Goal: Task Accomplishment & Management: Complete application form

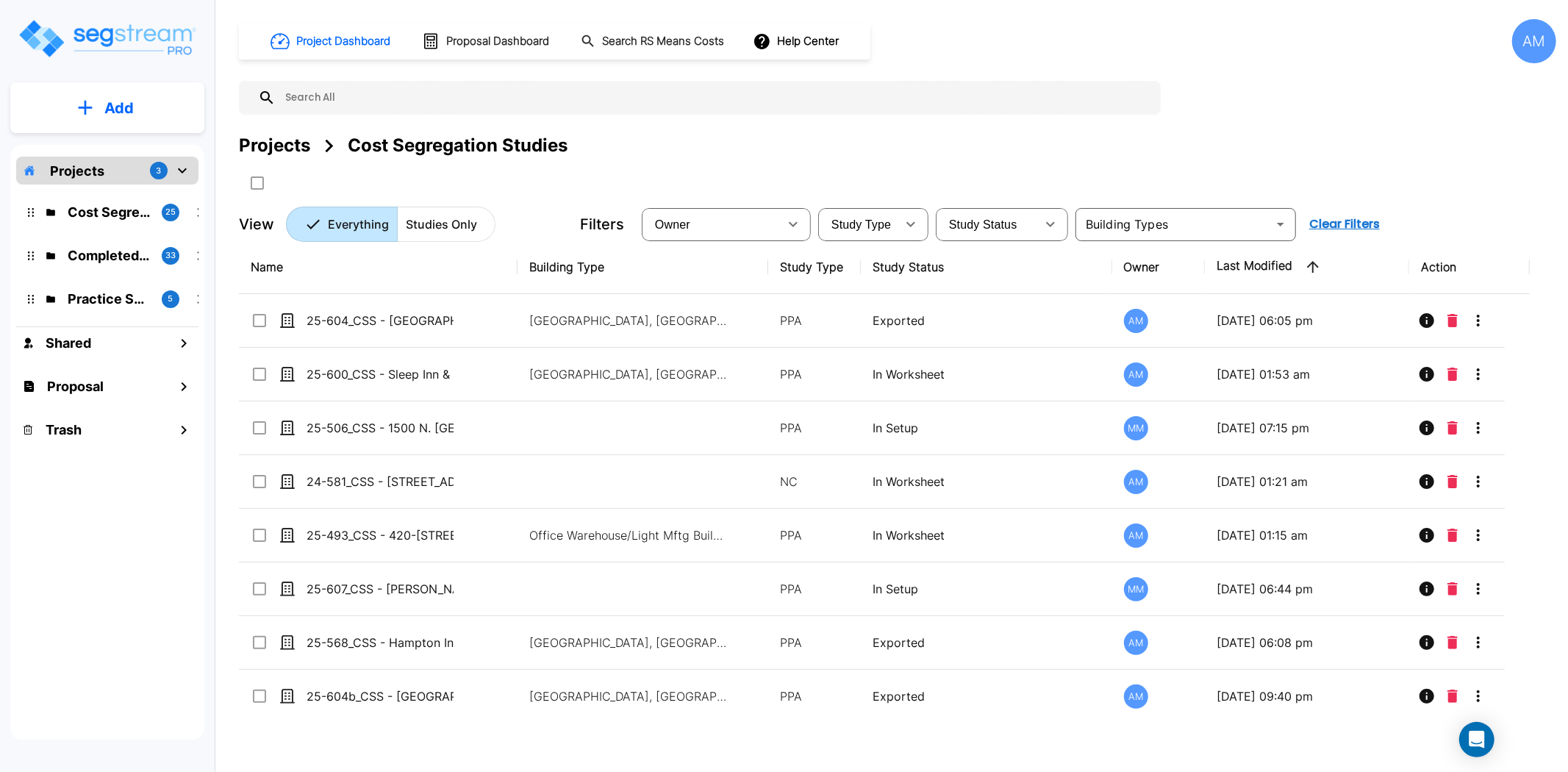
click at [109, 112] on p "Add" at bounding box center [119, 108] width 30 height 22
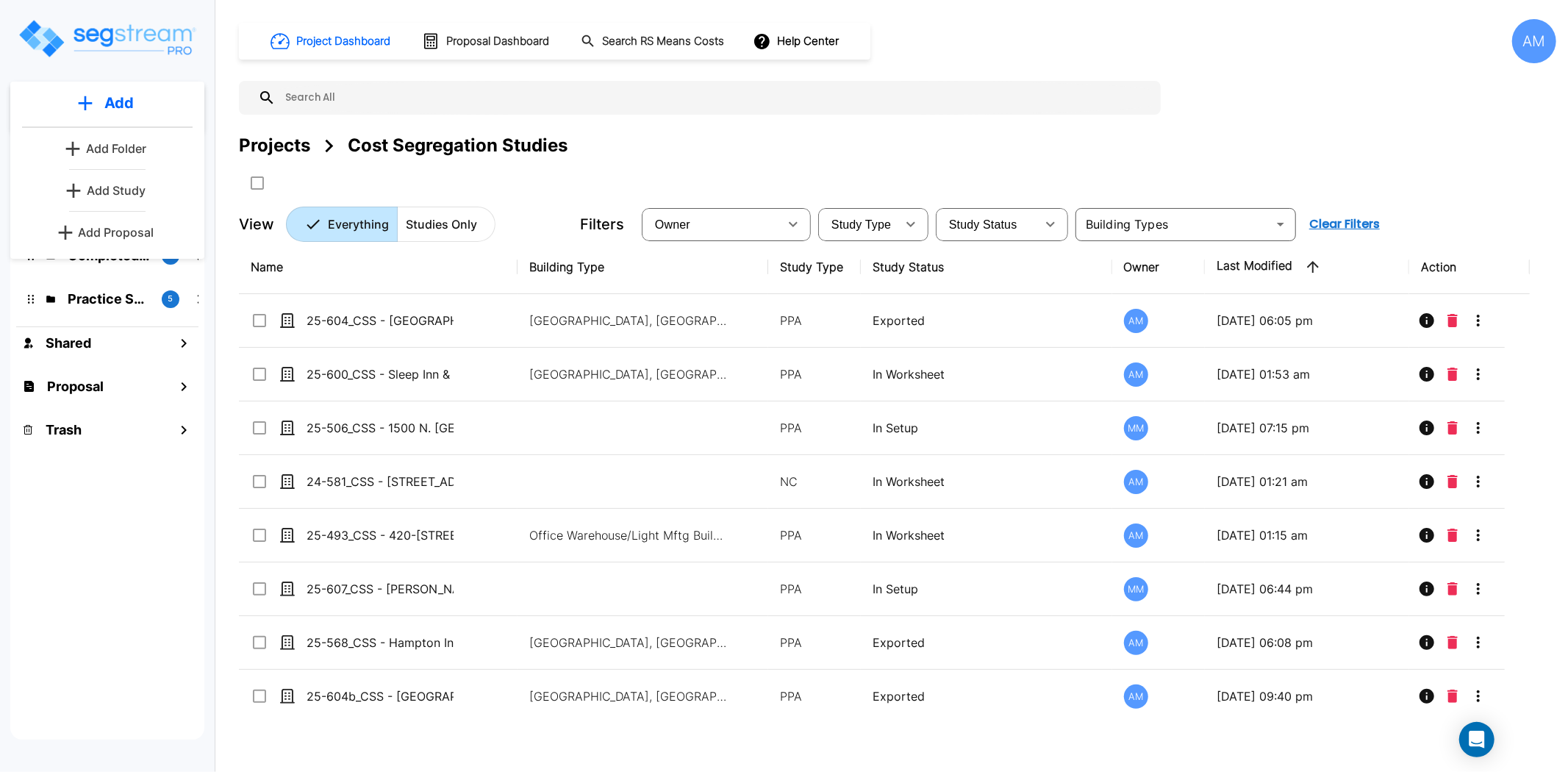
click at [133, 193] on p "Add Study" at bounding box center [116, 191] width 59 height 18
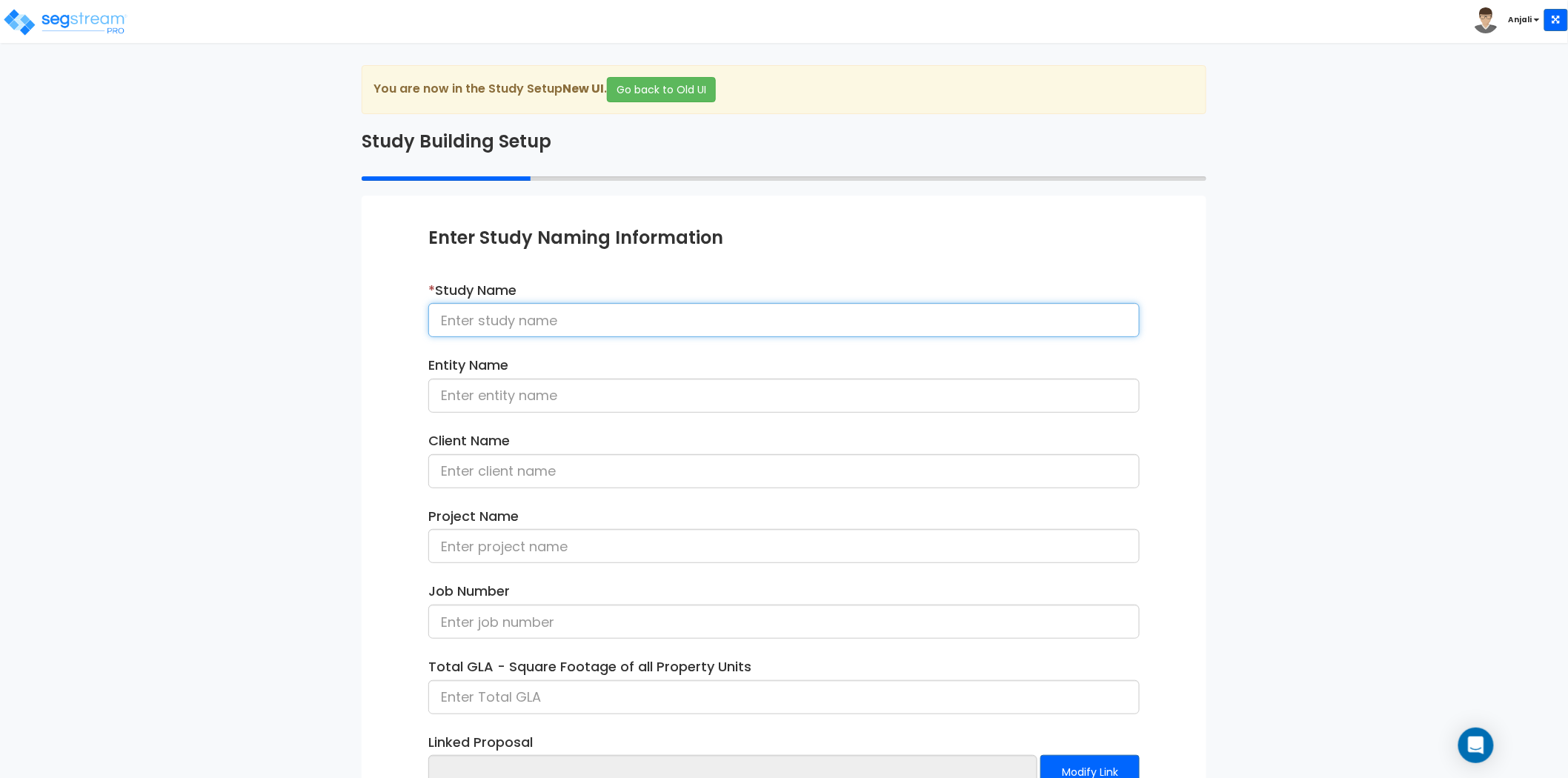
click at [579, 314] on input at bounding box center [784, 320] width 712 height 34
paste input "25-601_CSS - Best Western Plover, [GEOGRAPHIC_DATA] - Serenity Hosp - [PERSON_N…"
drag, startPoint x: 900, startPoint y: 319, endPoint x: 809, endPoint y: 330, distance: 91.7
click at [809, 330] on input "25-601_CSS - Best Western Plover, [GEOGRAPHIC_DATA] - Serenity Hosp - [PERSON_N…" at bounding box center [784, 320] width 712 height 34
type input "25-601_CSS - Best Western Plover, [GEOGRAPHIC_DATA] - Serenity Hosp - [PERSON_N…"
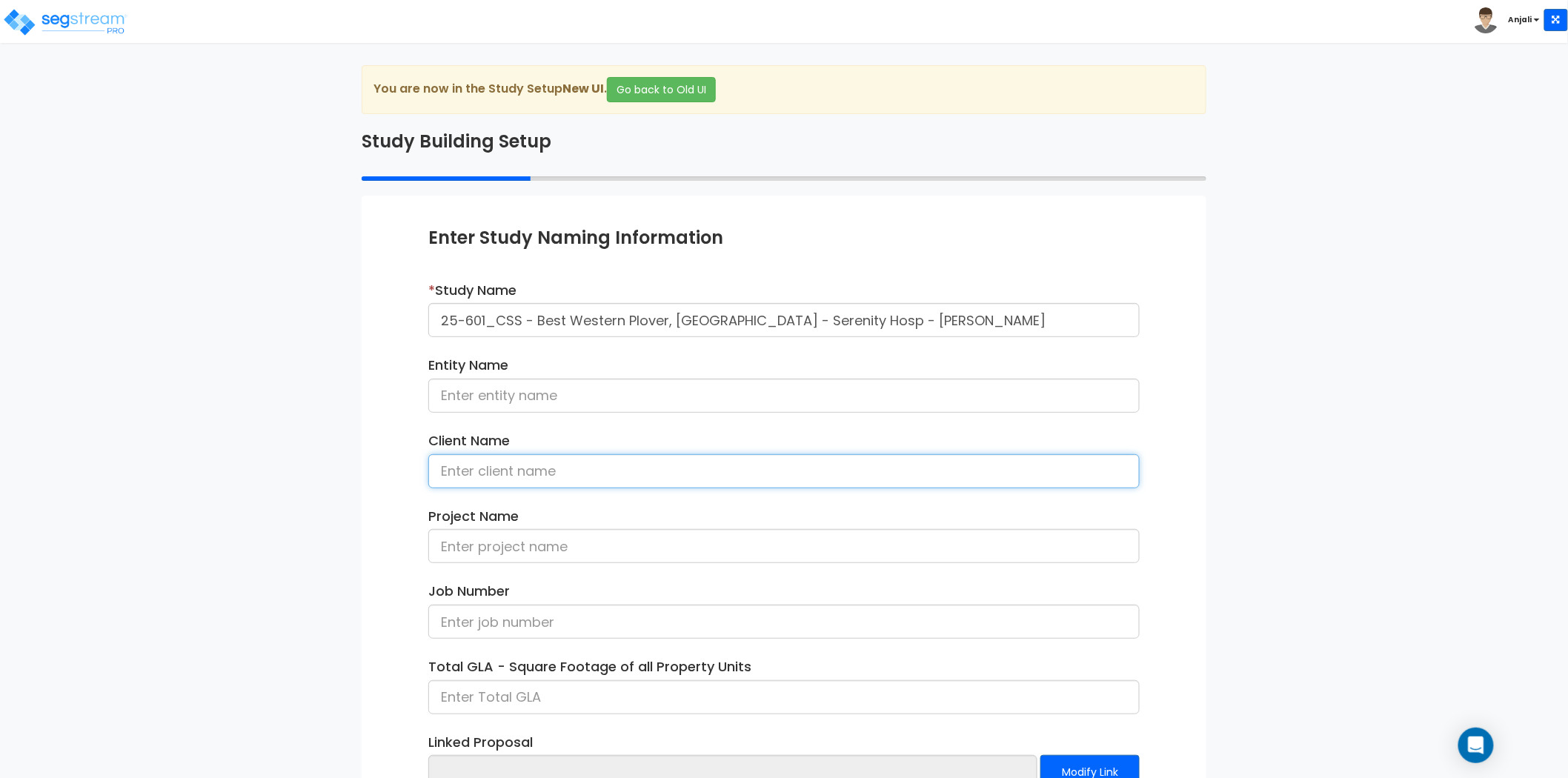
click at [512, 475] on input at bounding box center [784, 471] width 712 height 34
paste input "[PERSON_NAME]"
type input "[PERSON_NAME]"
click at [394, 426] on div "Enter Study Naming Information * Study Name 25-601_CSS - Best Western Plover, W…" at bounding box center [783, 541] width 845 height 691
drag, startPoint x: 519, startPoint y: 319, endPoint x: 443, endPoint y: 328, distance: 76.5
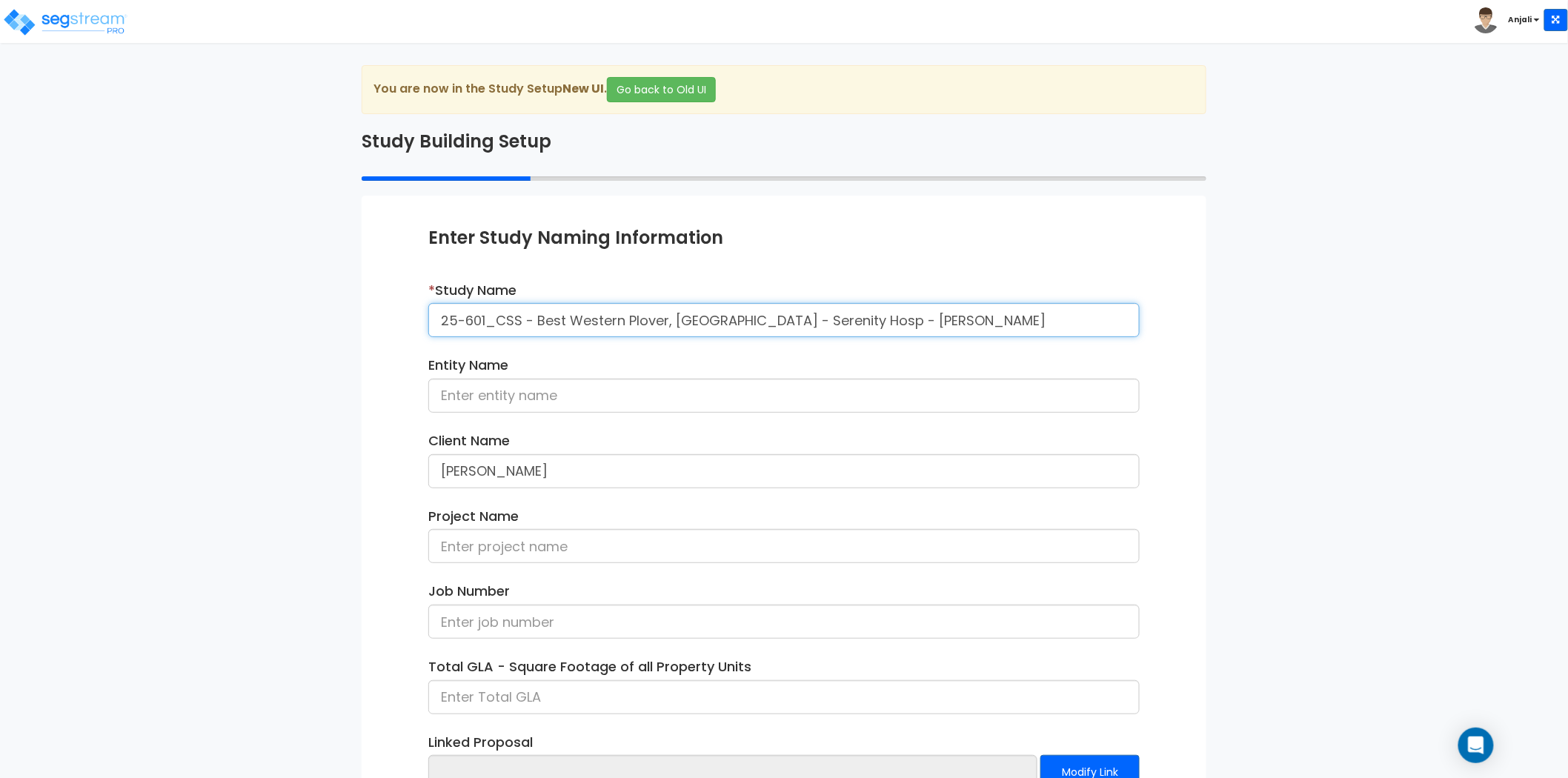
click at [443, 328] on input "25-601_CSS - Best Western Plover, [GEOGRAPHIC_DATA] - Serenity Hosp - [PERSON_N…" at bounding box center [784, 320] width 712 height 34
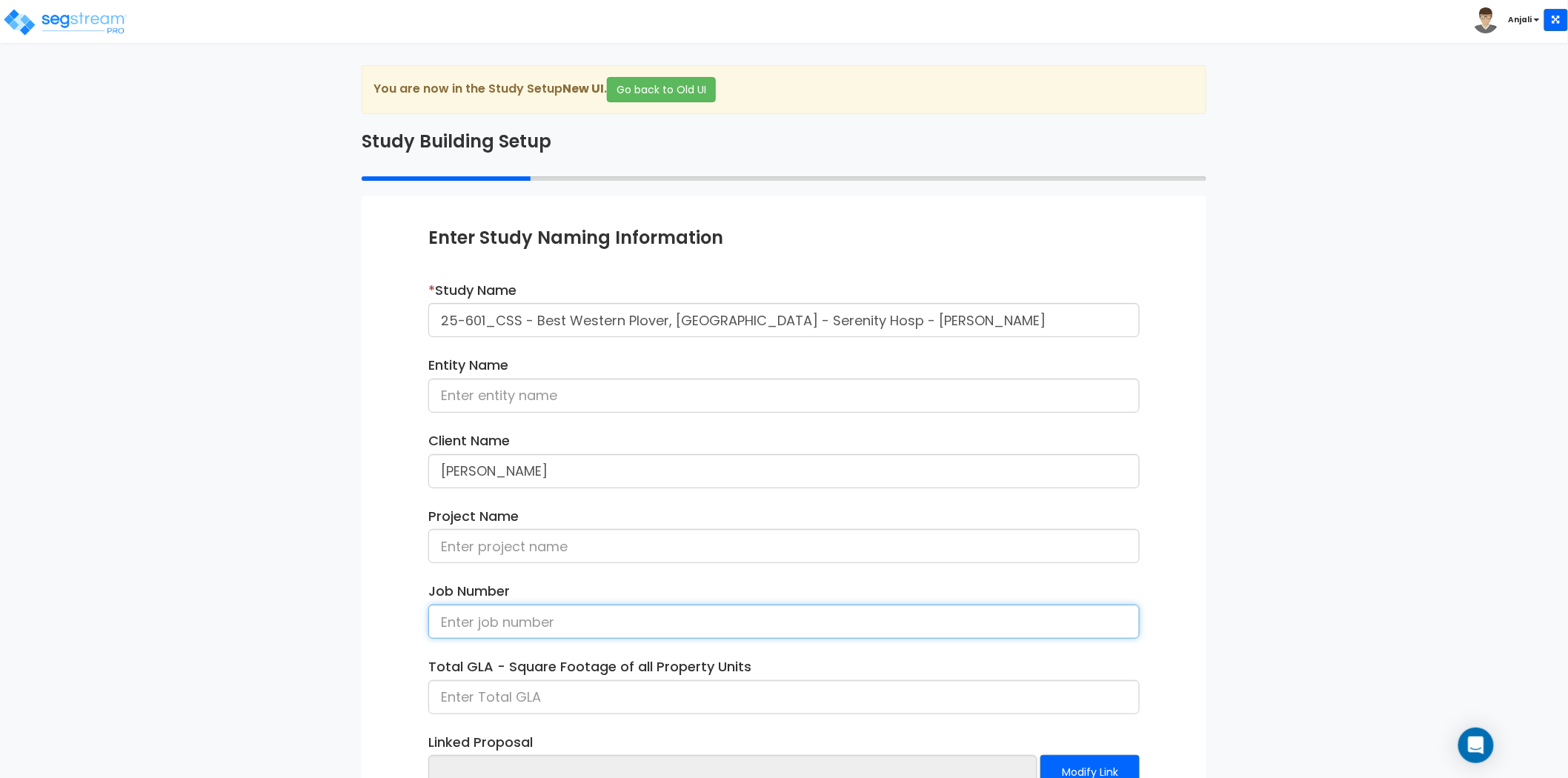
click at [486, 615] on input at bounding box center [784, 620] width 712 height 34
paste input "25-601_CSS"
type input "25-601_CSS"
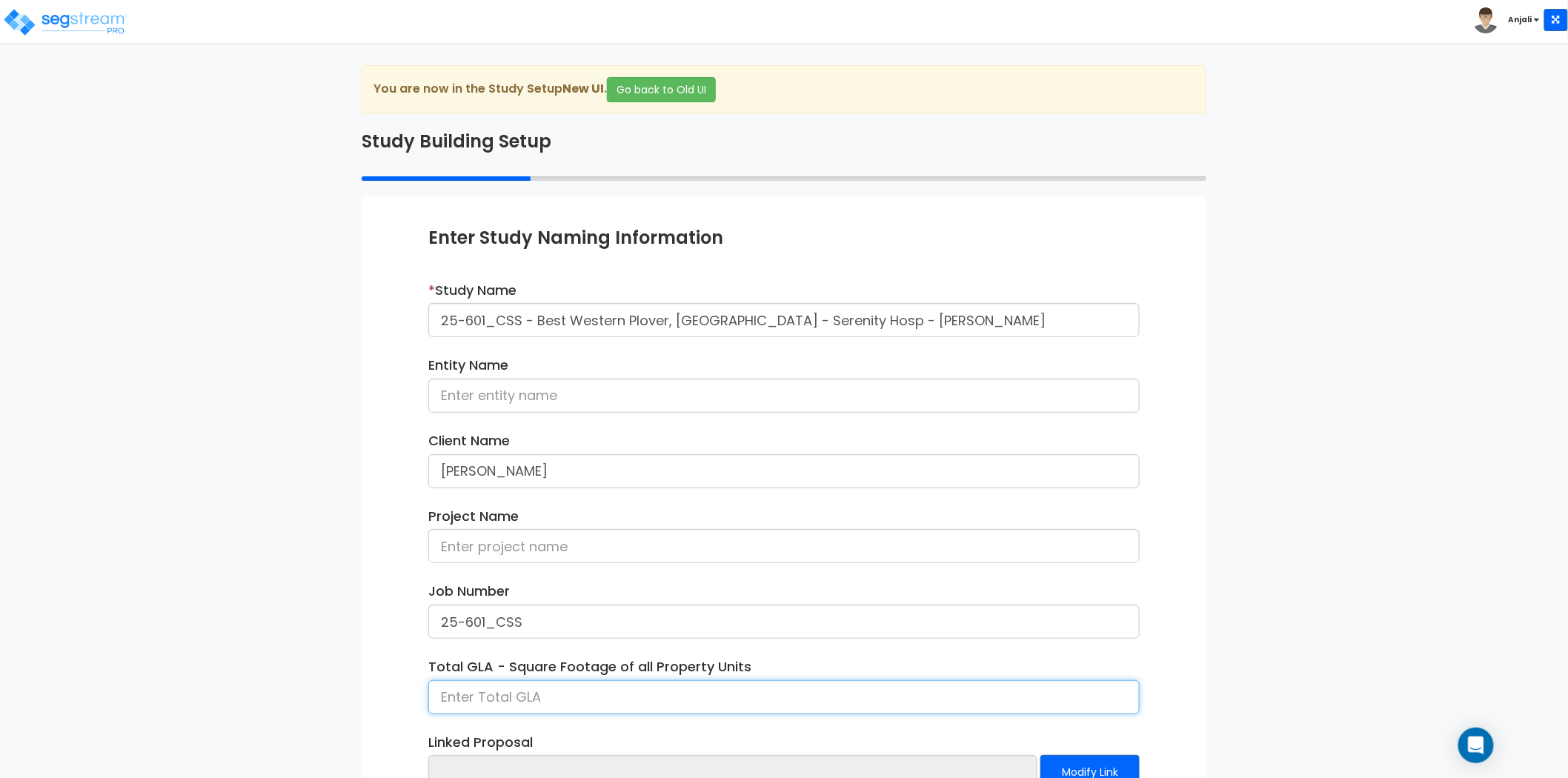
click at [502, 690] on input at bounding box center [784, 696] width 712 height 34
type input "31,238"
click at [330, 569] on div "We are Building your Study. So please grab a coffee and let us do the heavy lif…" at bounding box center [784, 475] width 1568 height 821
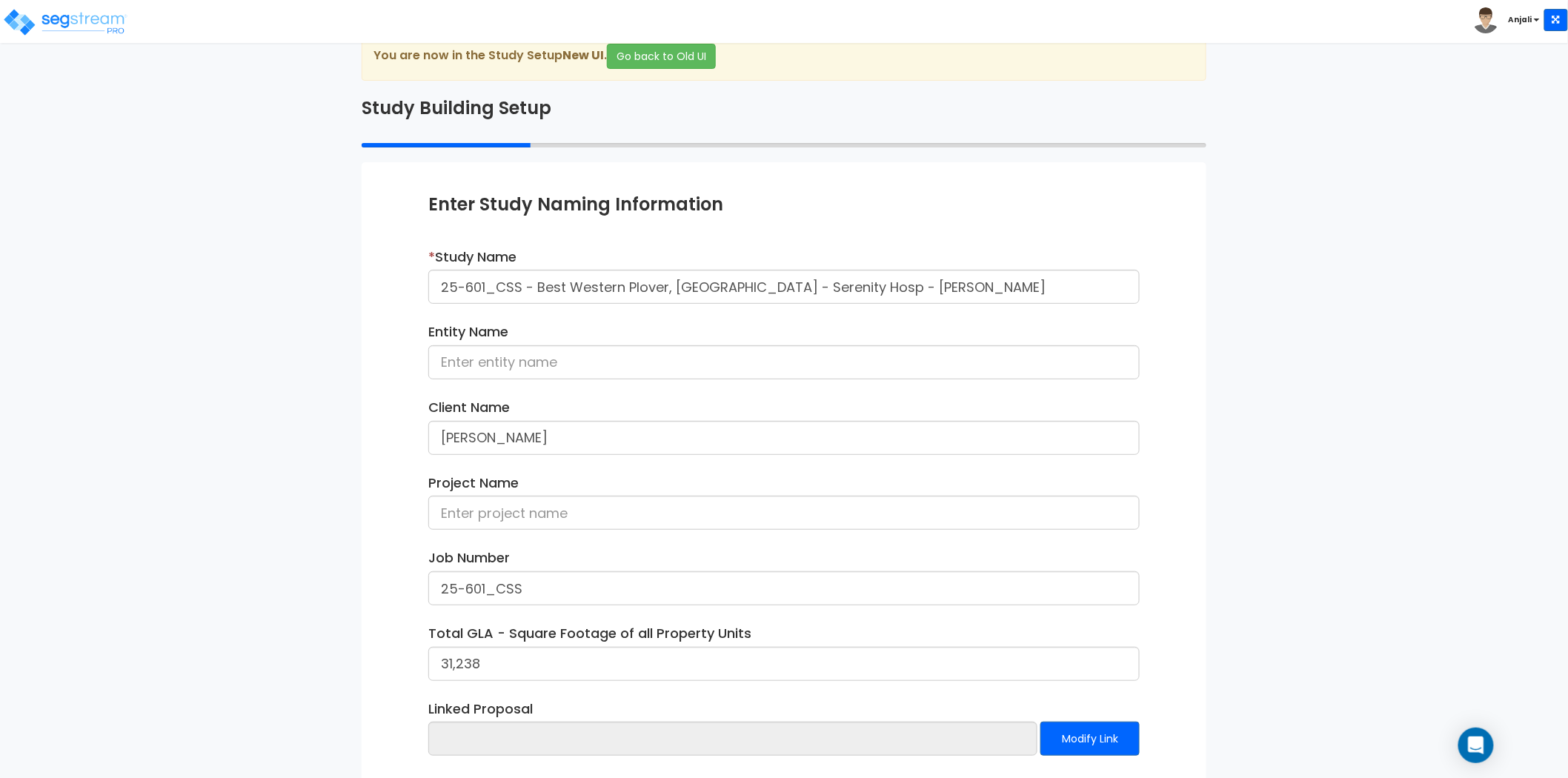
scroll to position [109, 0]
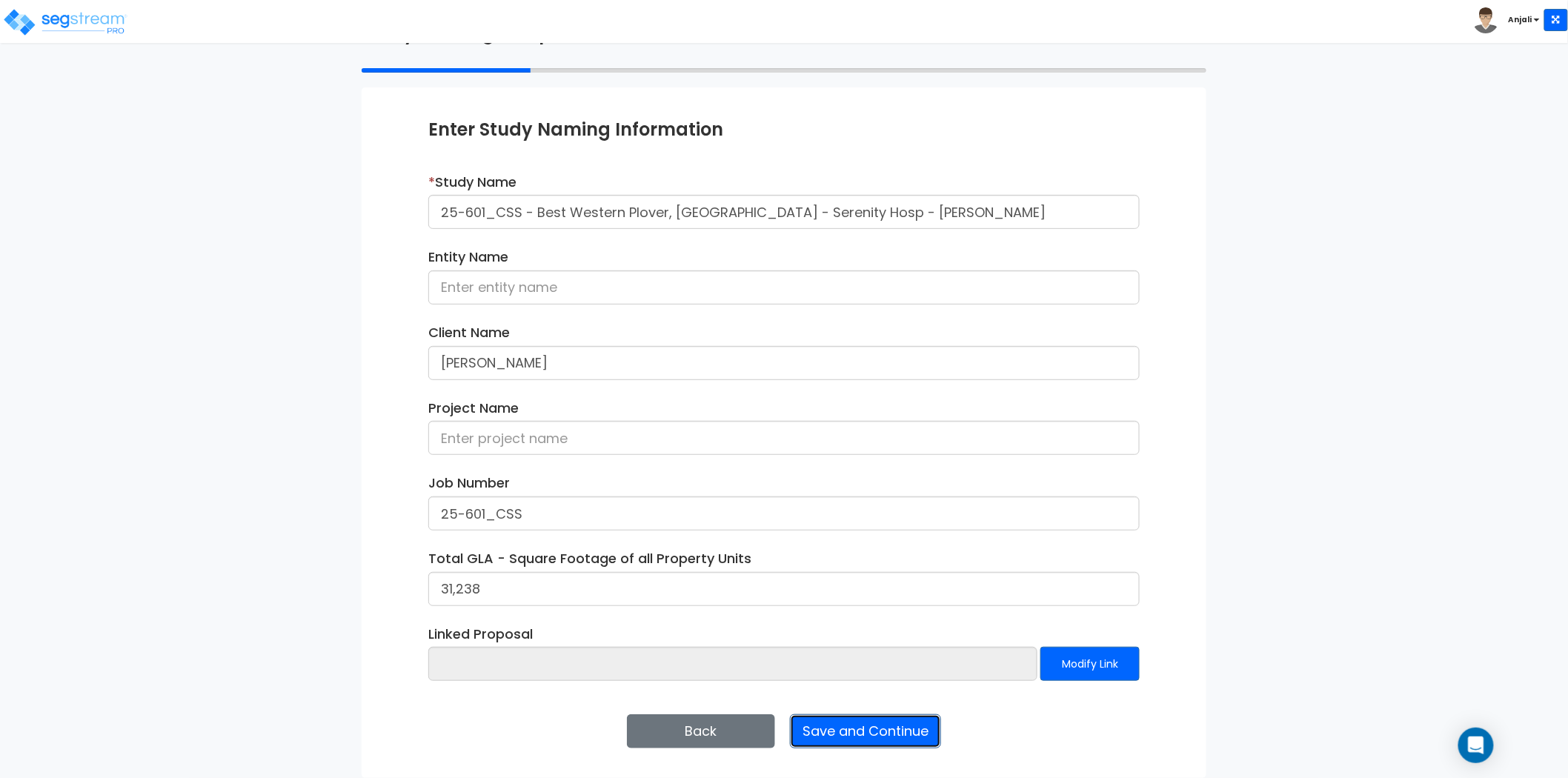
click at [860, 728] on button "Save and Continue" at bounding box center [865, 731] width 151 height 34
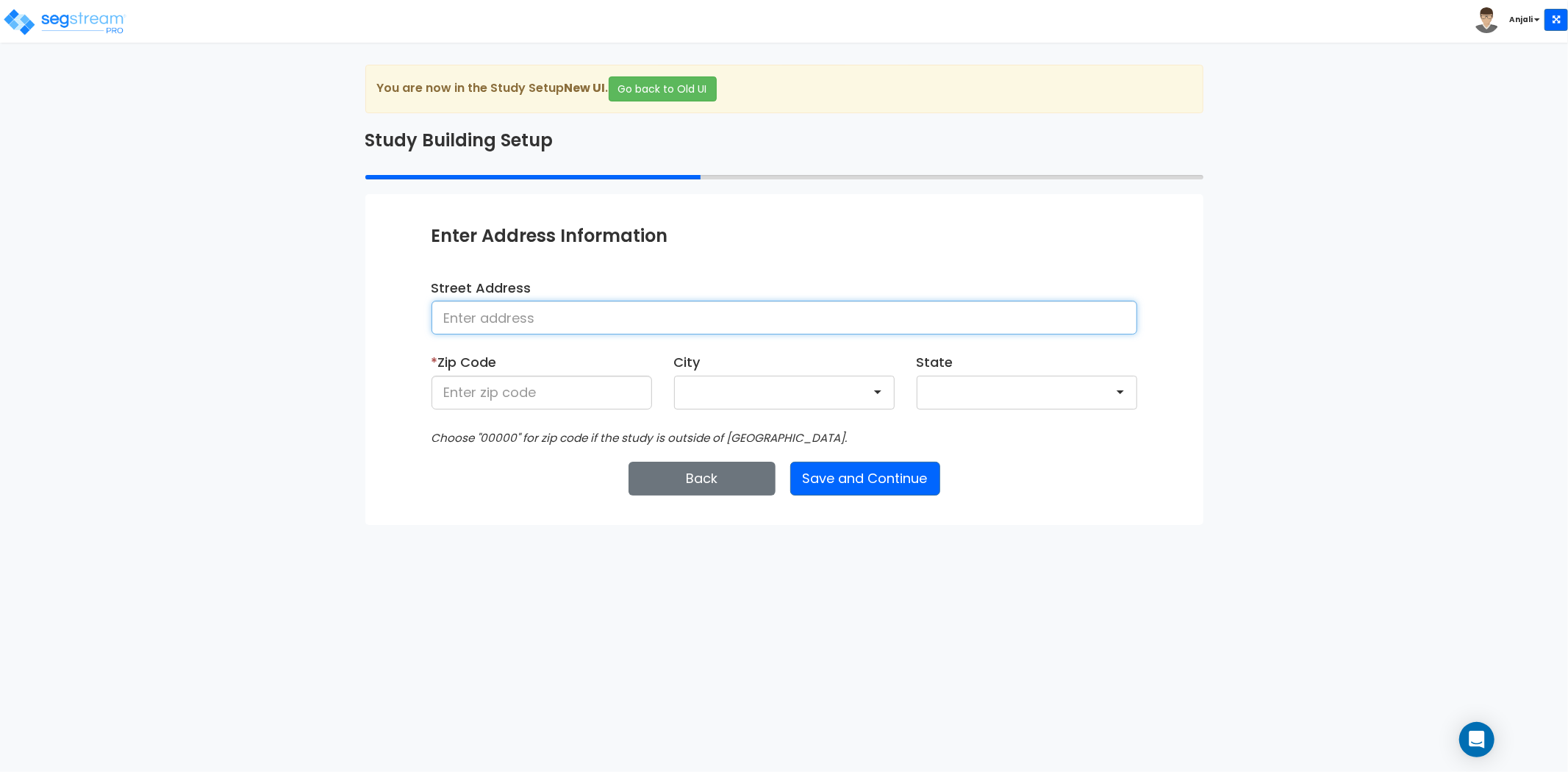
click at [536, 320] on input at bounding box center [784, 317] width 706 height 33
click at [486, 318] on input "5253 harding Avenue" at bounding box center [784, 317] width 706 height 33
click at [608, 331] on input "5253 Harding Avenue" at bounding box center [784, 317] width 706 height 33
type input "[STREET_ADDRESS][PERSON_NAME]"
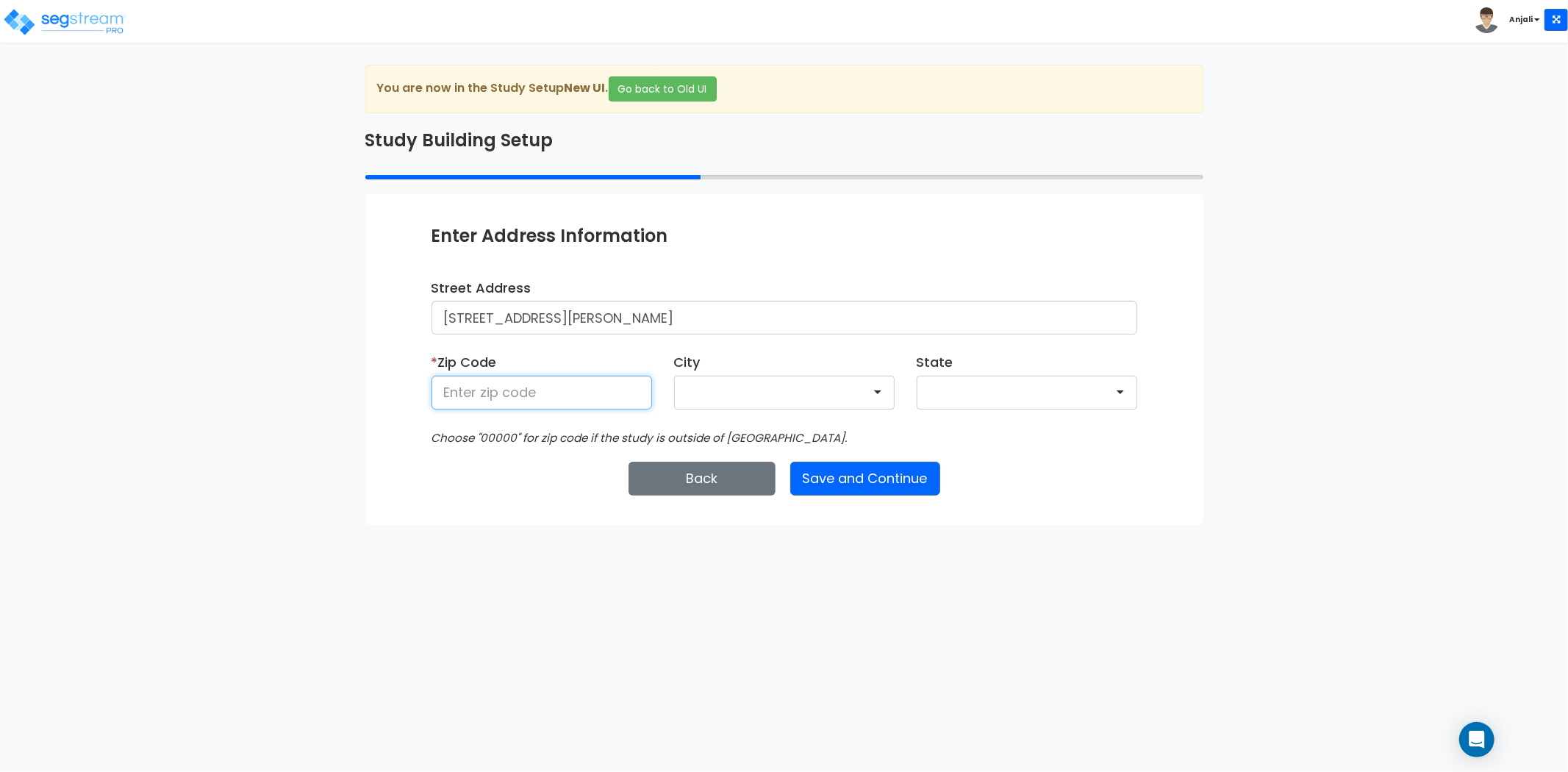
click at [516, 385] on input at bounding box center [541, 392] width 220 height 33
type input "54467"
click at [473, 503] on div "Enter Study Naming Information * Study Name 25-601_CSS - Best Western Plover, W…" at bounding box center [784, 359] width 838 height 330
click at [906, 475] on button "Save and Continue" at bounding box center [865, 477] width 150 height 33
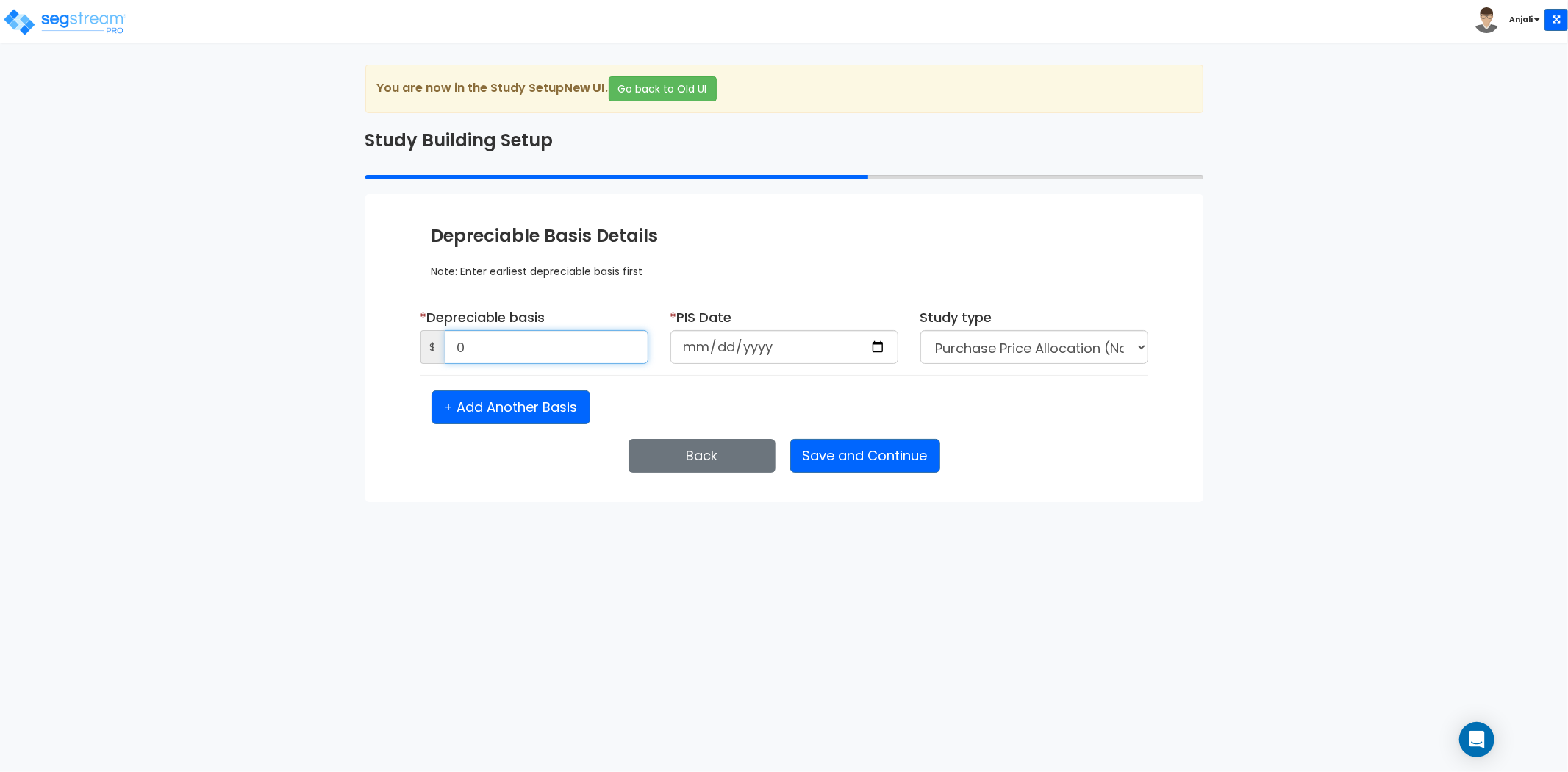
click at [537, 356] on input "0" at bounding box center [547, 346] width 204 height 33
type input "2,313,000"
click at [875, 341] on input "date" at bounding box center [784, 346] width 228 height 33
type input "[DATE]"
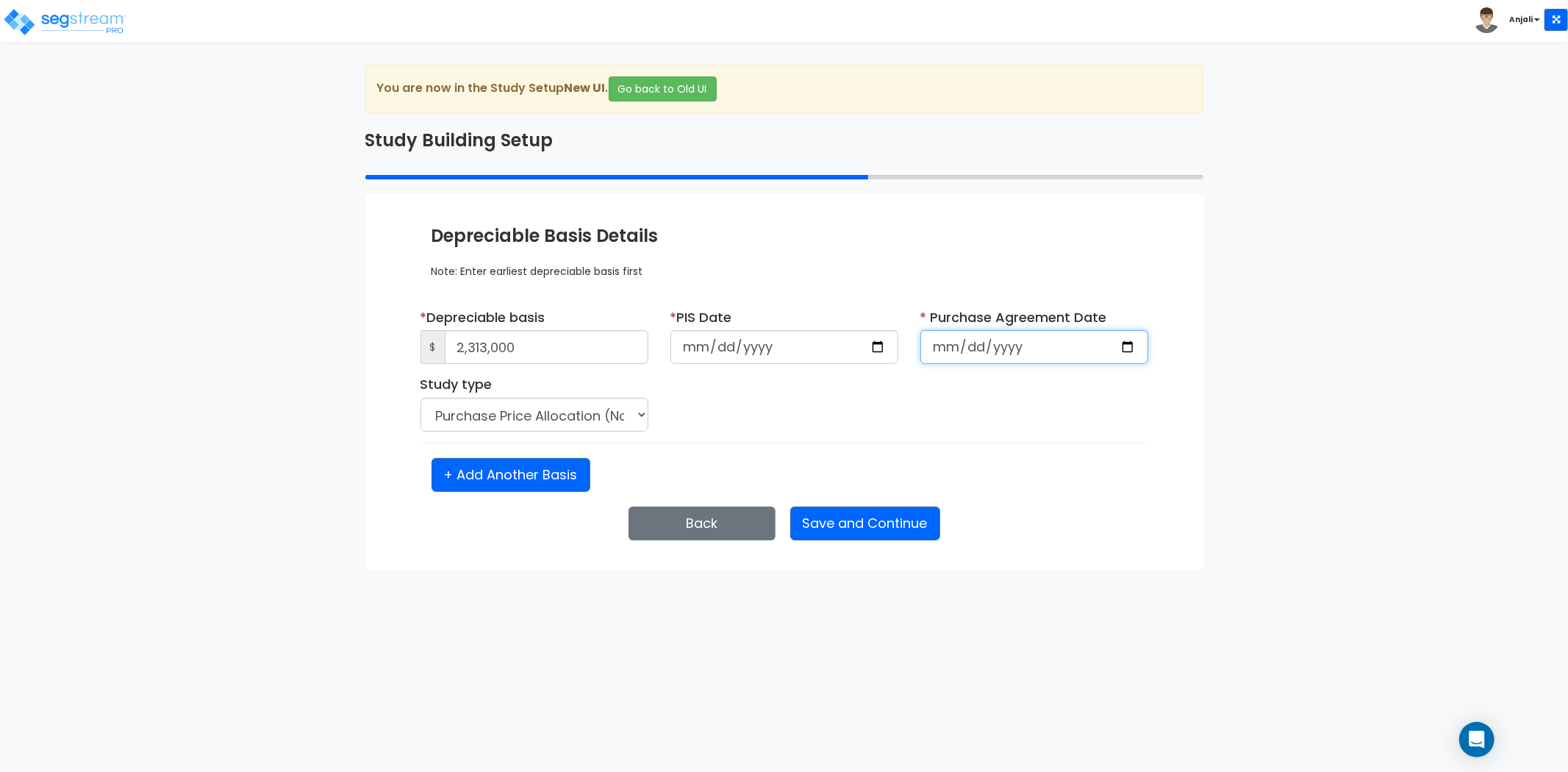
click at [1008, 339] on input "date" at bounding box center [1034, 346] width 228 height 33
click at [970, 348] on input "date" at bounding box center [1034, 346] width 228 height 33
click at [937, 348] on input "date" at bounding box center [1034, 346] width 228 height 33
click at [1125, 346] on input "date" at bounding box center [1034, 346] width 228 height 33
type input "[DATE]"
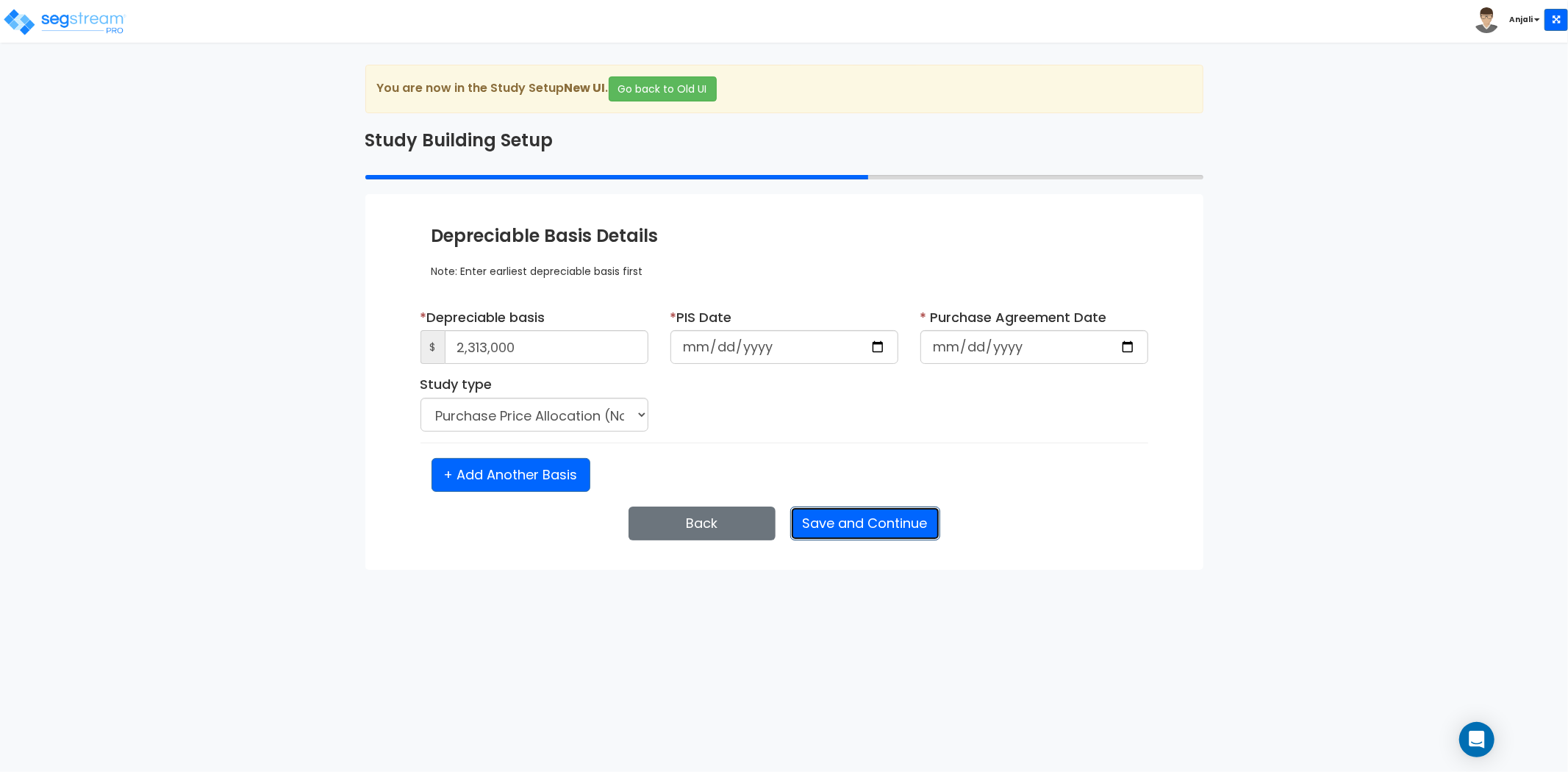
click at [811, 525] on button "Save and Continue" at bounding box center [865, 522] width 150 height 33
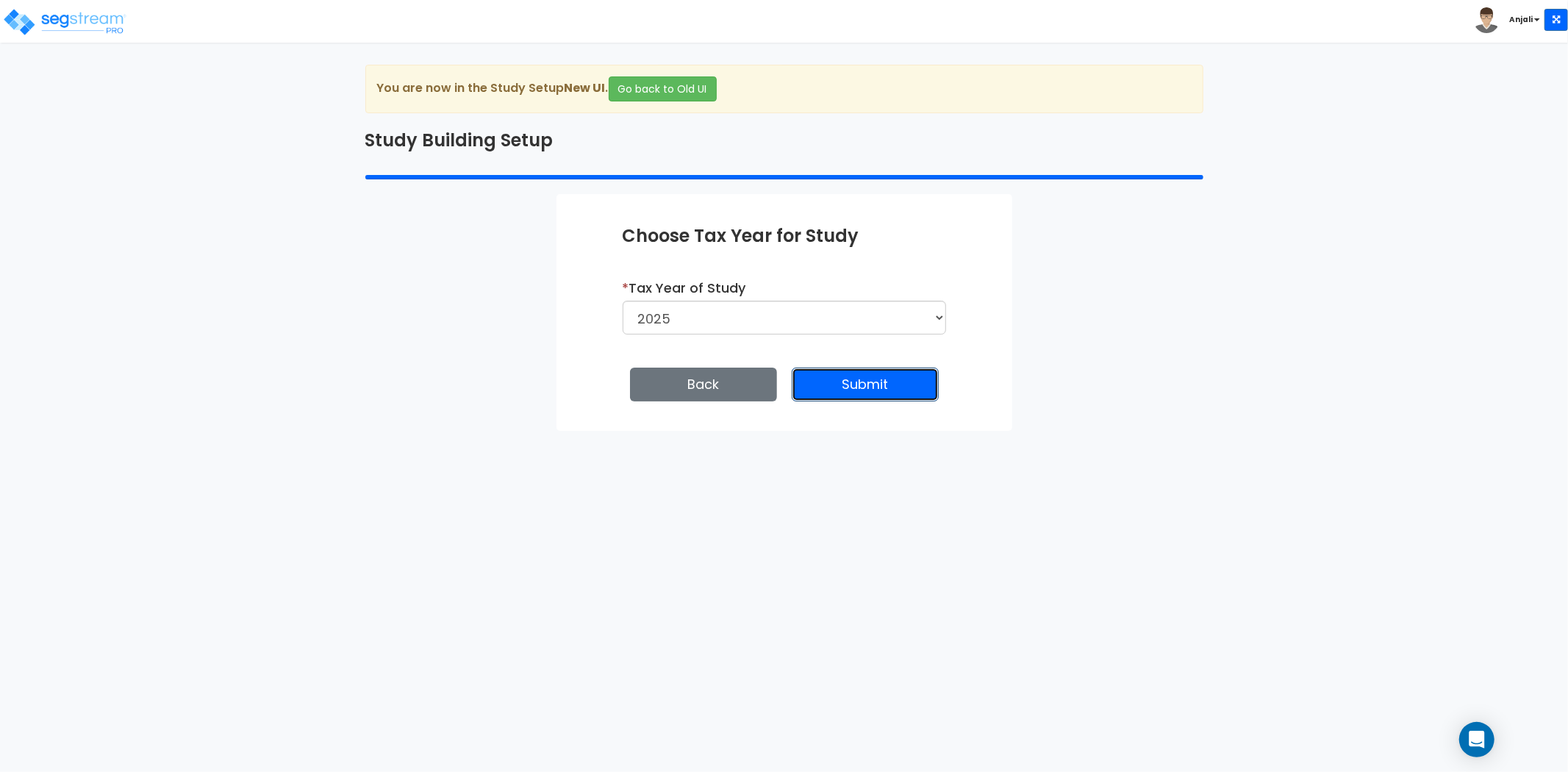
click at [861, 386] on button "Submit" at bounding box center [865, 384] width 147 height 33
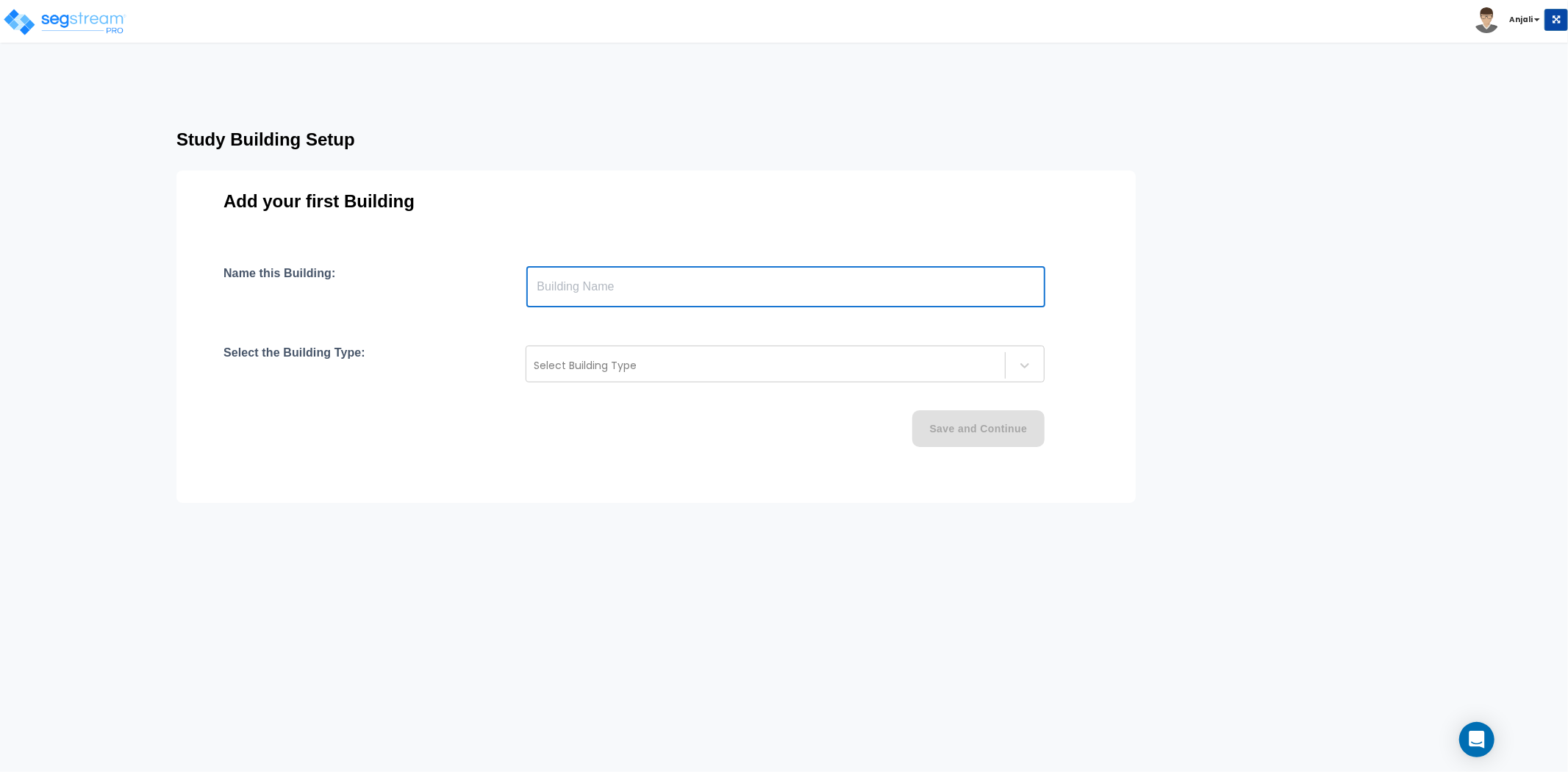
click at [635, 297] on input "text" at bounding box center [785, 286] width 519 height 41
type input "b"
type input "Best Western"
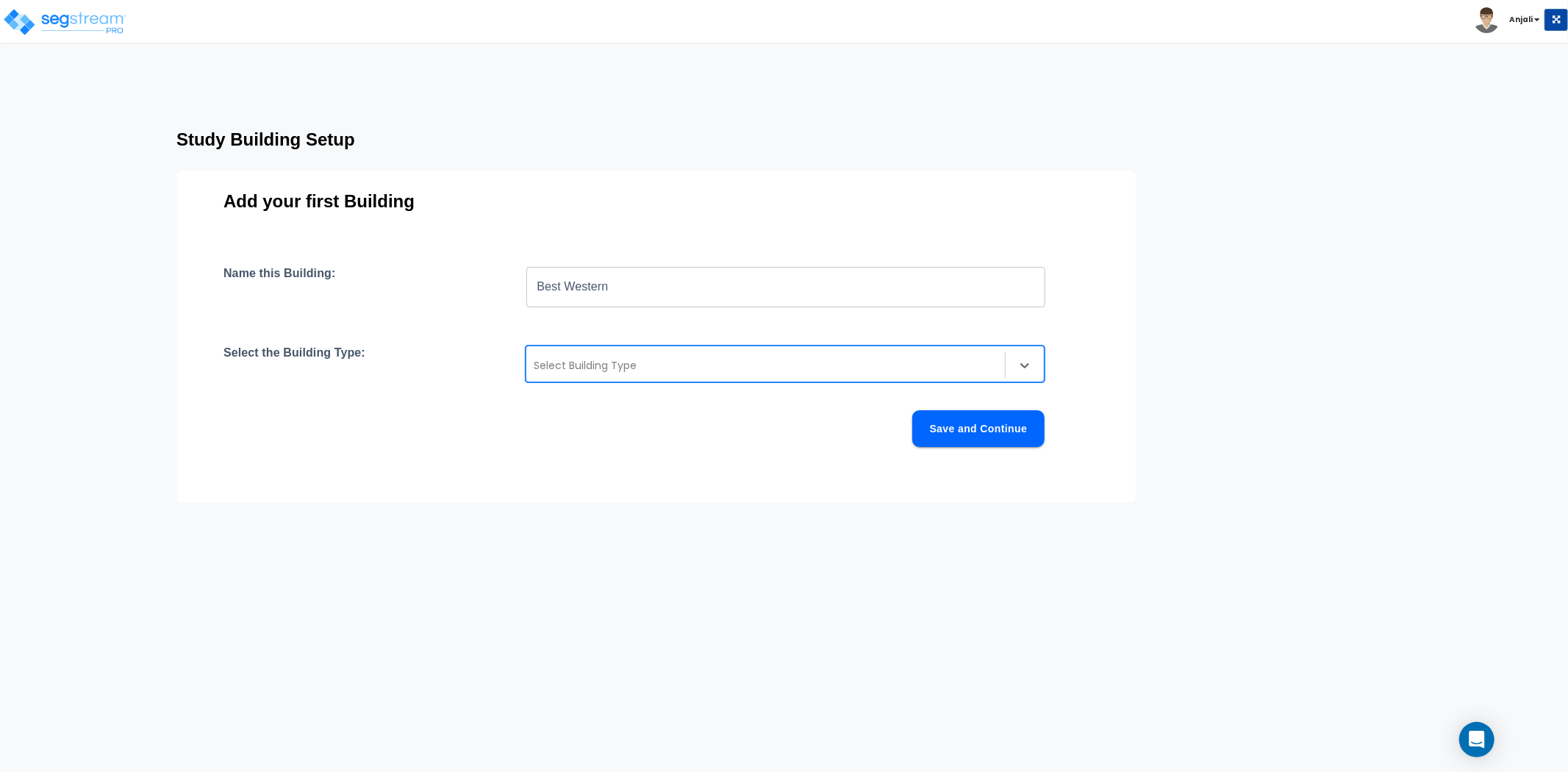
click at [632, 369] on div at bounding box center [765, 365] width 464 height 18
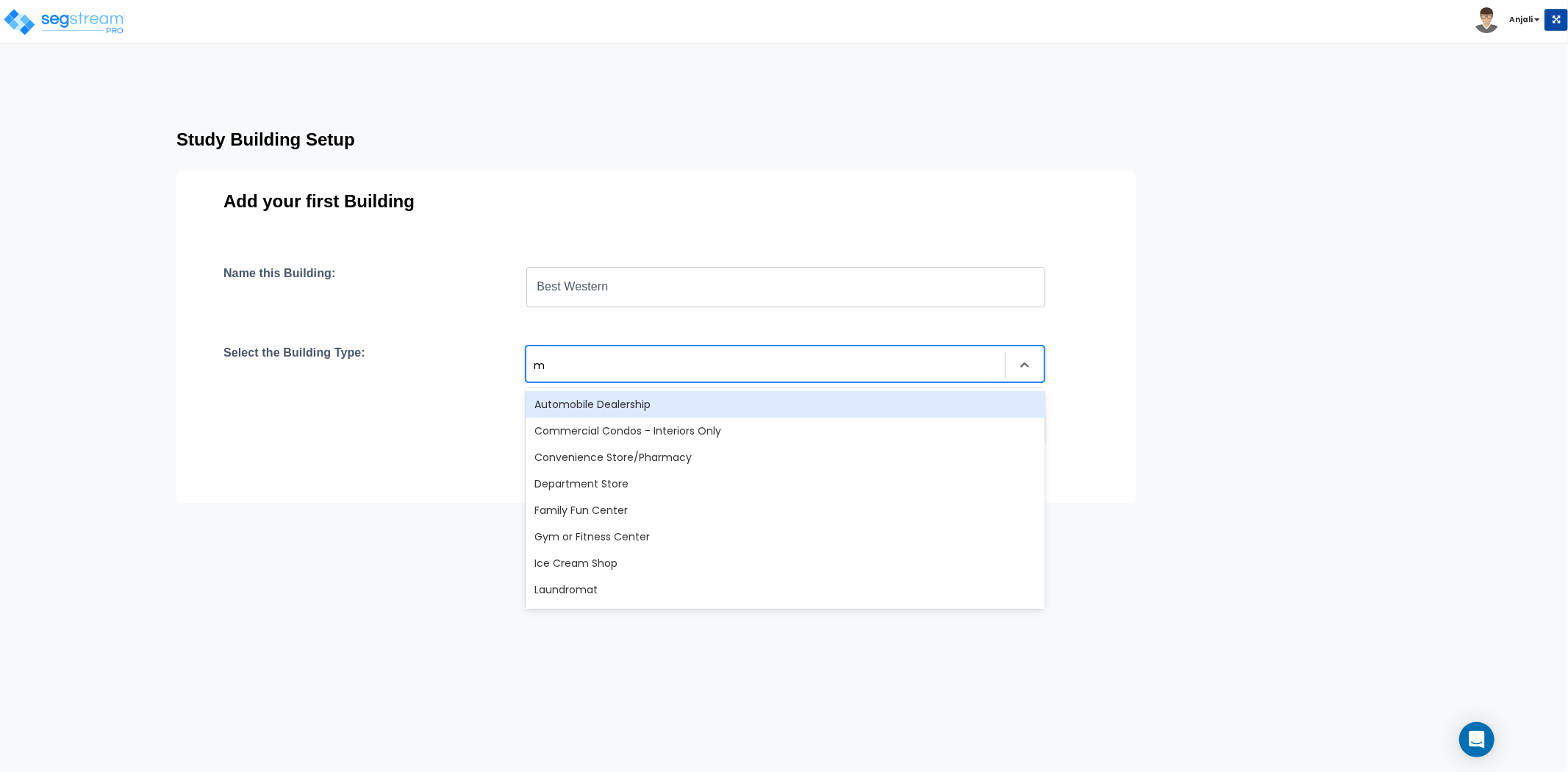
type input "mo"
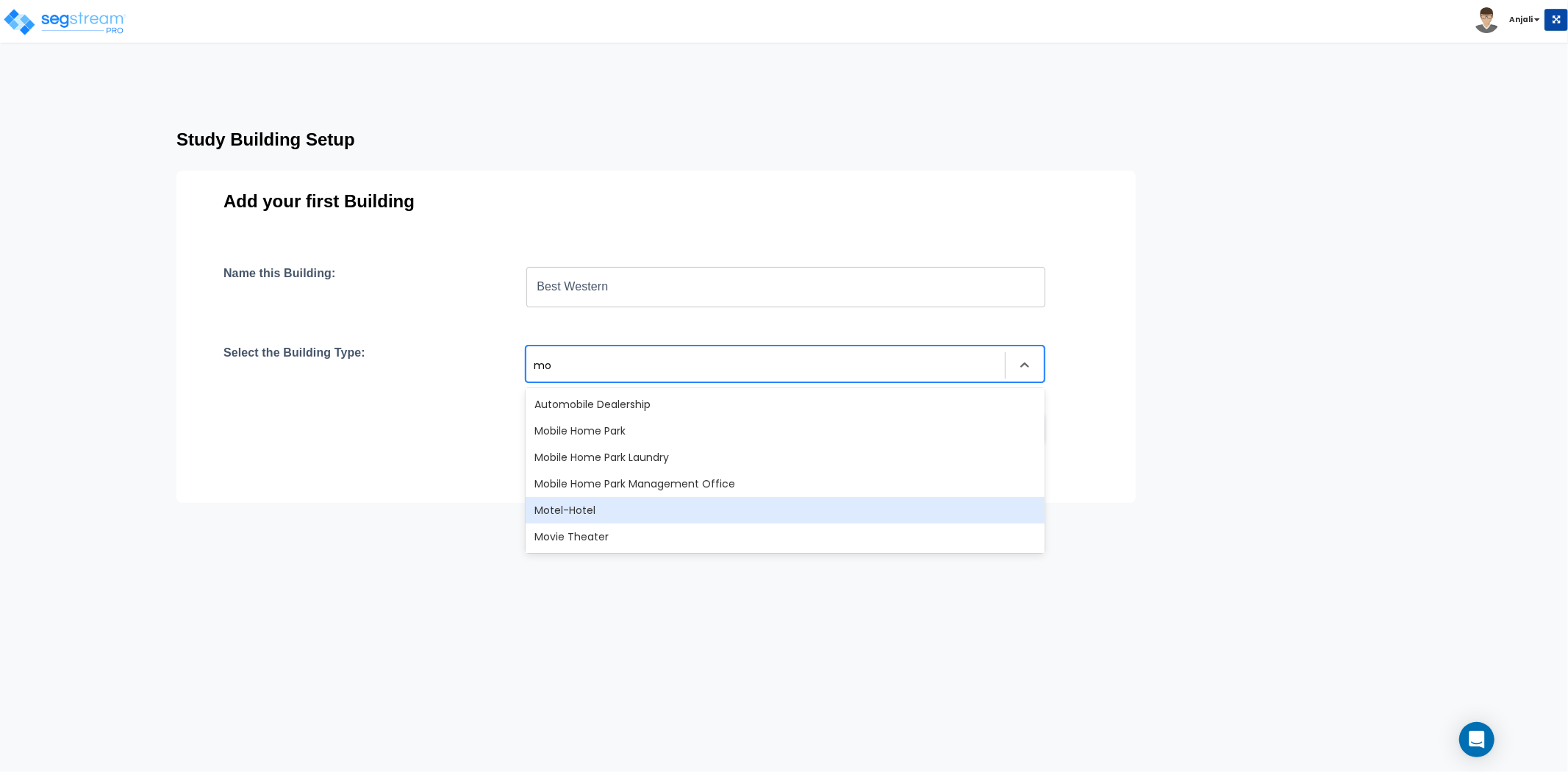
click at [640, 506] on div "Motel-Hotel" at bounding box center [785, 510] width 519 height 27
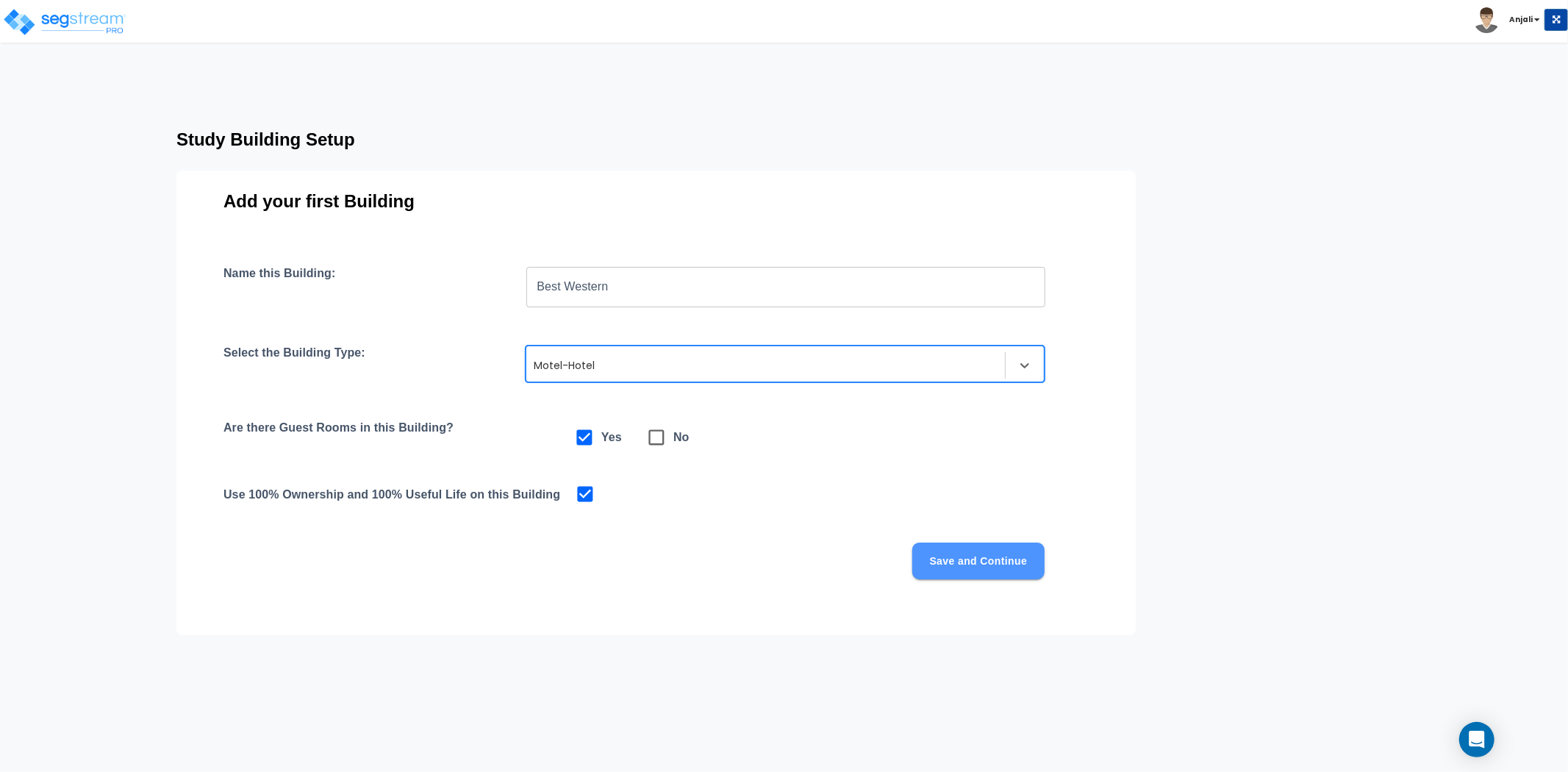
click at [966, 557] on button "Save and Continue" at bounding box center [978, 560] width 132 height 37
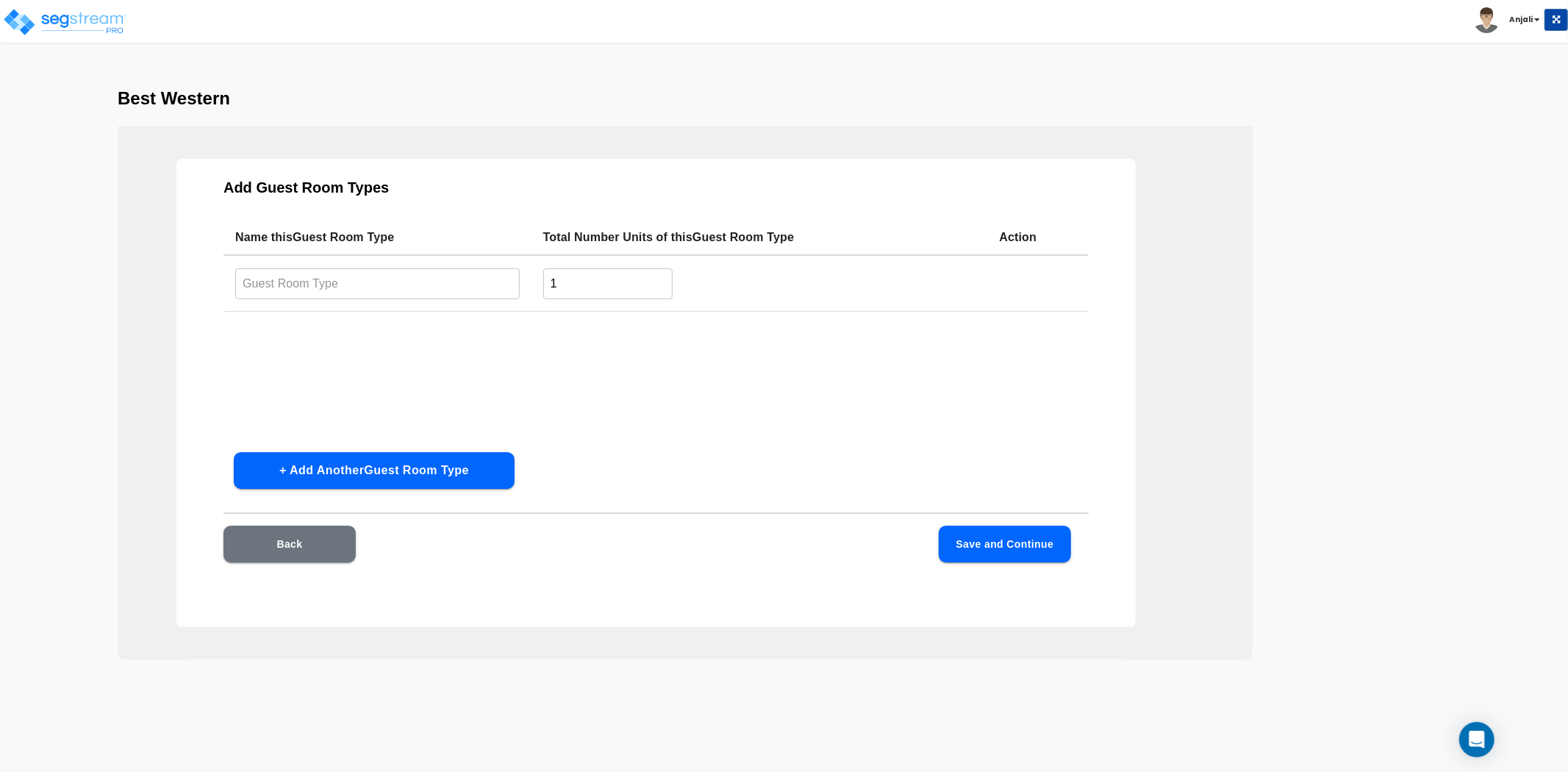
click at [429, 285] on input "text" at bounding box center [377, 283] width 285 height 31
type input "Standard Room"
click at [625, 274] on input "1" at bounding box center [608, 283] width 131 height 31
type input "48"
click at [584, 310] on td "48 ​" at bounding box center [760, 283] width 457 height 56
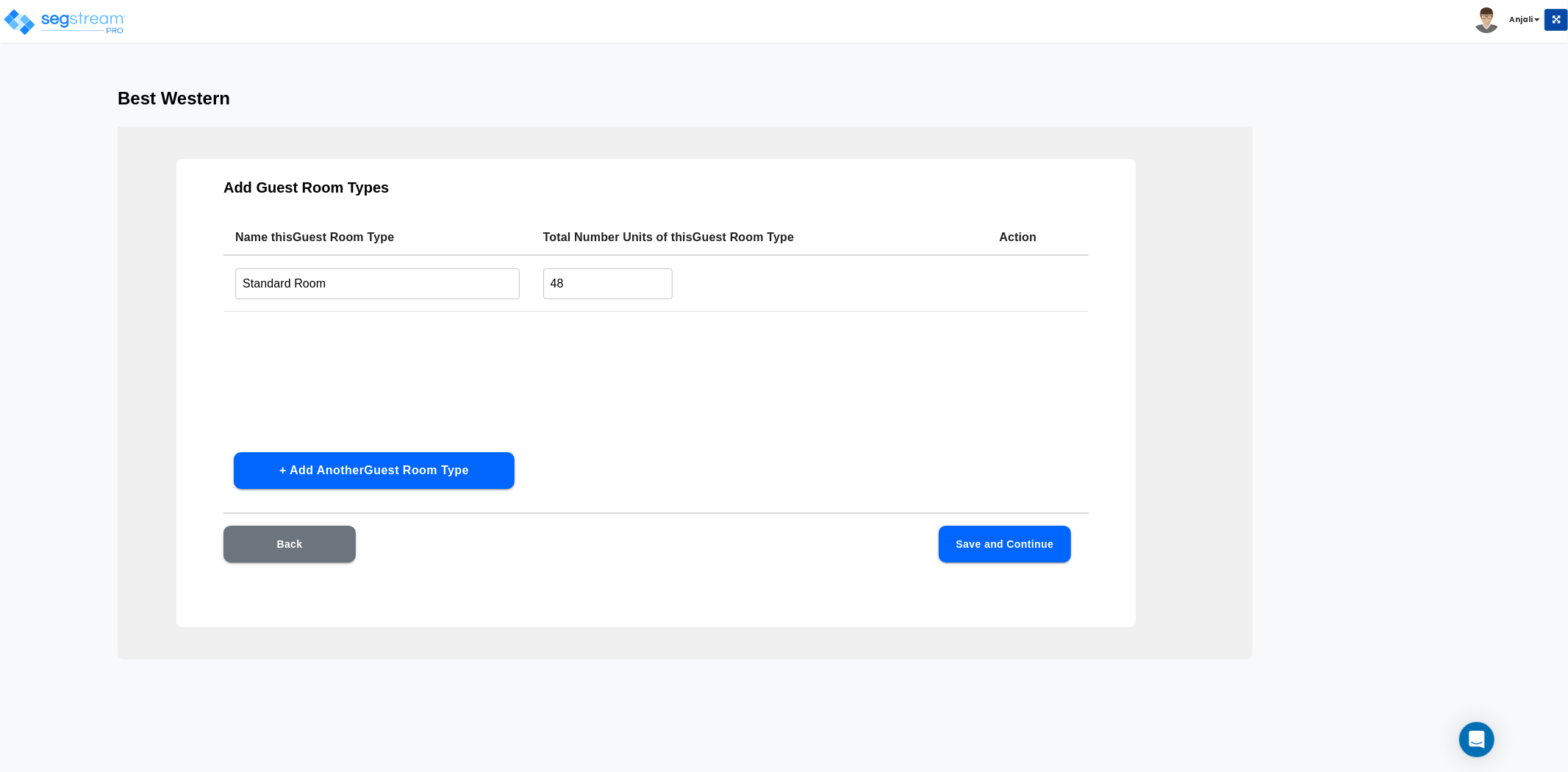
click at [1011, 532] on button "Save and Continue" at bounding box center [1005, 544] width 132 height 37
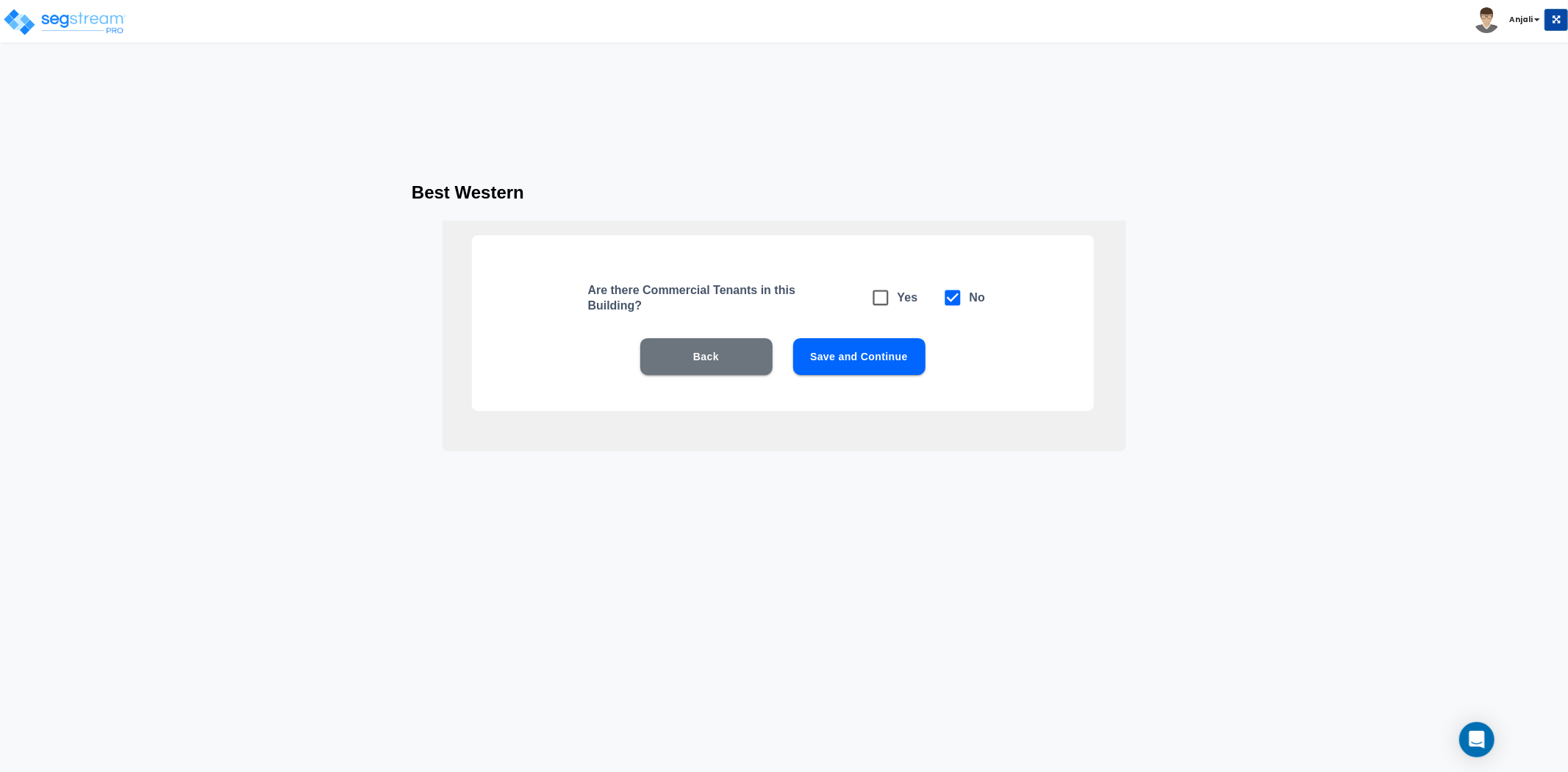
click at [873, 356] on button "Save and Continue" at bounding box center [859, 356] width 132 height 37
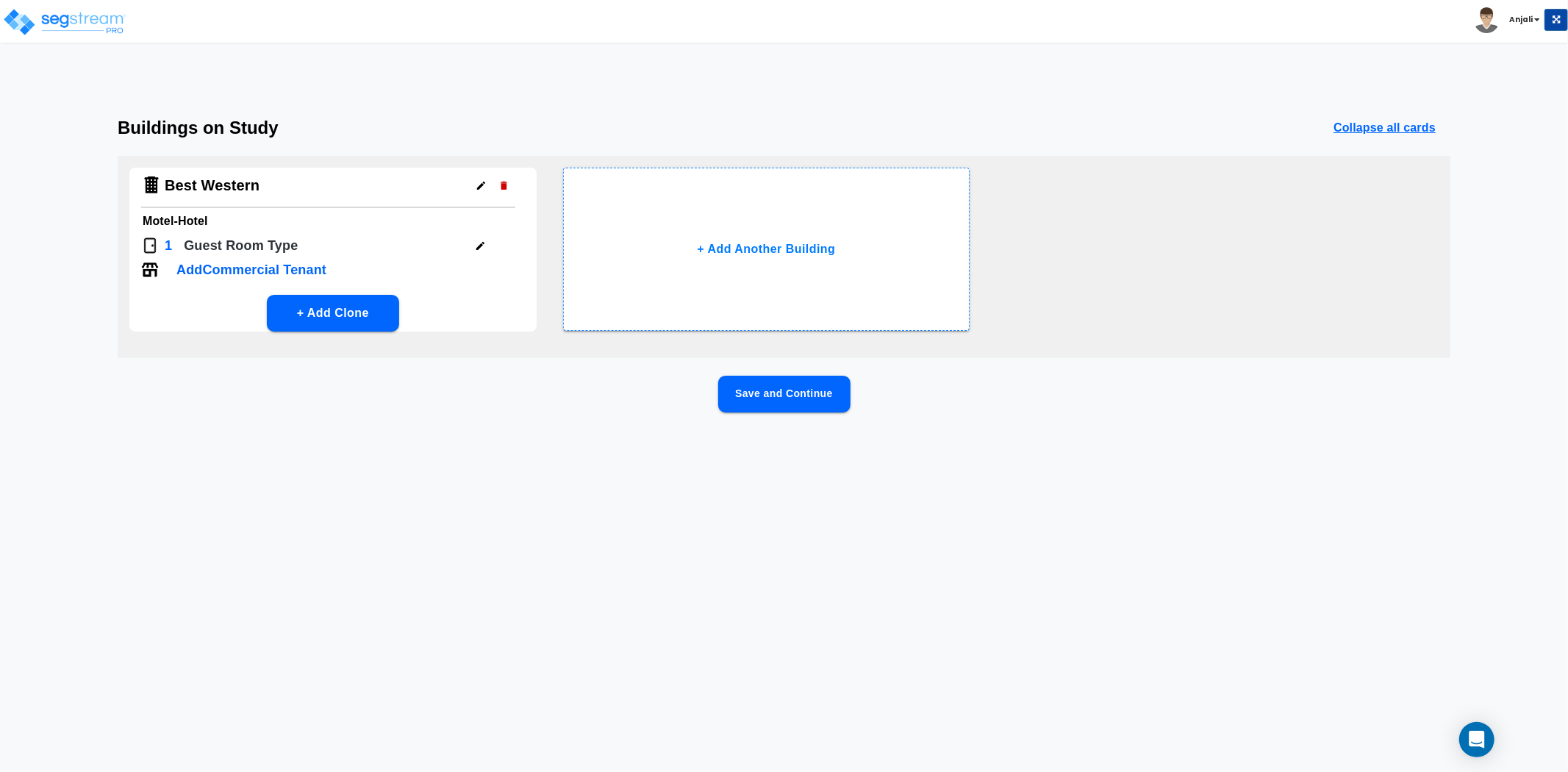
click at [805, 385] on button "Save and Continue" at bounding box center [784, 394] width 132 height 37
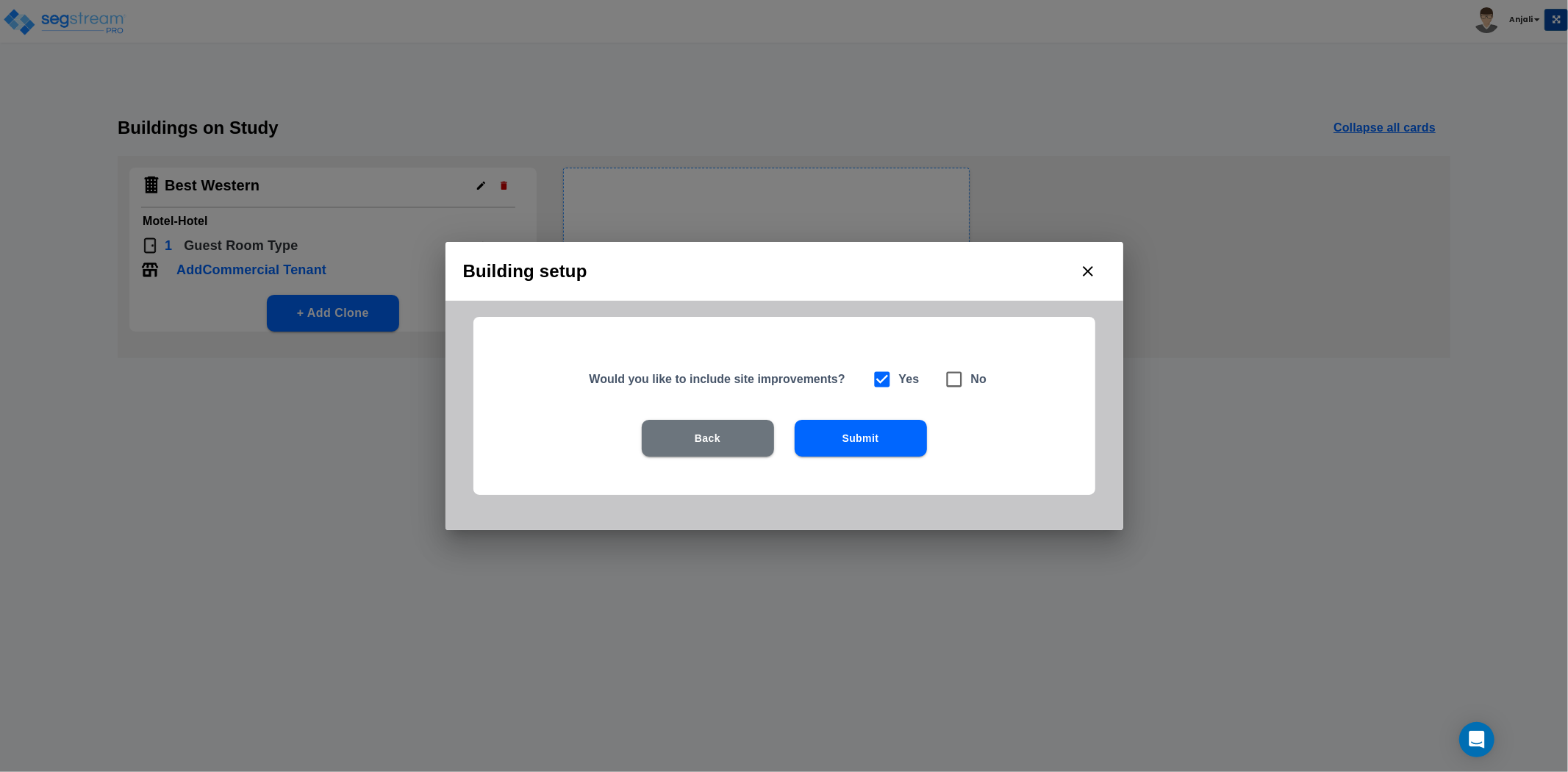
click at [841, 433] on button "Submit" at bounding box center [861, 437] width 132 height 37
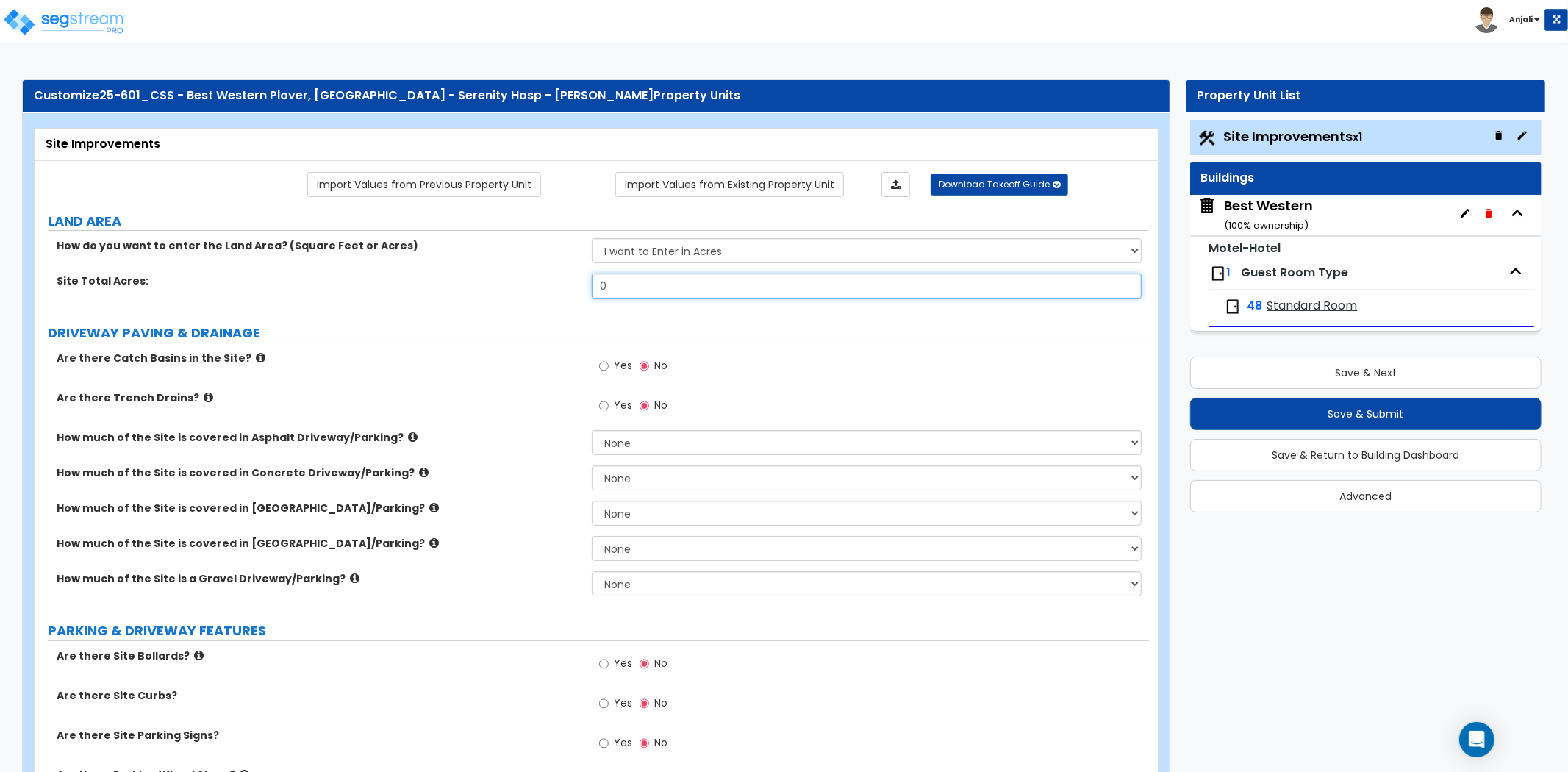
click at [658, 285] on input "0" at bounding box center [866, 286] width 550 height 25
type input "5.06"
click at [510, 285] on label "Site Total Acres:" at bounding box center [318, 280] width 524 height 14
click at [606, 366] on input "Yes" at bounding box center [604, 366] width 10 height 16
radio input "true"
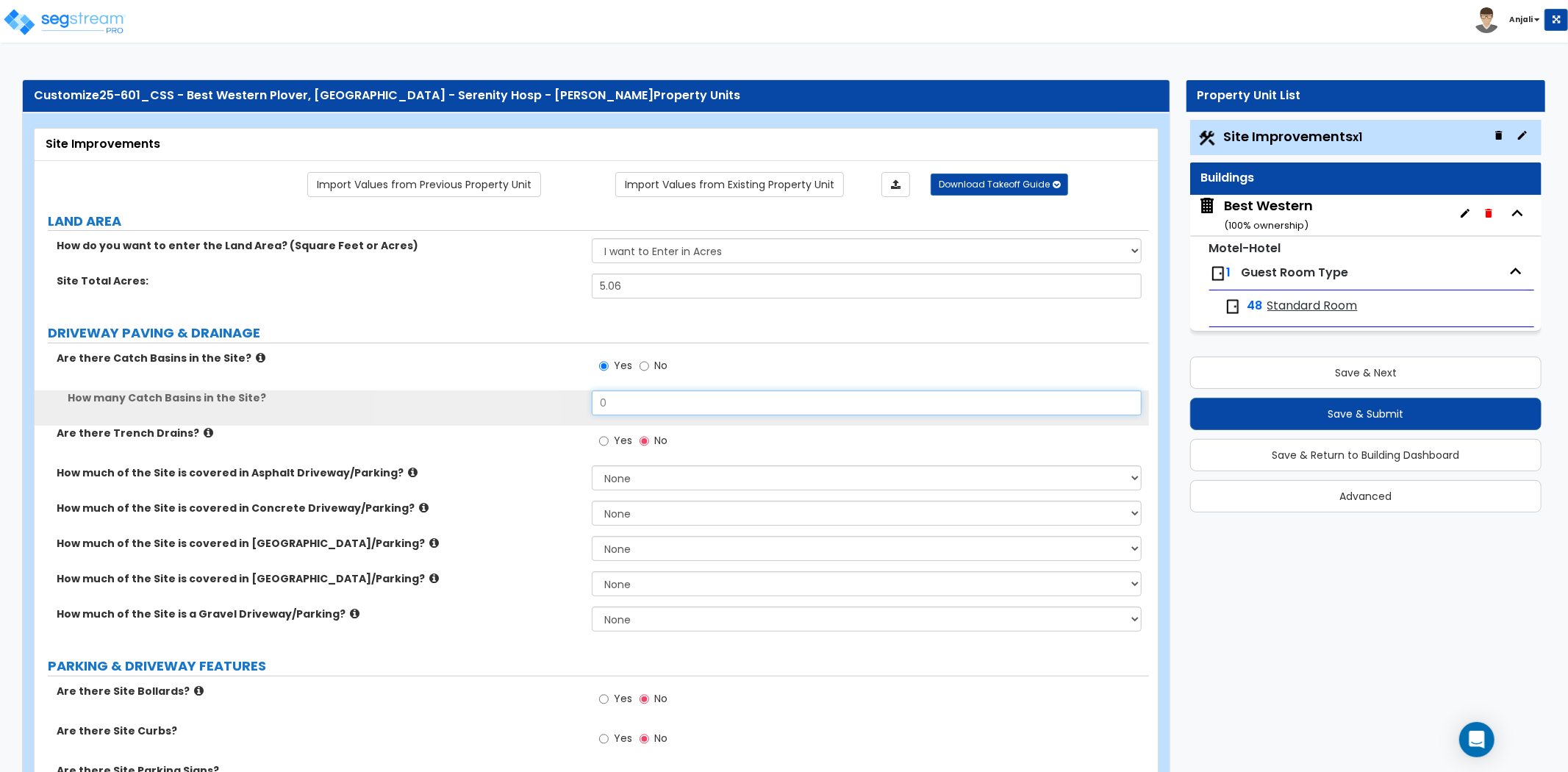
click at [616, 398] on input "0" at bounding box center [866, 403] width 550 height 25
type input "8"
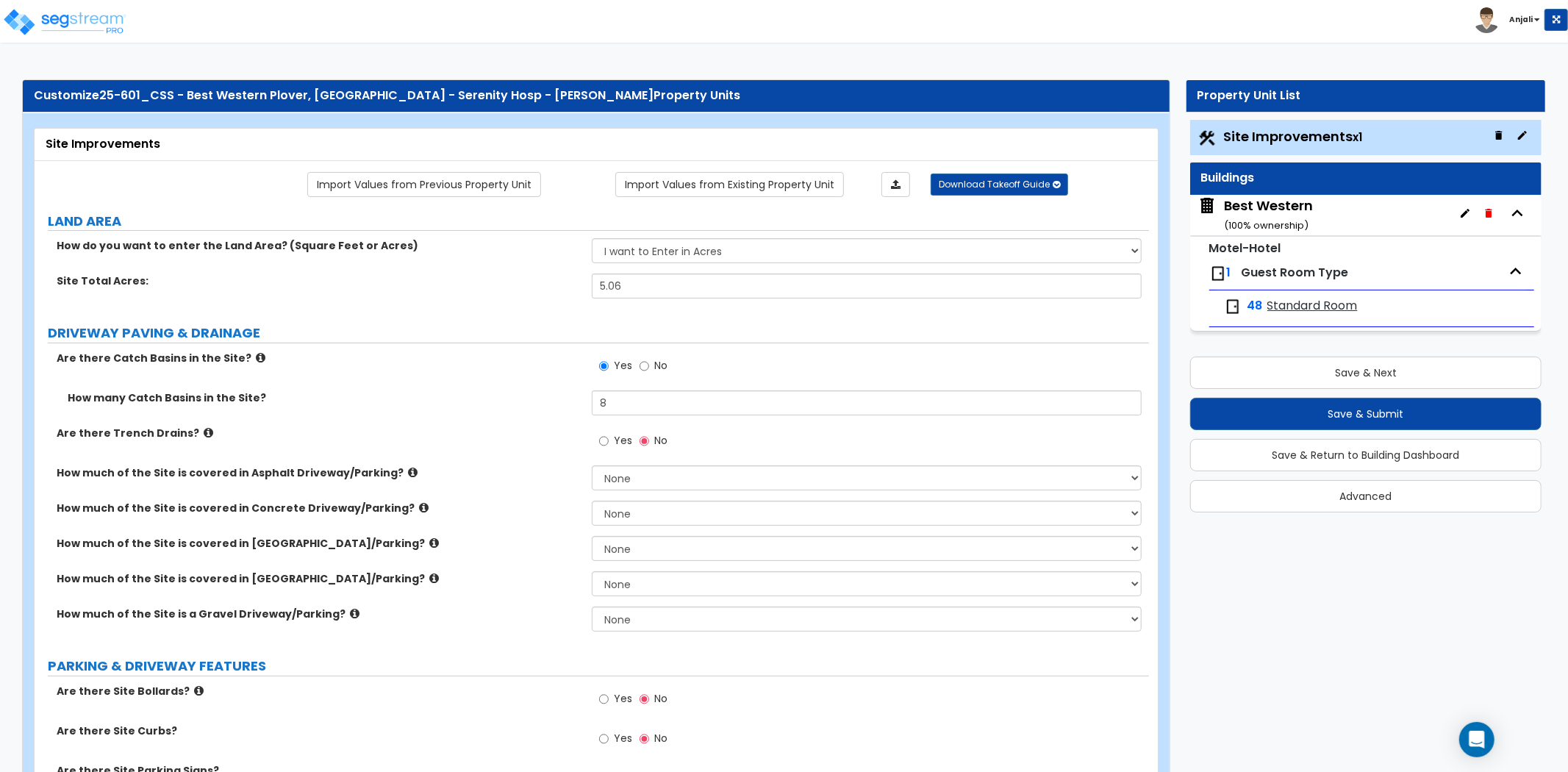
click at [561, 400] on label "How many Catch Basins in the Site?" at bounding box center [324, 397] width 513 height 14
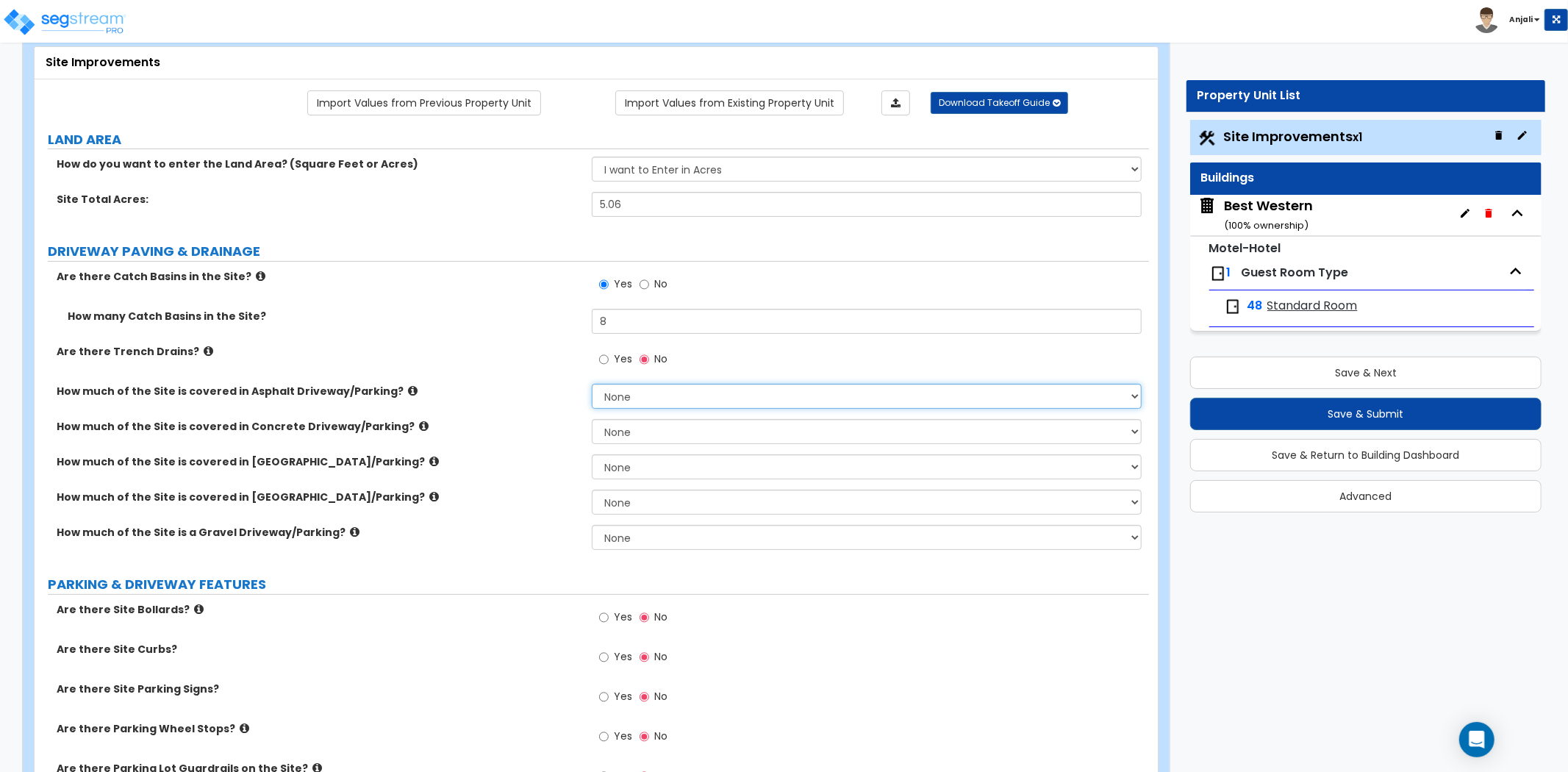
click at [667, 394] on select "None I want to Enter an Approximate Percentage I want to Enter the Square Foota…" at bounding box center [866, 396] width 550 height 25
select select "2"
click at [592, 384] on select "None I want to Enter an Approximate Percentage I want to Enter the Square Foota…" at bounding box center [866, 396] width 550 height 25
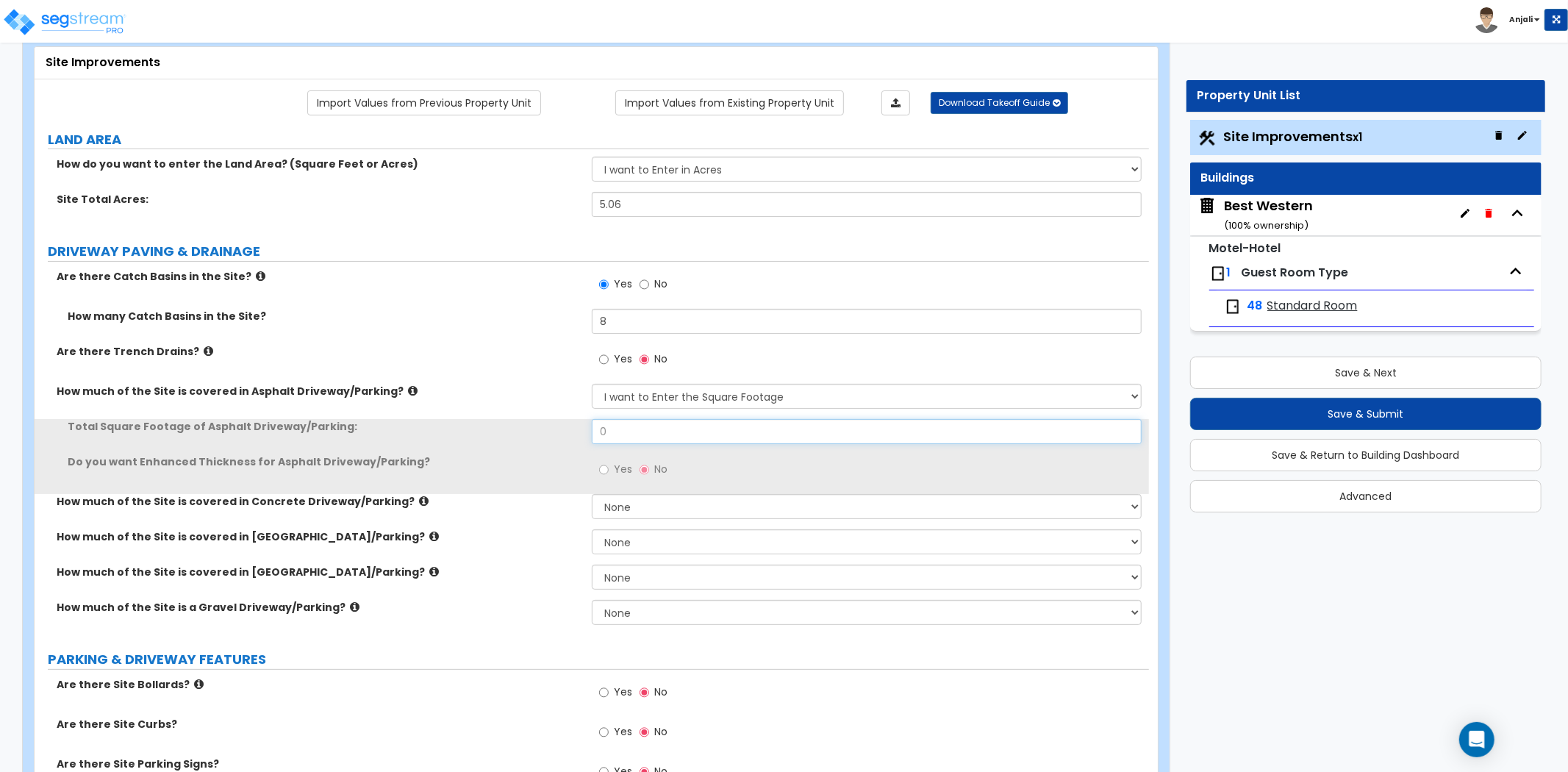
click at [662, 435] on input "0" at bounding box center [866, 432] width 550 height 25
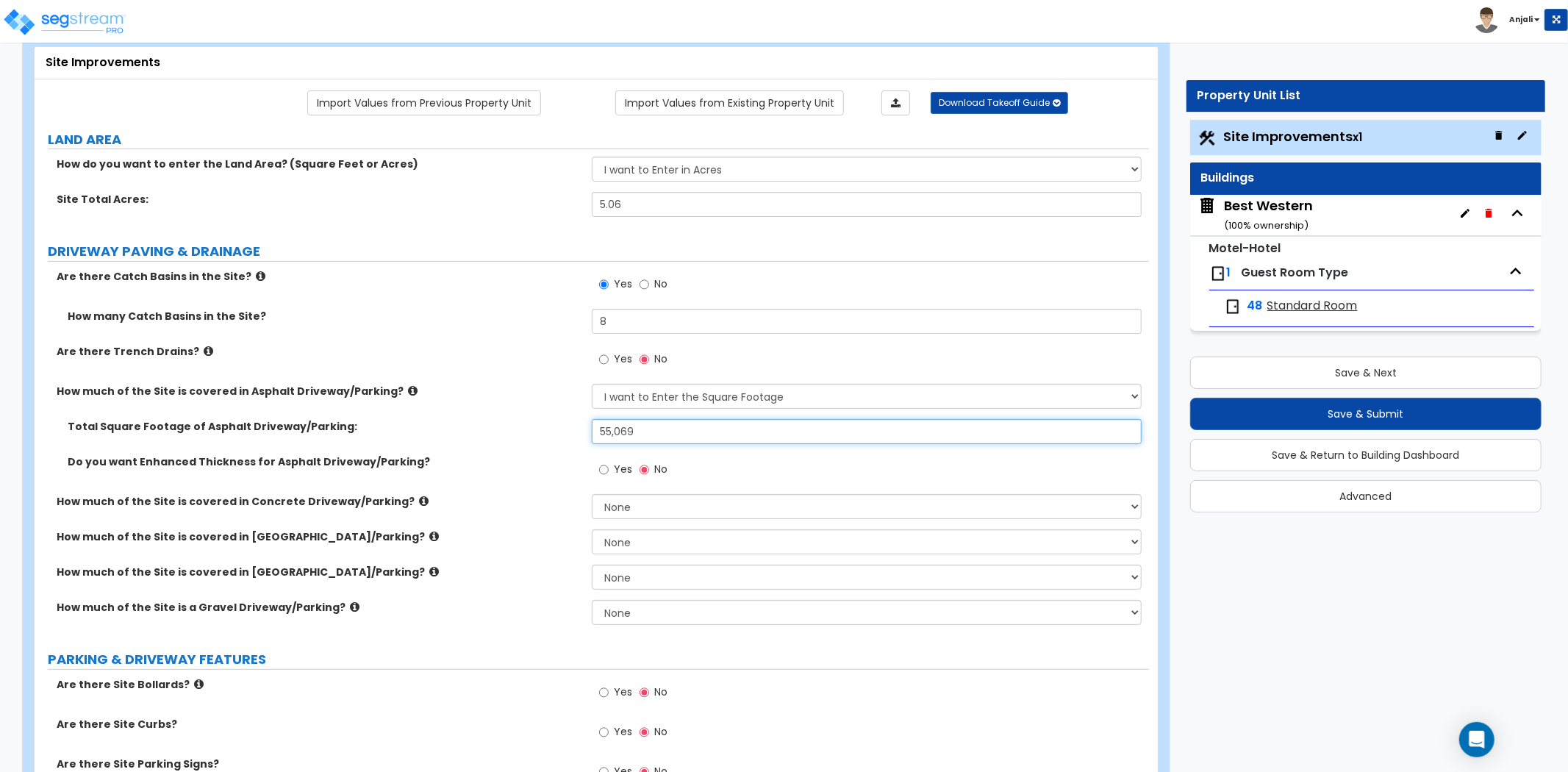
type input "55,069"
click at [574, 457] on label "Do you want Enhanced Thickness for Asphalt Driveway/Parking?" at bounding box center [324, 461] width 513 height 14
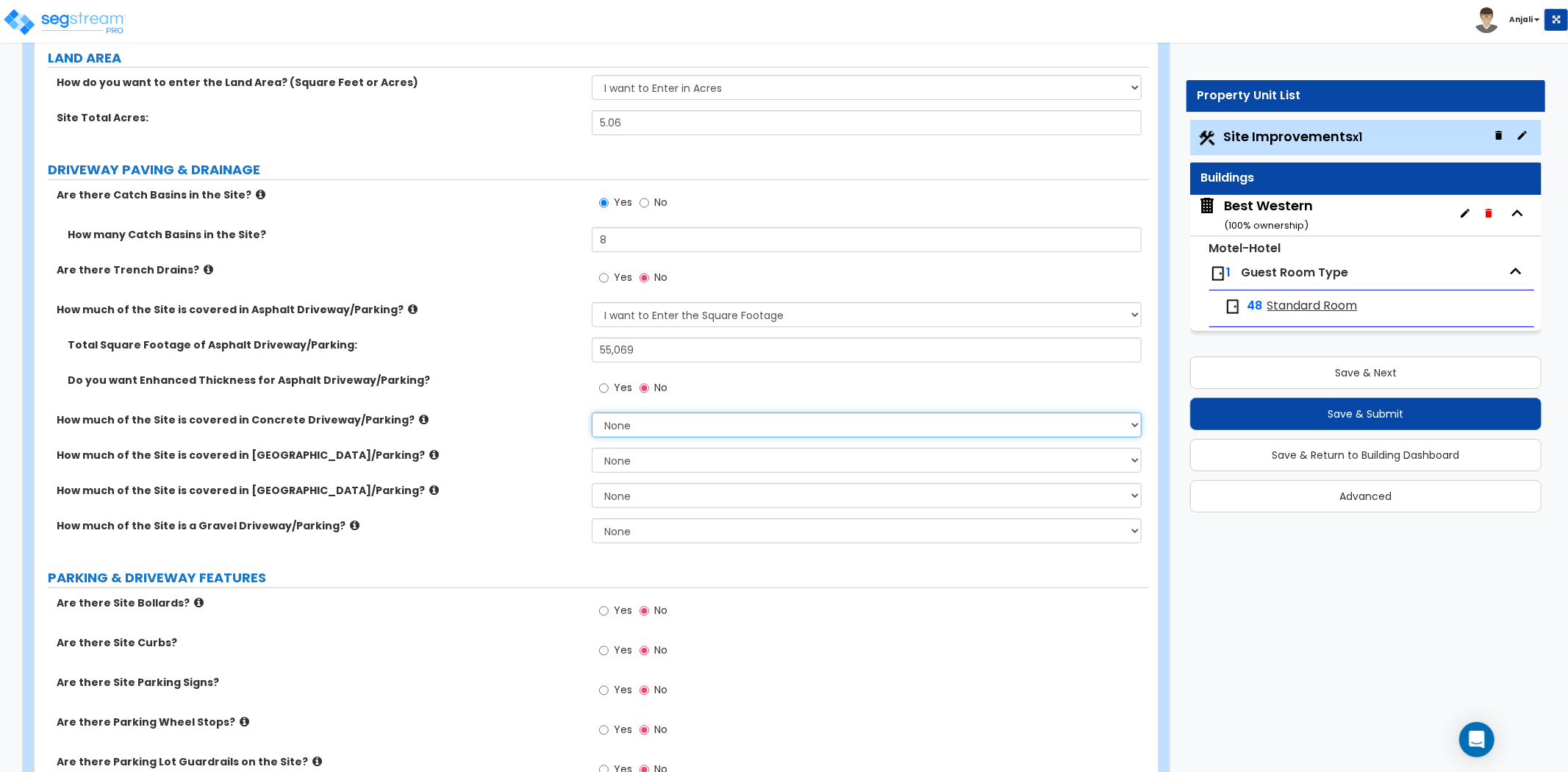
click at [708, 423] on select "None I want to Enter an Approximate Percentage I want to Enter the Square Foota…" at bounding box center [866, 425] width 550 height 25
click at [592, 413] on select "None I want to Enter an Approximate Percentage I want to Enter the Square Foota…" at bounding box center [866, 425] width 550 height 25
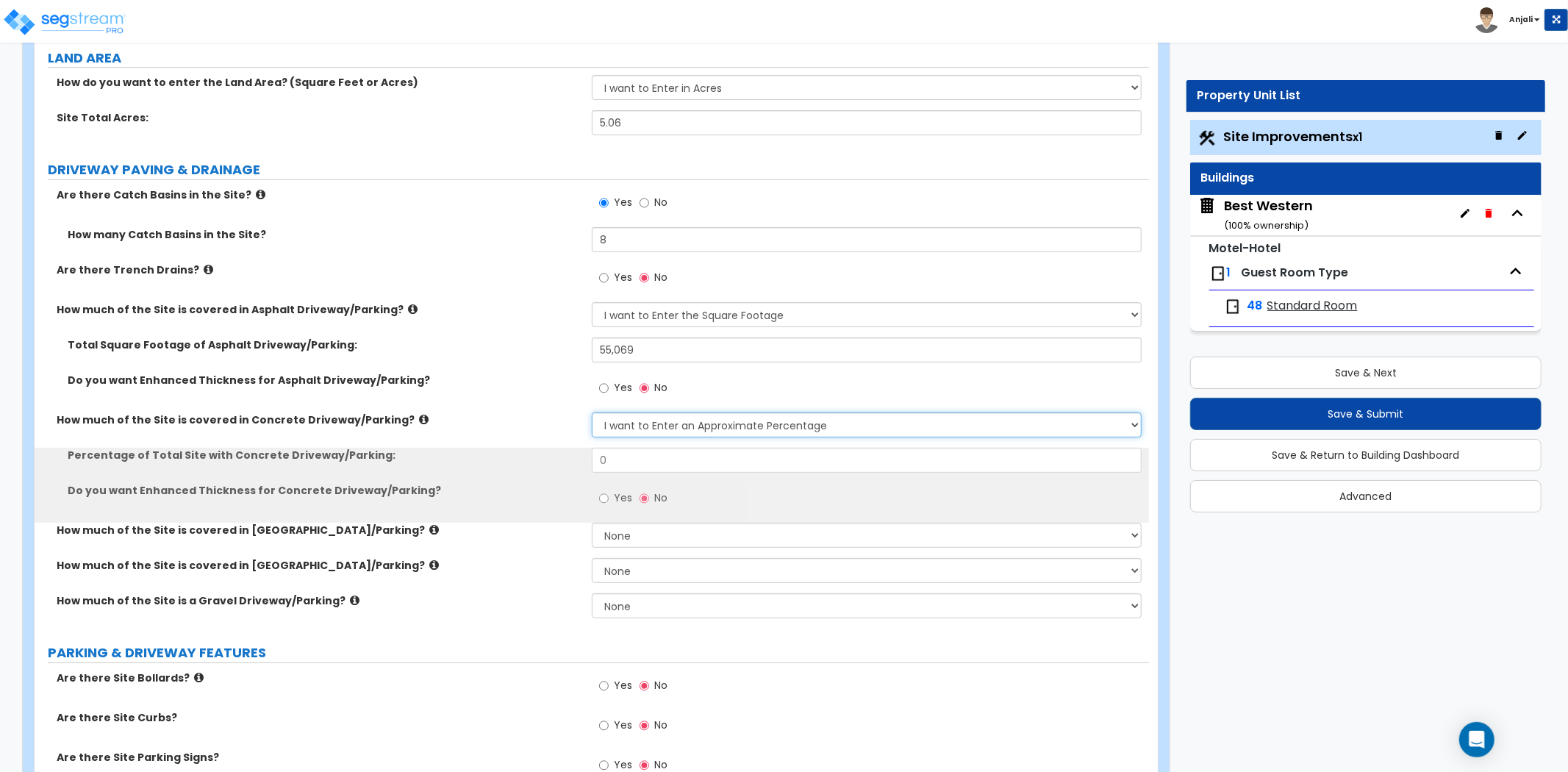
drag, startPoint x: 700, startPoint y: 423, endPoint x: 700, endPoint y: 436, distance: 13.0
click at [700, 423] on select "None I want to Enter an Approximate Percentage I want to Enter the Square Foota…" at bounding box center [866, 425] width 550 height 25
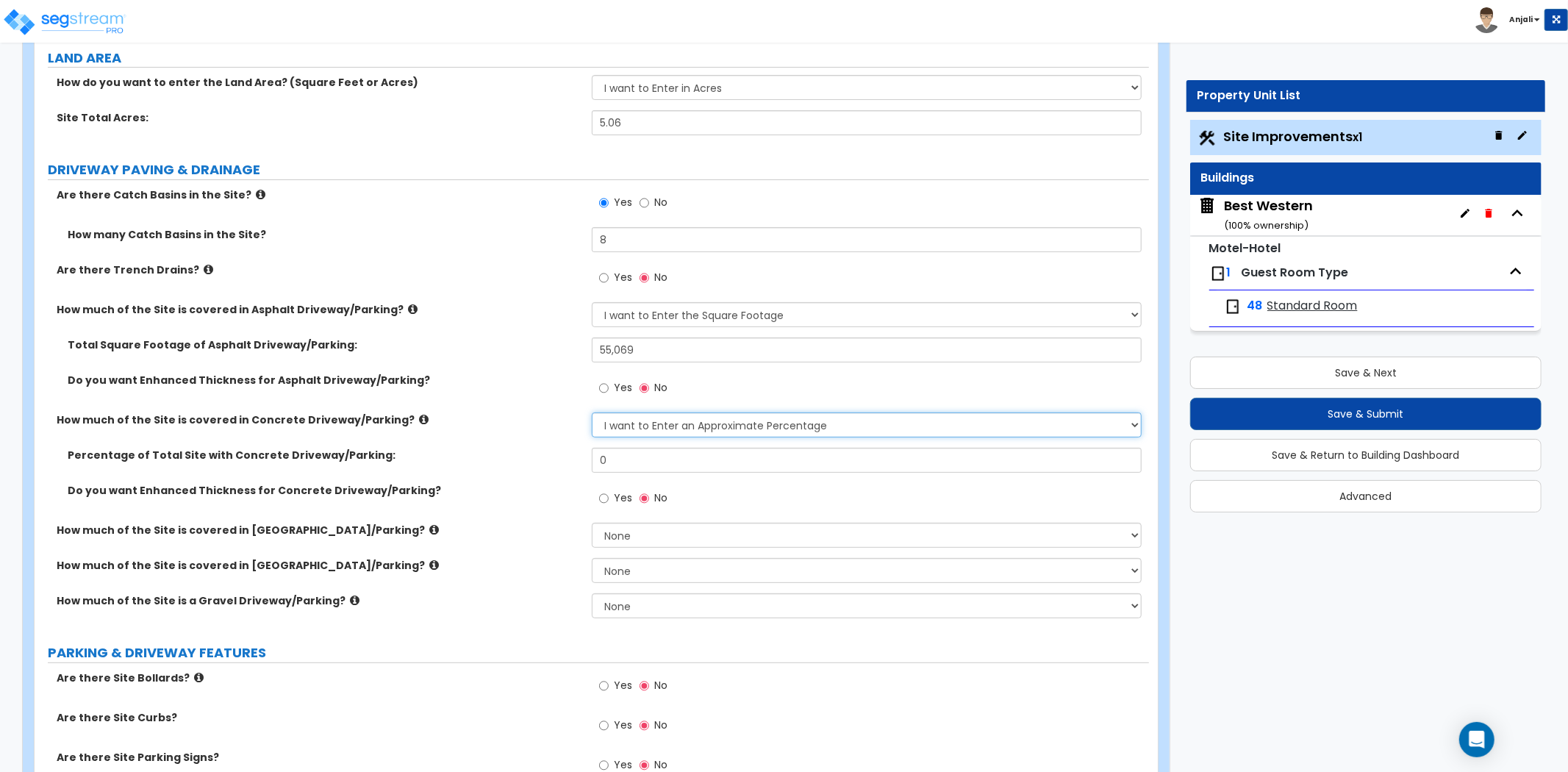
select select "2"
click at [592, 413] on select "None I want to Enter an Approximate Percentage I want to Enter the Square Foota…" at bounding box center [866, 425] width 550 height 25
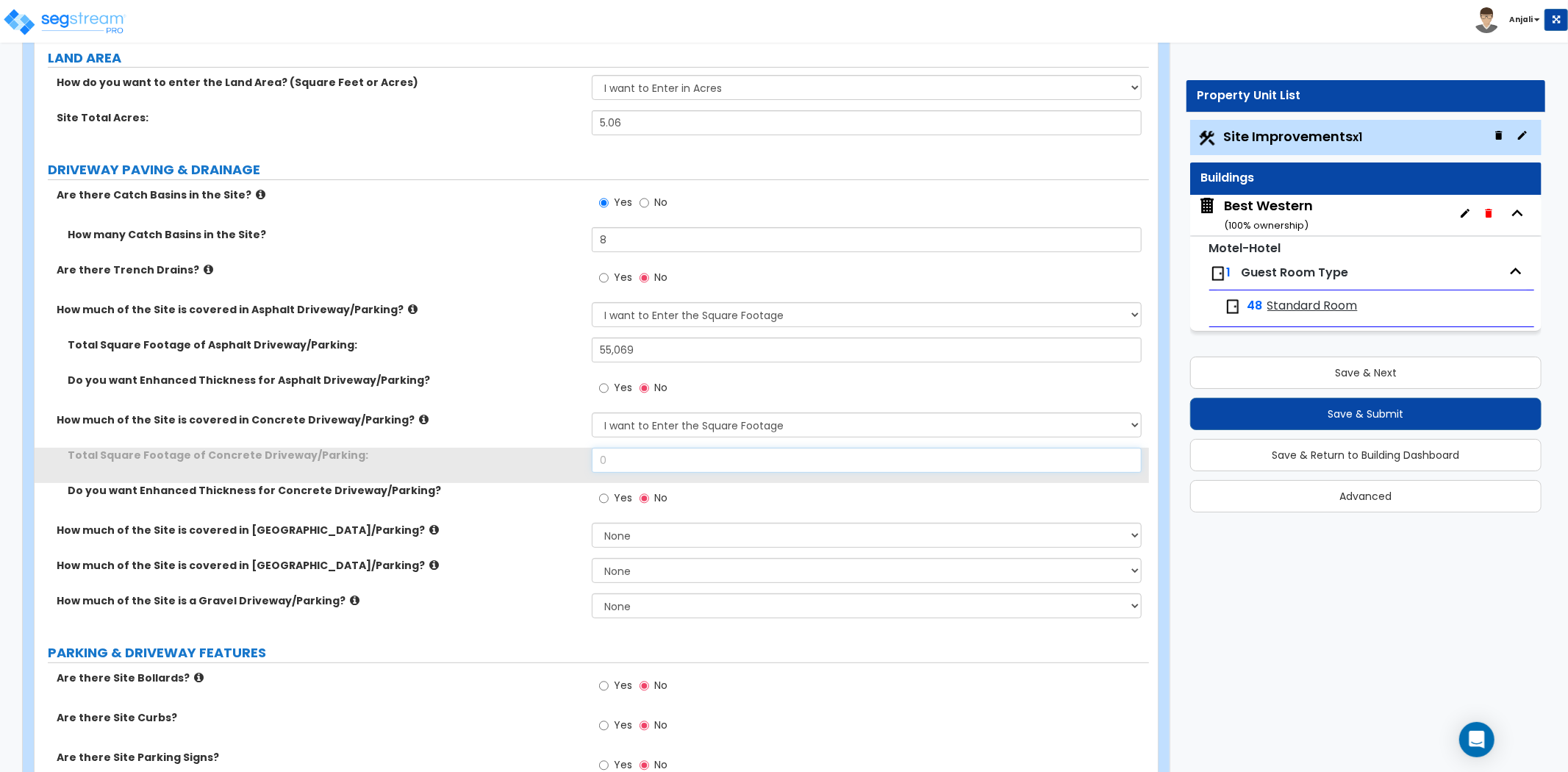
click at [657, 457] on input "0" at bounding box center [866, 460] width 550 height 25
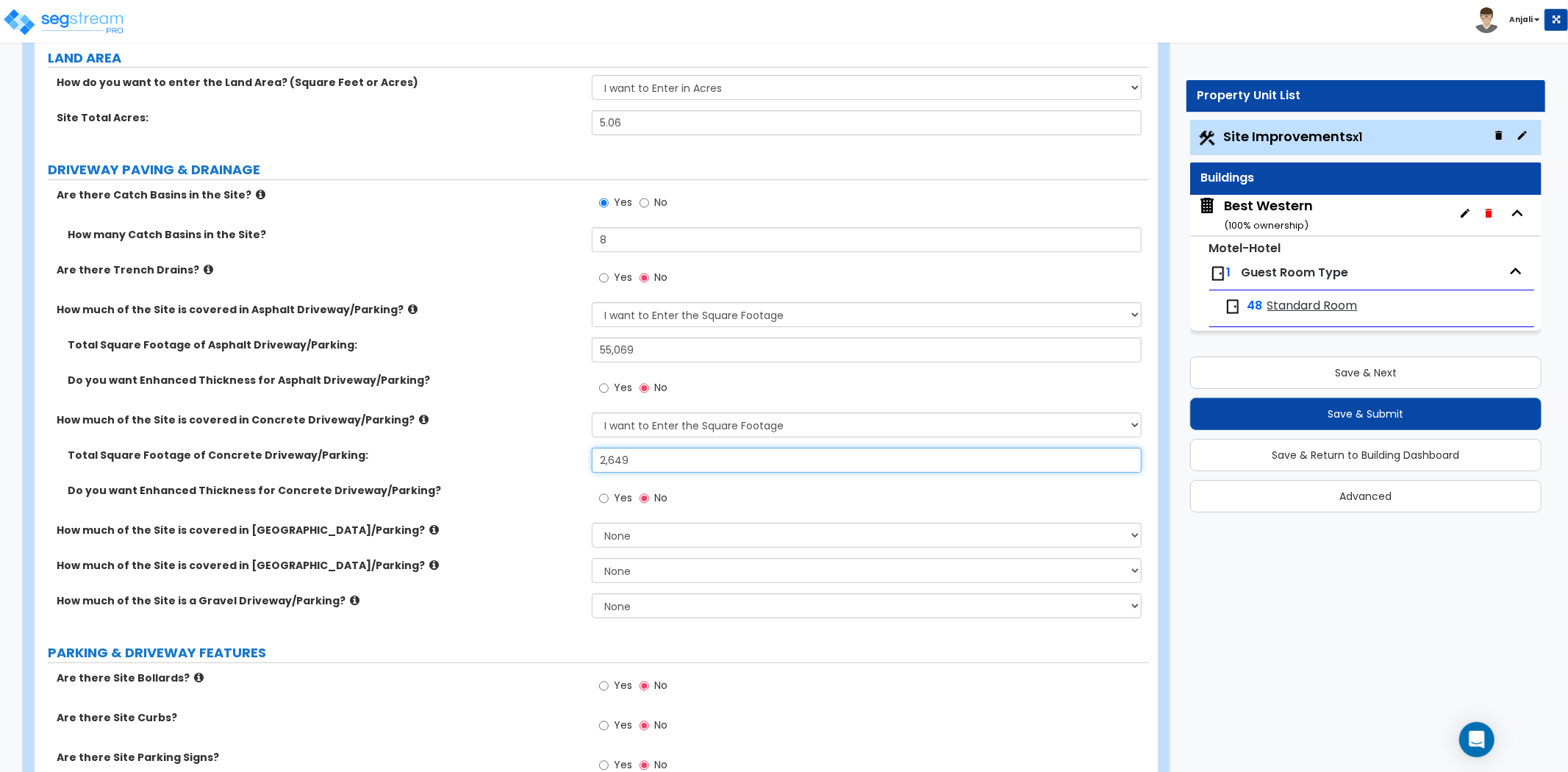
type input "2,649"
click at [500, 413] on label "How much of the Site is covered in Concrete Driveway/Parking?" at bounding box center [318, 419] width 524 height 14
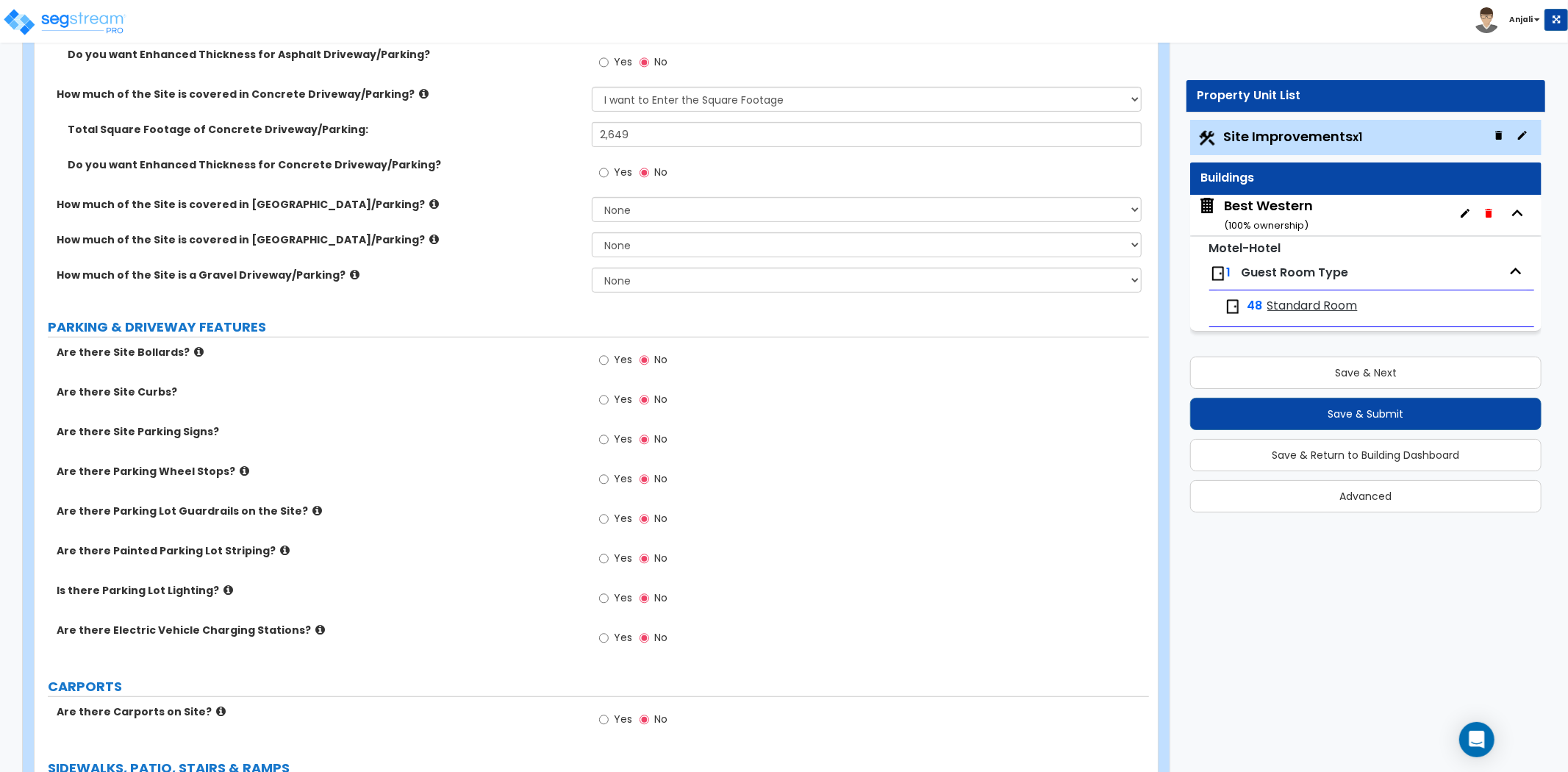
scroll to position [490, 0]
click at [612, 362] on label "Yes" at bounding box center [616, 361] width 33 height 25
click at [609, 362] on input "Yes" at bounding box center [604, 359] width 10 height 16
radio input "true"
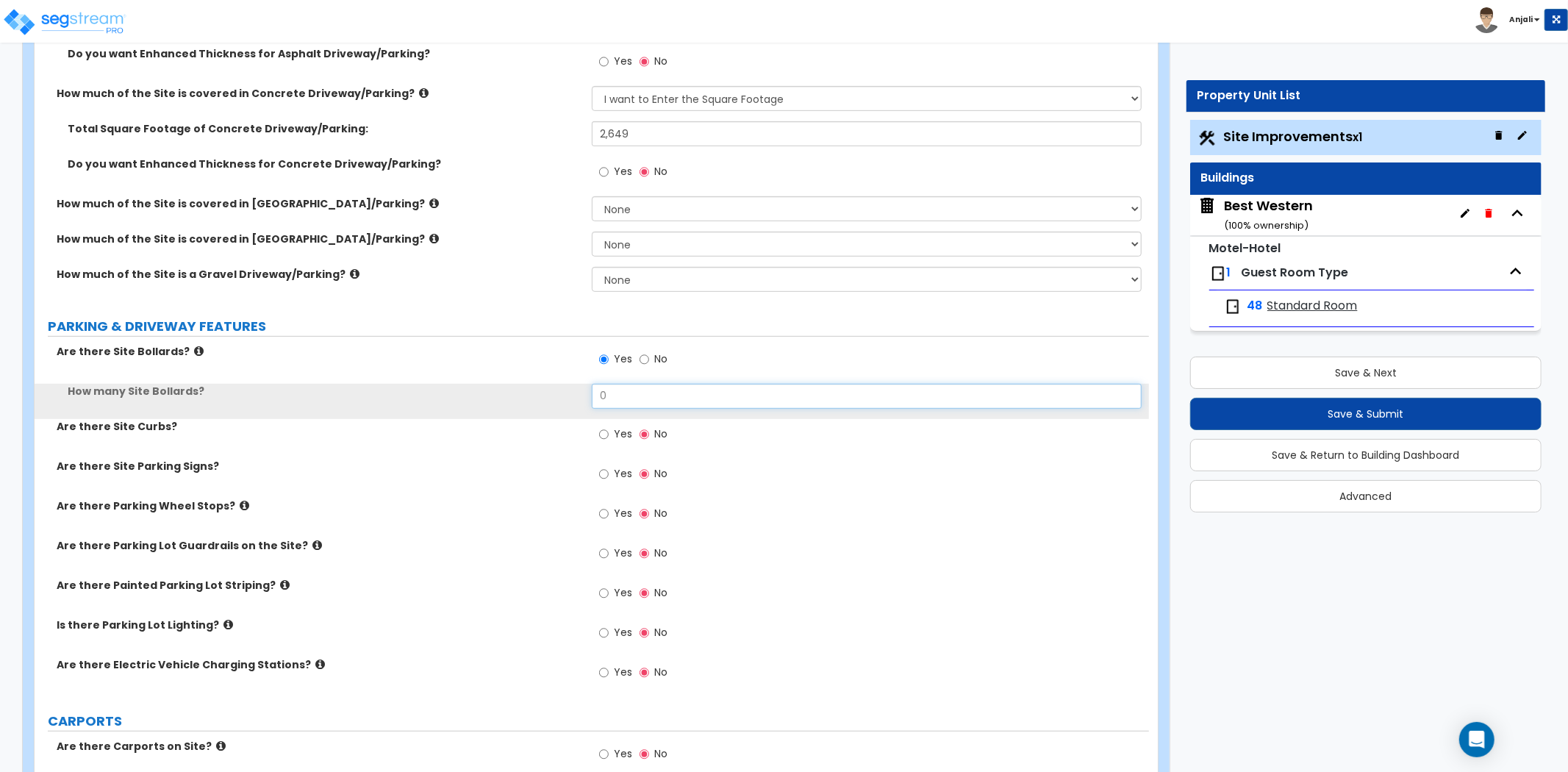
click at [615, 401] on input "0" at bounding box center [866, 396] width 550 height 25
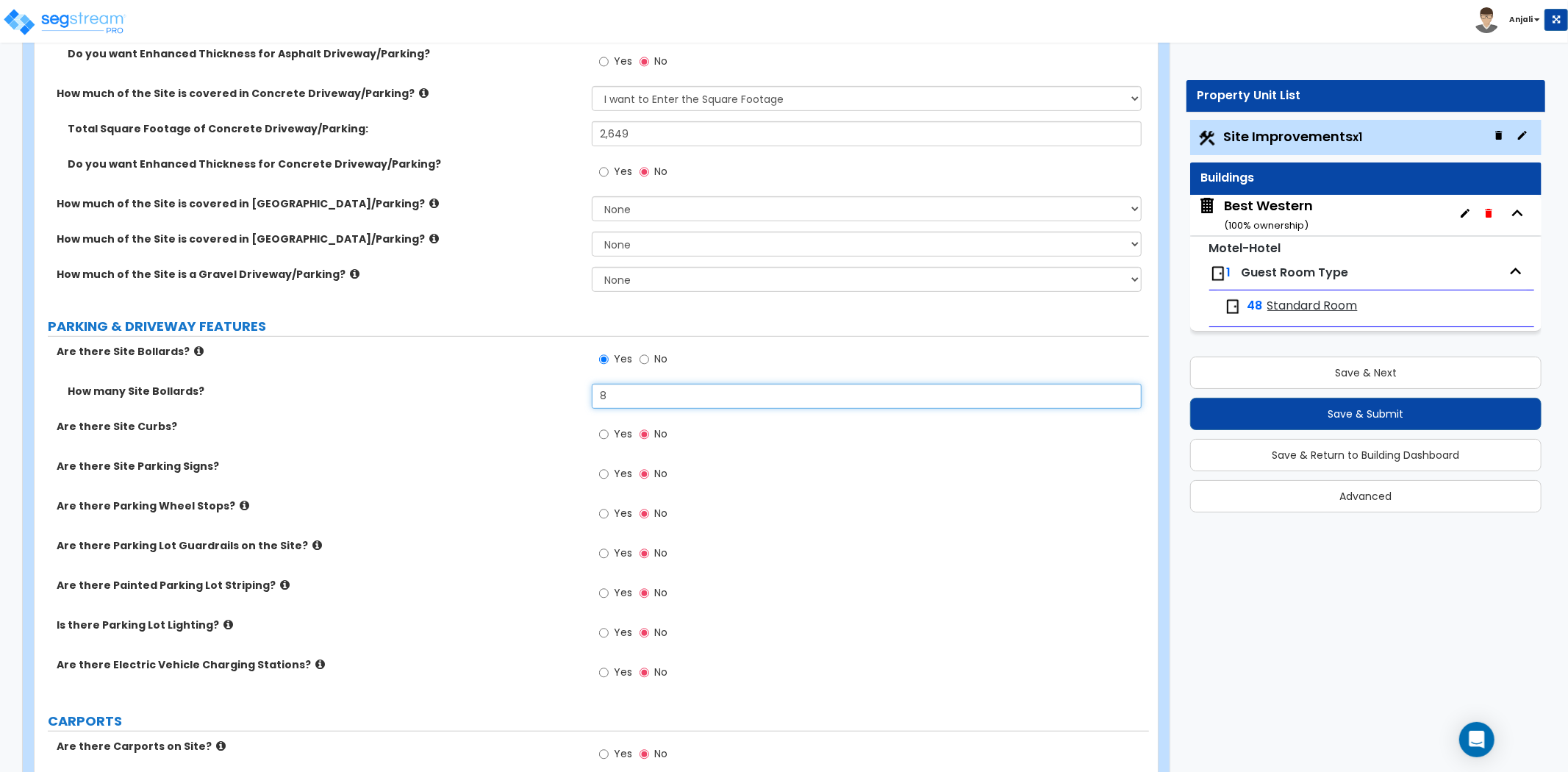
type input "8"
click at [609, 436] on label "Yes" at bounding box center [616, 436] width 33 height 25
click at [609, 436] on input "Yes" at bounding box center [604, 434] width 10 height 16
radio input "true"
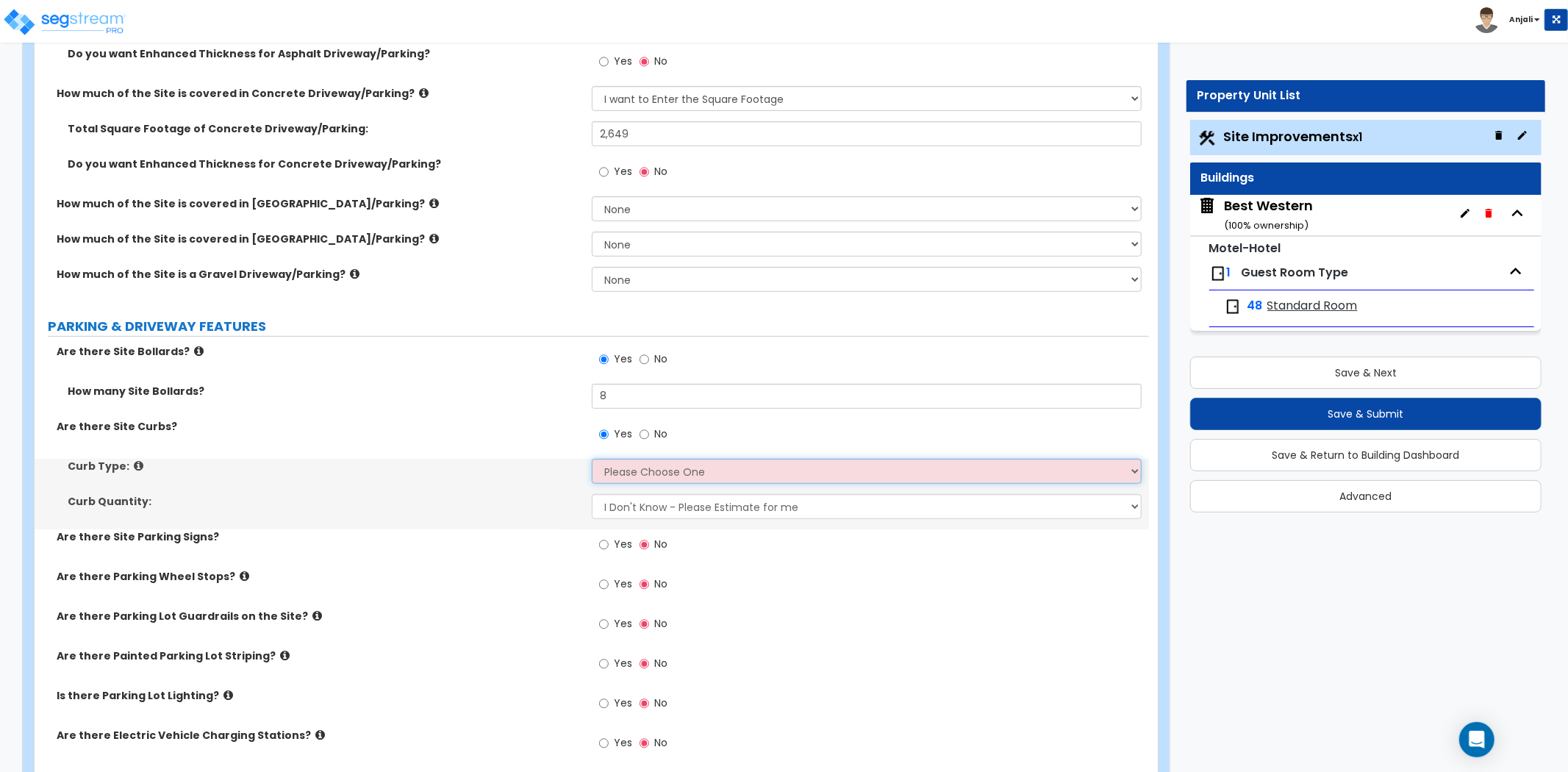
click at [647, 472] on select "Please Choose One Curb (Only) Curb & Gutter Asphalt Berm" at bounding box center [866, 471] width 550 height 25
select select "1"
click at [592, 458] on select "Please Choose One Curb (Only) Curb & Gutter Asphalt Berm" at bounding box center [866, 471] width 550 height 25
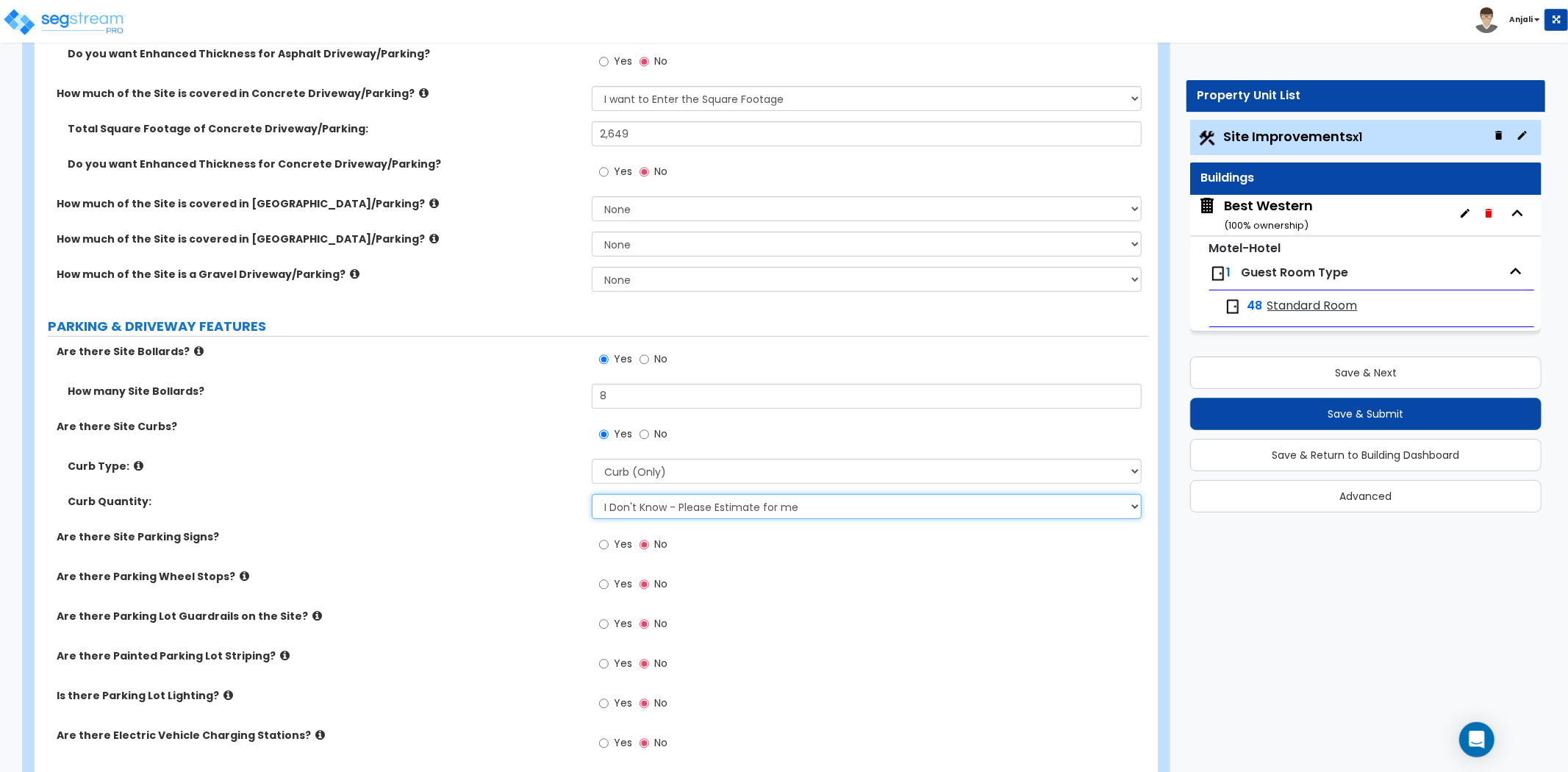
click at [665, 507] on select "I Don't Know - Please Estimate for me I want to Enter the LF" at bounding box center [866, 506] width 550 height 25
select select "1"
click at [592, 494] on select "I Don't Know - Please Estimate for me I want to Enter the LF" at bounding box center [866, 506] width 550 height 25
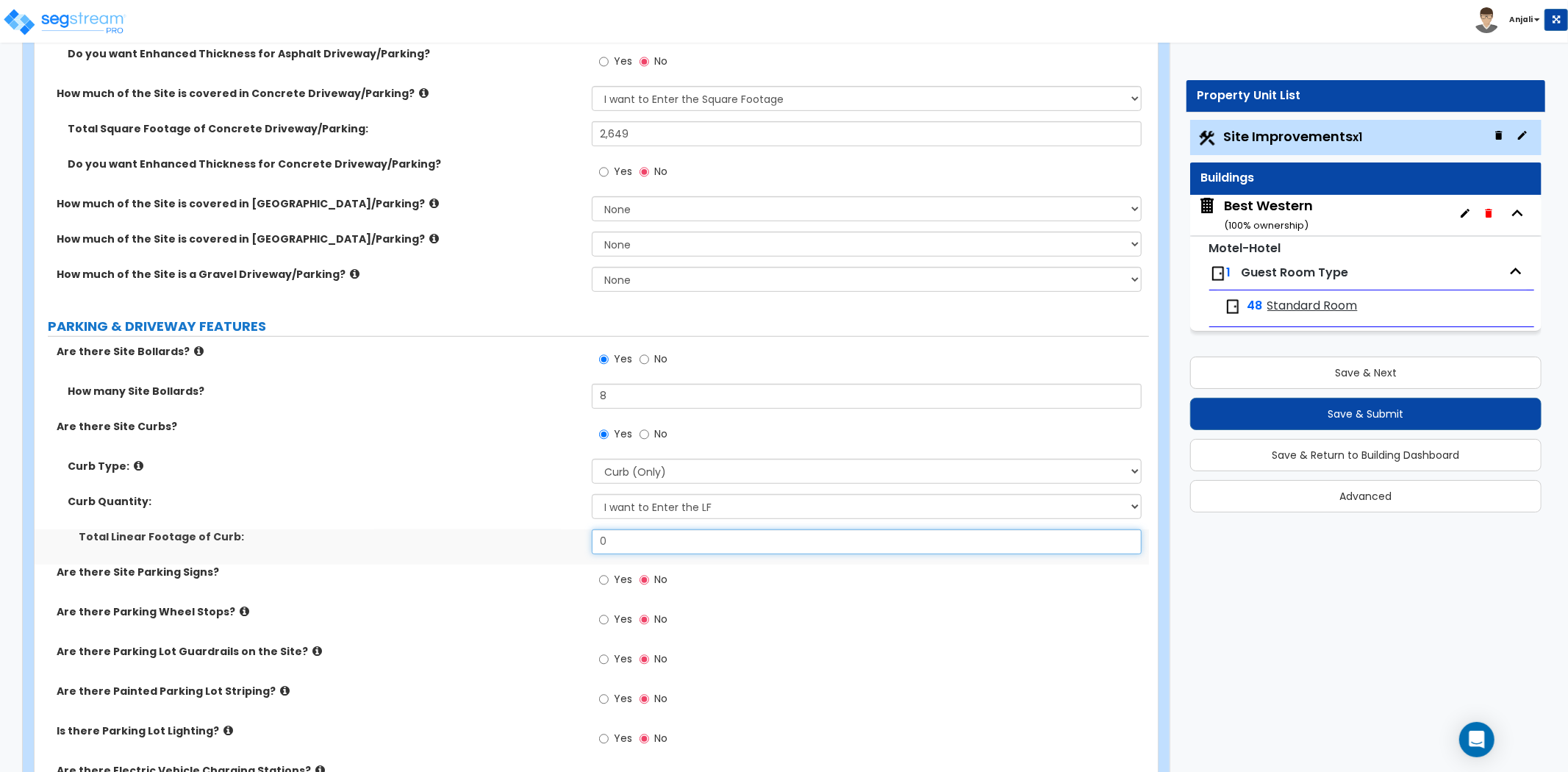
click at [634, 544] on input "0" at bounding box center [866, 541] width 550 height 25
type input "15,698"
click at [437, 583] on div "Are there Site Parking Signs? Yes No" at bounding box center [591, 584] width 1114 height 40
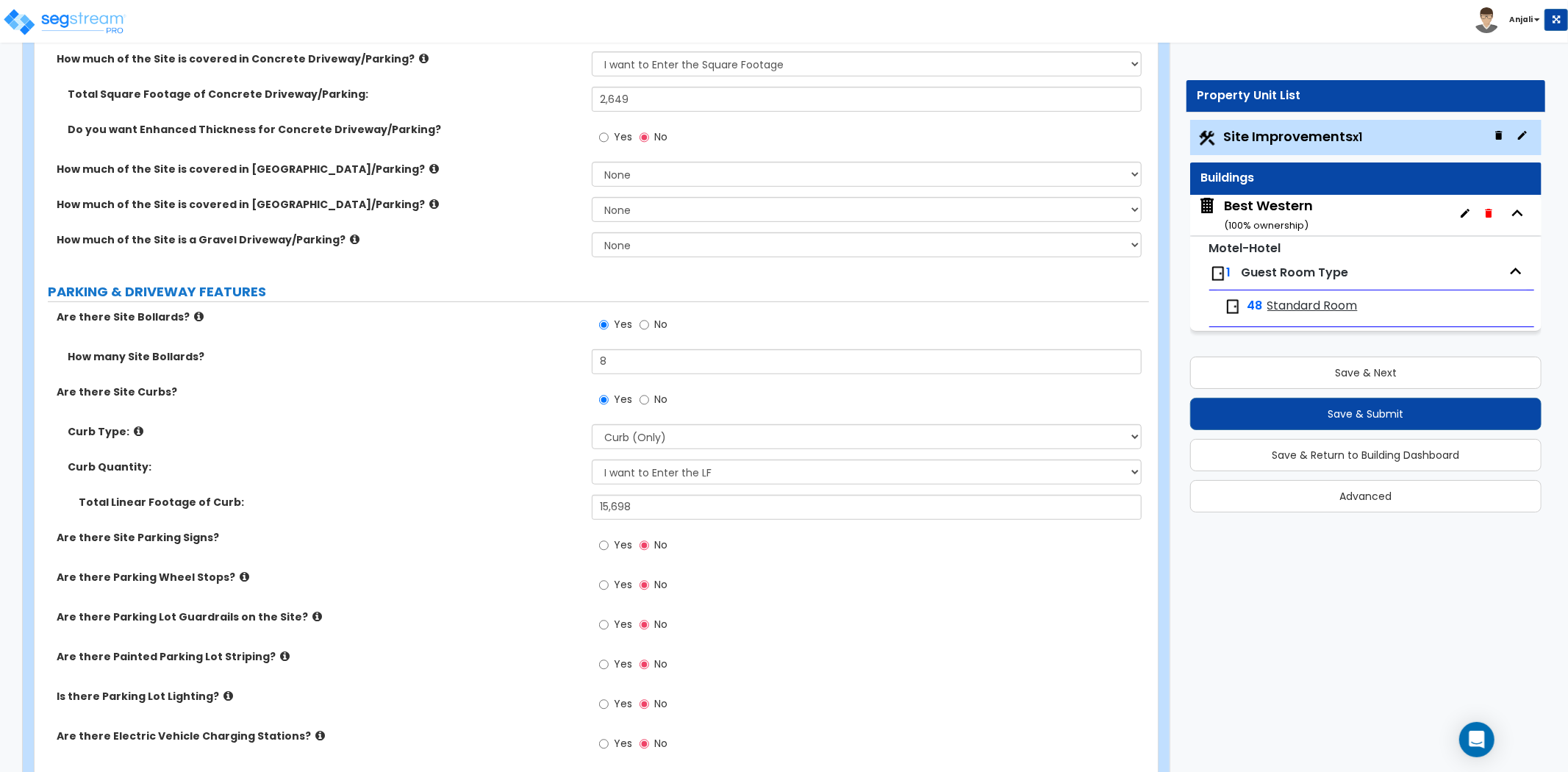
scroll to position [571, 0]
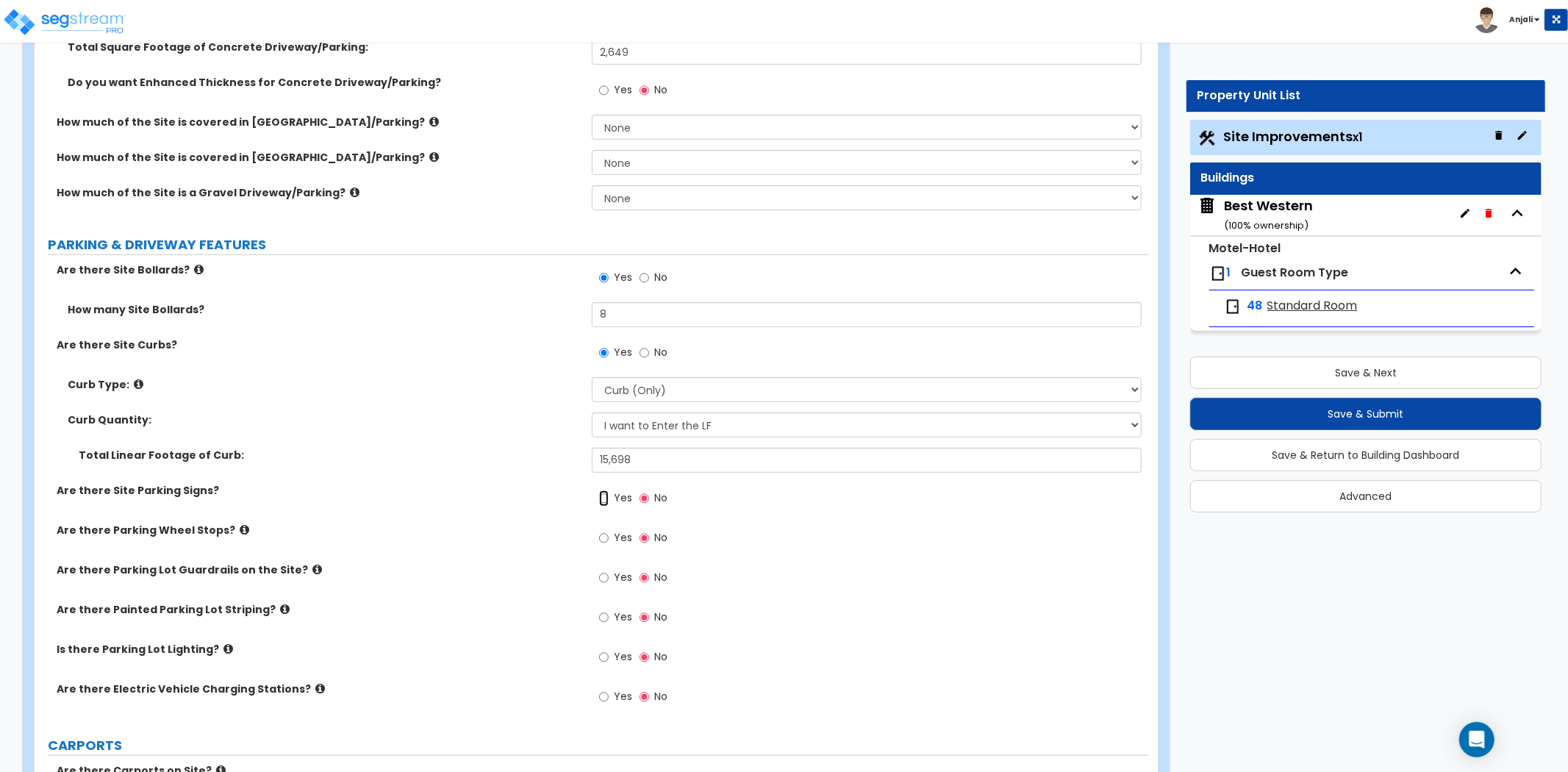
click at [604, 497] on input "Yes" at bounding box center [604, 498] width 10 height 16
radio input "true"
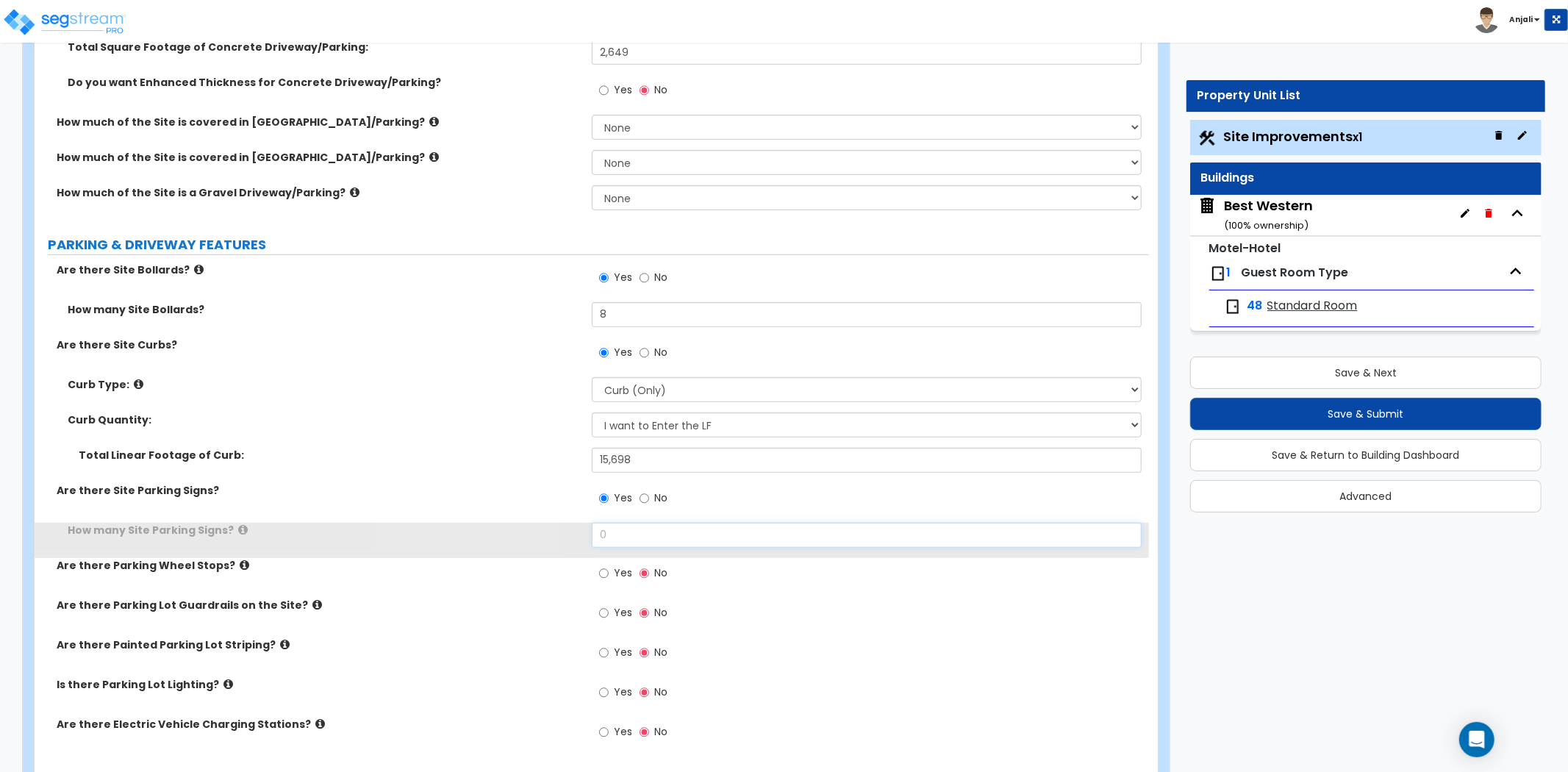
click at [645, 538] on input "0" at bounding box center [866, 535] width 550 height 25
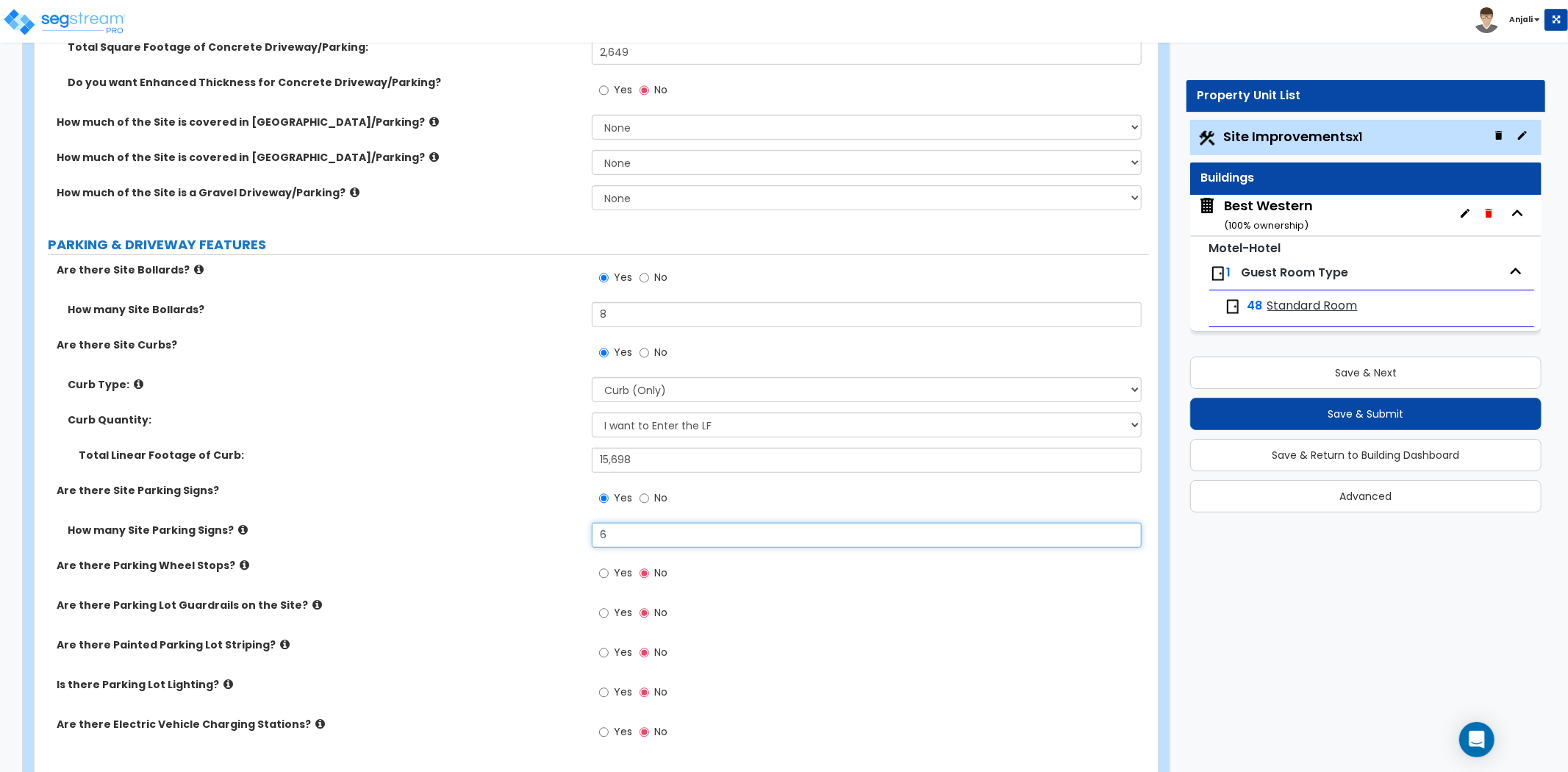
type input "6"
click at [530, 544] on div "How many Site Parking Signs? 6" at bounding box center [591, 539] width 1114 height 35
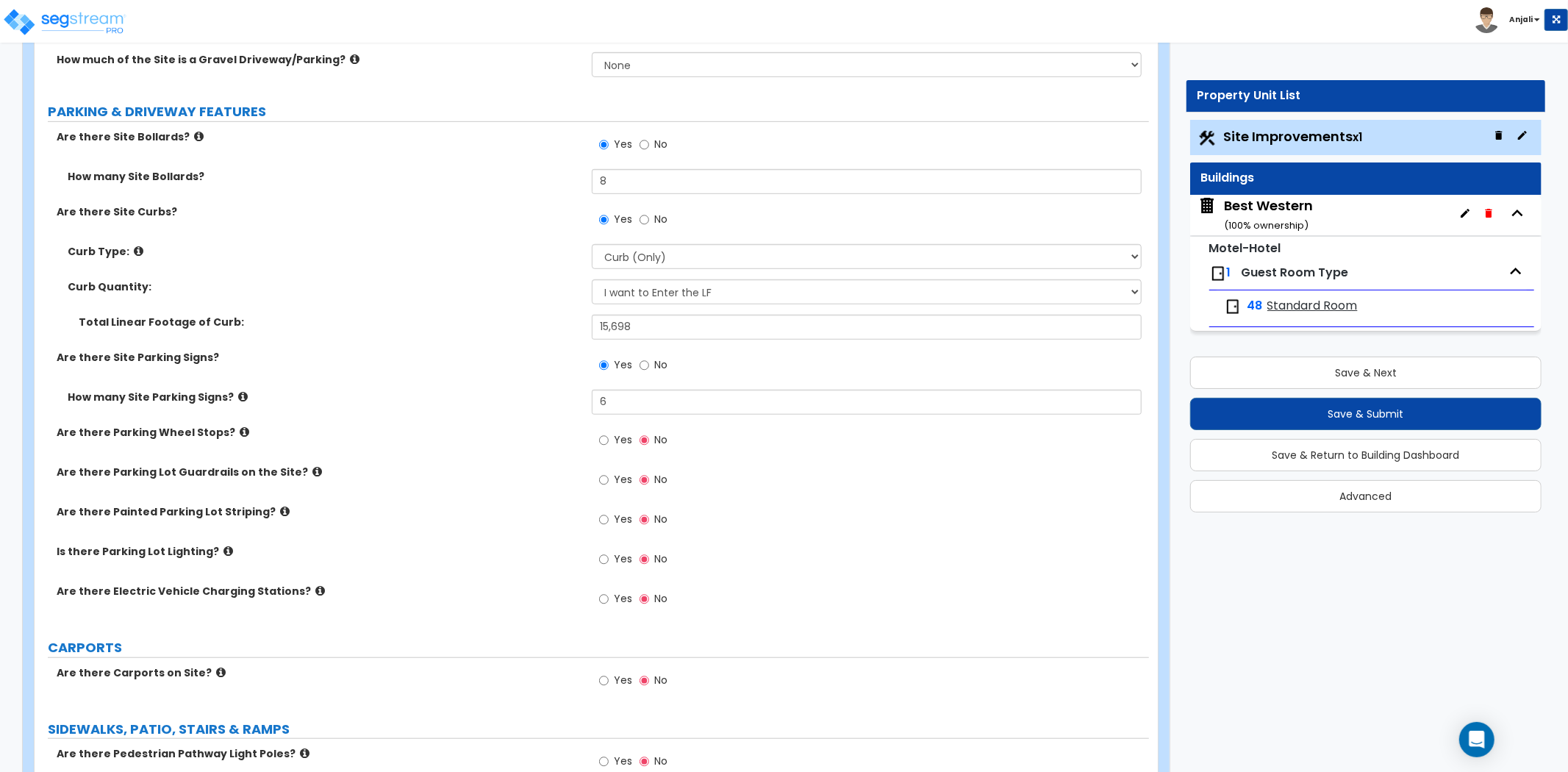
scroll to position [735, 0]
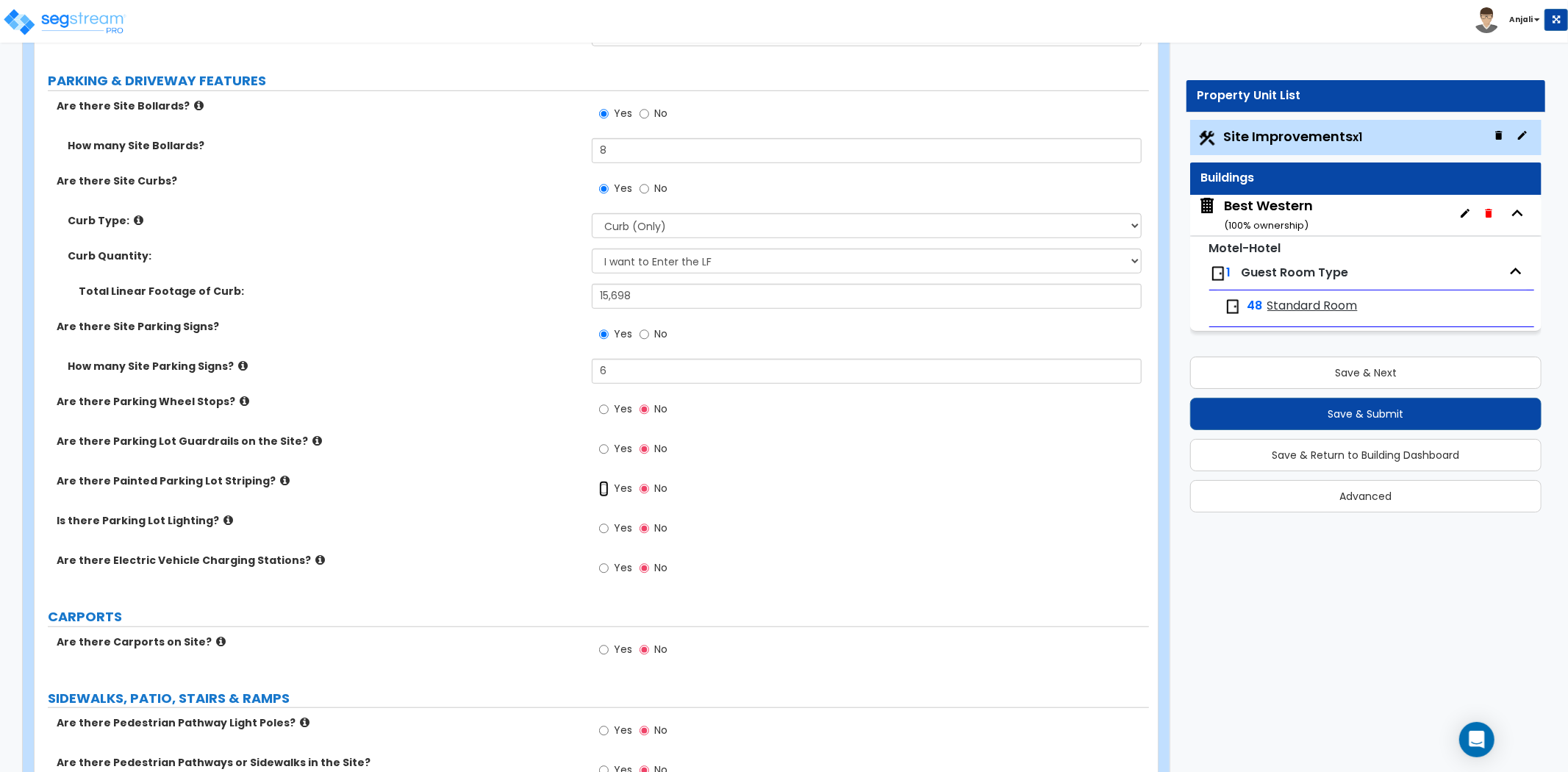
click at [604, 489] on input "Yes" at bounding box center [604, 488] width 10 height 16
radio input "true"
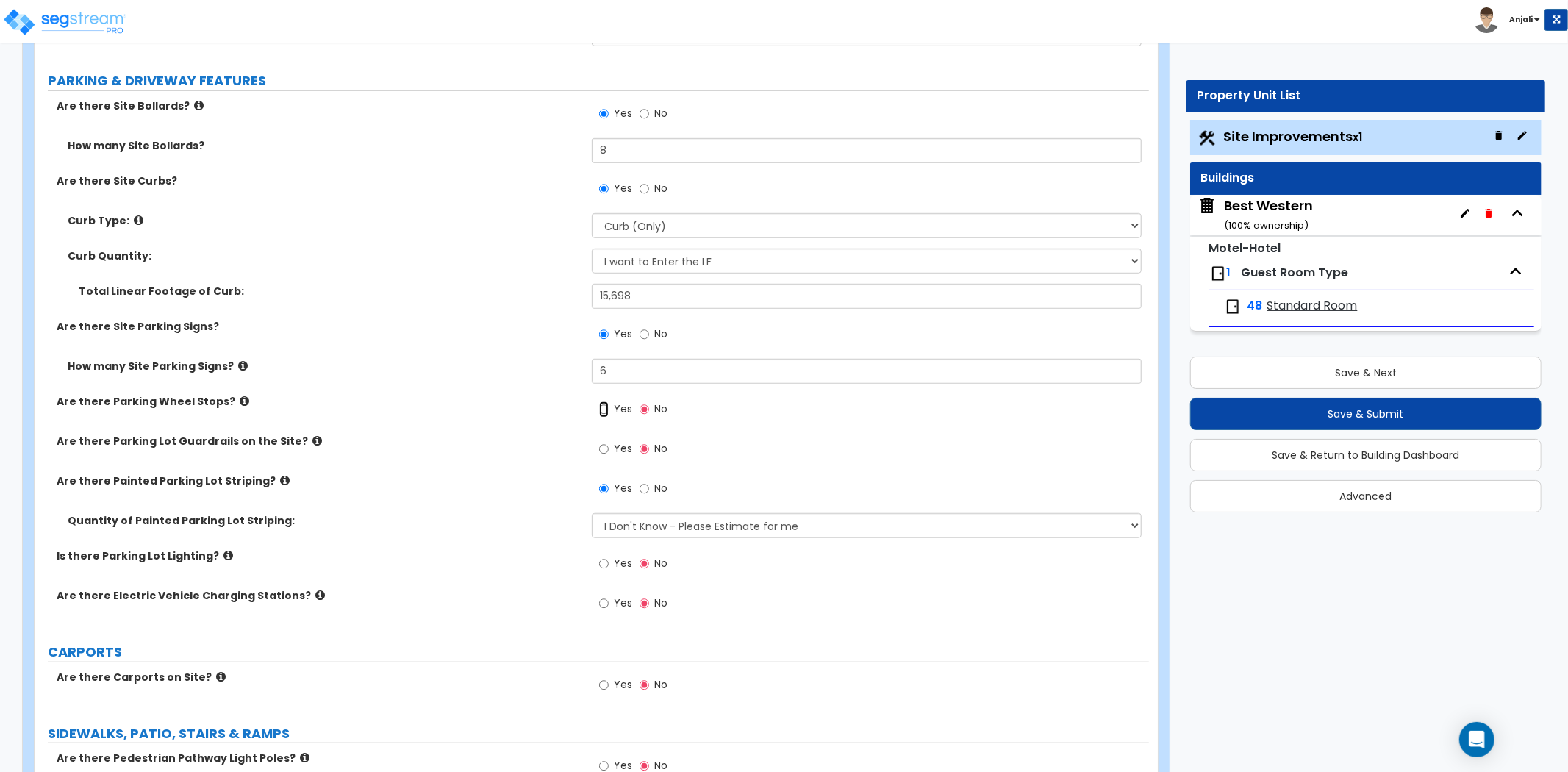
click at [606, 413] on input "Yes" at bounding box center [604, 409] width 10 height 16
radio input "true"
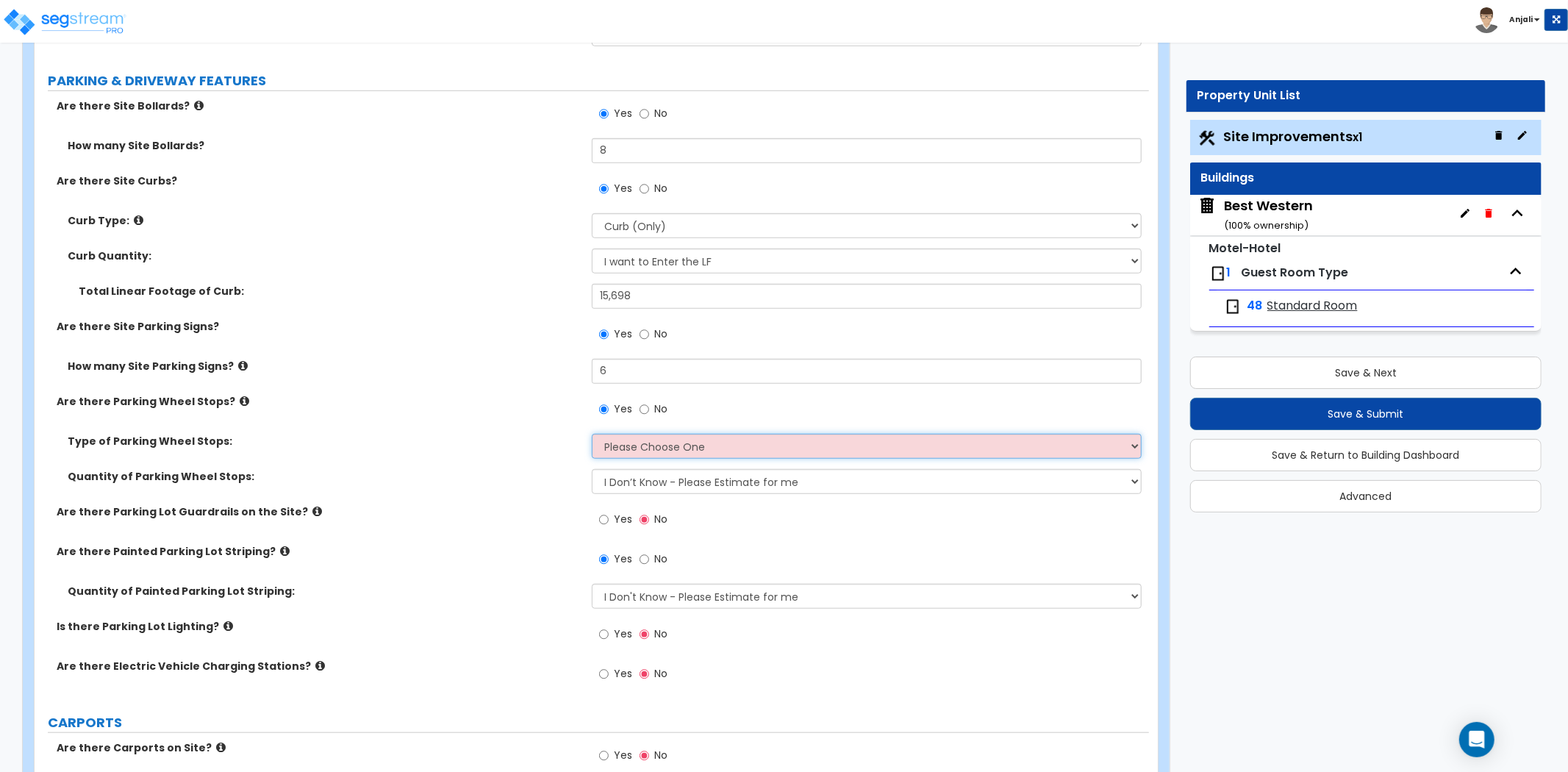
click at [662, 439] on select "Please Choose One Concrete Rubber/Plastic" at bounding box center [866, 446] width 550 height 25
select select "1"
click at [592, 434] on select "Please Choose One Concrete Rubber/Plastic" at bounding box center [866, 446] width 550 height 25
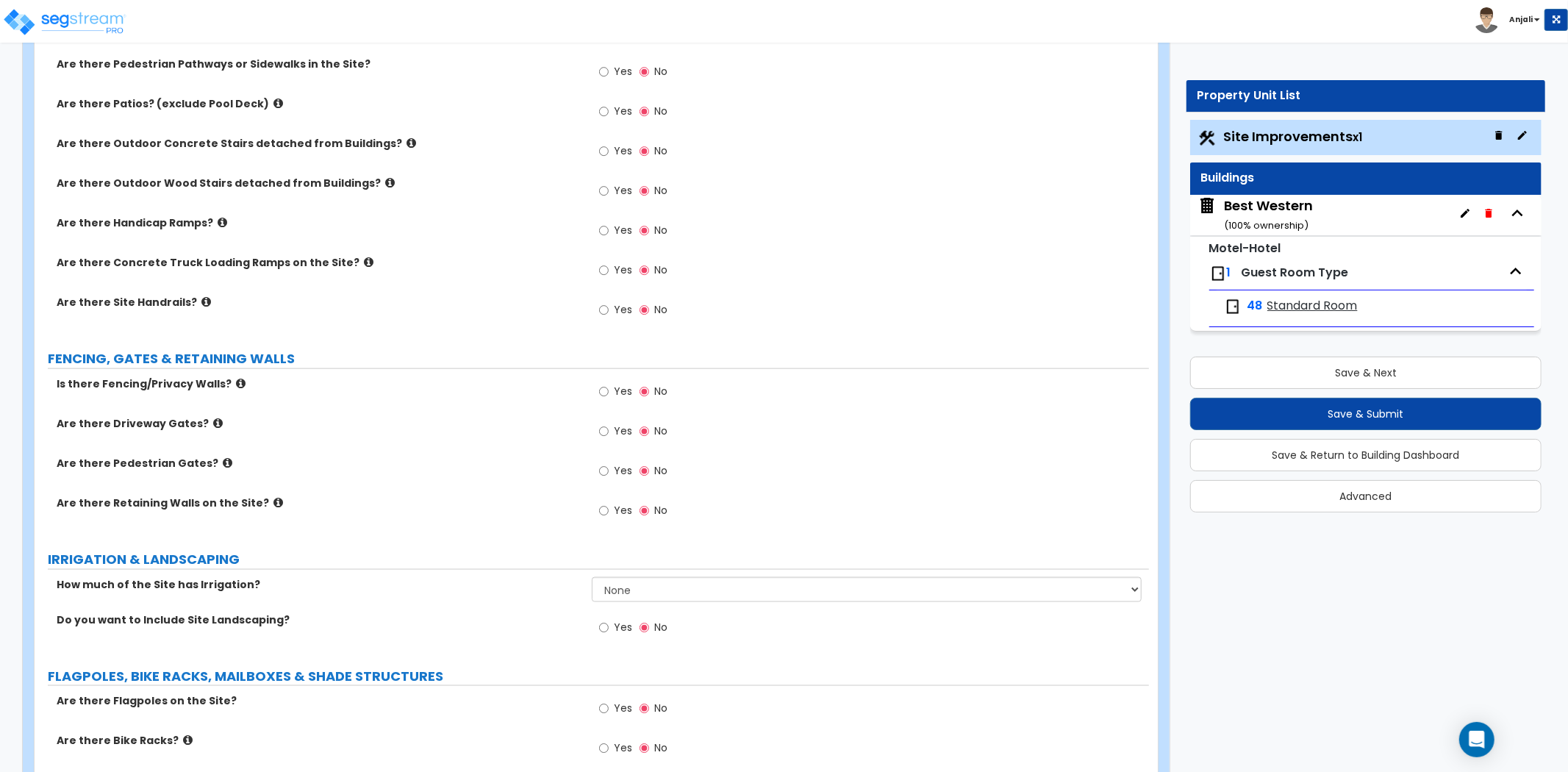
scroll to position [1552, 0]
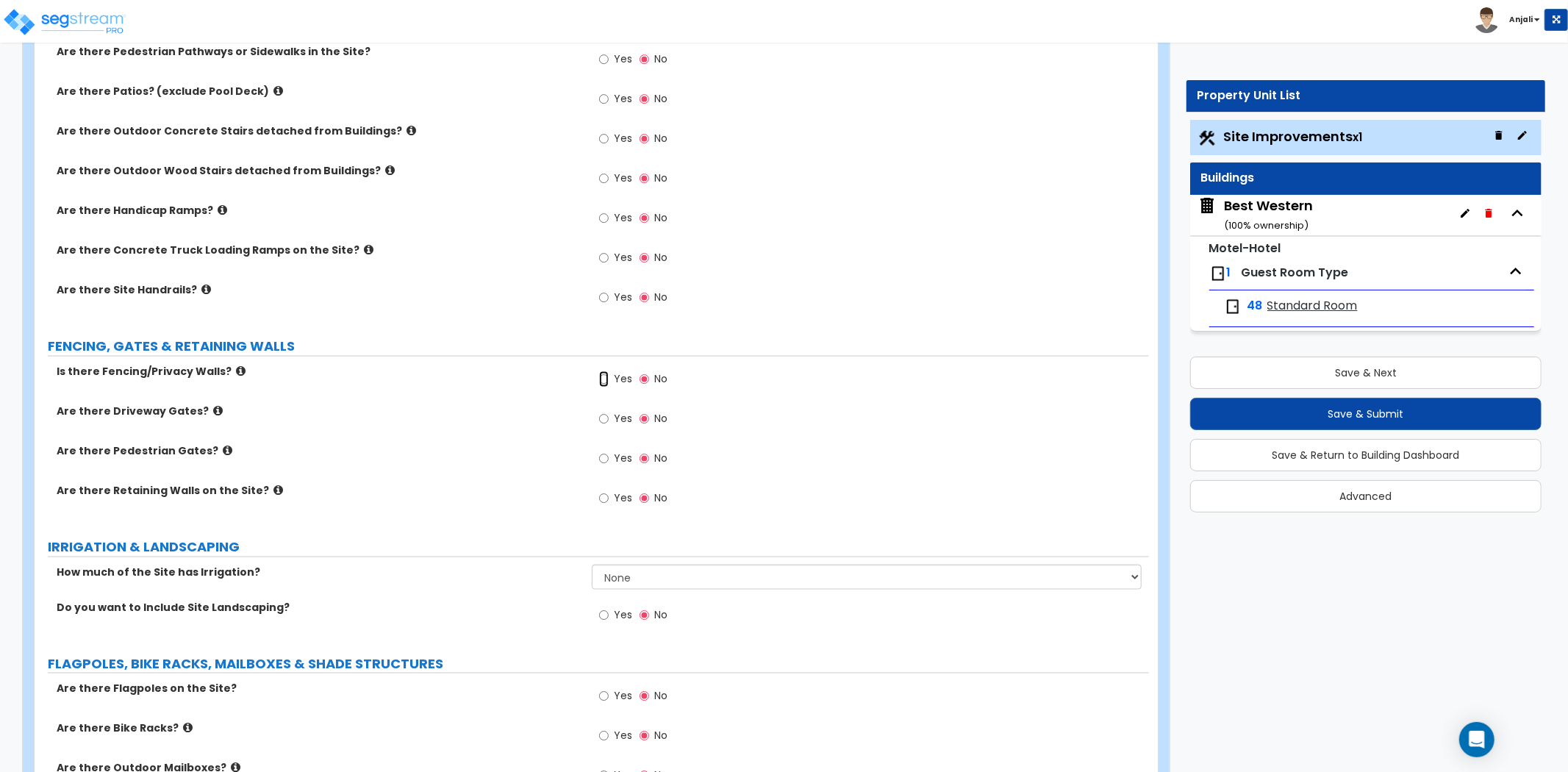
click at [604, 377] on input "Yes" at bounding box center [604, 379] width 10 height 16
radio input "true"
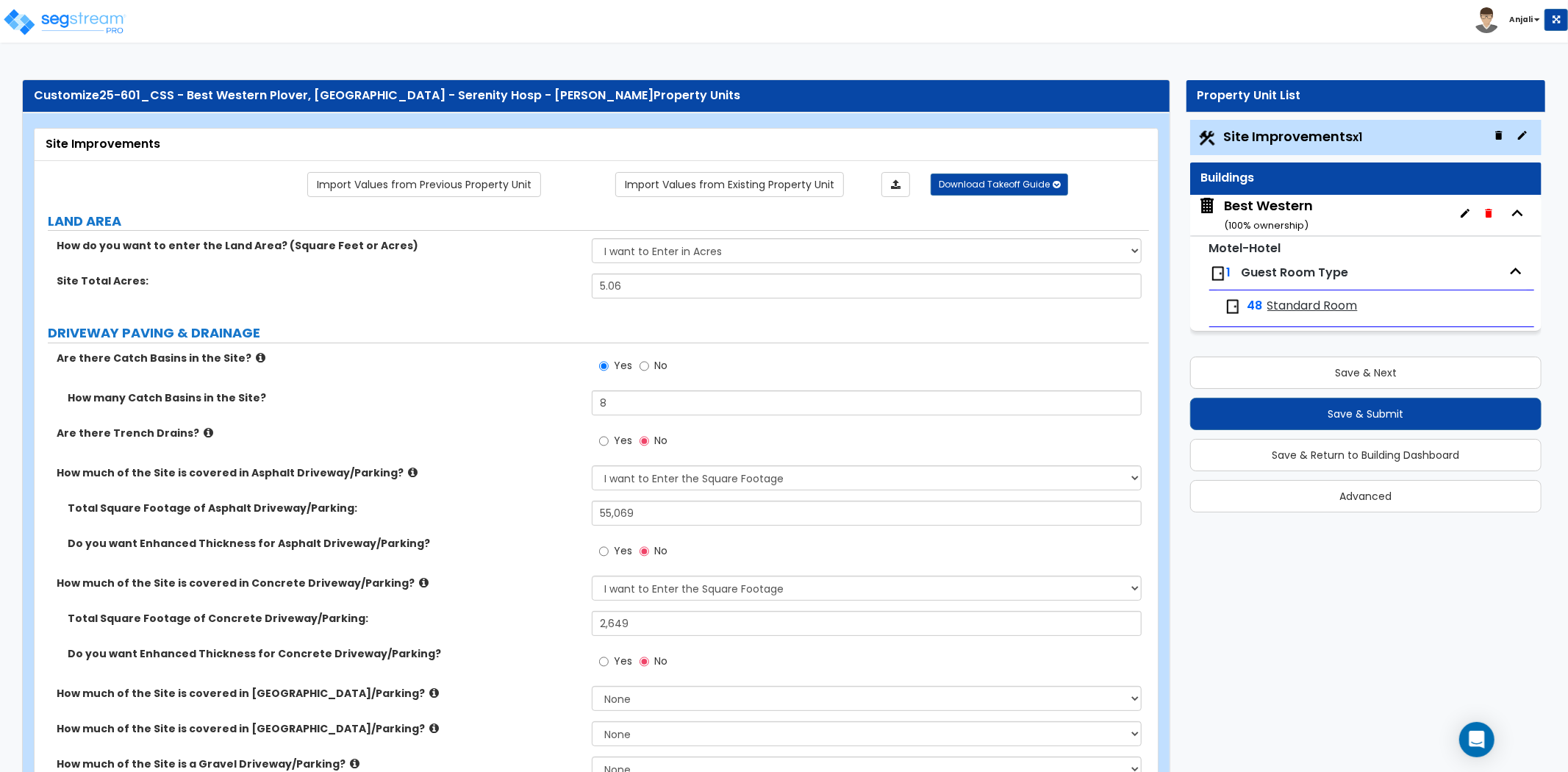
scroll to position [326, 0]
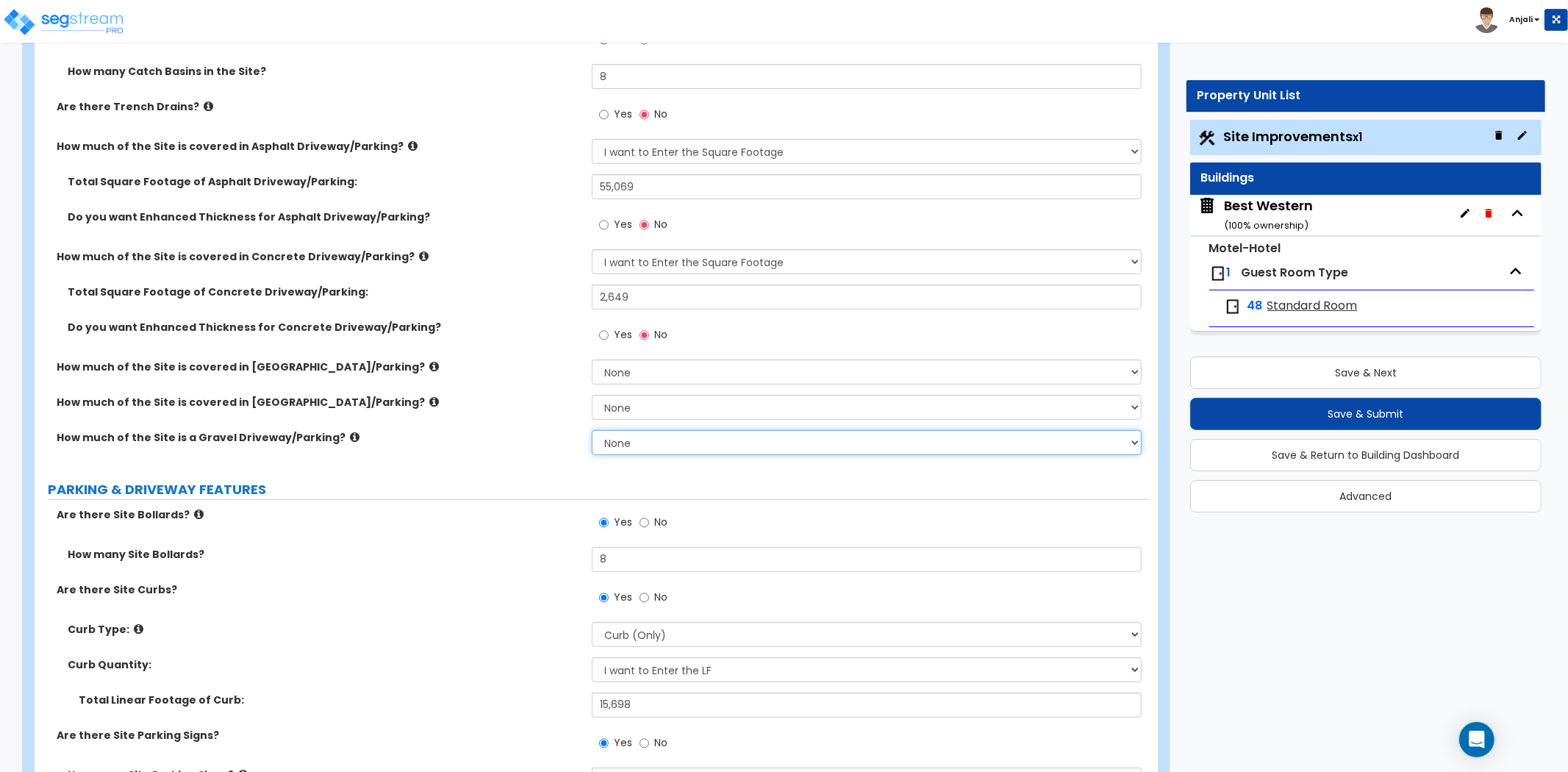
drag, startPoint x: 635, startPoint y: 438, endPoint x: 641, endPoint y: 443, distance: 7.8
click at [635, 438] on select "None I want to Enter an Approximate Percentage I want to Enter the Square Foota…" at bounding box center [866, 442] width 550 height 25
select select "2"
click at [592, 430] on select "None I want to Enter an Approximate Percentage I want to Enter the Square Foota…" at bounding box center [866, 442] width 550 height 25
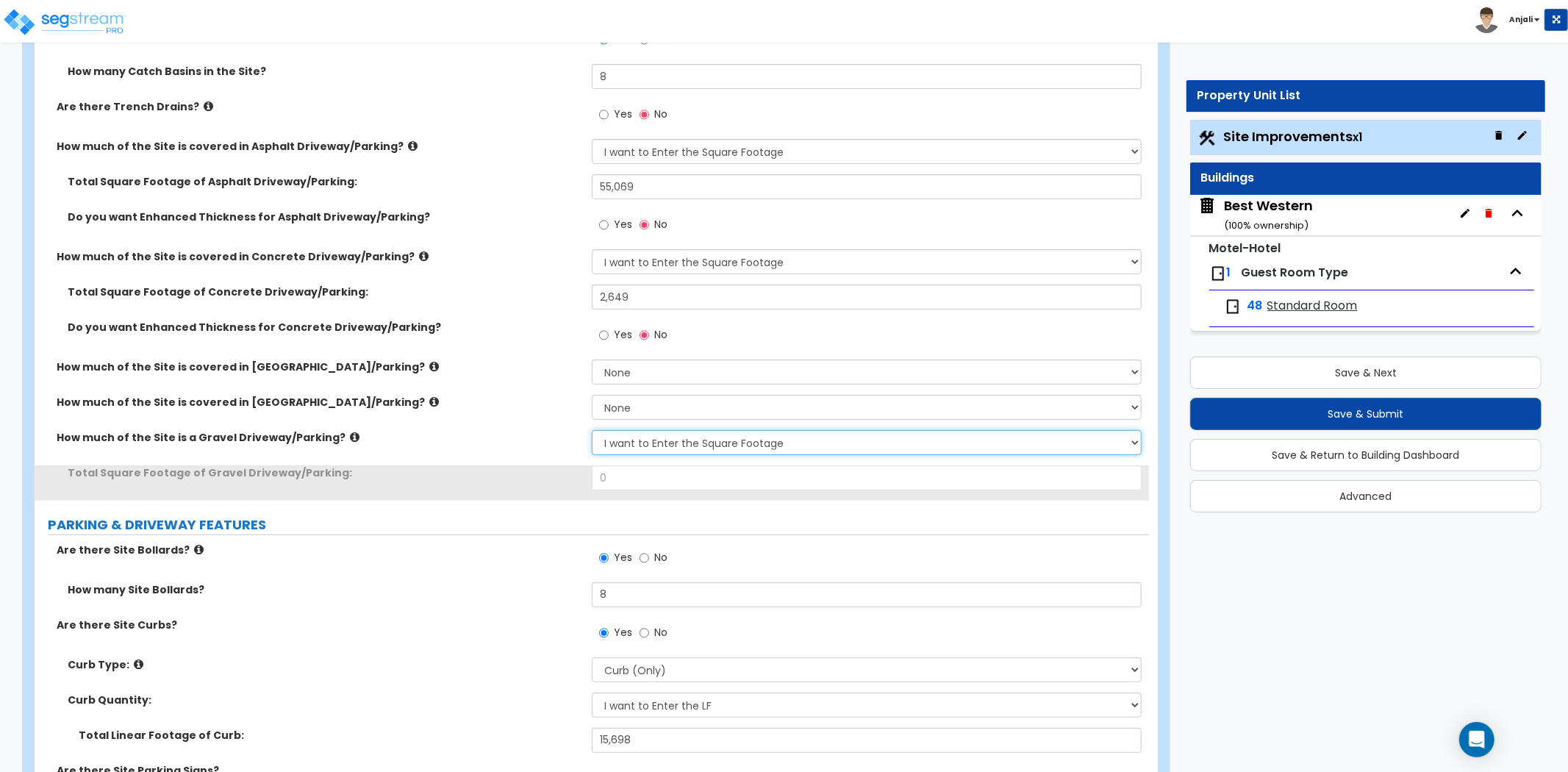
click at [648, 447] on select "None I want to Enter an Approximate Percentage I want to Enter the Square Foota…" at bounding box center [866, 442] width 550 height 25
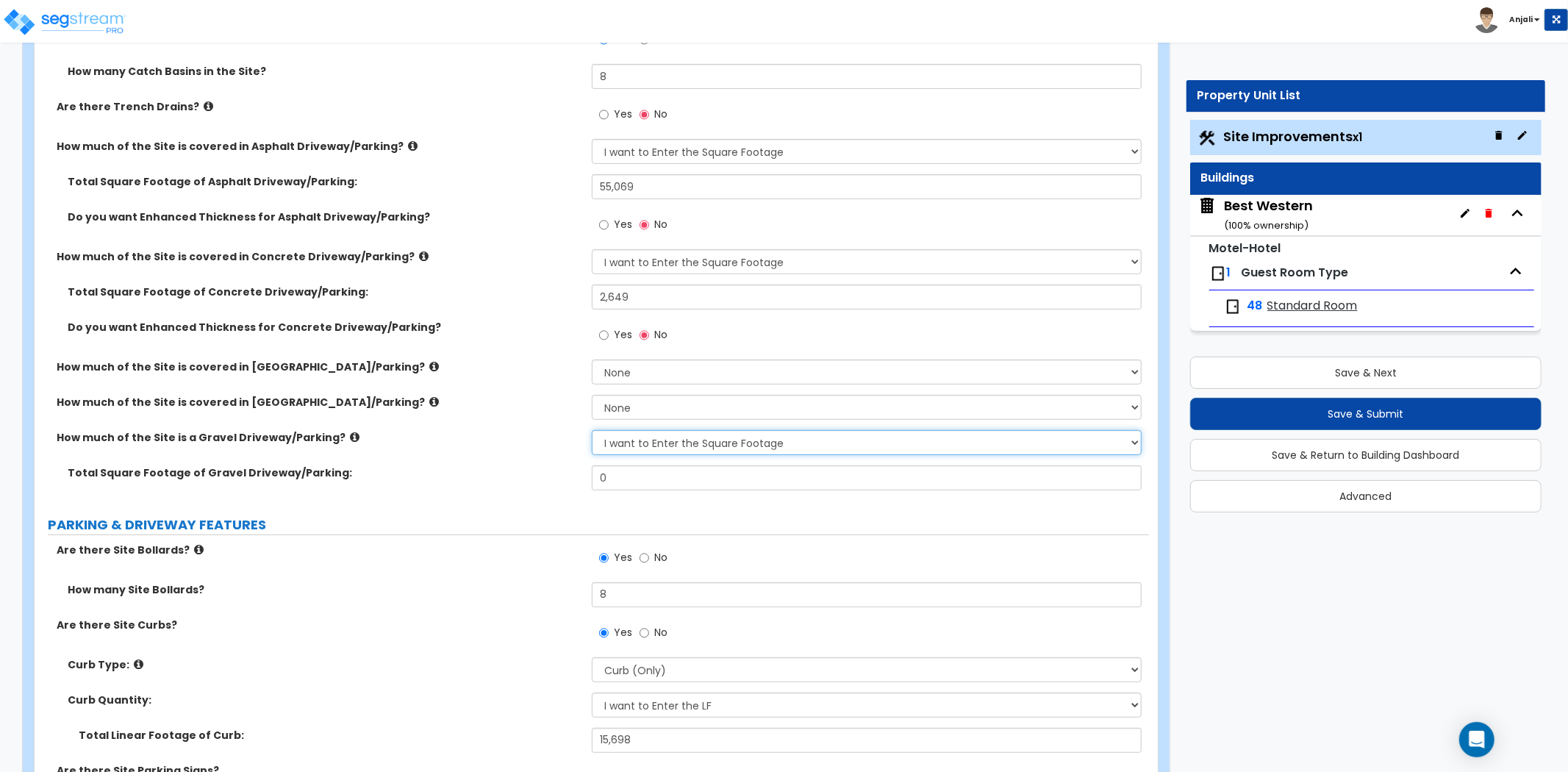
click at [592, 430] on select "None I want to Enter an Approximate Percentage I want to Enter the Square Foota…" at bounding box center [866, 442] width 550 height 25
click at [644, 479] on input "0" at bounding box center [866, 477] width 550 height 25
type input "2,569"
click at [549, 520] on label "PARKING & DRIVEWAY FEATURES" at bounding box center [599, 525] width 1102 height 19
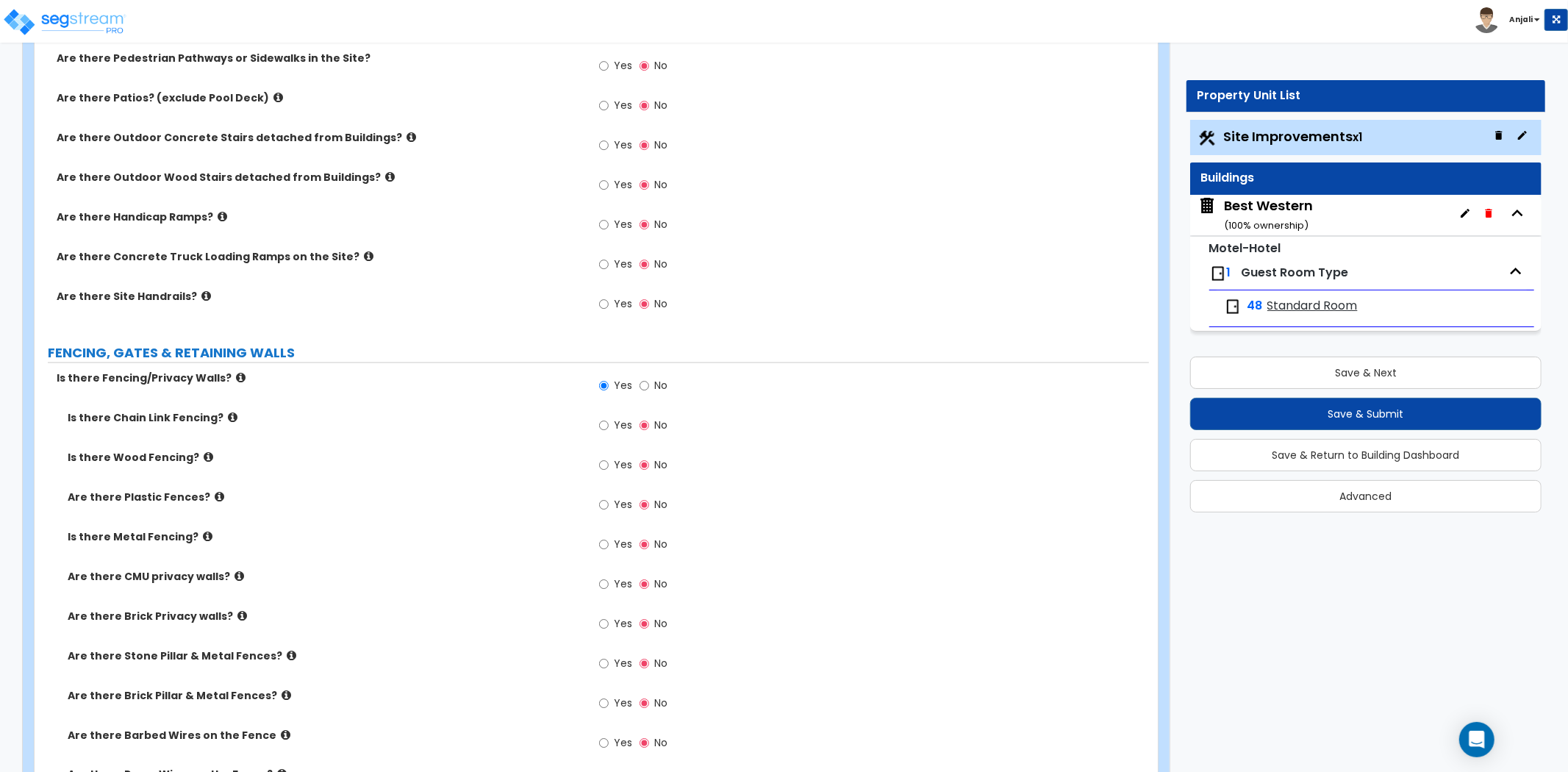
scroll to position [1552, 0]
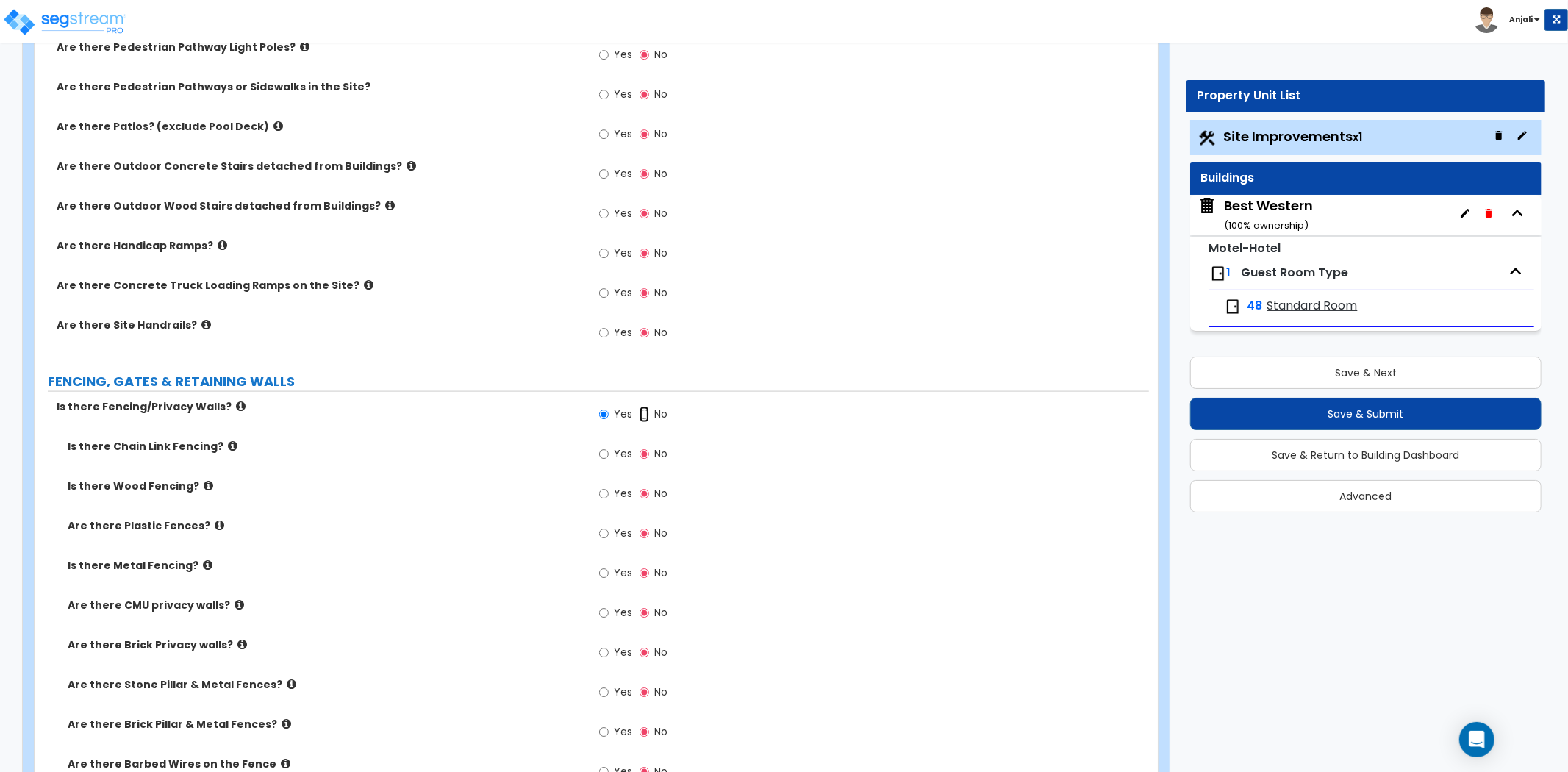
click at [645, 413] on input "No" at bounding box center [644, 415] width 10 height 16
radio input "false"
radio input "true"
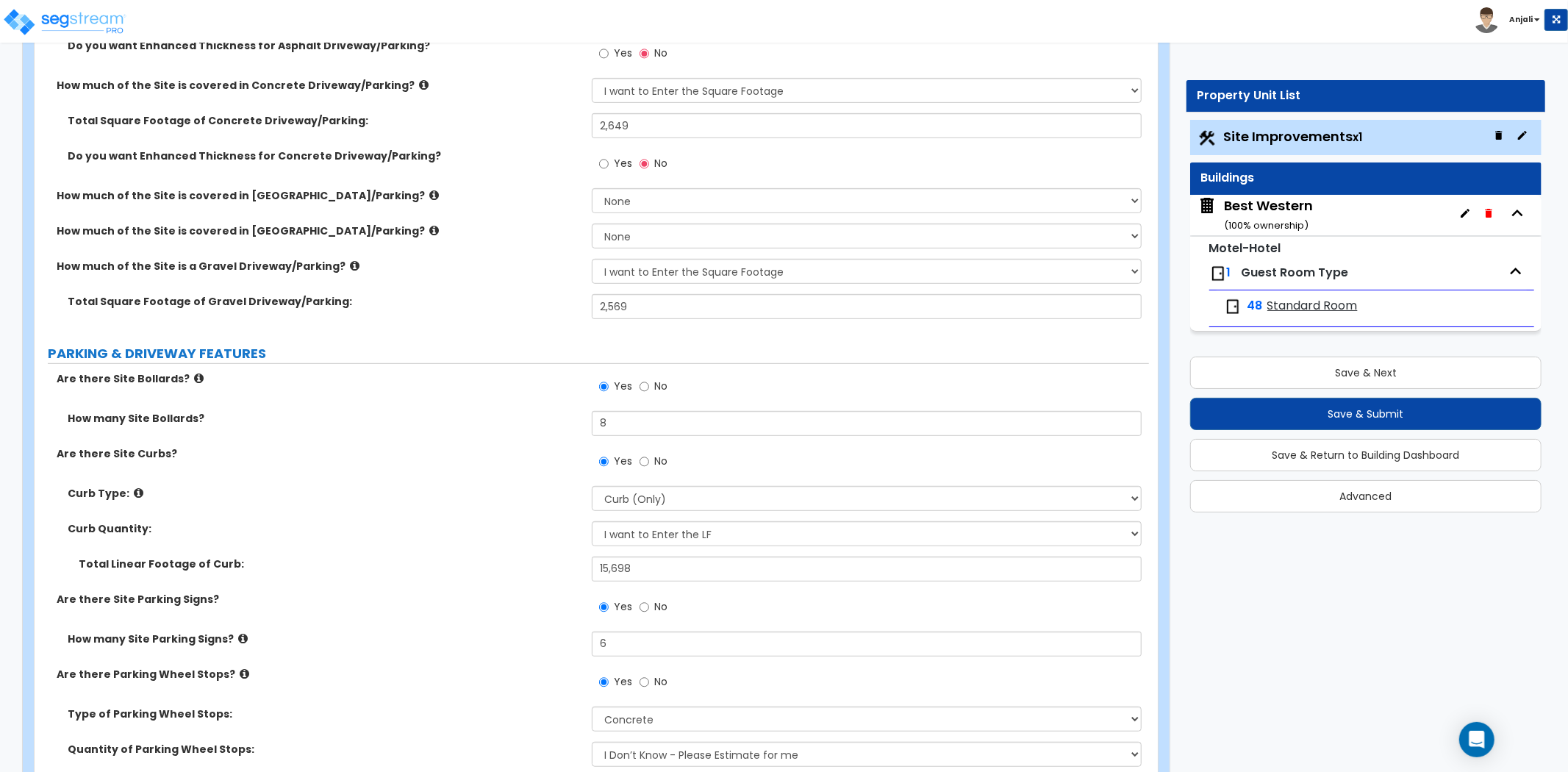
scroll to position [490, 0]
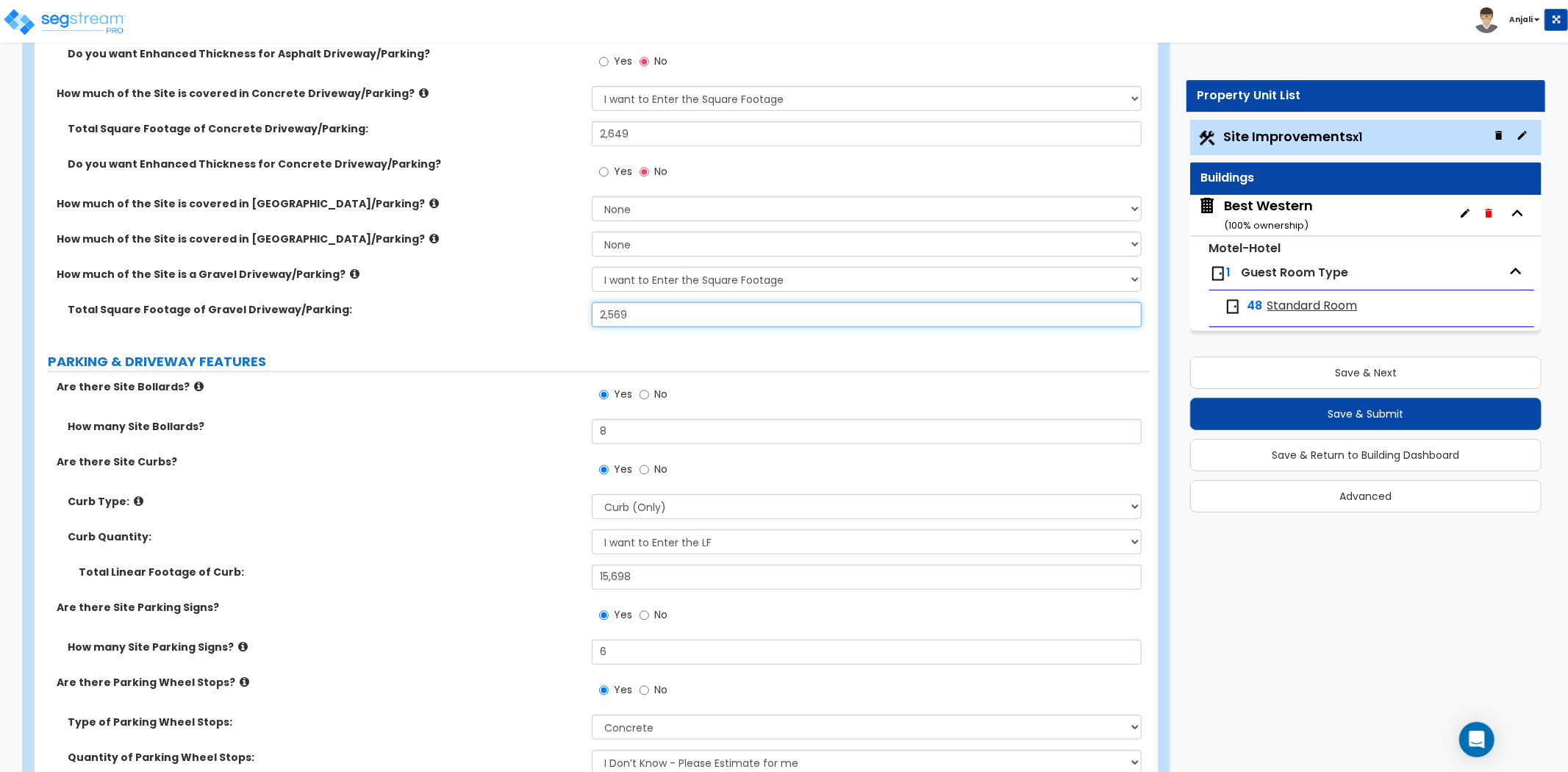
click at [598, 311] on input "2,569" at bounding box center [866, 315] width 550 height 25
click at [603, 312] on input "5,693" at bounding box center [866, 315] width 550 height 25
drag, startPoint x: 639, startPoint y: 310, endPoint x: 590, endPoint y: 307, distance: 49.1
click at [590, 307] on div "Total Square Footage of Gravel Driveway/Parking: 5,693" at bounding box center [591, 319] width 1114 height 35
type input "3,598"
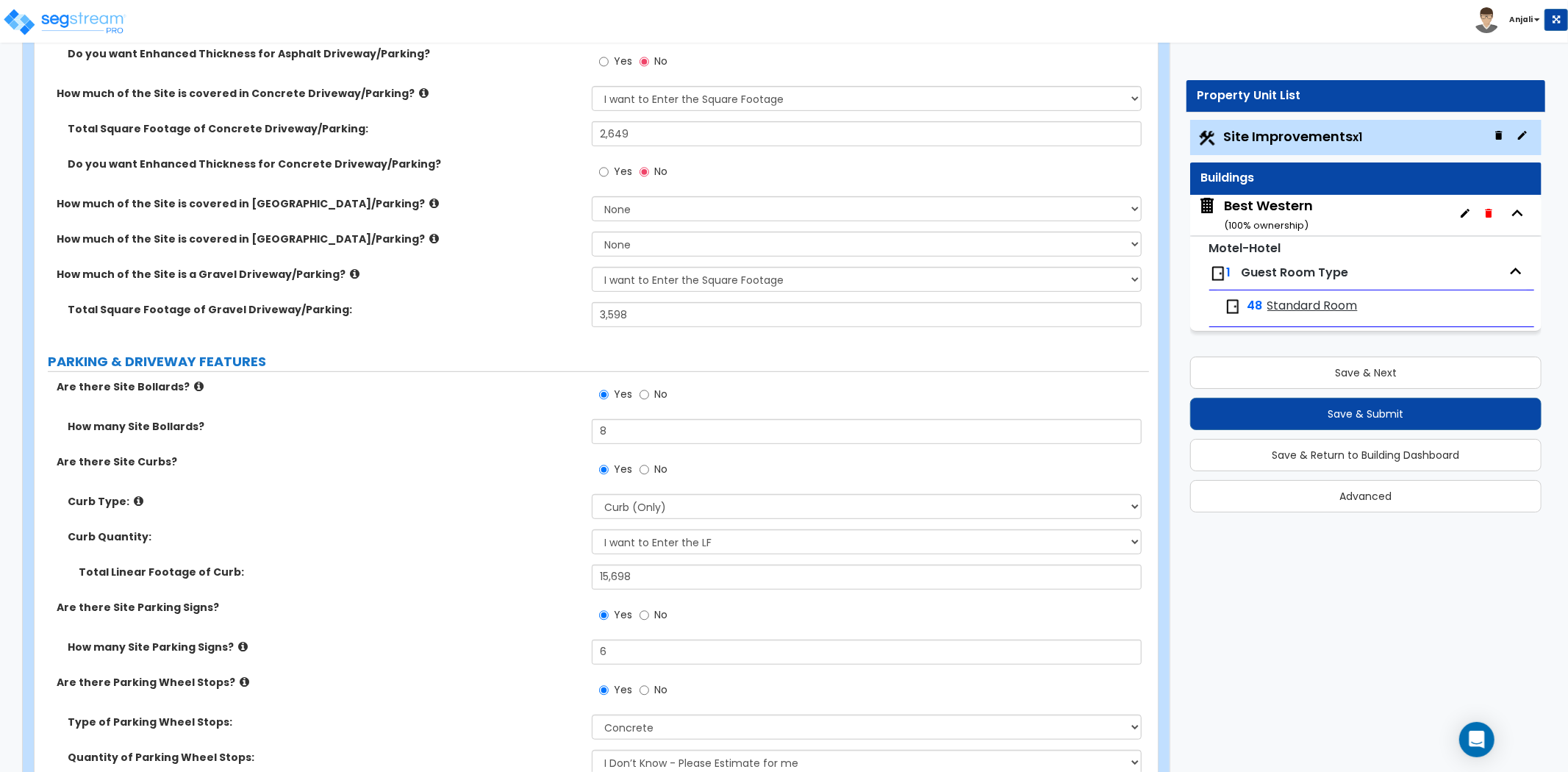
click at [577, 331] on div "Total Square Footage of Gravel Driveway/Parking: 3,598" at bounding box center [591, 319] width 1114 height 35
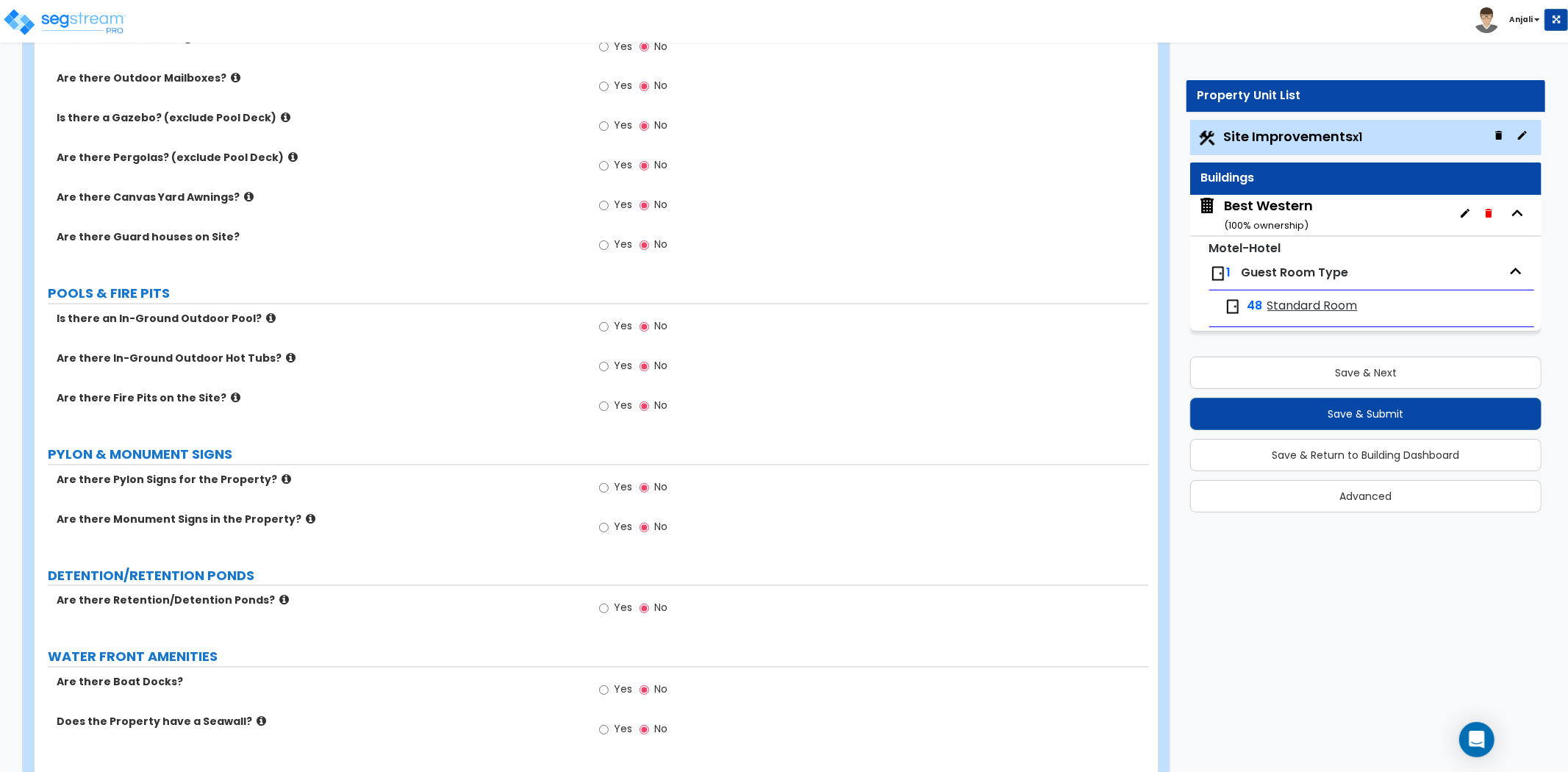
scroll to position [2287, 0]
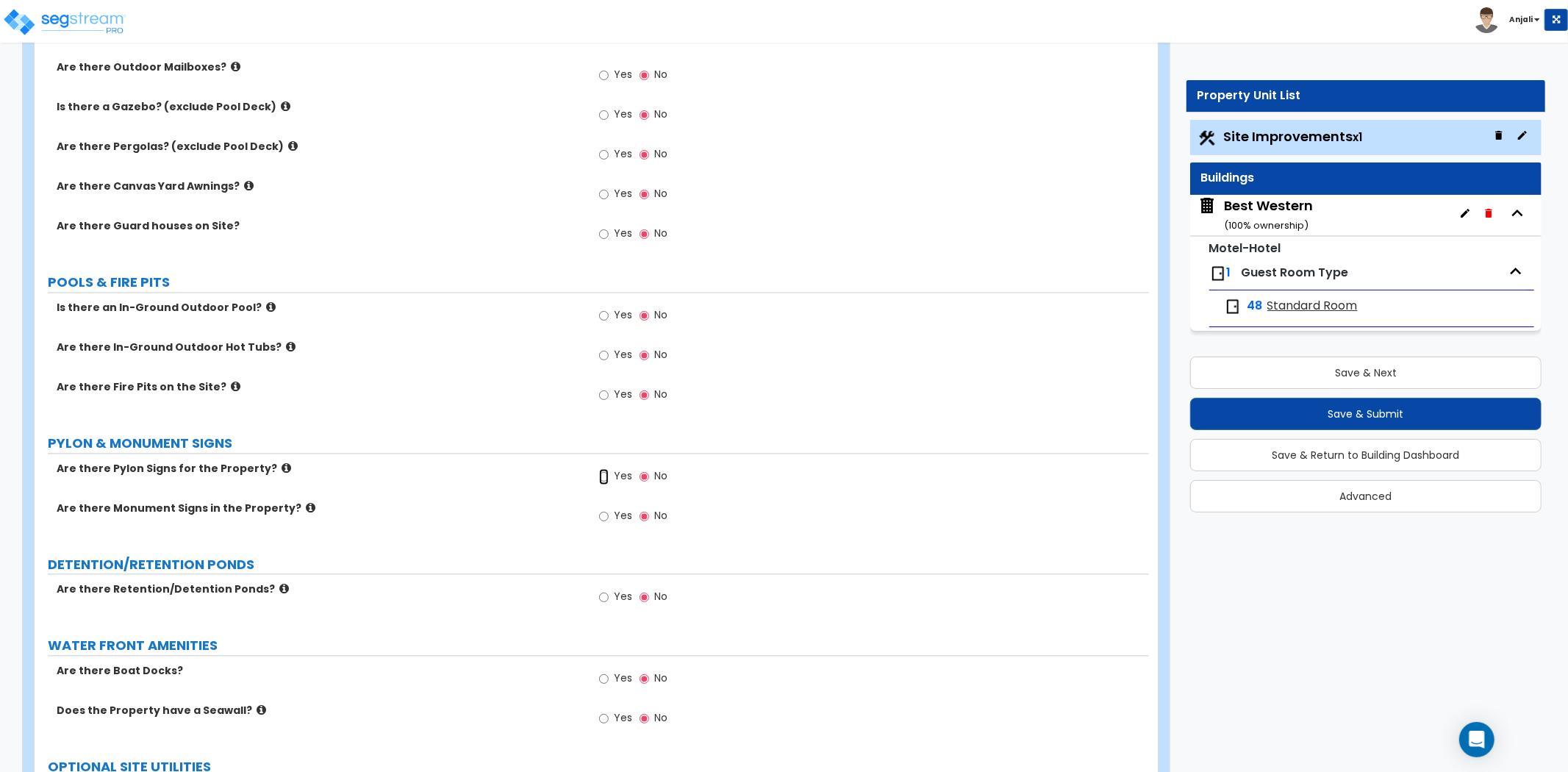
click at [603, 476] on input "Yes" at bounding box center [604, 477] width 10 height 16
radio input "true"
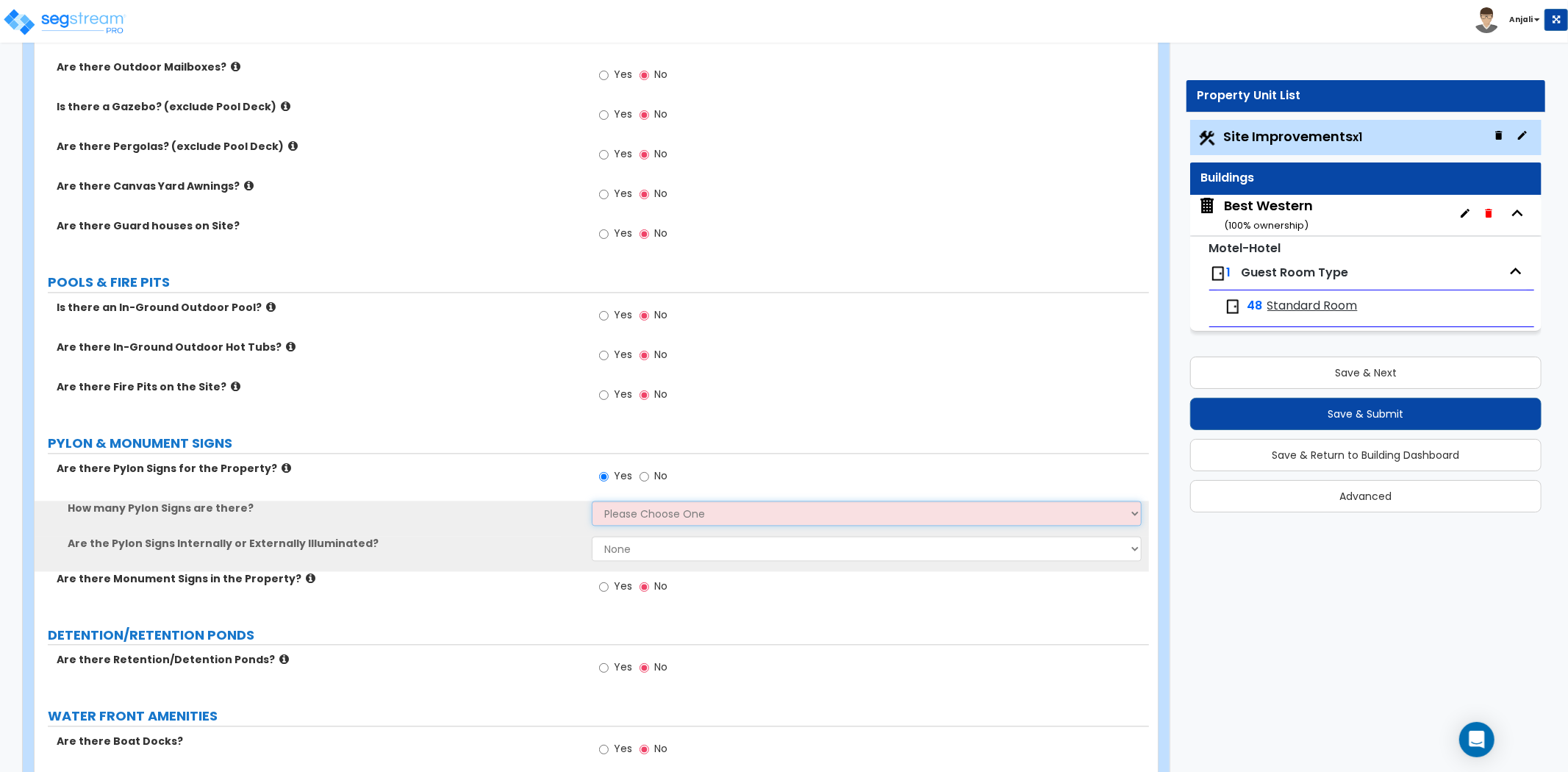
click at [622, 515] on select "Please Choose One 1 2 3" at bounding box center [866, 514] width 550 height 25
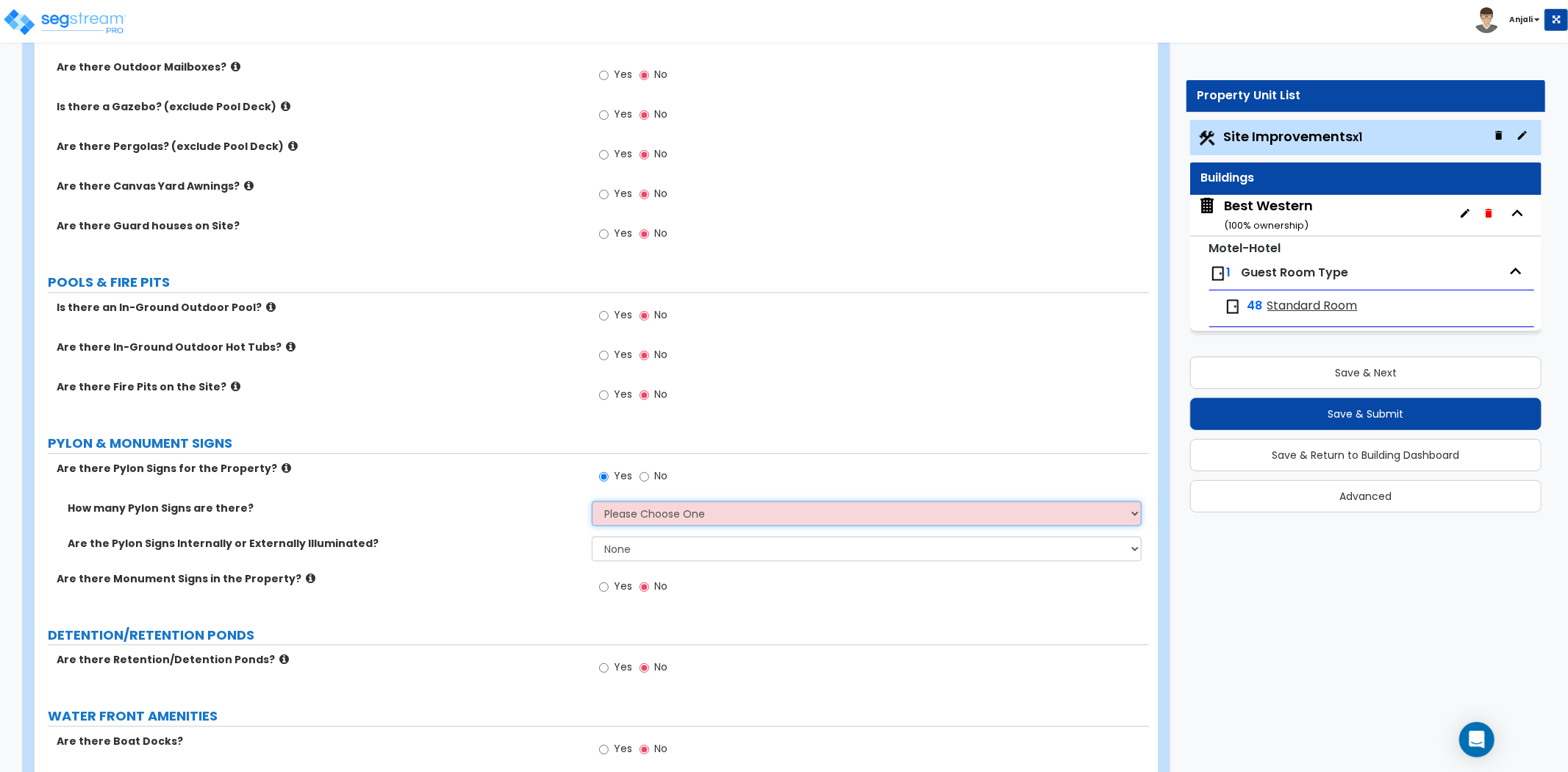
select select "1"
click at [592, 501] on select "Please Choose One 1 2 3" at bounding box center [866, 514] width 550 height 25
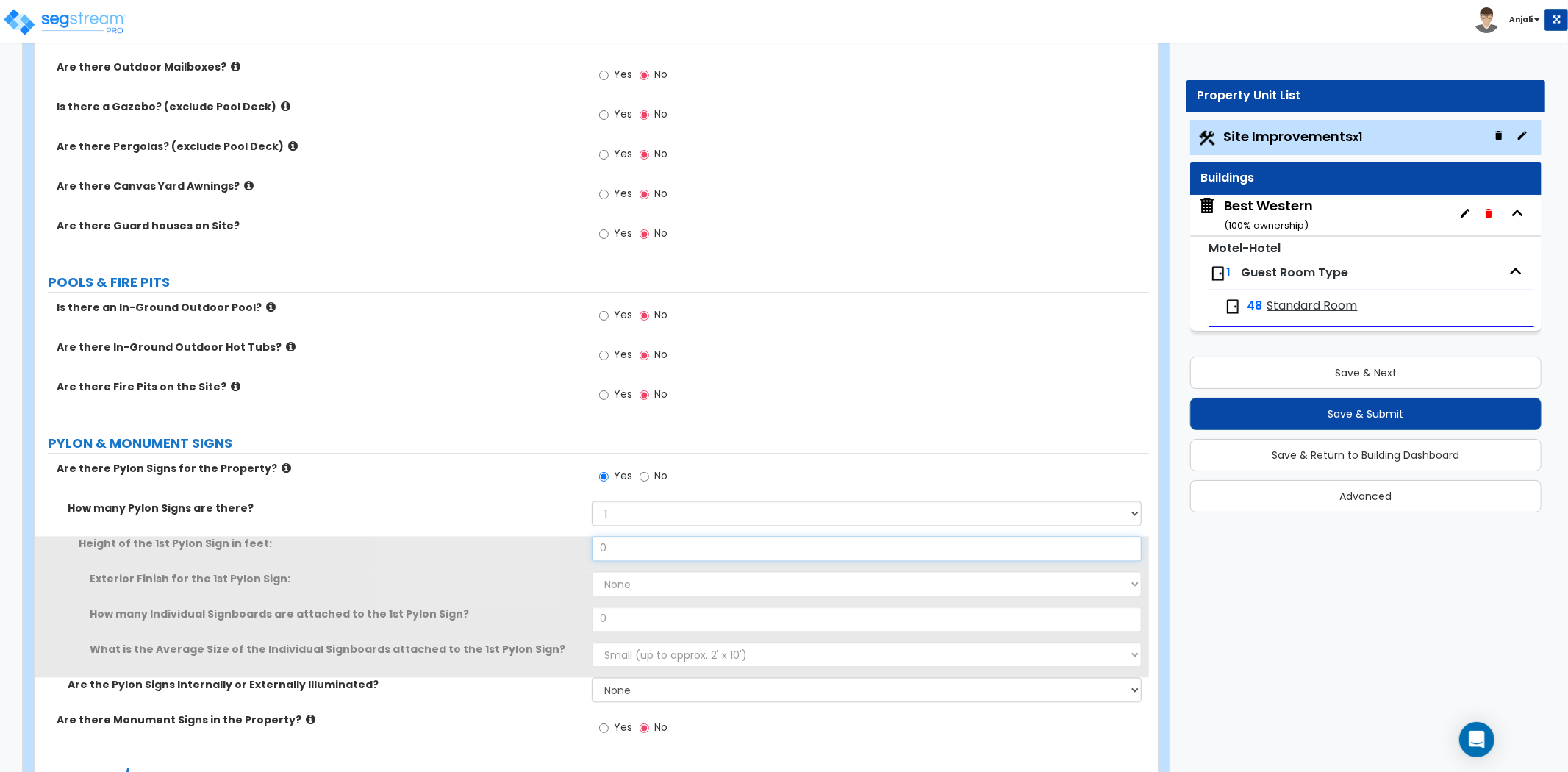
click at [631, 552] on input "0" at bounding box center [866, 549] width 550 height 25
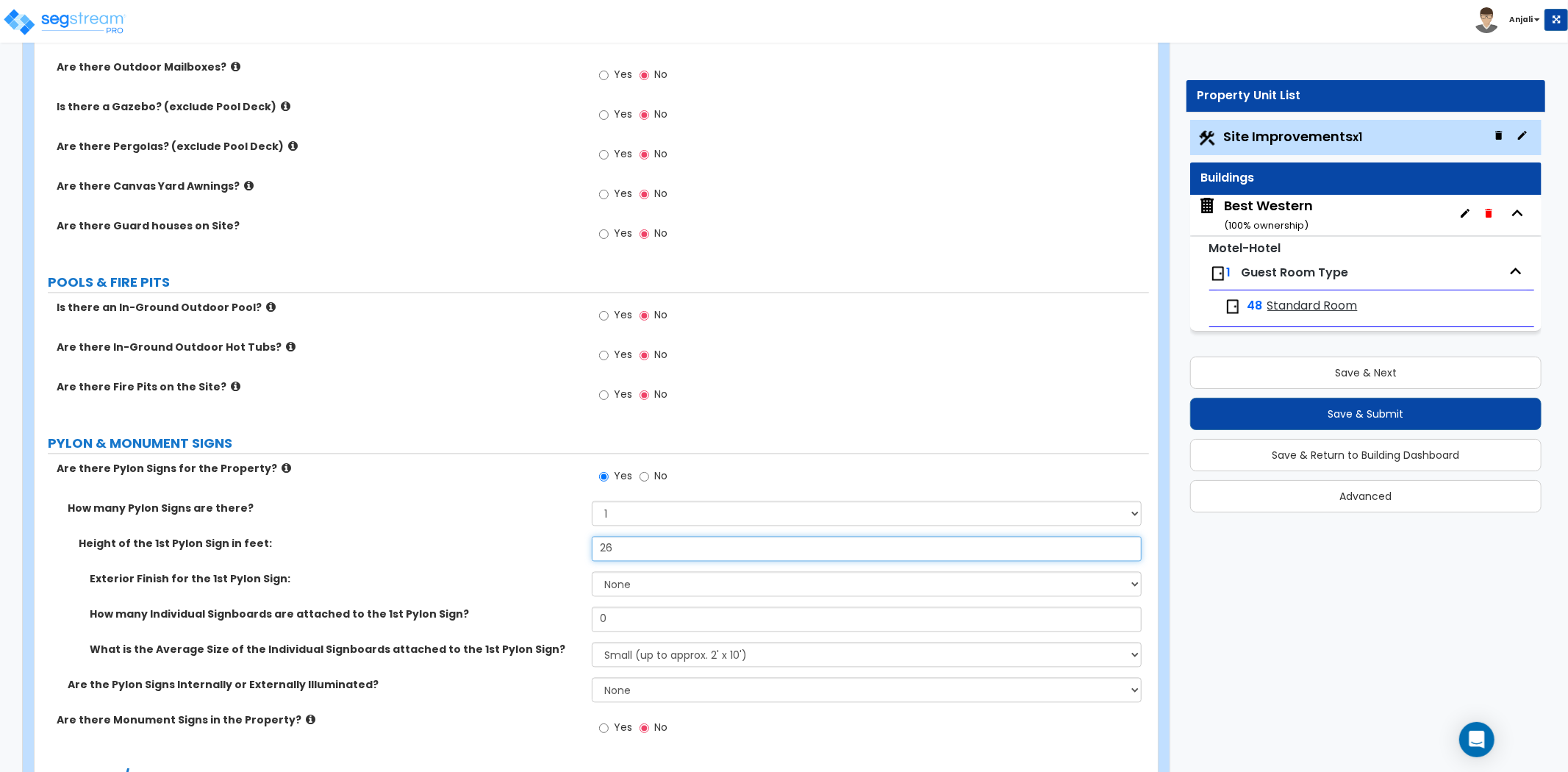
type input "26"
click at [630, 577] on select "None Paint Finish Brick Veneer Finish Stone Veneer Finish Metal Composite Finis…" at bounding box center [866, 584] width 550 height 25
click at [592, 572] on select "None Paint Finish Brick Veneer Finish Stone Veneer Finish Metal Composite Finis…" at bounding box center [866, 584] width 550 height 25
click at [636, 578] on select "None Paint Finish Brick Veneer Finish Stone Veneer Finish Metal Composite Finis…" at bounding box center [866, 584] width 550 height 25
select select "4"
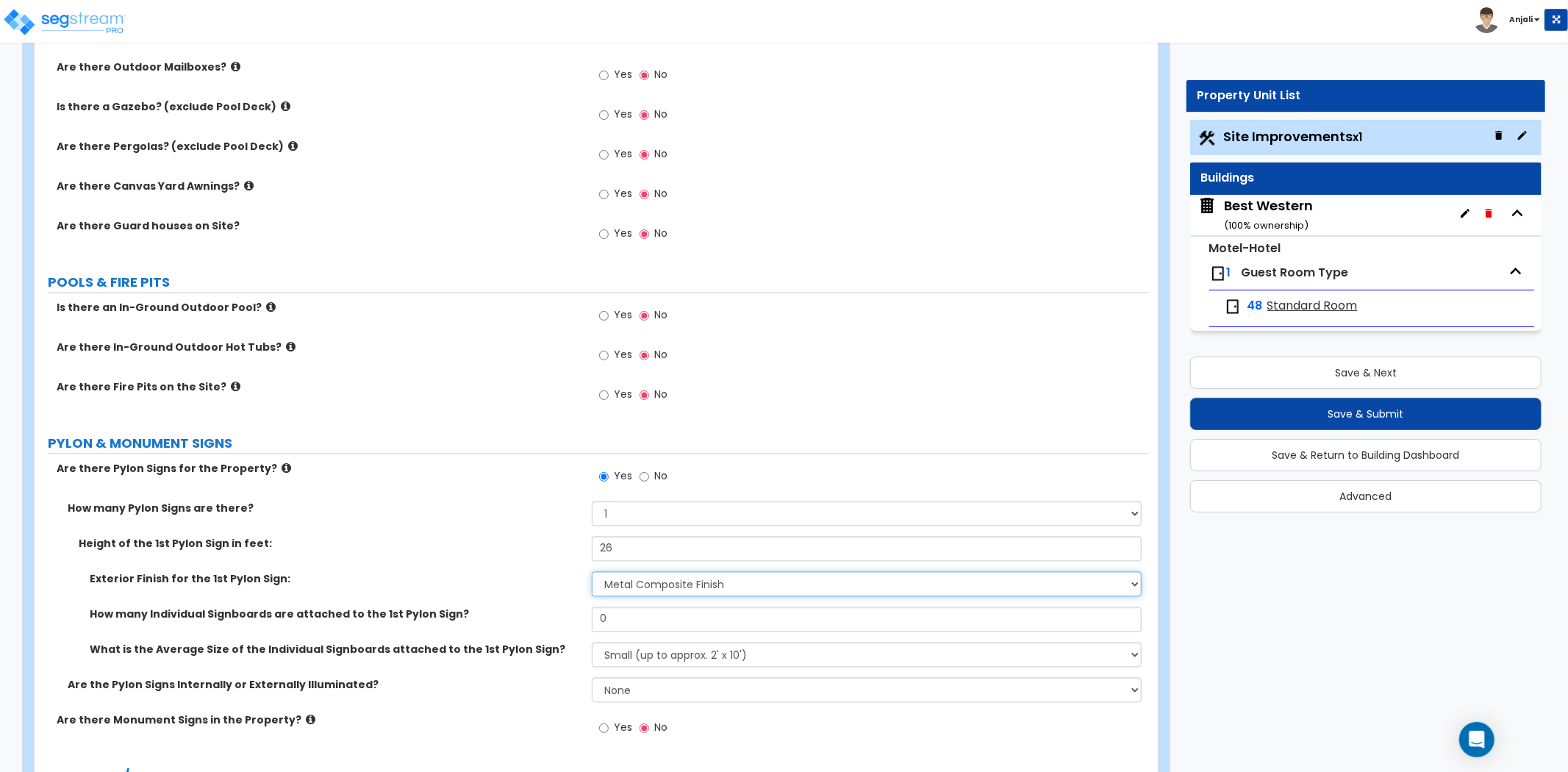
click at [592, 572] on select "None Paint Finish Brick Veneer Finish Stone Veneer Finish Metal Composite Finis…" at bounding box center [866, 584] width 550 height 25
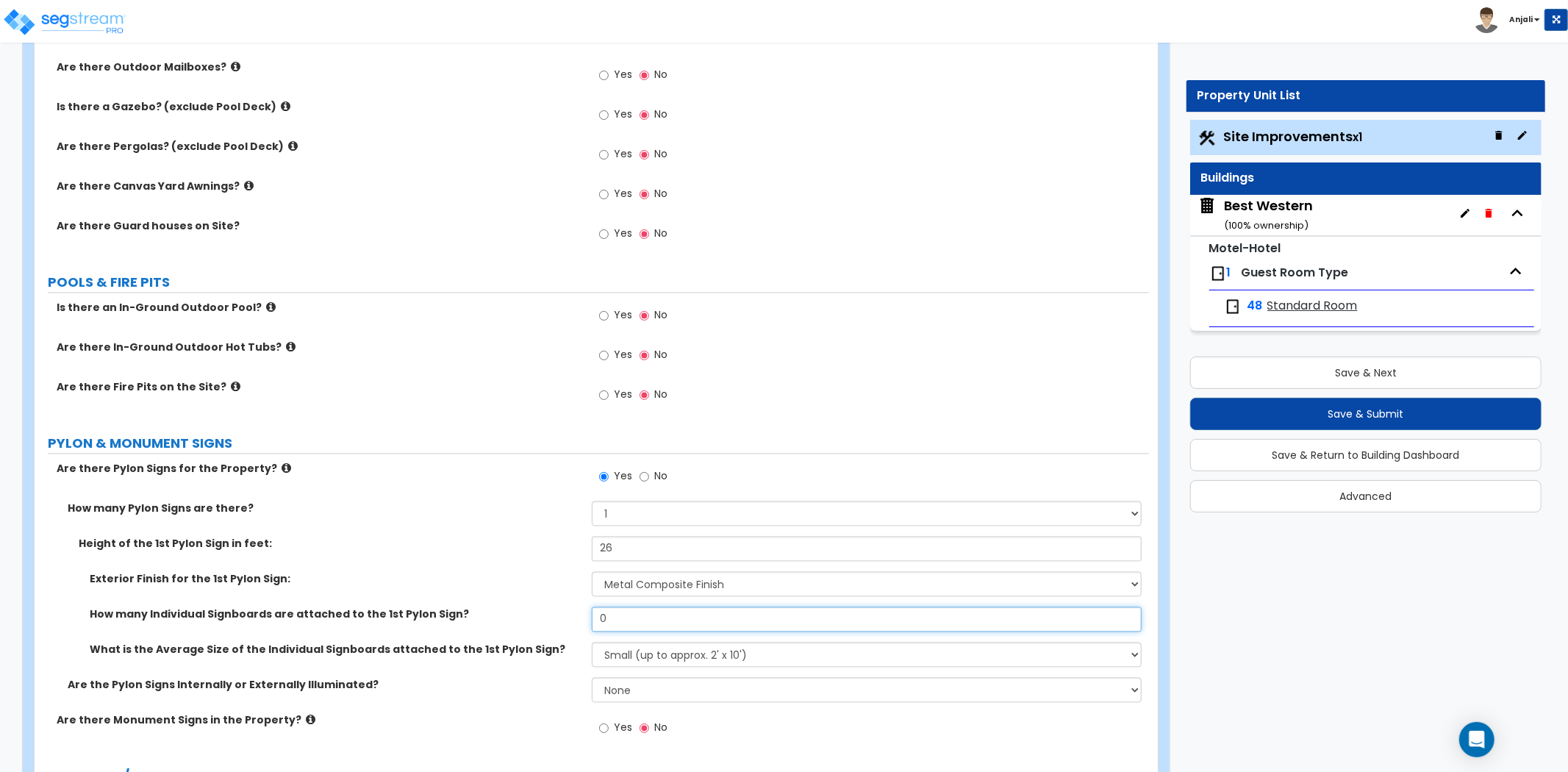
click at [628, 612] on input "0" at bounding box center [866, 620] width 550 height 25
type input "1"
click at [636, 650] on select "Small (up to approx. 2' x 10') Medium (up to approx. 4' x 10') Large (up to app…" at bounding box center [866, 655] width 550 height 25
select select "1"
click at [592, 642] on select "Small (up to approx. 2' x 10') Medium (up to approx. 4' x 10') Large (up to app…" at bounding box center [866, 655] width 550 height 25
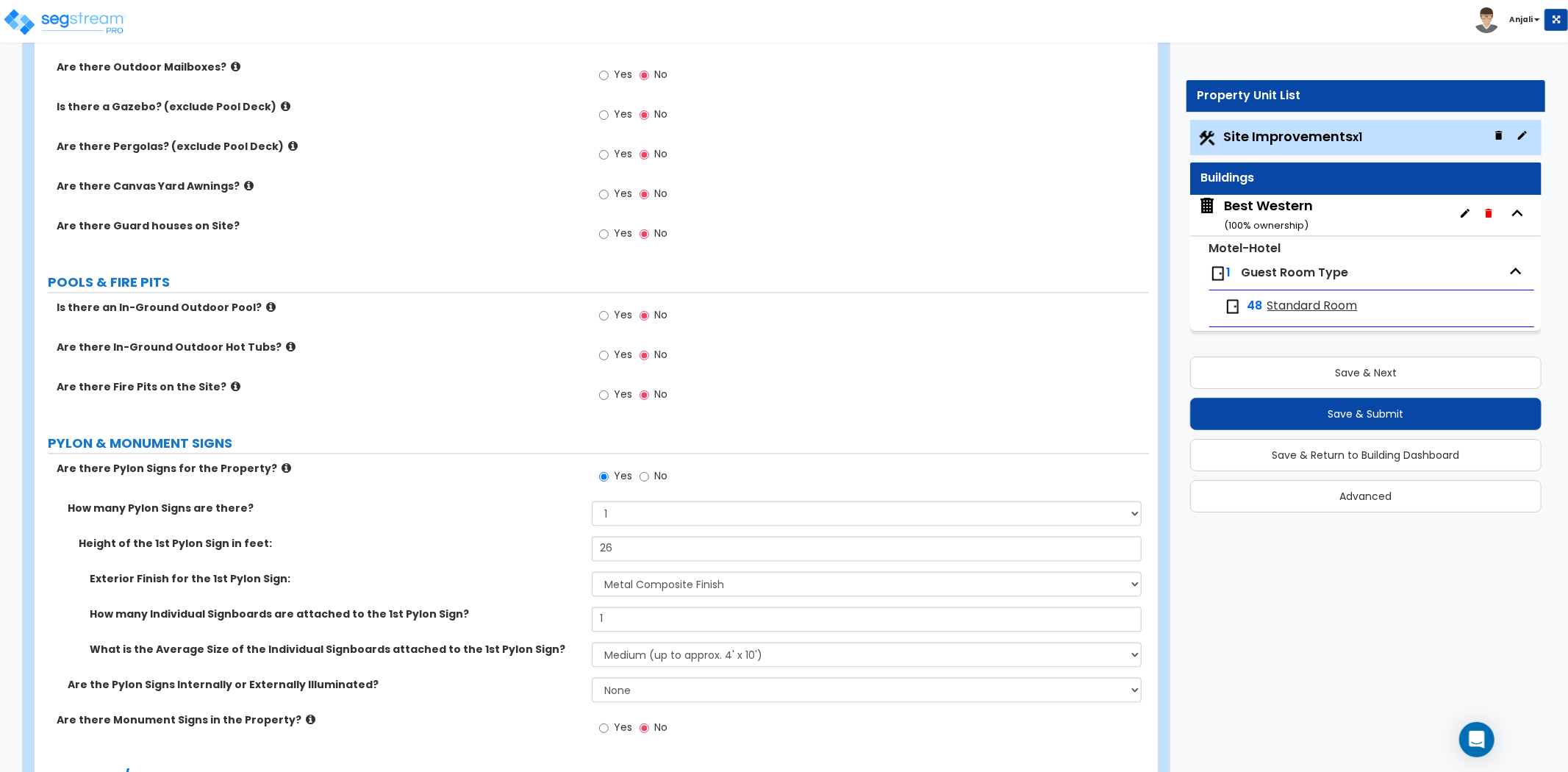
click at [540, 509] on label "How many Pylon Signs are there?" at bounding box center [324, 508] width 513 height 14
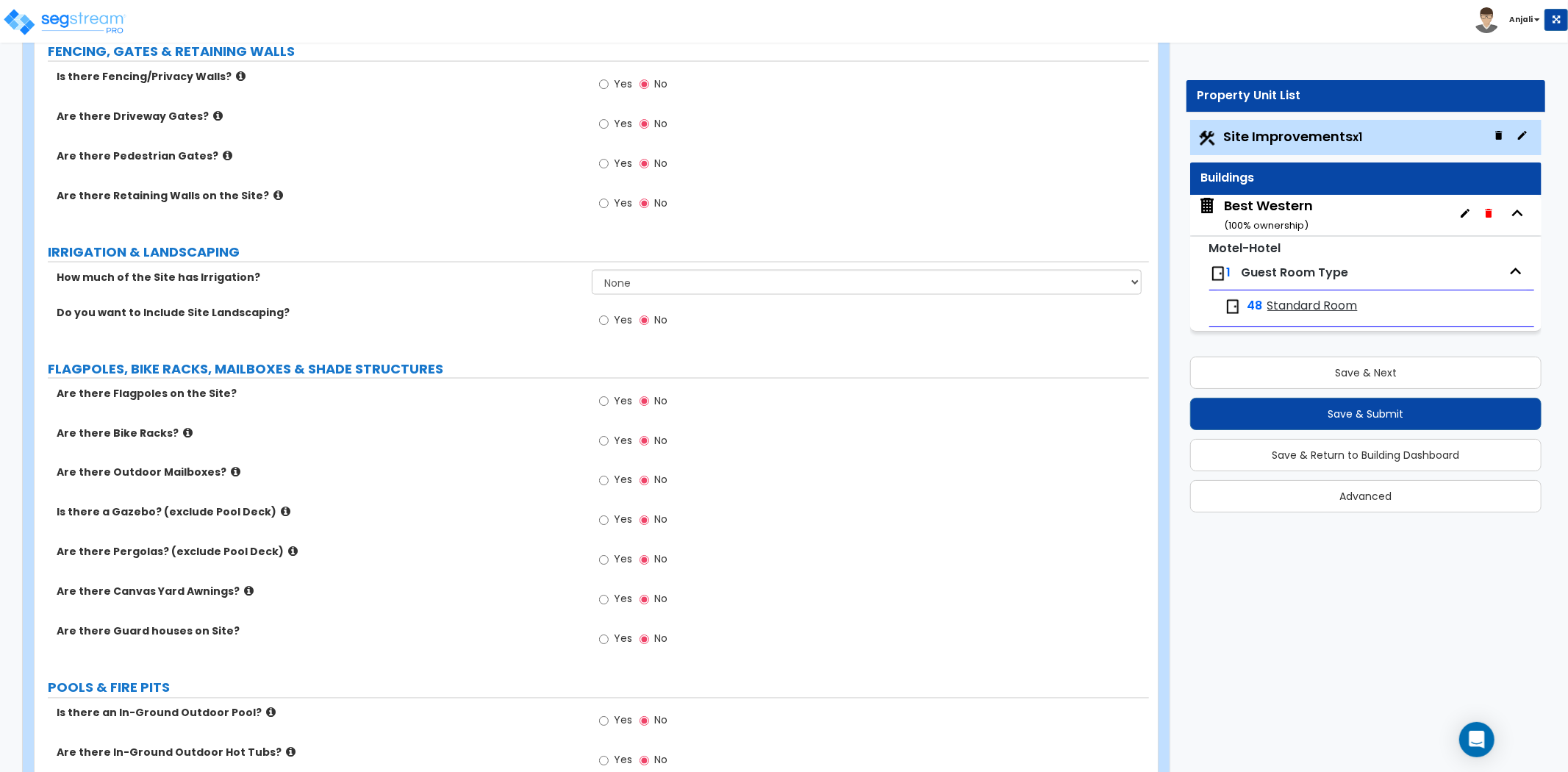
scroll to position [1879, 0]
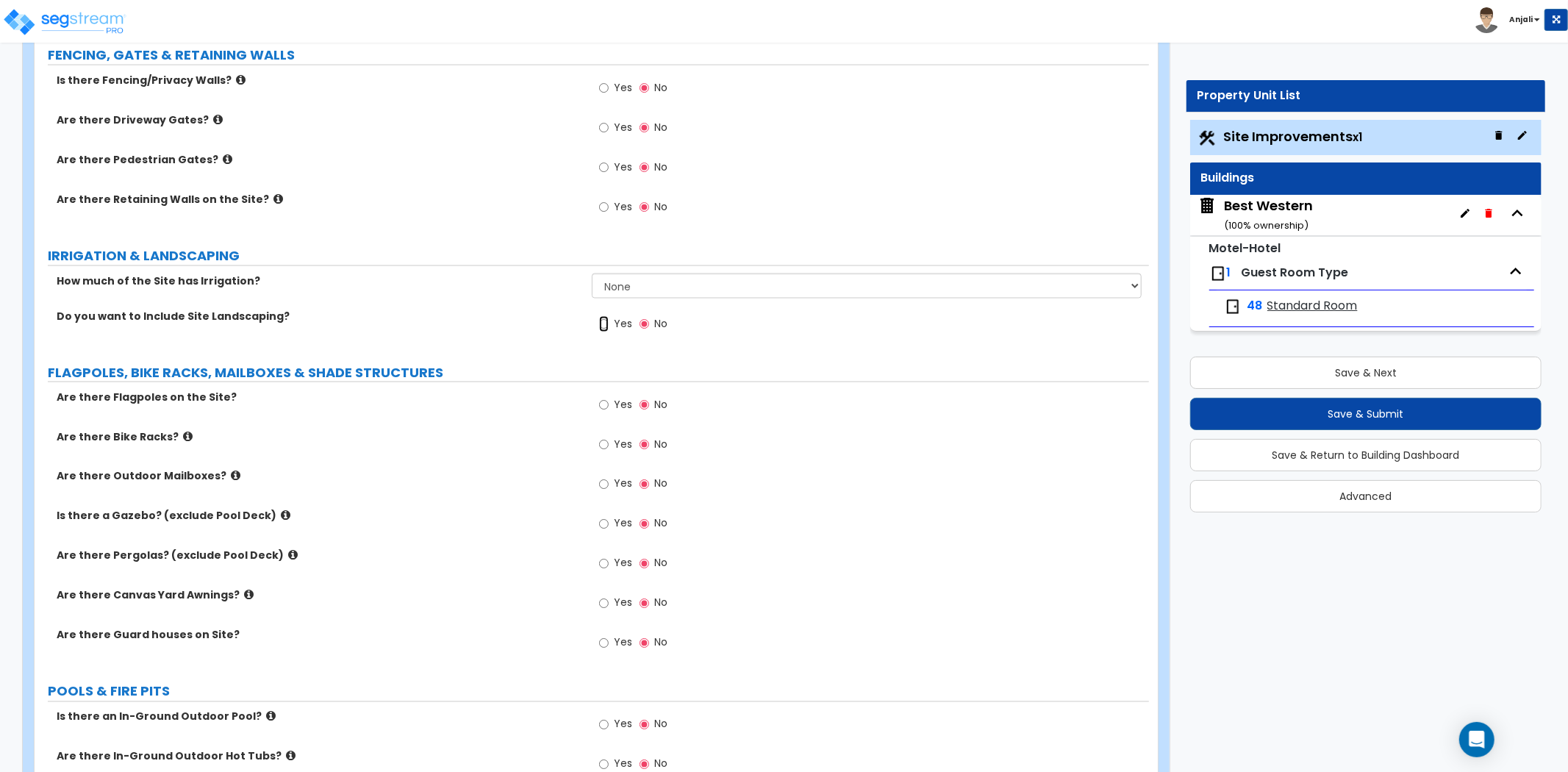
click at [606, 324] on input "Yes" at bounding box center [604, 324] width 10 height 16
radio input "true"
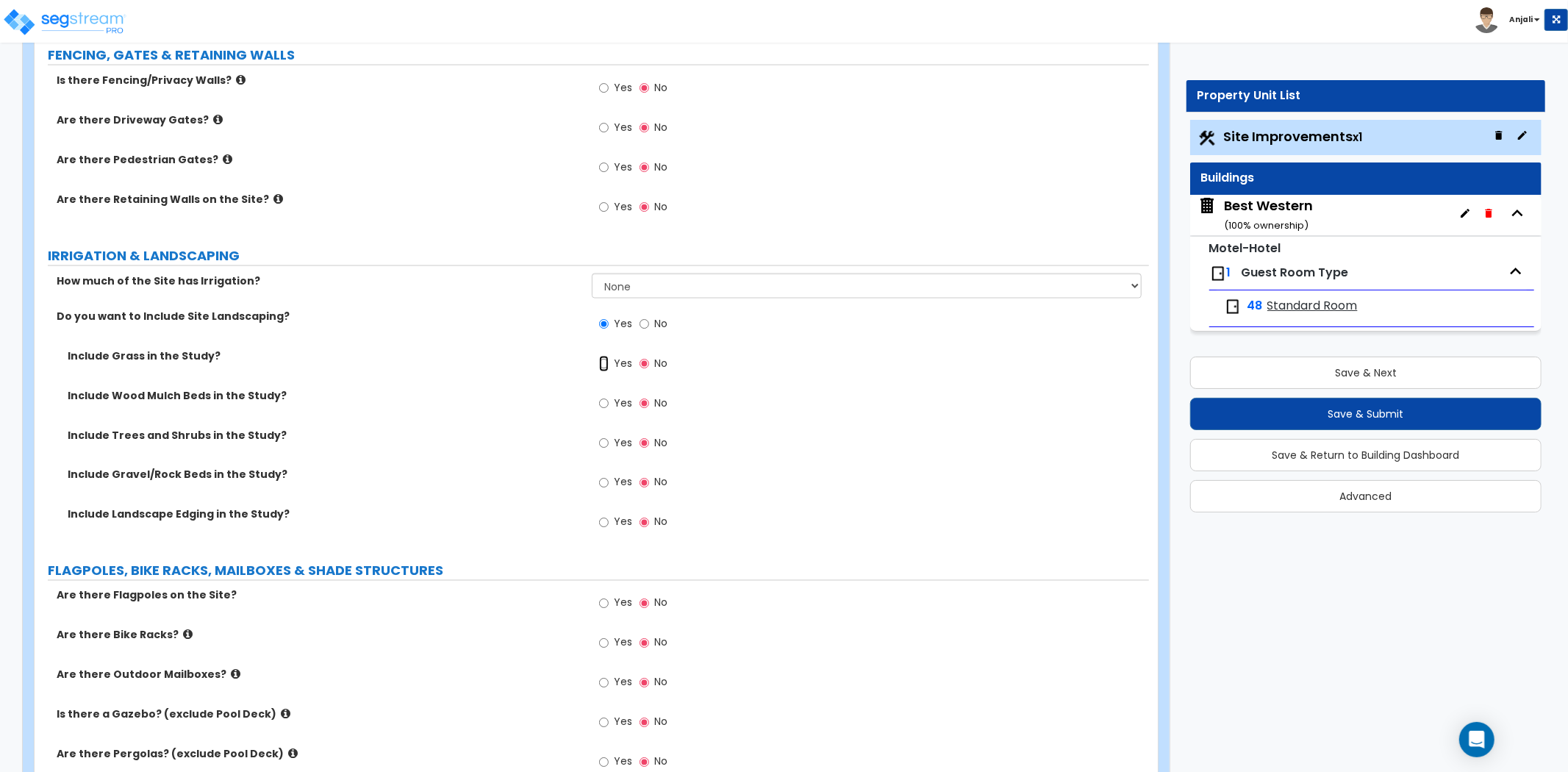
click at [601, 361] on input "Yes" at bounding box center [604, 363] width 10 height 16
radio input "true"
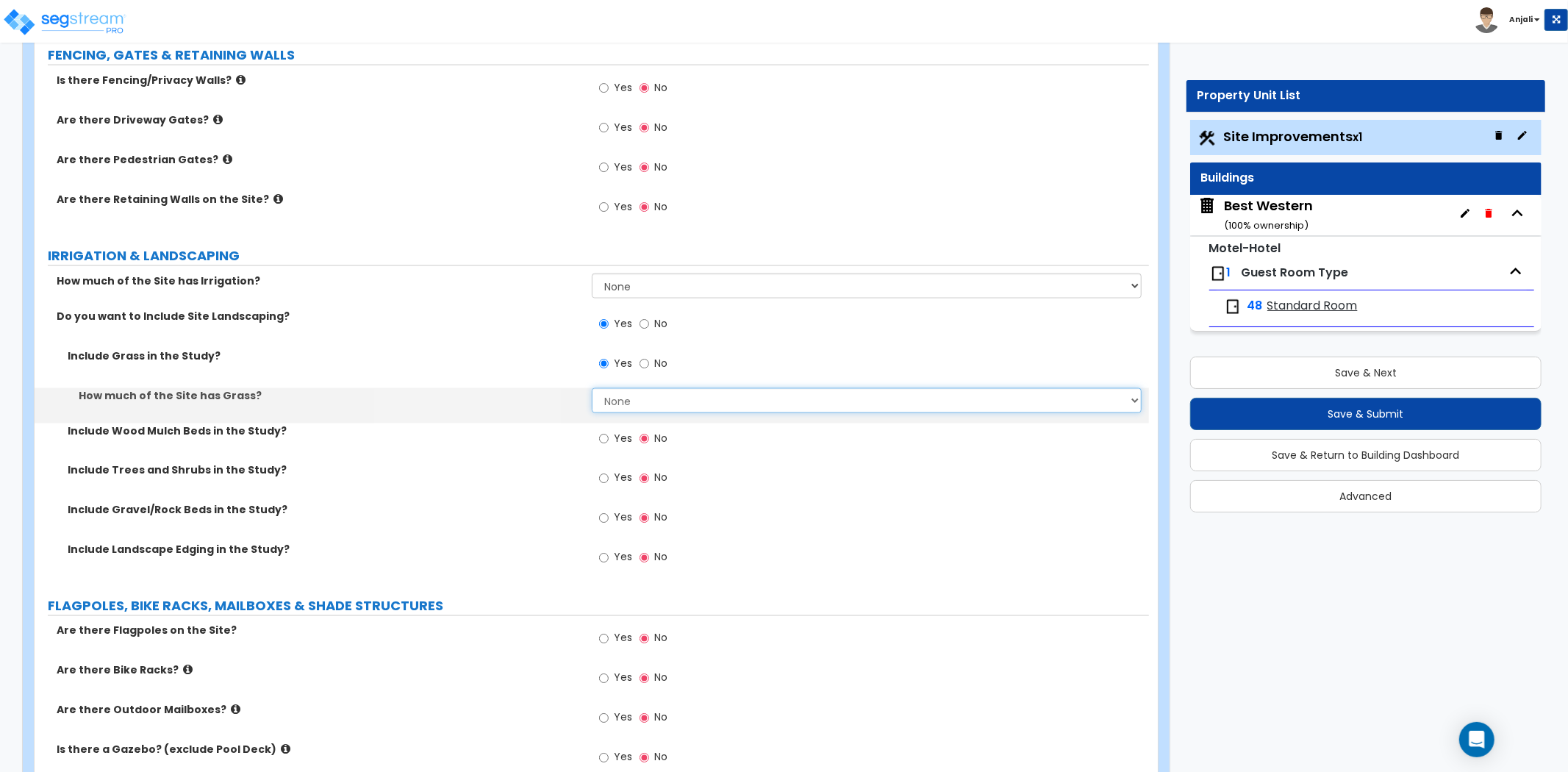
click at [648, 397] on select "None I want to Enter an Approximate Percentage I want to Enter the Square Foota…" at bounding box center [866, 400] width 550 height 25
select select "2"
click at [592, 388] on select "None I want to Enter an Approximate Percentage I want to Enter the Square Foota…" at bounding box center [866, 400] width 550 height 25
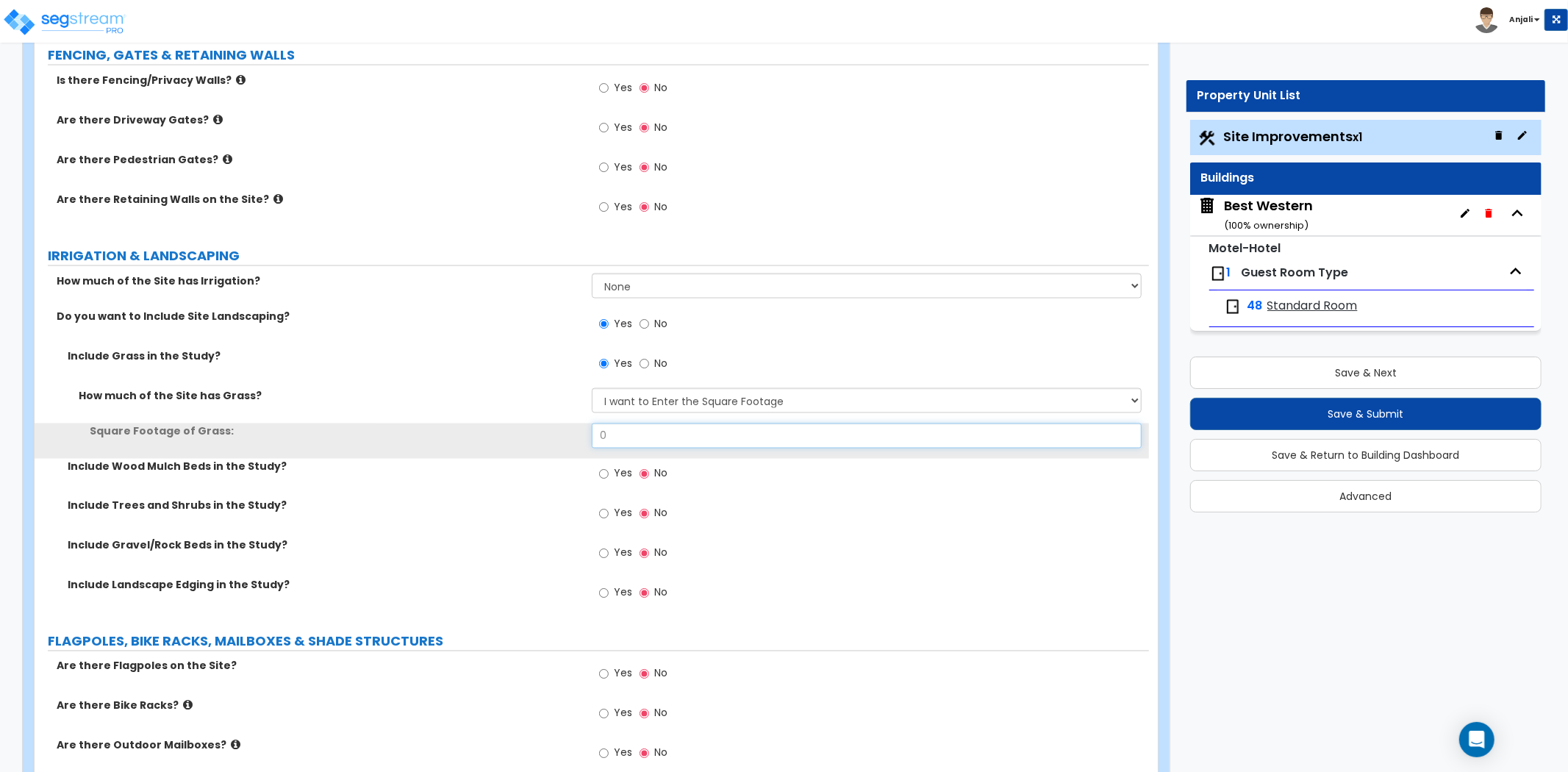
click at [622, 436] on input "0" at bounding box center [866, 436] width 550 height 25
type input "65,984"
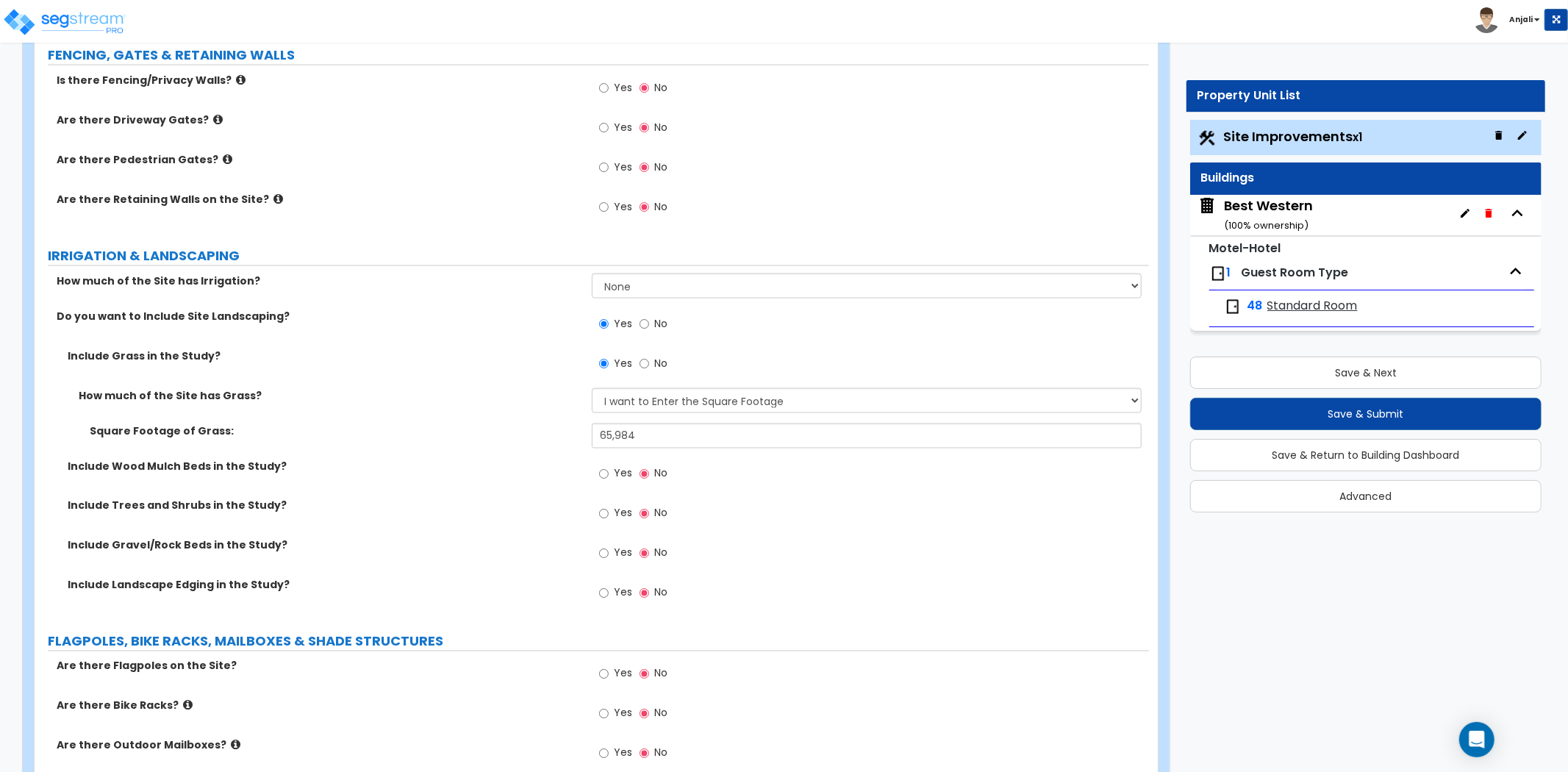
click at [531, 451] on div "Square Footage of Grass: 65,984" at bounding box center [591, 440] width 1114 height 35
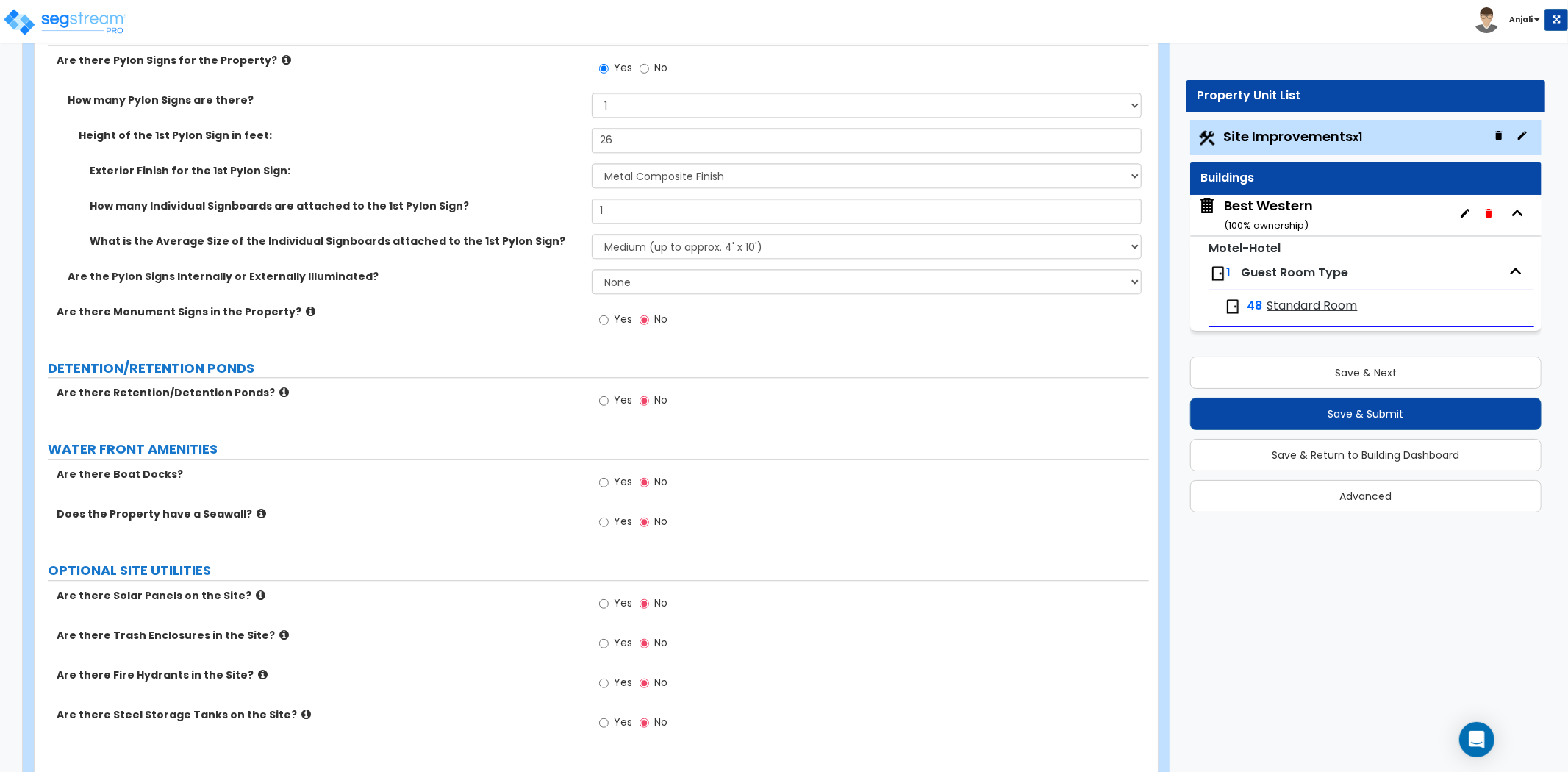
scroll to position [2925, 0]
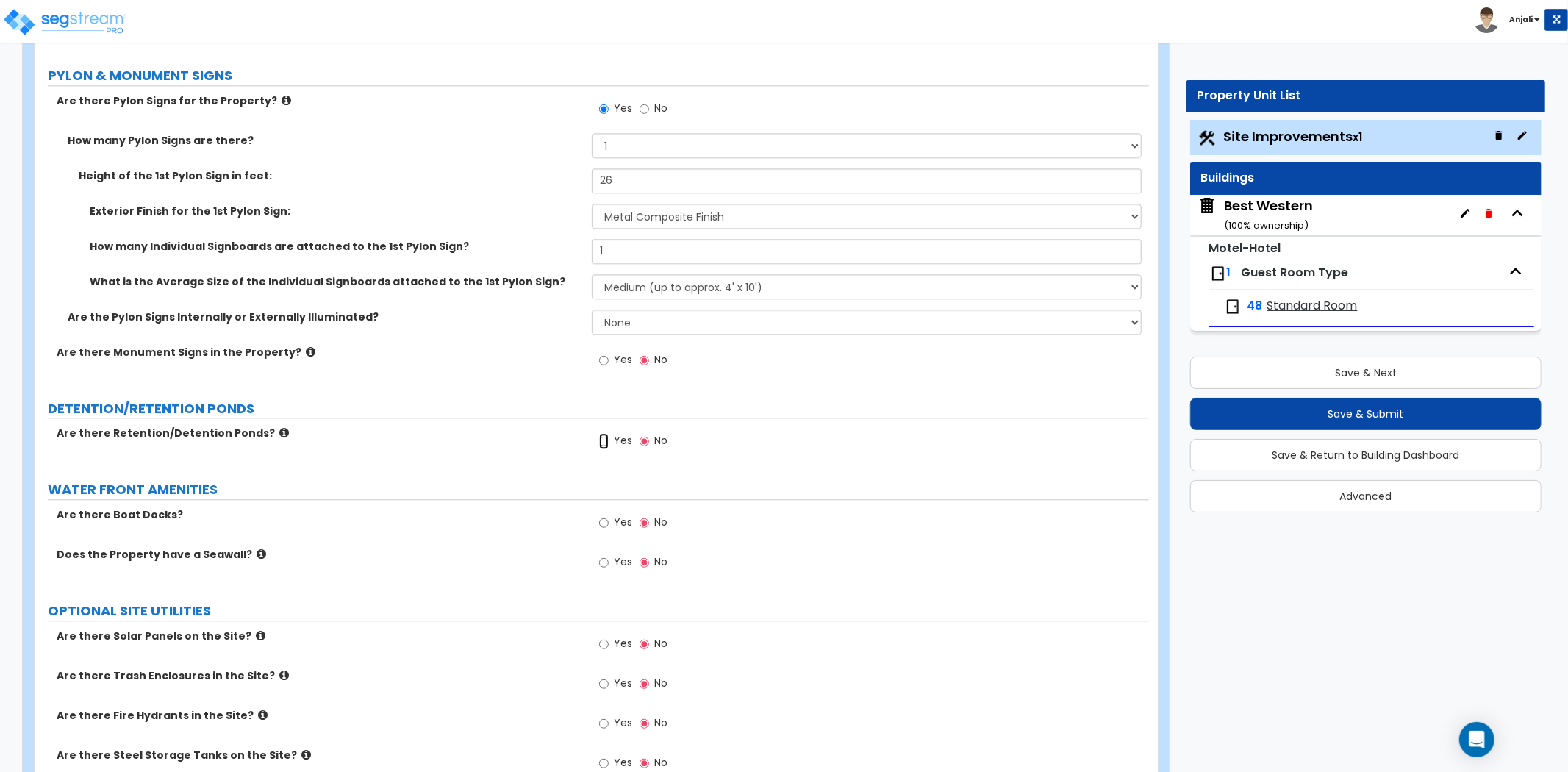
click at [605, 437] on input "Yes" at bounding box center [604, 440] width 10 height 16
radio input "true"
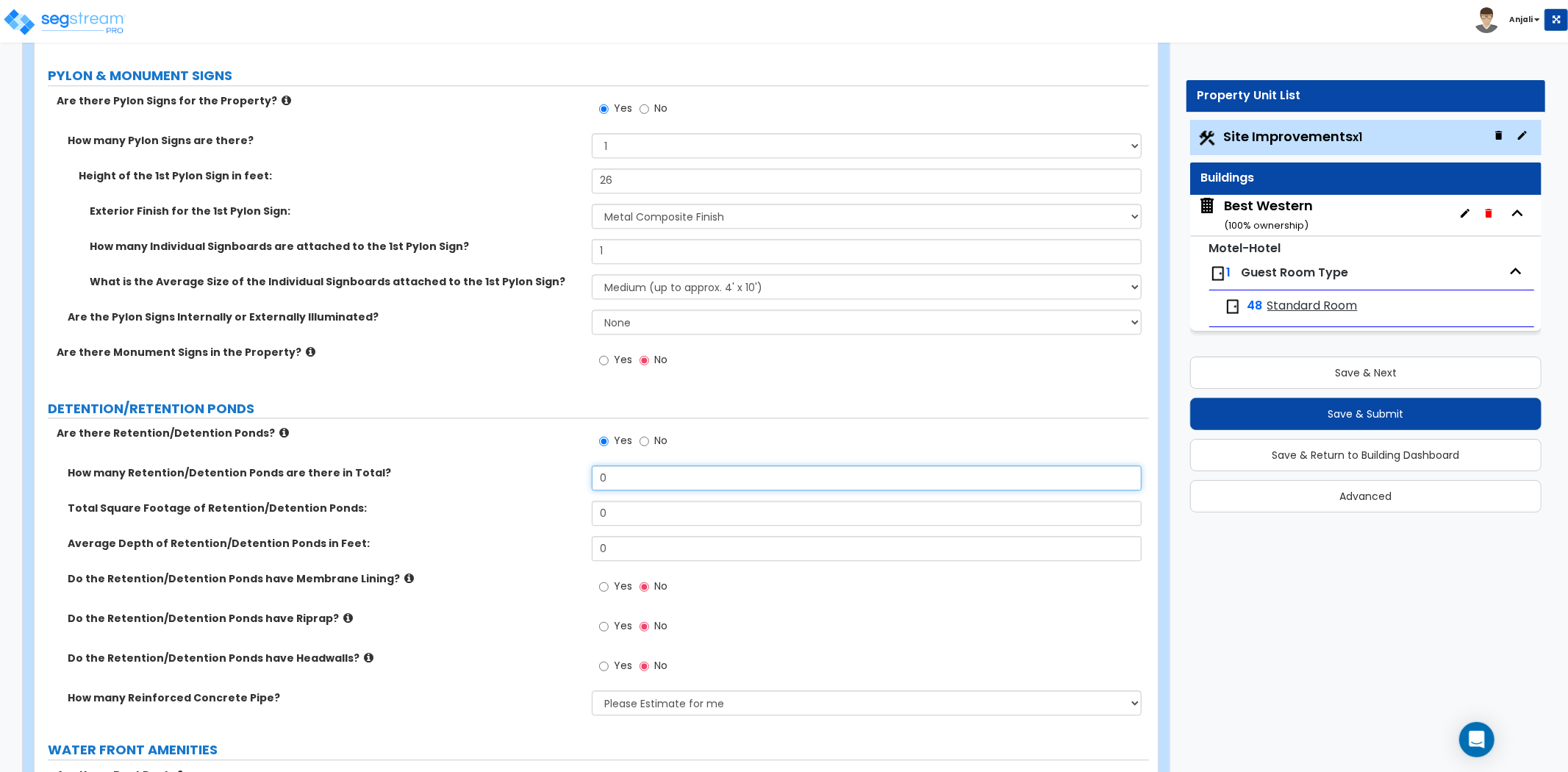
click at [616, 477] on input "0" at bounding box center [866, 477] width 550 height 25
type input "1"
click at [605, 500] on input "0" at bounding box center [866, 513] width 550 height 25
type input "1,026"
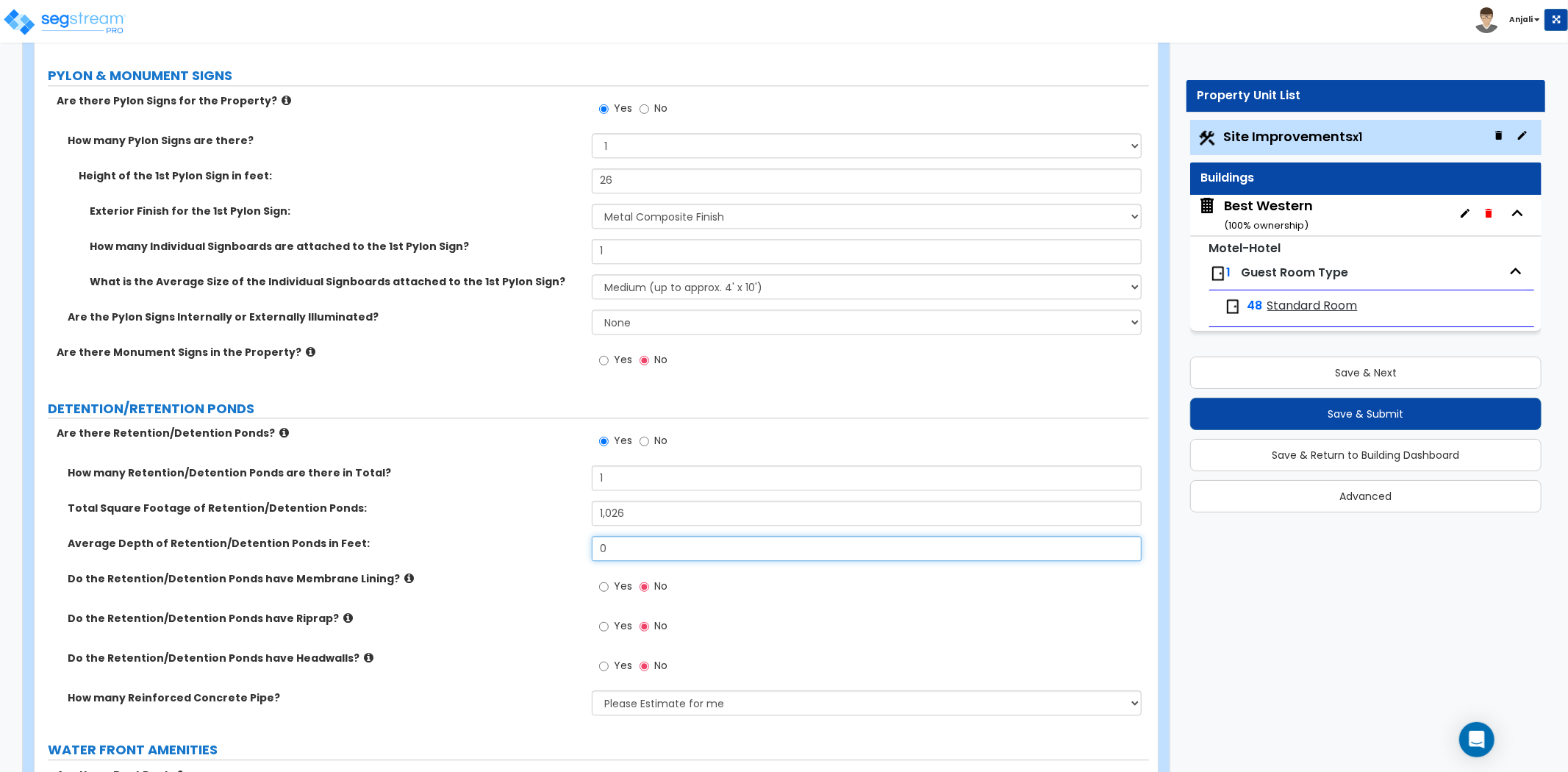
click at [621, 548] on input "0" at bounding box center [866, 548] width 550 height 25
type input "2"
click at [544, 541] on label "Average Depth of Retention/Detention Ponds in Feet:" at bounding box center [324, 542] width 513 height 14
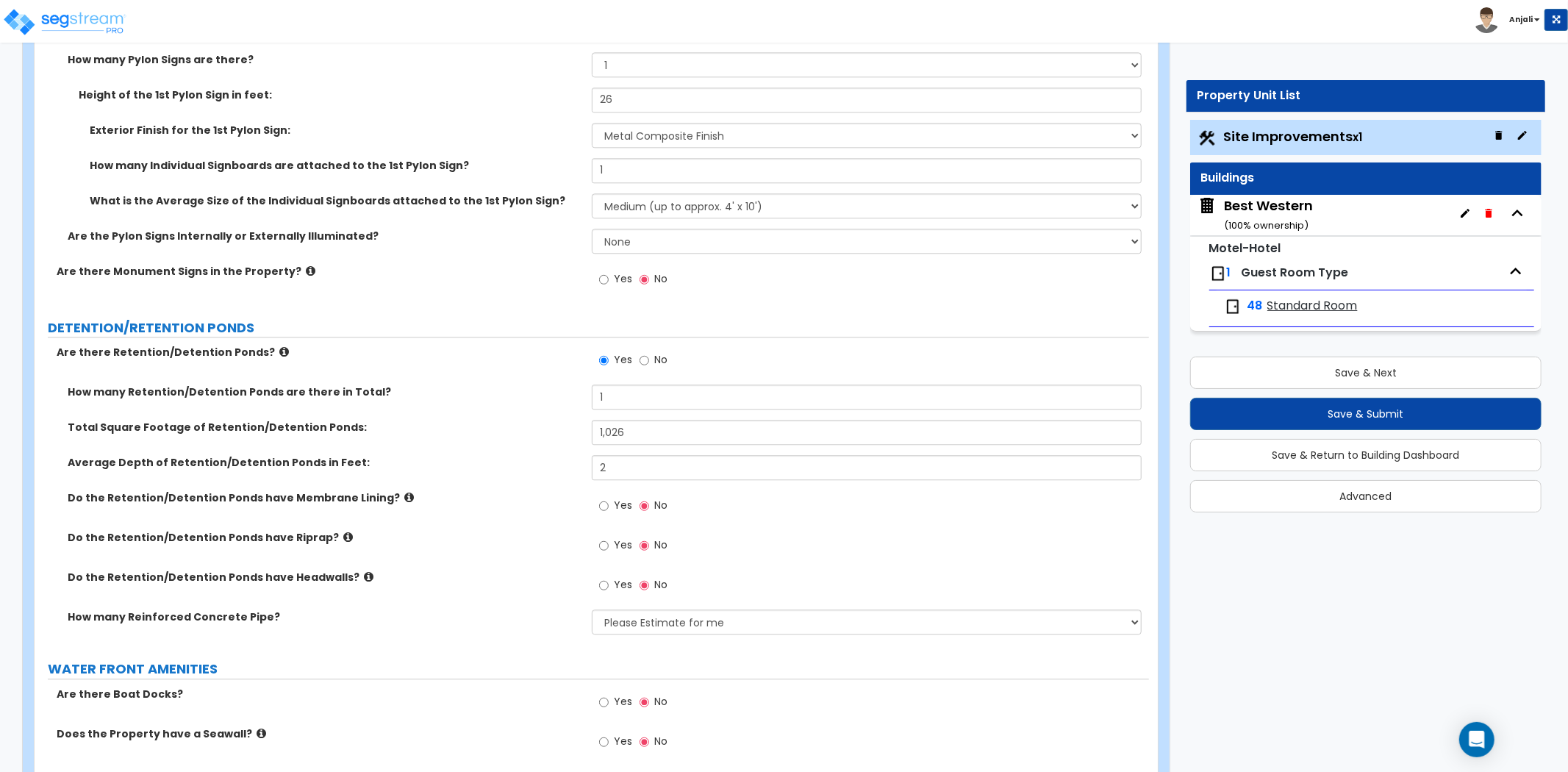
scroll to position [3007, 0]
click at [601, 542] on input "Yes" at bounding box center [604, 543] width 10 height 16
radio input "true"
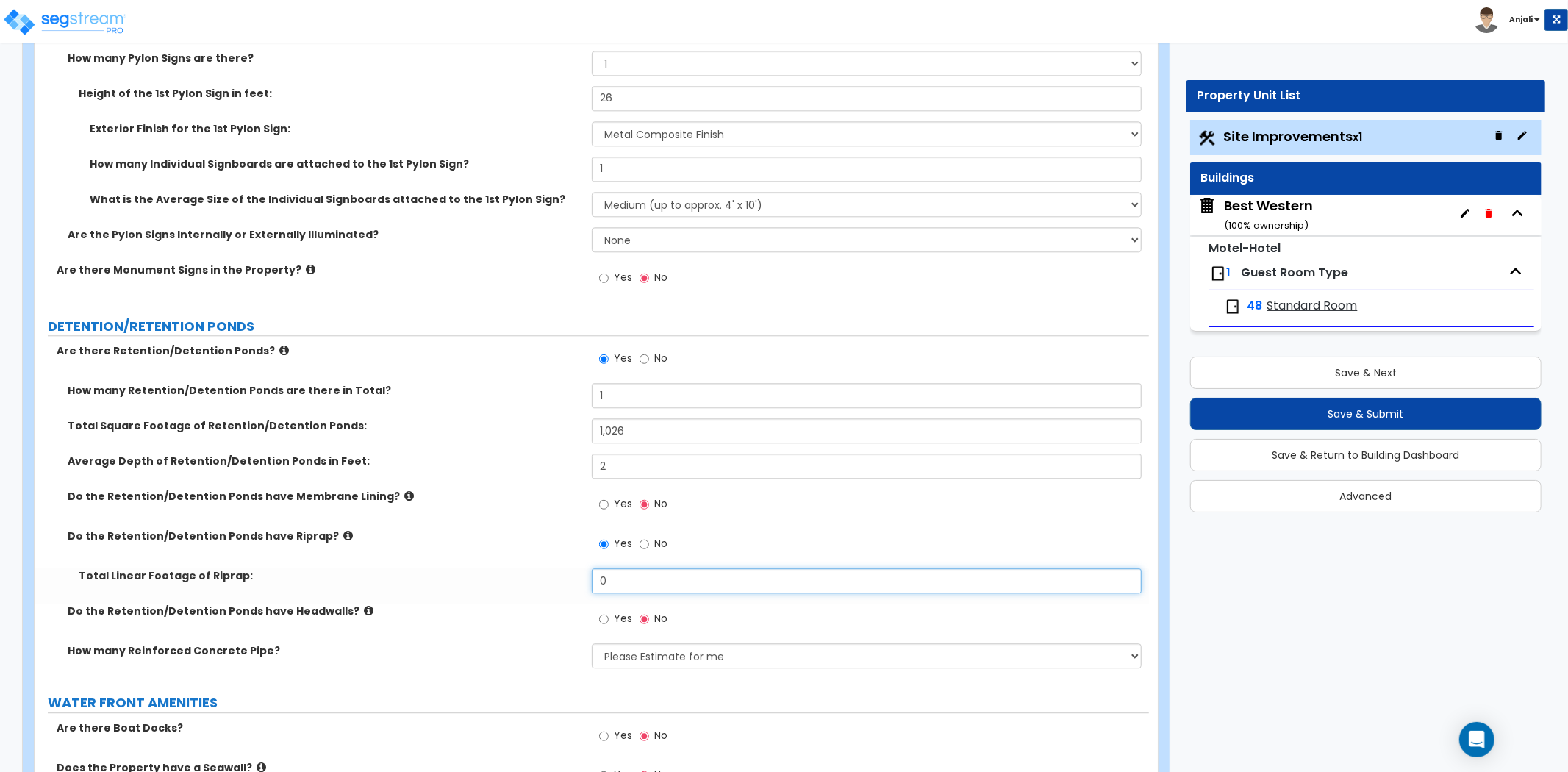
click at [639, 580] on input "0" at bounding box center [866, 580] width 550 height 25
type input "236"
click at [552, 584] on div "Total Linear Footage of Riprap: 236" at bounding box center [591, 585] width 1114 height 35
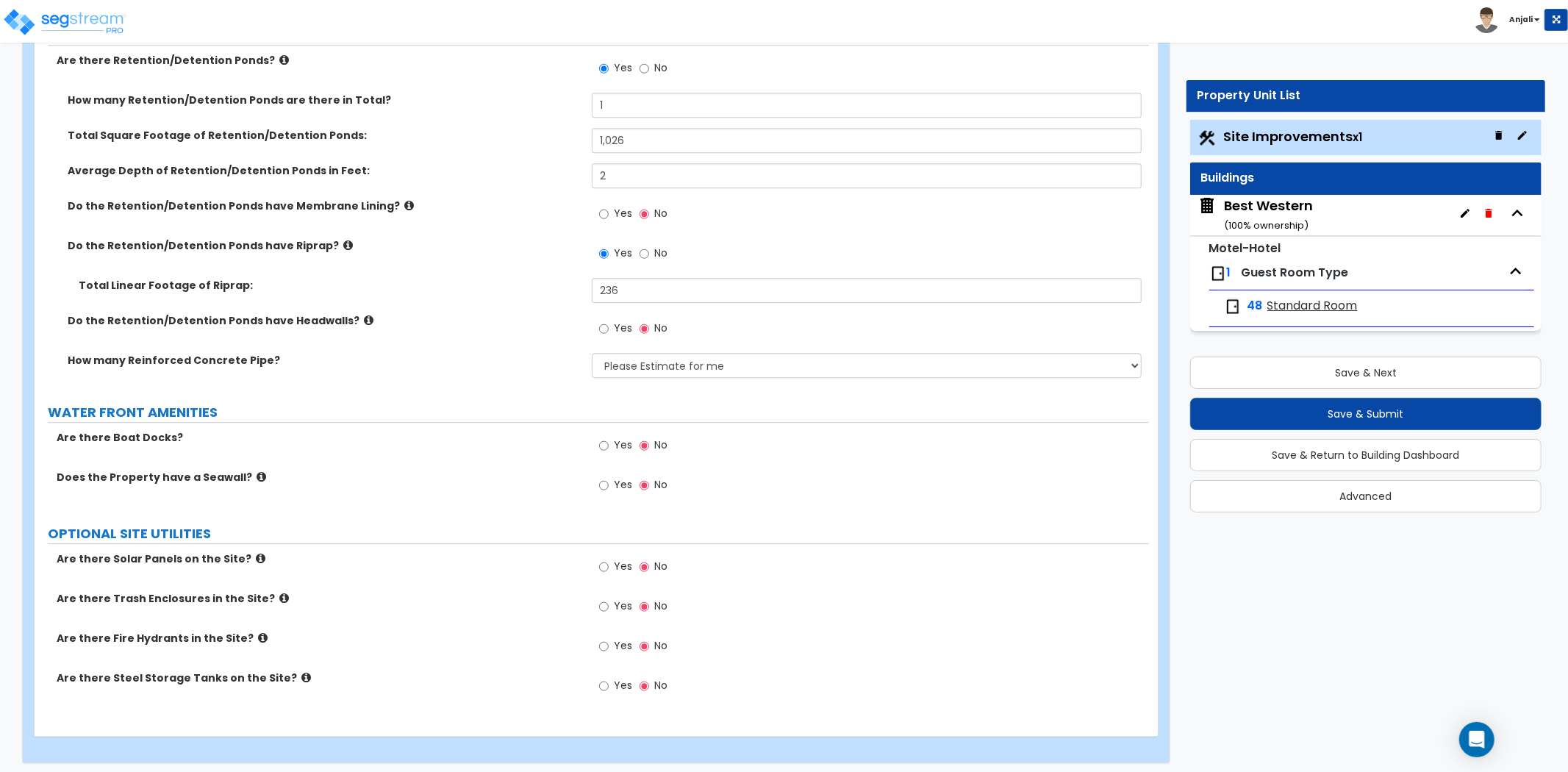
scroll to position [3302, 0]
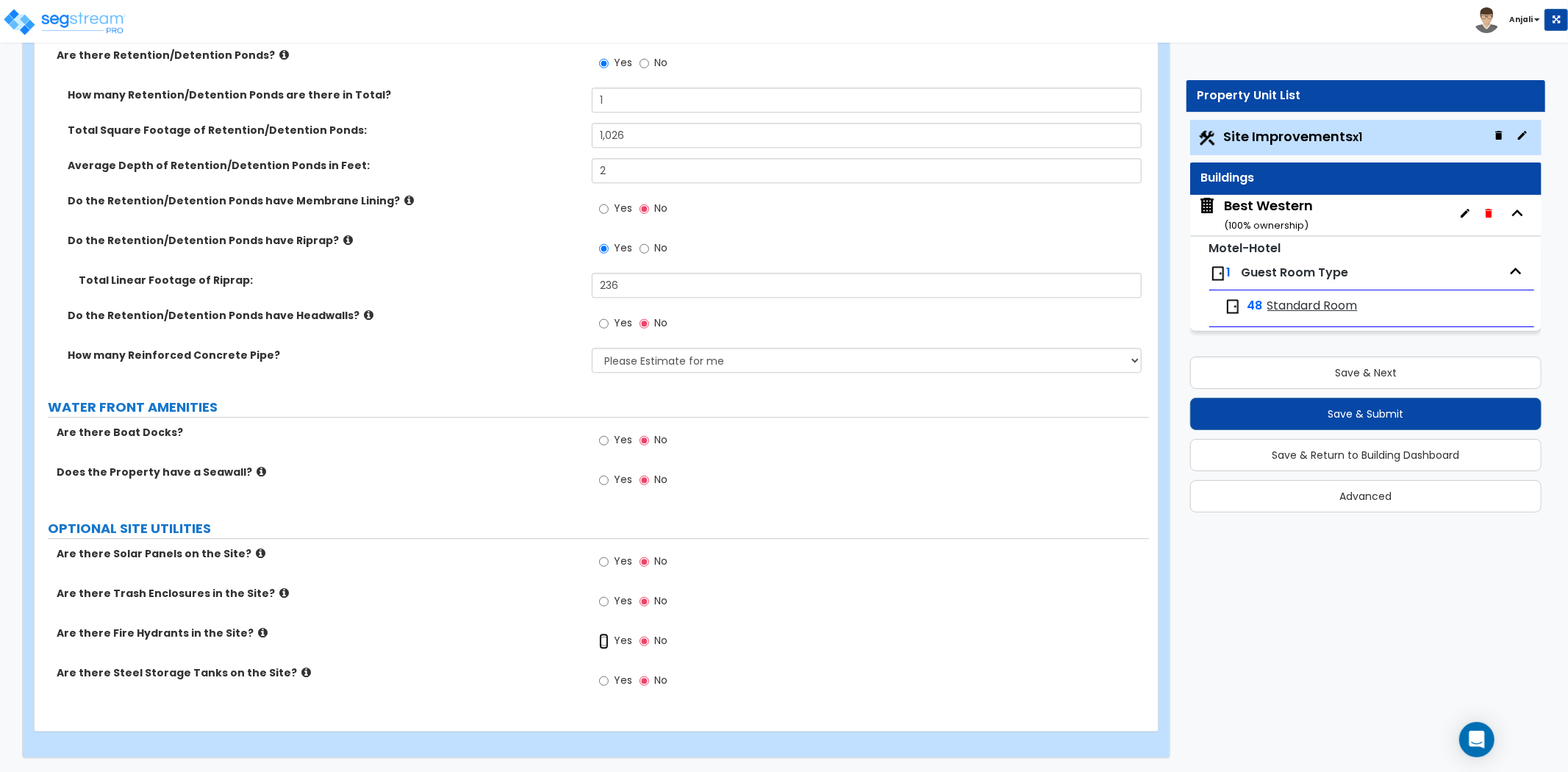
click at [606, 641] on input "Yes" at bounding box center [604, 640] width 10 height 16
radio input "true"
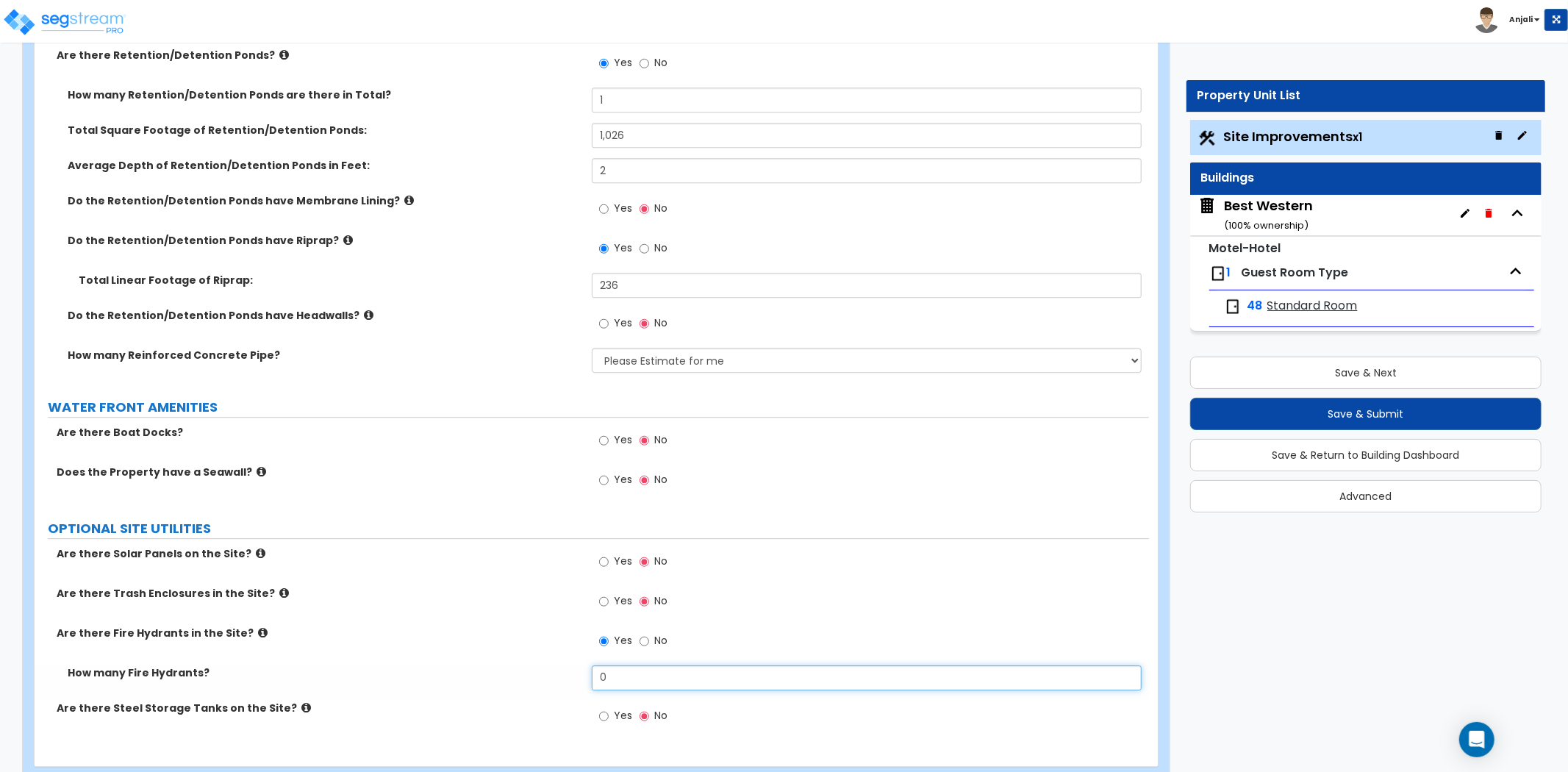
click at [620, 678] on input "0" at bounding box center [866, 678] width 550 height 25
type input "1"
drag, startPoint x: 473, startPoint y: 660, endPoint x: 483, endPoint y: 660, distance: 10.0
click at [475, 660] on div "Are there Fire Hydrants in the Site? Yes No" at bounding box center [591, 645] width 1114 height 40
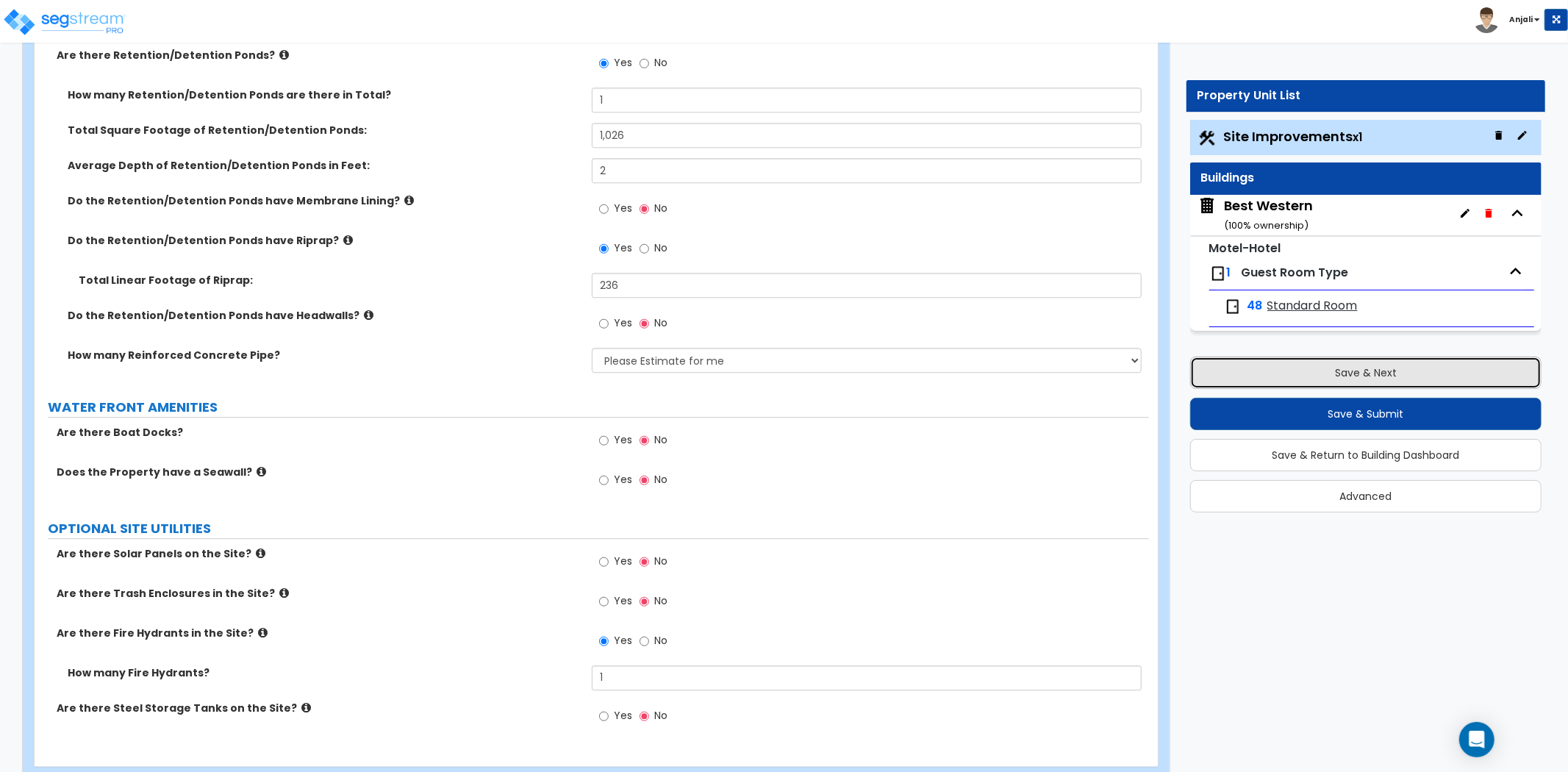
click at [1292, 380] on button "Save & Next" at bounding box center [1366, 373] width 352 height 32
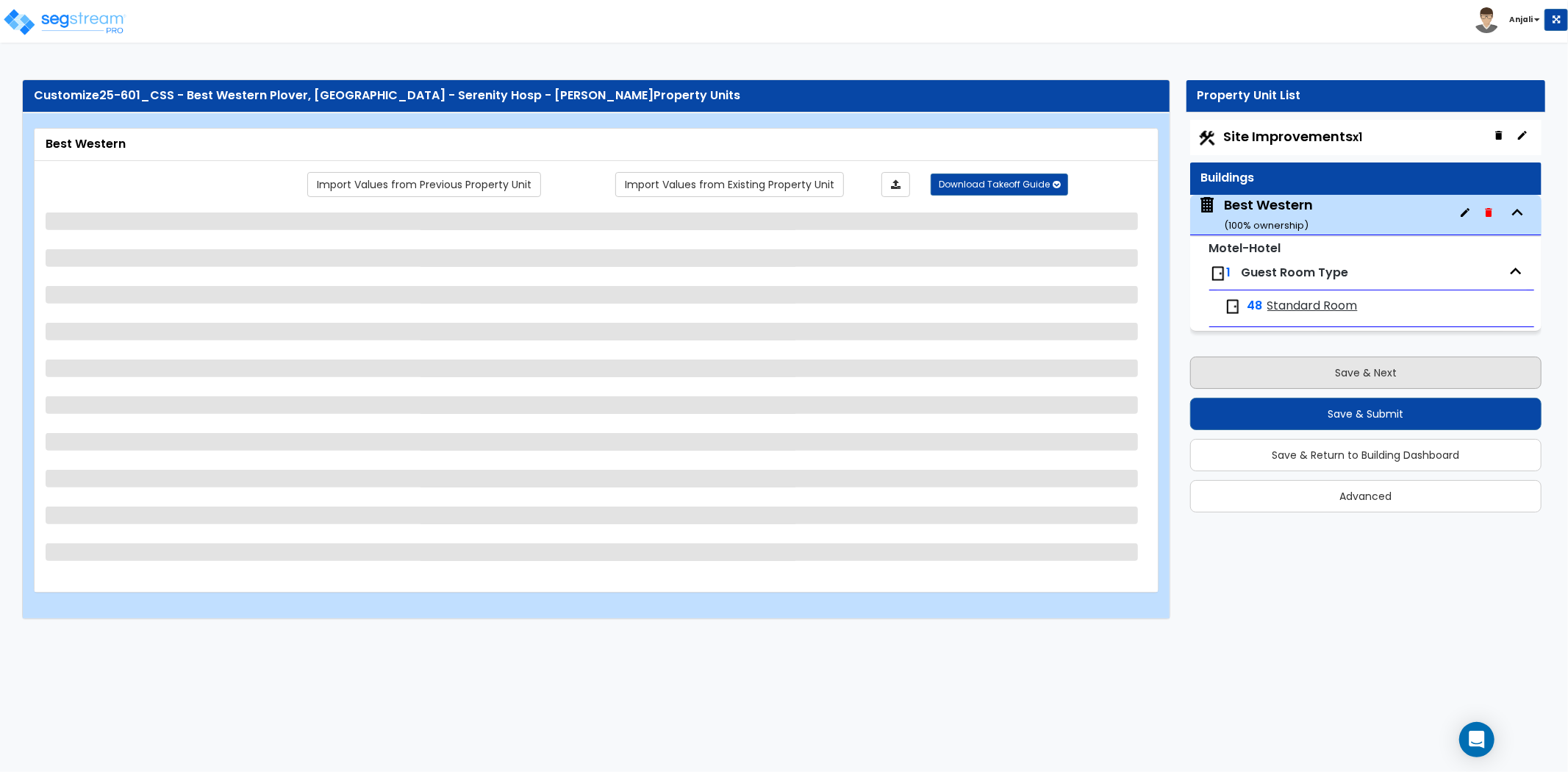
scroll to position [0, 0]
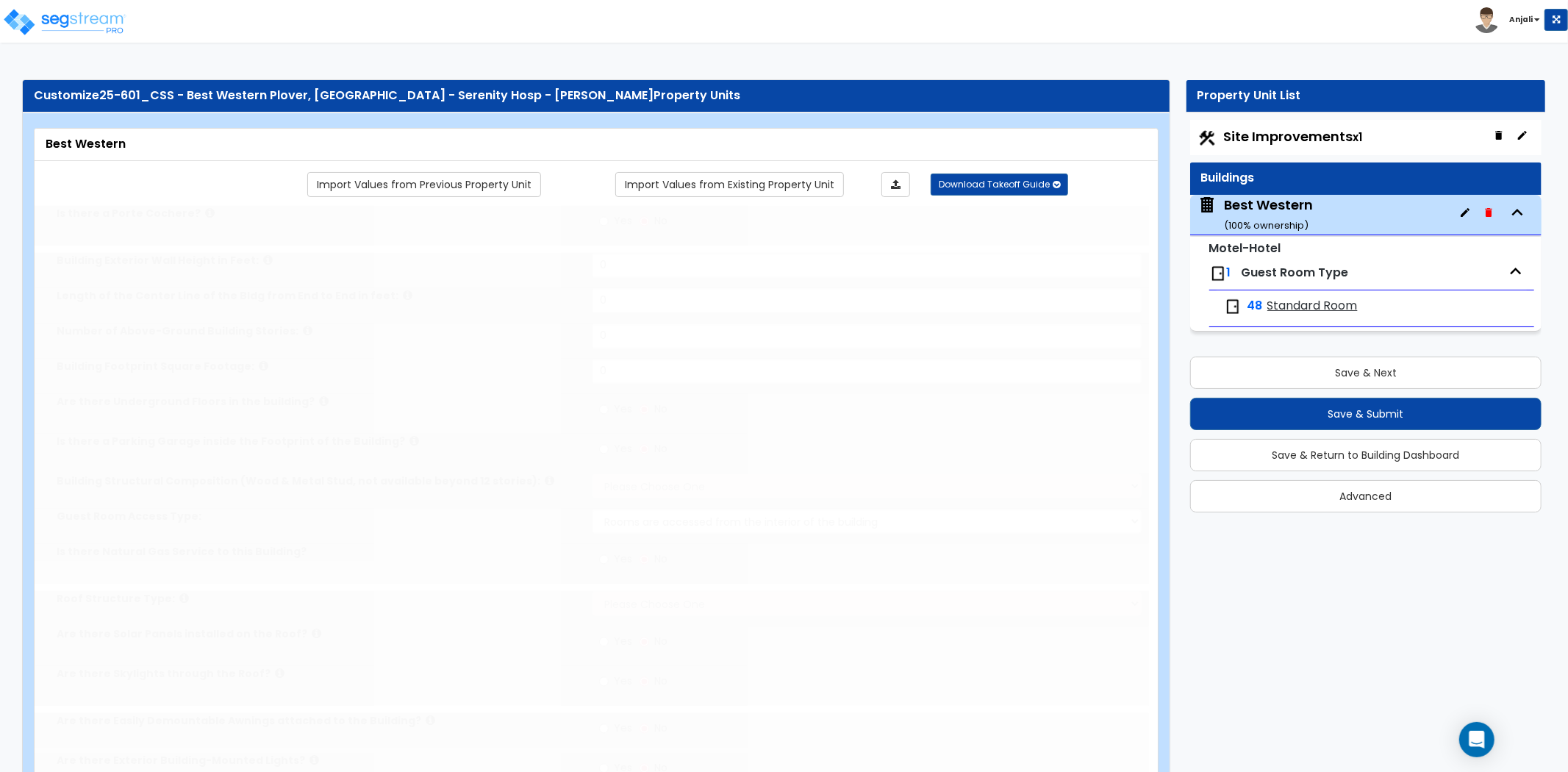
type input "1"
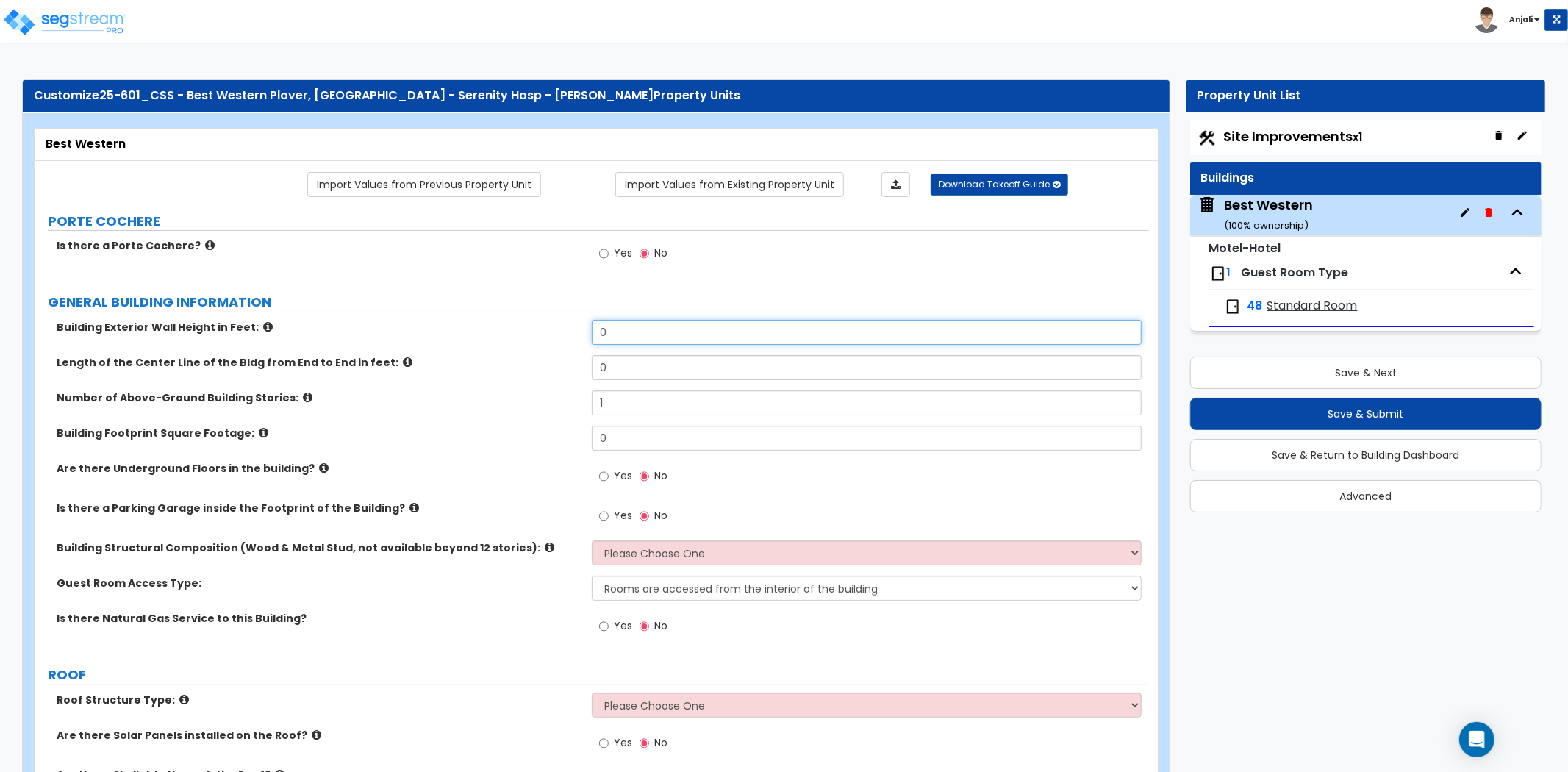
click at [632, 339] on input "0" at bounding box center [866, 333] width 550 height 25
type input "25"
click at [623, 372] on input "0" at bounding box center [866, 368] width 550 height 25
type input "356"
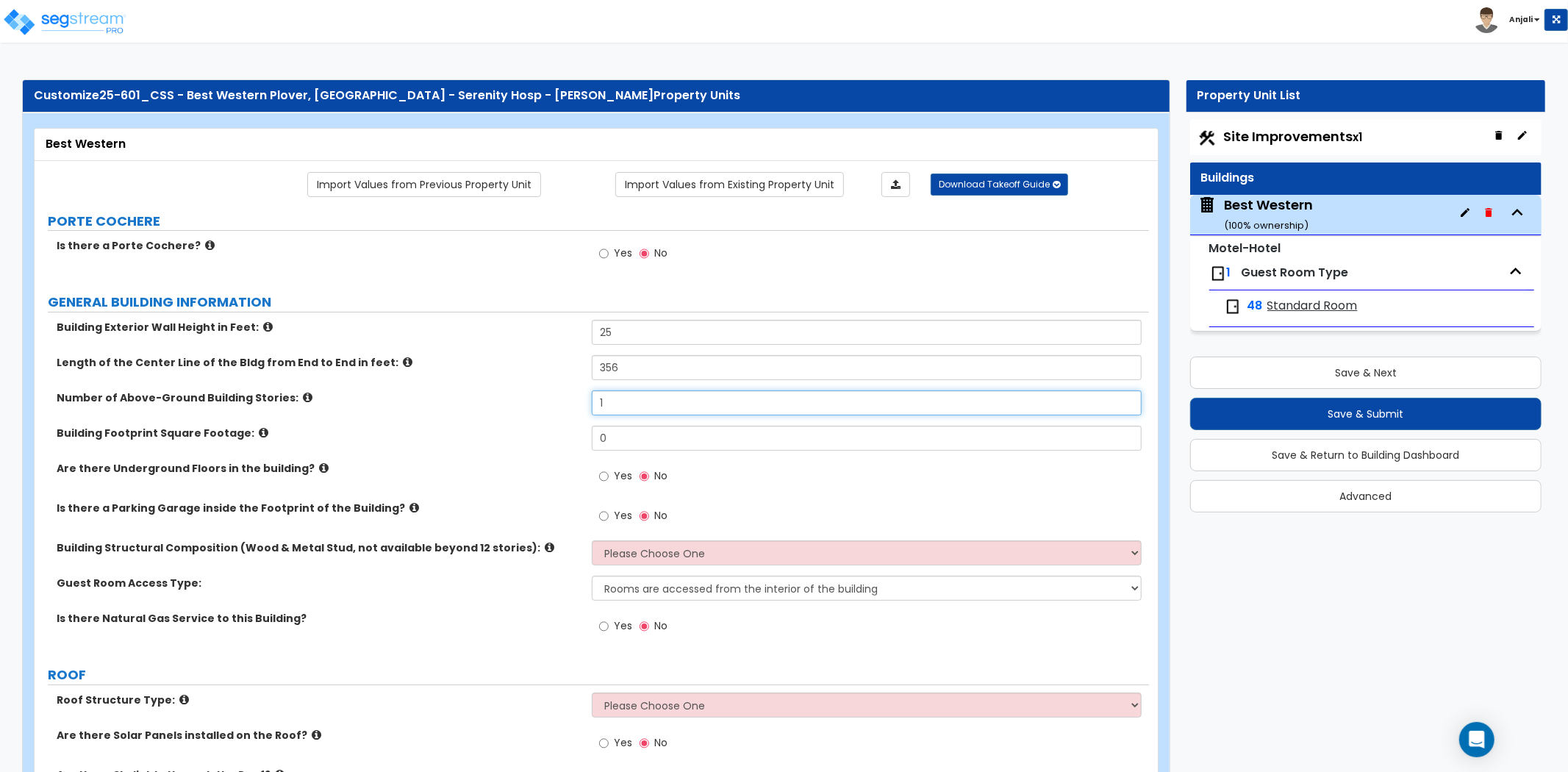
click at [620, 398] on input "1" at bounding box center [866, 403] width 550 height 25
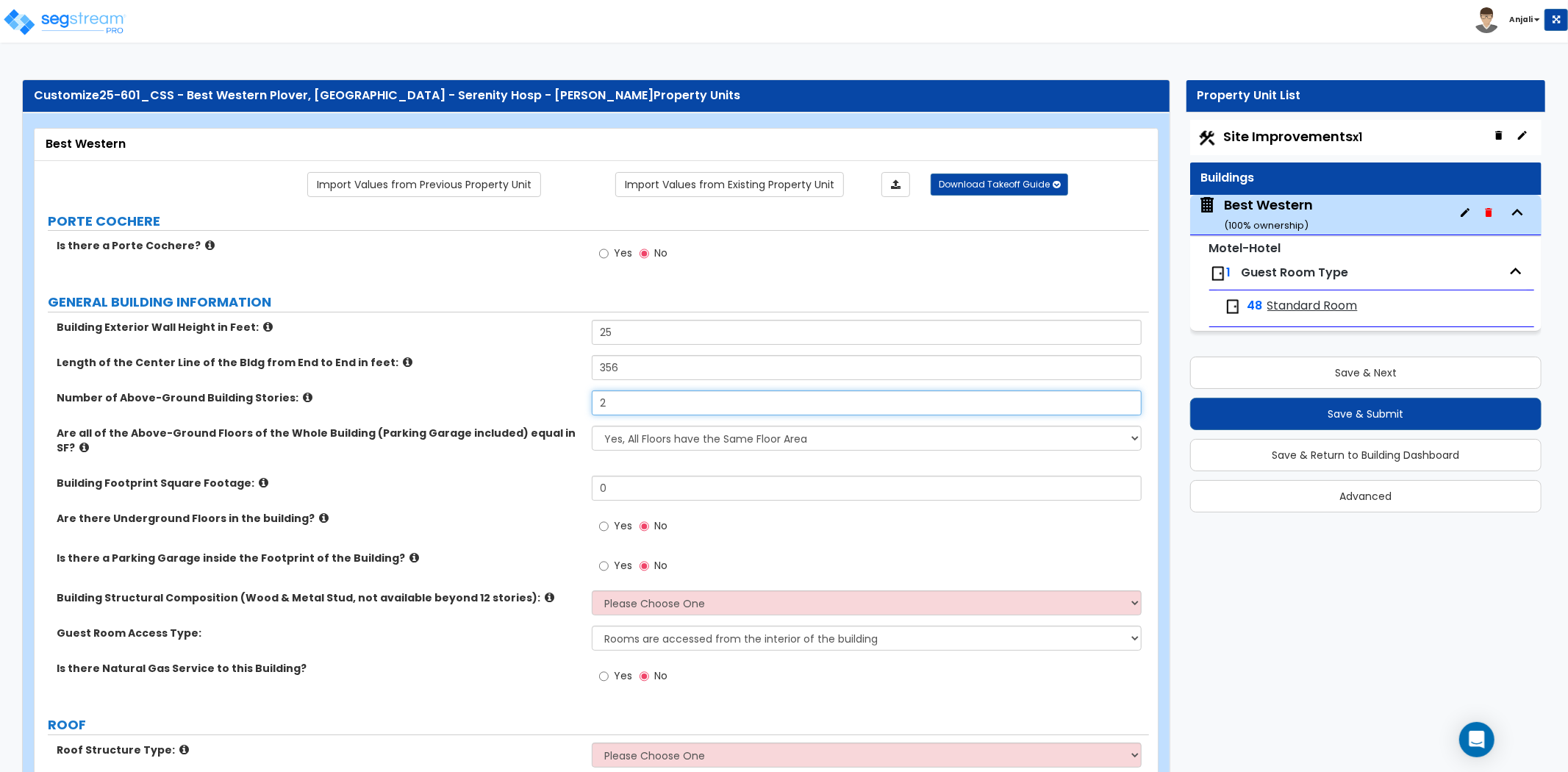
type input "2"
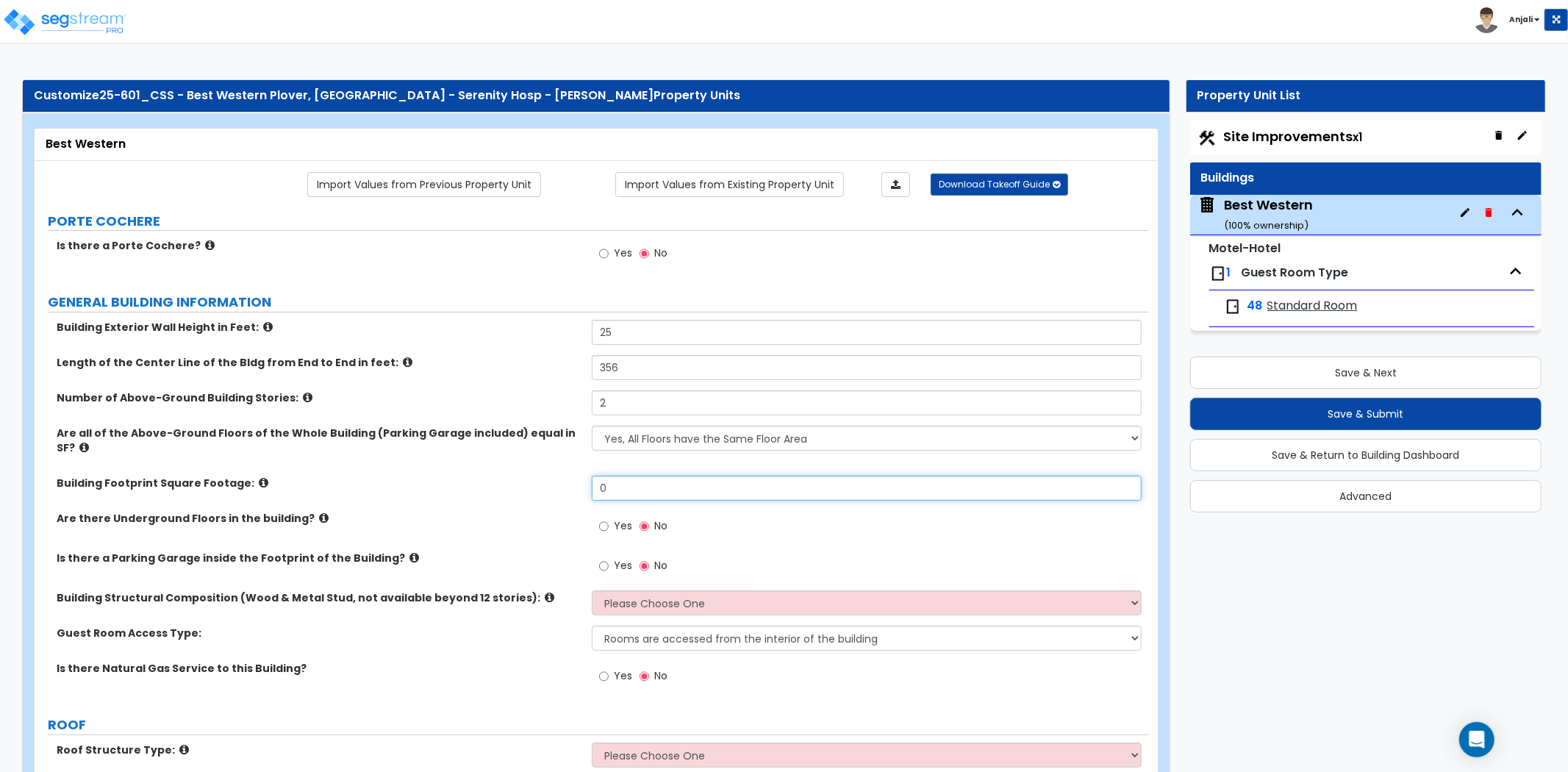
click at [644, 476] on input "0" at bounding box center [866, 488] width 550 height 25
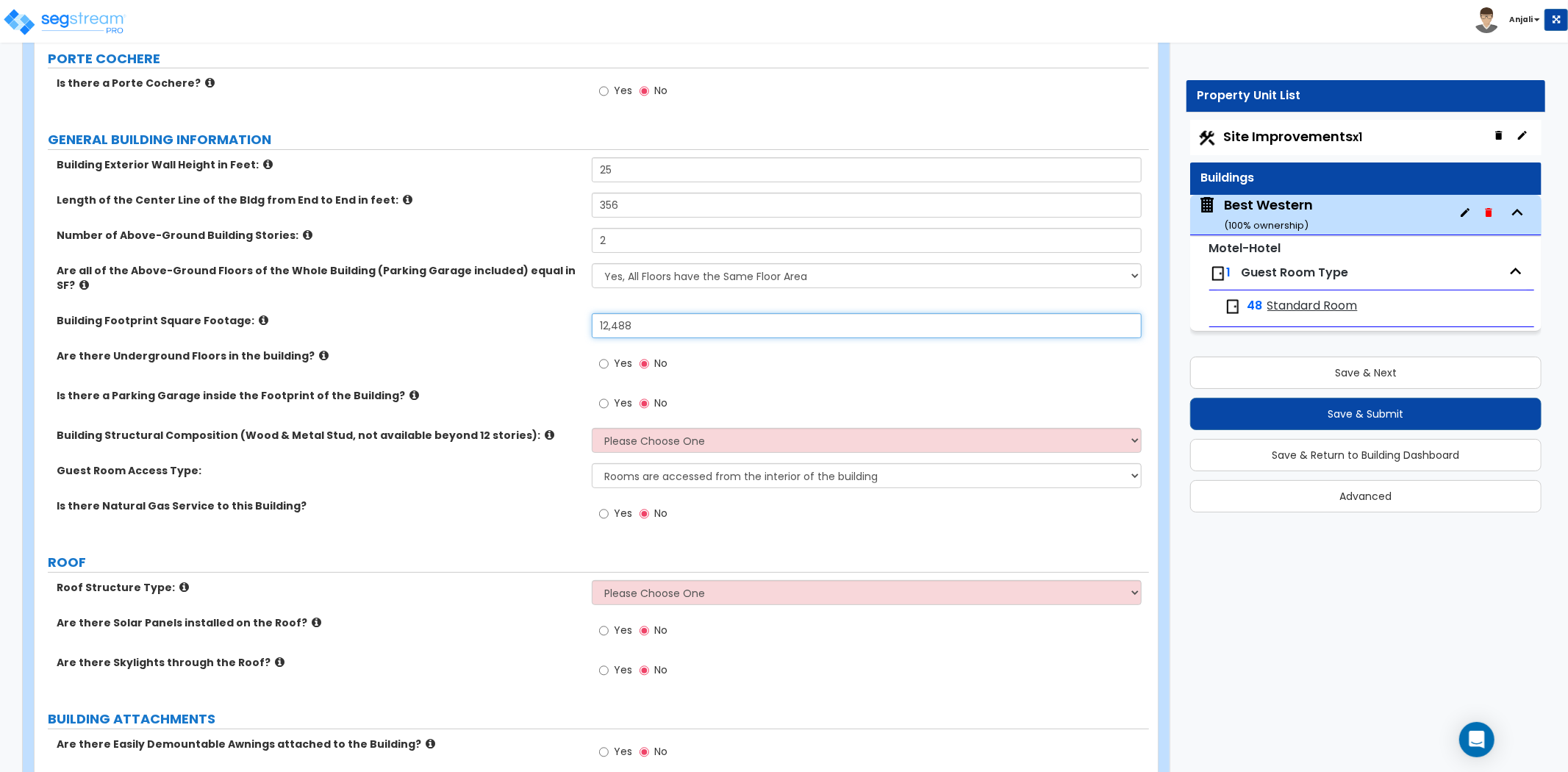
scroll to position [163, 0]
type input "12,488"
click at [644, 427] on select "Please Choose One Reinforced Concrete Structural Steel Brick Masonry CMU Masonr…" at bounding box center [866, 439] width 550 height 25
click at [592, 427] on select "Please Choose One Reinforced Concrete Structural Steel Brick Masonry CMU Masonr…" at bounding box center [866, 439] width 550 height 25
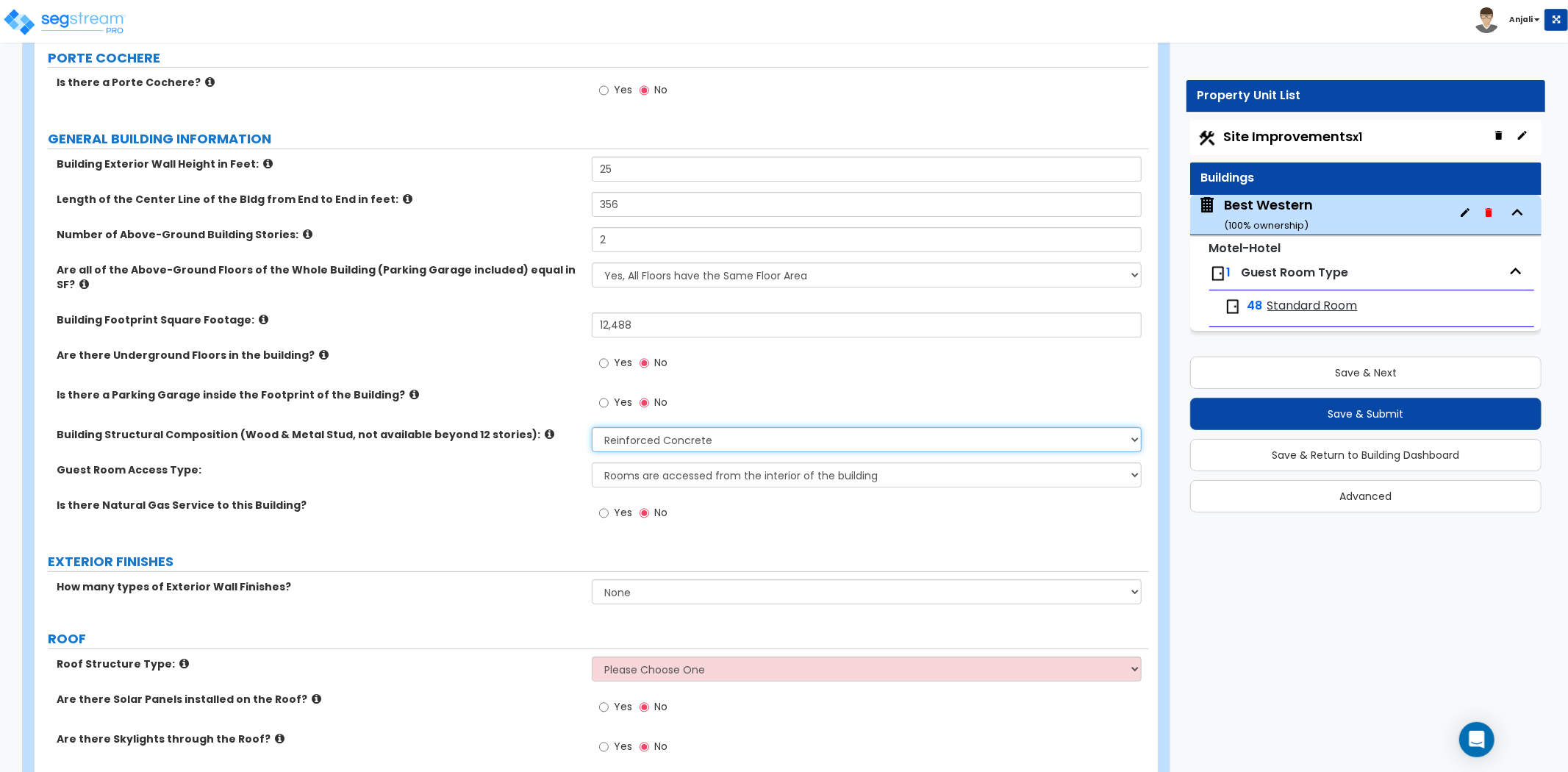
click at [737, 427] on select "Please Choose One Reinforced Concrete Structural Steel Brick Masonry CMU Masonr…" at bounding box center [866, 439] width 550 height 25
select select "7"
click at [592, 427] on select "Please Choose One Reinforced Concrete Structural Steel Brick Masonry CMU Masonr…" at bounding box center [866, 439] width 550 height 25
click at [686, 463] on select "Rooms are accessed from the interior of the building Rooms are accessed from th…" at bounding box center [866, 475] width 550 height 25
click at [592, 462] on select "Rooms are accessed from the interior of the building Rooms are accessed from th…" at bounding box center [866, 475] width 550 height 25
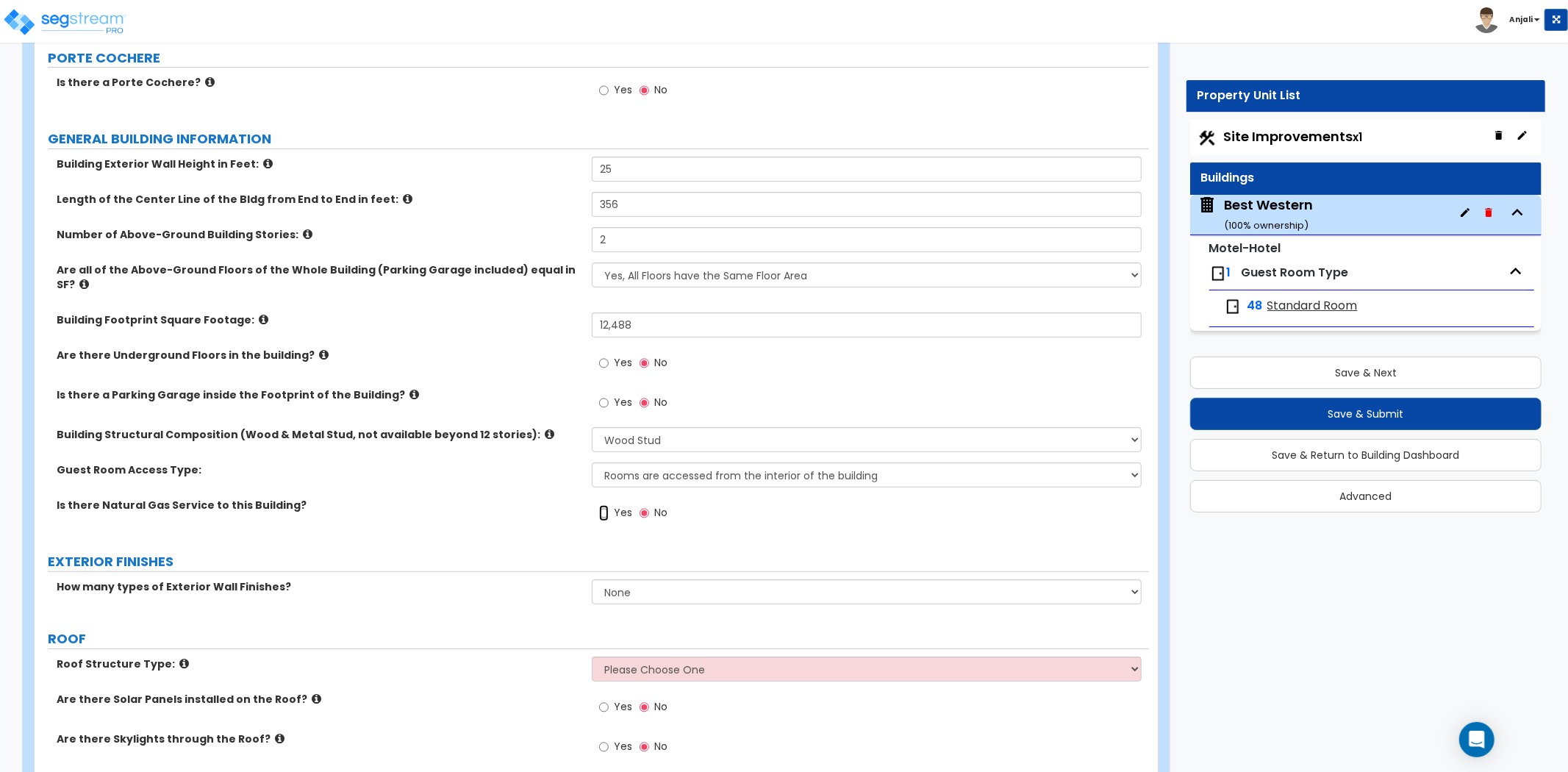
click at [605, 505] on input "Yes" at bounding box center [604, 513] width 10 height 16
radio input "true"
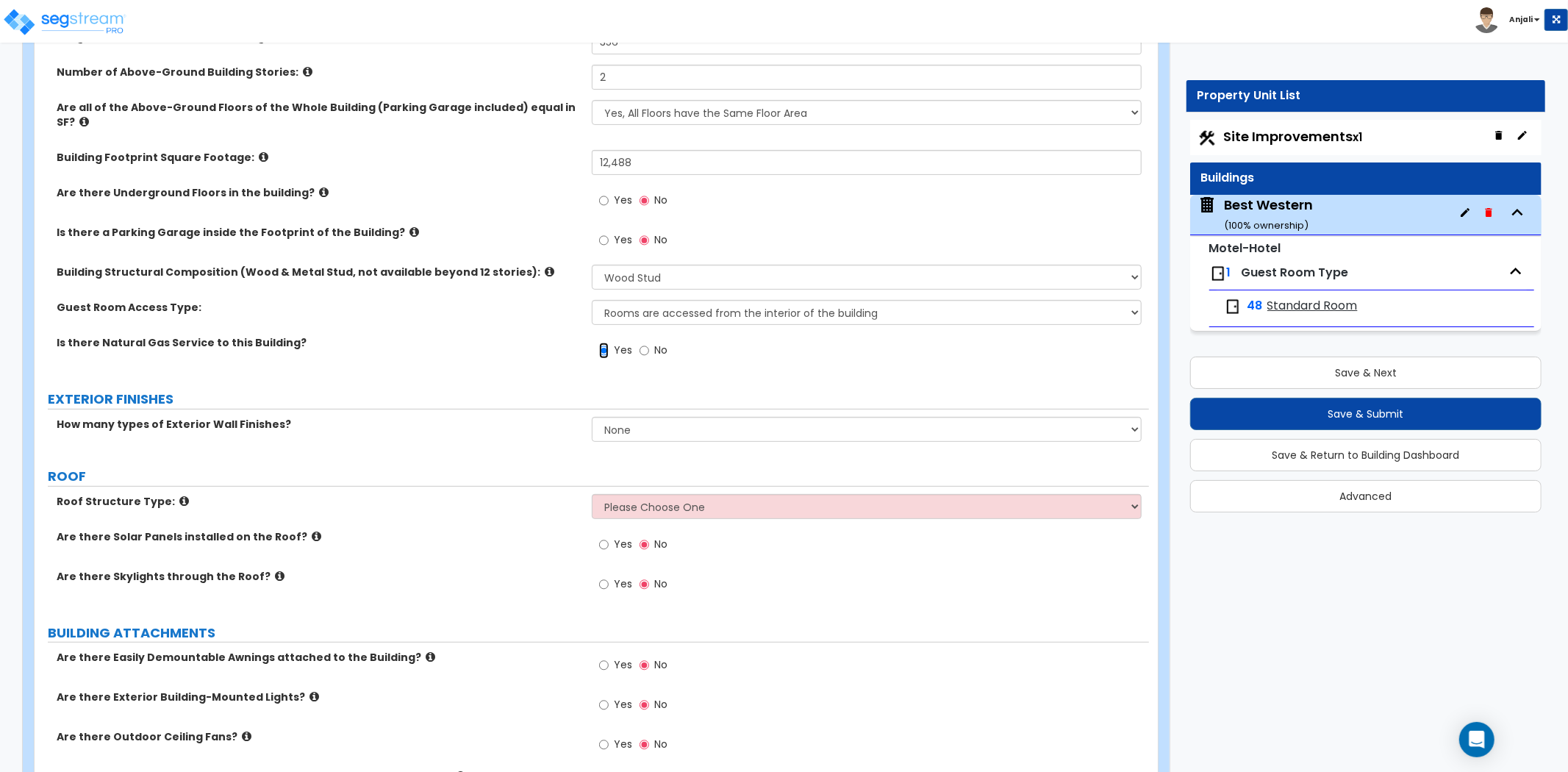
scroll to position [326, 0]
click at [674, 416] on select "None 1 2 3" at bounding box center [866, 429] width 550 height 25
select select "2"
click at [592, 416] on select "None 1 2 3" at bounding box center [866, 429] width 550 height 25
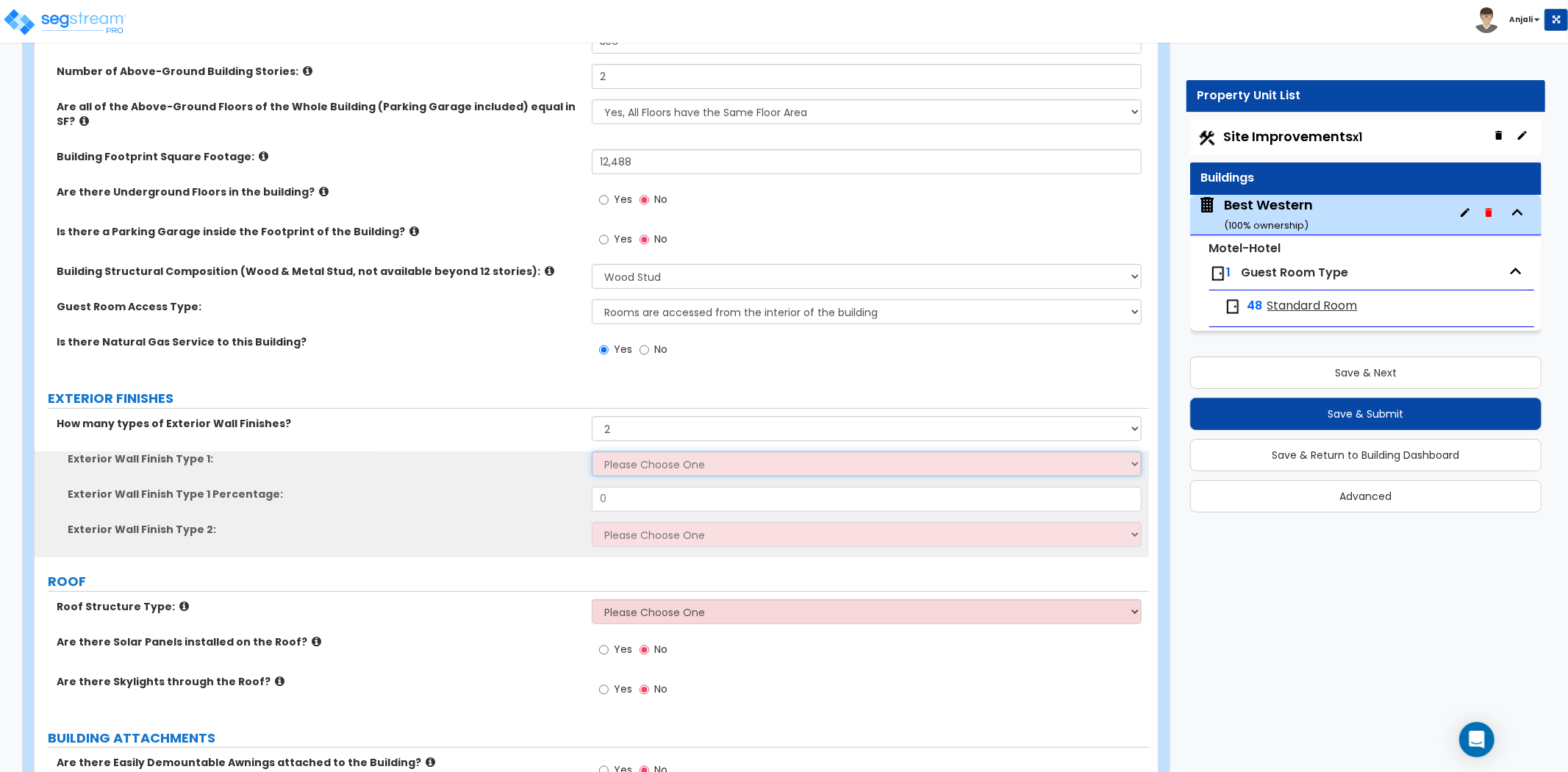
click at [653, 452] on select "Please Choose One No Finish/Shared Wall No Wall Brick Veneer Stone Veneer Wood …" at bounding box center [866, 464] width 550 height 25
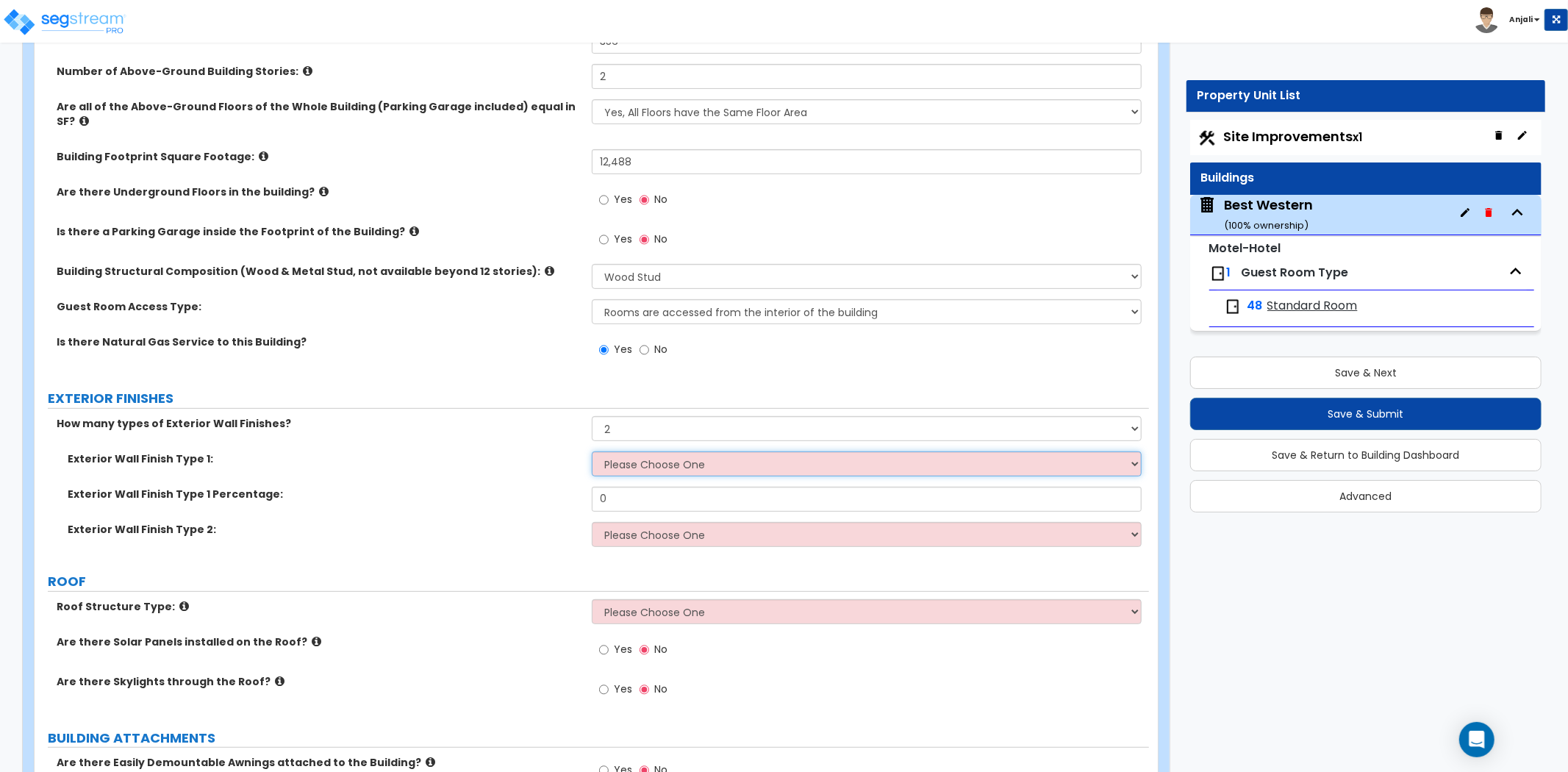
select select "4"
click at [592, 452] on select "Please Choose One No Finish/Shared Wall No Wall Brick Veneer Stone Veneer Wood …" at bounding box center [866, 464] width 550 height 25
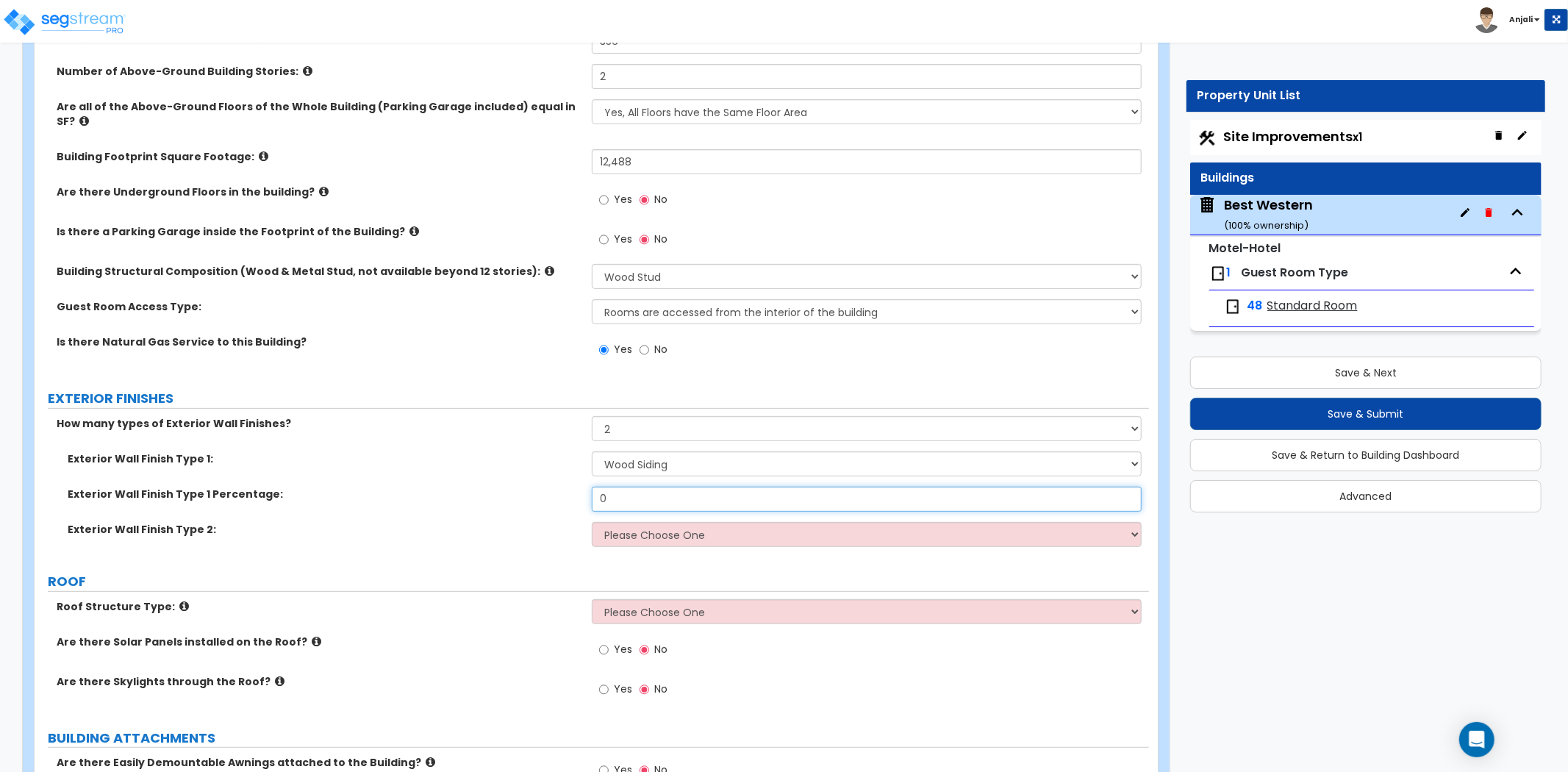
click at [622, 487] on input "0" at bounding box center [866, 499] width 550 height 25
type input "50"
click at [647, 522] on select "Please Choose One No Finish/Shared Wall No Wall Brick Veneer Stone Veneer Wood …" at bounding box center [866, 535] width 550 height 25
select select "2"
click at [592, 522] on select "Please Choose One No Finish/Shared Wall No Wall Brick Veneer Stone Veneer Wood …" at bounding box center [866, 535] width 550 height 25
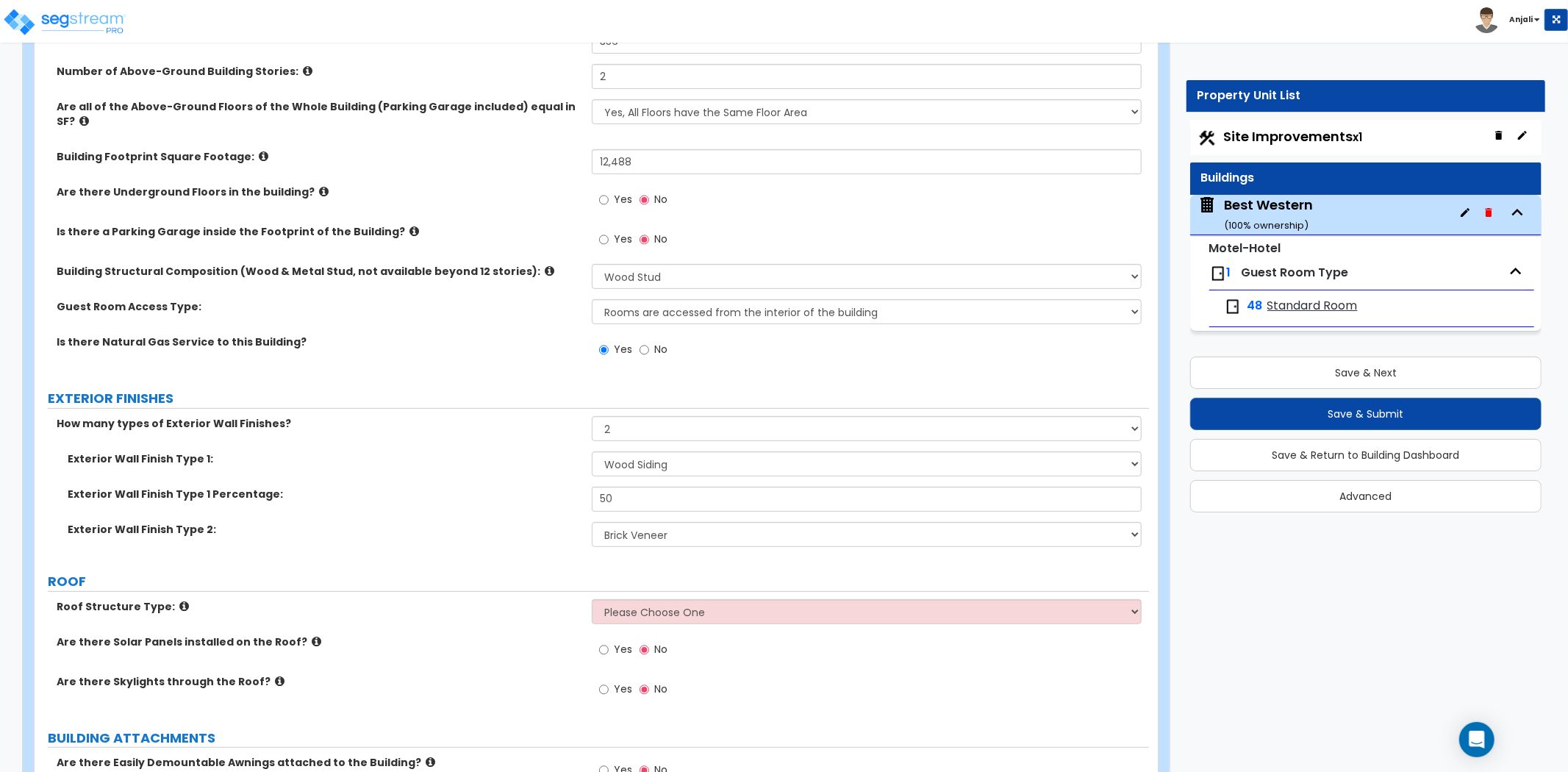
click at [545, 465] on div "Exterior Wall Finish Type 1: Please Choose One No Finish/Shared Wall No Wall Br…" at bounding box center [591, 469] width 1114 height 35
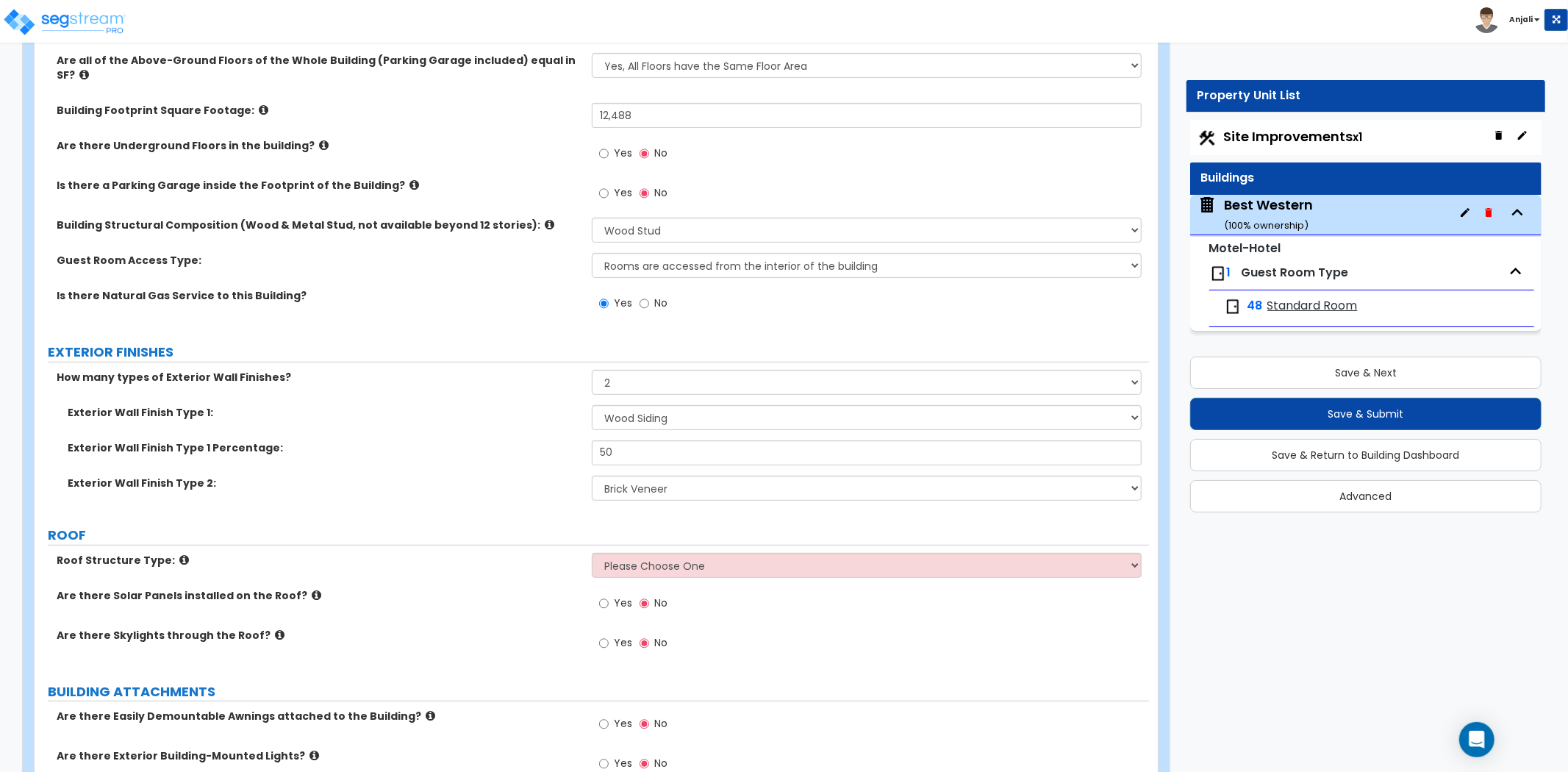
scroll to position [490, 0]
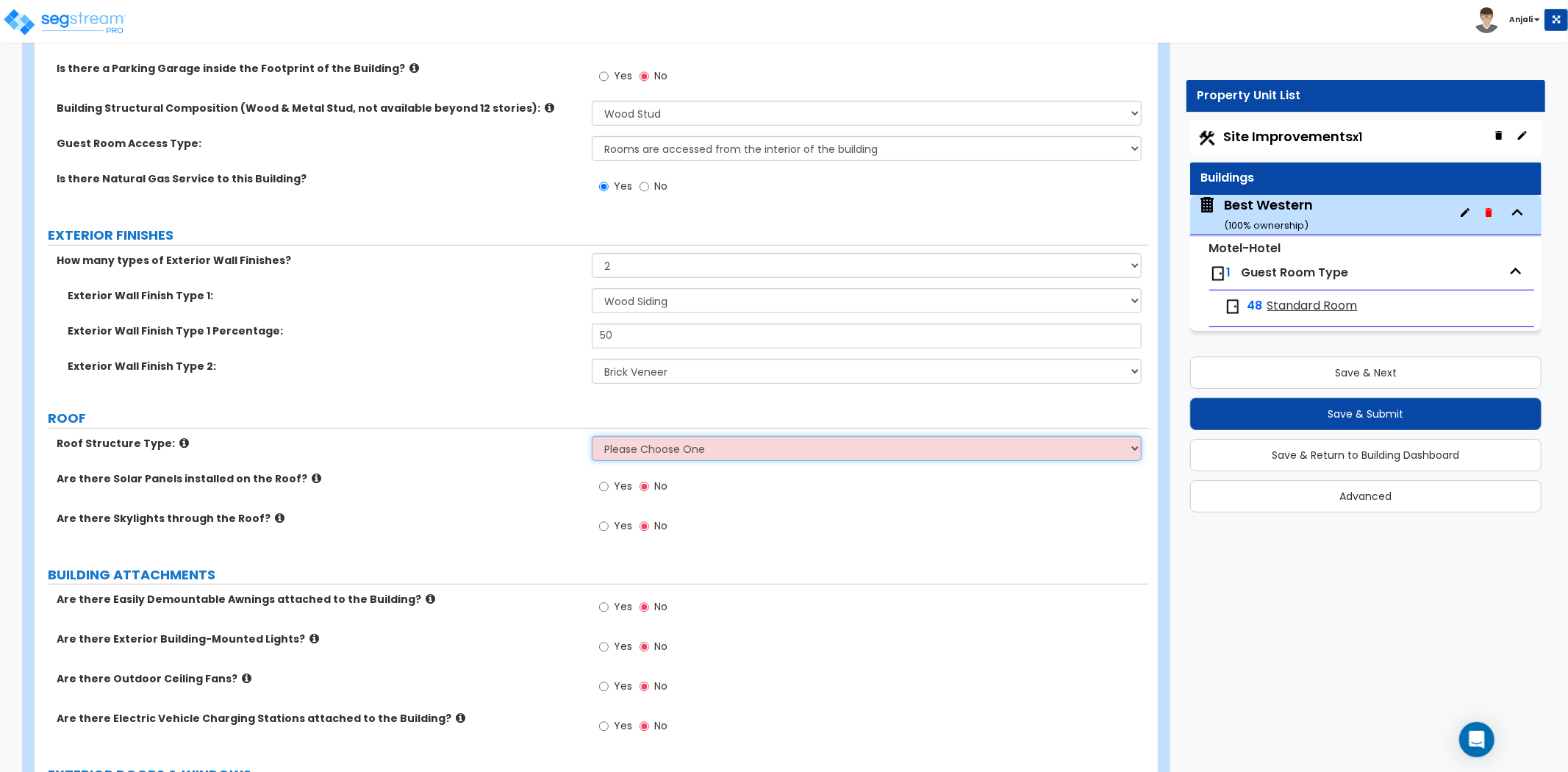
click at [640, 436] on select "Please Choose One Gable Roof Flat Roof Hybrid Gable & Flat Roof" at bounding box center [866, 448] width 550 height 25
select select "1"
click at [592, 436] on select "Please Choose One Gable Roof Flat Roof Hybrid Gable & Flat Roof" at bounding box center [866, 448] width 550 height 25
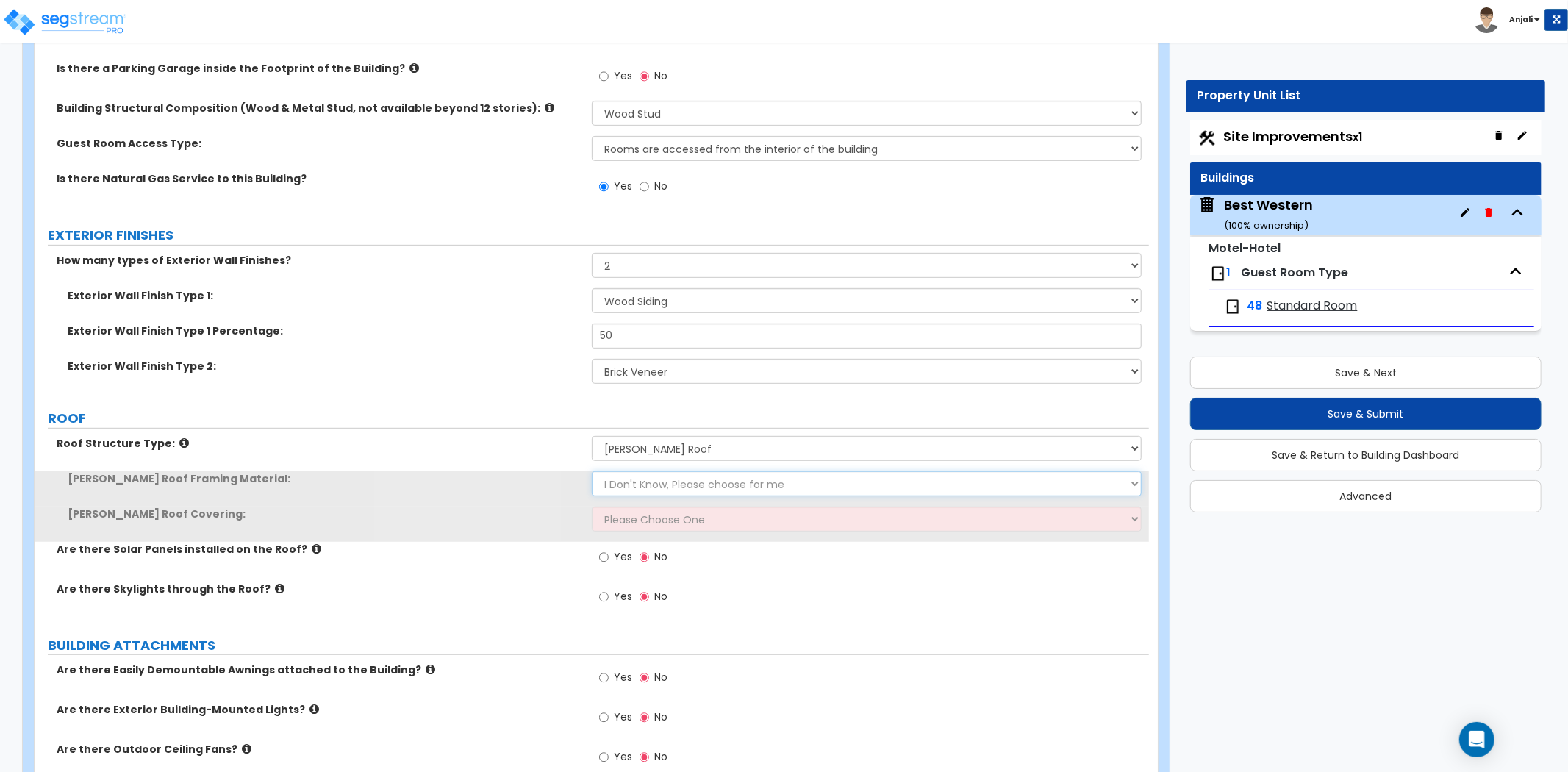
click at [653, 471] on select "I Don't Know, Please choose for me Metal Wood" at bounding box center [866, 483] width 550 height 25
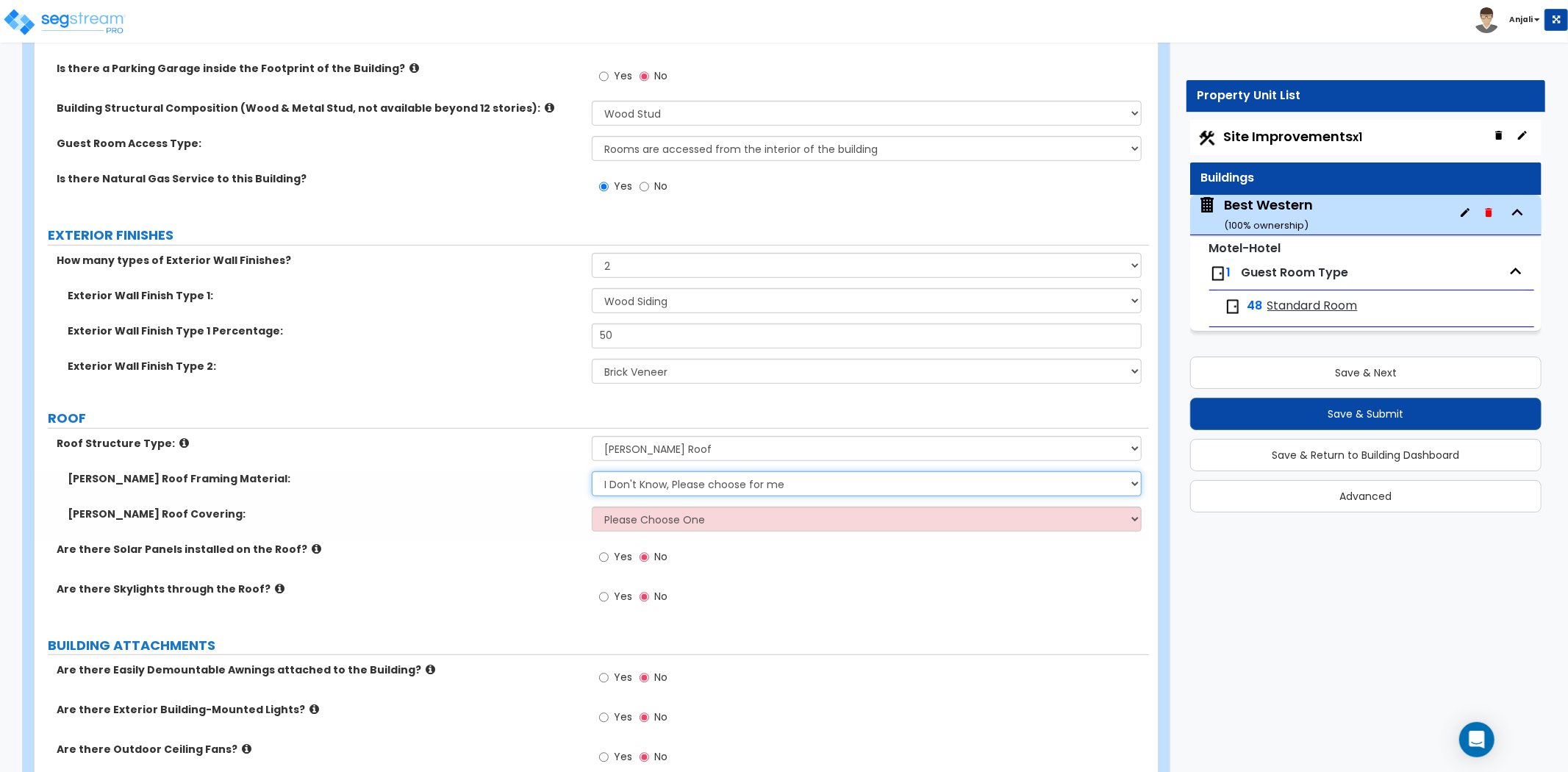
click at [653, 471] on select "I Don't Know, Please choose for me Metal Wood" at bounding box center [866, 483] width 550 height 25
drag, startPoint x: 653, startPoint y: 466, endPoint x: 656, endPoint y: 479, distance: 13.3
click at [653, 471] on select "I Don't Know, Please choose for me Metal Wood" at bounding box center [866, 483] width 550 height 25
select select "2"
click at [592, 471] on select "I Don't Know, Please choose for me Metal Wood" at bounding box center [866, 483] width 550 height 25
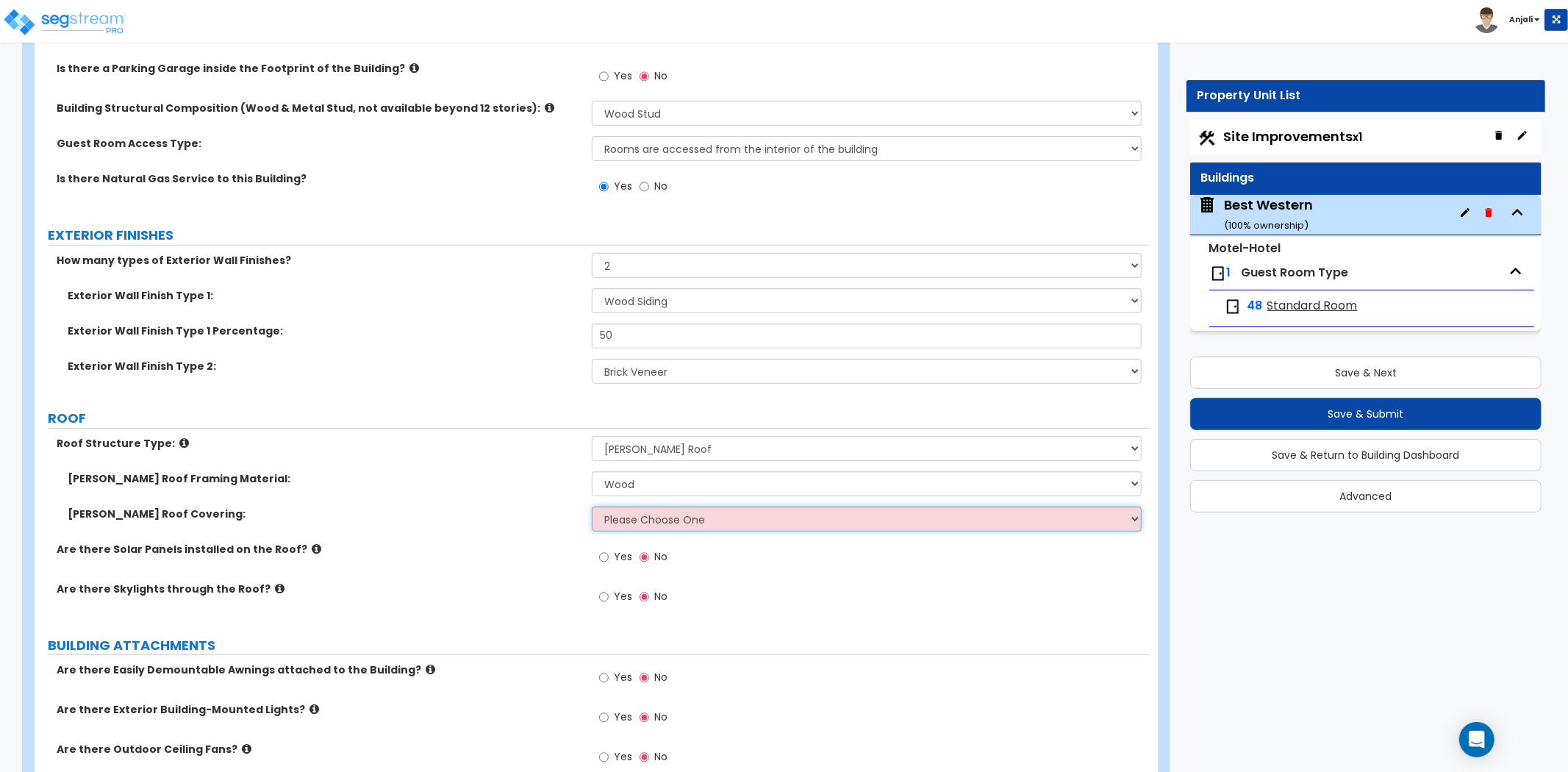
click at [665, 506] on select "Please Choose One Asphalt Shingle Clay Tile Wood Shingle Metal Shingle Standing…" at bounding box center [866, 518] width 550 height 25
select select "1"
click at [592, 506] on select "Please Choose One Asphalt Shingle Clay Tile Wood Shingle Metal Shingle Standing…" at bounding box center [866, 518] width 550 height 25
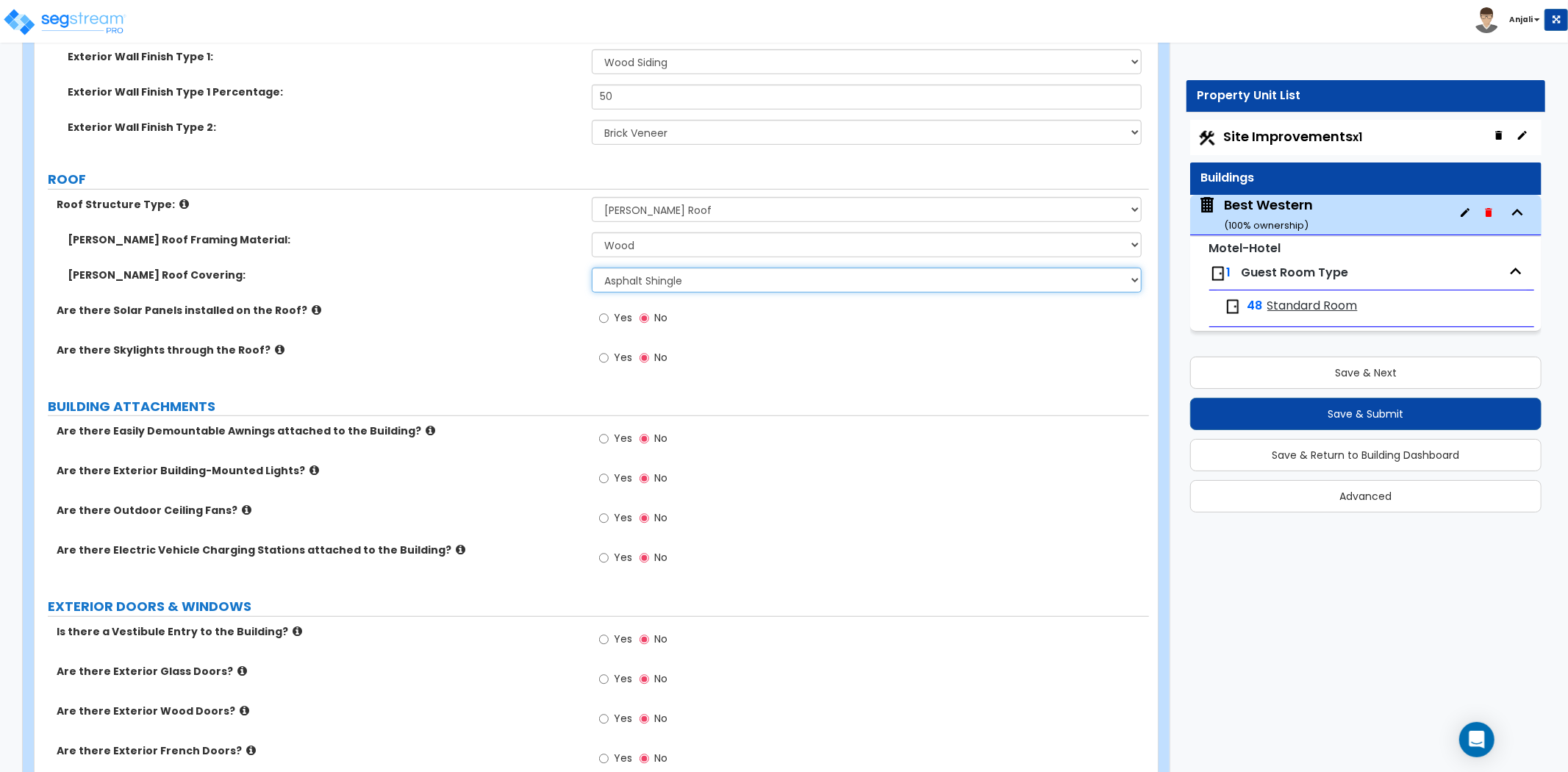
scroll to position [735, 0]
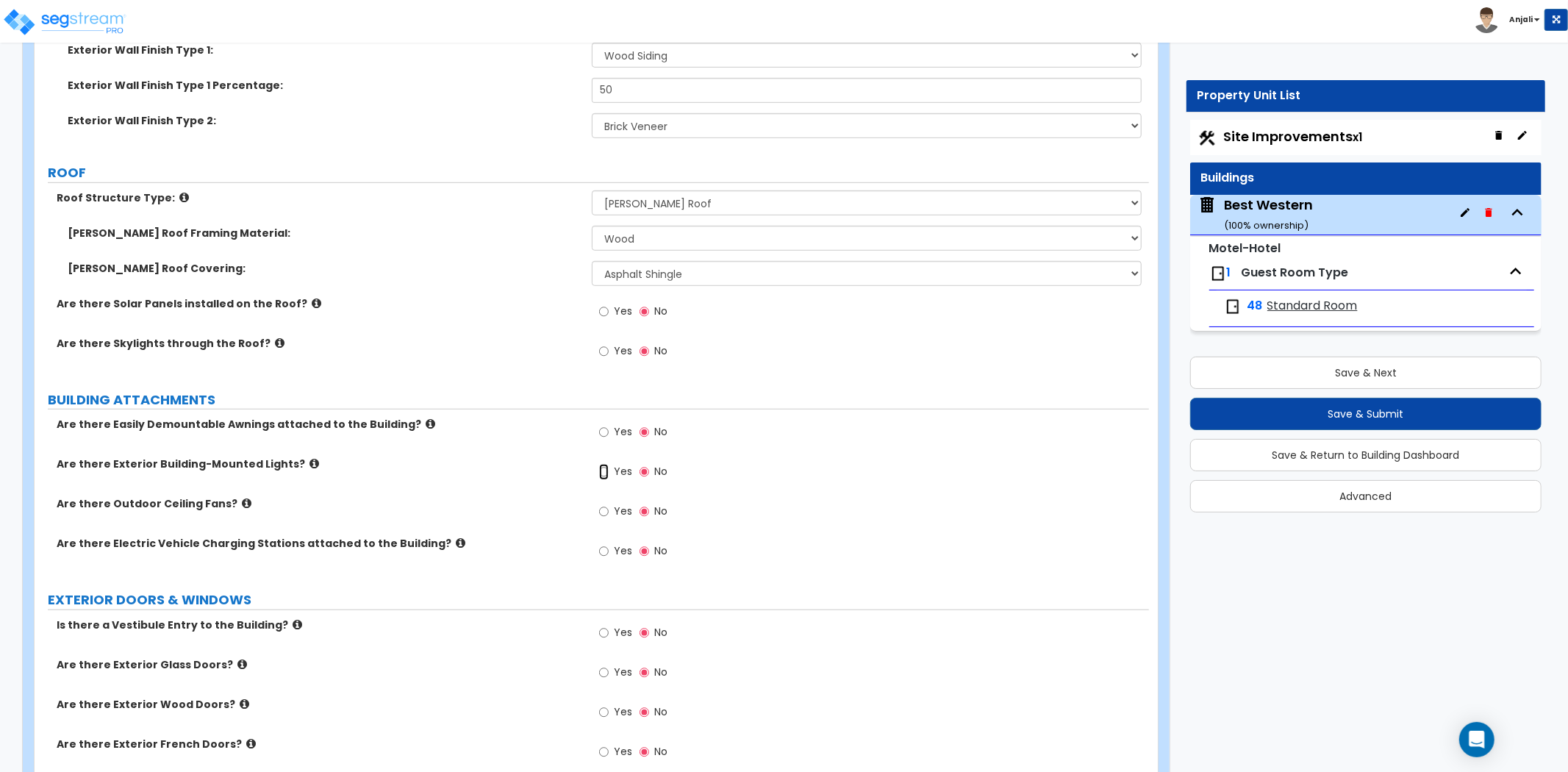
click at [603, 464] on input "Yes" at bounding box center [604, 472] width 10 height 16
radio input "true"
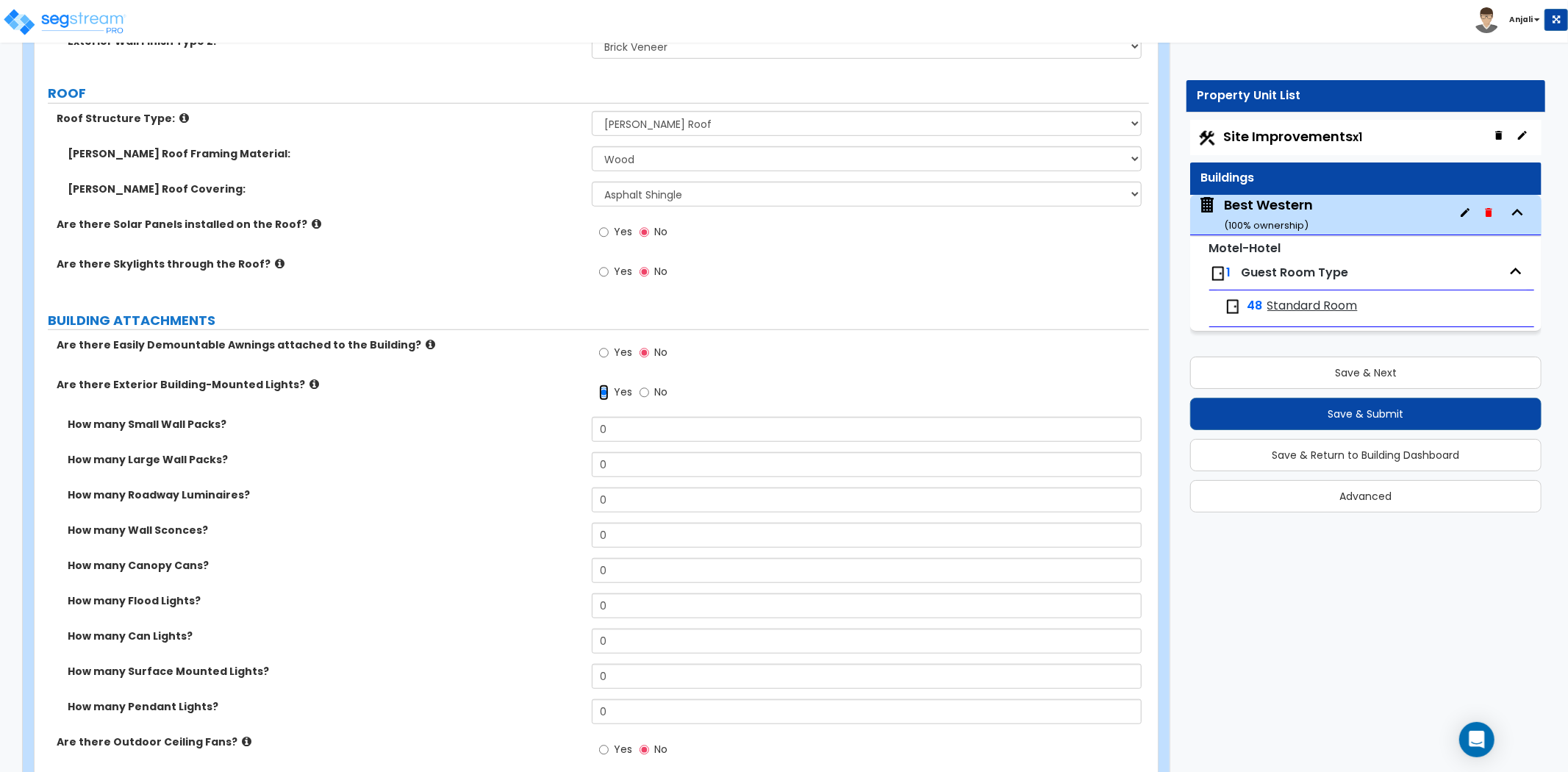
scroll to position [817, 0]
click at [645, 626] on input "0" at bounding box center [866, 639] width 550 height 25
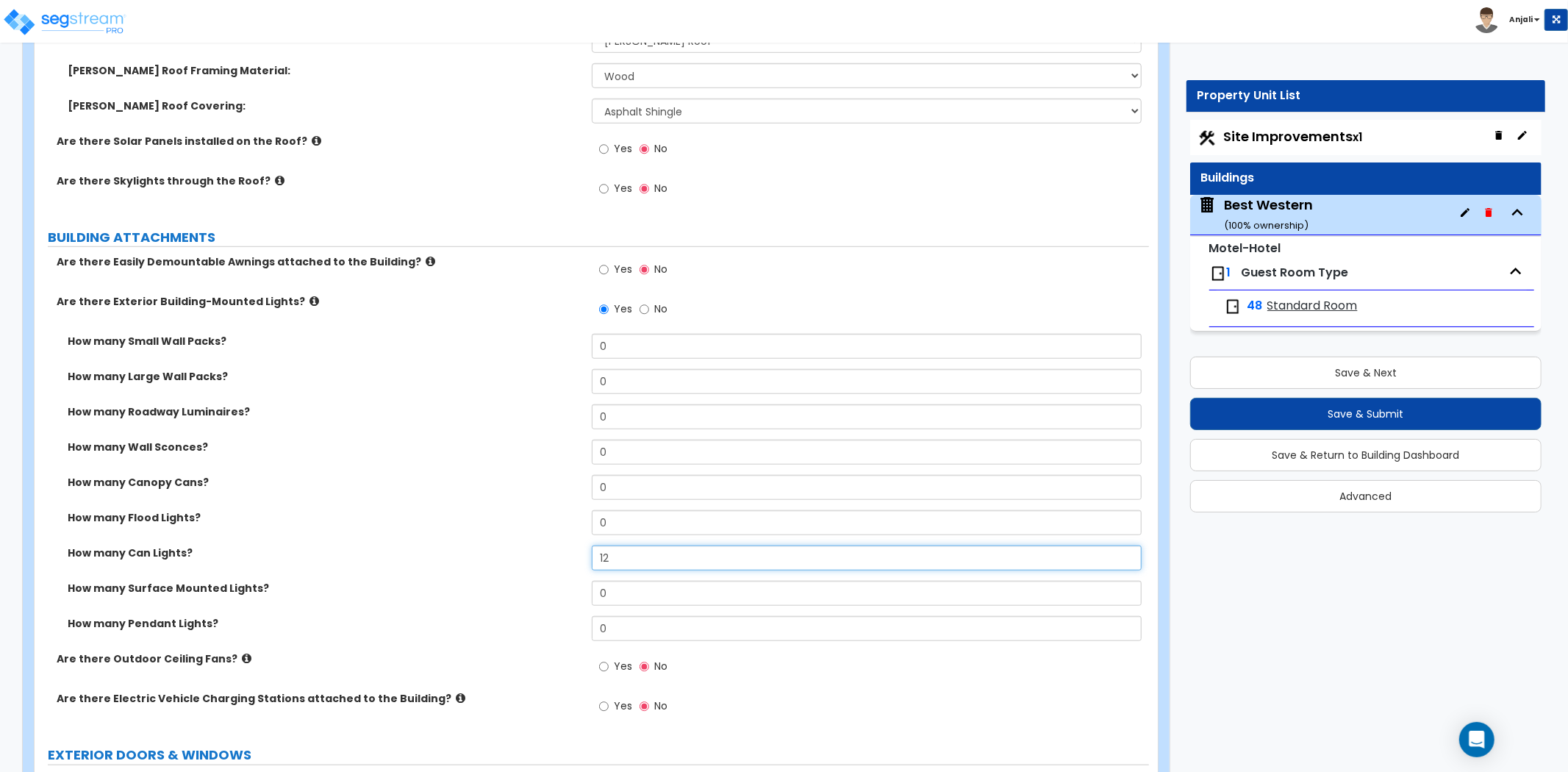
scroll to position [899, 0]
type input "12"
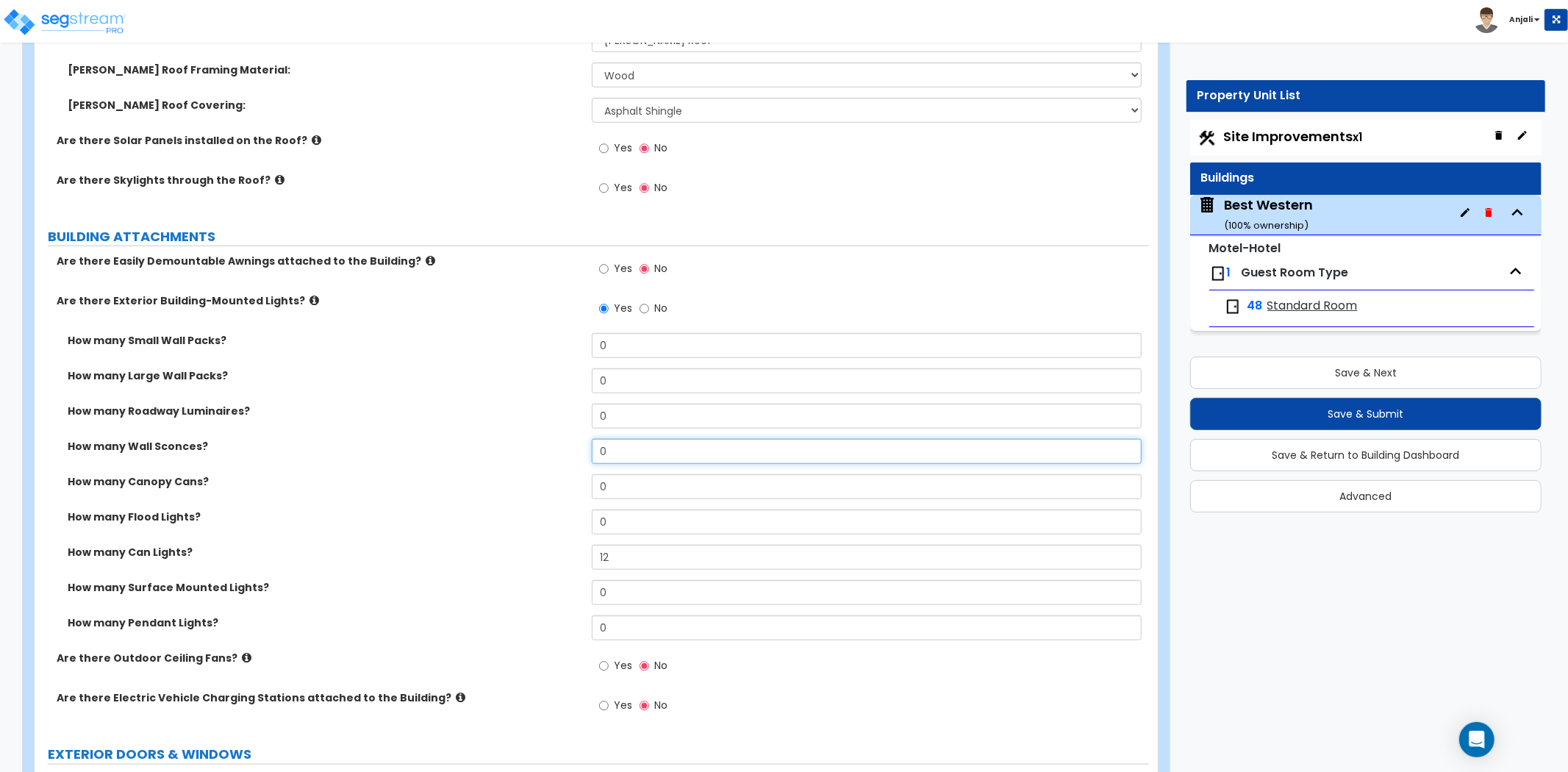
click at [603, 439] on input "0" at bounding box center [866, 452] width 550 height 25
click at [612, 439] on input "0" at bounding box center [866, 452] width 550 height 25
type input "44"
click at [532, 488] on div "How many Canopy Cans? 0" at bounding box center [591, 492] width 1114 height 35
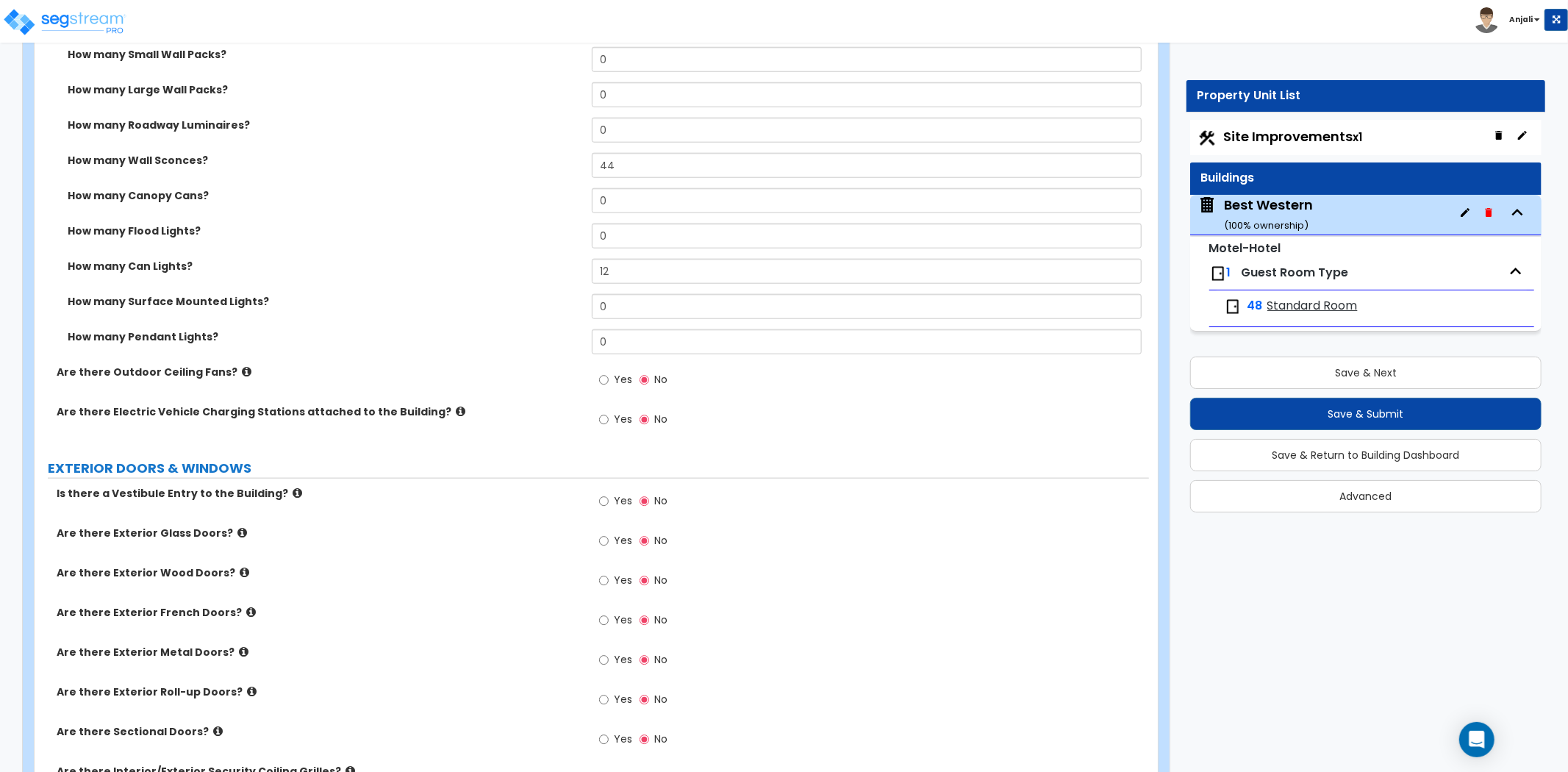
scroll to position [1225, 0]
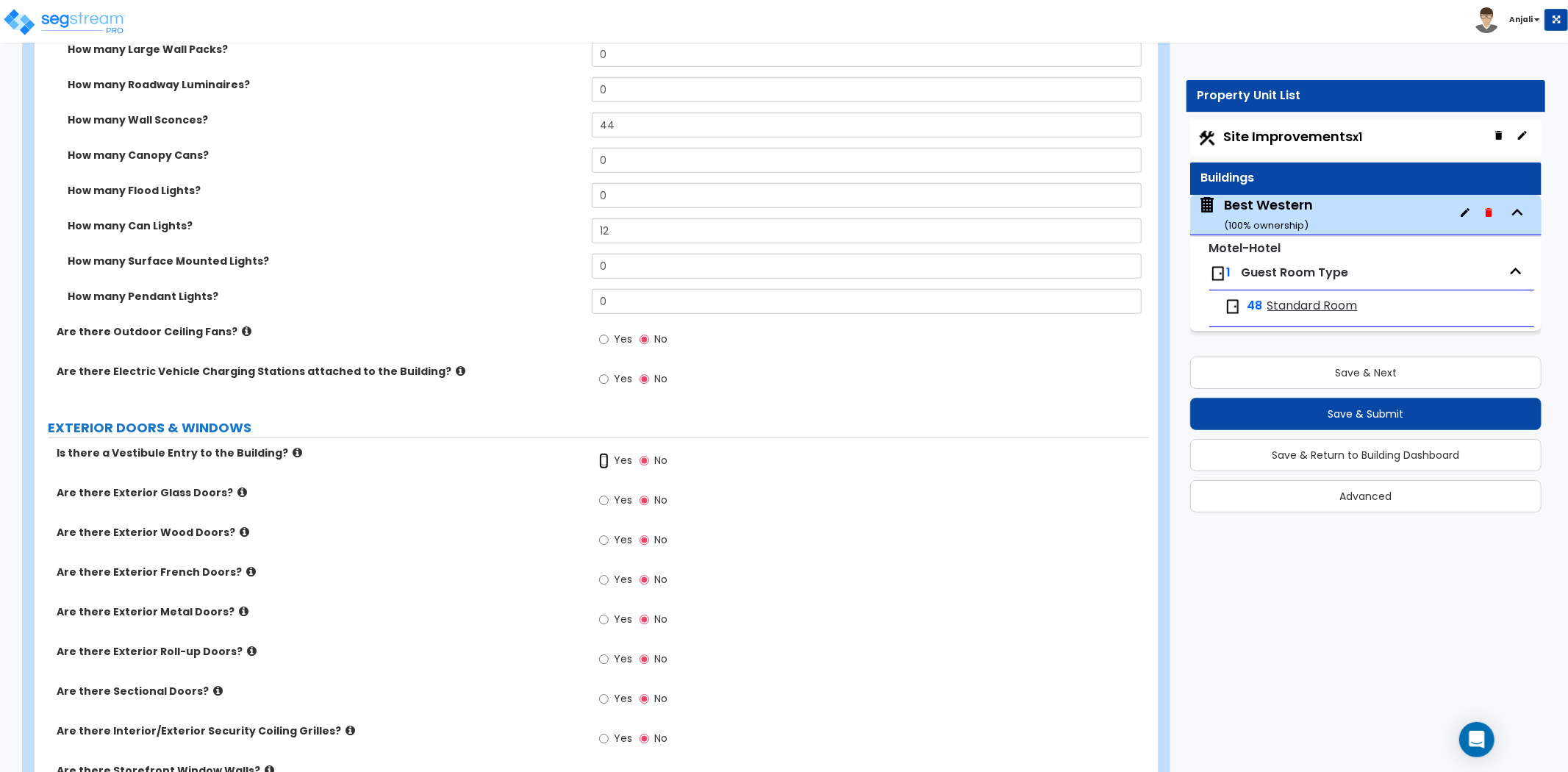
click at [605, 453] on input "Yes" at bounding box center [604, 460] width 10 height 16
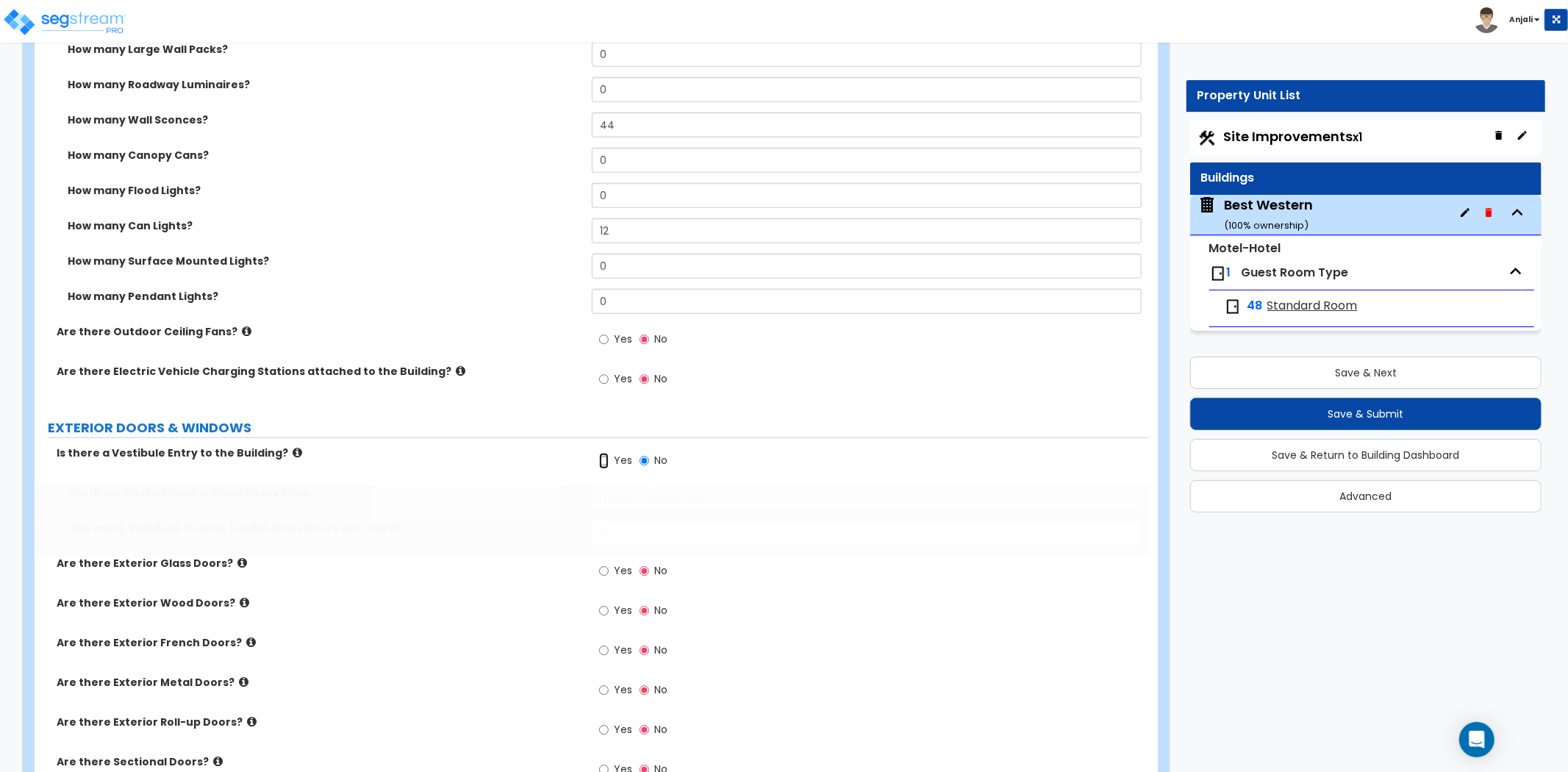
radio input "true"
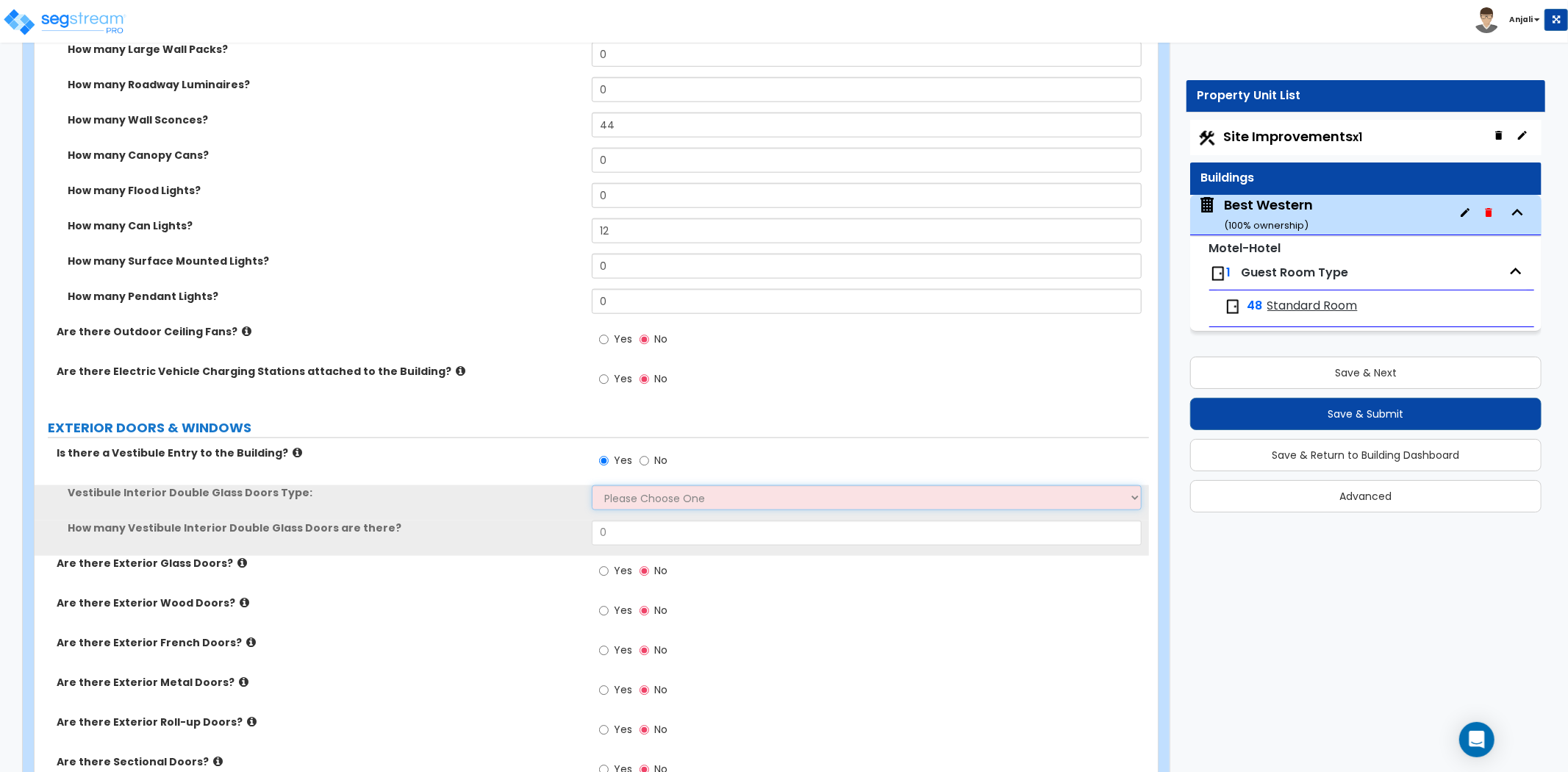
click at [622, 485] on select "Please Choose One Hinged Sliding" at bounding box center [866, 498] width 550 height 25
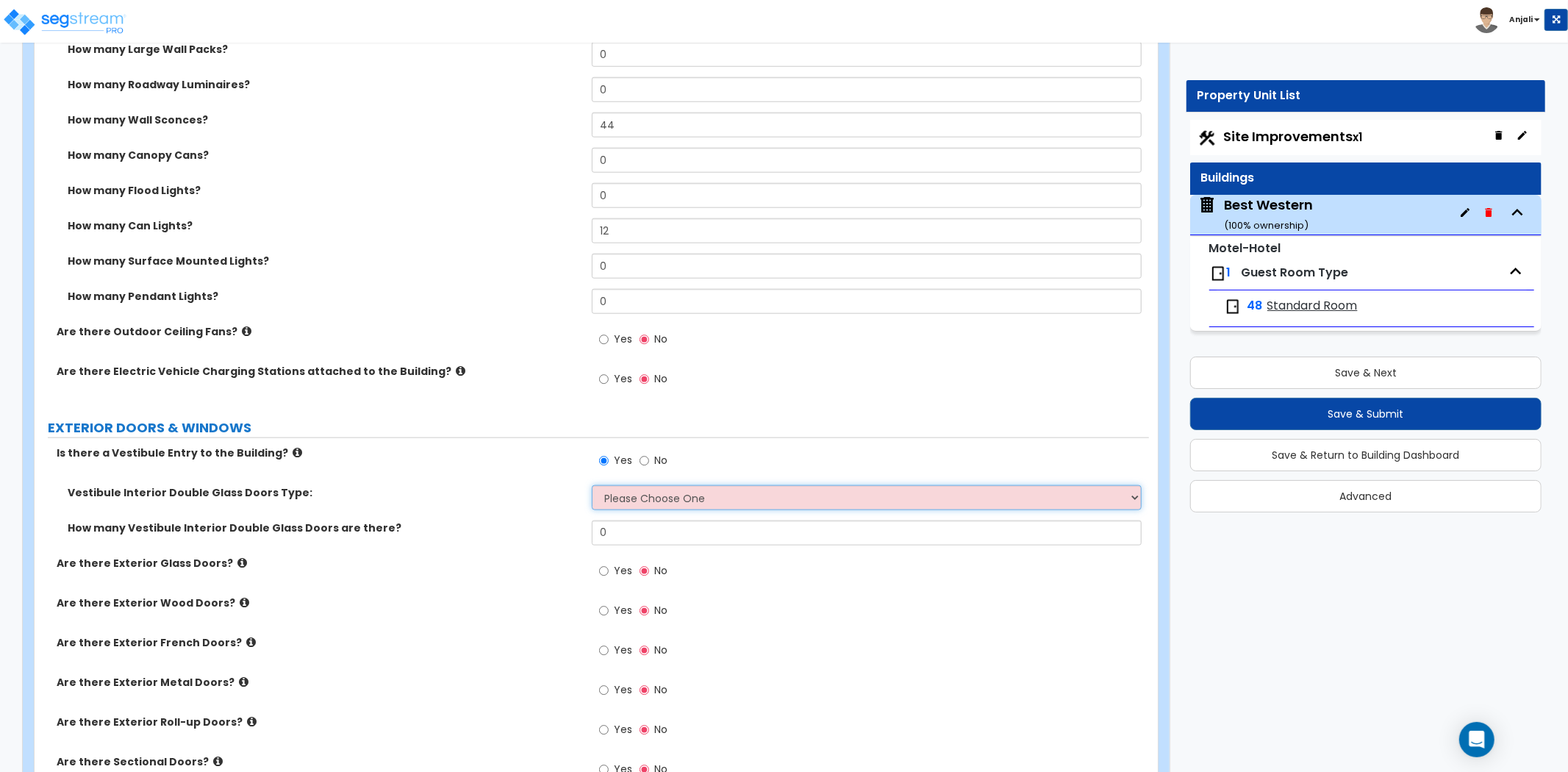
select select "1"
click at [592, 485] on select "Please Choose One Hinged Sliding" at bounding box center [866, 498] width 550 height 25
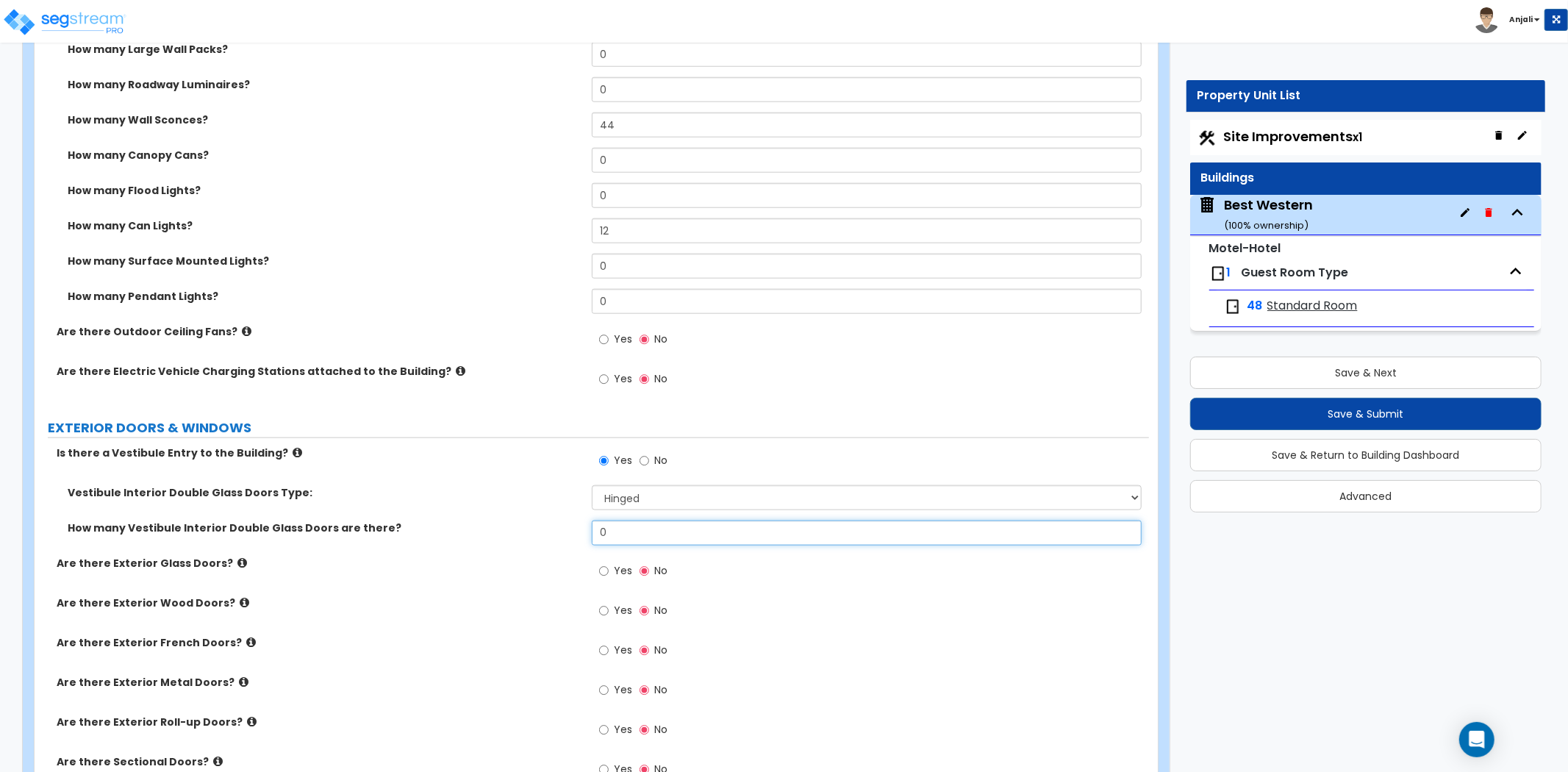
click at [621, 520] on input "0" at bounding box center [866, 533] width 550 height 25
type input "1"
click at [535, 527] on div "How many Vestibule Interior Double Glass Doors are there? 1" at bounding box center [591, 538] width 1114 height 35
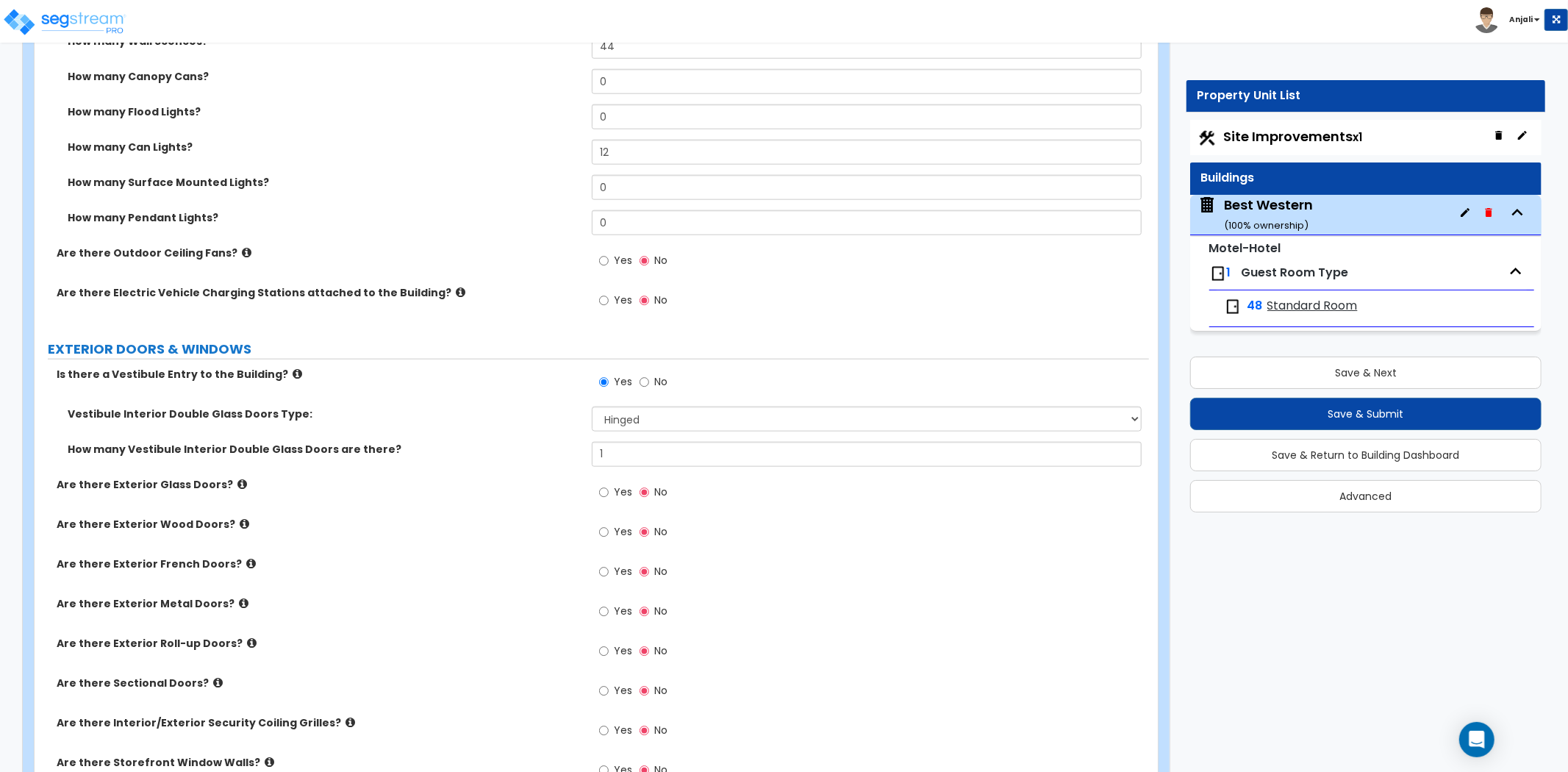
scroll to position [1307, 0]
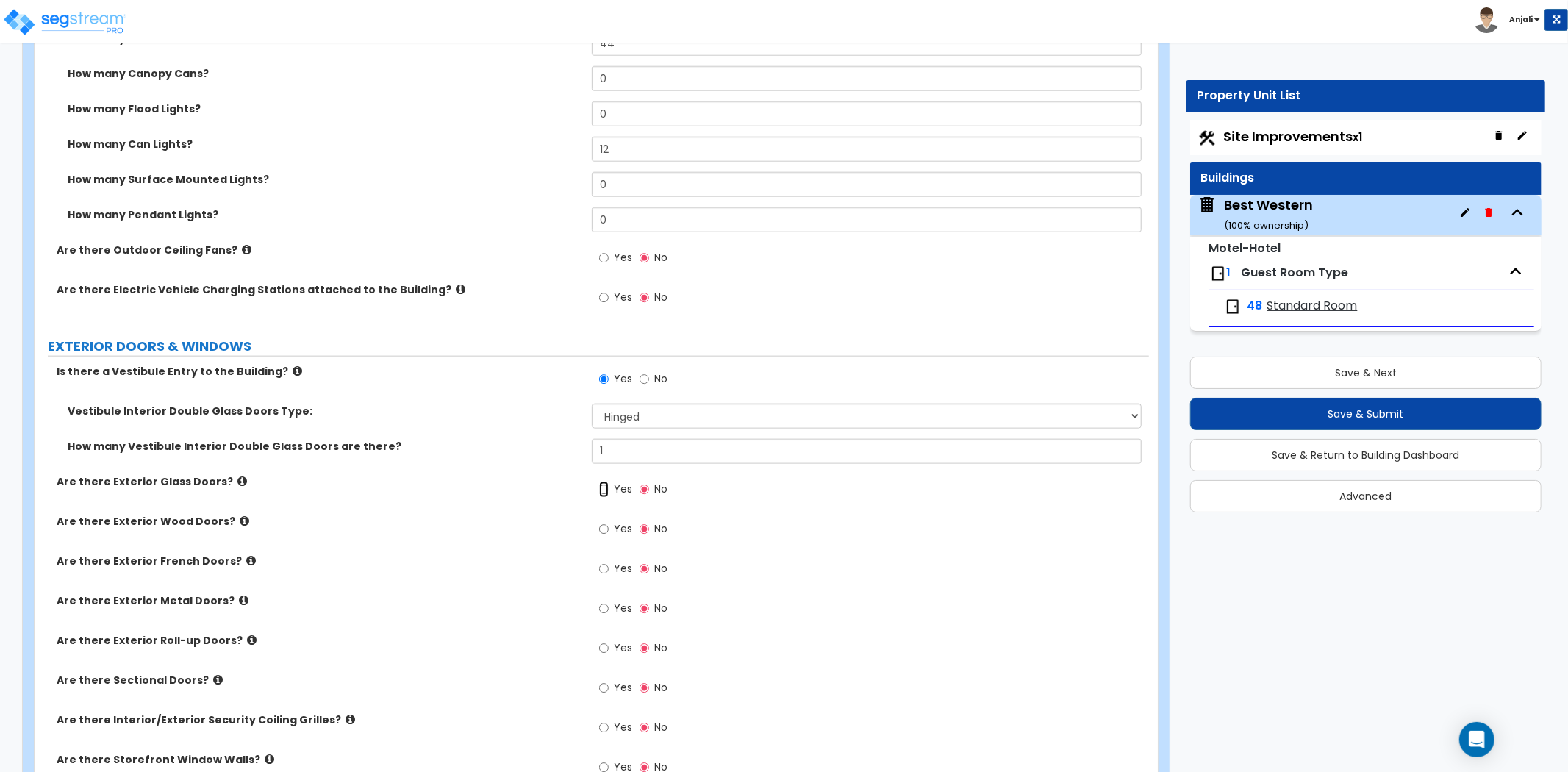
click at [603, 481] on input "Yes" at bounding box center [604, 489] width 10 height 16
radio input "true"
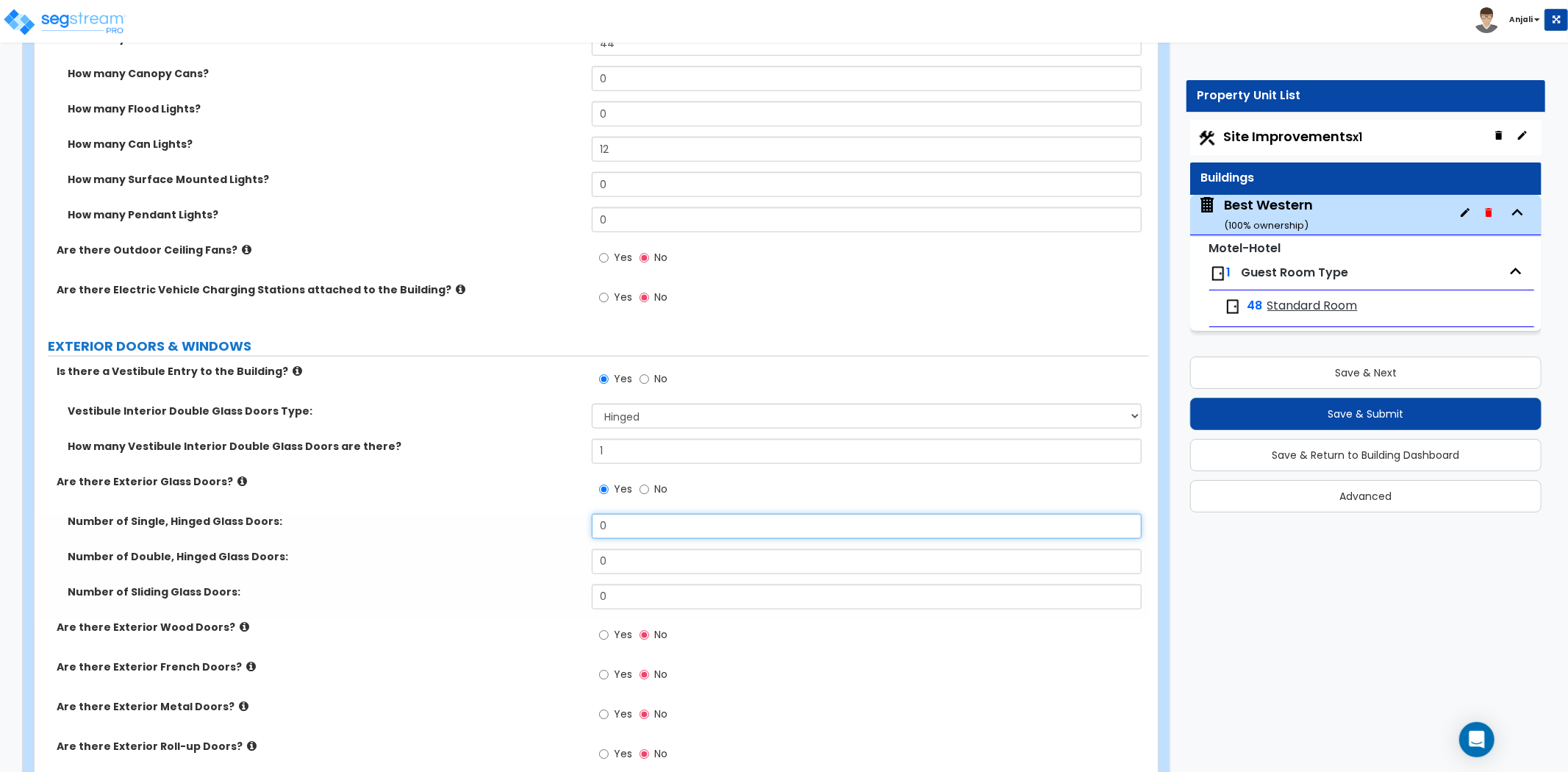
click at [648, 514] on input "0" at bounding box center [866, 526] width 550 height 25
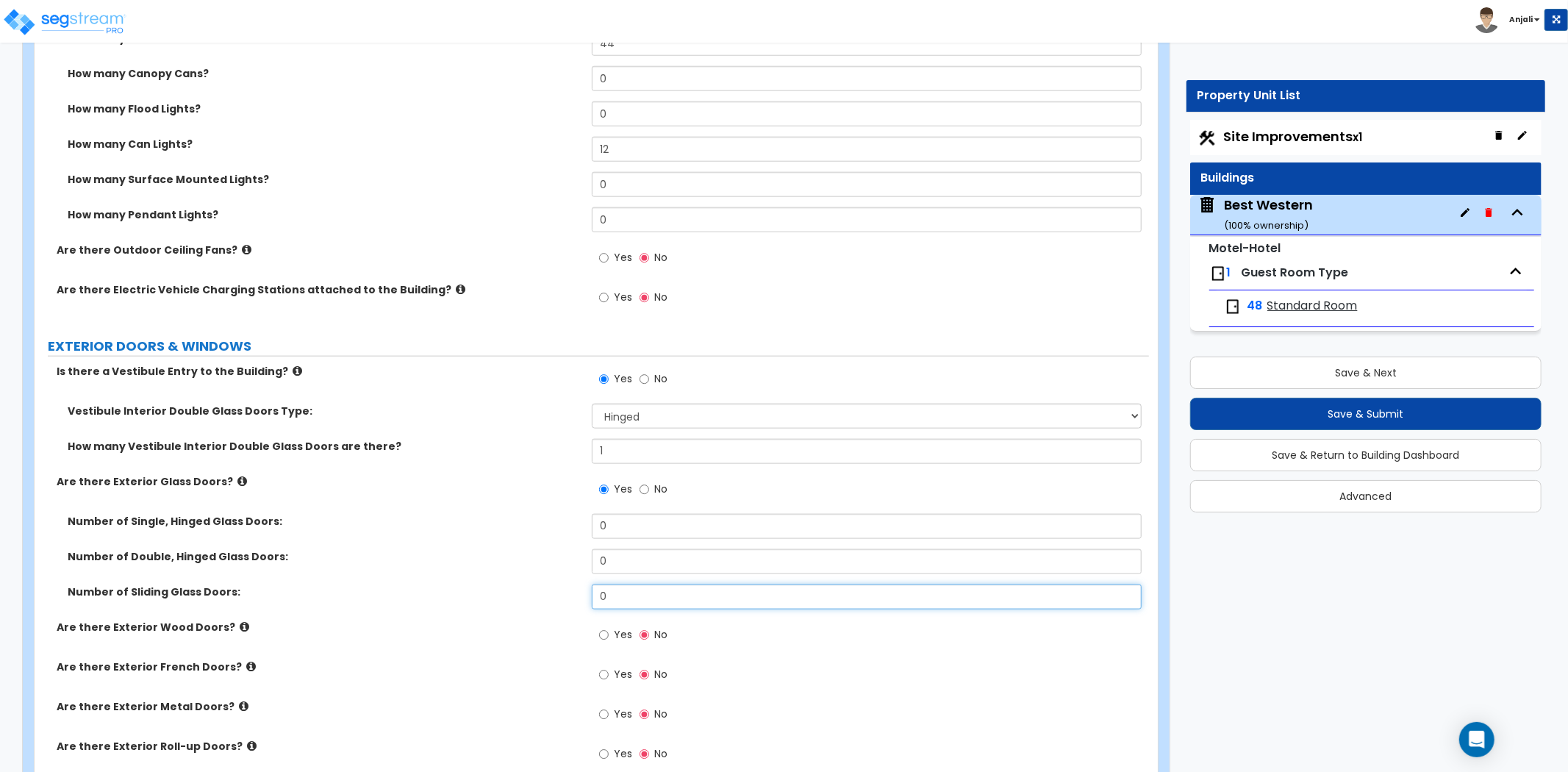
click at [614, 584] on input "0" at bounding box center [866, 597] width 550 height 25
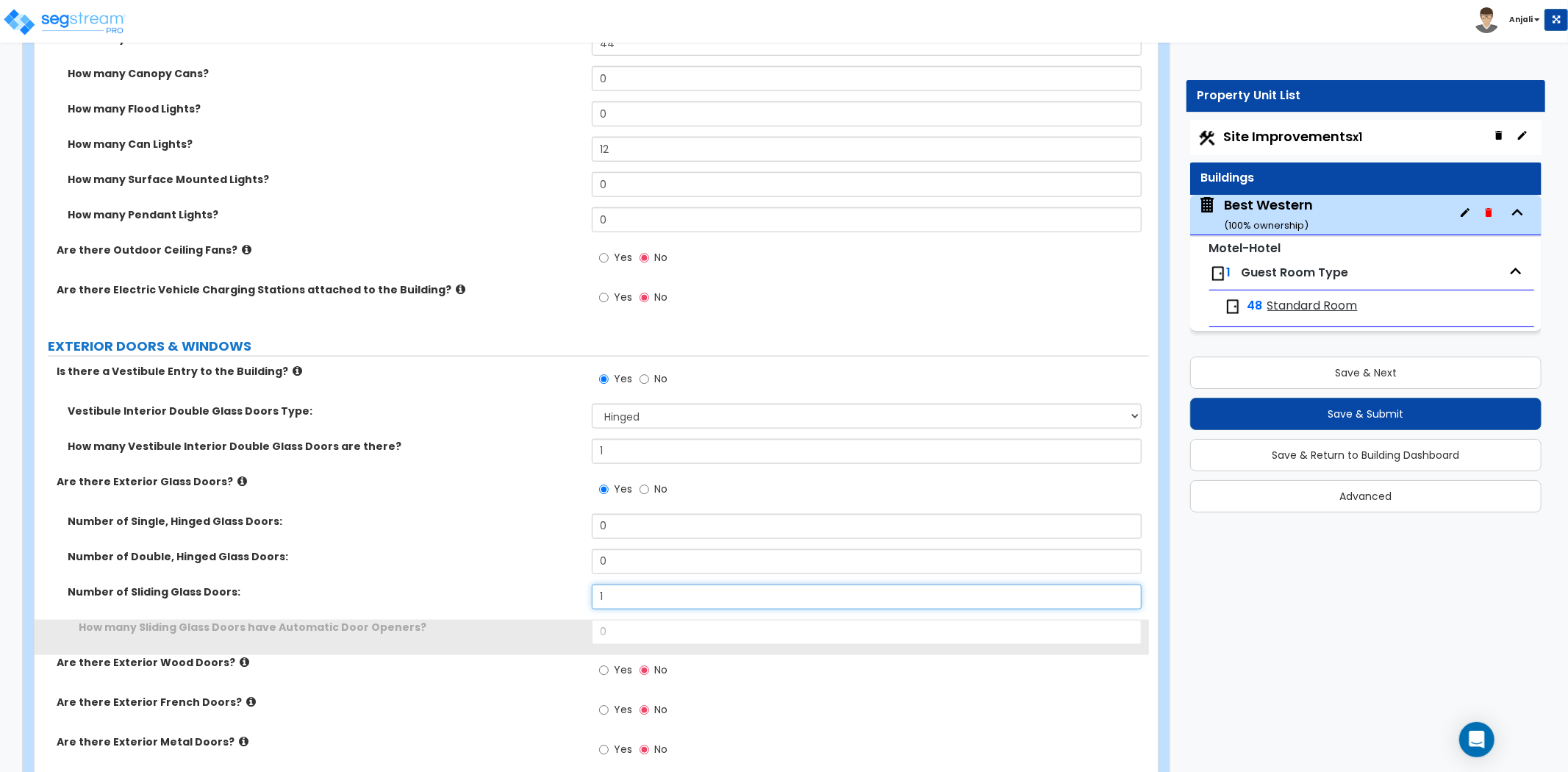
type input "1"
click at [552, 584] on label "Number of Sliding Glass Doors:" at bounding box center [324, 591] width 513 height 14
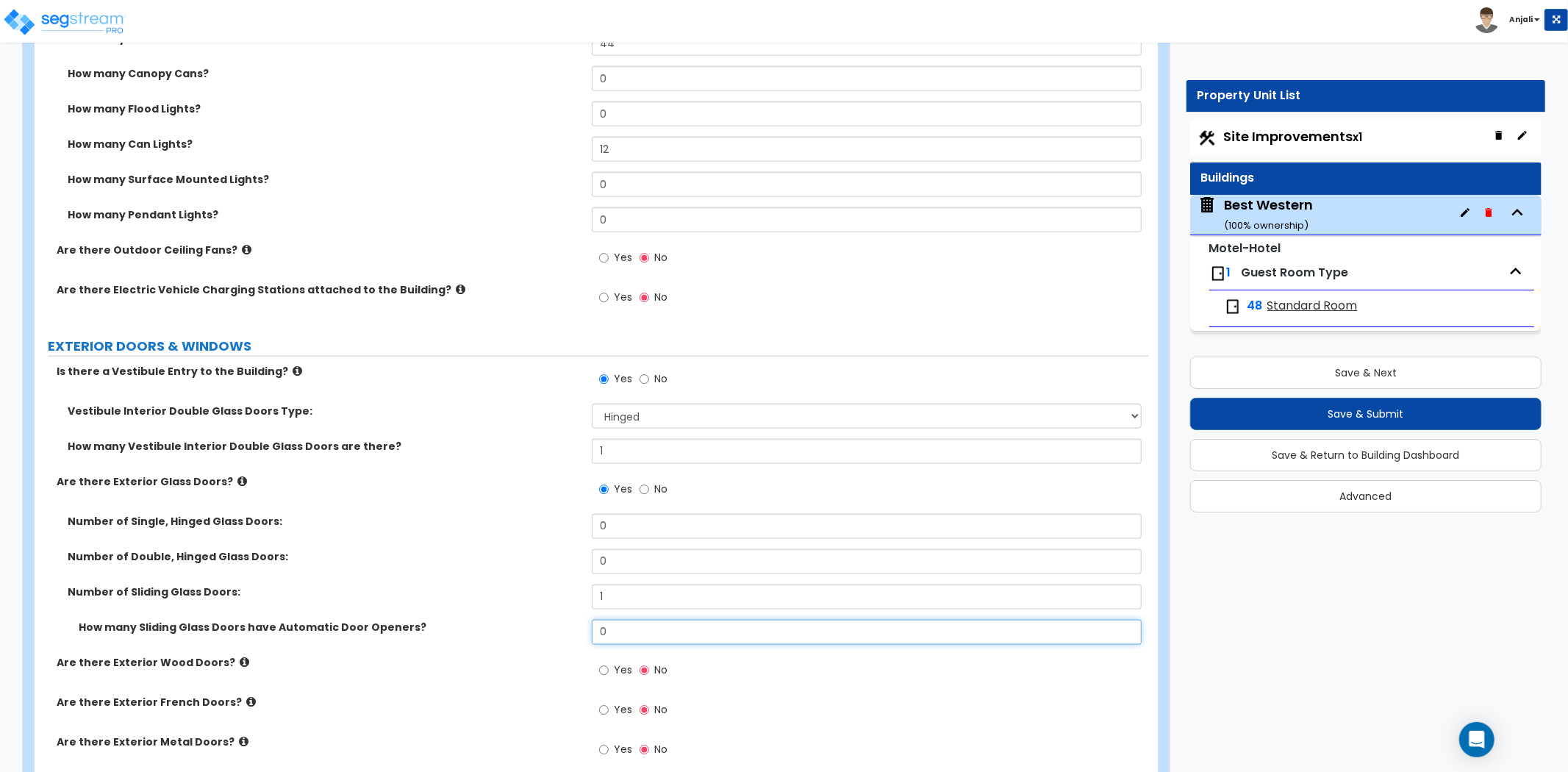
click at [663, 620] on input "0" at bounding box center [866, 632] width 550 height 25
type input "1"
click at [574, 620] on label "How many Sliding Glass Doors have Automatic Door Openers?" at bounding box center [330, 626] width 502 height 14
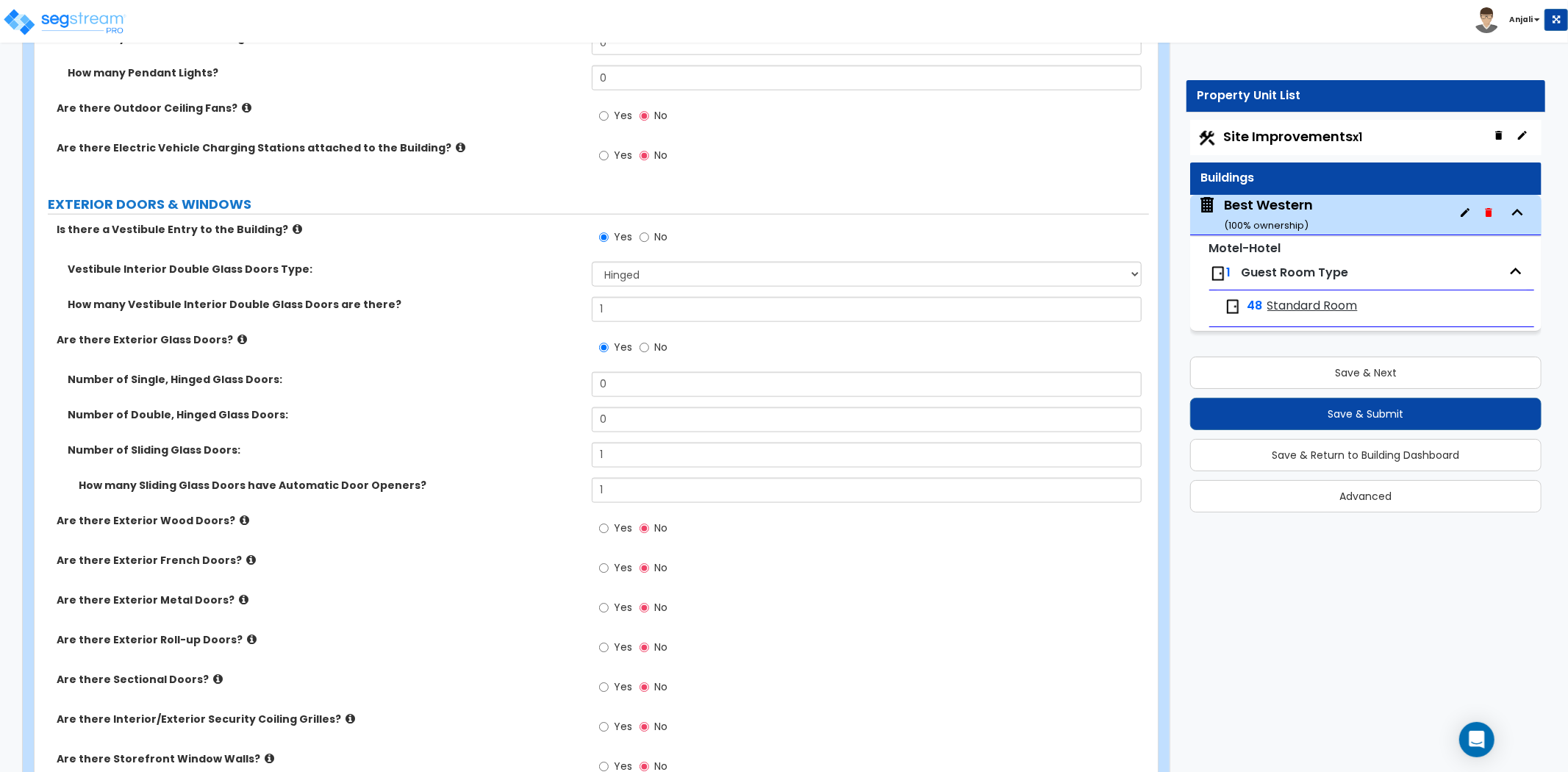
scroll to position [1471, 0]
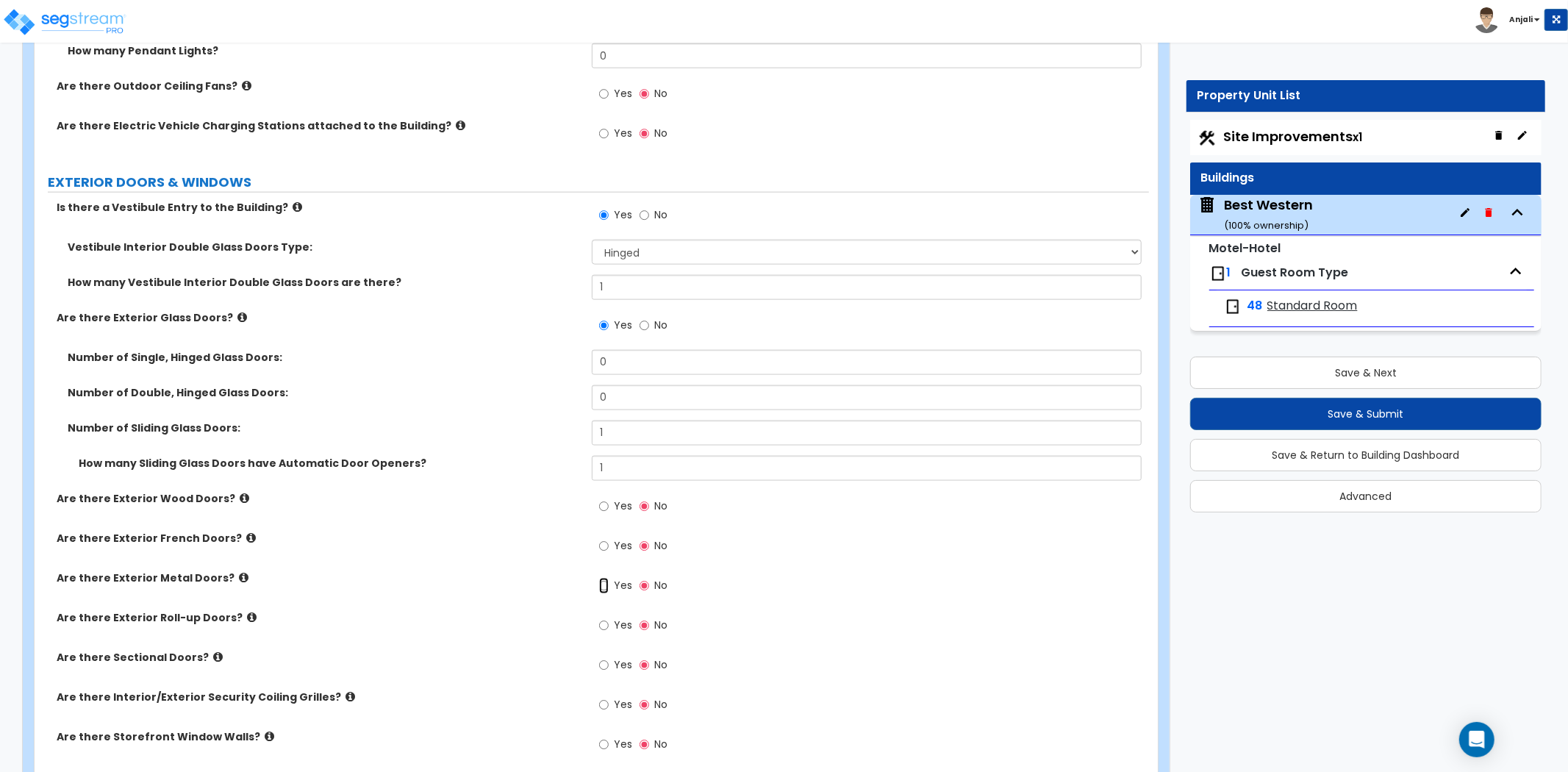
click at [600, 578] on input "Yes" at bounding box center [604, 585] width 10 height 16
radio input "true"
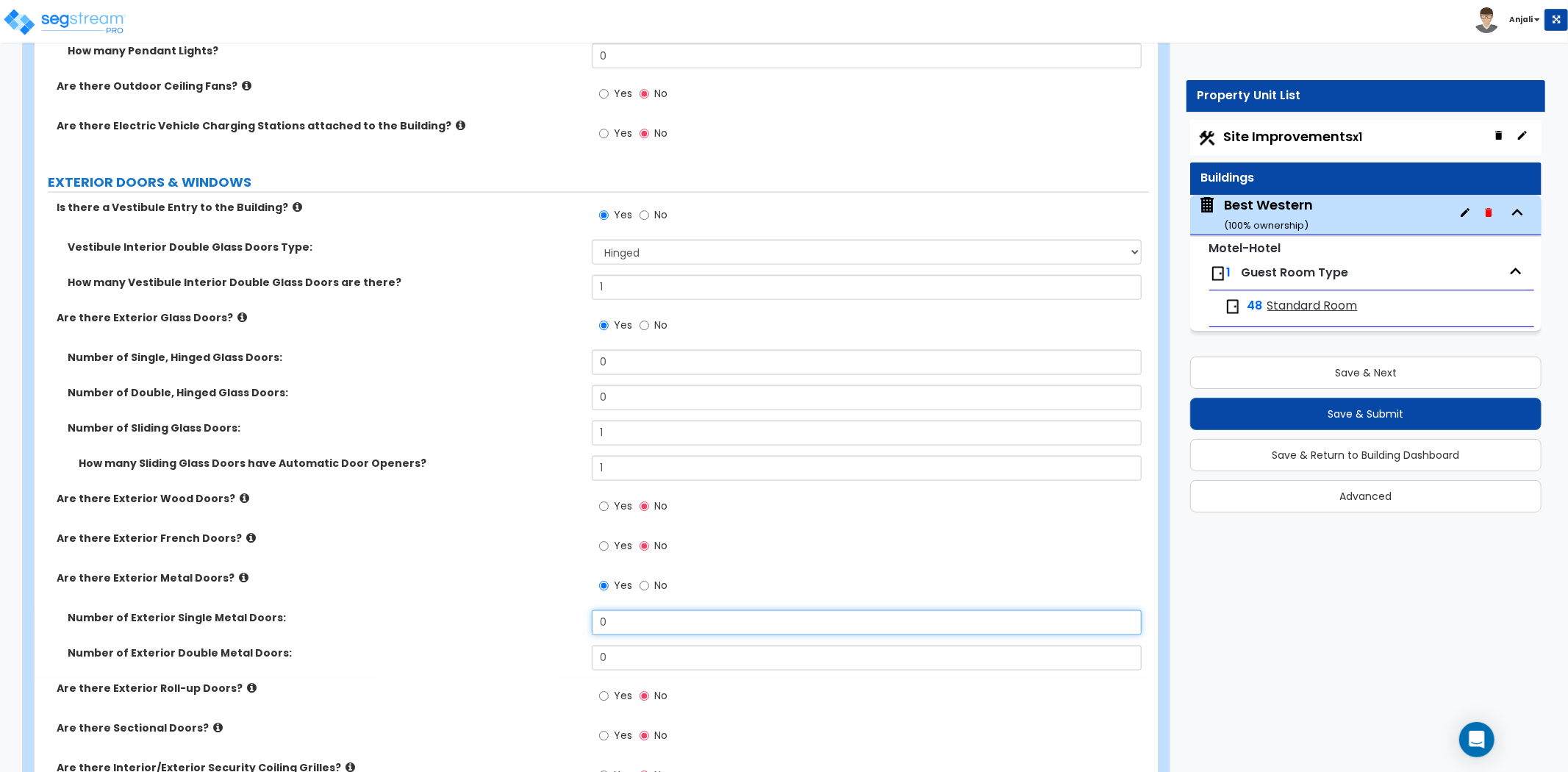
click at [632, 610] on input "0" at bounding box center [866, 622] width 550 height 25
type input "2"
type input "4"
click at [626, 652] on input "0" at bounding box center [866, 658] width 550 height 25
type input "2"
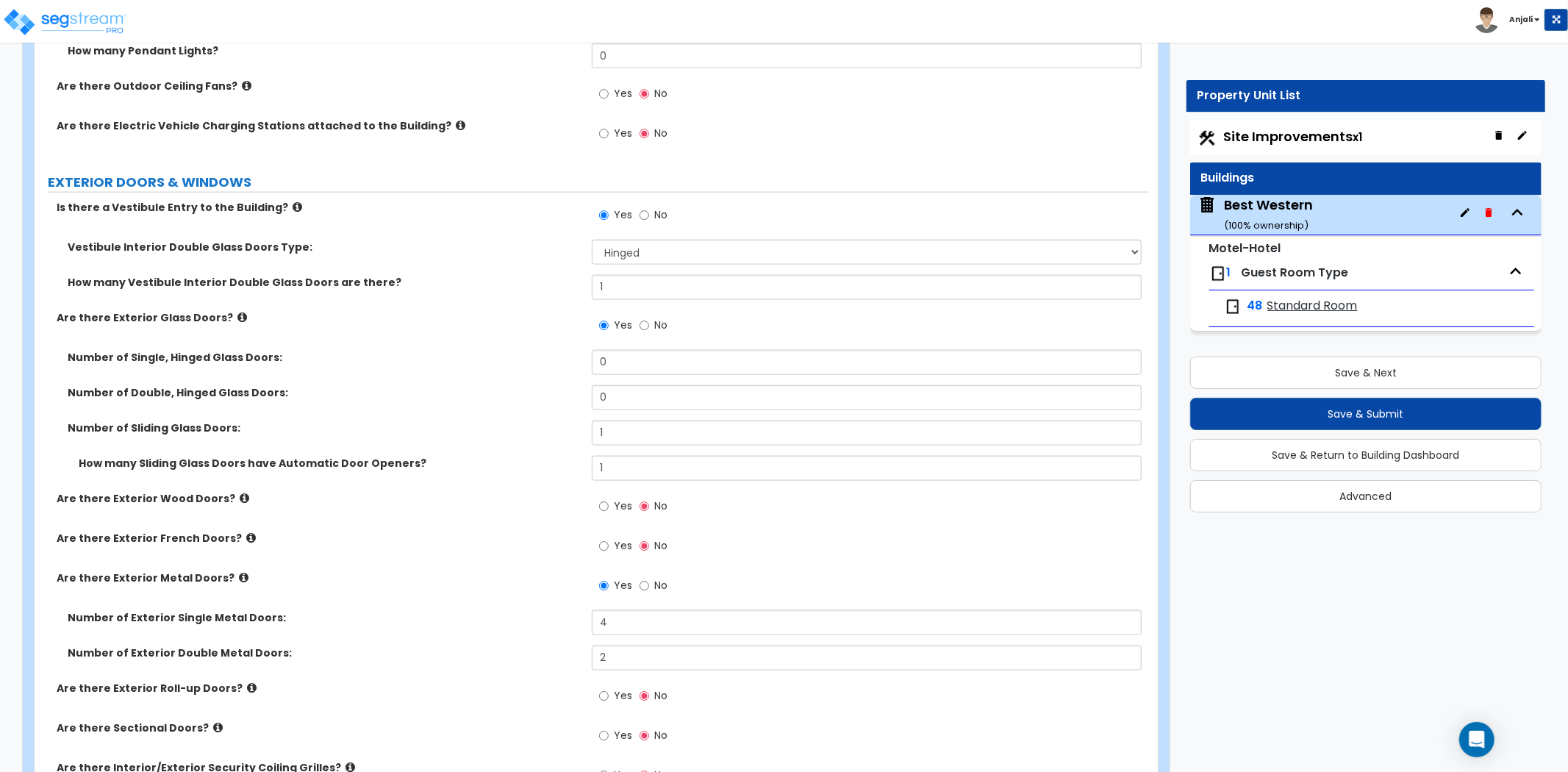
click at [433, 610] on label "Number of Exterior Single Metal Doors:" at bounding box center [324, 617] width 513 height 14
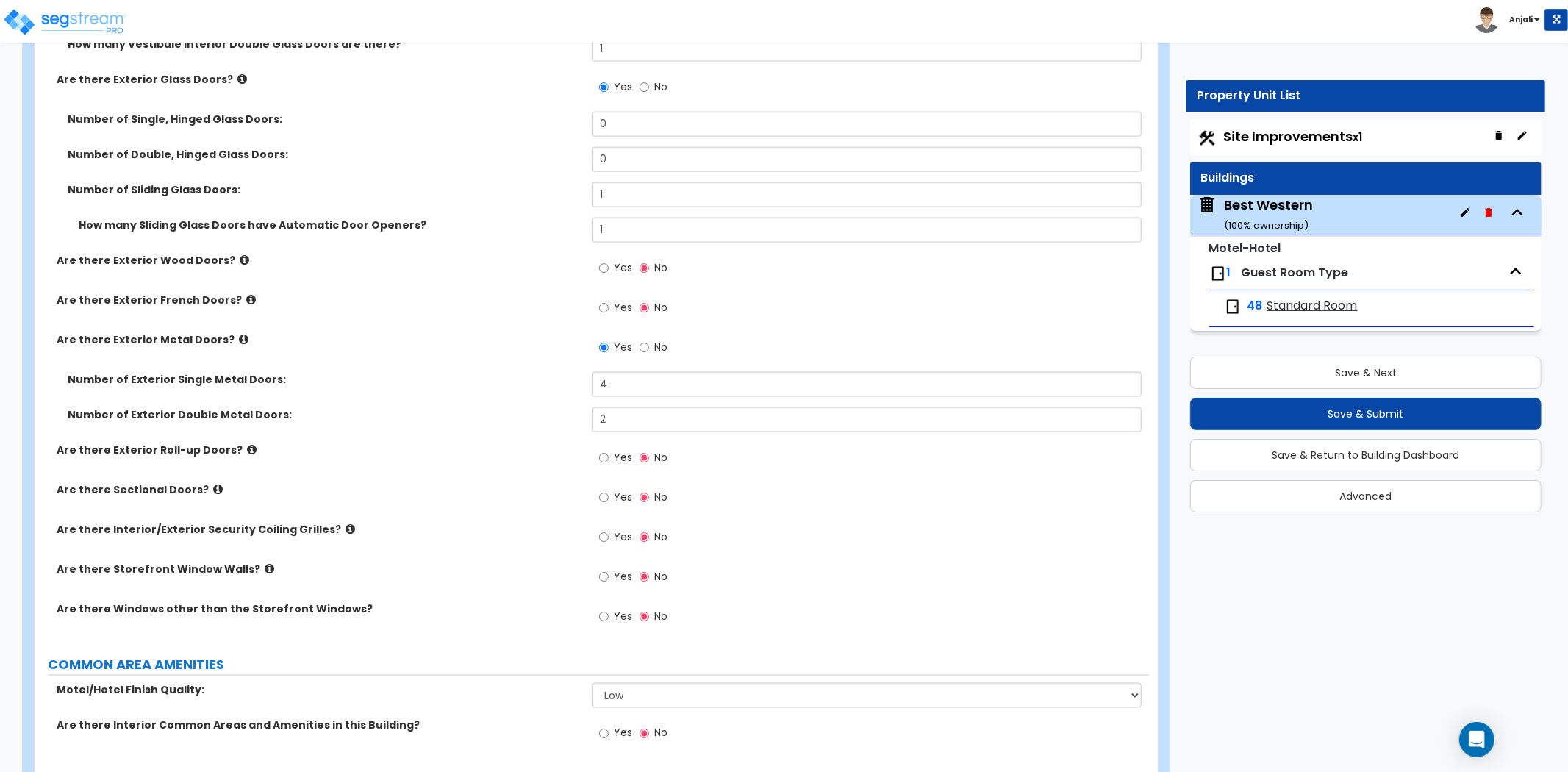
scroll to position [1716, 0]
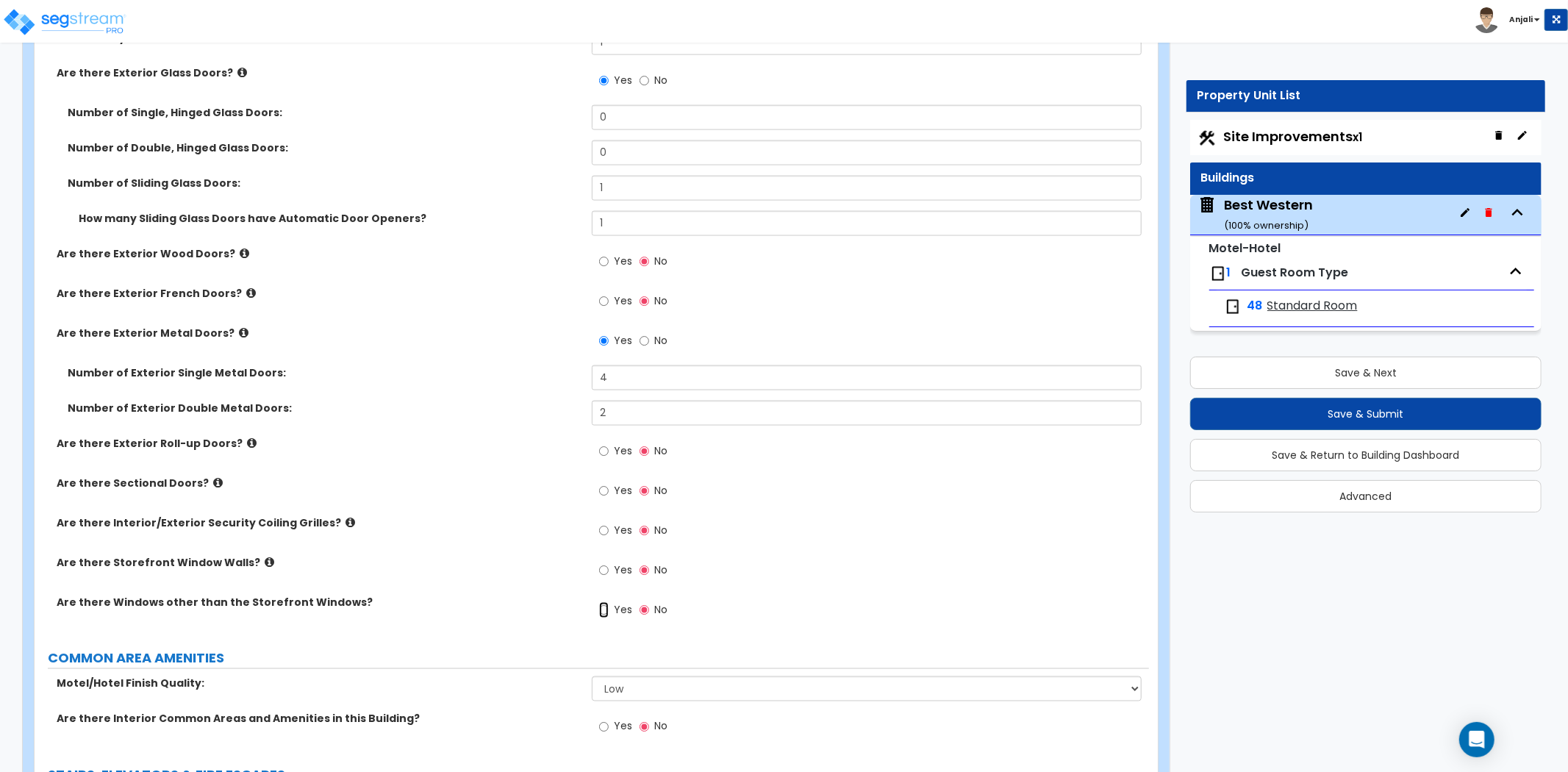
click at [606, 602] on input "Yes" at bounding box center [604, 610] width 10 height 16
radio input "true"
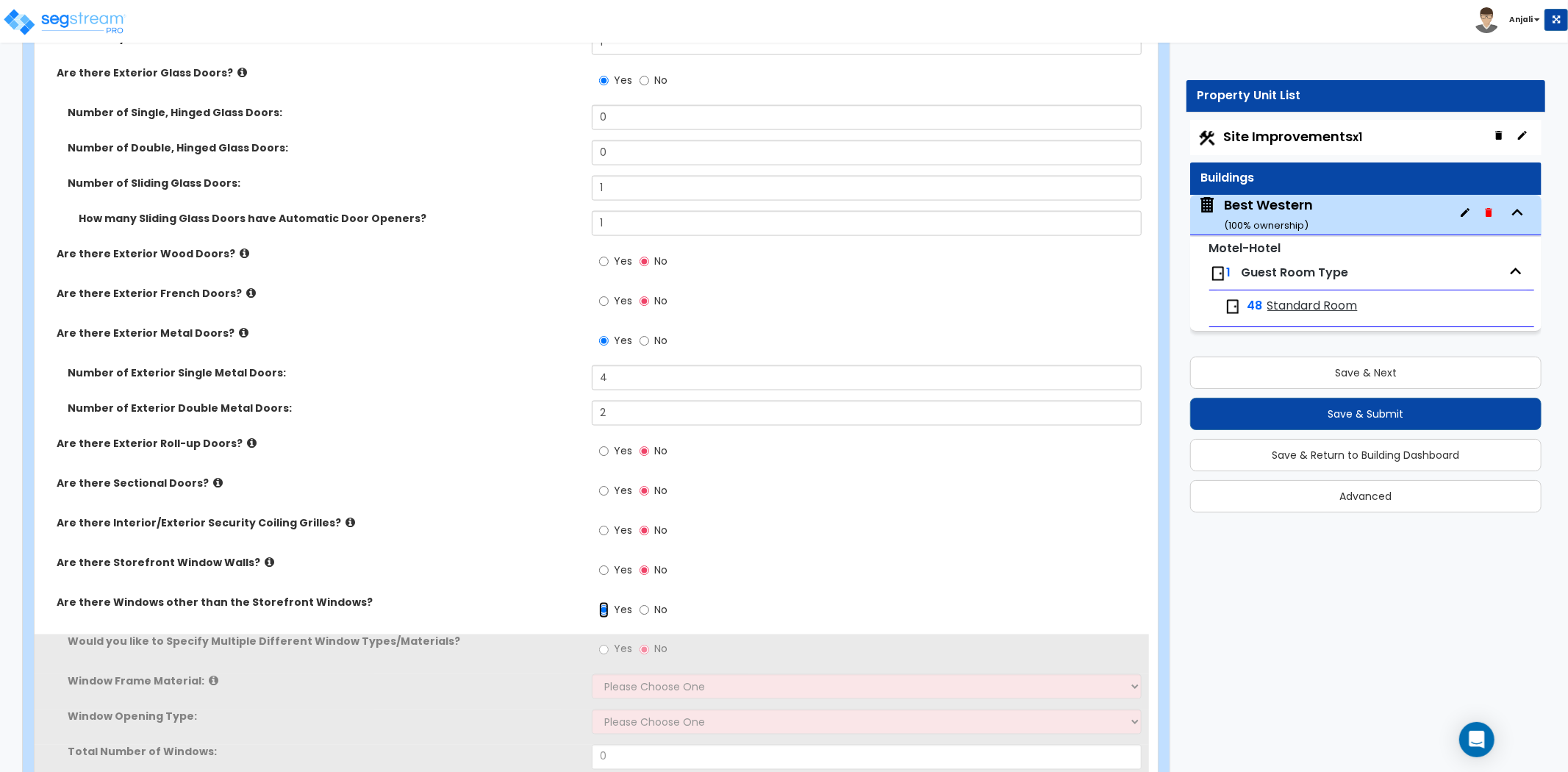
scroll to position [1797, 0]
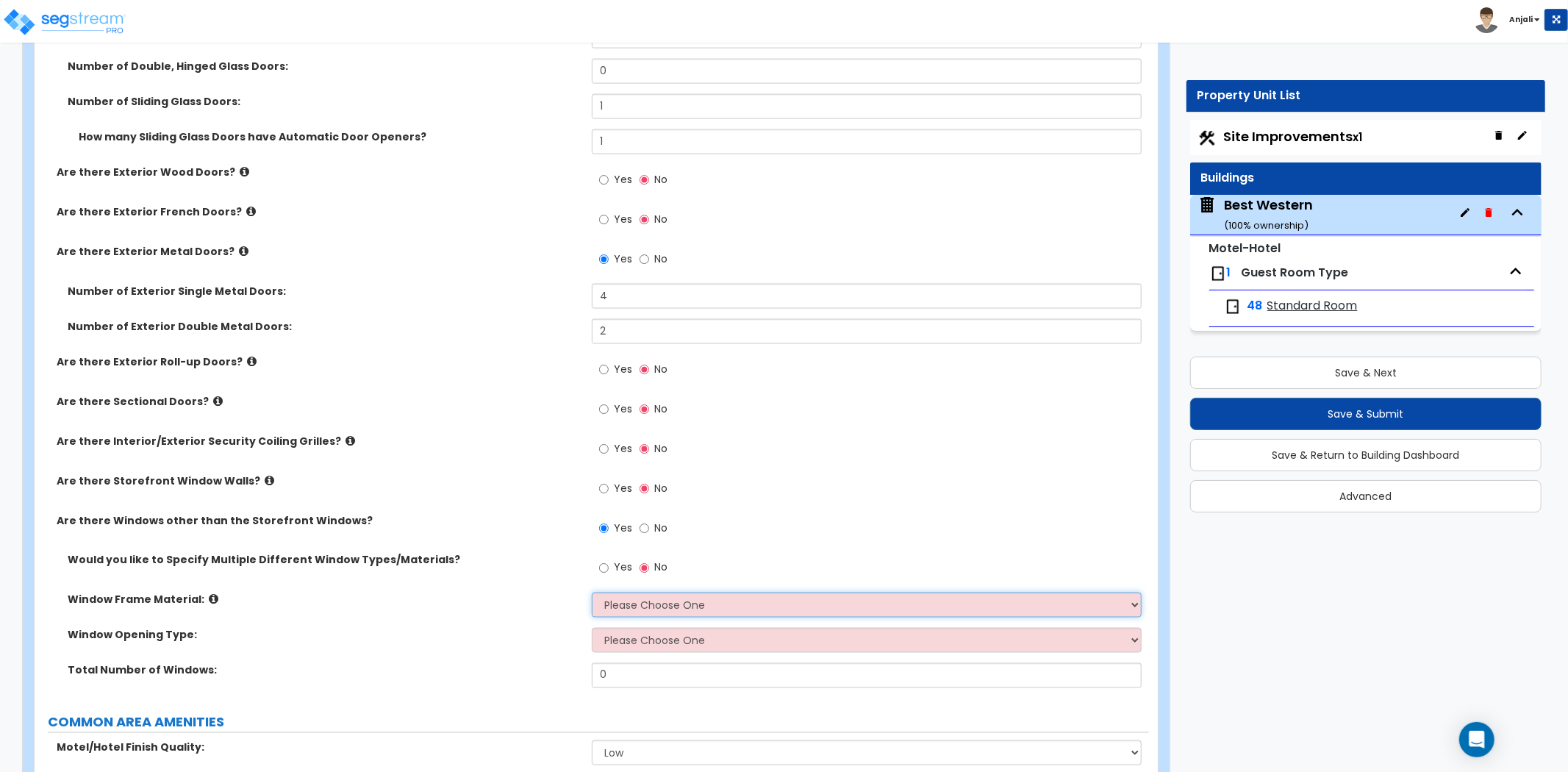
click at [636, 593] on select "Please Choose One Vinyl Aluminum Wood" at bounding box center [866, 605] width 550 height 25
select select "2"
click at [592, 593] on select "Please Choose One Vinyl Aluminum Wood" at bounding box center [866, 605] width 550 height 25
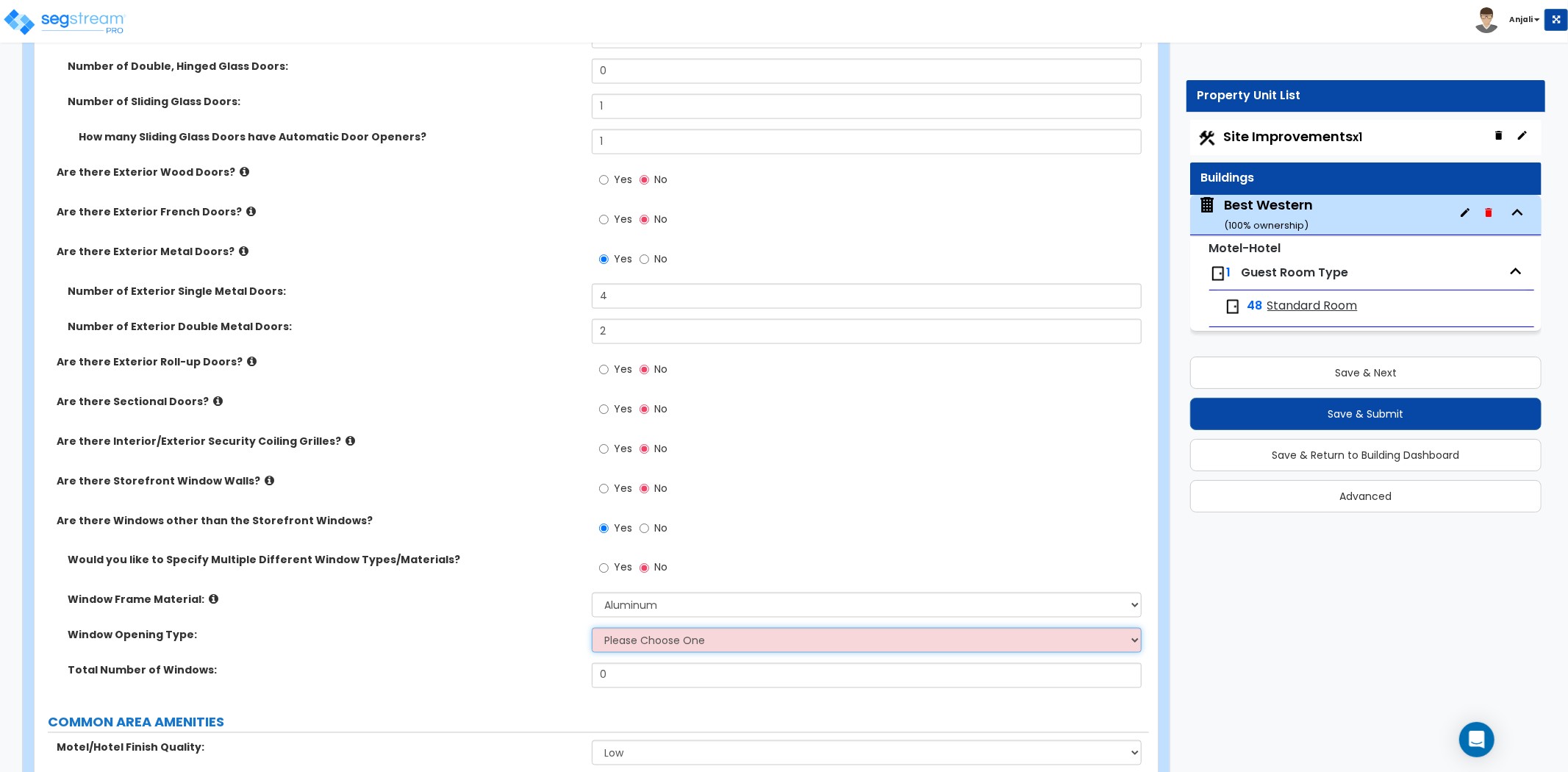
click at [640, 628] on select "Please Choose One Sliding Window Fixed/Picture Window Awning Window Swing/Casem…" at bounding box center [866, 640] width 550 height 25
select select "2"
click at [592, 628] on select "Please Choose One Sliding Window Fixed/Picture Window Awning Window Swing/Casem…" at bounding box center [866, 640] width 550 height 25
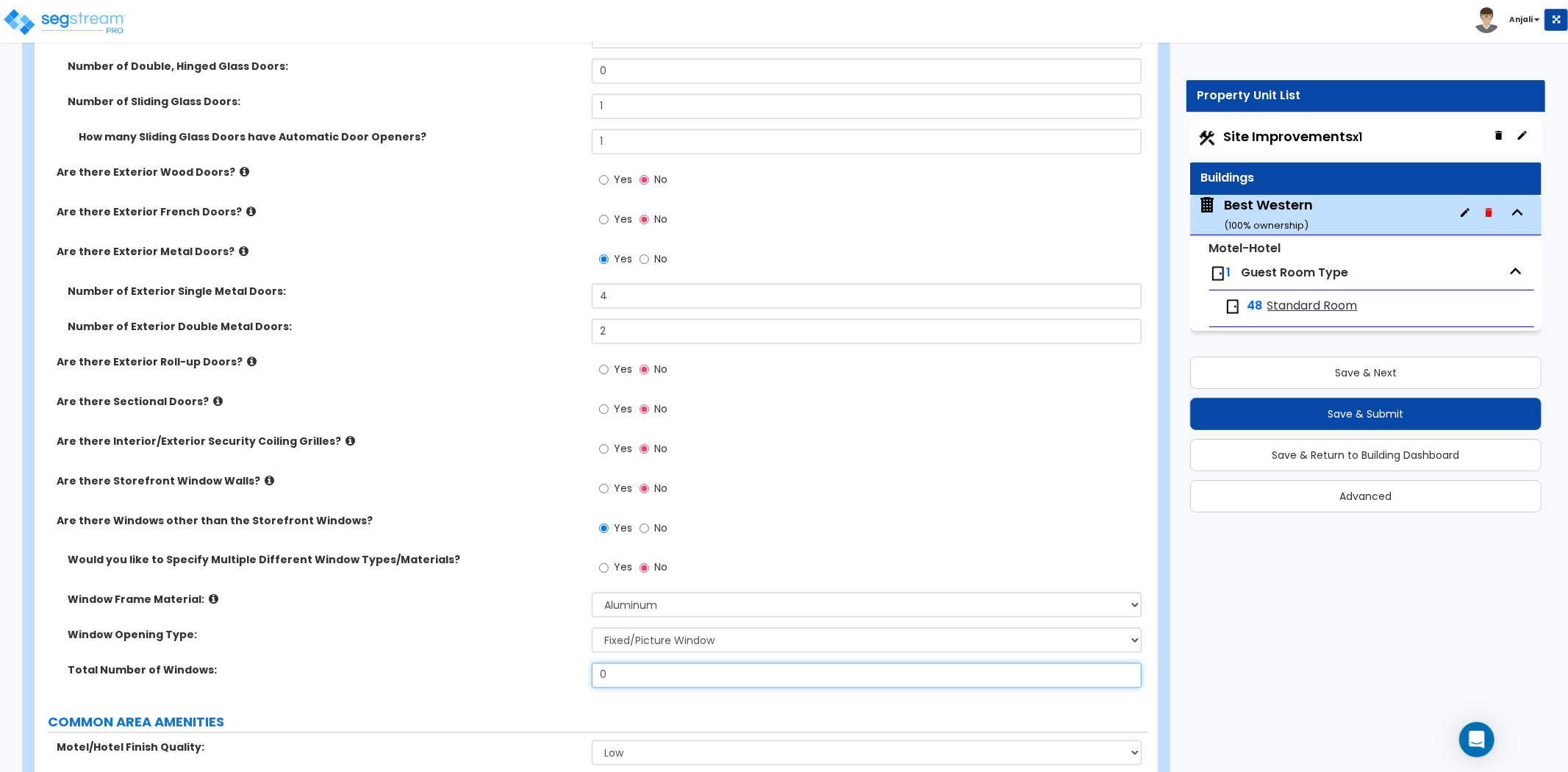
click at [639, 663] on input "0" at bounding box center [866, 676] width 550 height 25
type input "58"
click at [550, 663] on label "Total Number of Windows:" at bounding box center [324, 670] width 513 height 14
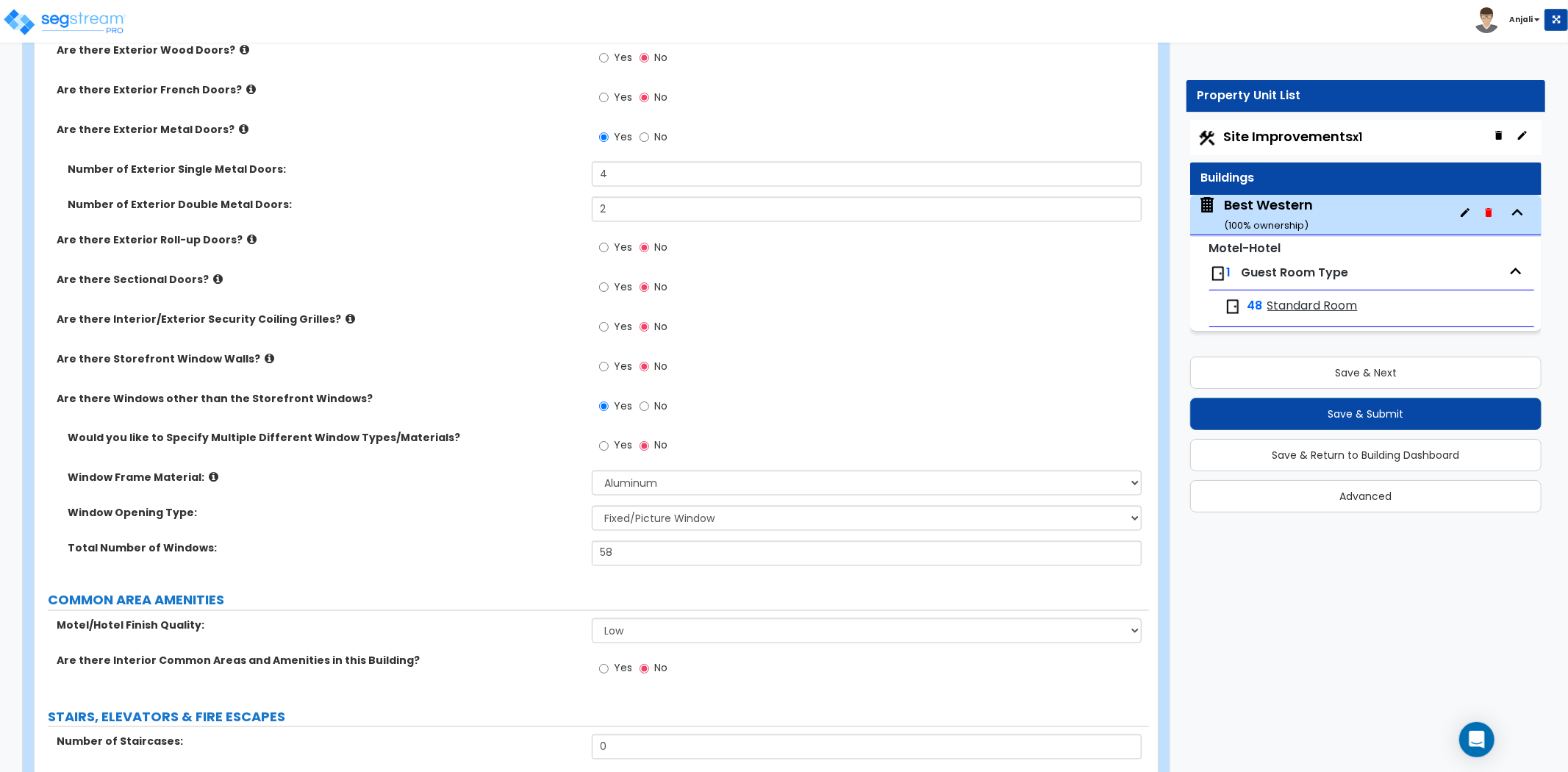
scroll to position [1960, 0]
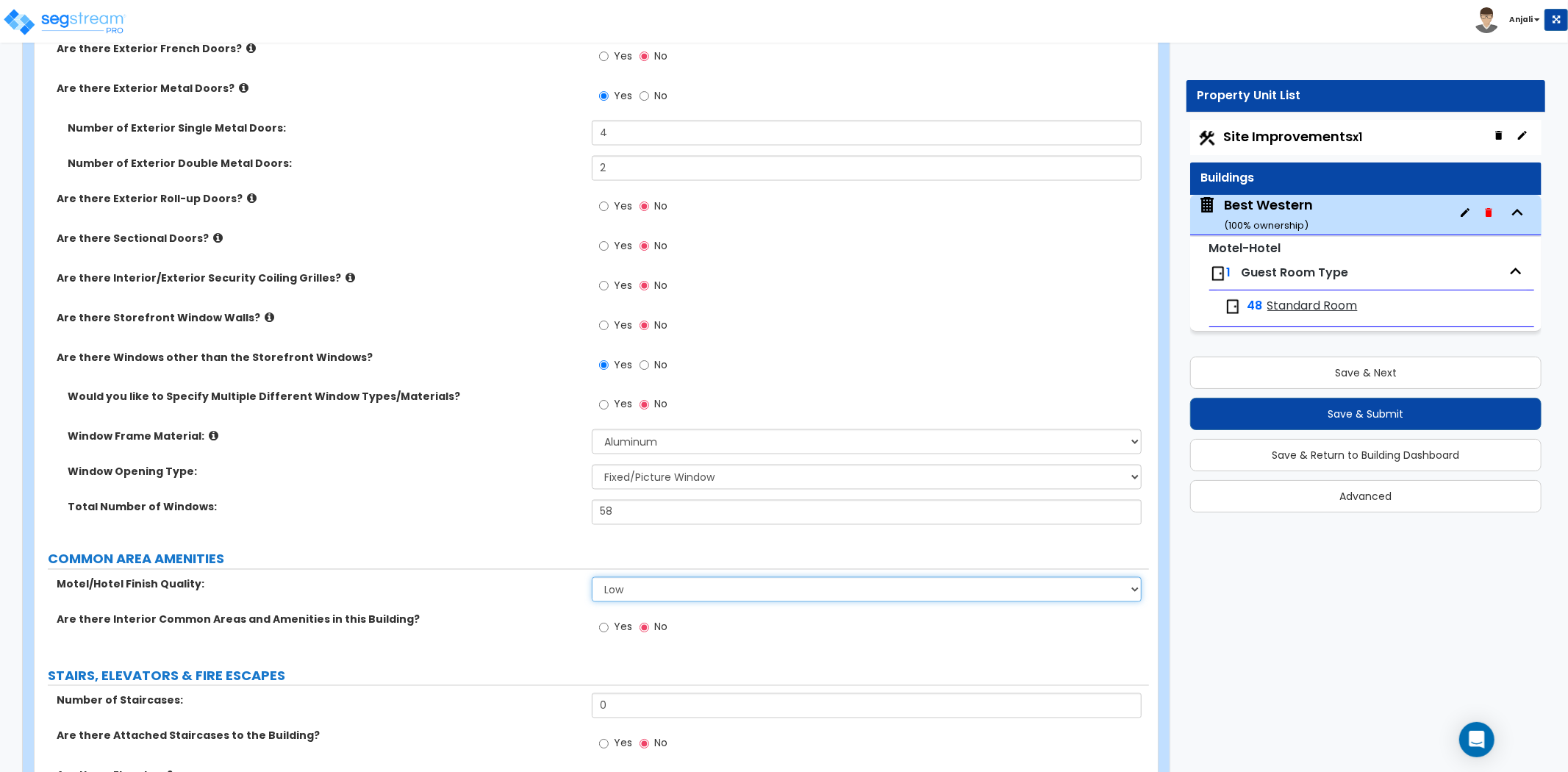
click at [614, 578] on select "Low Average High" at bounding box center [866, 590] width 550 height 25
select select "1"
click at [592, 578] on select "Low Average High" at bounding box center [866, 590] width 550 height 25
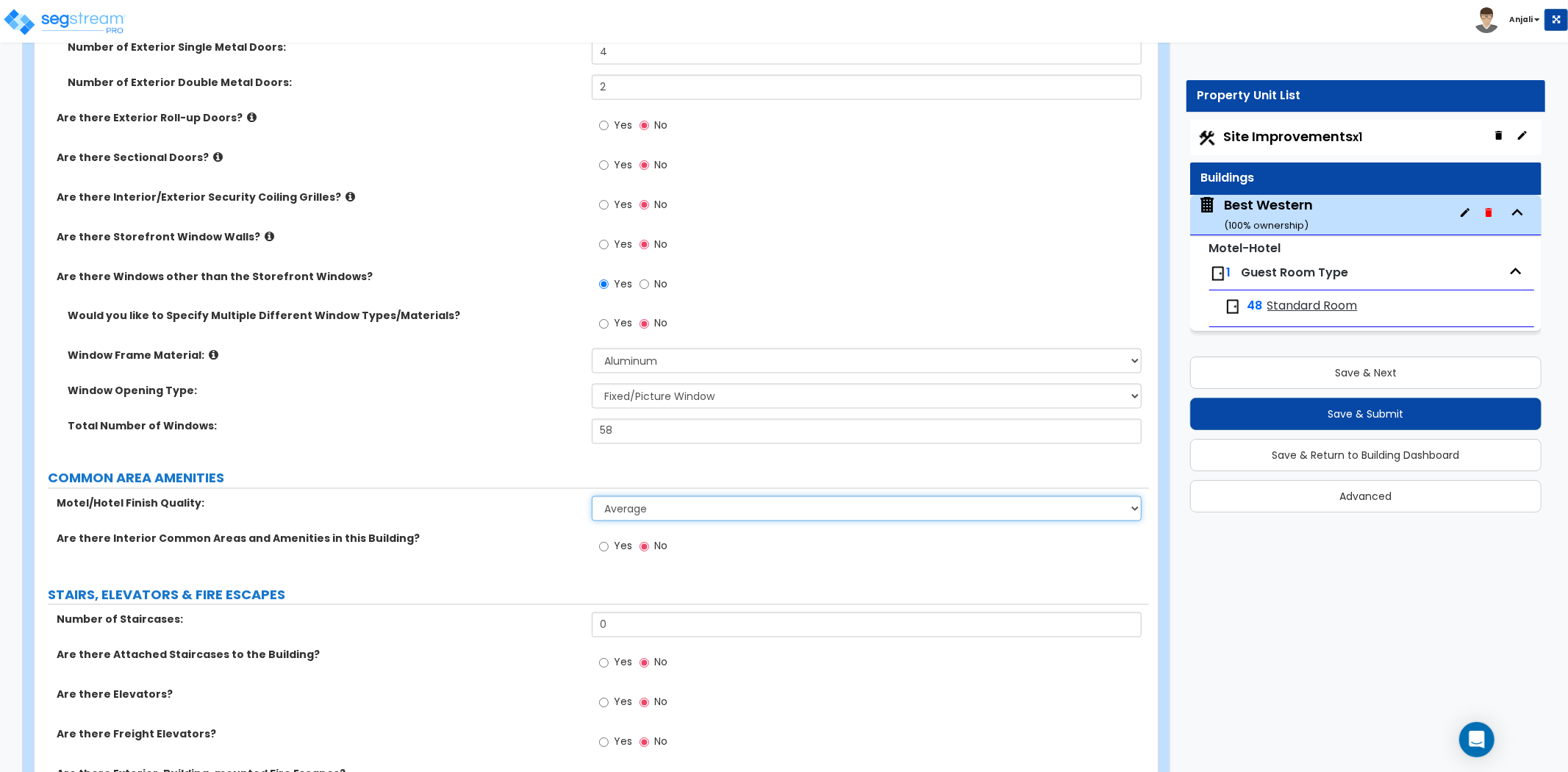
scroll to position [2042, 0]
drag, startPoint x: 601, startPoint y: 526, endPoint x: 608, endPoint y: 536, distance: 12.2
click at [601, 538] on input "Yes" at bounding box center [604, 546] width 10 height 16
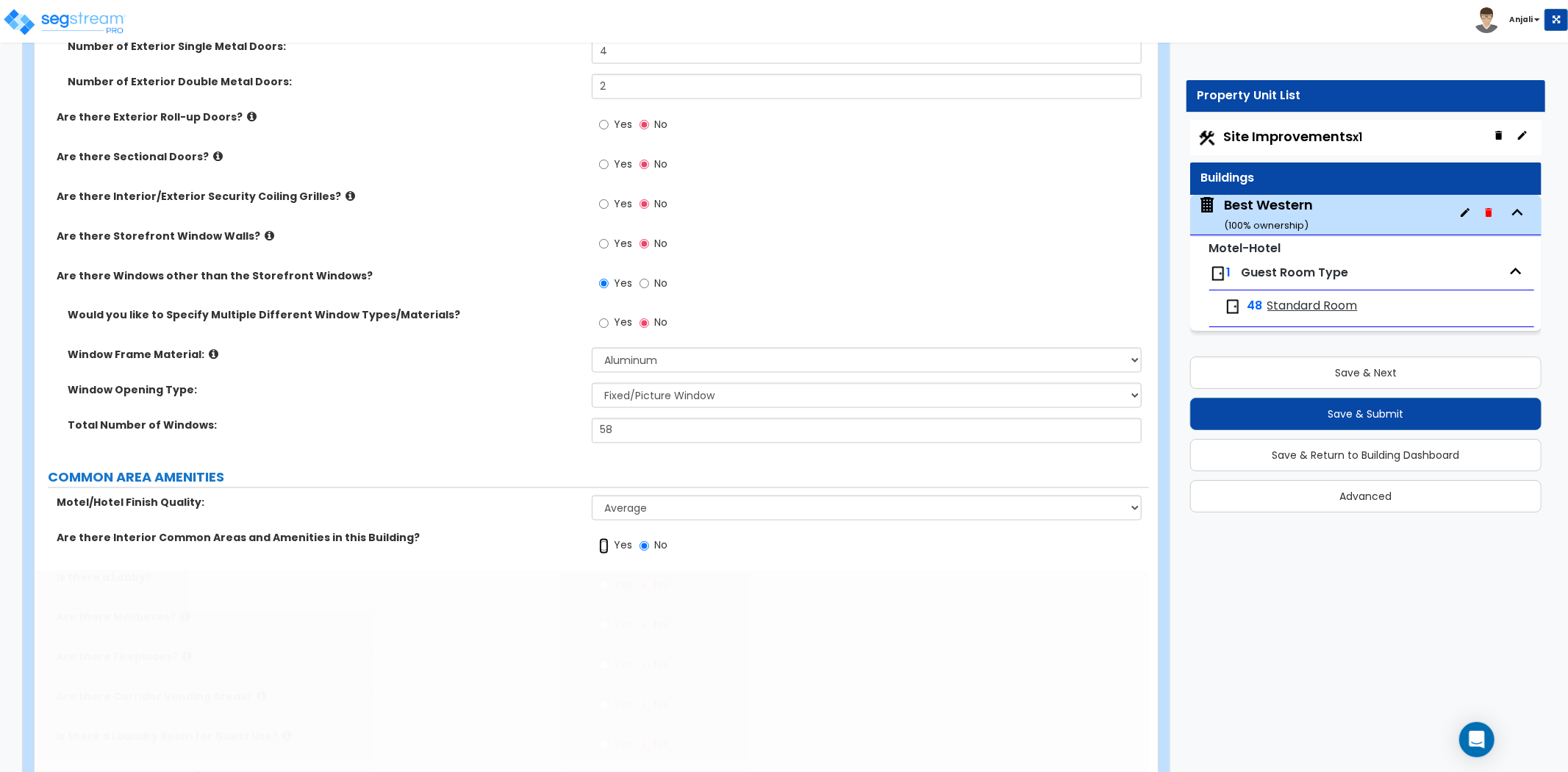
radio input "true"
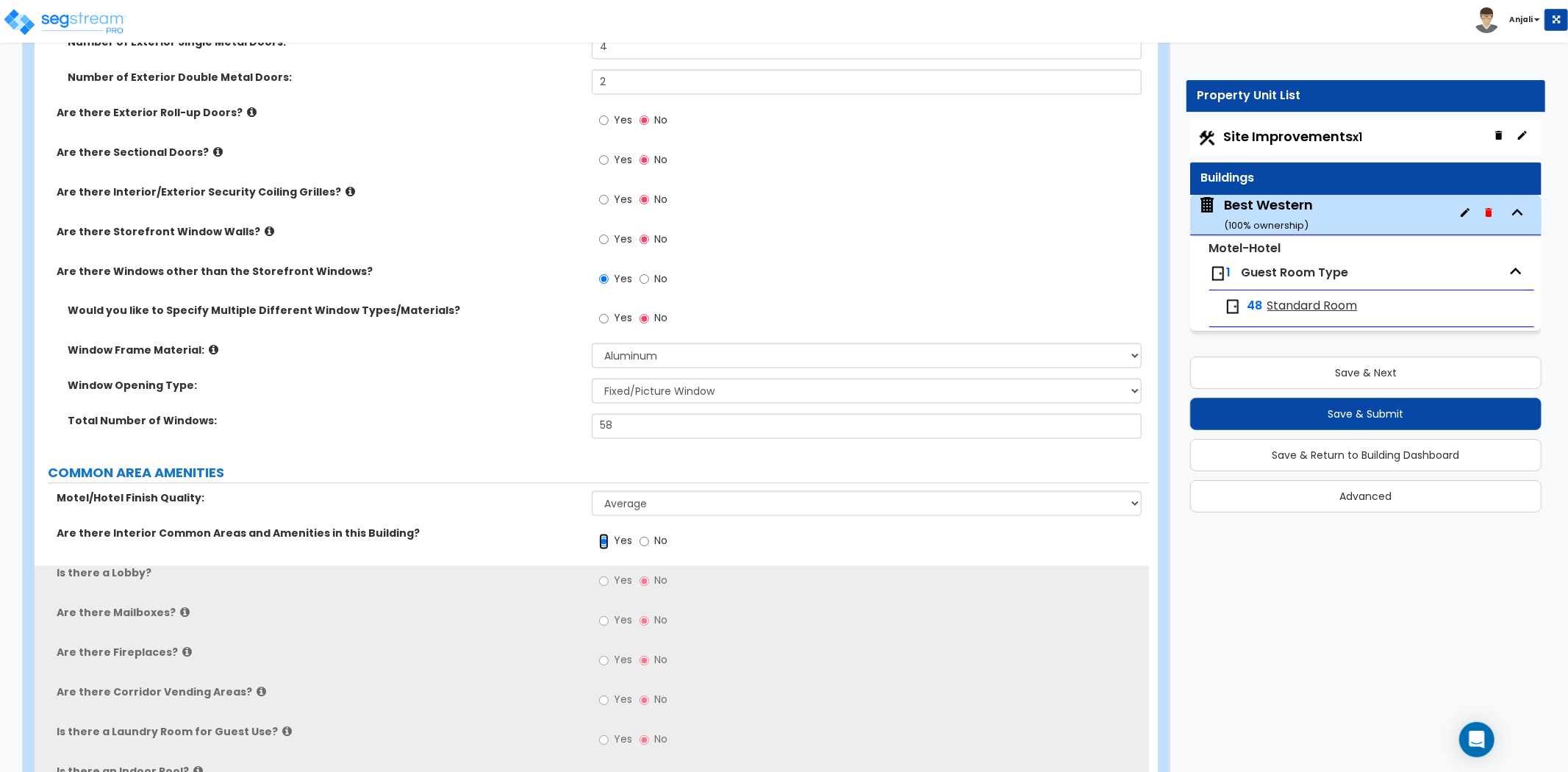
scroll to position [2123, 0]
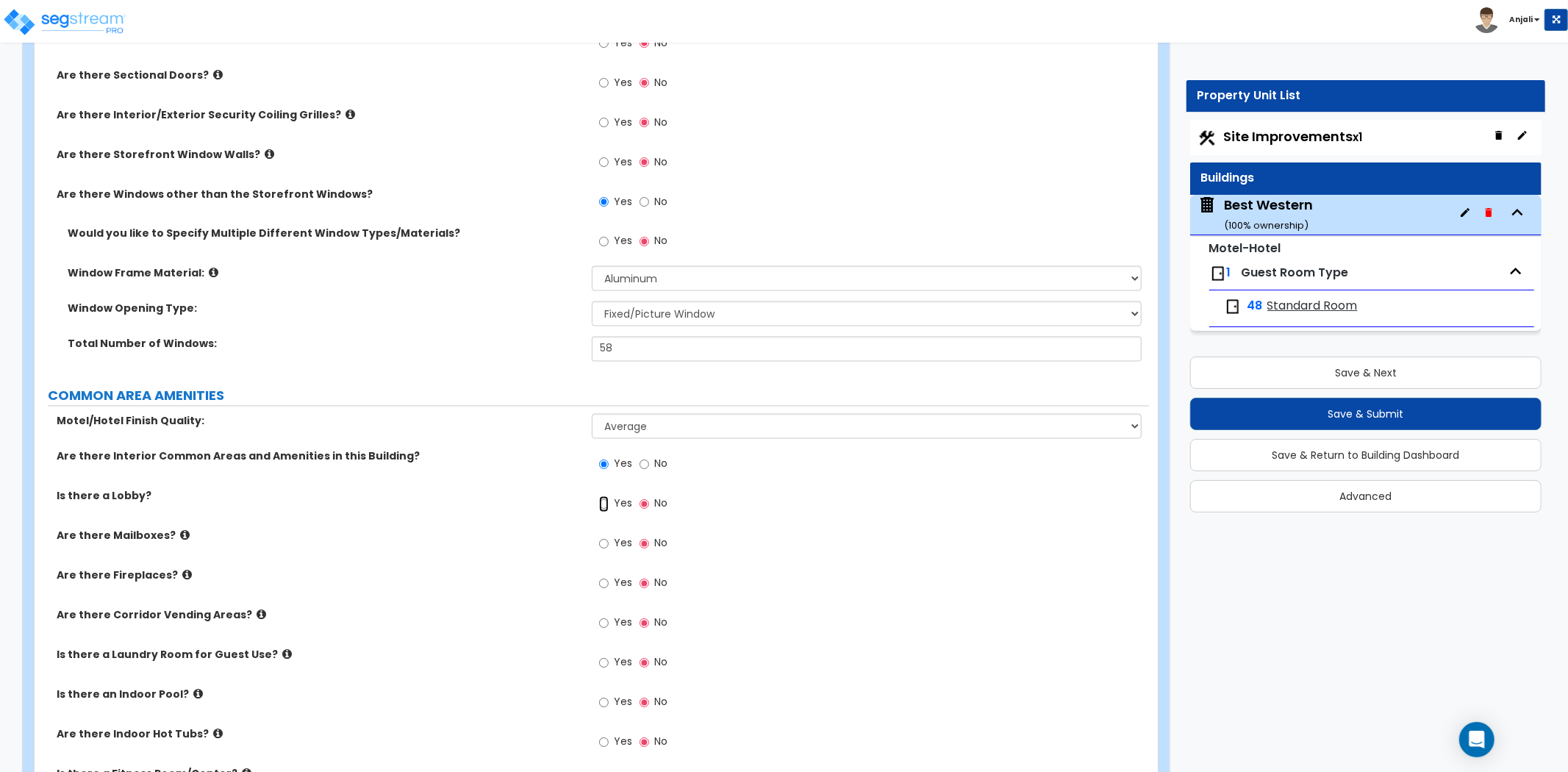
click at [601, 497] on input "Yes" at bounding box center [604, 504] width 10 height 16
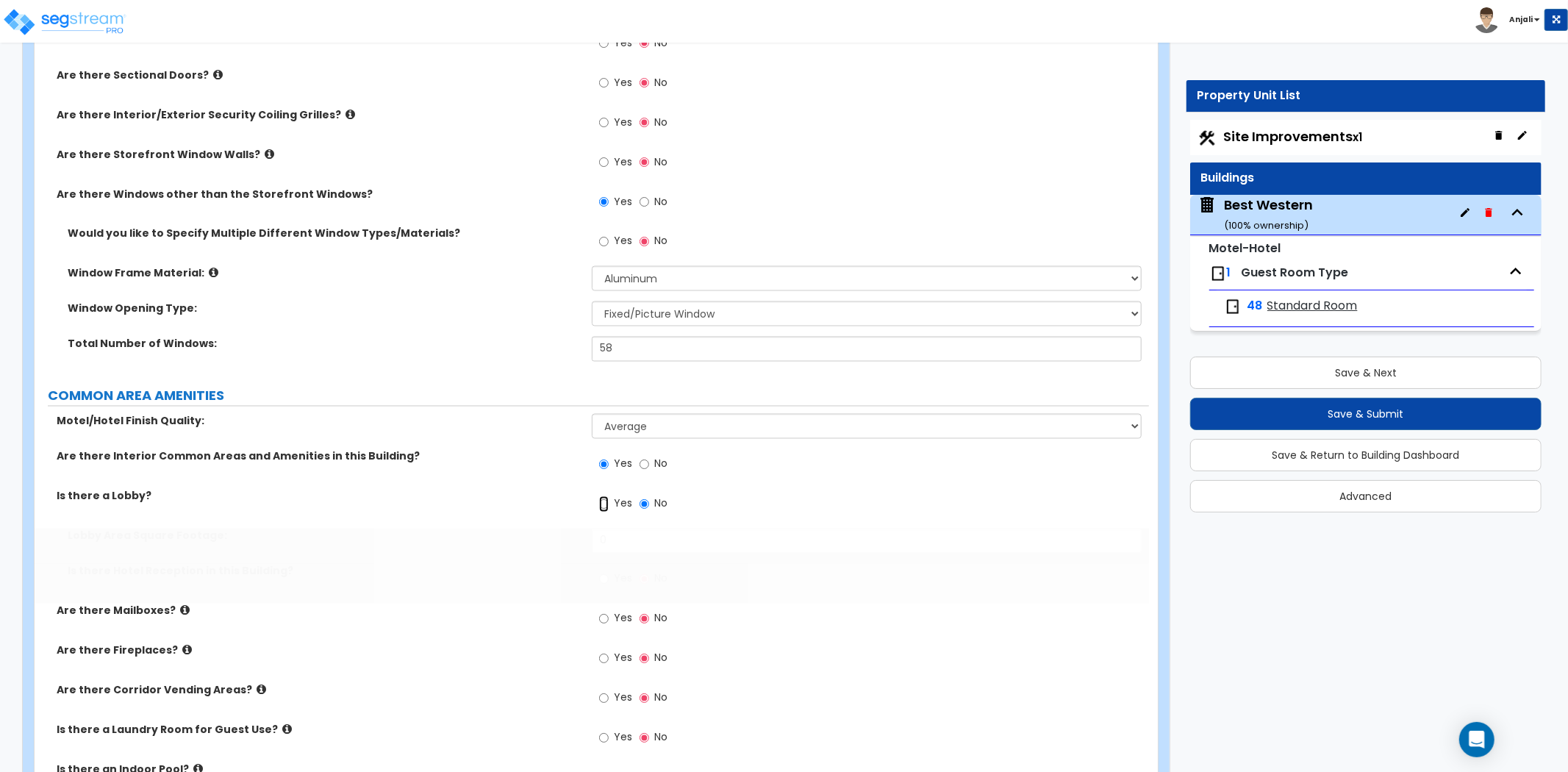
radio input "true"
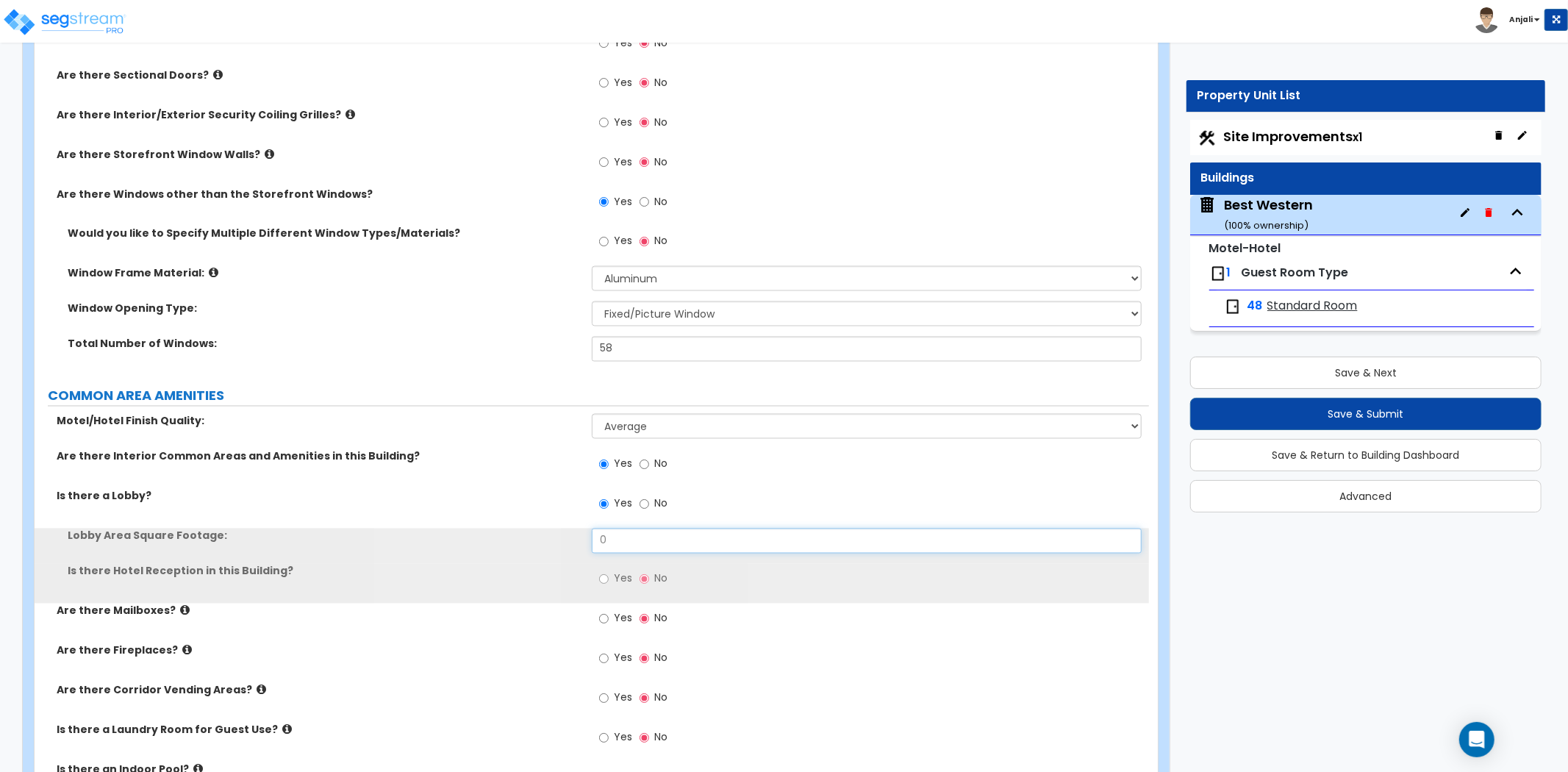
click at [629, 529] on input "0" at bounding box center [866, 541] width 550 height 25
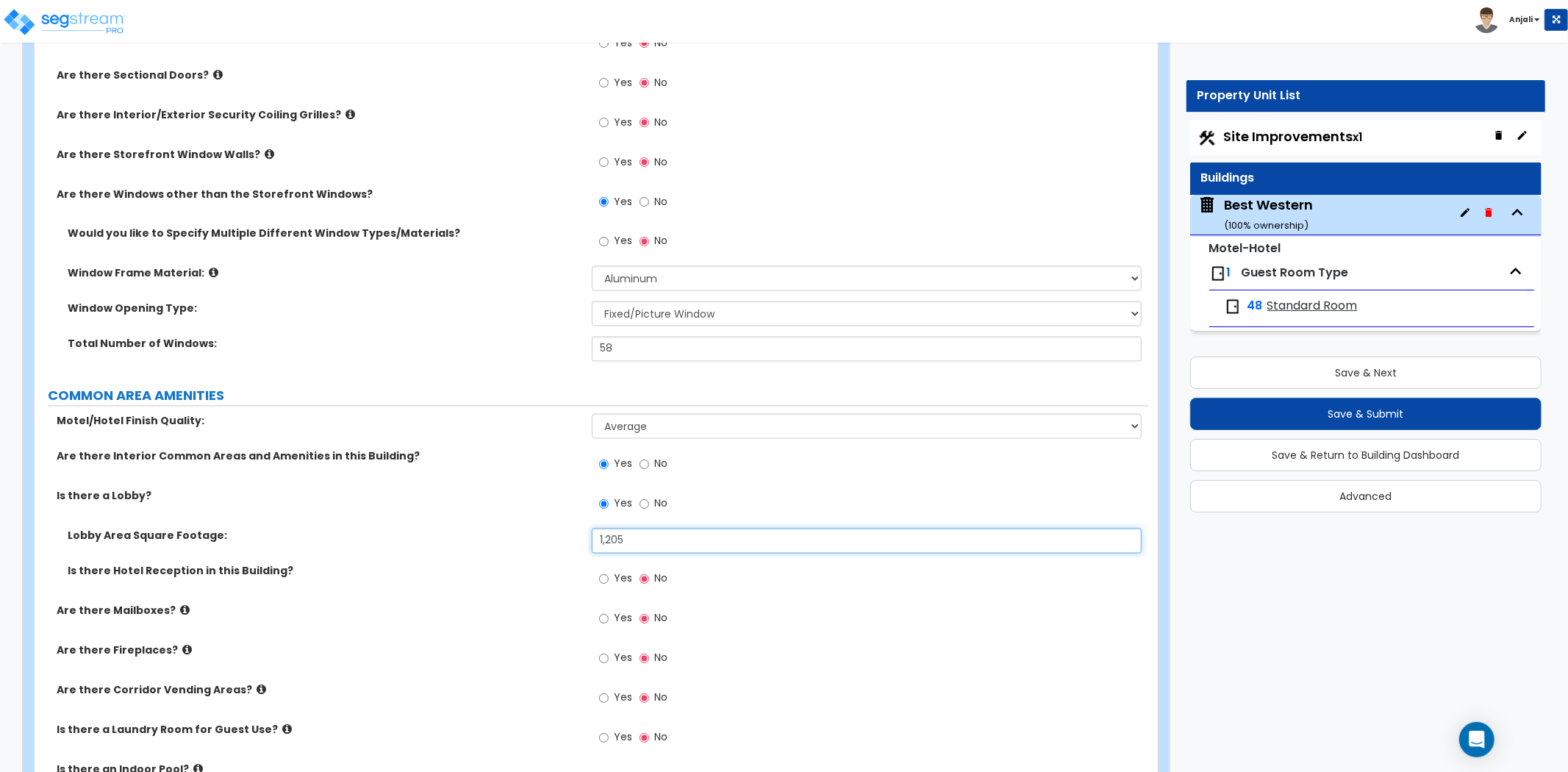
type input "1,205"
click at [556, 529] on label "Lobby Area Square Footage:" at bounding box center [324, 536] width 513 height 14
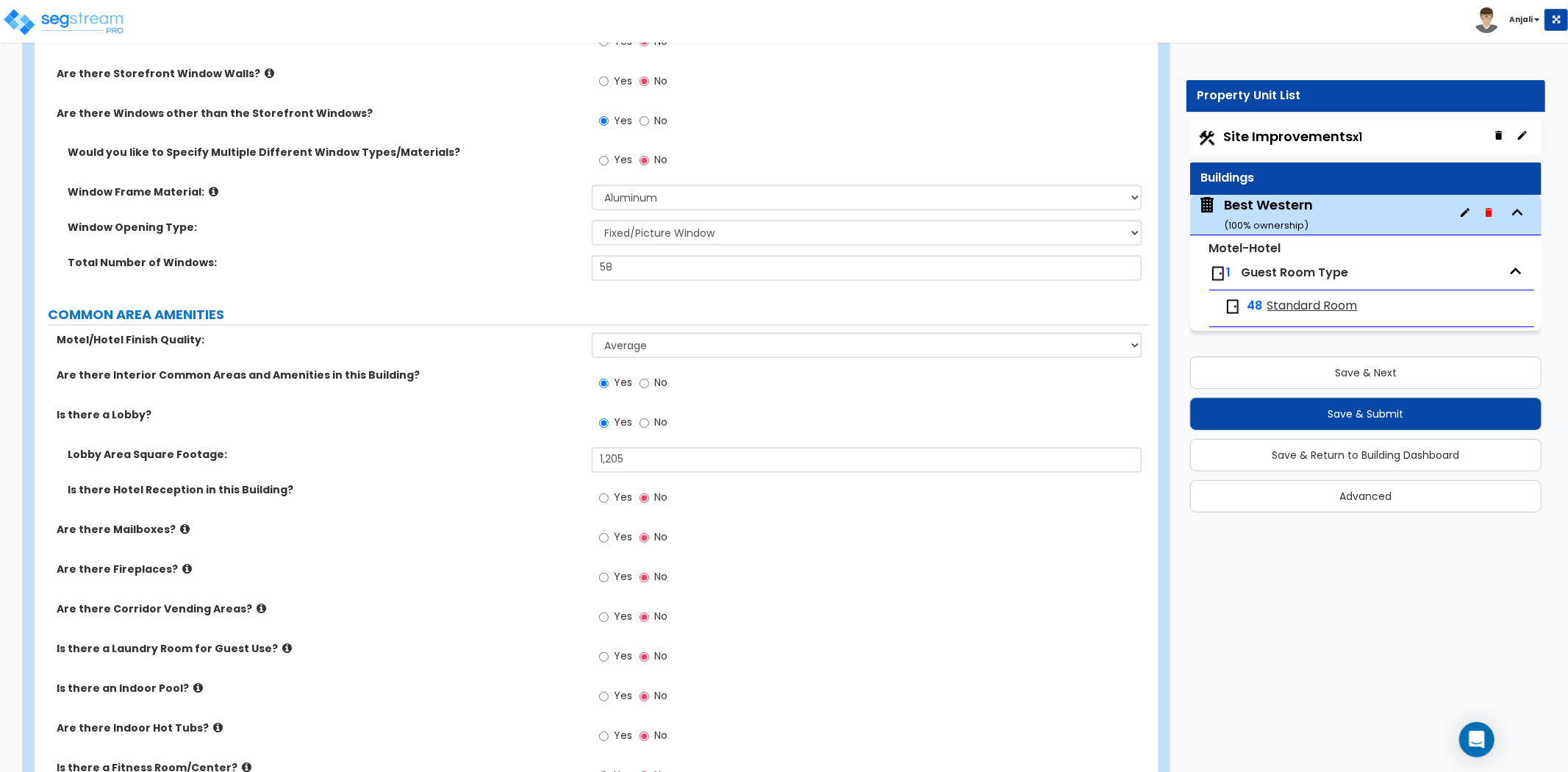
scroll to position [2205, 0]
click at [601, 489] on input "Yes" at bounding box center [604, 497] width 10 height 16
radio input "true"
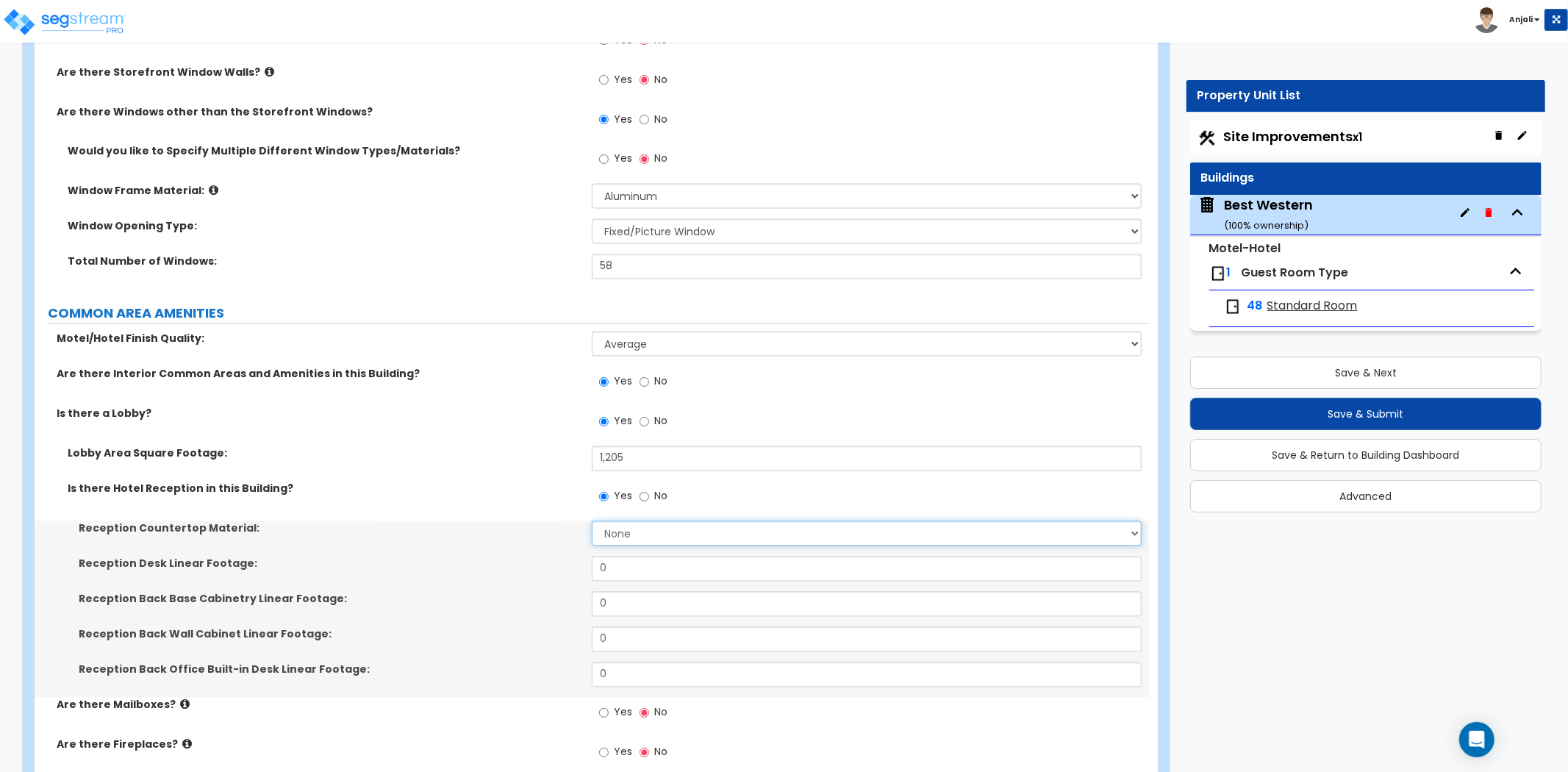
click at [634, 521] on select "None Plastic Laminate Solid Surface Stone Quartz Marble Tile Wood Stainless Ste…" at bounding box center [866, 534] width 550 height 25
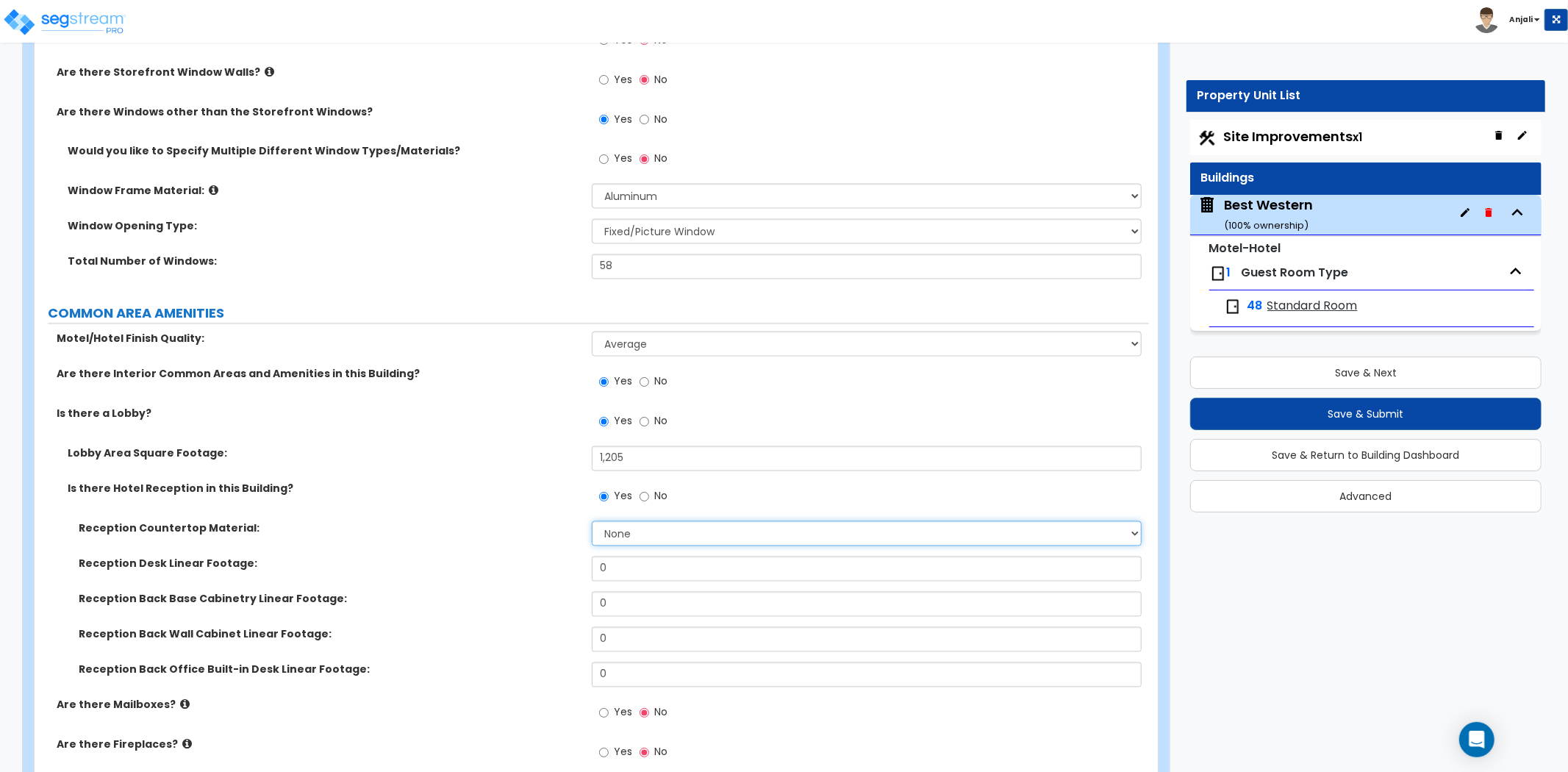
select select "5"
click at [592, 521] on select "None Plastic Laminate Solid Surface Stone Quartz Marble Tile Wood Stainless Ste…" at bounding box center [866, 534] width 550 height 25
click at [622, 557] on input "0" at bounding box center [866, 569] width 550 height 25
type input "12"
click at [621, 597] on input "0" at bounding box center [866, 604] width 550 height 25
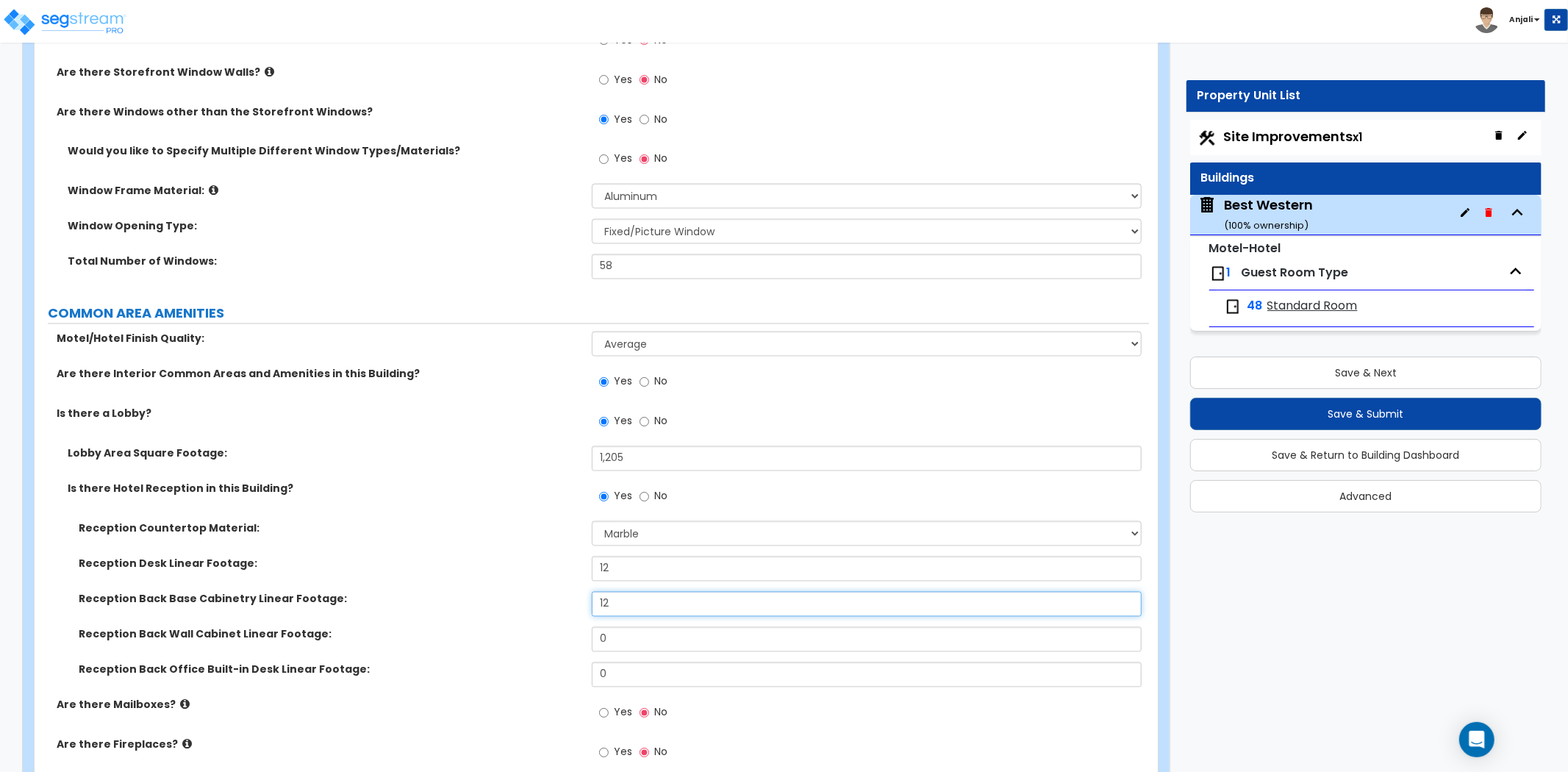
type input "12"
click at [620, 627] on input "0" at bounding box center [866, 640] width 550 height 25
type input "12"
click at [467, 594] on div "Reception Back Base Cabinetry Linear Footage: 12" at bounding box center [591, 609] width 1114 height 35
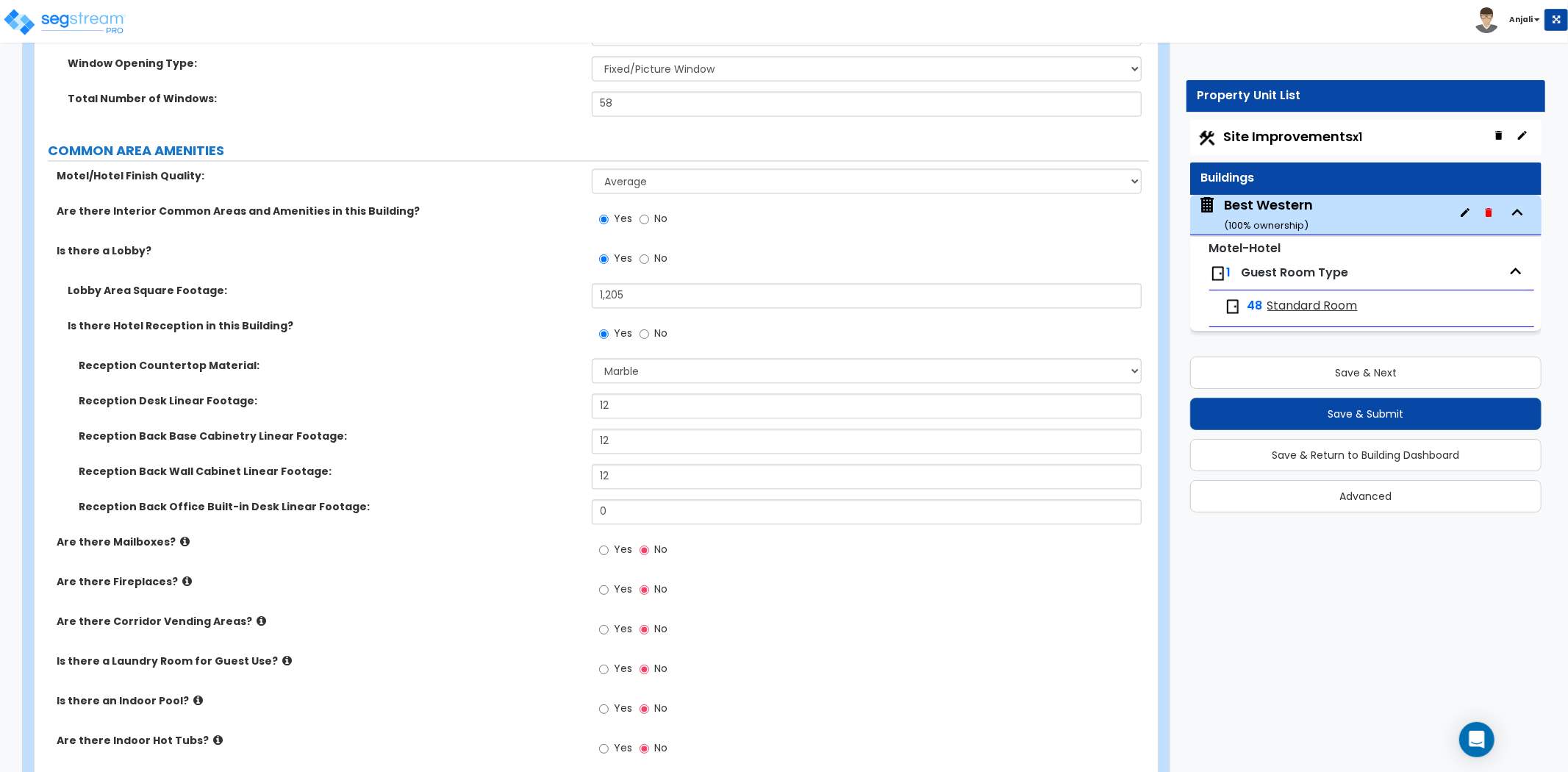
scroll to position [2450, 0]
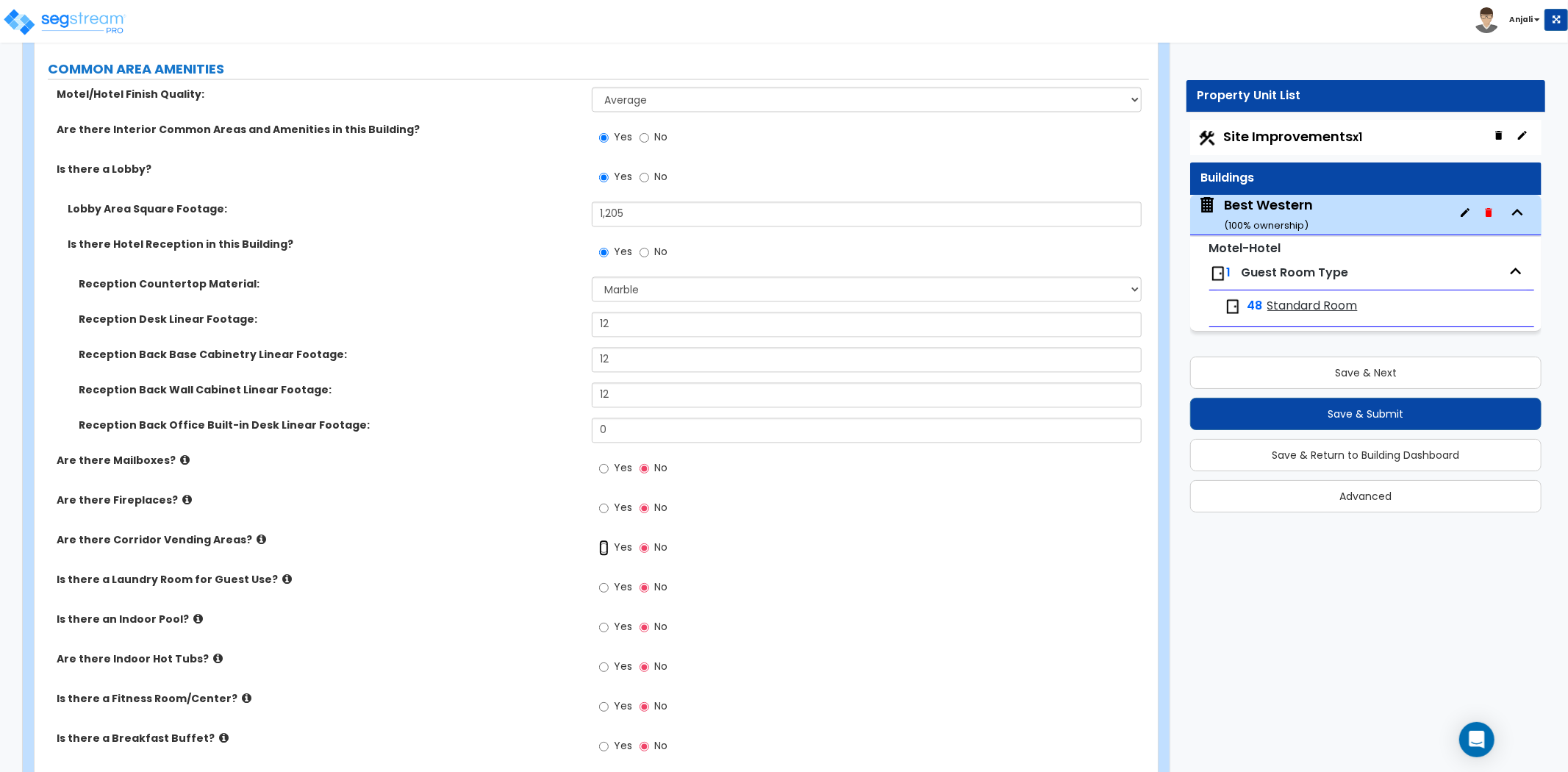
click at [603, 539] on input "Yes" at bounding box center [604, 547] width 10 height 16
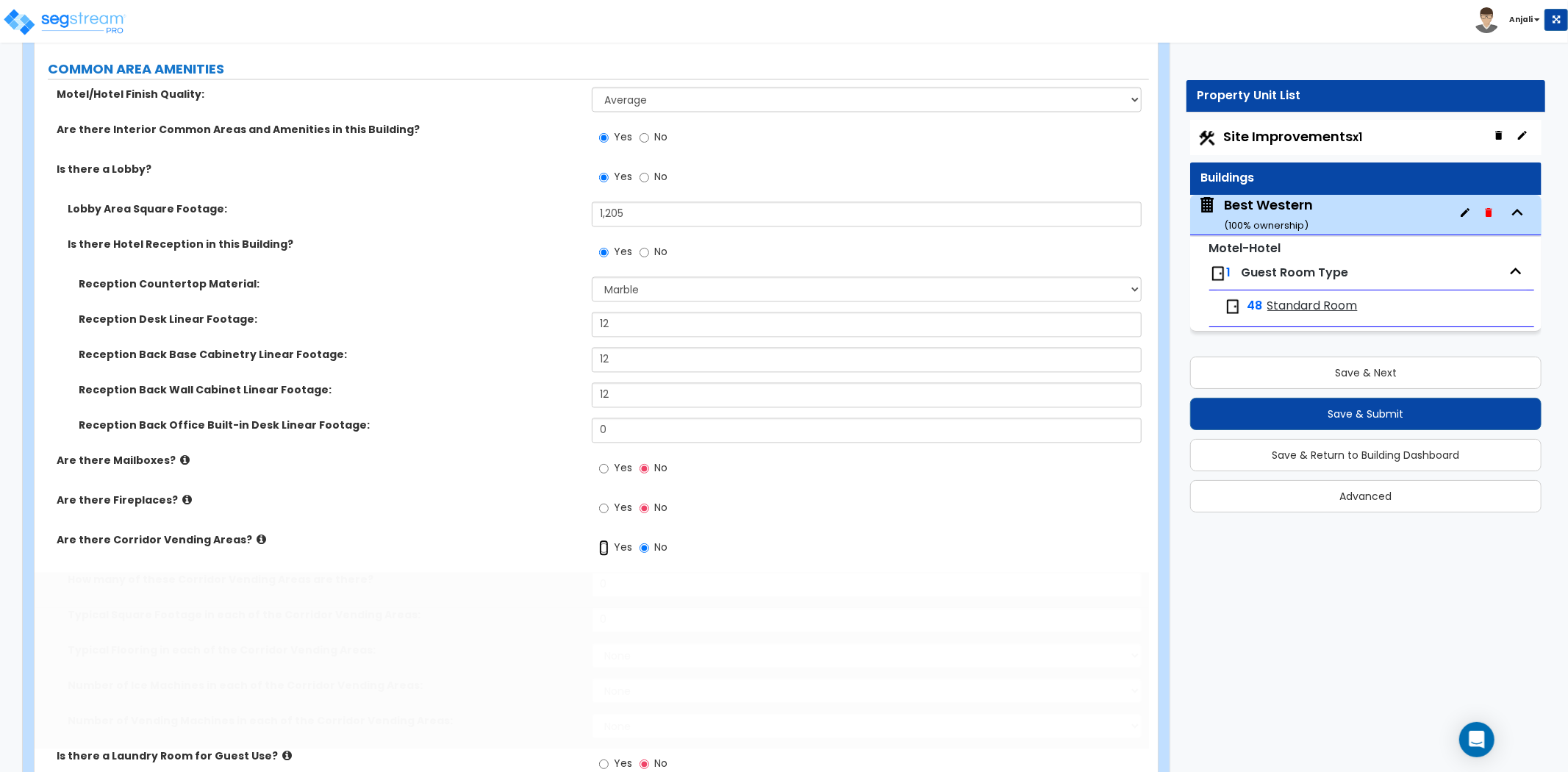
radio input "true"
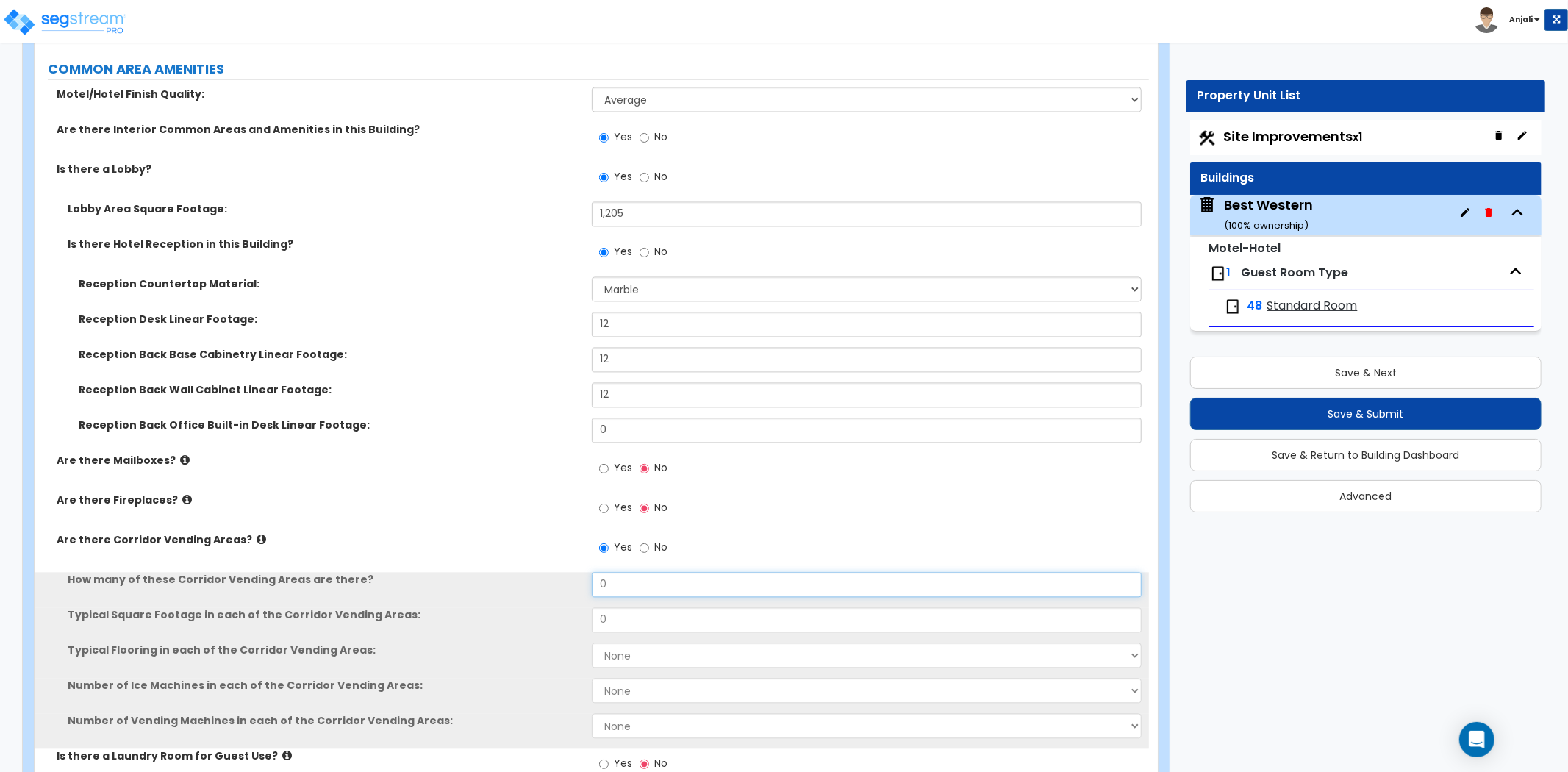
click at [626, 572] on input "0" at bounding box center [866, 584] width 550 height 25
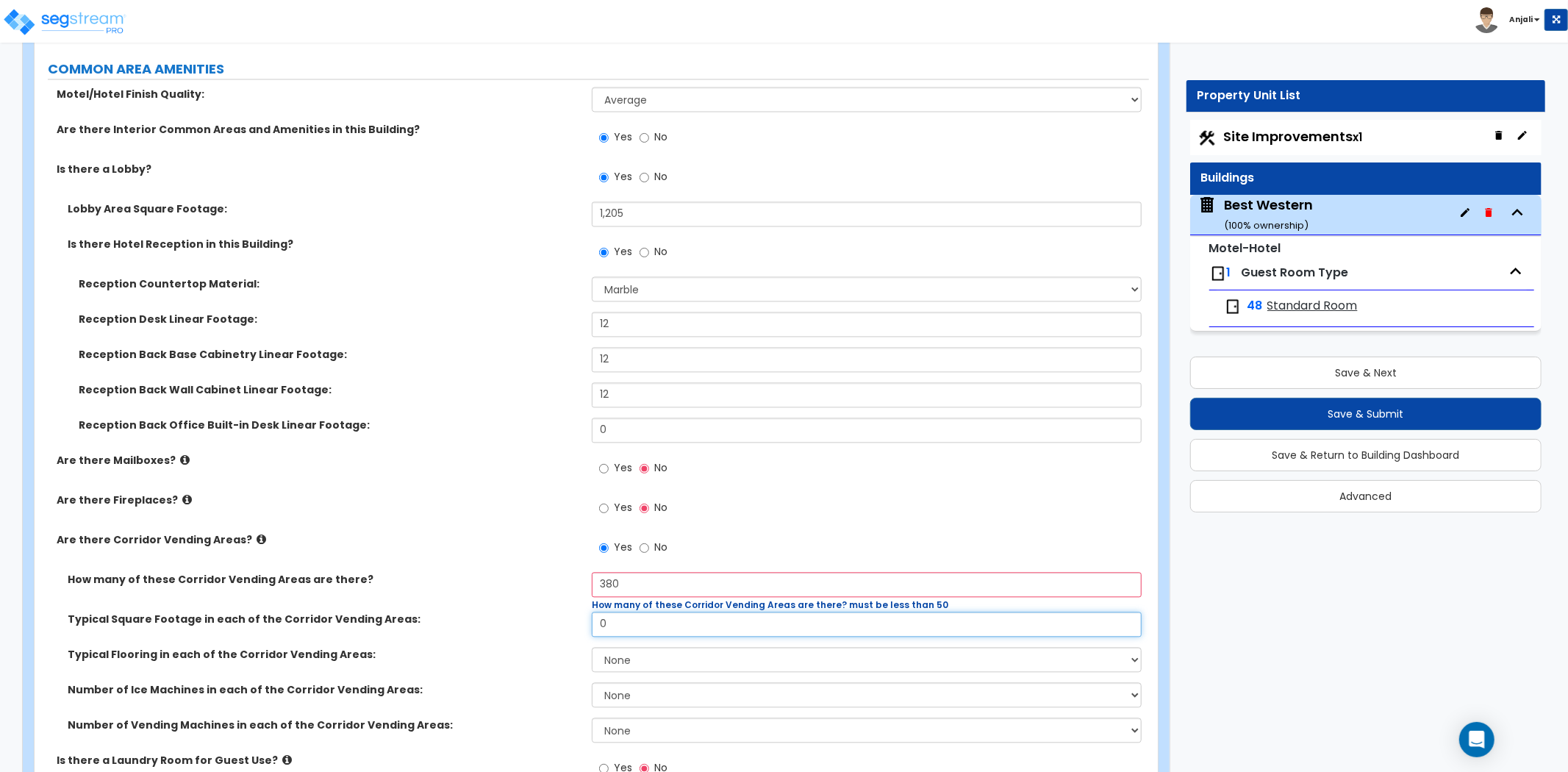
click at [625, 612] on input "0" at bounding box center [866, 624] width 550 height 25
drag, startPoint x: 645, startPoint y: 560, endPoint x: 545, endPoint y: 569, distance: 100.4
click at [545, 572] on div "How many of these Corridor Vending Areas are there? 380 How many of these Corri…" at bounding box center [591, 592] width 1114 height 40
type input "1"
click at [615, 616] on div "Typical Square Footage in each of the Corridor Vending Areas: 0" at bounding box center [591, 629] width 1114 height 35
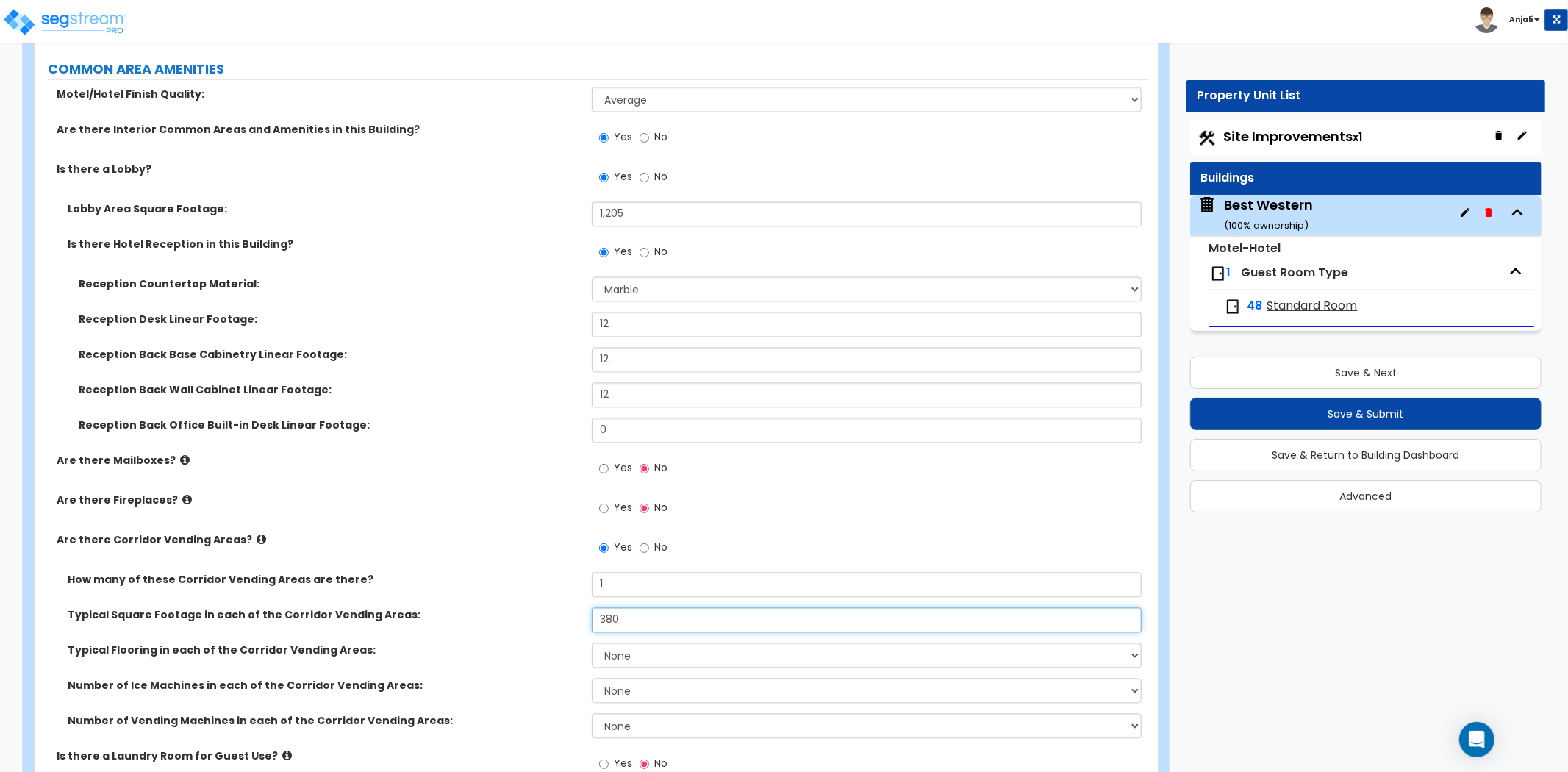
type input "380"
click at [632, 622] on div "Typical Square Footage in each of the Corridor Vending Areas: 380" at bounding box center [591, 624] width 1114 height 35
click at [636, 642] on select "None Tile Flooring Wood Flooring Resilient Laminate Flooring VCT Flooring Sheet…" at bounding box center [866, 655] width 550 height 25
select select "1"
click at [592, 642] on select "None Tile Flooring Wood Flooring Resilient Laminate Flooring VCT Flooring Sheet…" at bounding box center [866, 655] width 550 height 25
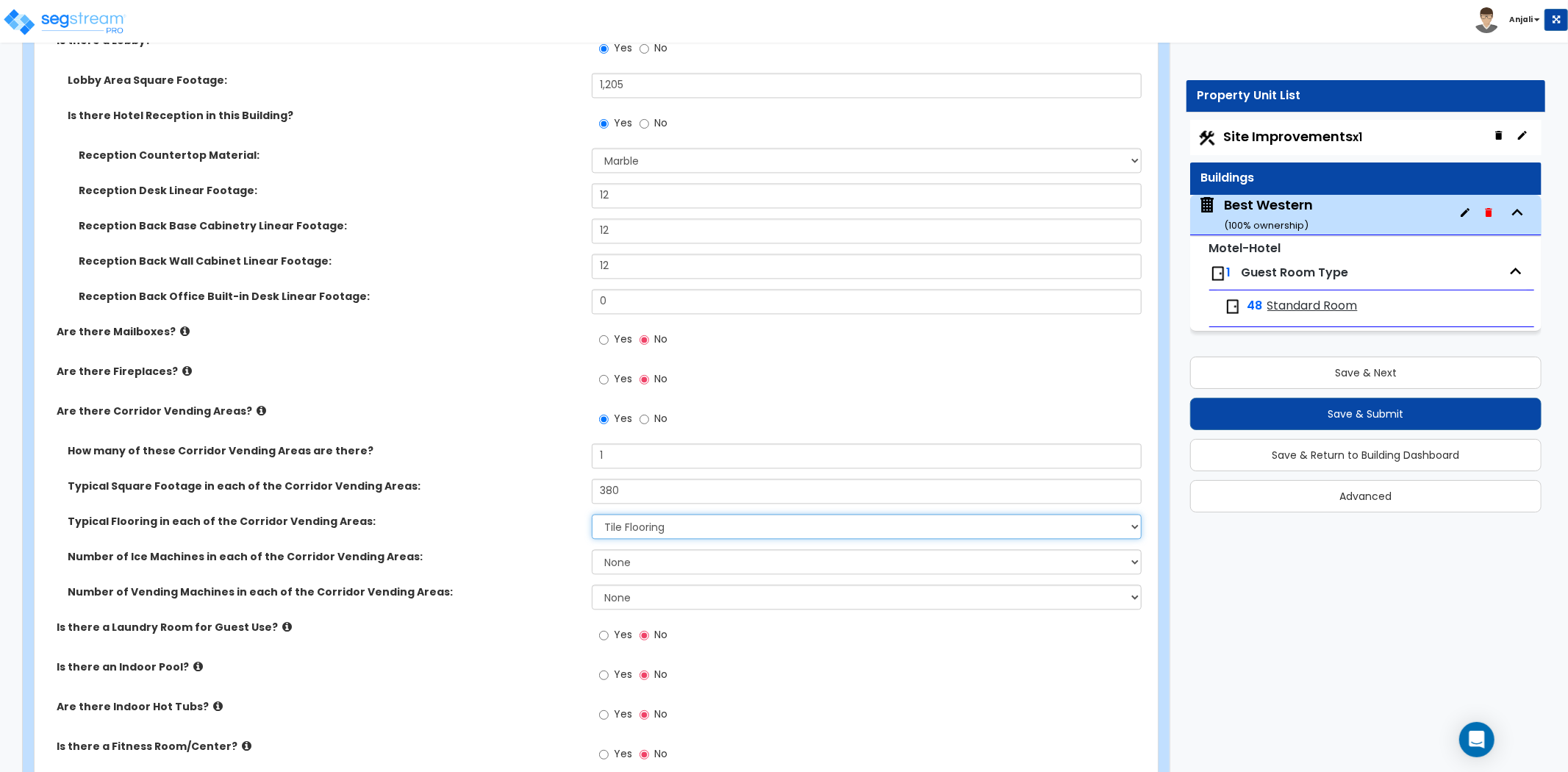
scroll to position [2613, 0]
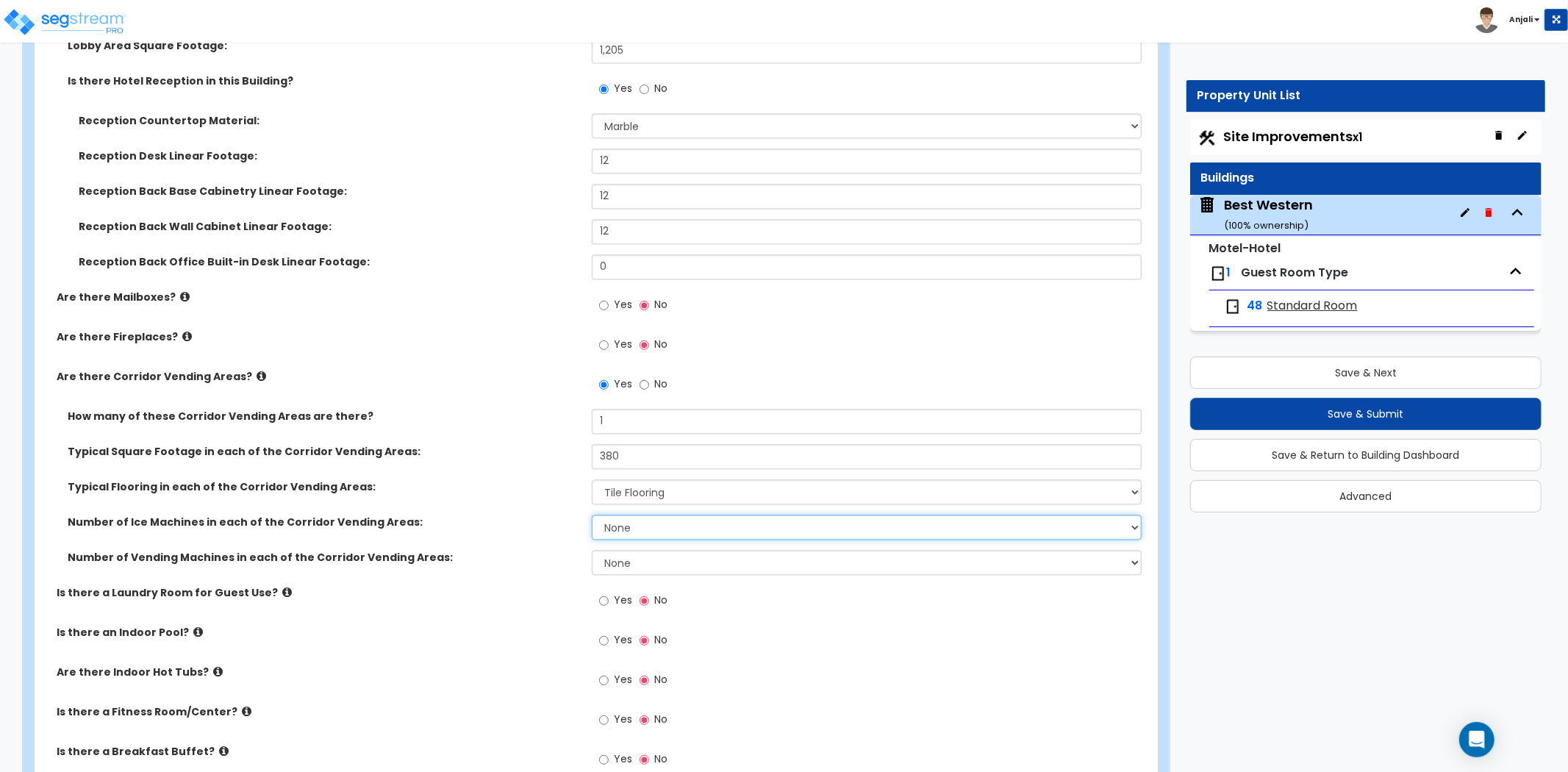
click at [656, 515] on select "None 1 2 3" at bounding box center [866, 527] width 550 height 25
select select "1"
click at [592, 515] on select "None 1 2 3" at bounding box center [866, 527] width 550 height 25
click at [625, 550] on select "None 1 2 3" at bounding box center [866, 562] width 550 height 25
select select "1"
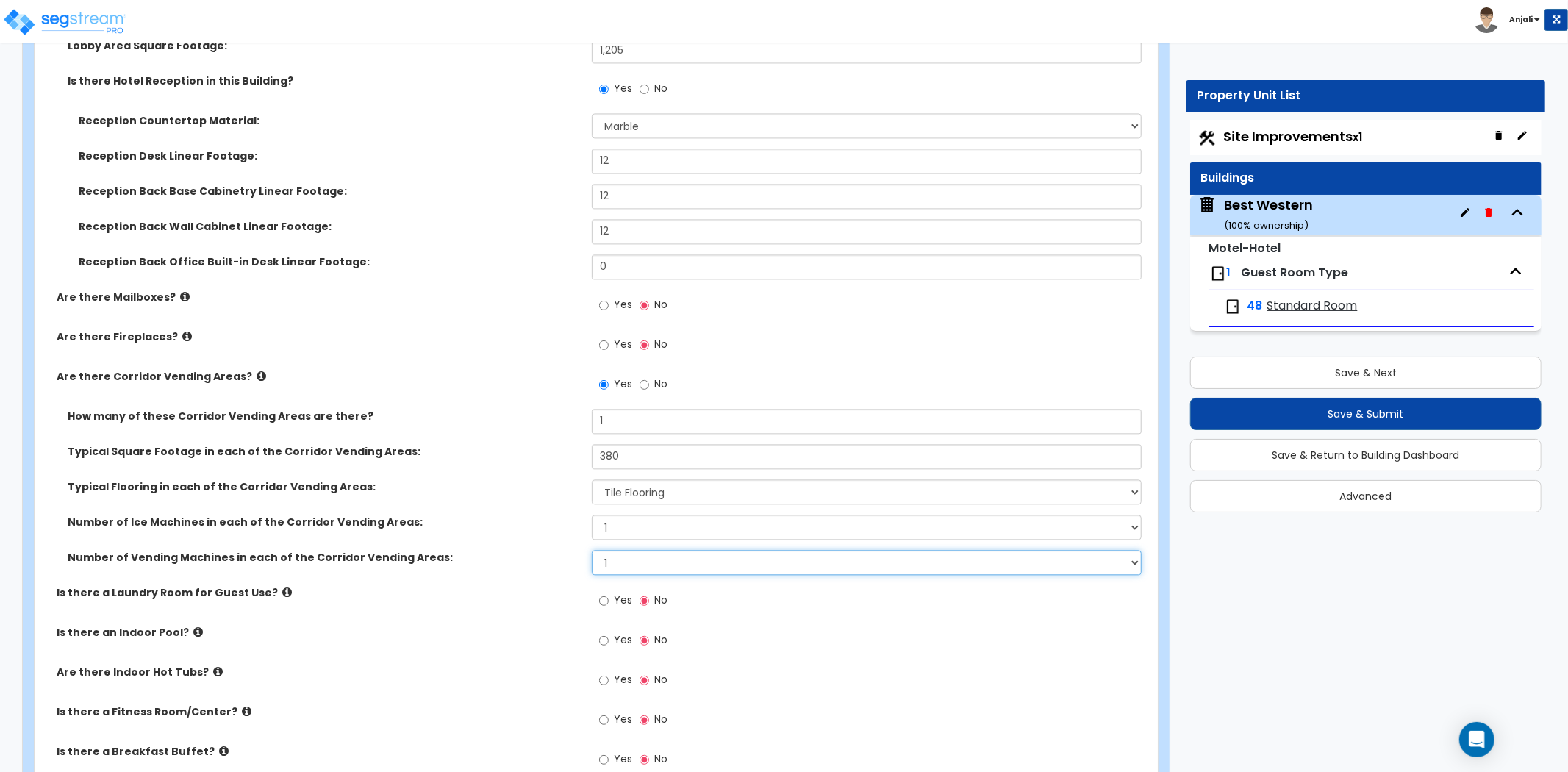
click at [592, 550] on select "None 1 2 3" at bounding box center [866, 562] width 550 height 25
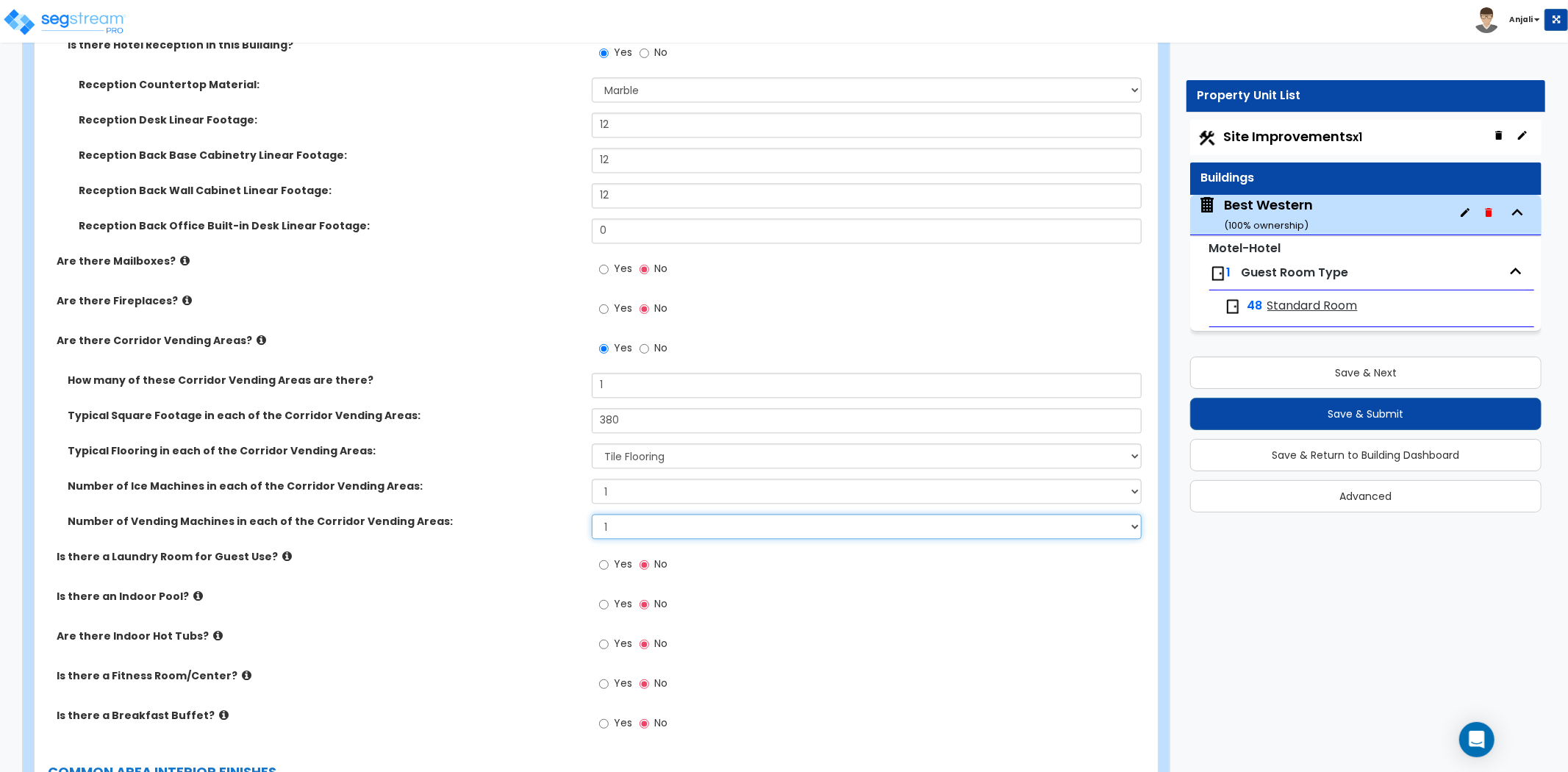
scroll to position [2695, 0]
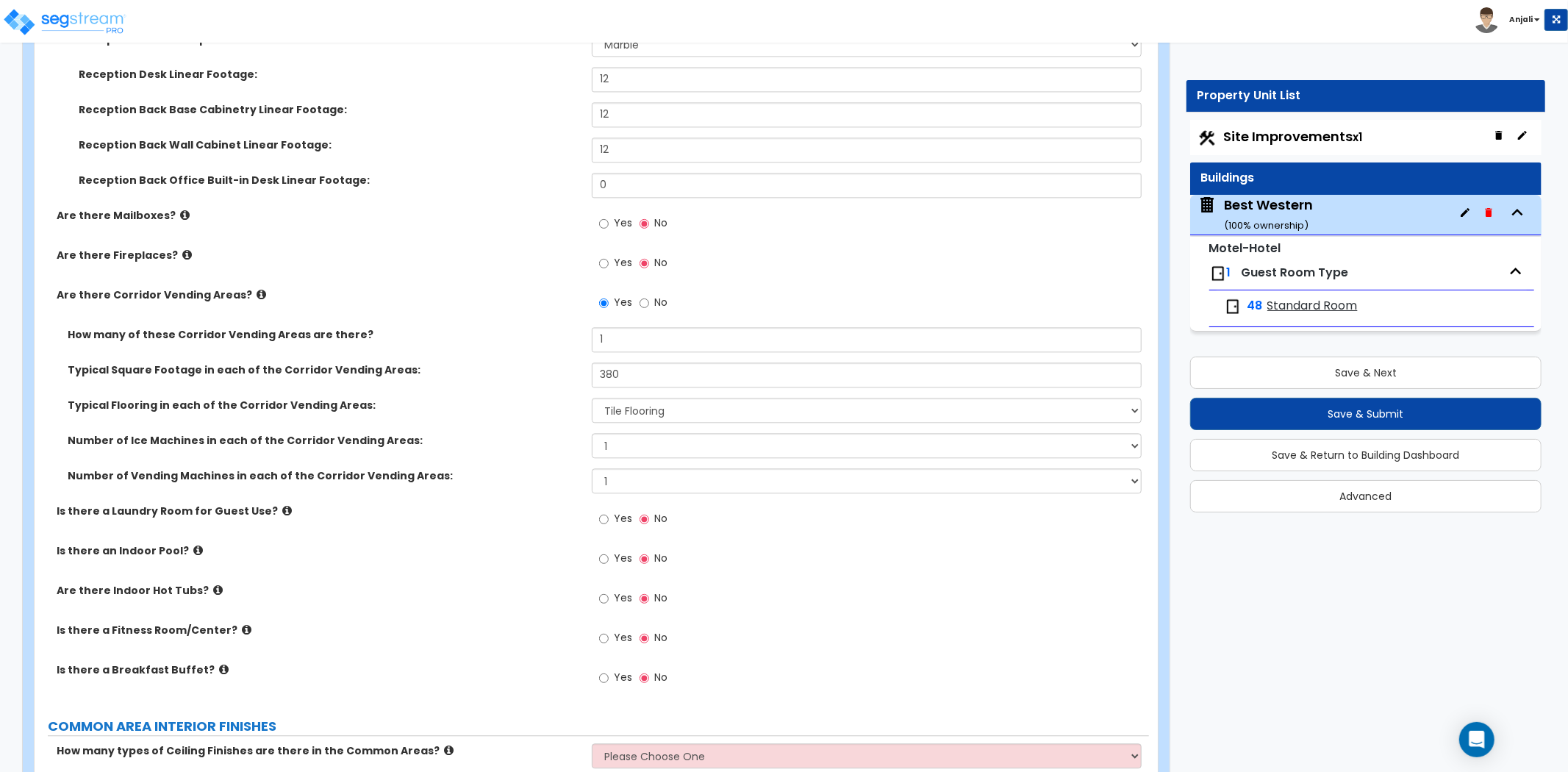
click at [610, 508] on label "Yes" at bounding box center [616, 520] width 33 height 25
click at [609, 511] on input "Yes" at bounding box center [604, 518] width 10 height 16
radio input "true"
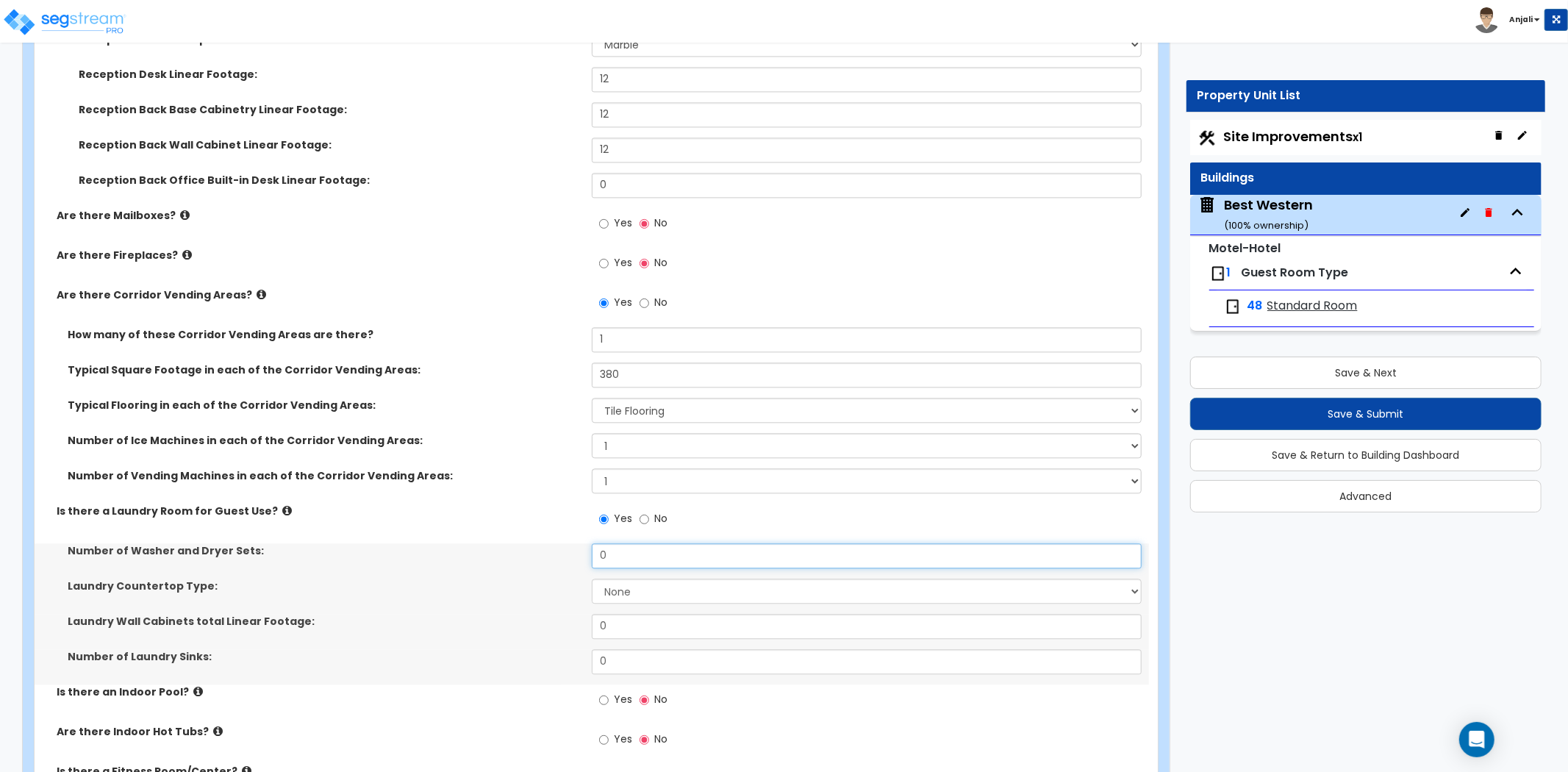
click at [634, 543] on input "0" at bounding box center [866, 556] width 550 height 25
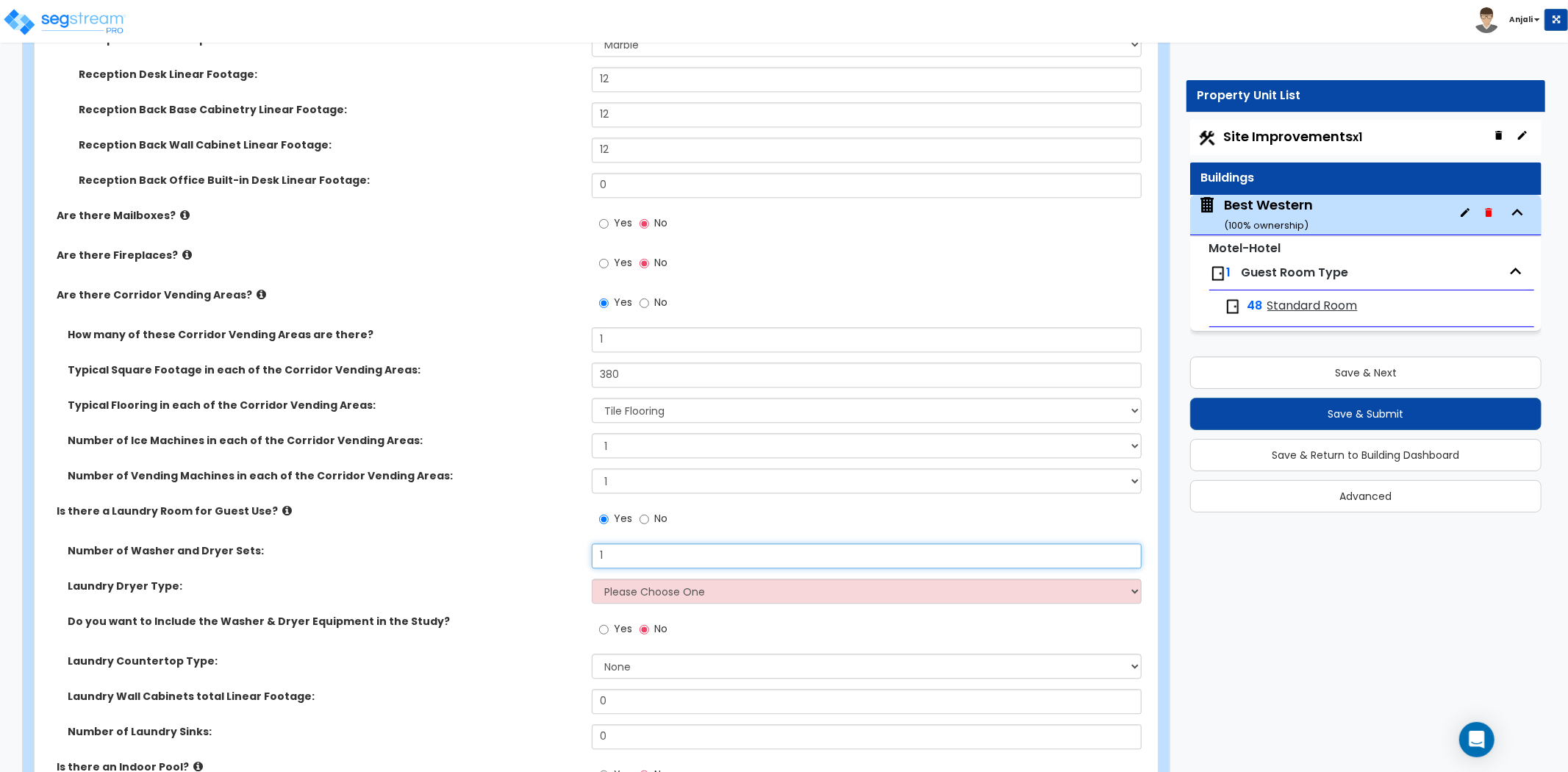
type input "1"
click at [636, 579] on select "Please Choose One Gas Electric" at bounding box center [866, 591] width 550 height 25
select select "1"
click at [592, 579] on select "Please Choose One Gas Electric" at bounding box center [866, 591] width 550 height 25
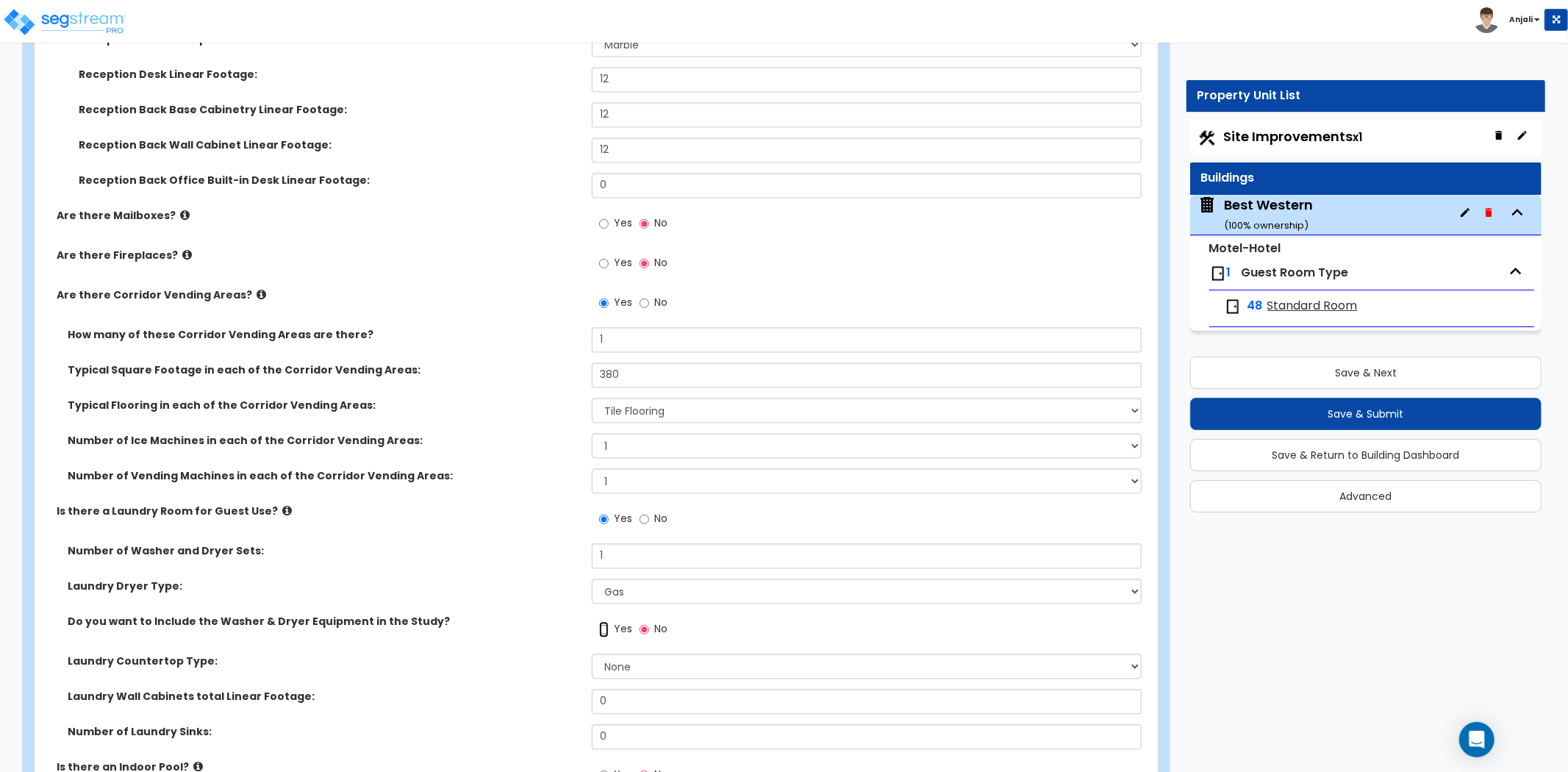
click at [601, 621] on input "Yes" at bounding box center [604, 629] width 10 height 16
radio input "true"
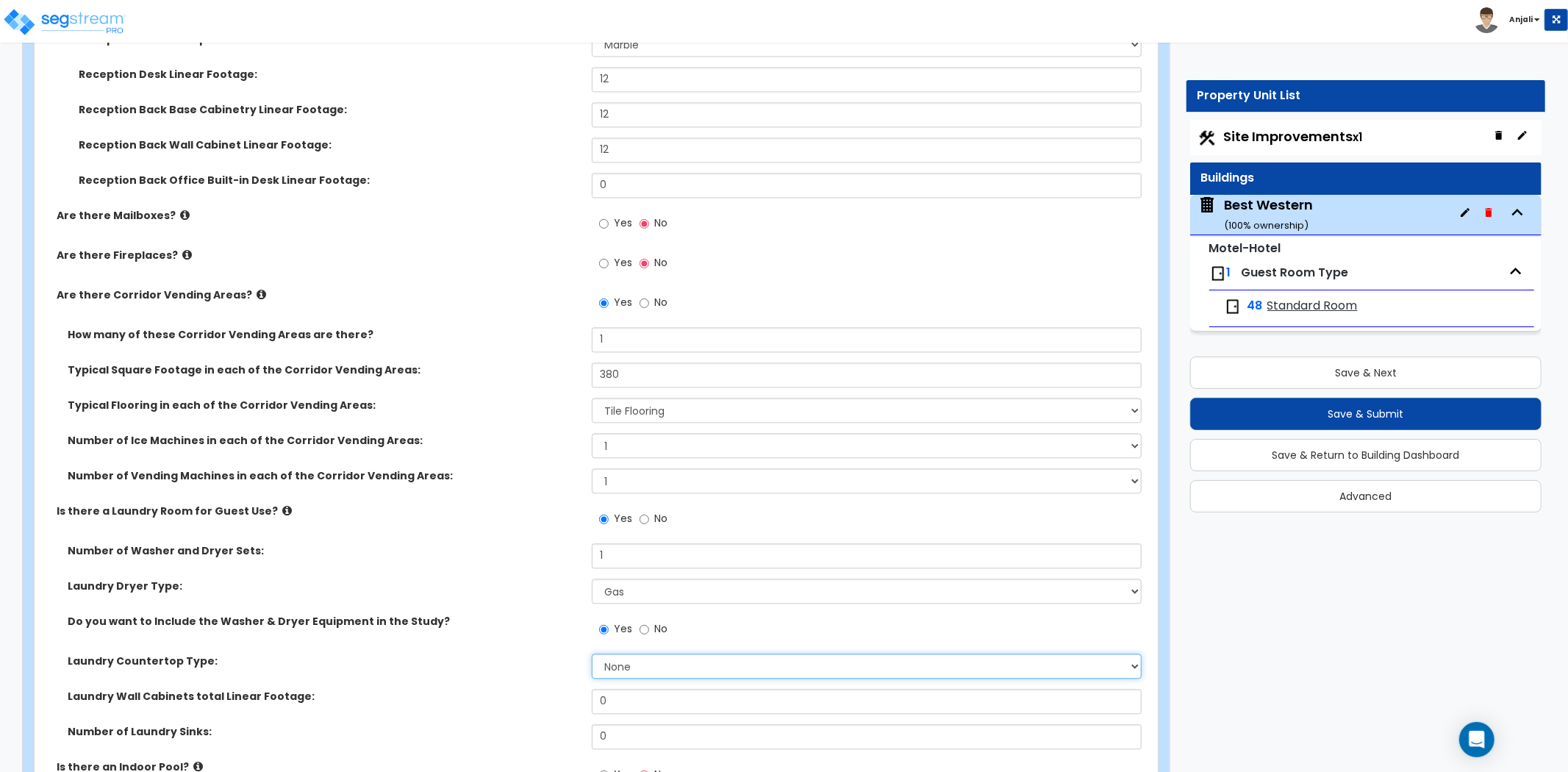
click at [616, 654] on select "None Plastic Laminate Solid Surface Stone Quartz Marble Tile Wood Stainless Ste…" at bounding box center [866, 666] width 550 height 25
select select "5"
click at [592, 654] on select "None Plastic Laminate Solid Surface Stone Quartz Marble Tile Wood Stainless Ste…" at bounding box center [866, 666] width 550 height 25
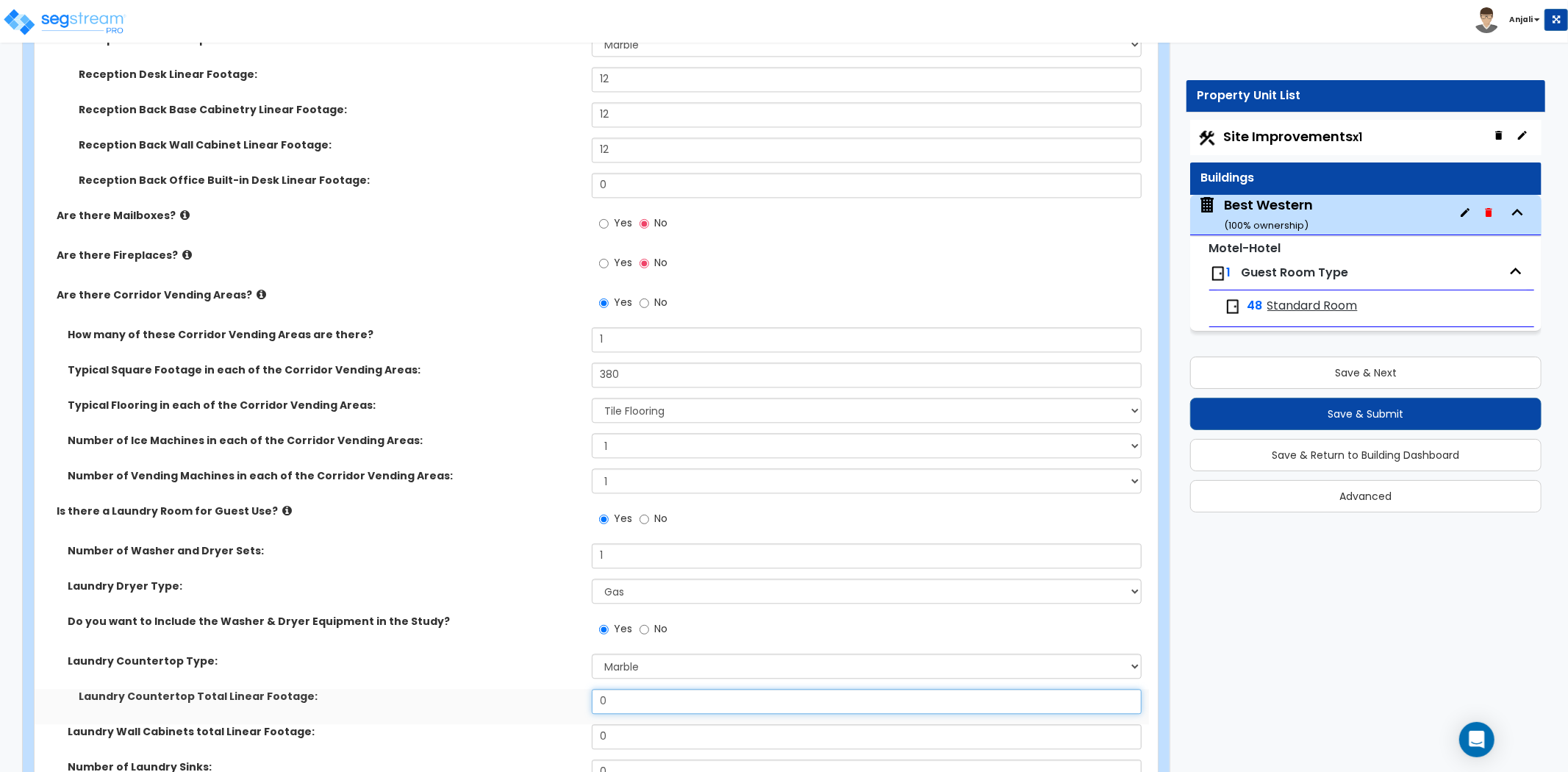
click at [632, 689] on input "0" at bounding box center [866, 701] width 550 height 25
click at [641, 621] on input "No" at bounding box center [644, 629] width 10 height 16
radio input "false"
radio input "true"
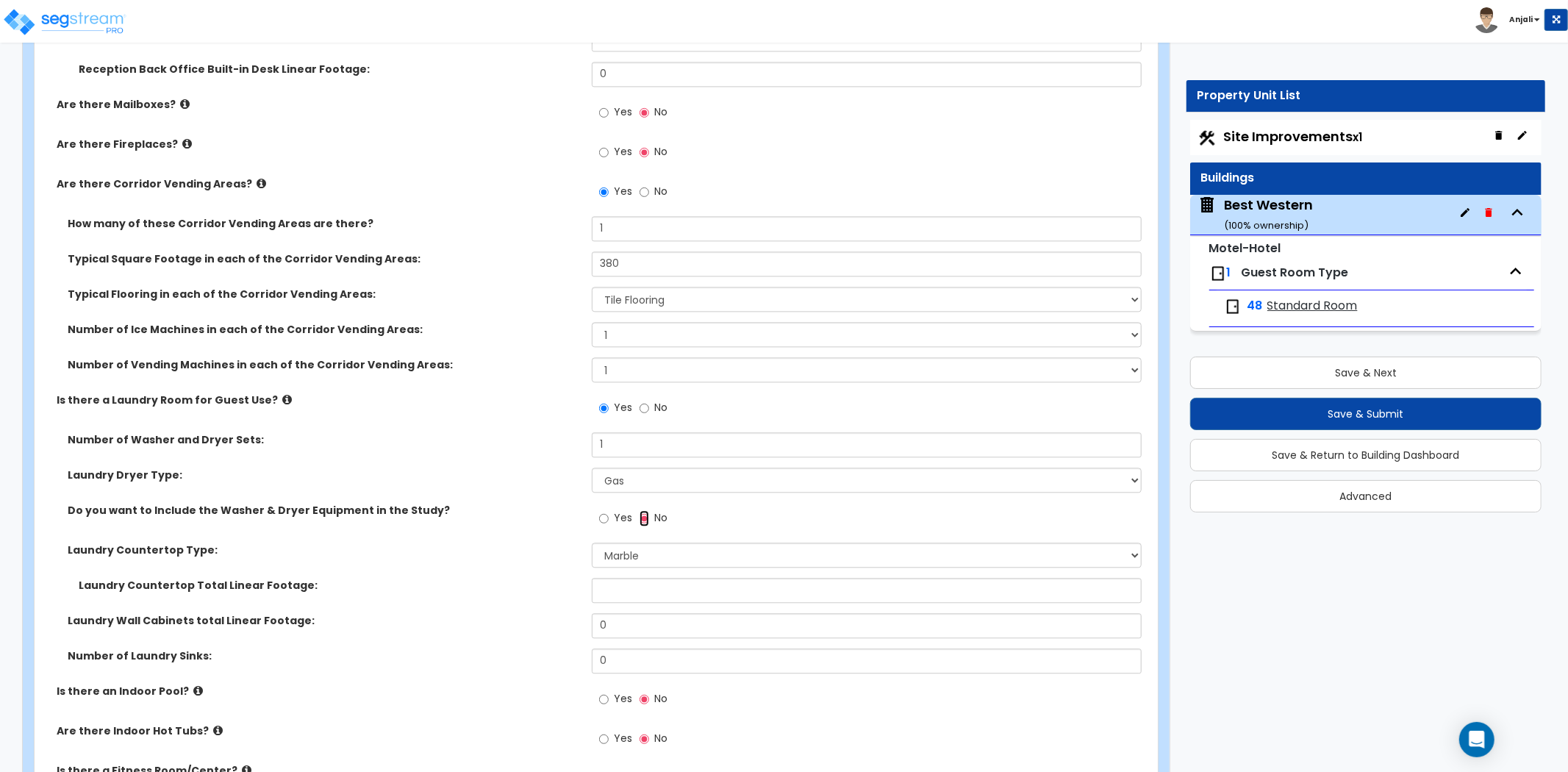
scroll to position [2858, 0]
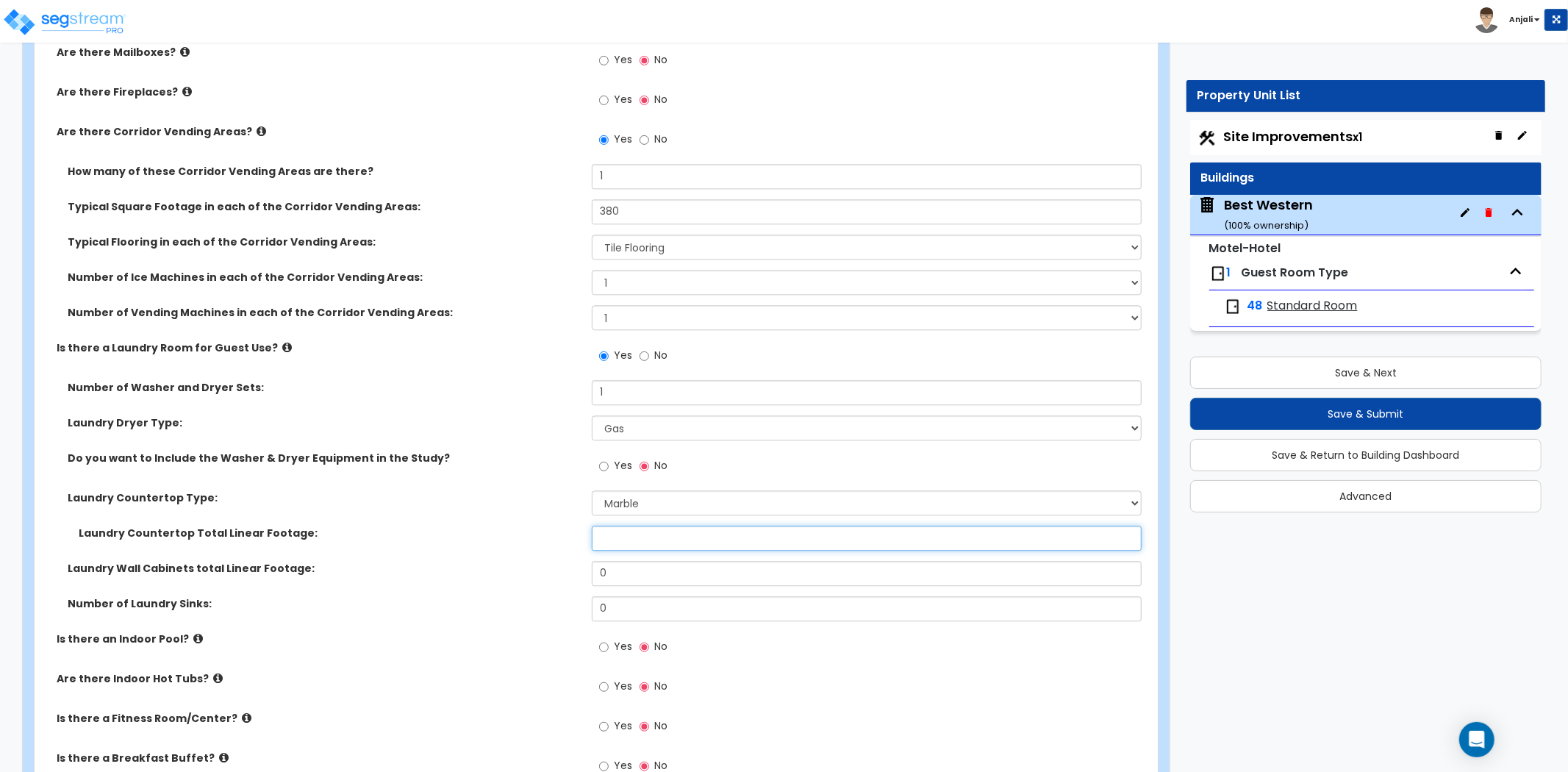
click at [633, 526] on input "text" at bounding box center [866, 538] width 550 height 25
type input "0"
click at [519, 570] on div "Laundry Wall Cabinets total Linear Footage: 0" at bounding box center [591, 579] width 1114 height 35
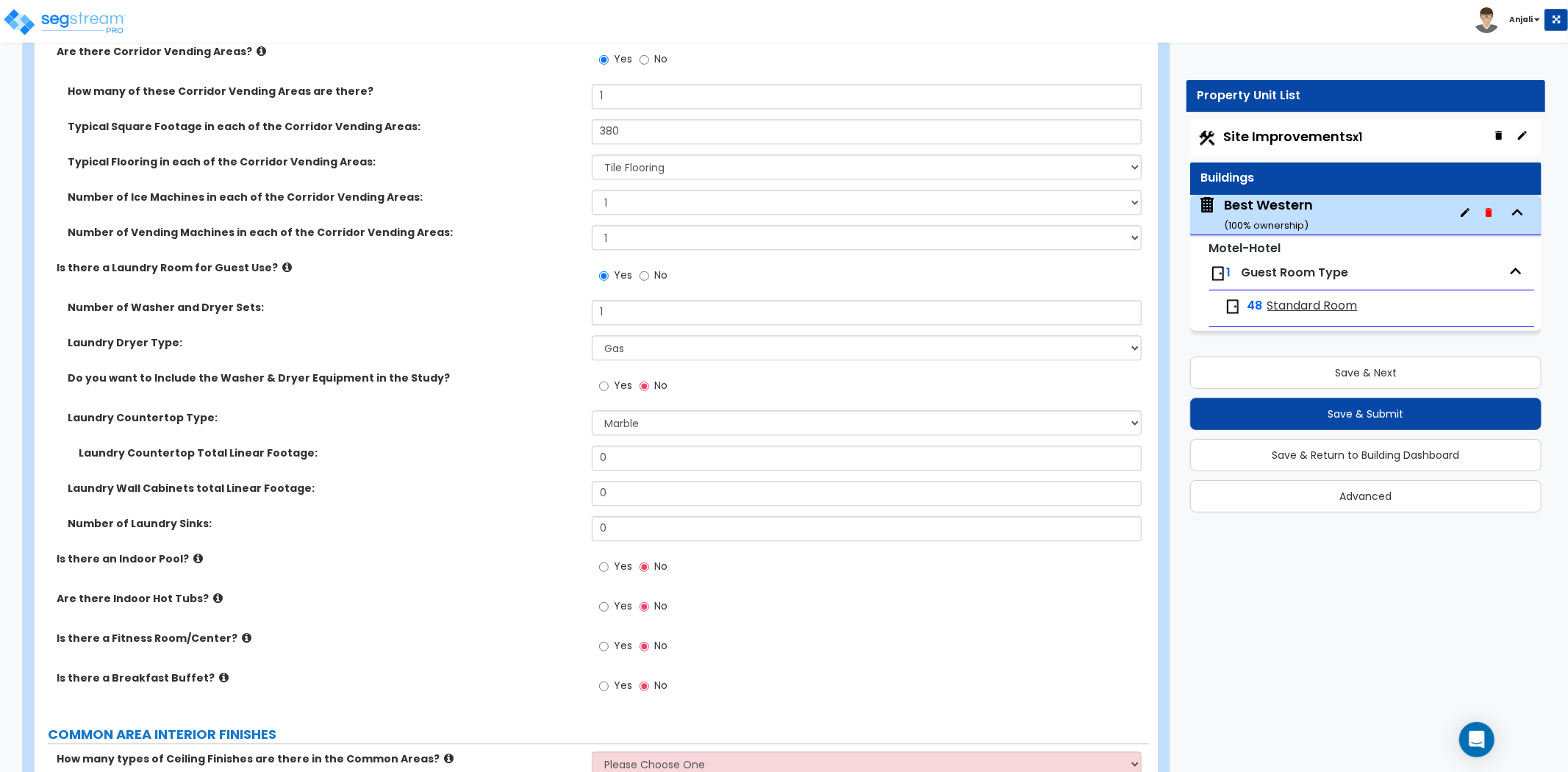
scroll to position [2941, 0]
click at [601, 557] on input "Yes" at bounding box center [604, 564] width 10 height 16
radio input "true"
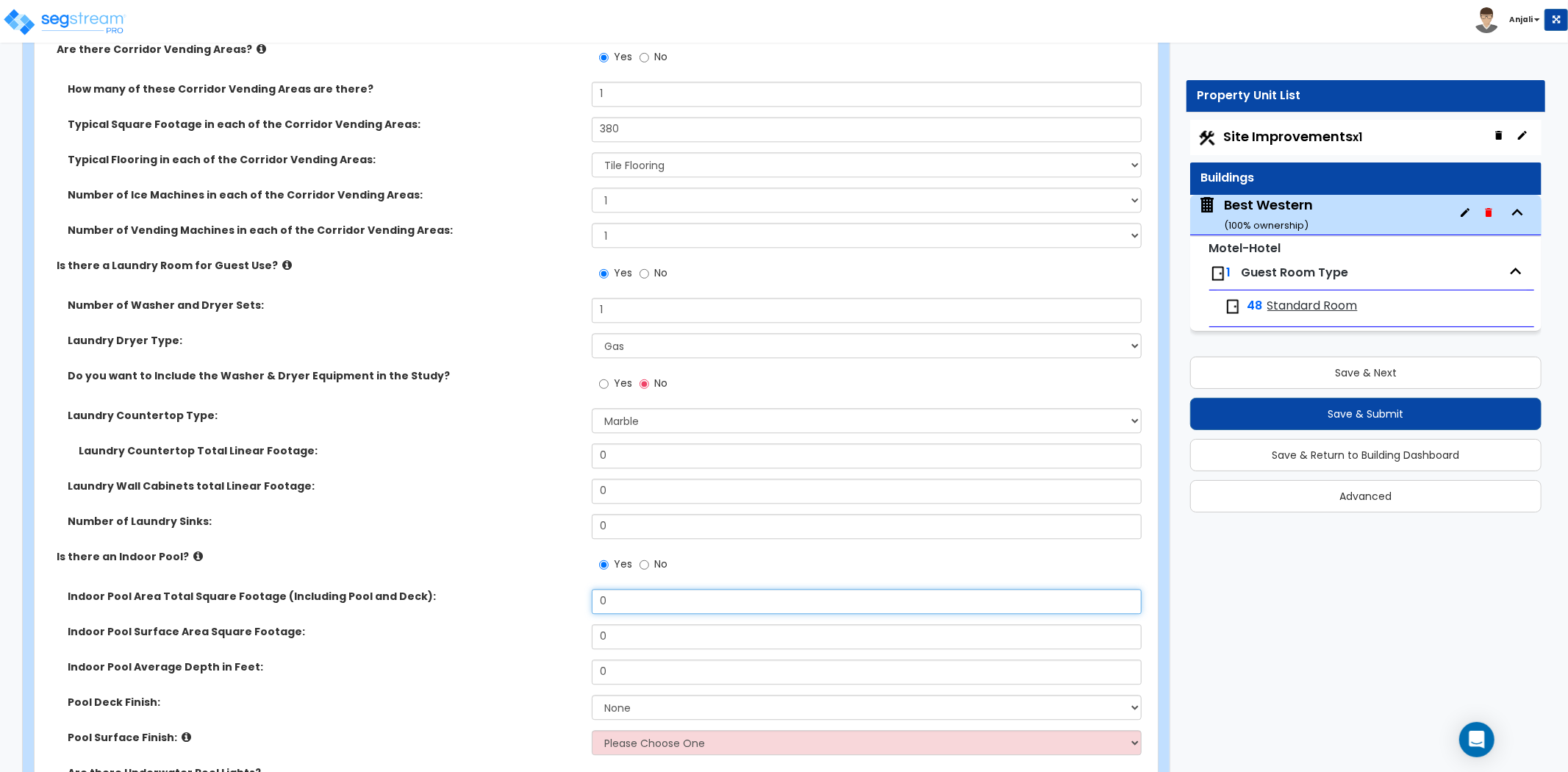
click at [621, 589] on input "0" at bounding box center [866, 601] width 550 height 25
type input "2,360"
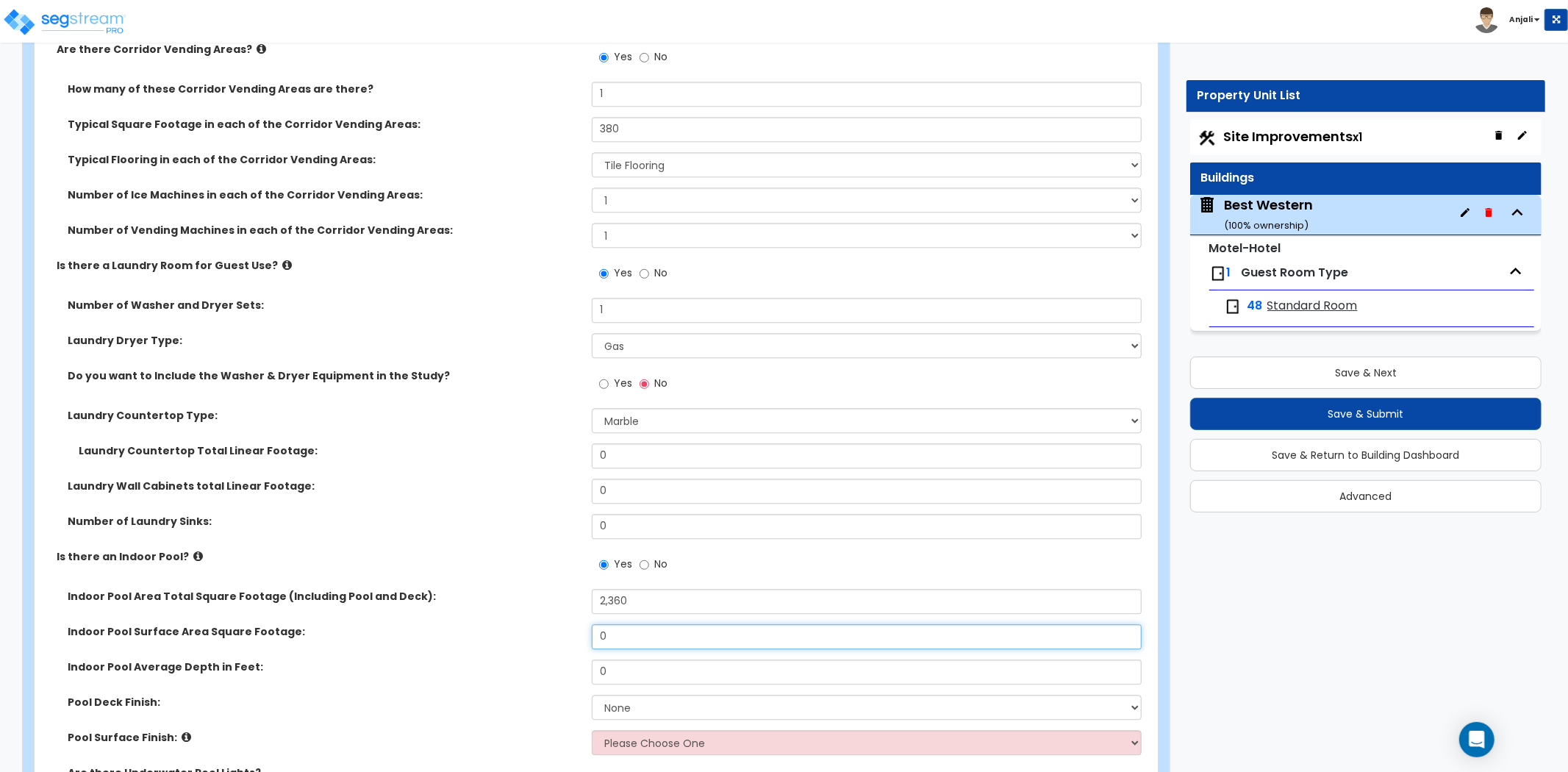
click at [620, 624] on input "0" at bounding box center [866, 637] width 550 height 25
type input "5"
type input "689"
click at [629, 662] on input "0" at bounding box center [866, 672] width 550 height 25
type input "5"
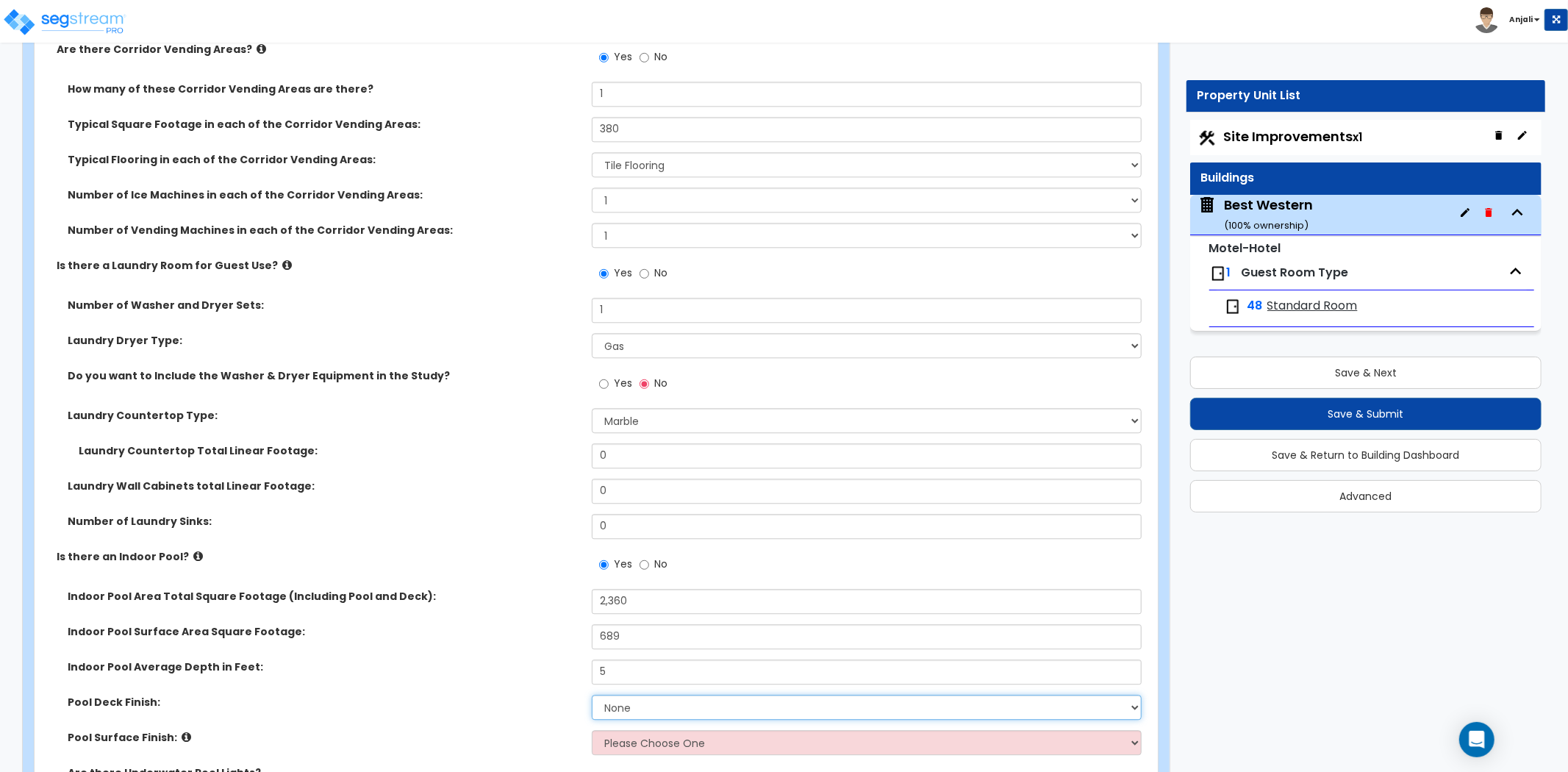
click at [629, 695] on select "None Tile Concrete" at bounding box center [866, 707] width 550 height 25
select select "2"
click at [592, 695] on select "None Tile Concrete" at bounding box center [866, 707] width 550 height 25
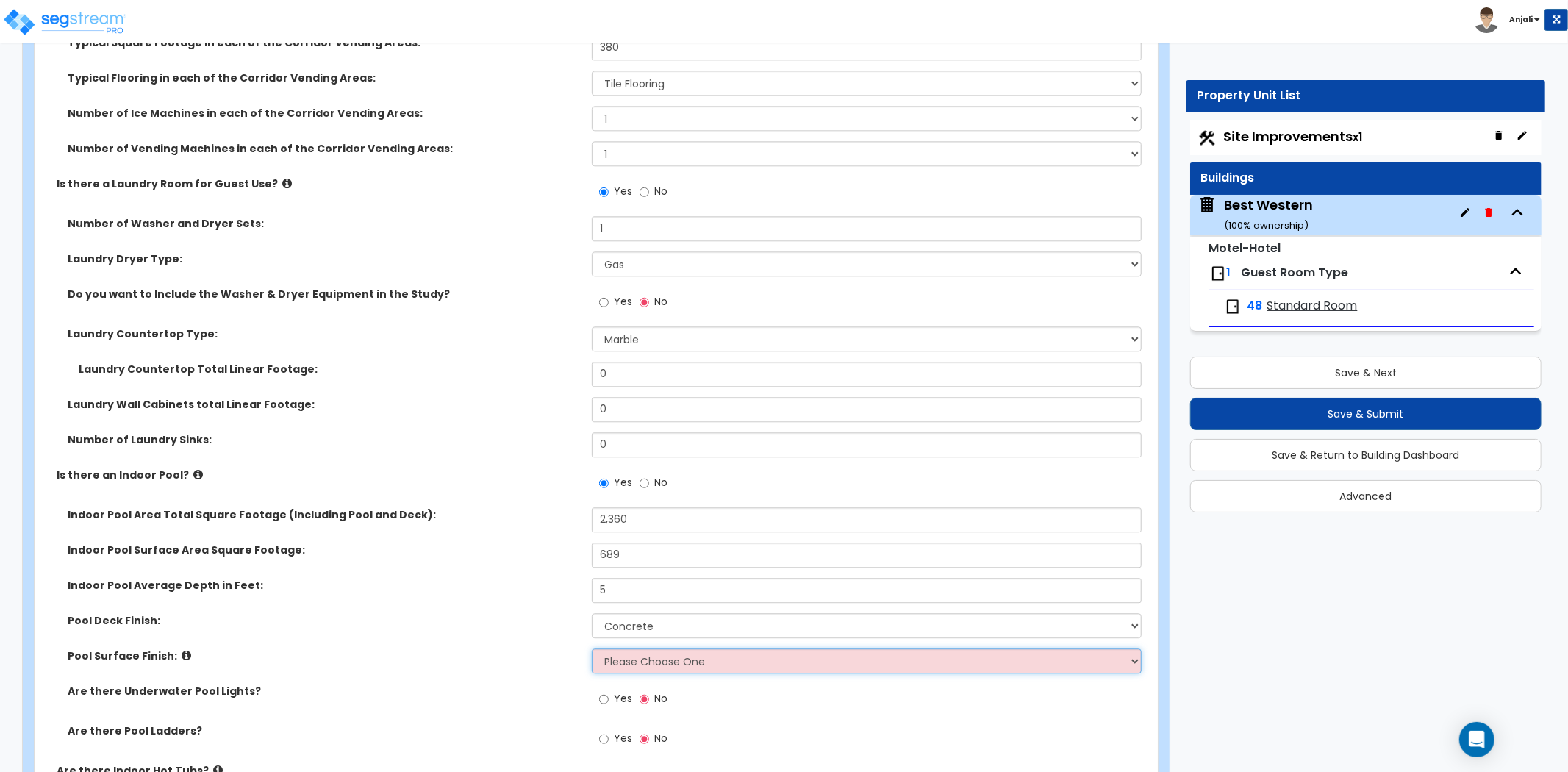
click at [651, 648] on select "Please Choose One Tile Plaster" at bounding box center [866, 660] width 550 height 25
select select "2"
click at [592, 648] on select "Please Choose One Tile Plaster" at bounding box center [866, 660] width 550 height 25
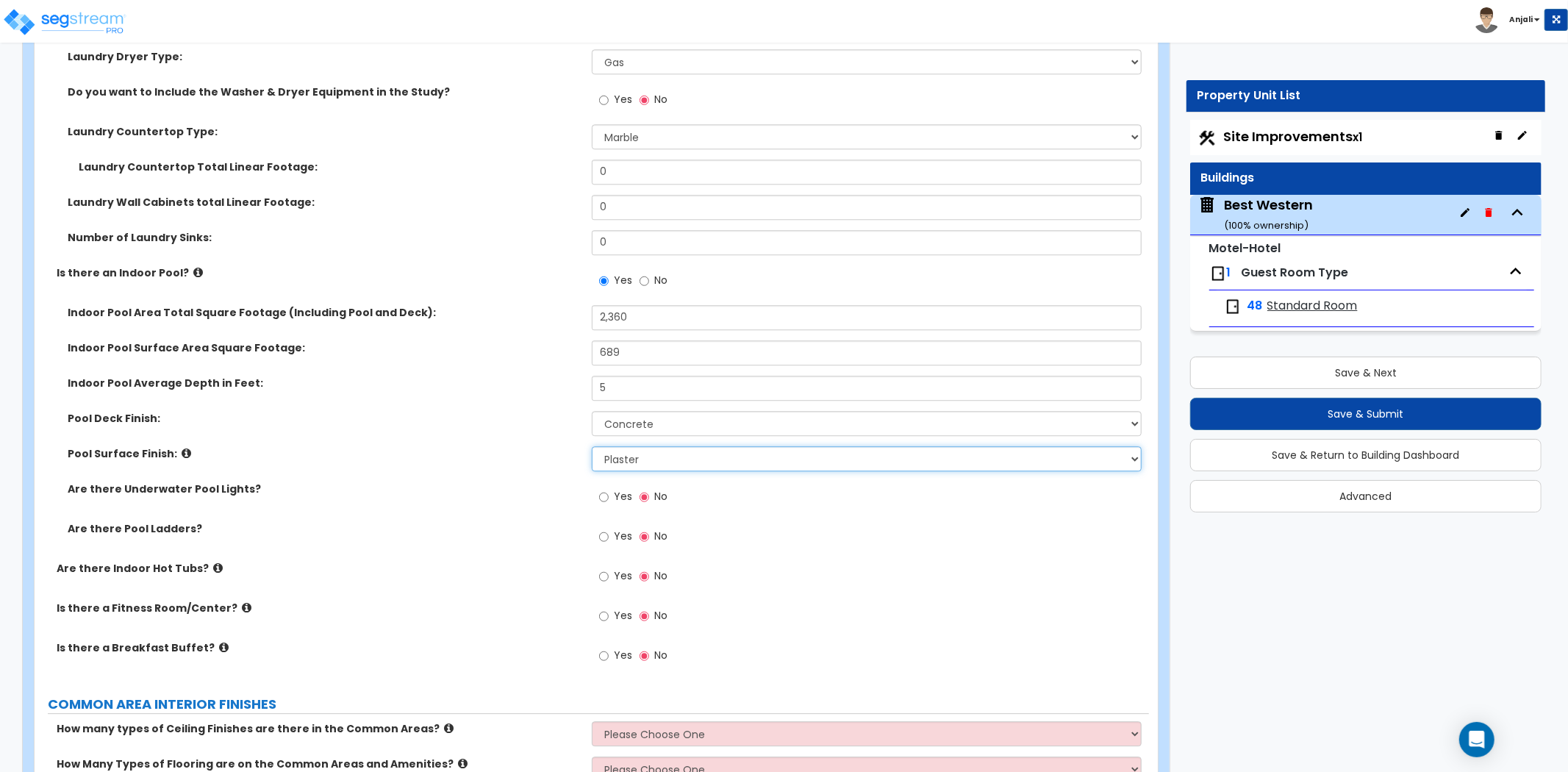
scroll to position [3267, 0]
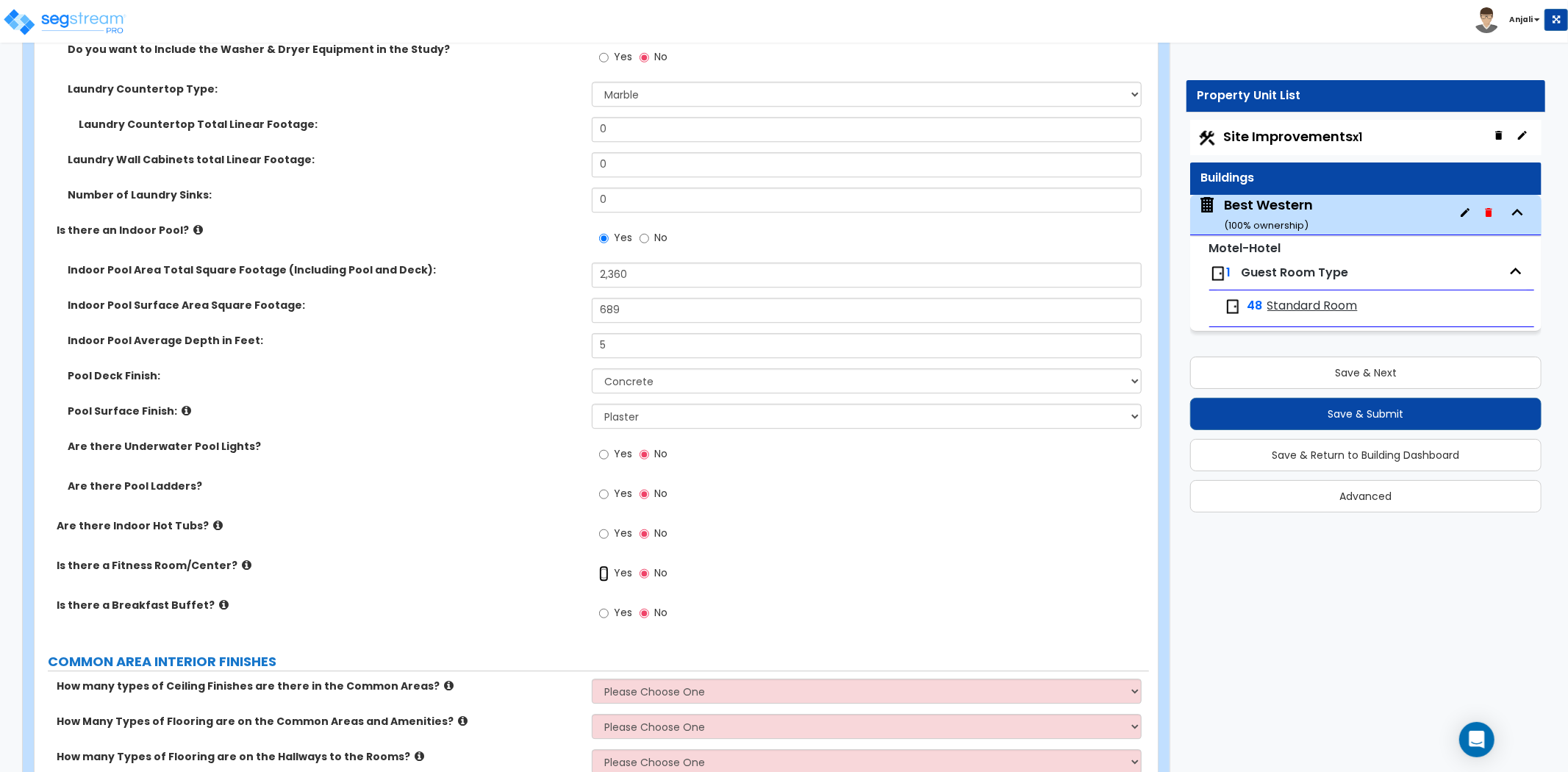
click at [603, 565] on input "Yes" at bounding box center [604, 573] width 10 height 16
radio input "true"
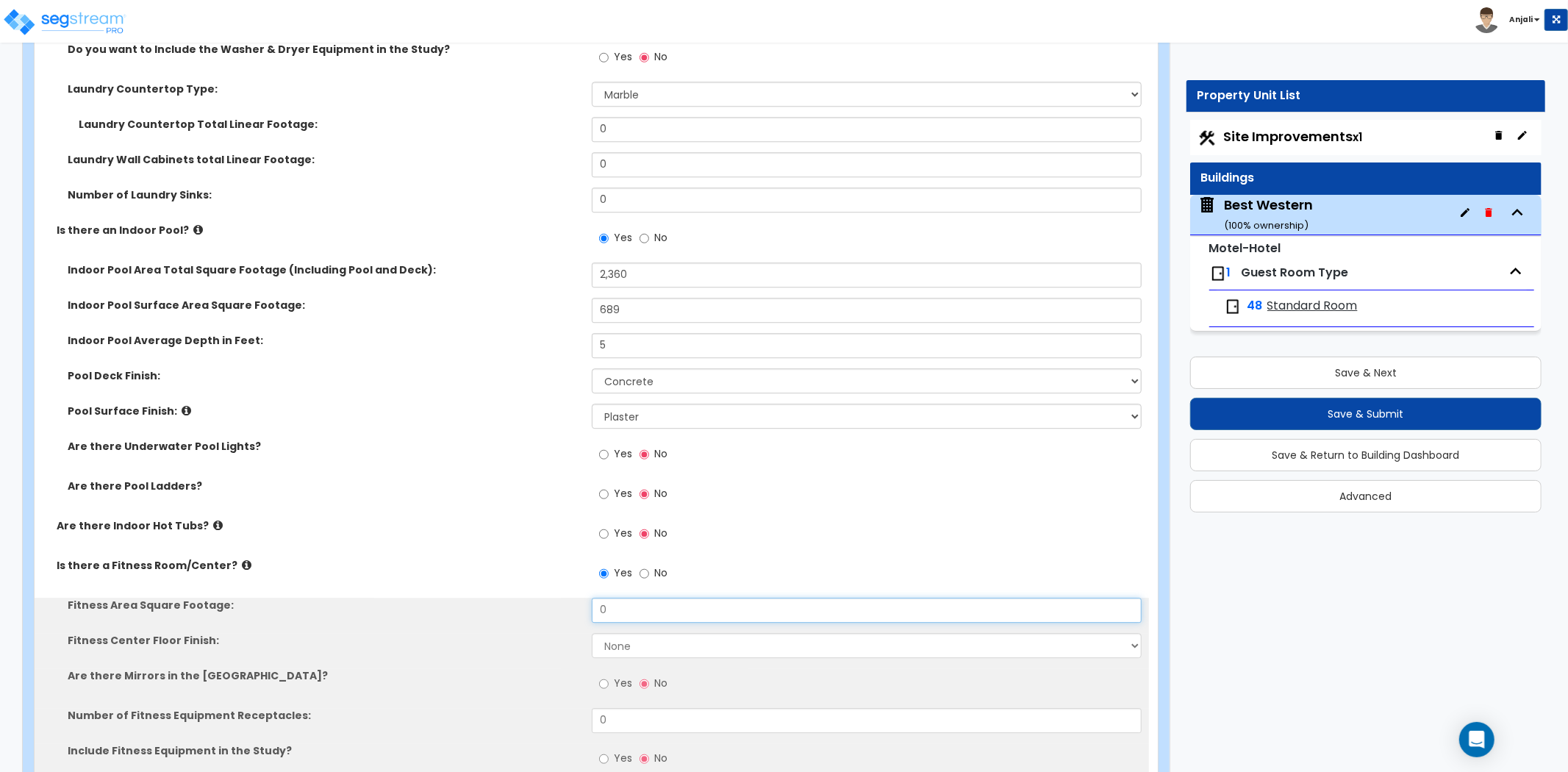
click at [622, 598] on input "0" at bounding box center [866, 610] width 550 height 25
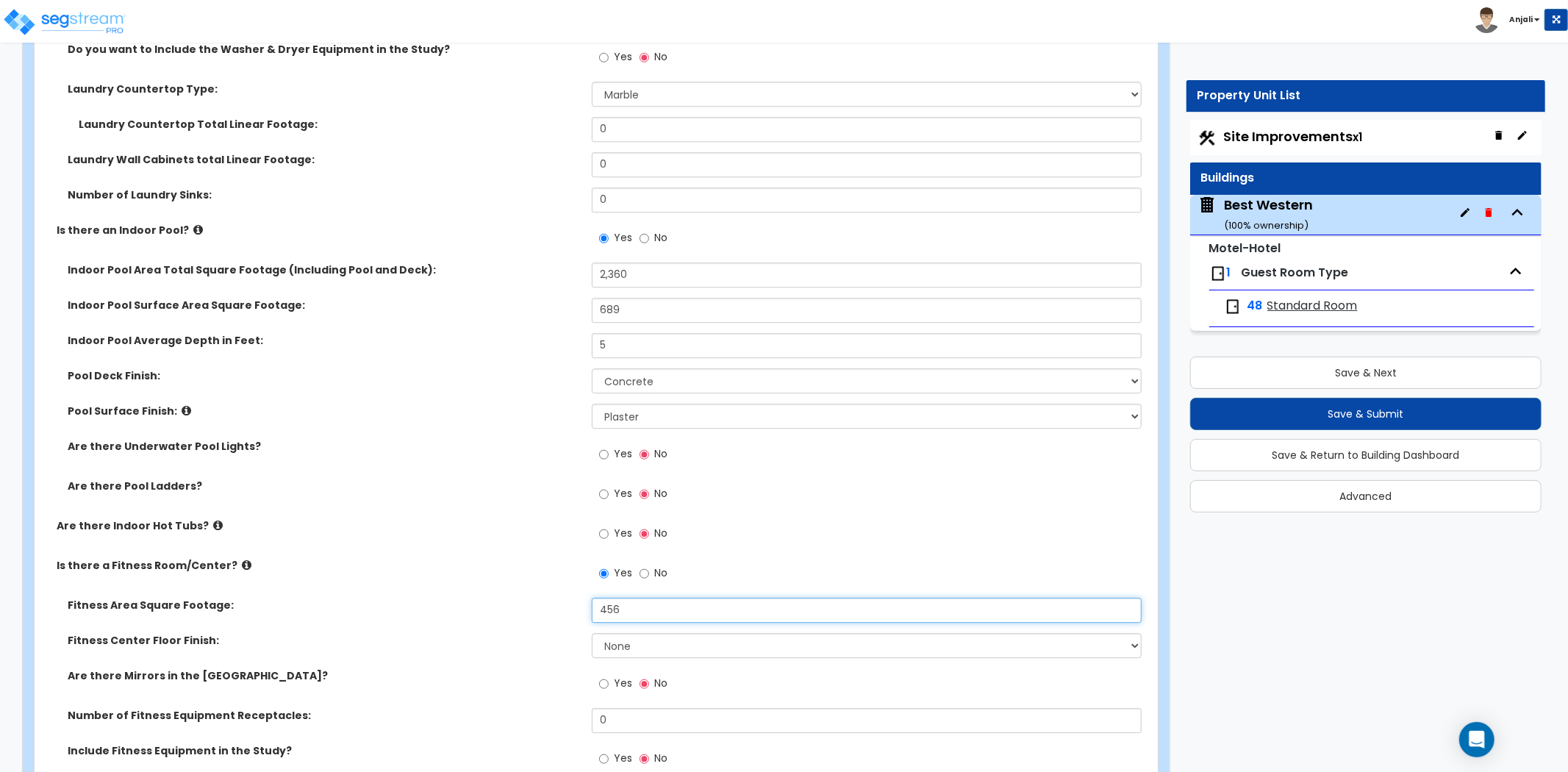
type input "456"
click at [629, 633] on select "None Tile Flooring Resilient Laminate Flooring VCT Flooring Sheet Carpet Floori…" at bounding box center [866, 645] width 550 height 25
select select "6"
click at [592, 633] on select "None Tile Flooring Resilient Laminate Flooring VCT Flooring Sheet Carpet Floori…" at bounding box center [866, 645] width 550 height 25
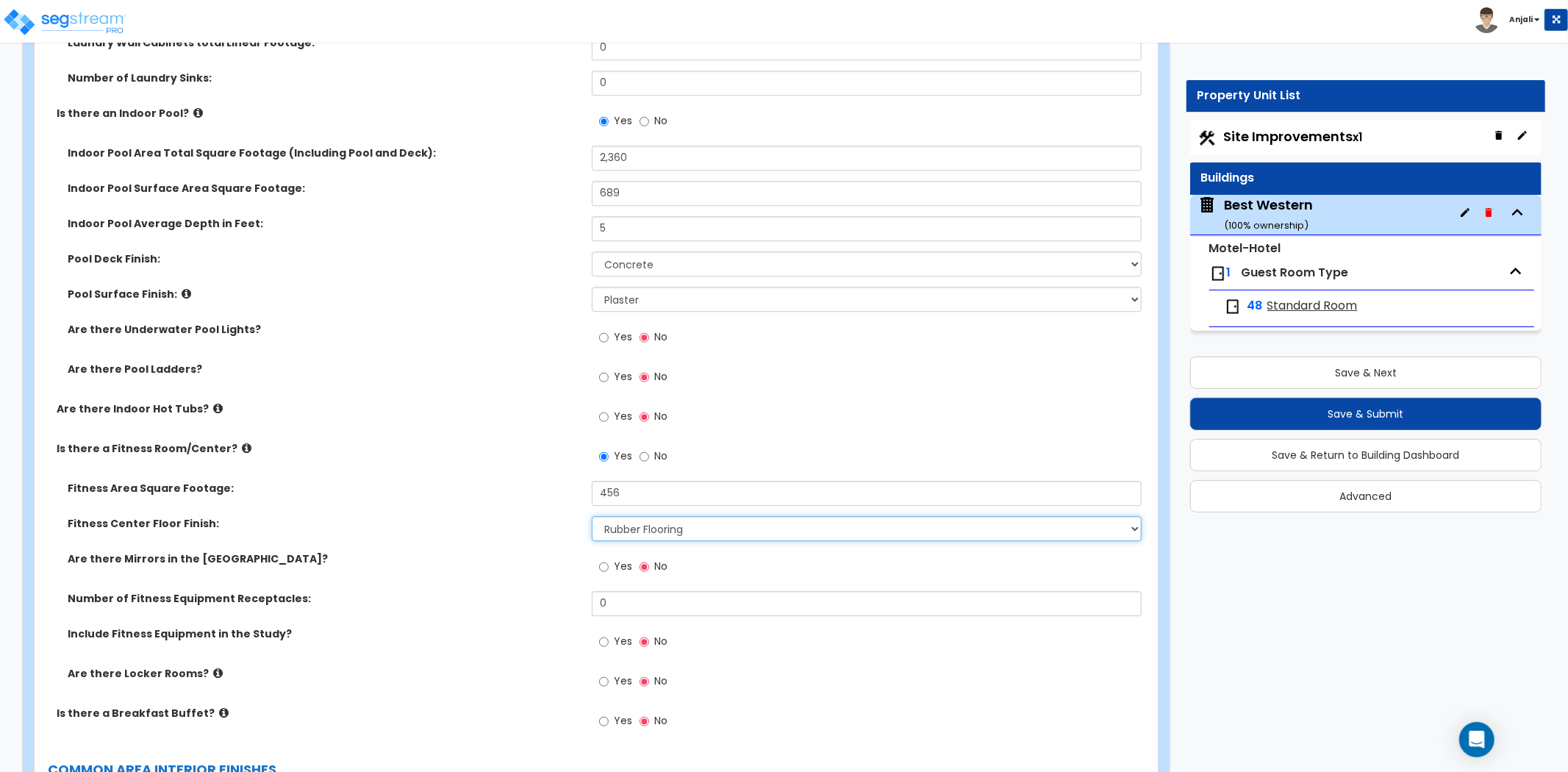
scroll to position [3430, 0]
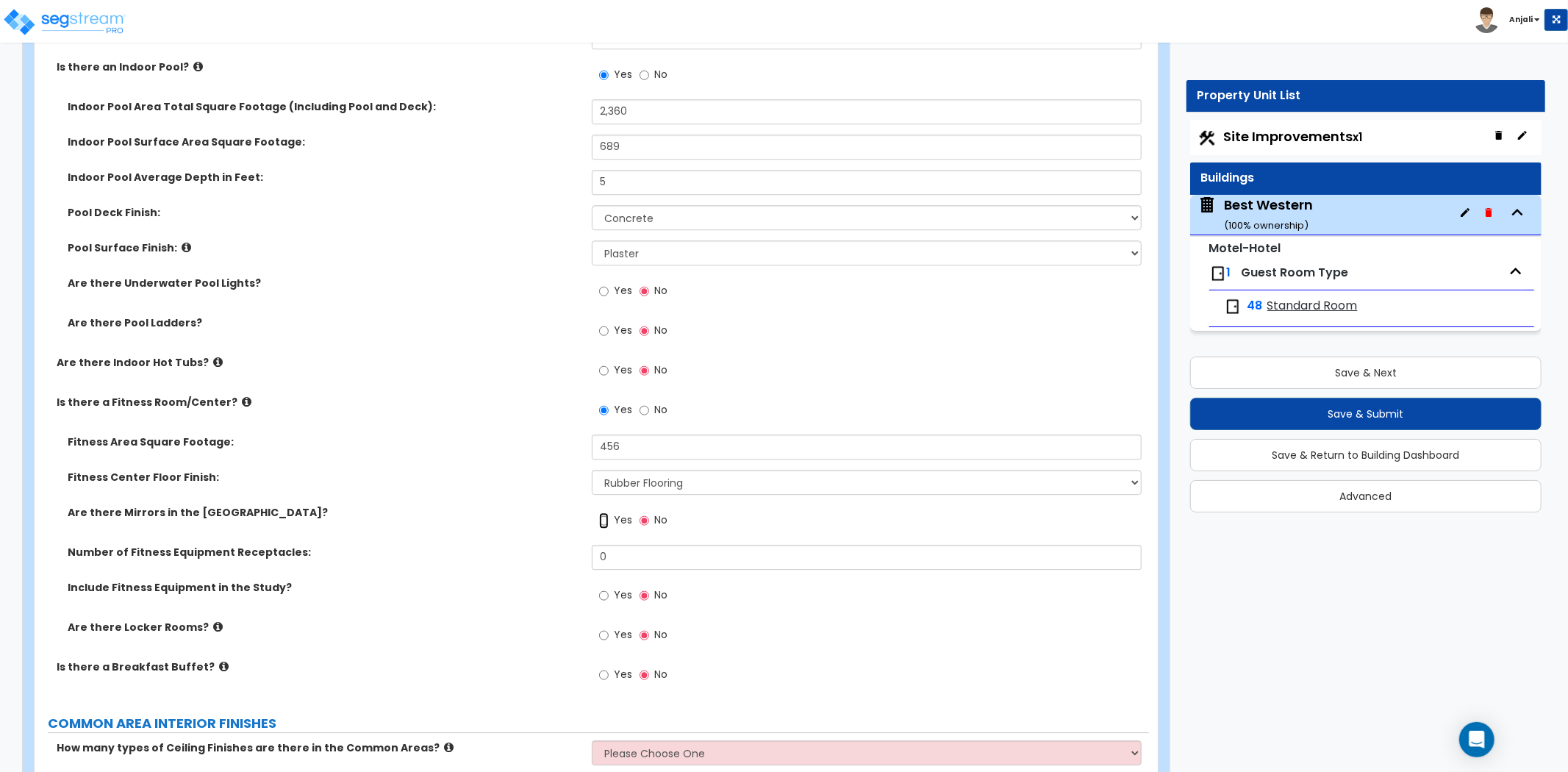
click at [606, 513] on input "Yes" at bounding box center [604, 520] width 10 height 16
radio input "true"
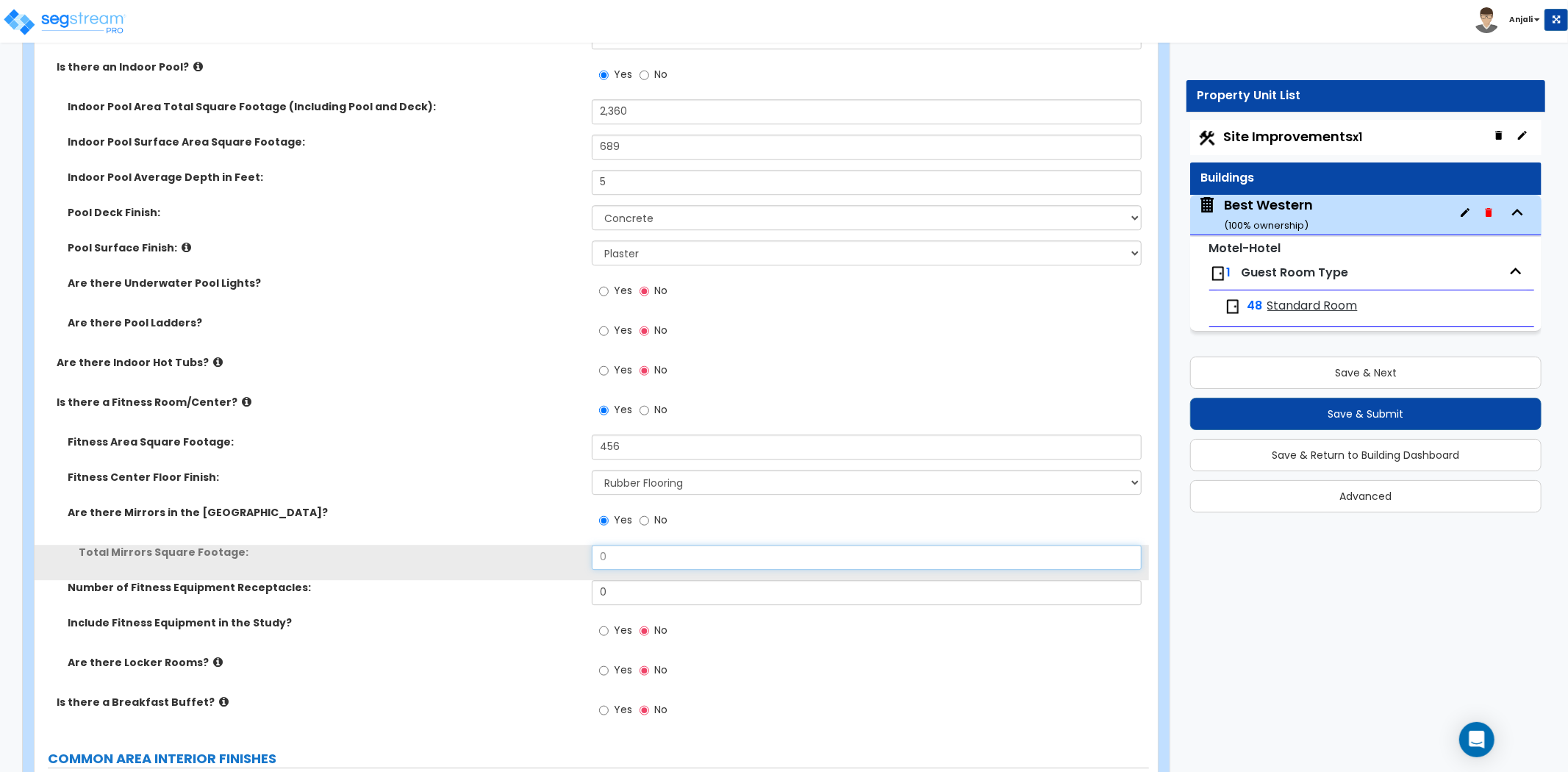
click at [628, 545] on input "0" at bounding box center [866, 558] width 550 height 25
type input "84"
click at [632, 581] on input "0" at bounding box center [866, 593] width 550 height 25
type input "8"
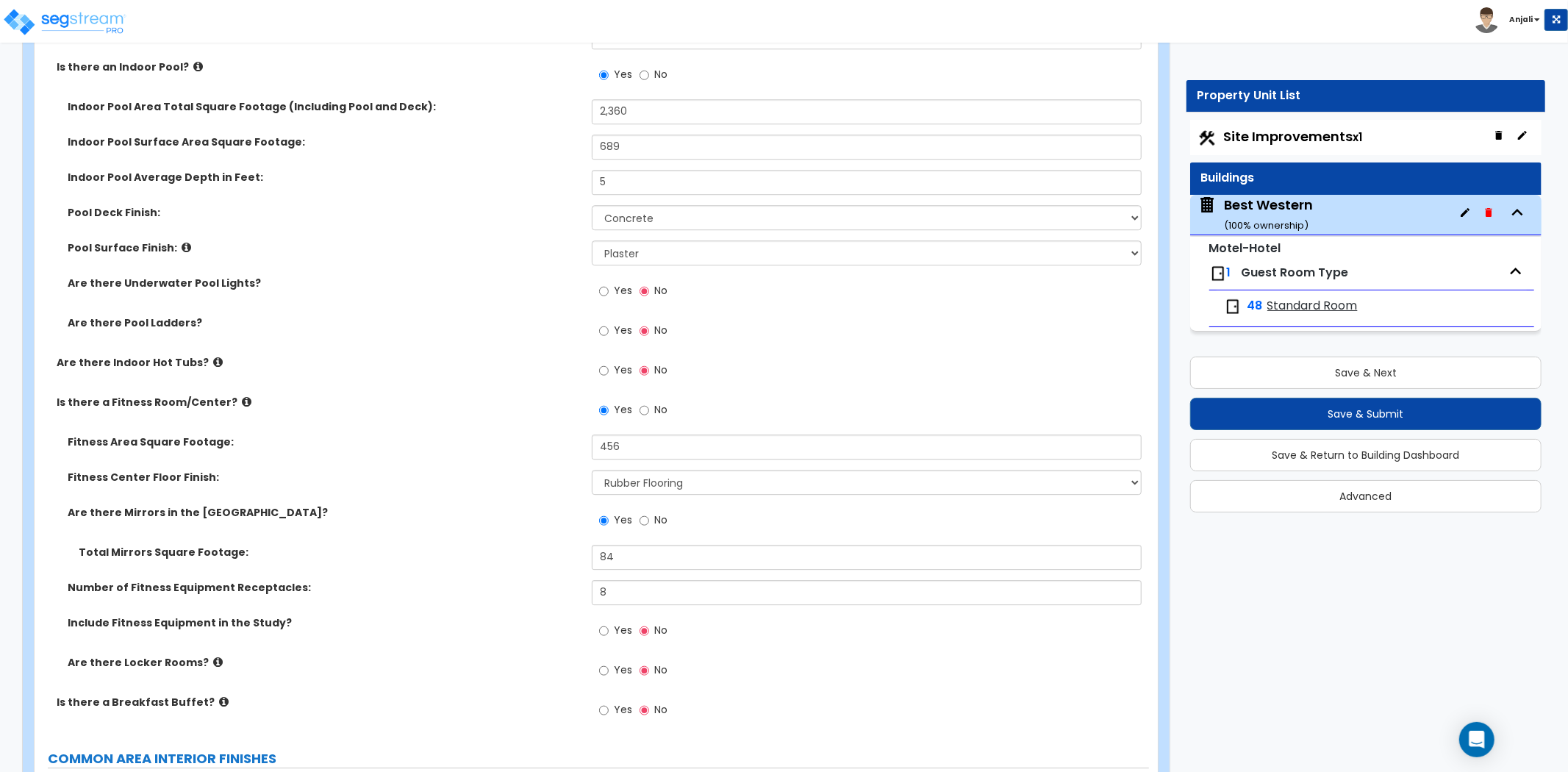
click at [536, 582] on div "Number of Fitness Equipment Receptacles: 8" at bounding box center [591, 598] width 1114 height 35
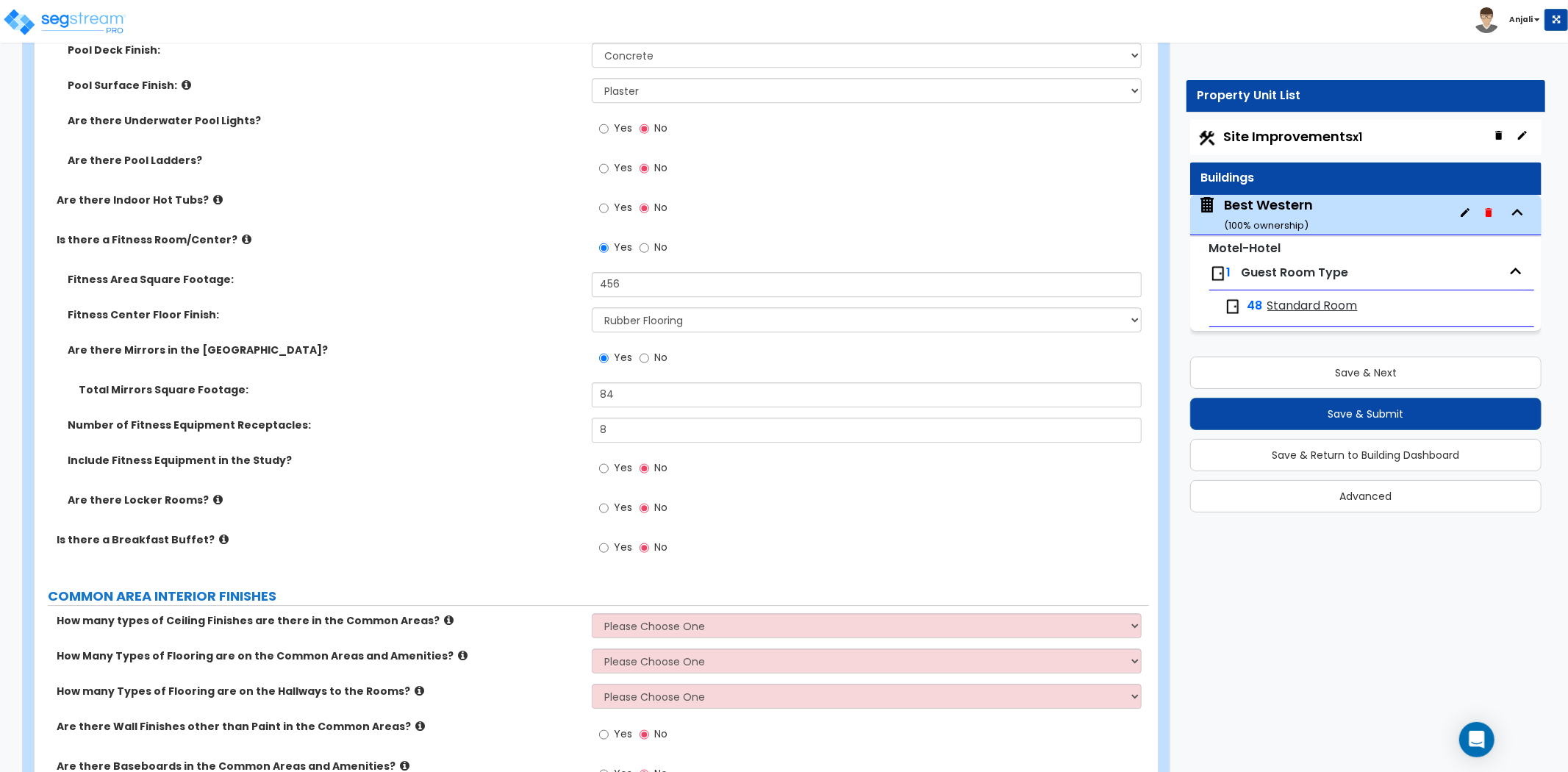
scroll to position [3594, 0]
click at [603, 538] on input "Yes" at bounding box center [604, 546] width 10 height 16
radio input "true"
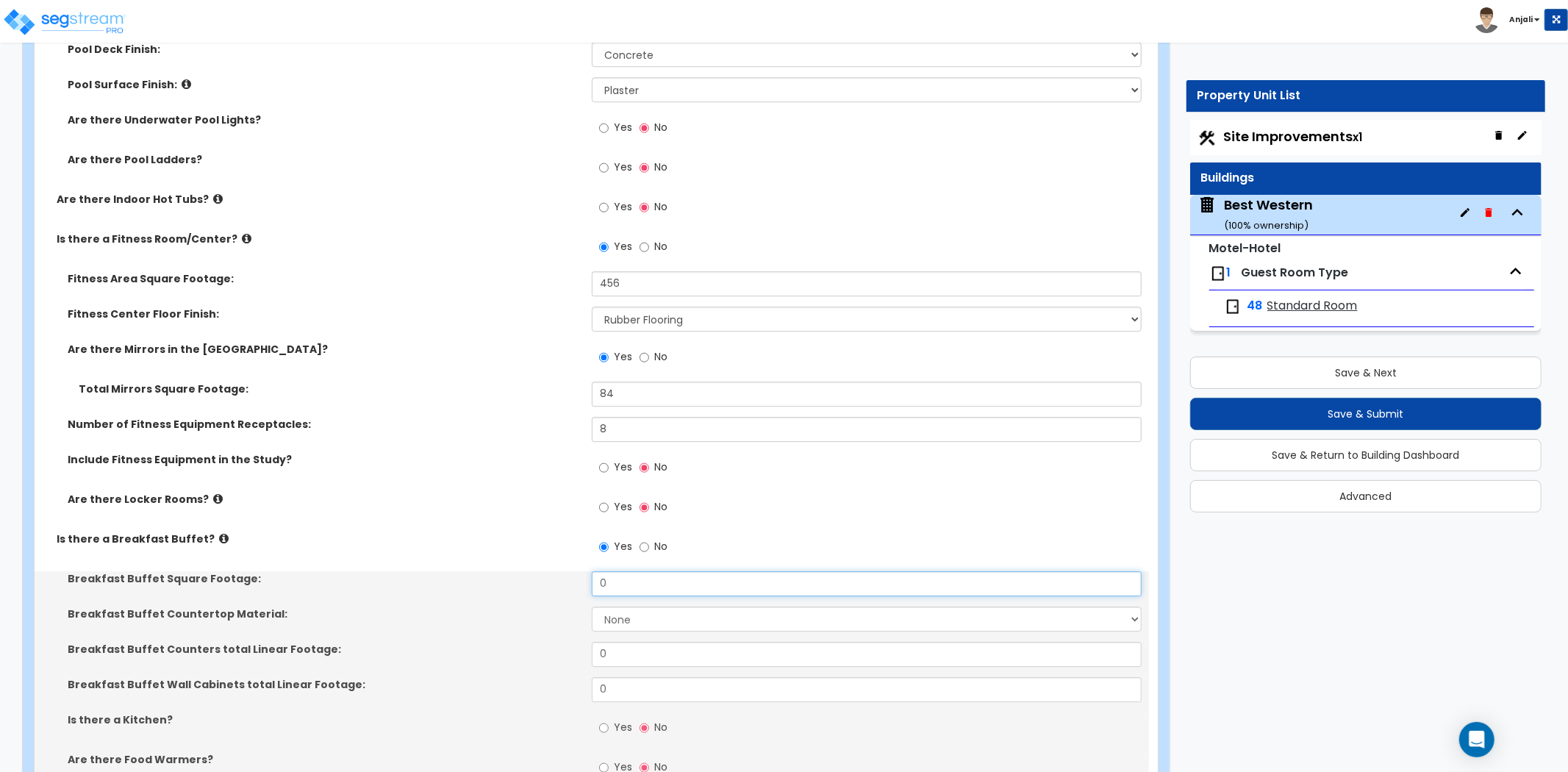
click at [641, 571] on input "0" at bounding box center [866, 583] width 550 height 25
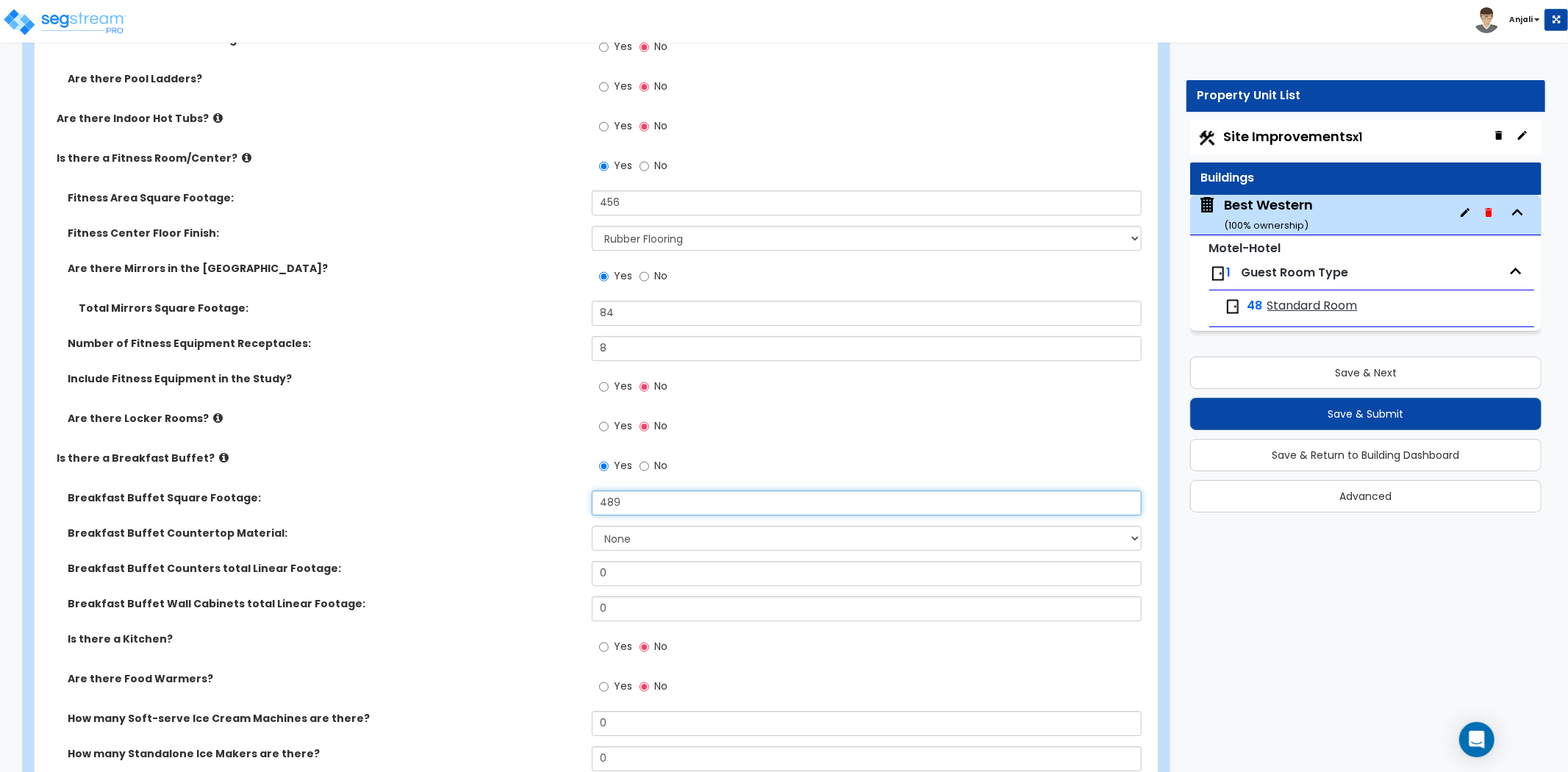
scroll to position [3676, 0]
type input "489"
drag, startPoint x: 610, startPoint y: 501, endPoint x: 629, endPoint y: 525, distance: 30.6
click at [613, 506] on div "Breakfast Buffet Square Footage: 489" at bounding box center [591, 506] width 1114 height 35
click at [629, 525] on select "None Plastic Laminate Solid Surface Stone Quartz Marble Tile Wood Stainless Ste…" at bounding box center [866, 537] width 550 height 25
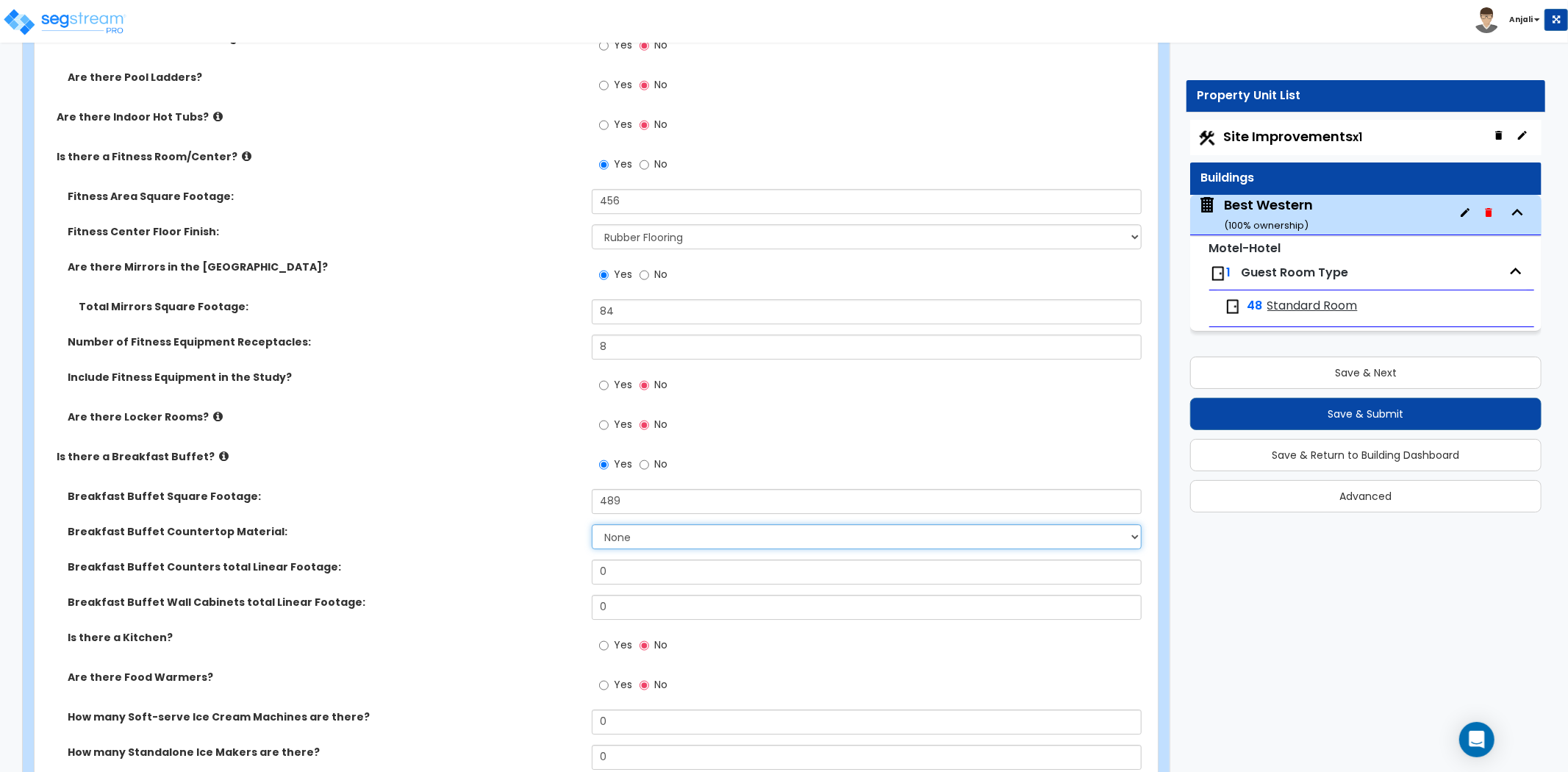
select select "5"
click at [592, 524] on select "None Plastic Laminate Solid Surface Stone Quartz Marble Tile Wood Stainless Ste…" at bounding box center [866, 537] width 550 height 25
click at [642, 561] on input "0" at bounding box center [866, 572] width 550 height 25
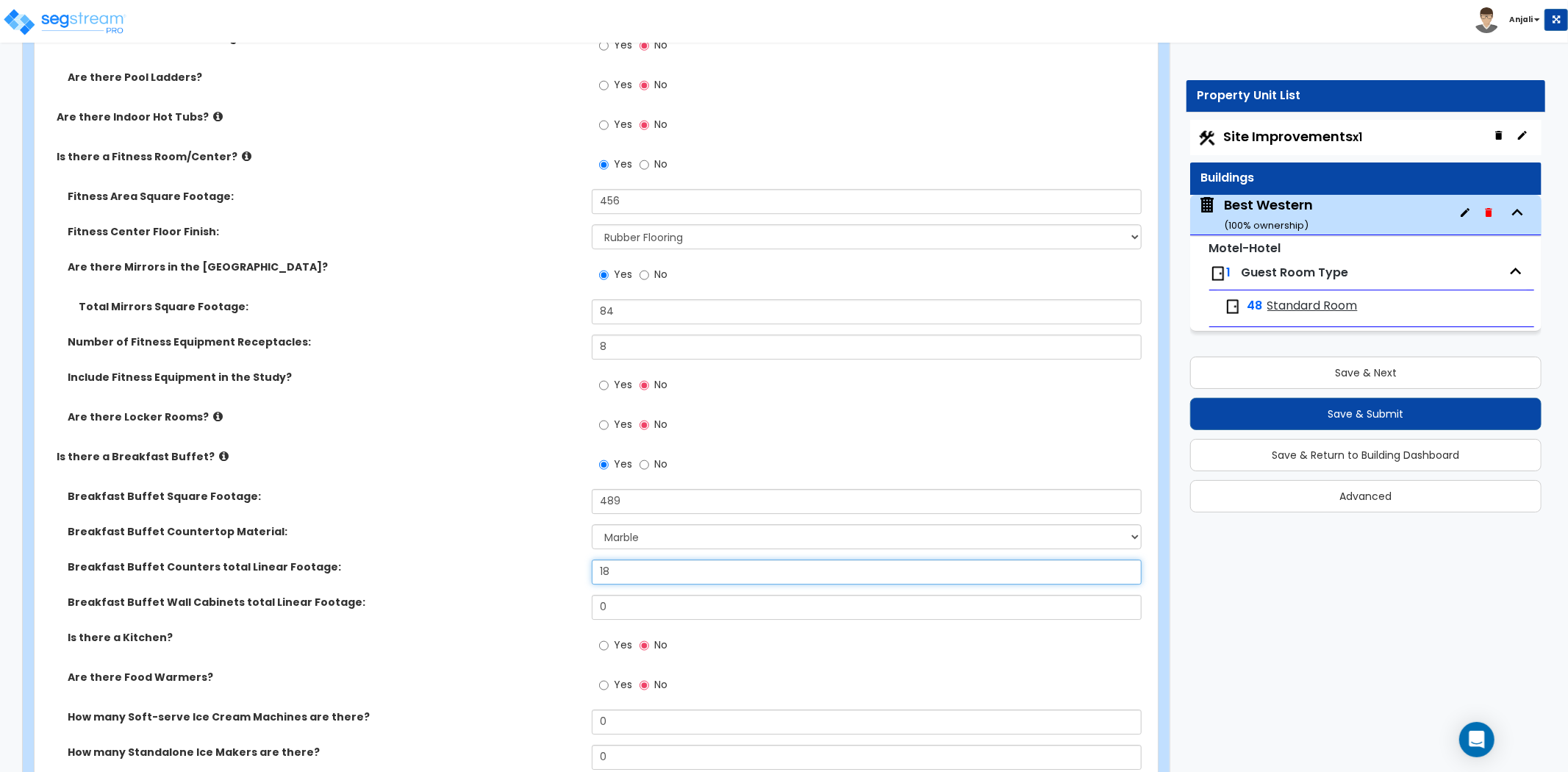
type input "18"
click at [635, 595] on input "0" at bounding box center [866, 607] width 550 height 25
type input "18"
click at [496, 559] on label "Breakfast Buffet Counters total Linear Footage:" at bounding box center [324, 566] width 513 height 14
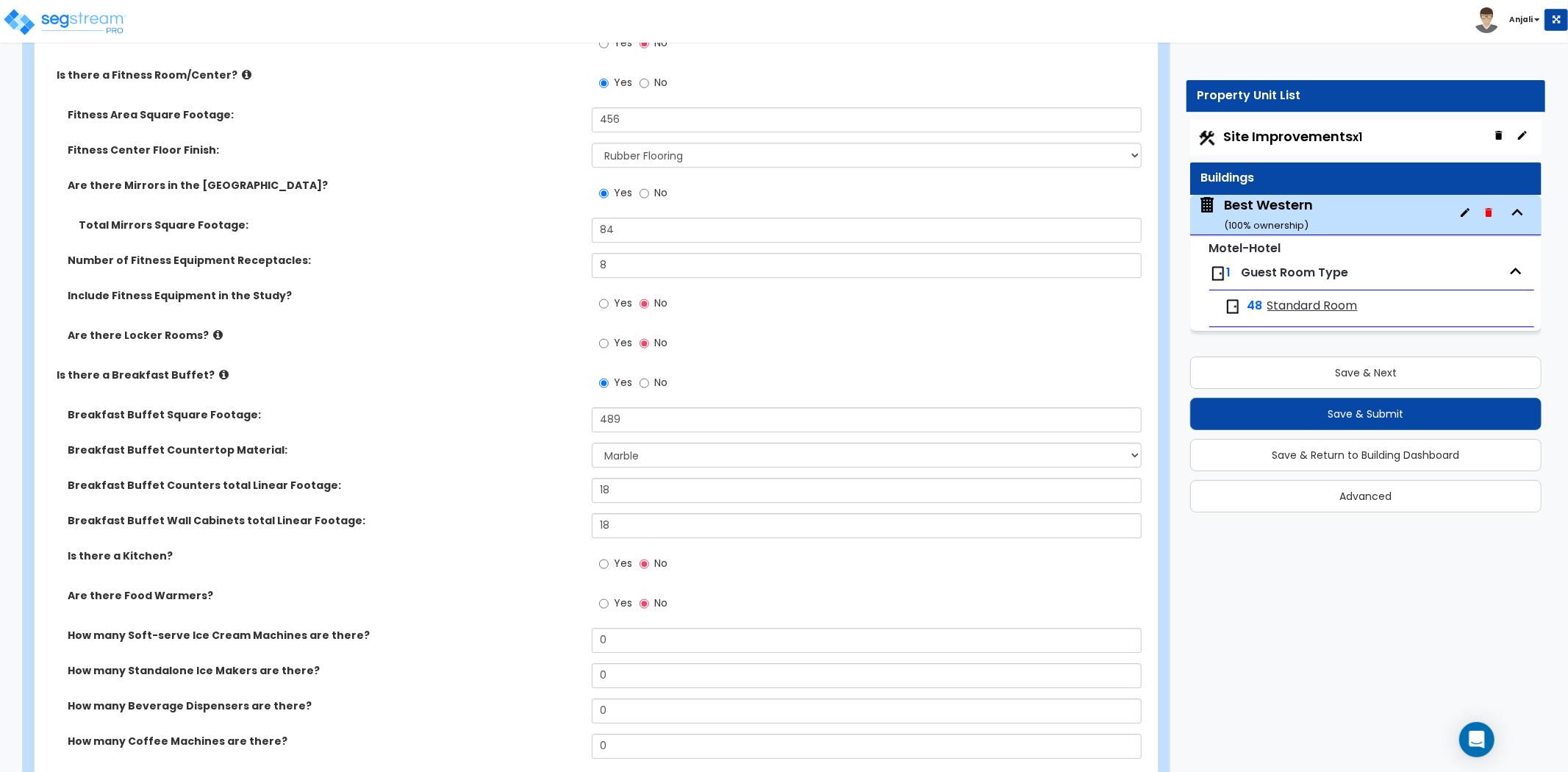
scroll to position [3839, 0]
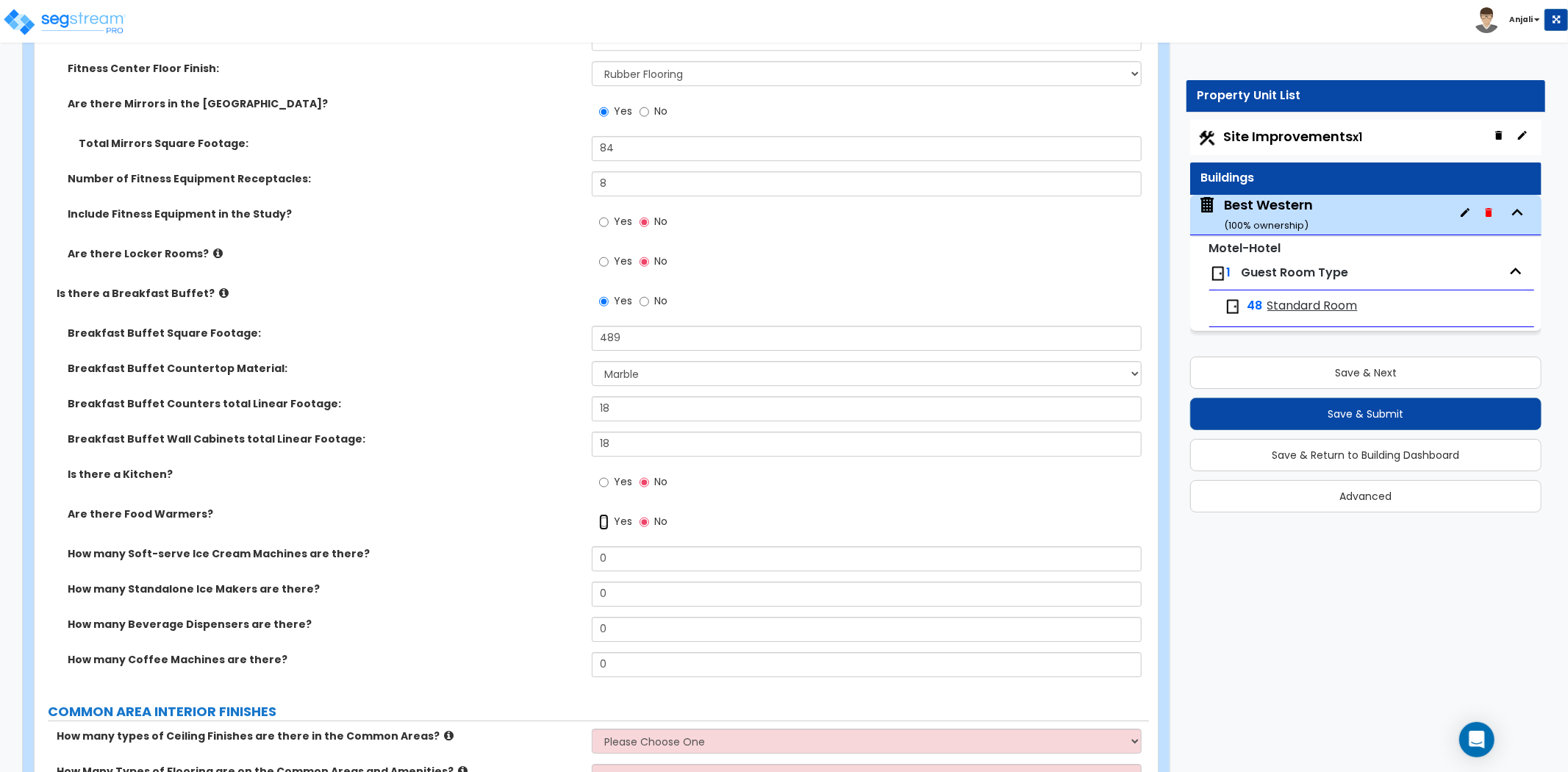
click at [603, 514] on input "Yes" at bounding box center [604, 521] width 10 height 16
radio input "true"
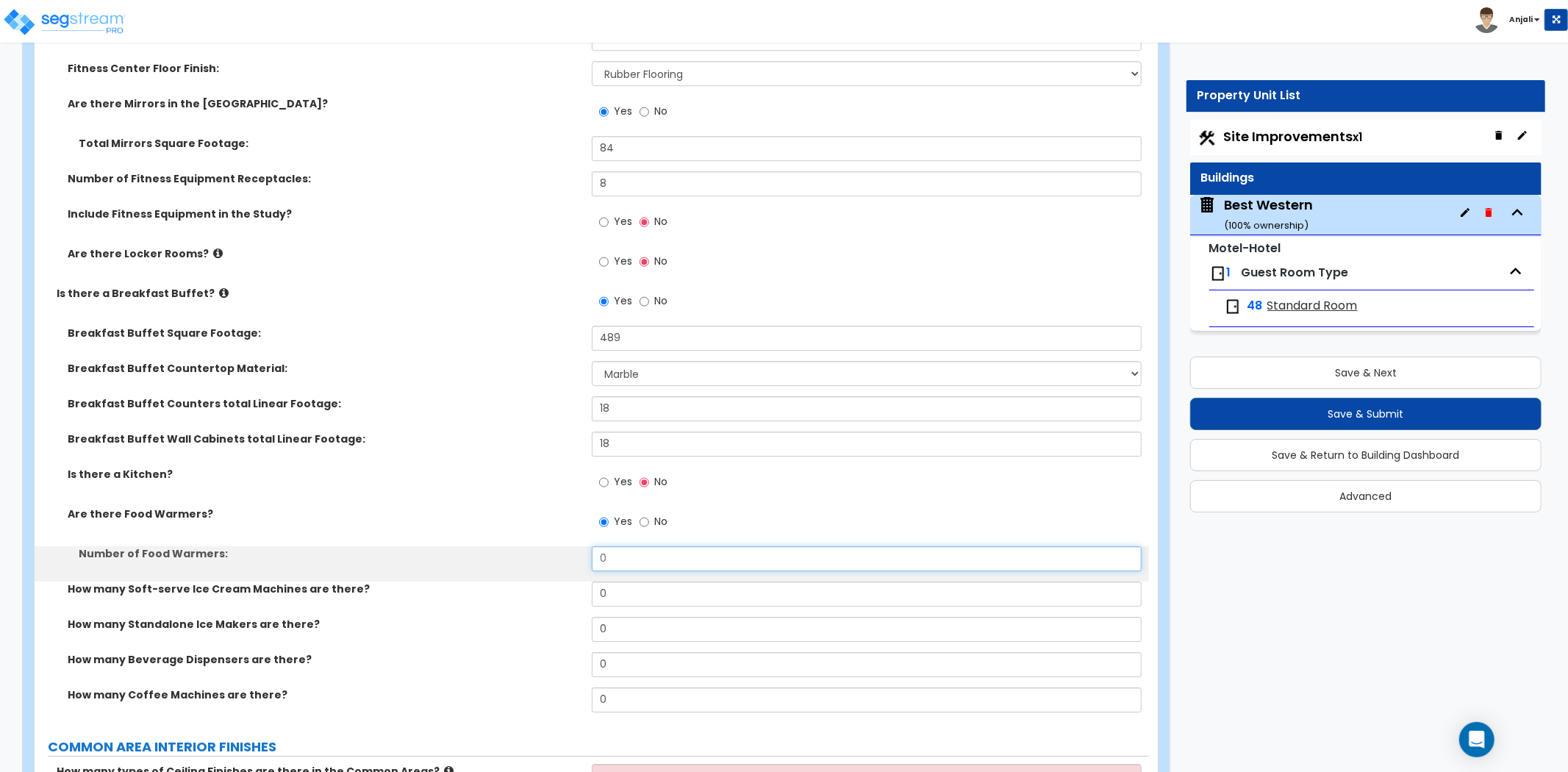
click at [611, 546] on input "0" at bounding box center [866, 559] width 550 height 25
type input "2"
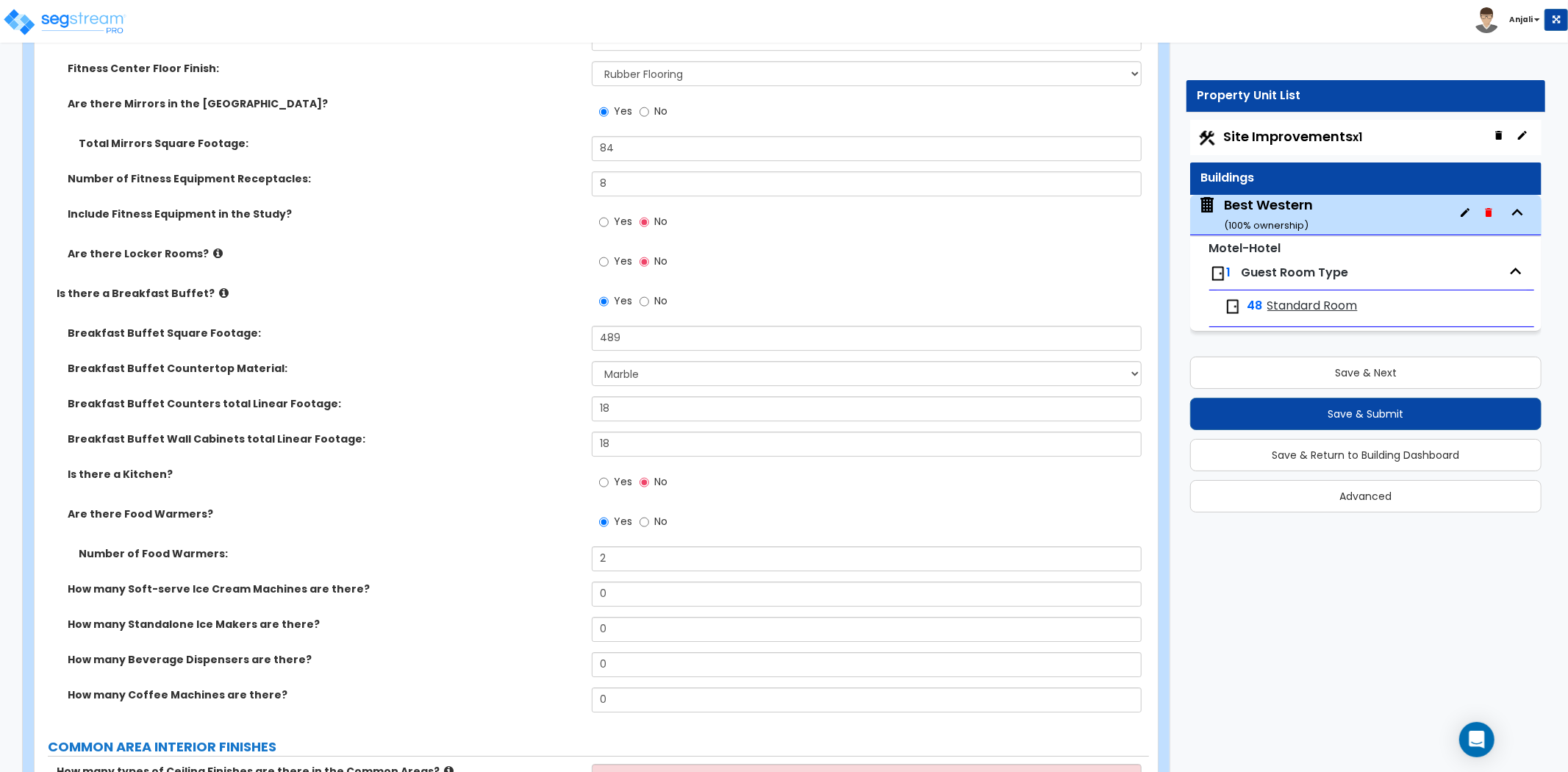
click at [517, 546] on label "Number of Food Warmers:" at bounding box center [330, 553] width 502 height 14
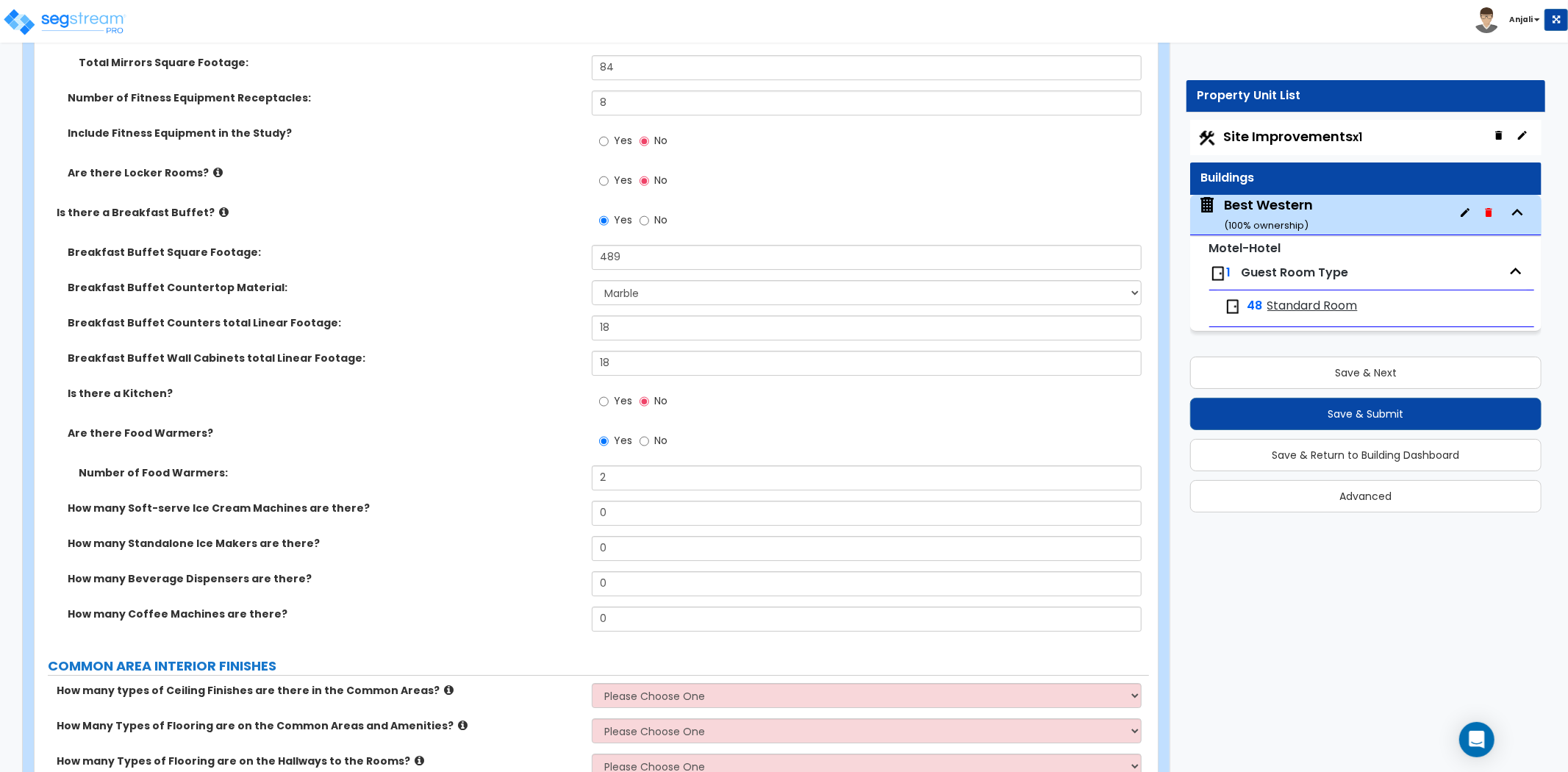
scroll to position [3921, 0]
click at [648, 500] on input "0" at bounding box center [866, 513] width 550 height 25
type input "1"
click at [633, 536] on input "0" at bounding box center [866, 548] width 550 height 25
type input "1"
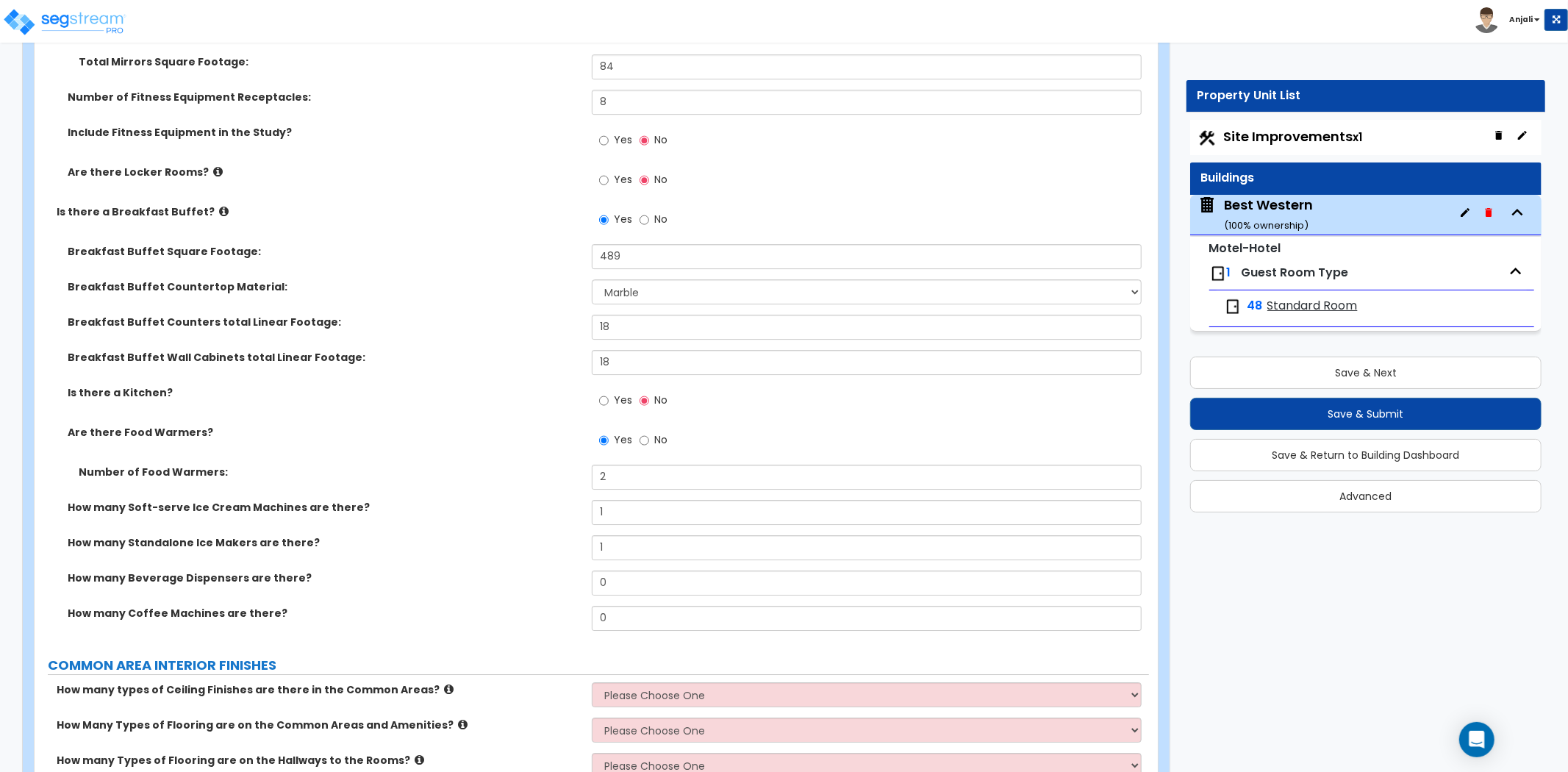
click at [564, 538] on div "How many Standalone Ice Makers are there? 1" at bounding box center [591, 553] width 1114 height 35
click at [644, 571] on input "0" at bounding box center [866, 583] width 550 height 25
type input "2"
type input "1"
click at [553, 571] on label "How many Beverage Dispensers are there?" at bounding box center [324, 578] width 513 height 14
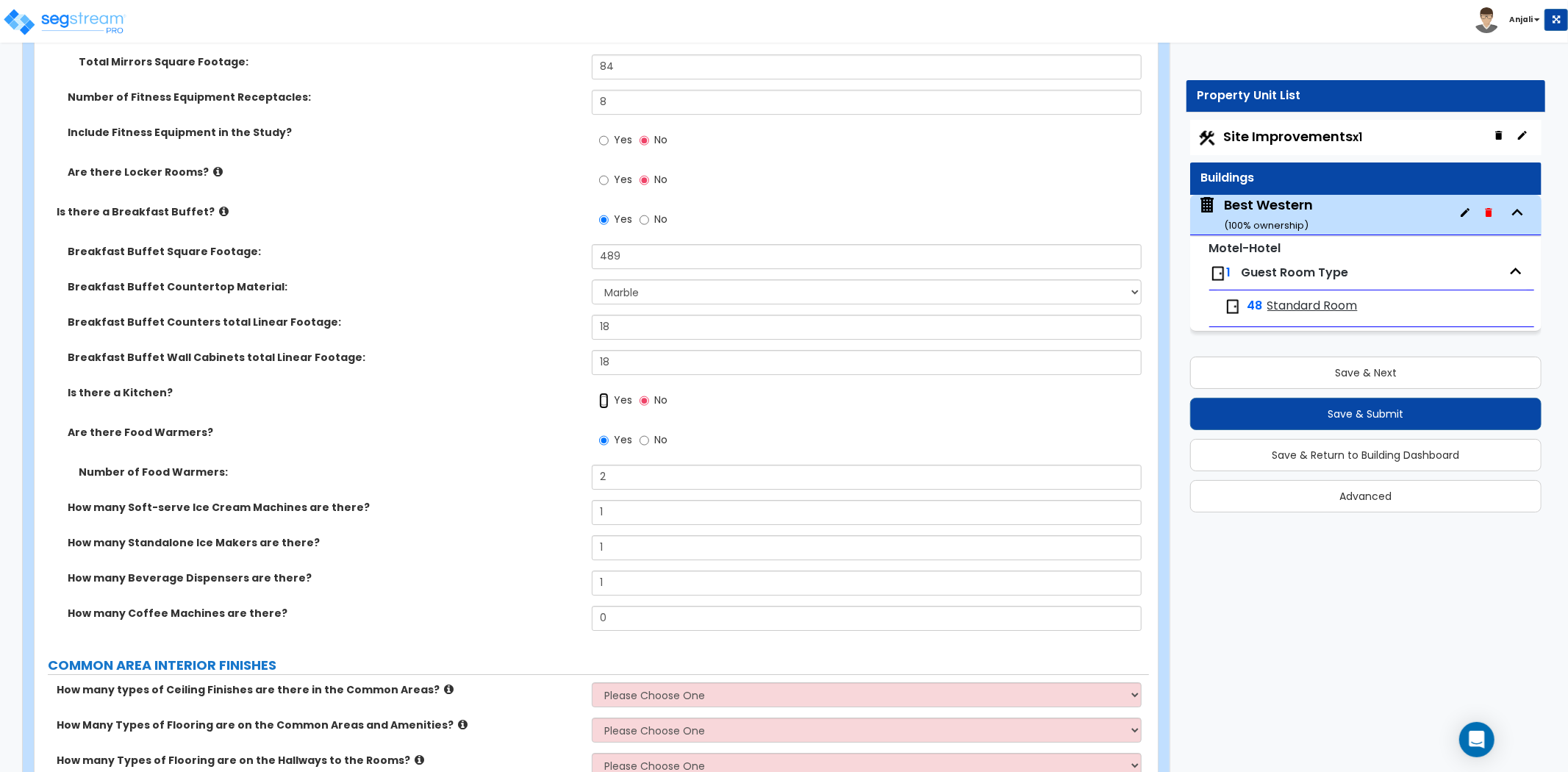
click at [601, 393] on input "Yes" at bounding box center [604, 400] width 10 height 16
radio input "true"
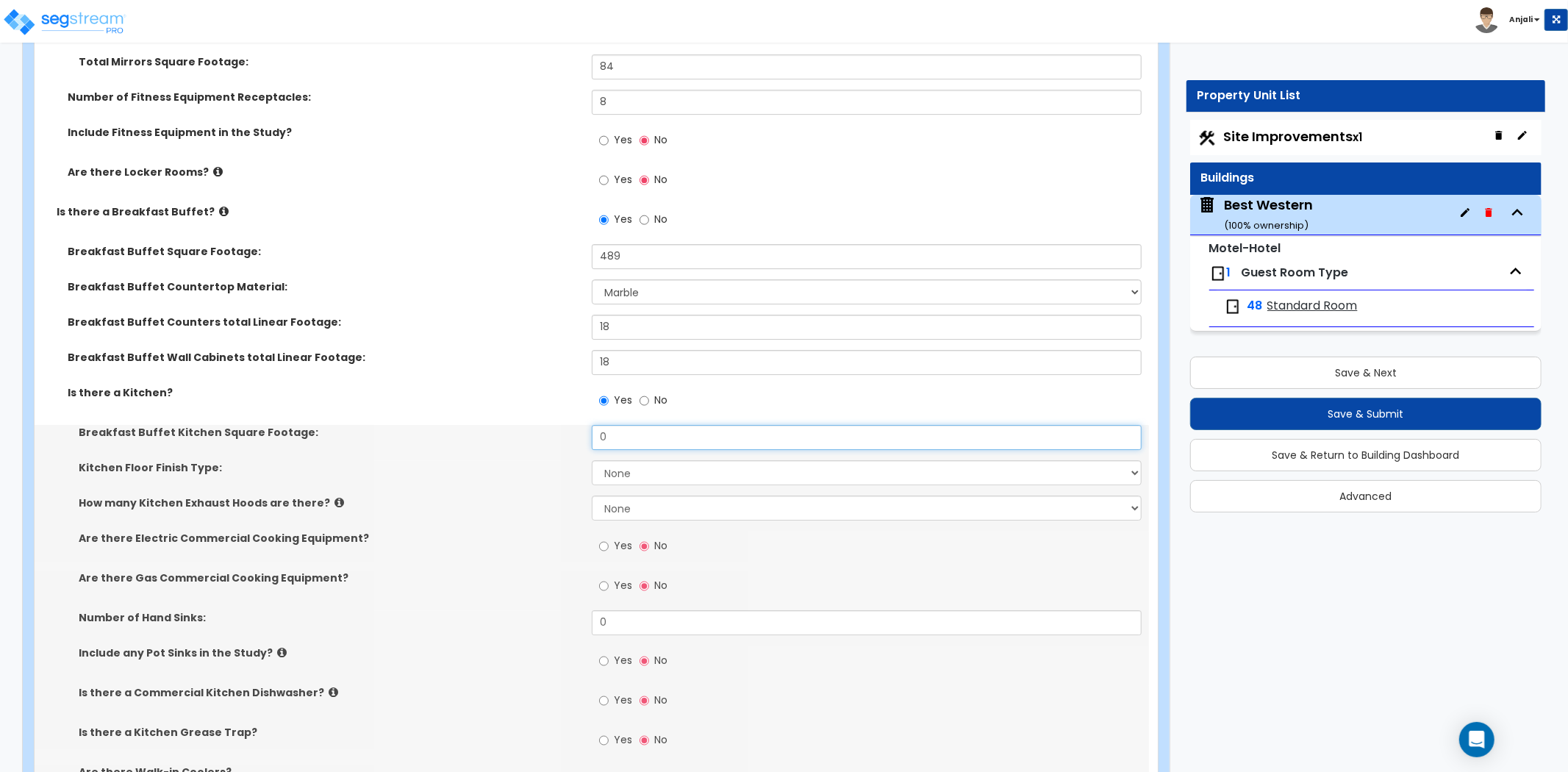
click at [616, 425] on input "0" at bounding box center [866, 437] width 550 height 25
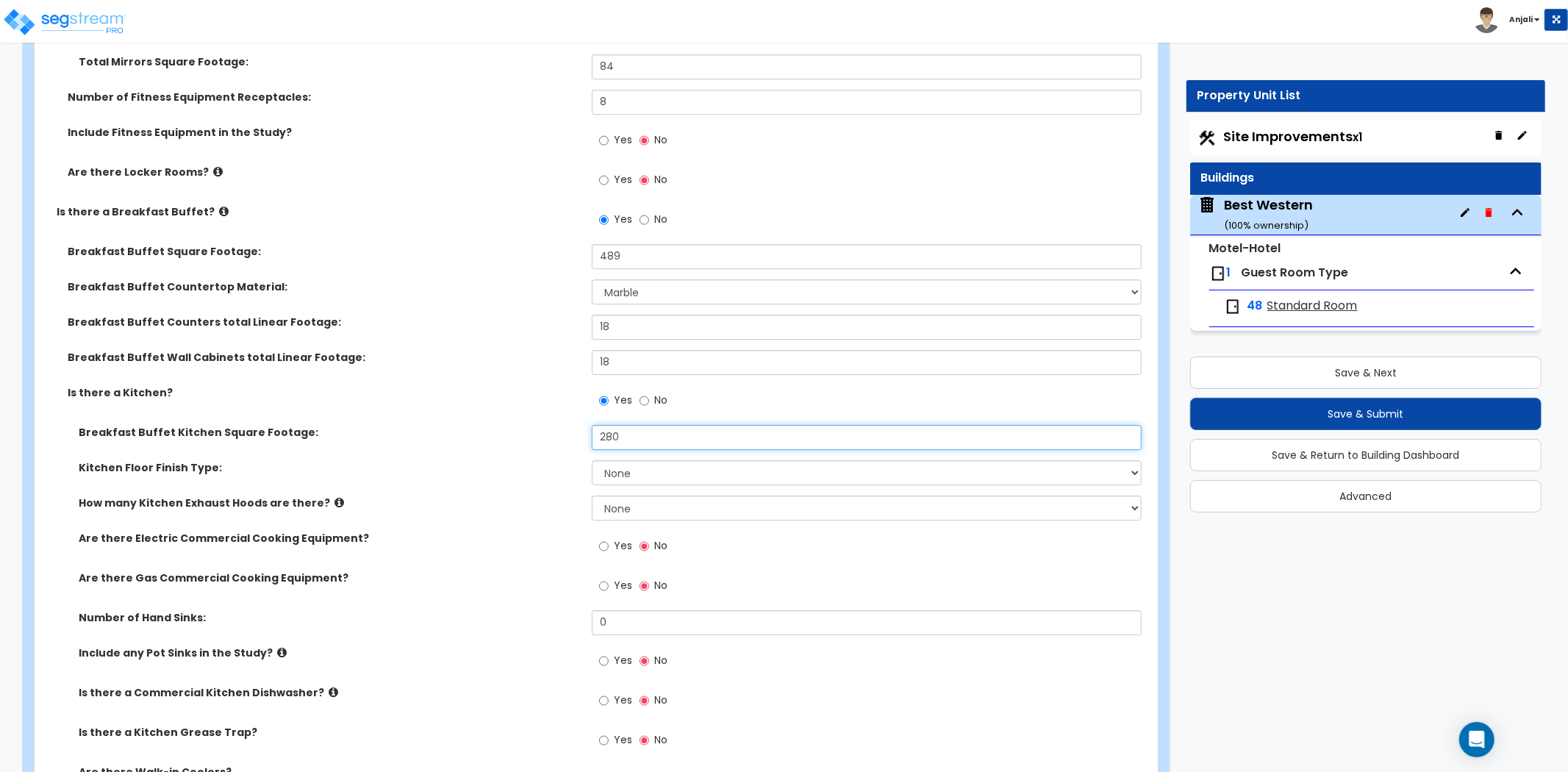
type input "280"
click at [621, 460] on select "None Tile Flooring VCT Flooring Sheet Vinyl Flooring" at bounding box center [866, 473] width 550 height 25
select select "1"
click at [592, 460] on select "None Tile Flooring VCT Flooring Sheet Vinyl Flooring" at bounding box center [866, 473] width 550 height 25
click at [631, 496] on select "None 1 2 3" at bounding box center [866, 508] width 550 height 25
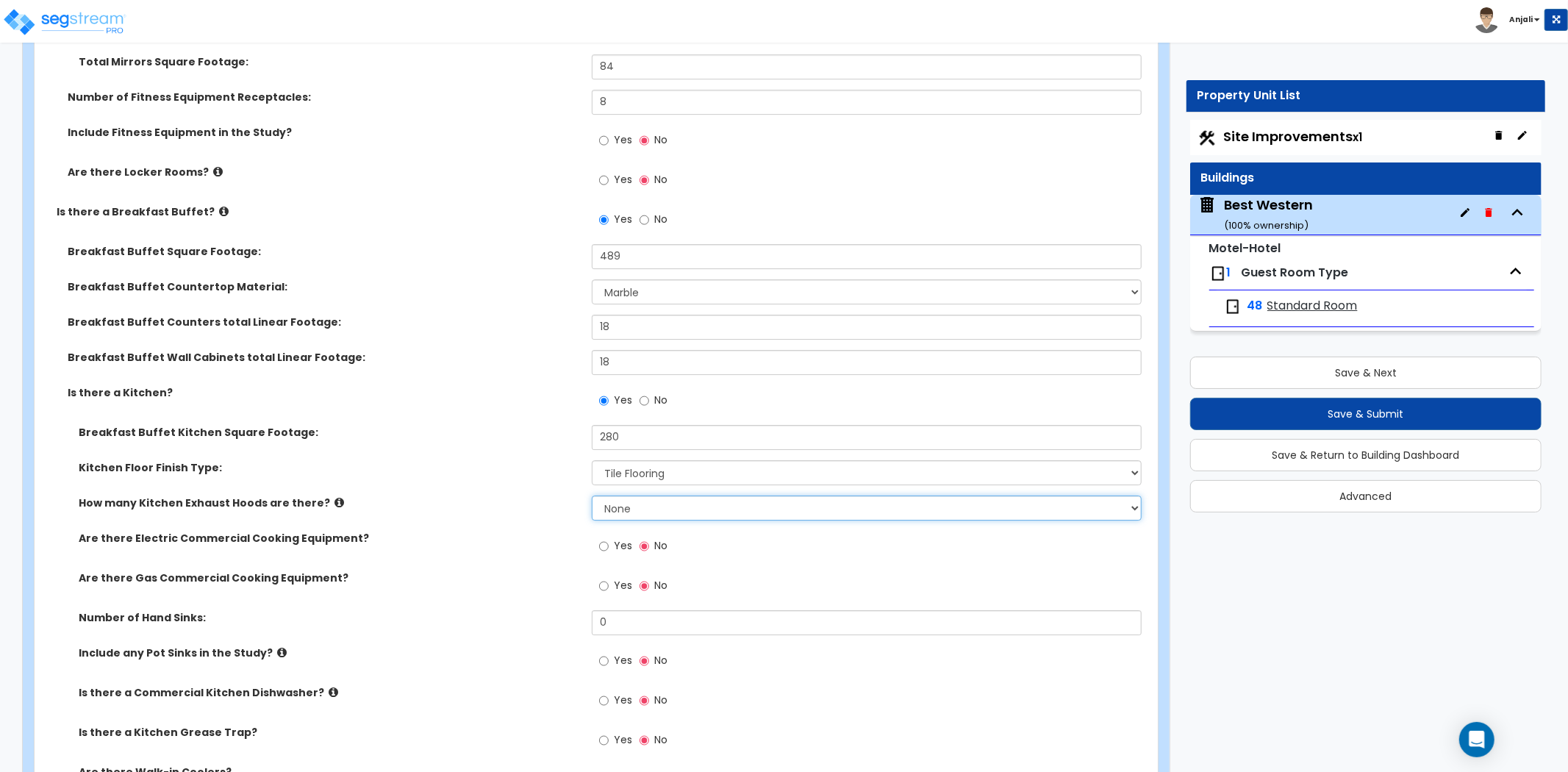
select select "1"
click at [592, 496] on select "None 1 2 3" at bounding box center [866, 508] width 550 height 25
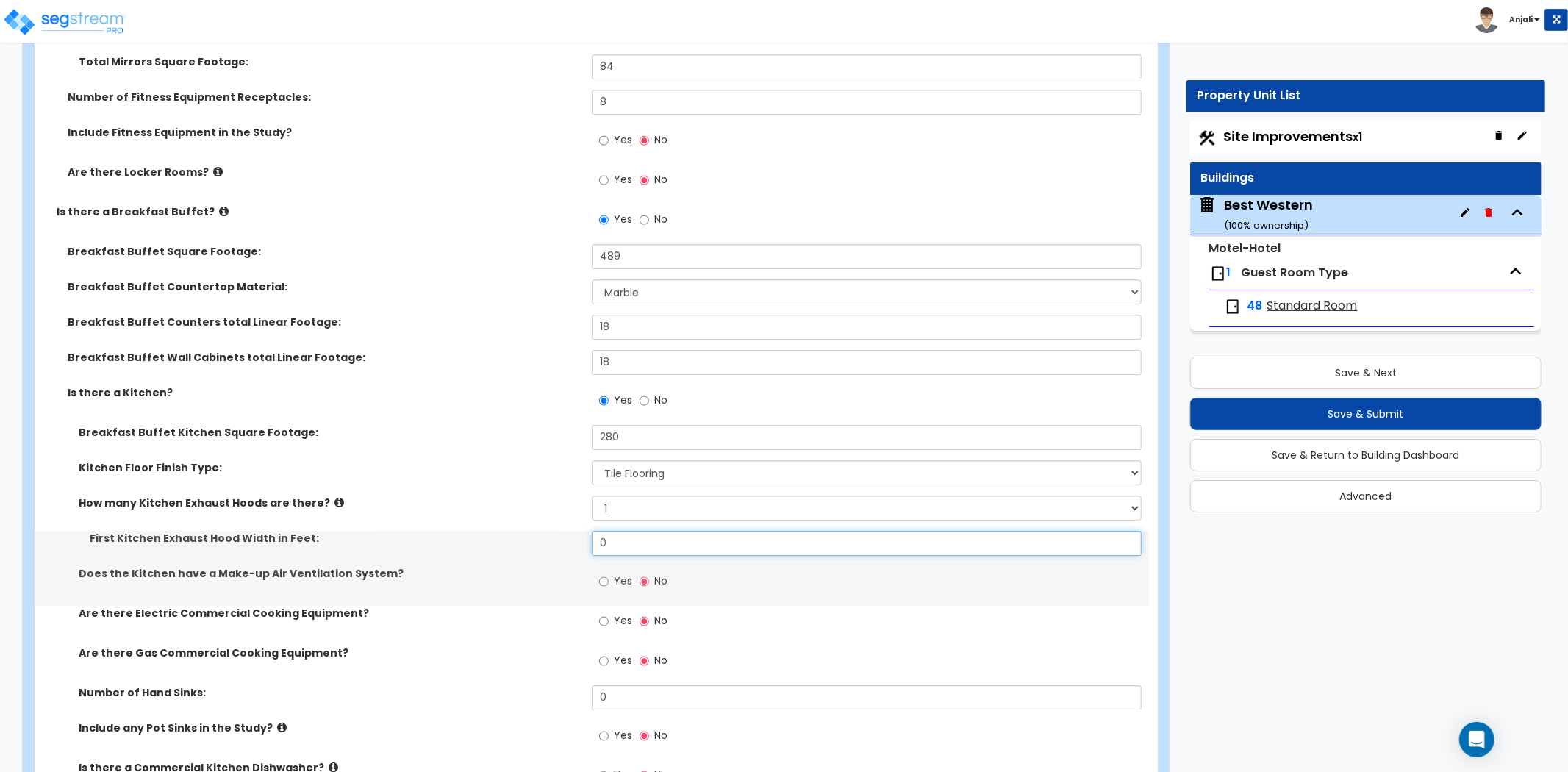
click at [628, 531] on input "0" at bounding box center [866, 543] width 550 height 25
type input "8"
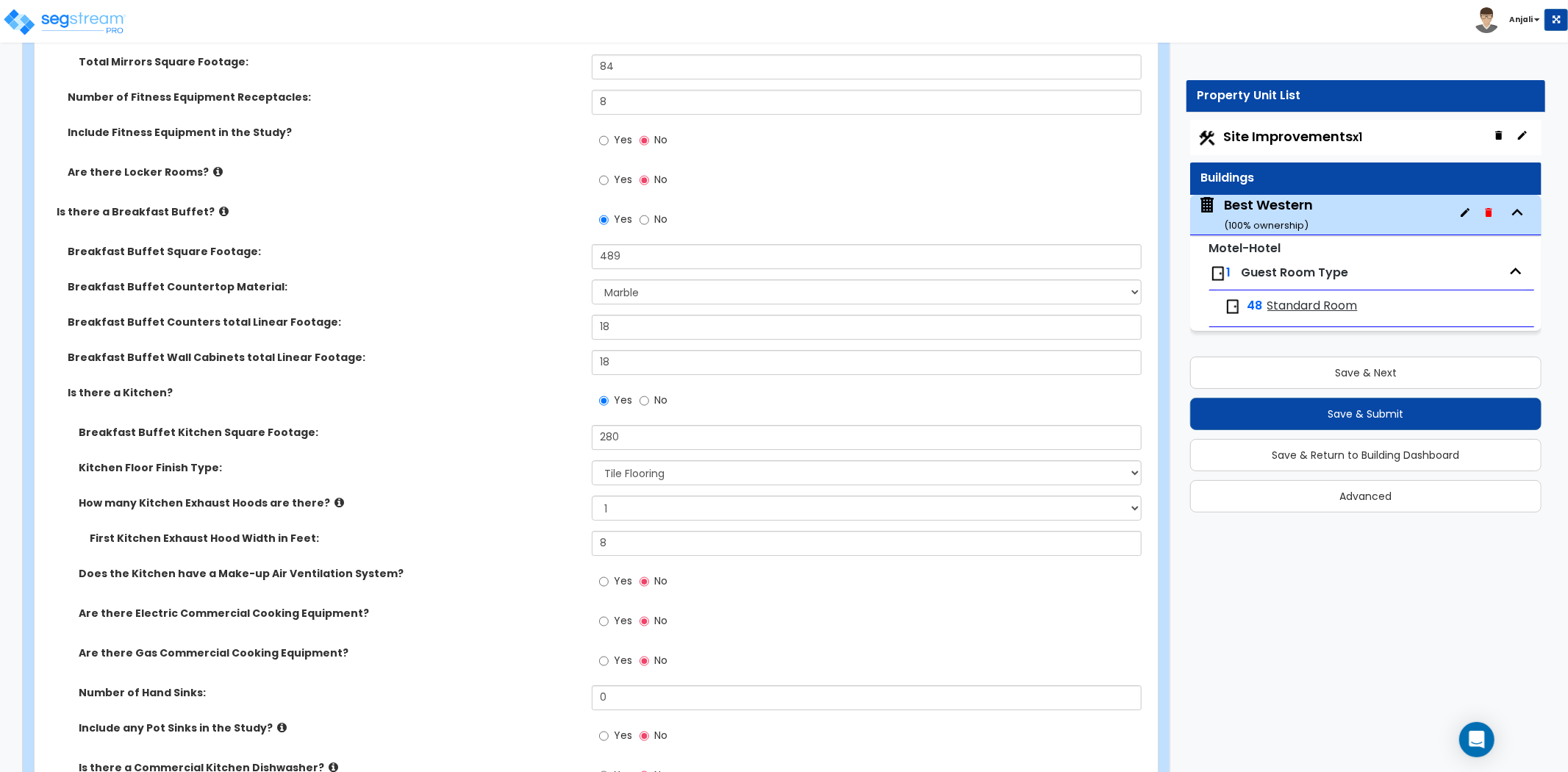
click at [555, 532] on div "First Kitchen Exhaust Hood Width in Feet: 8" at bounding box center [591, 548] width 1114 height 35
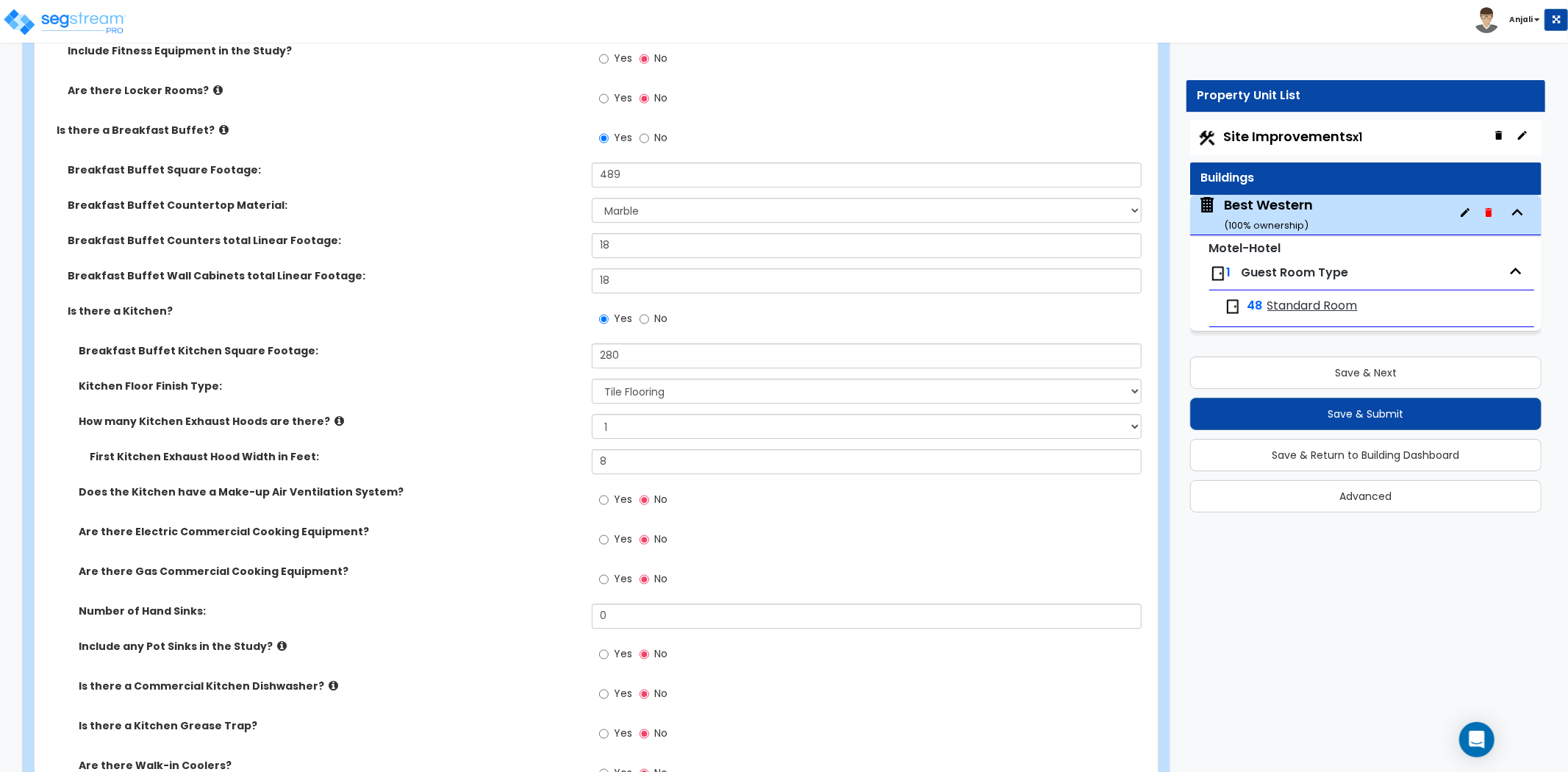
scroll to position [4084, 0]
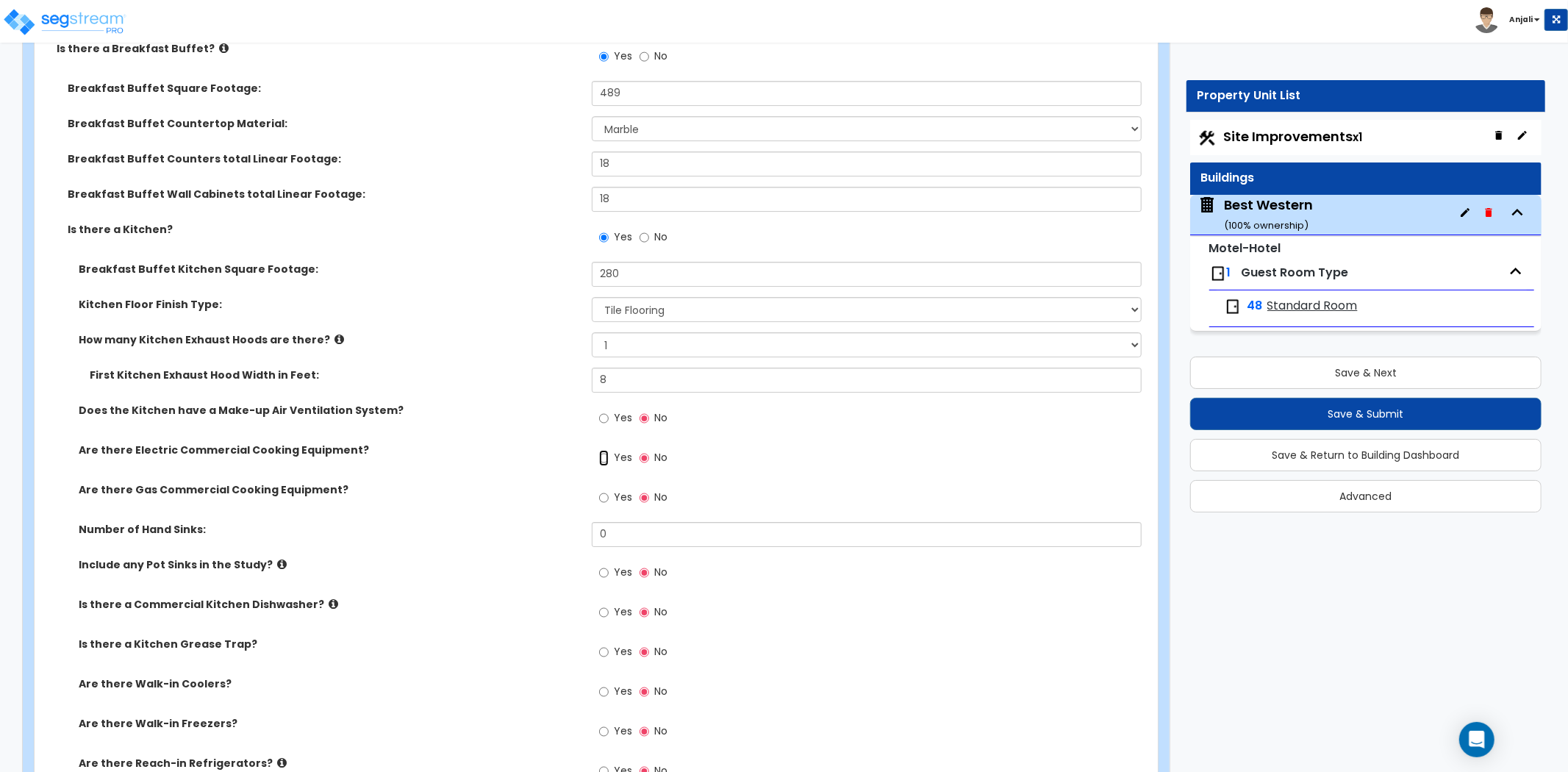
click at [601, 450] on input "Yes" at bounding box center [604, 457] width 10 height 16
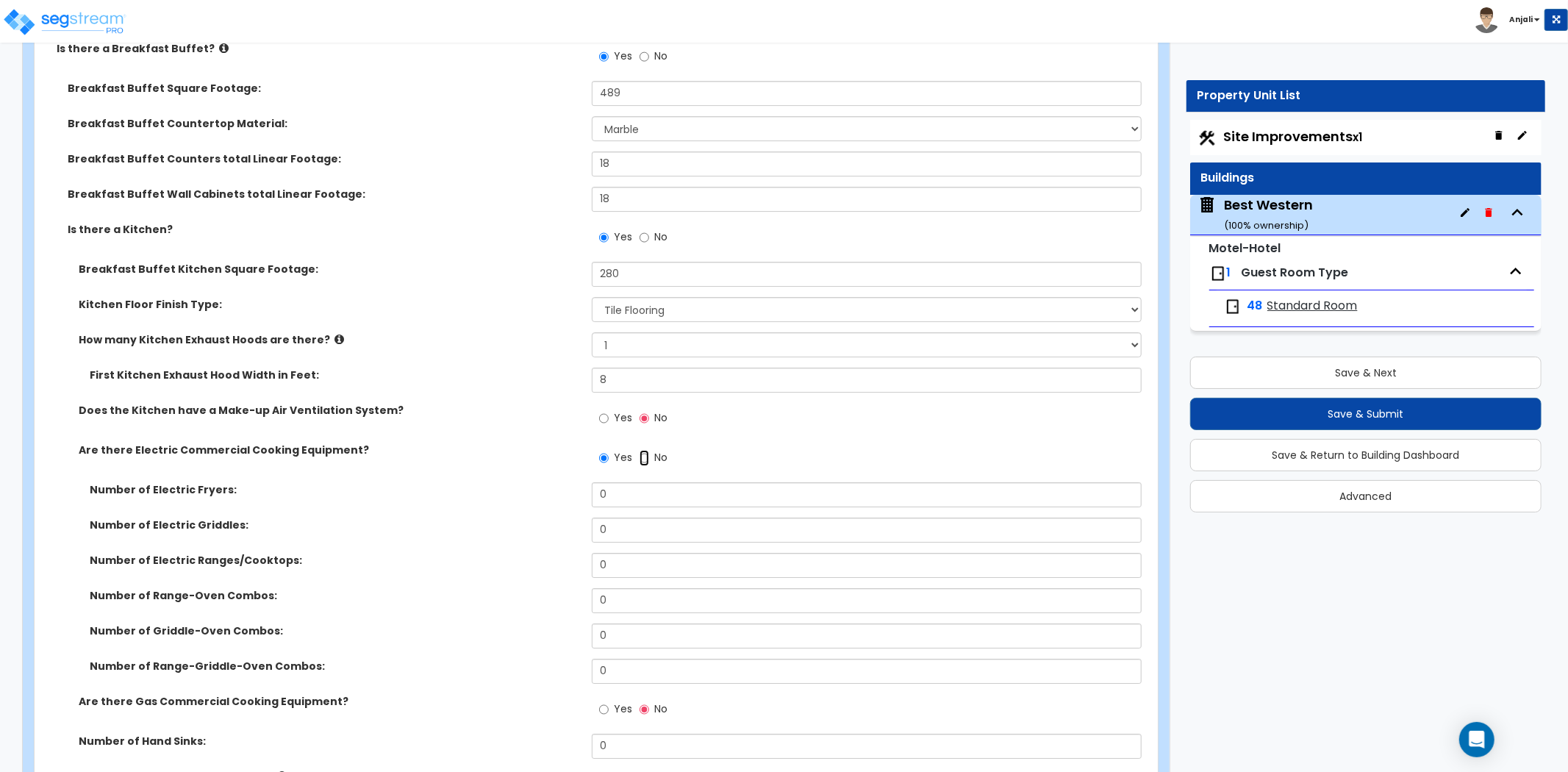
click at [647, 450] on input "No" at bounding box center [644, 457] width 10 height 16
radio input "false"
radio input "true"
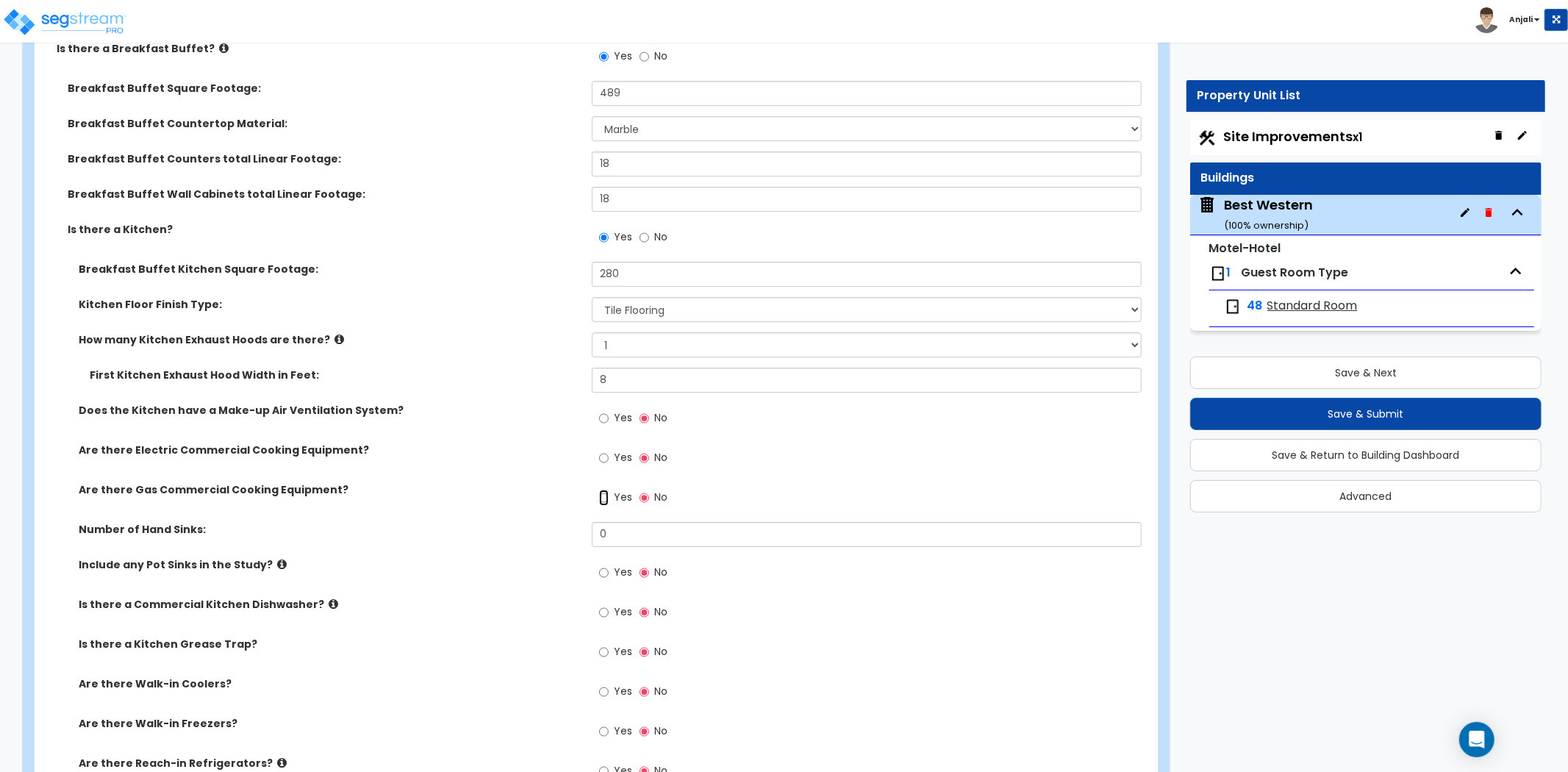
click at [607, 490] on input "Yes" at bounding box center [604, 498] width 10 height 16
radio input "true"
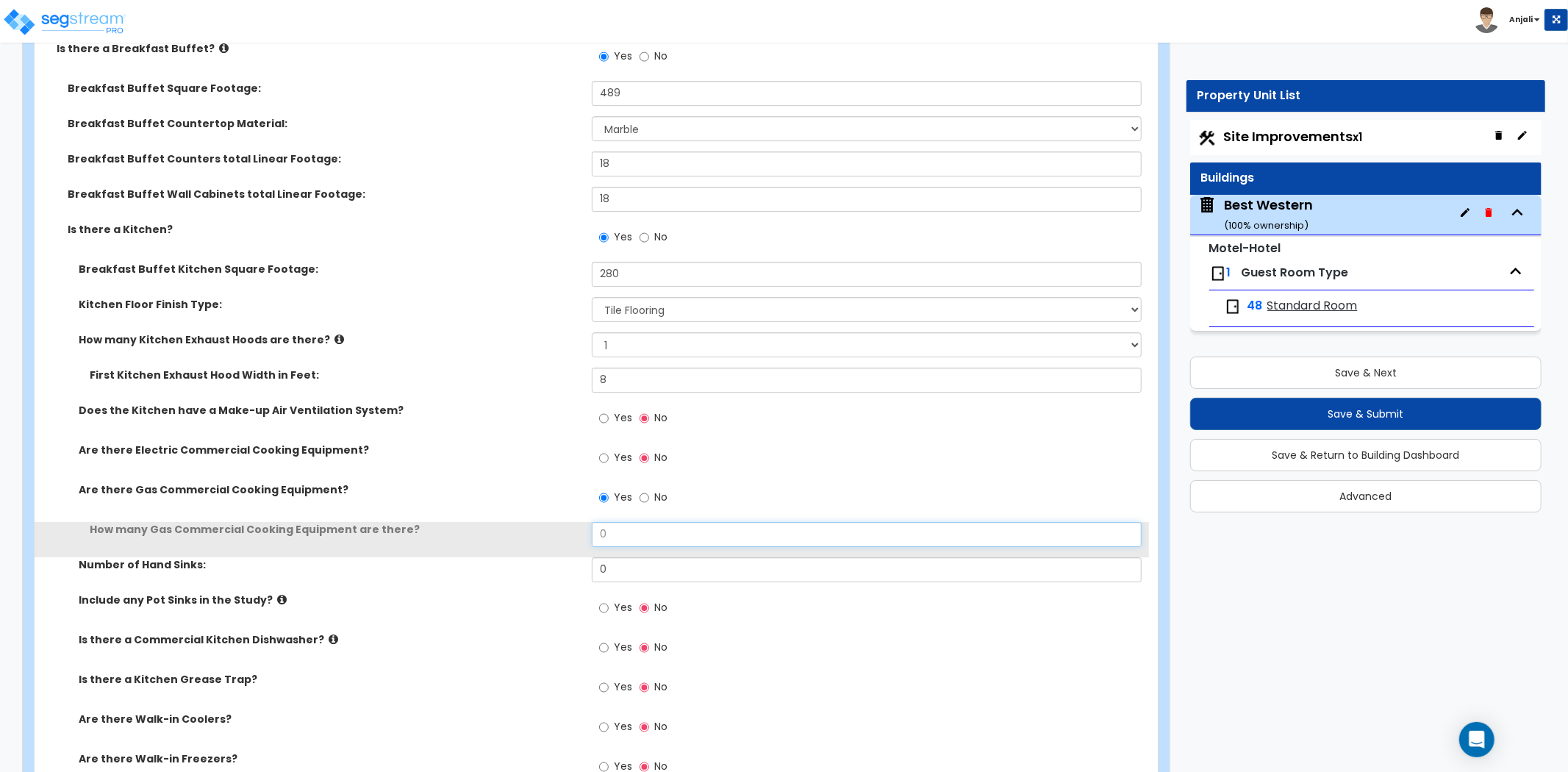
click at [625, 522] on input "0" at bounding box center [866, 535] width 550 height 25
type input "2"
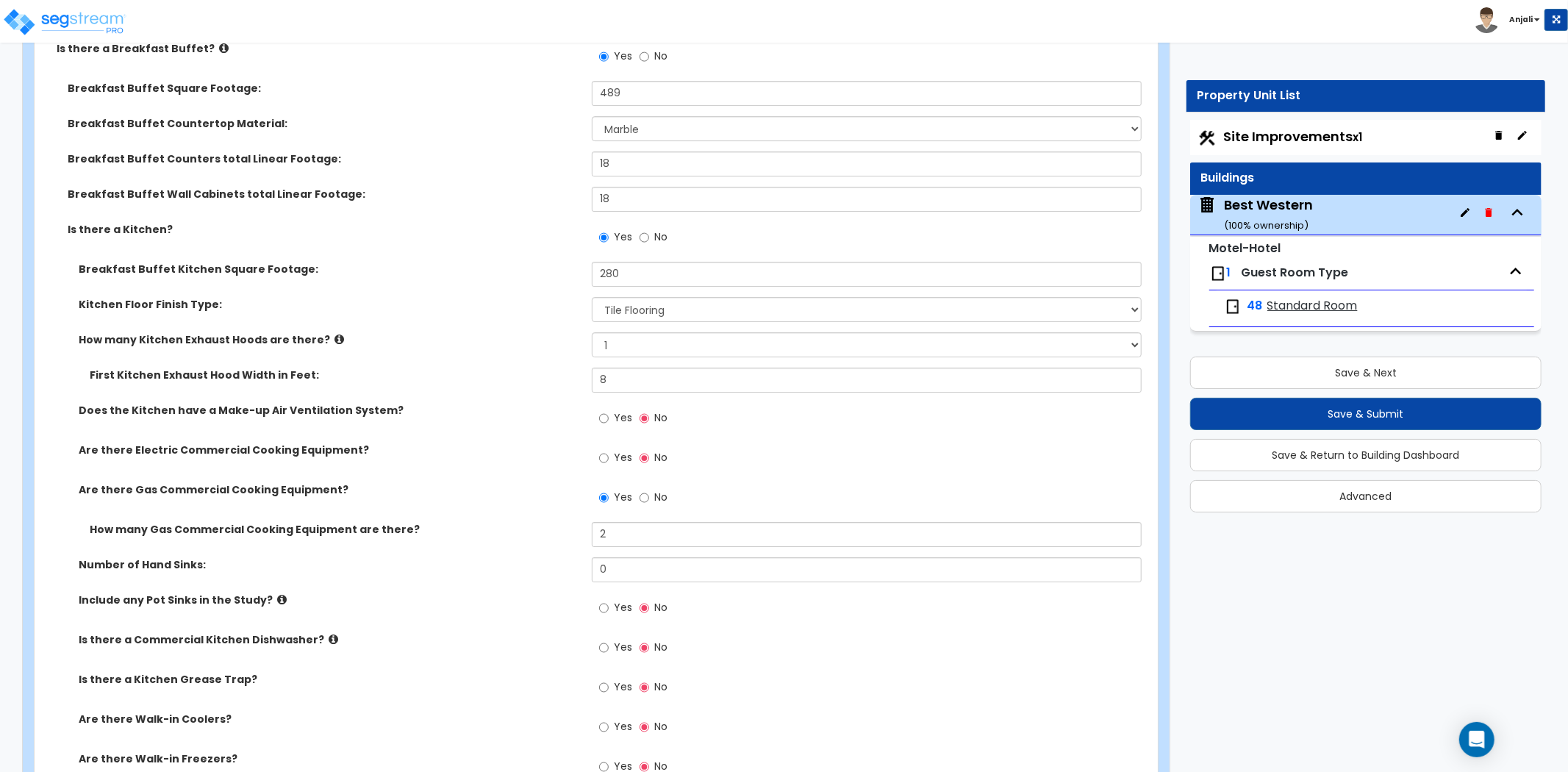
click at [618, 538] on div "How many Gas Commercial Cooking Equipment are there? 2" at bounding box center [591, 539] width 1114 height 35
click at [620, 558] on input "0" at bounding box center [866, 570] width 550 height 25
type input "1"
click at [559, 558] on div "Number of Hand Sinks: 1" at bounding box center [591, 575] width 1114 height 35
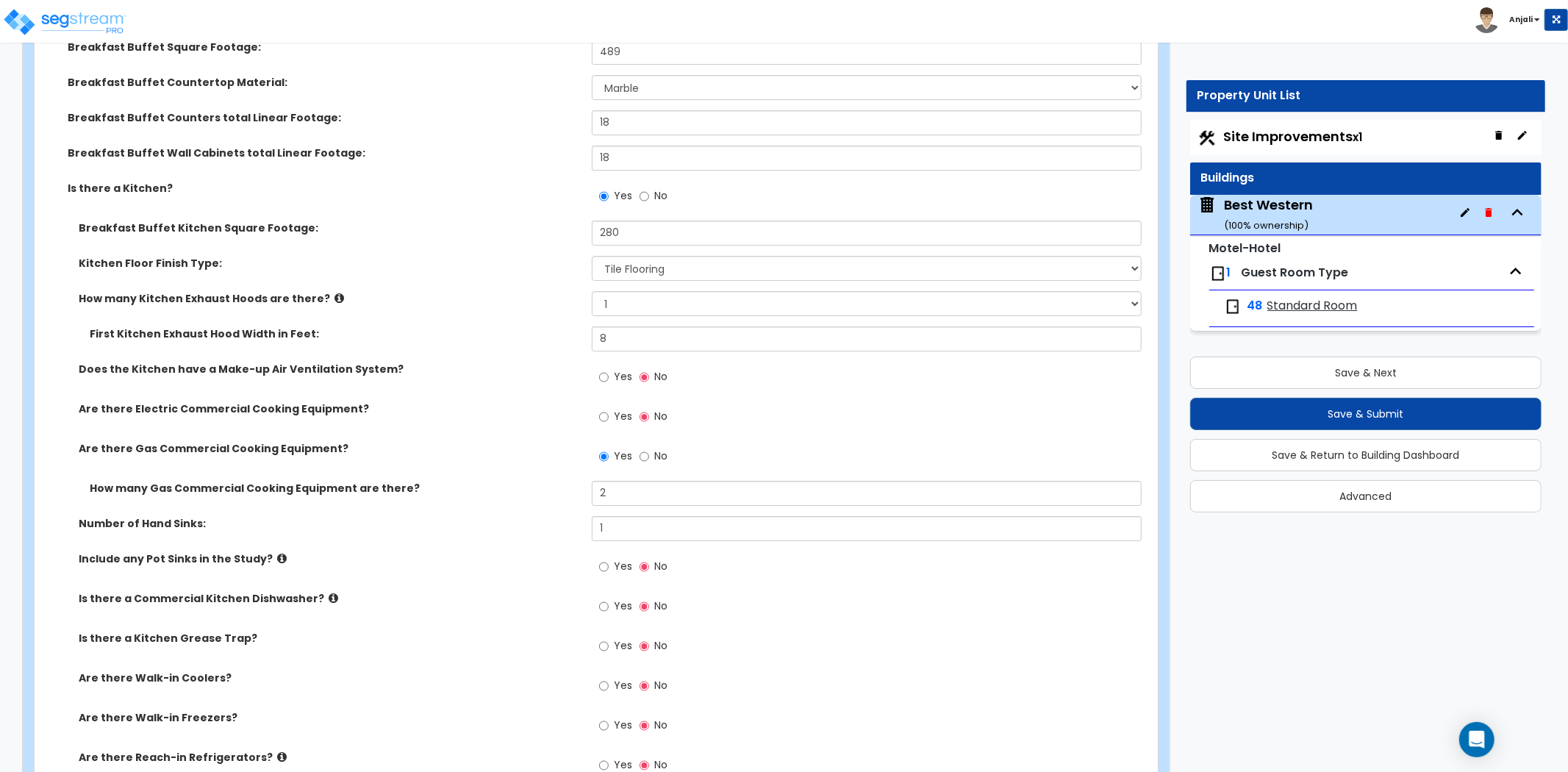
scroll to position [4166, 0]
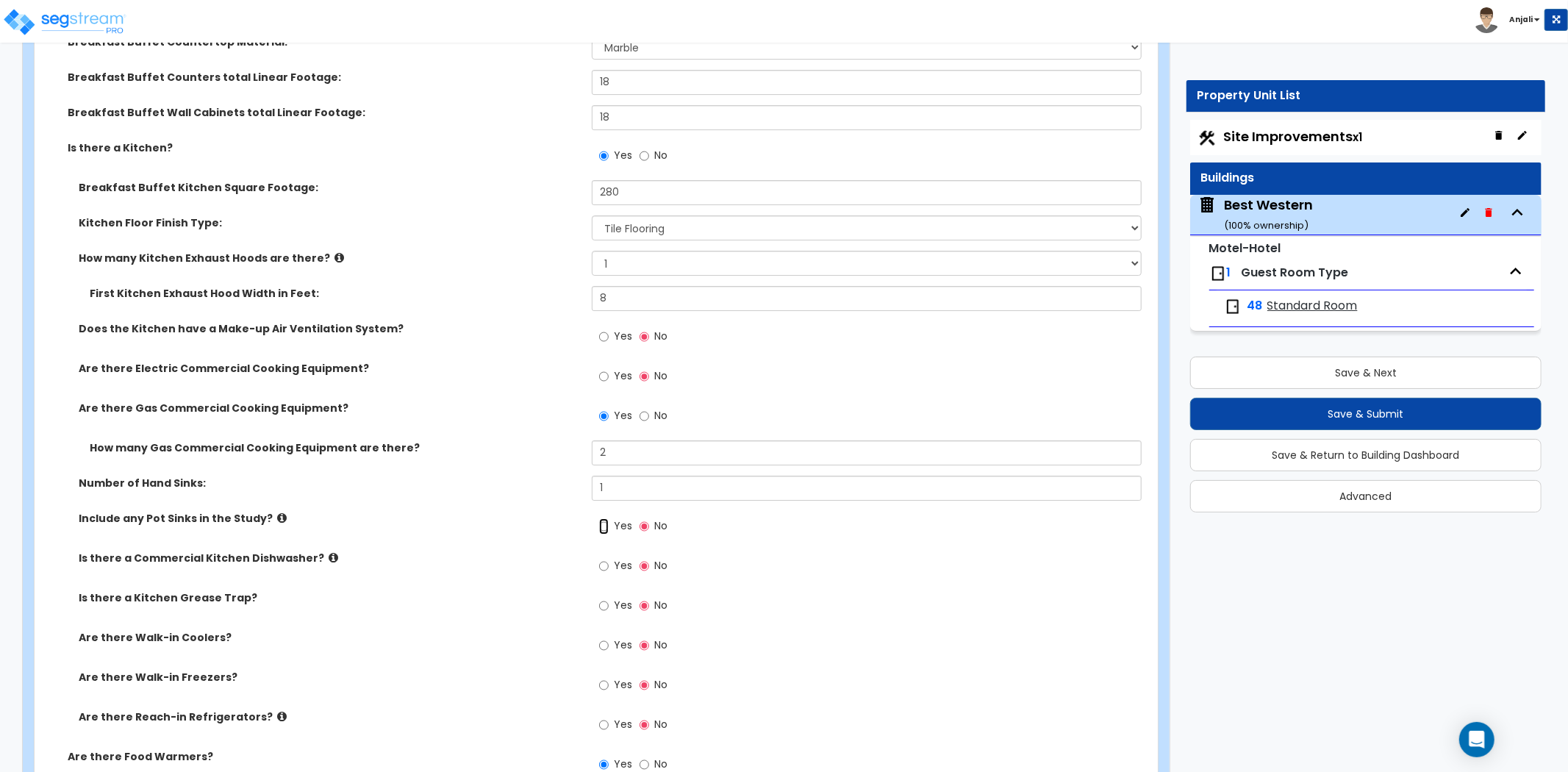
click at [600, 518] on input "Yes" at bounding box center [604, 526] width 10 height 16
radio input "true"
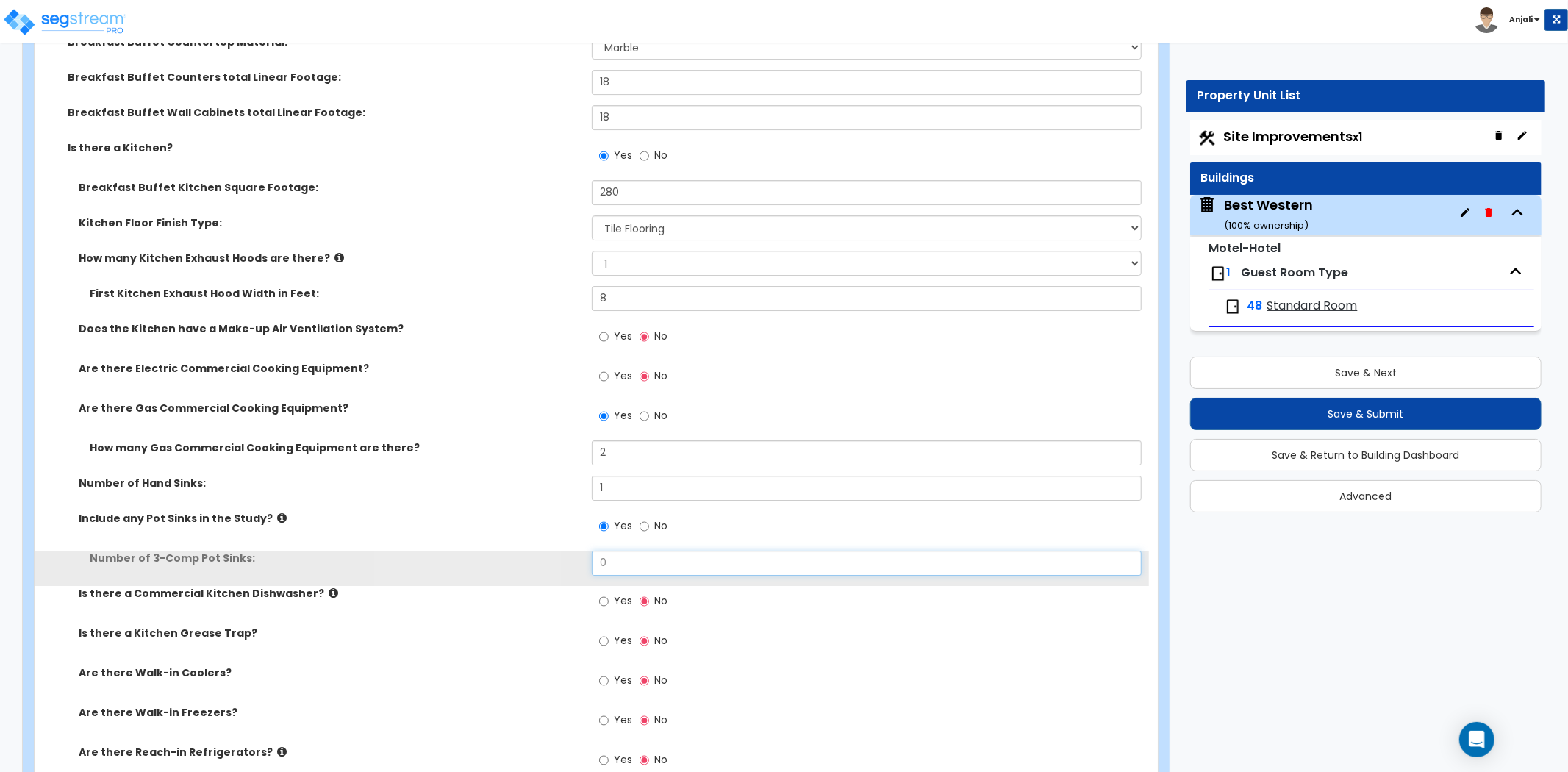
click at [622, 551] on input "0" at bounding box center [866, 563] width 550 height 25
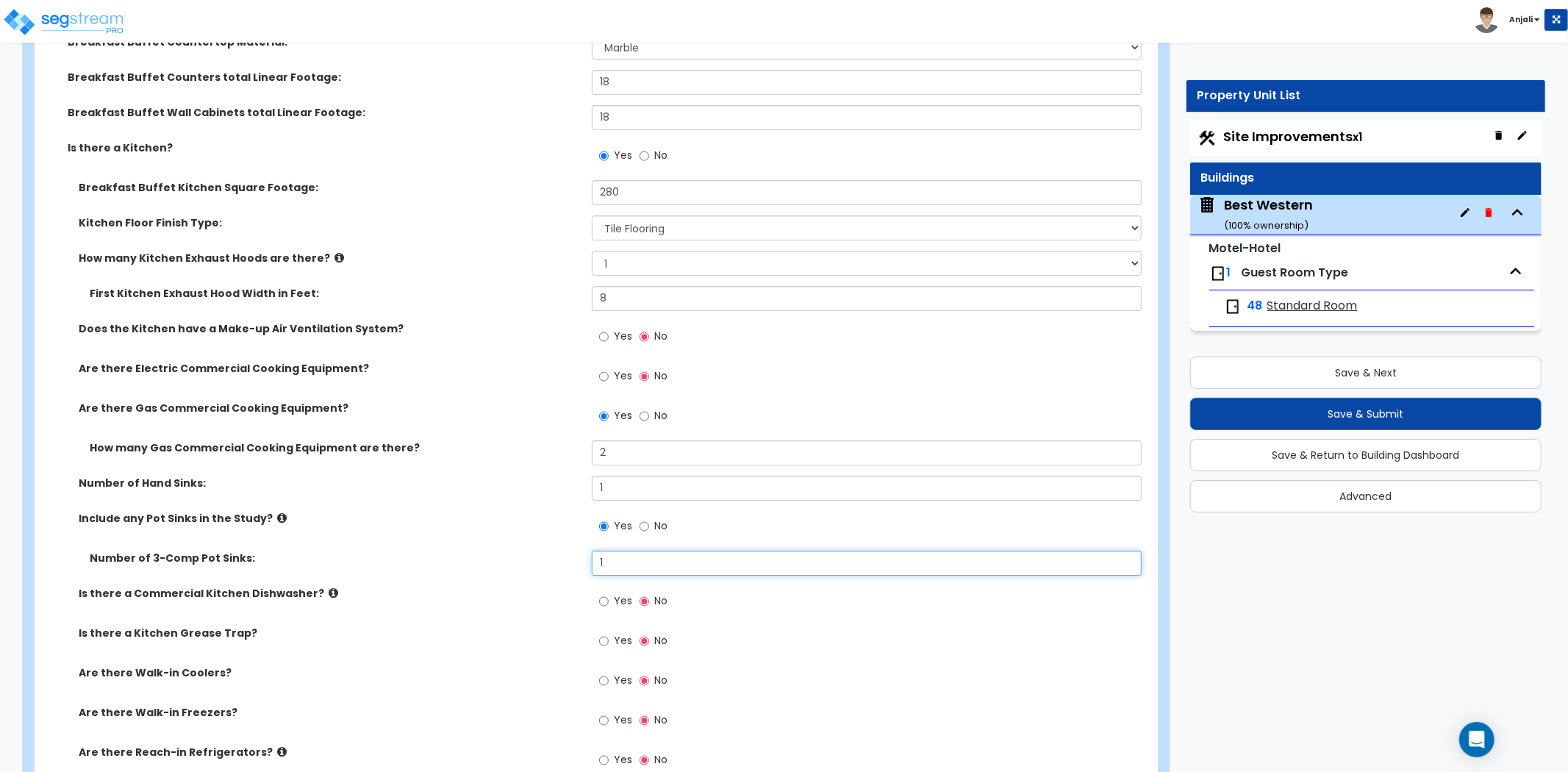
type input "1"
click at [547, 530] on div "Include any Pot Sinks in the Study? Yes No" at bounding box center [591, 531] width 1114 height 40
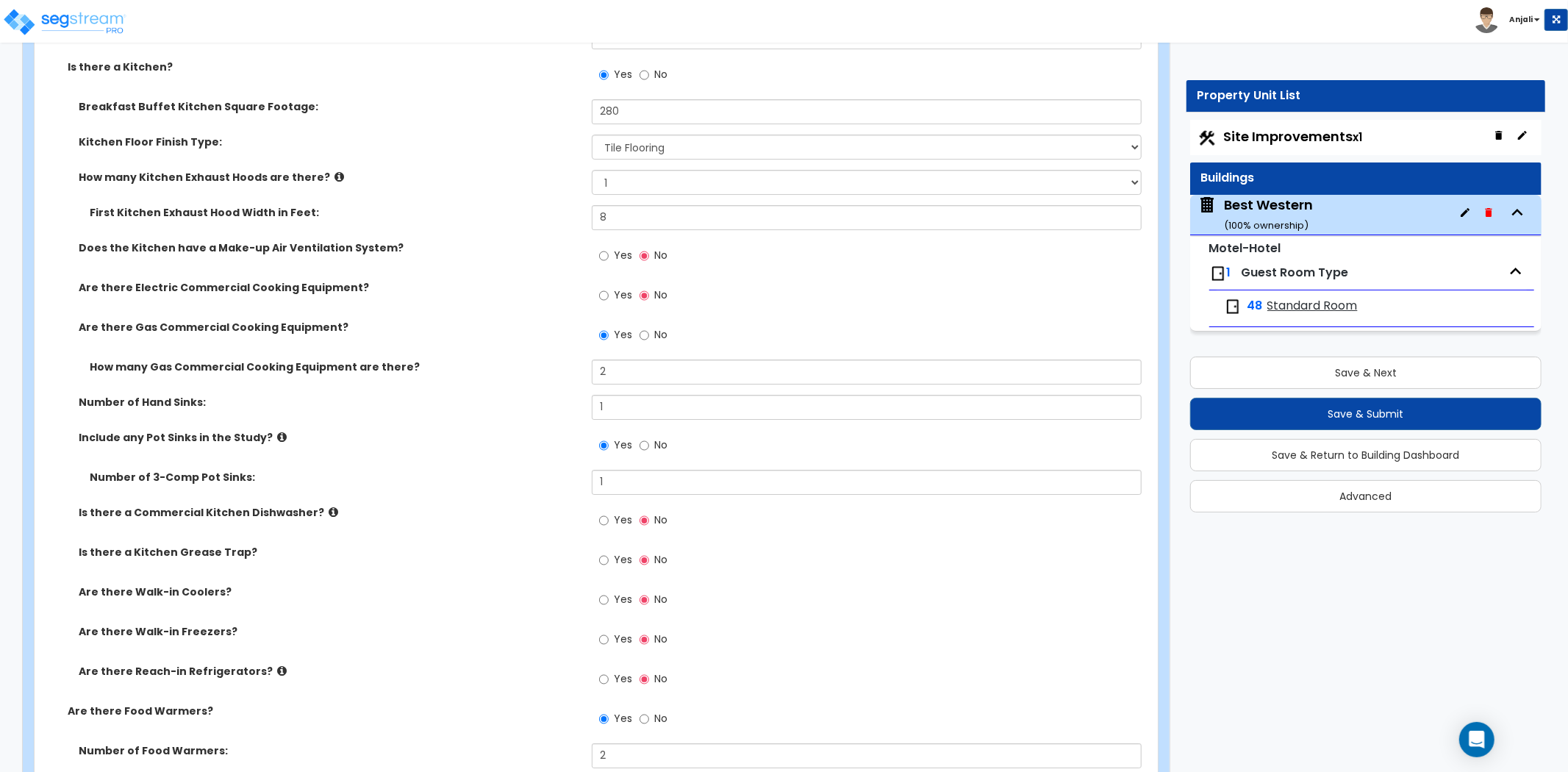
scroll to position [4247, 0]
click at [607, 512] on input "Yes" at bounding box center [604, 519] width 10 height 16
radio input "true"
click at [603, 552] on input "Yes" at bounding box center [604, 559] width 10 height 16
radio input "true"
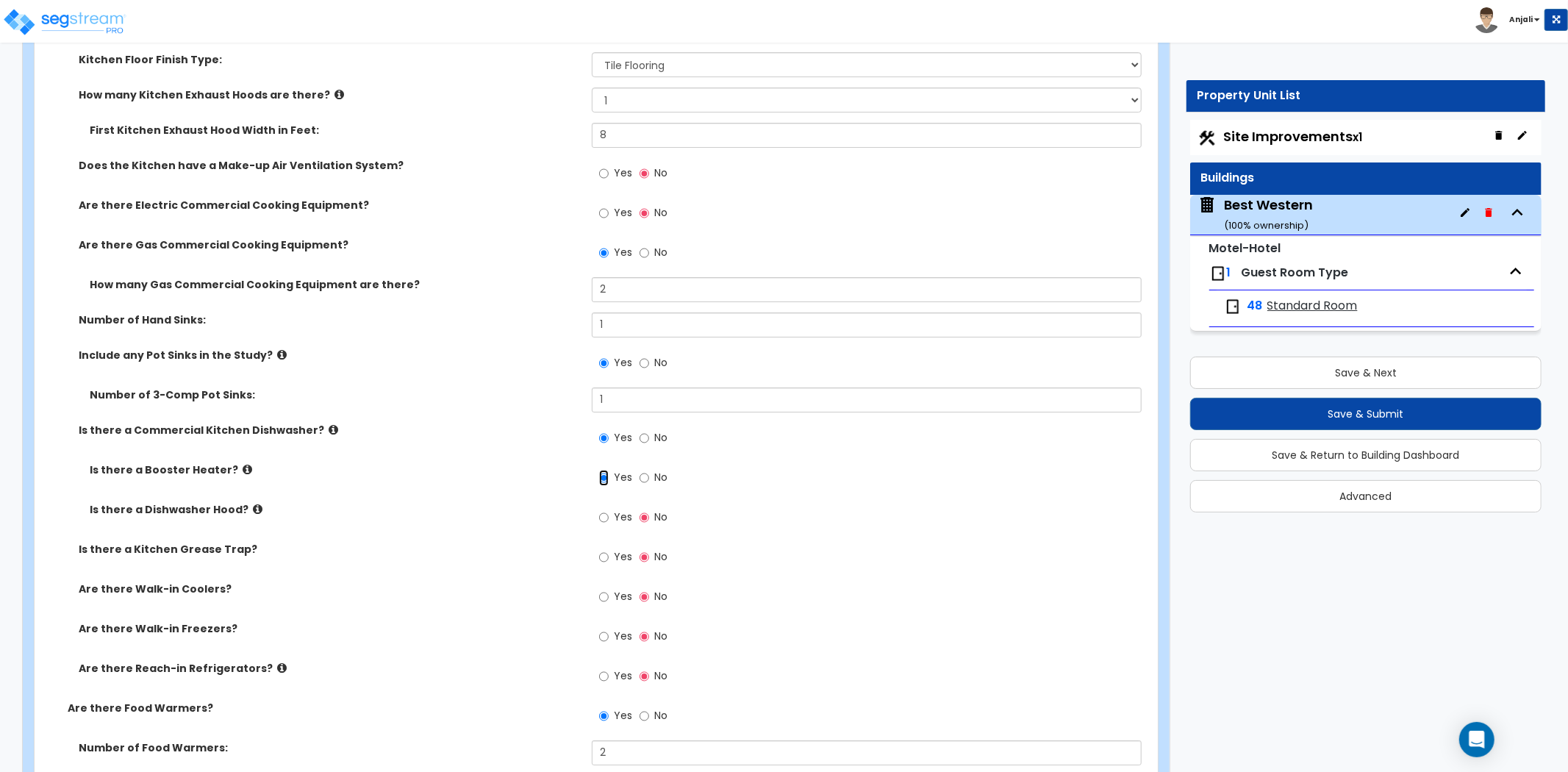
scroll to position [4411, 0]
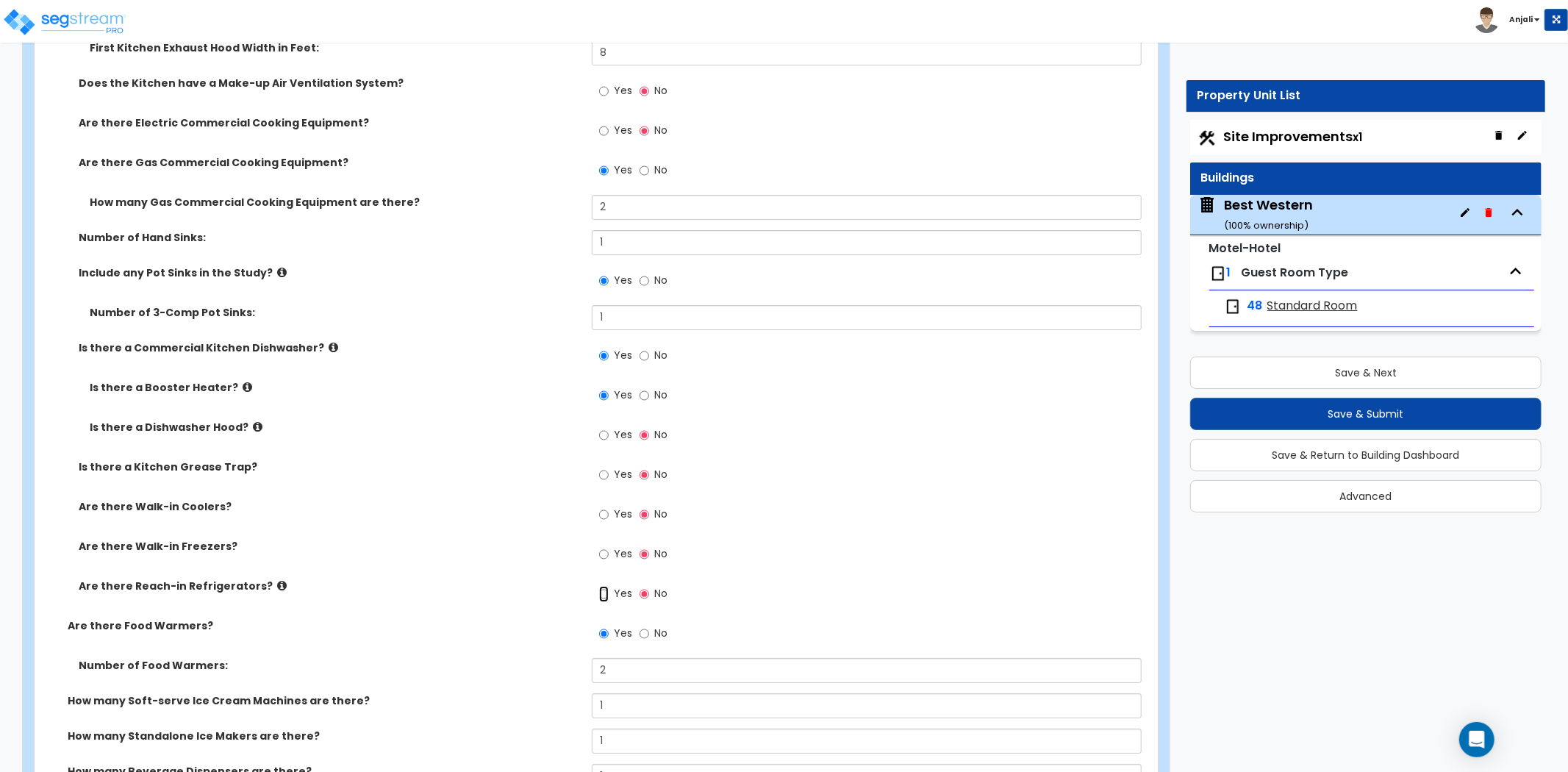
click at [605, 586] on input "Yes" at bounding box center [604, 594] width 10 height 16
radio input "true"
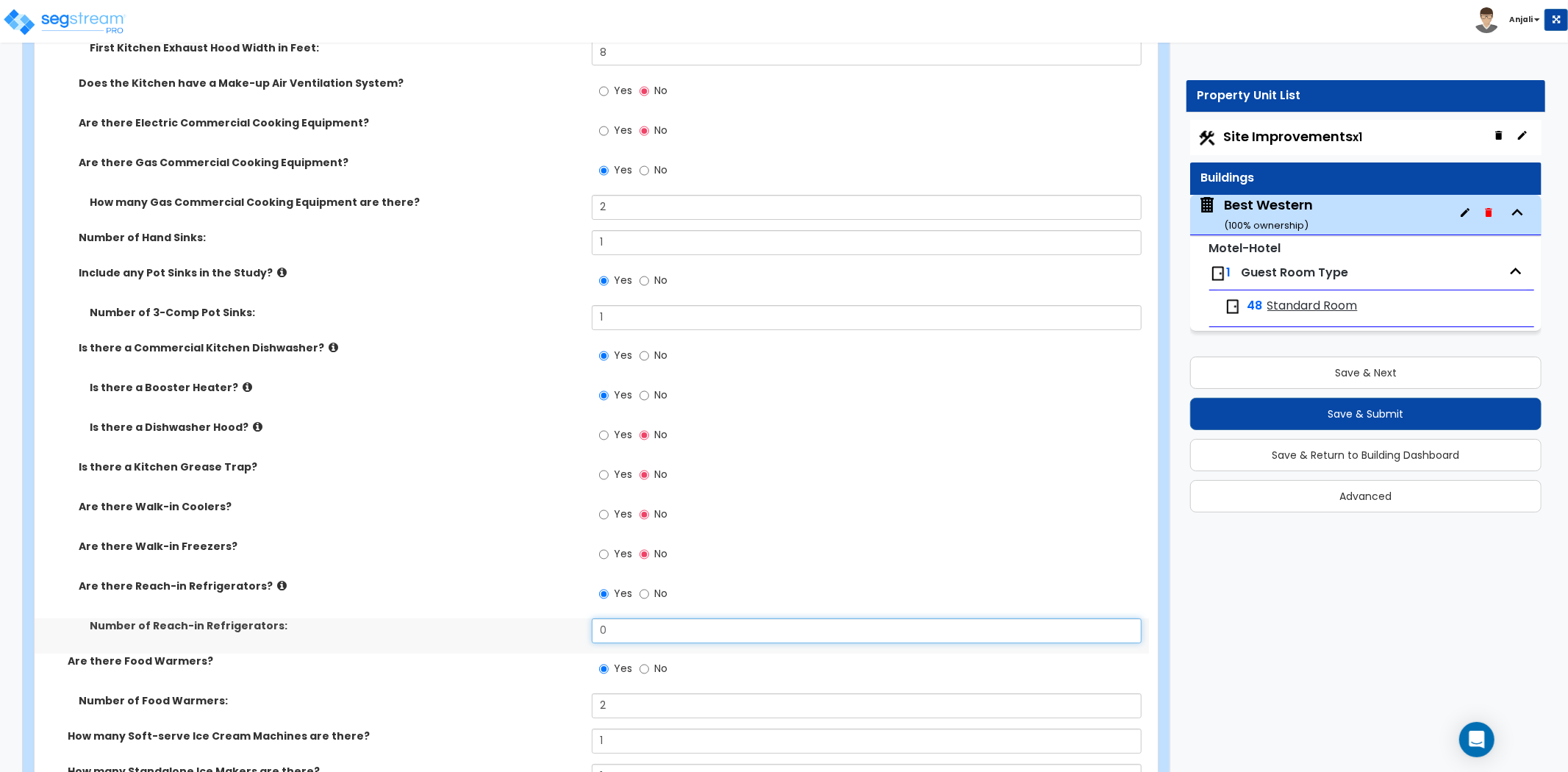
click at [614, 619] on input "0" at bounding box center [866, 631] width 550 height 25
type input "1"
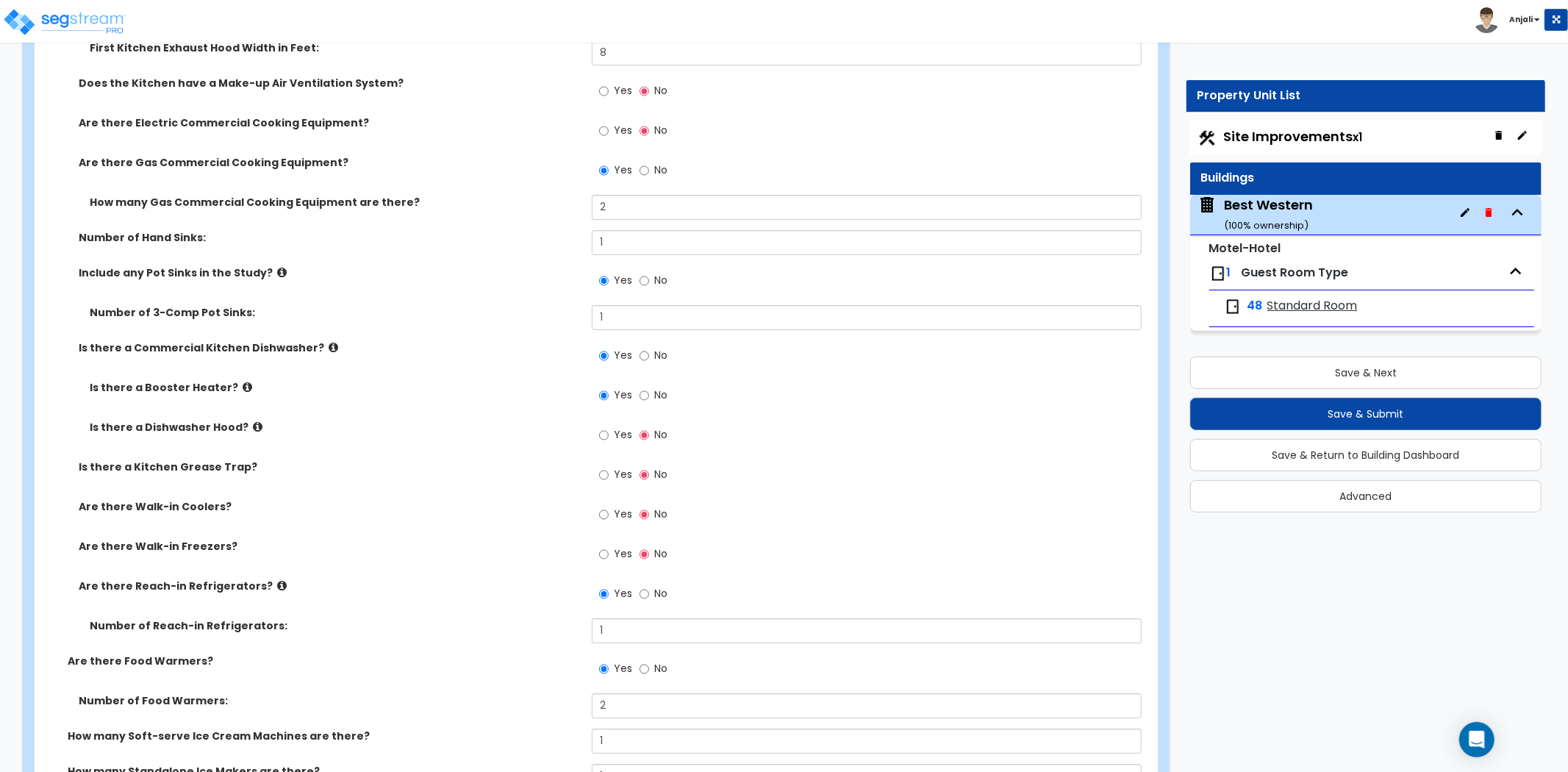
drag, startPoint x: 574, startPoint y: 578, endPoint x: 589, endPoint y: 552, distance: 30.0
click at [574, 579] on div "Are there Reach-in Refrigerators? Yes No" at bounding box center [591, 599] width 1114 height 40
click at [604, 506] on input "Yes" at bounding box center [604, 514] width 10 height 16
radio input "true"
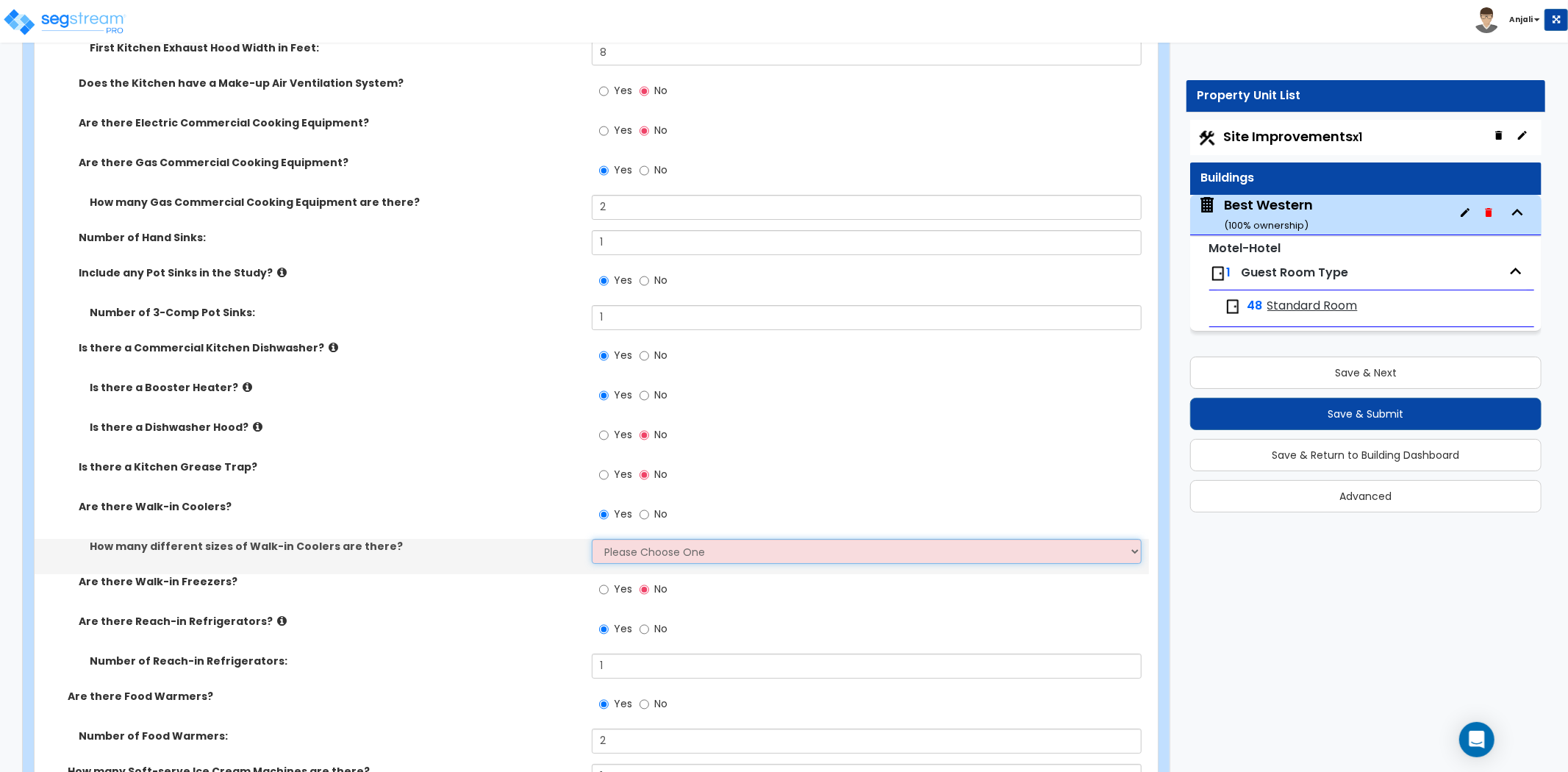
click at [625, 538] on select "Please Choose One 1 2 3 4" at bounding box center [866, 551] width 550 height 25
select select "1"
click at [592, 538] on select "Please Choose One 1 2 3 4" at bounding box center [866, 551] width 550 height 25
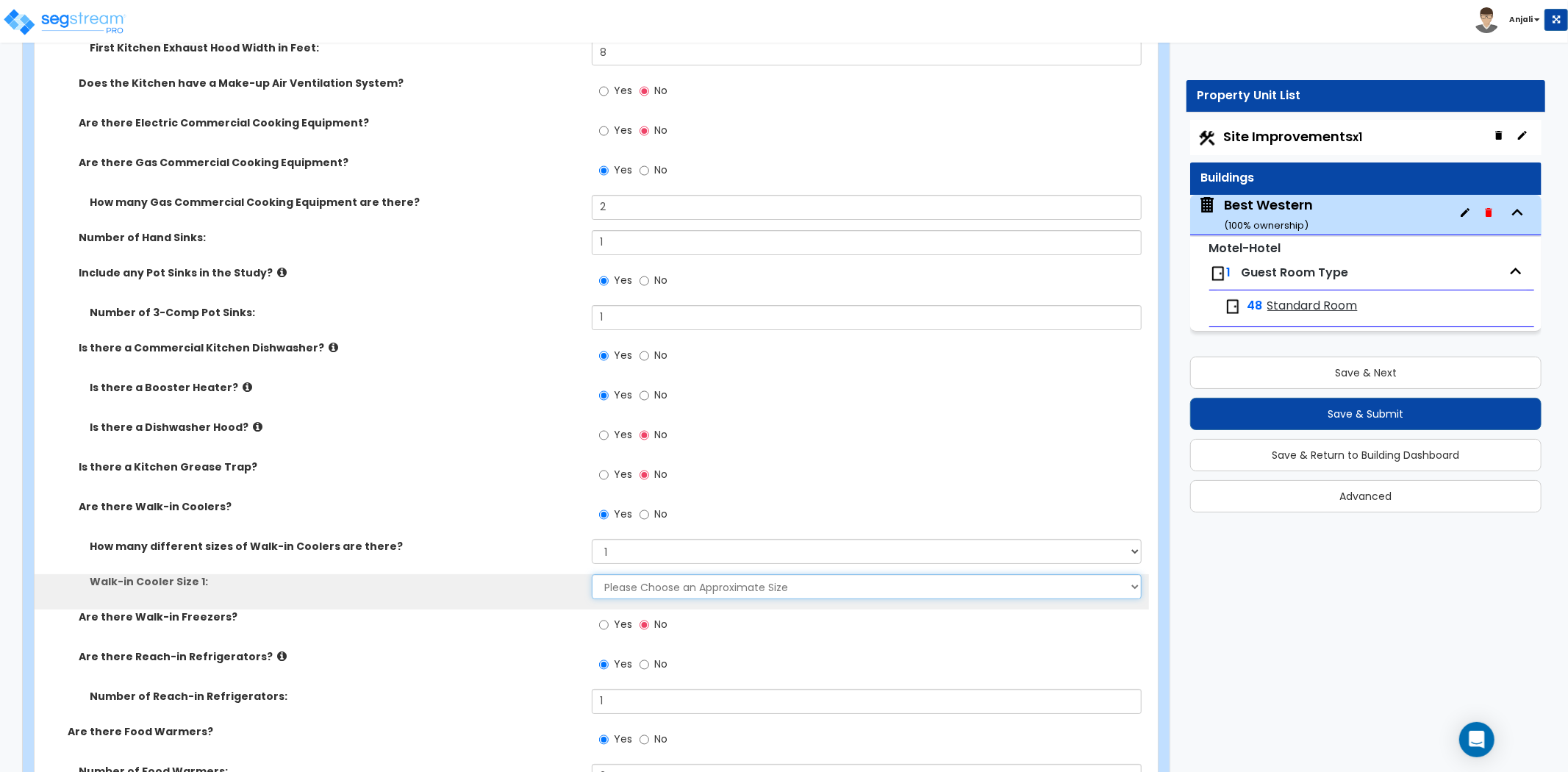
click at [635, 574] on select "Please Choose an Approximate Size 6' x 6' 10' x 6' 12' x 14' 12' x 20' I want t…" at bounding box center [866, 586] width 550 height 25
select select "3"
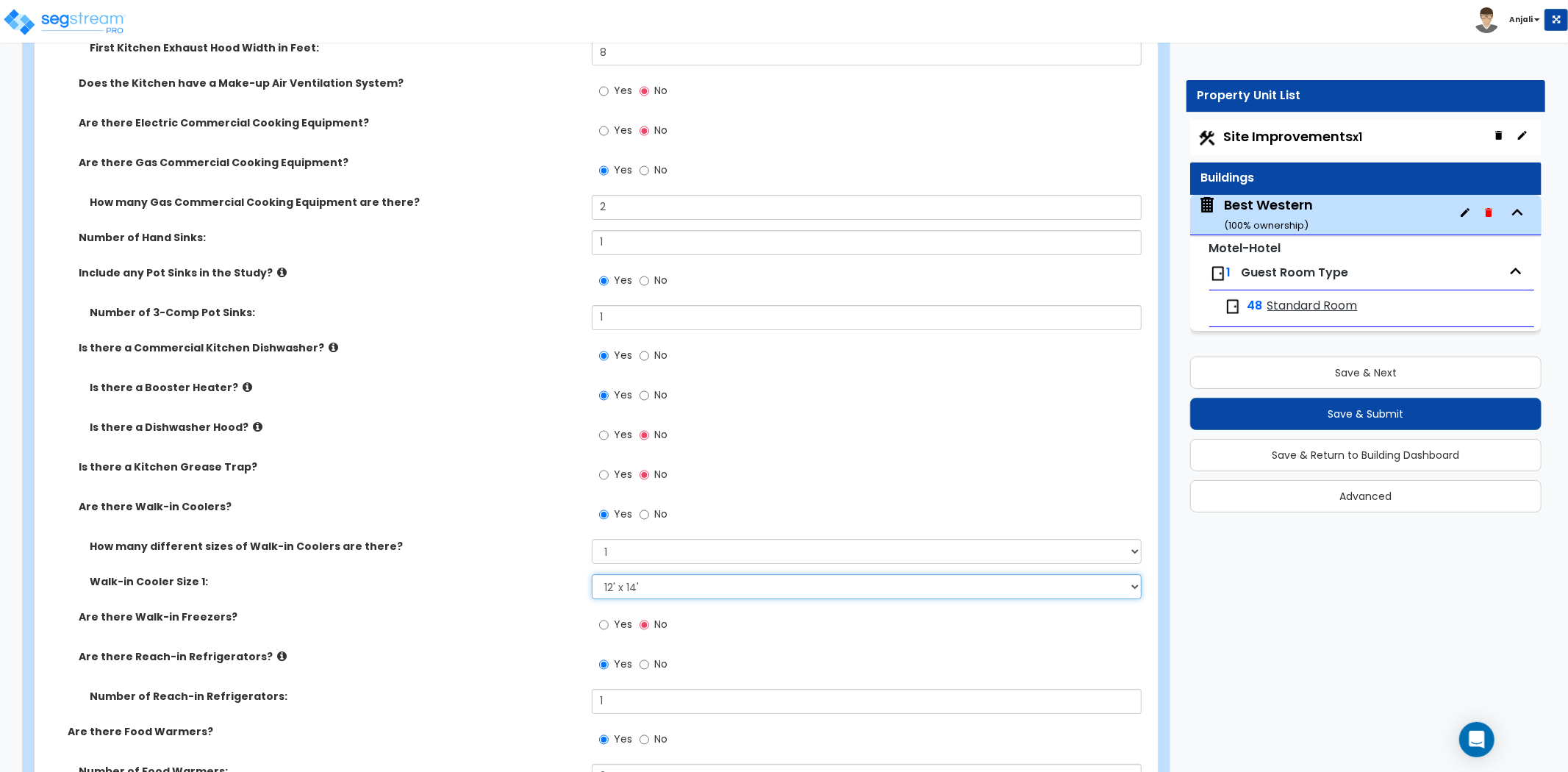
click at [592, 574] on select "Please Choose an Approximate Size 6' x 6' 10' x 6' 12' x 14' 12' x 20' I want t…" at bounding box center [866, 586] width 550 height 25
click at [542, 574] on label "Walk-in Cooler Size 1:" at bounding box center [335, 580] width 491 height 14
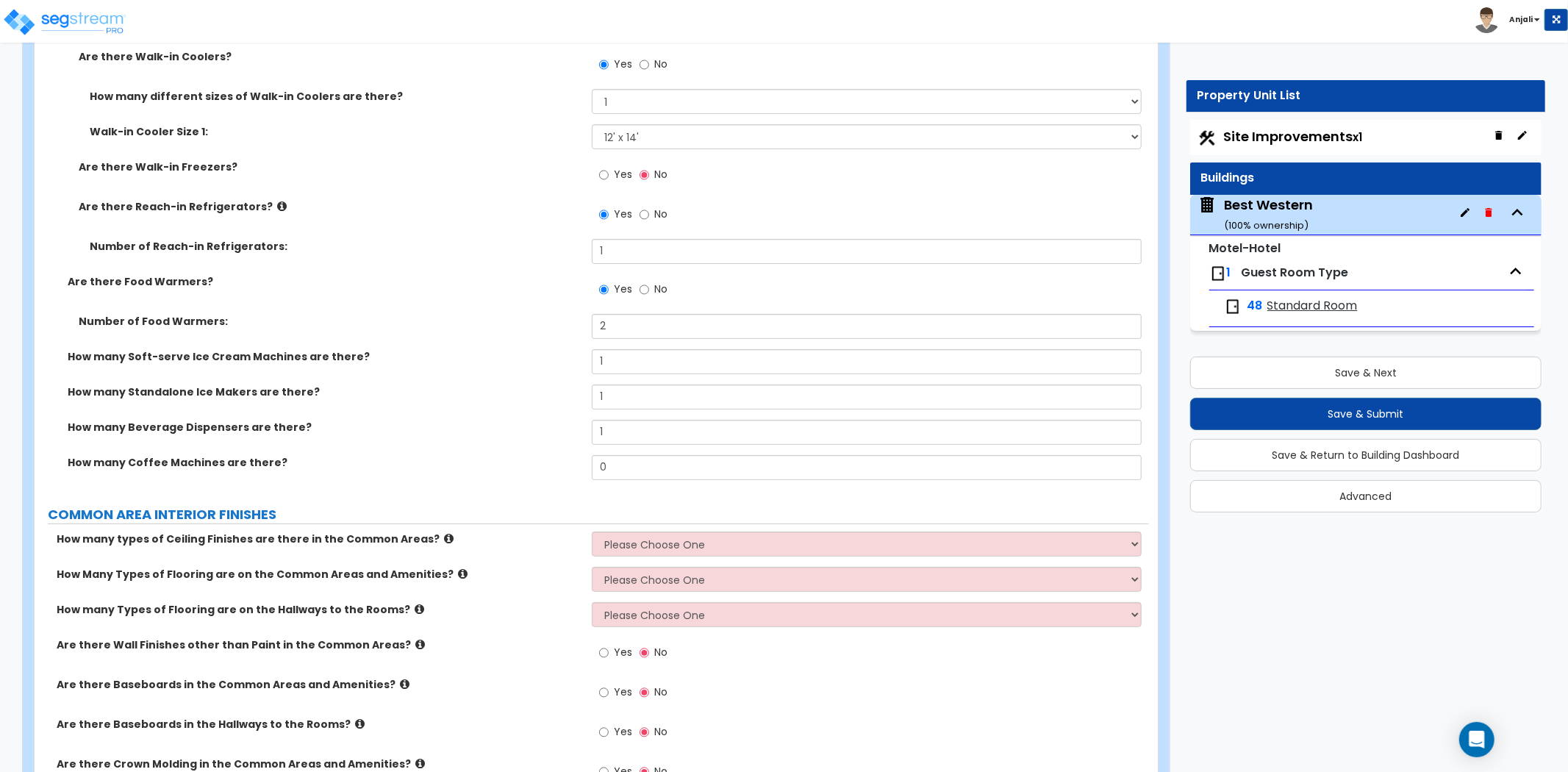
scroll to position [4901, 0]
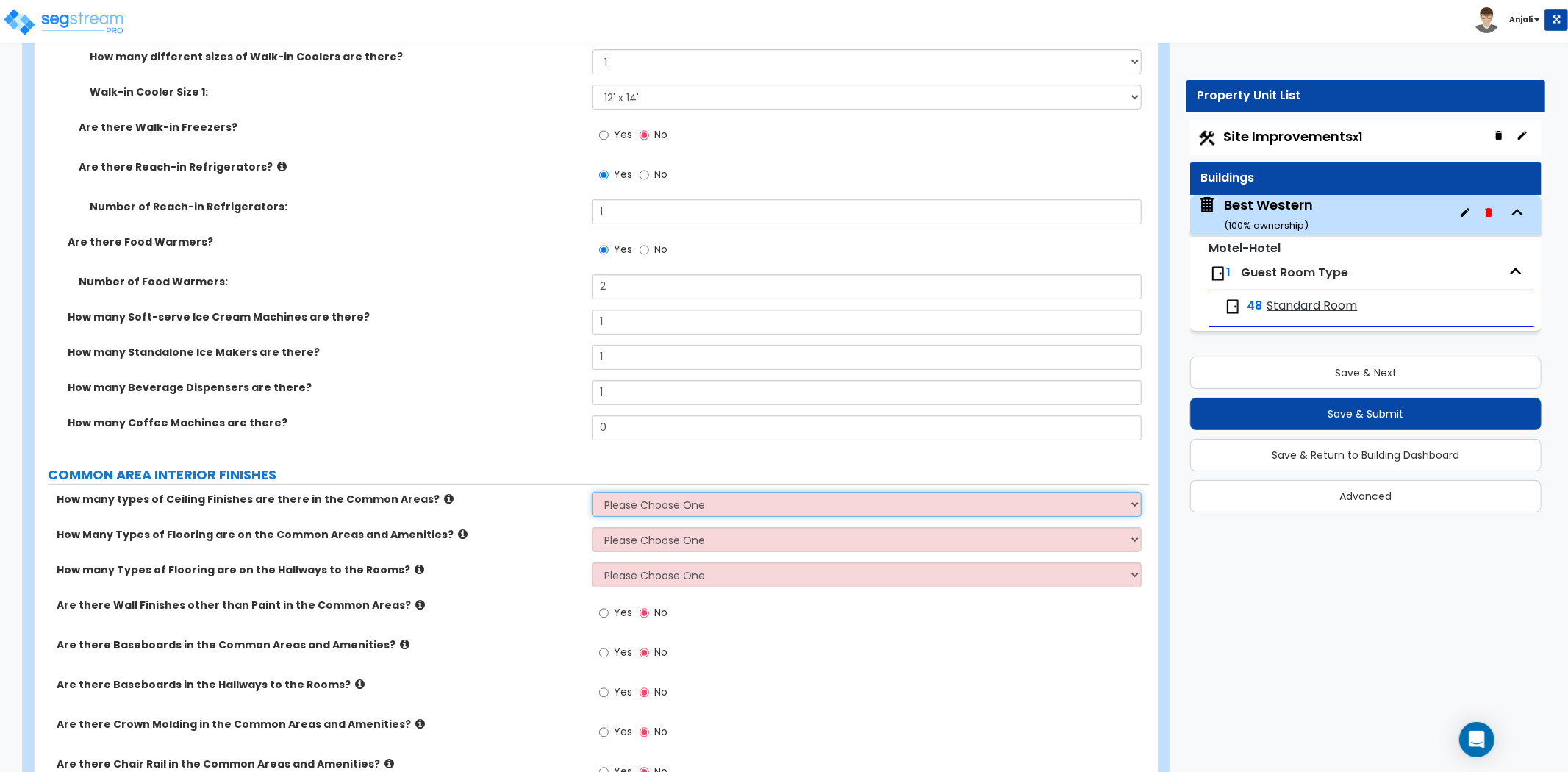
click at [660, 492] on select "Please Choose One 1 2 3" at bounding box center [866, 504] width 550 height 25
select select "1"
click at [592, 492] on select "Please Choose One 1 2 3" at bounding box center [866, 504] width 550 height 25
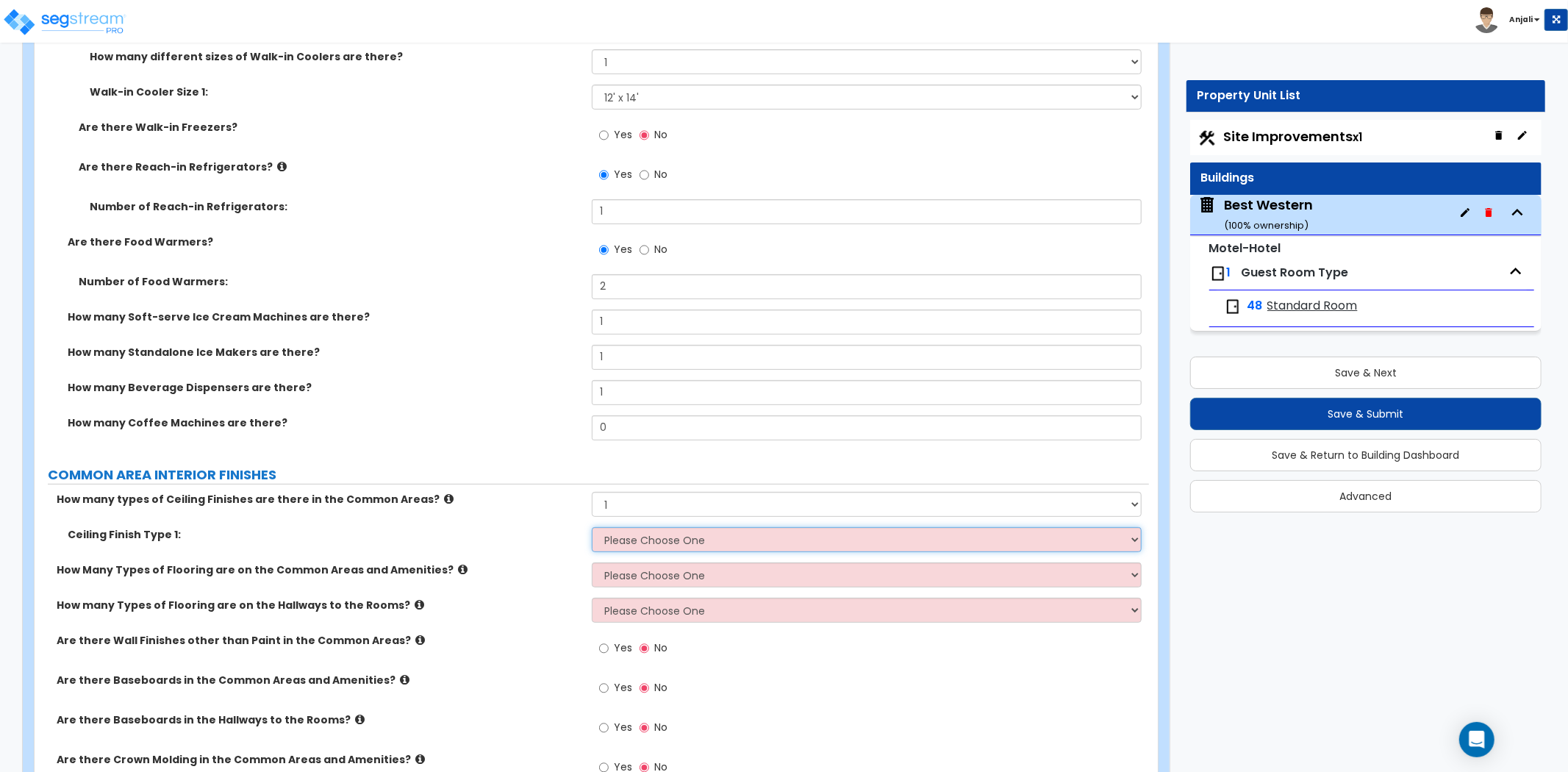
click at [625, 527] on select "Please Choose One Drop Ceiling Drywall Ceiling Open Ceiling" at bounding box center [866, 539] width 550 height 25
select select "2"
click at [592, 527] on select "Please Choose One Drop Ceiling Drywall Ceiling Open Ceiling" at bounding box center [866, 539] width 550 height 25
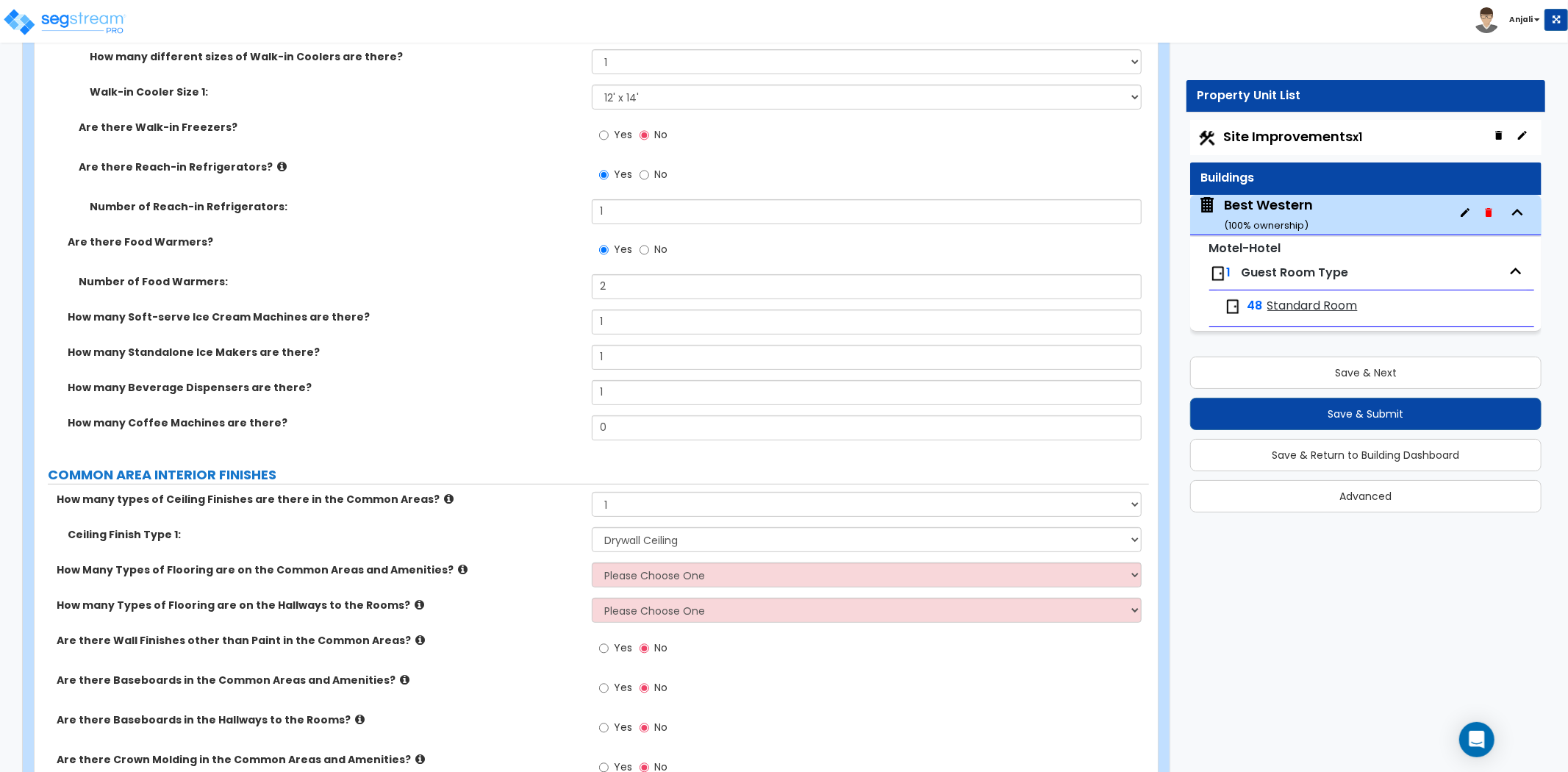
click at [651, 540] on div "Ceiling Finish Type 1: Please Choose One Drop Ceiling Drywall Ceiling Open Ceil…" at bounding box center [591, 544] width 1114 height 35
click at [645, 562] on select "Please Choose One 1 2 3" at bounding box center [866, 575] width 550 height 25
select select "1"
click at [592, 562] on select "Please Choose One 1 2 3" at bounding box center [866, 575] width 550 height 25
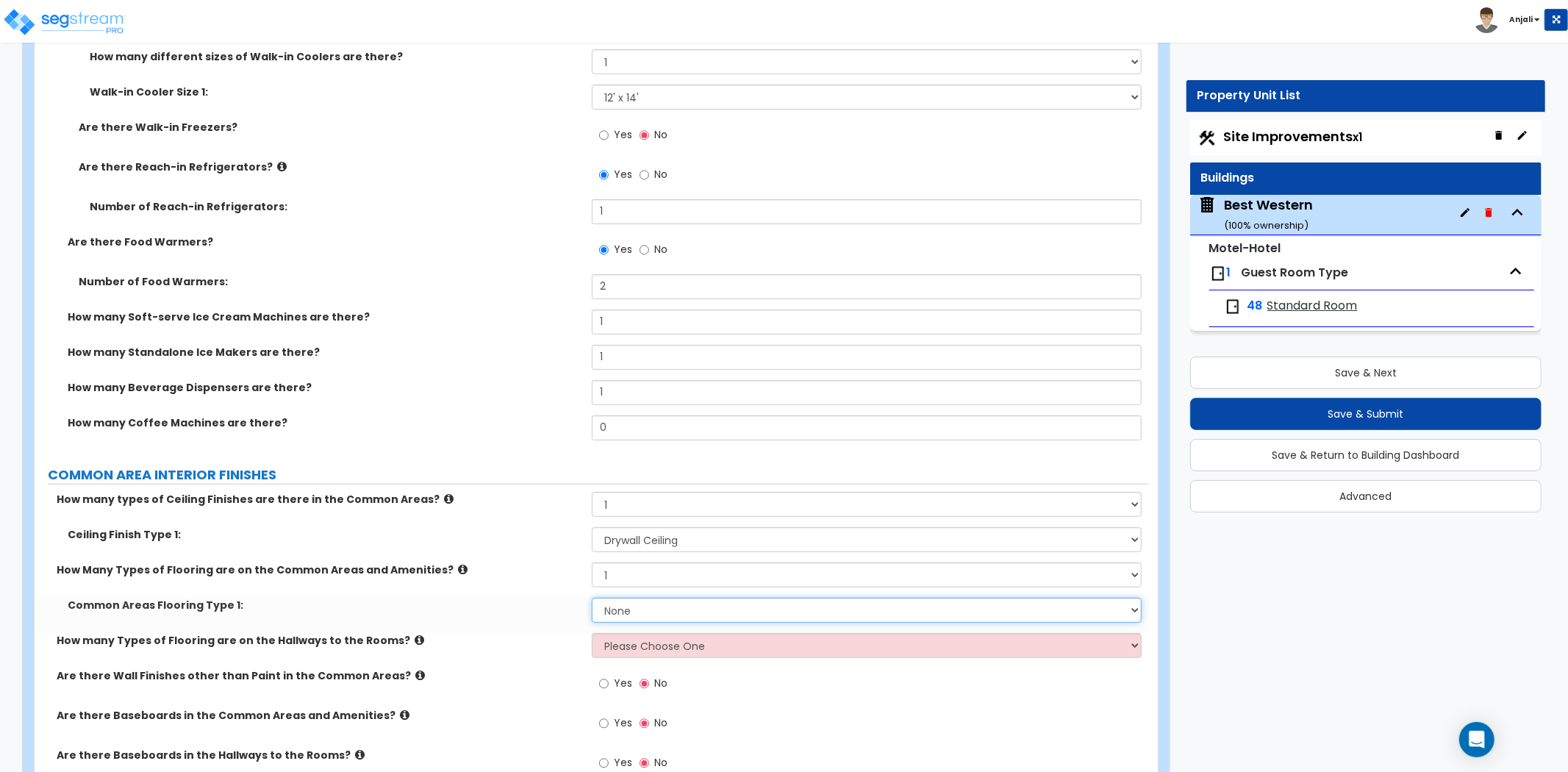
click at [637, 598] on select "None Tile Flooring Hardwood Flooring Resilient Laminate Flooring VCT Flooring S…" at bounding box center [866, 610] width 550 height 25
select select "1"
click at [592, 598] on select "None Tile Flooring Hardwood Flooring Resilient Laminate Flooring VCT Flooring S…" at bounding box center [866, 610] width 550 height 25
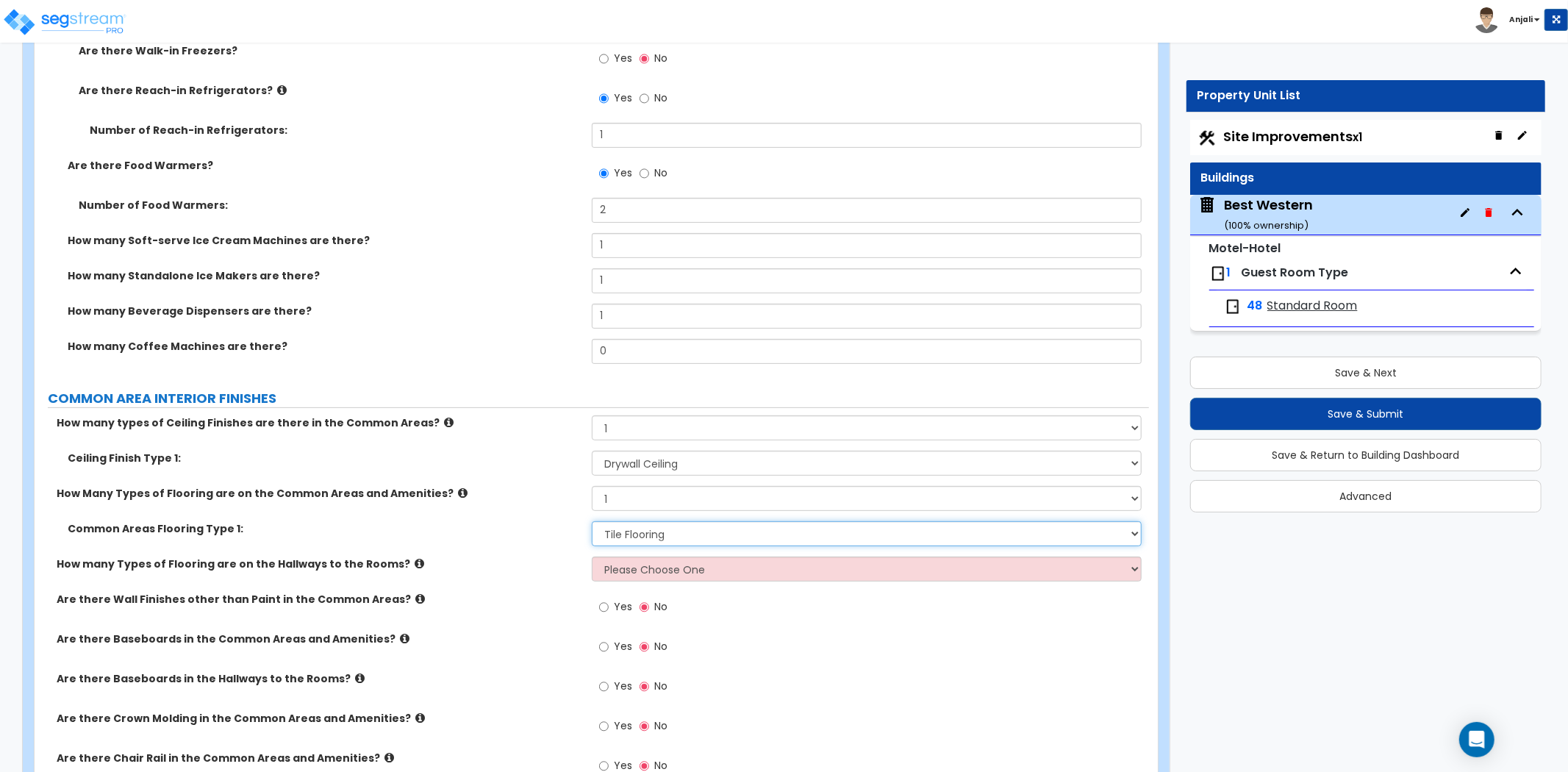
scroll to position [4983, 0]
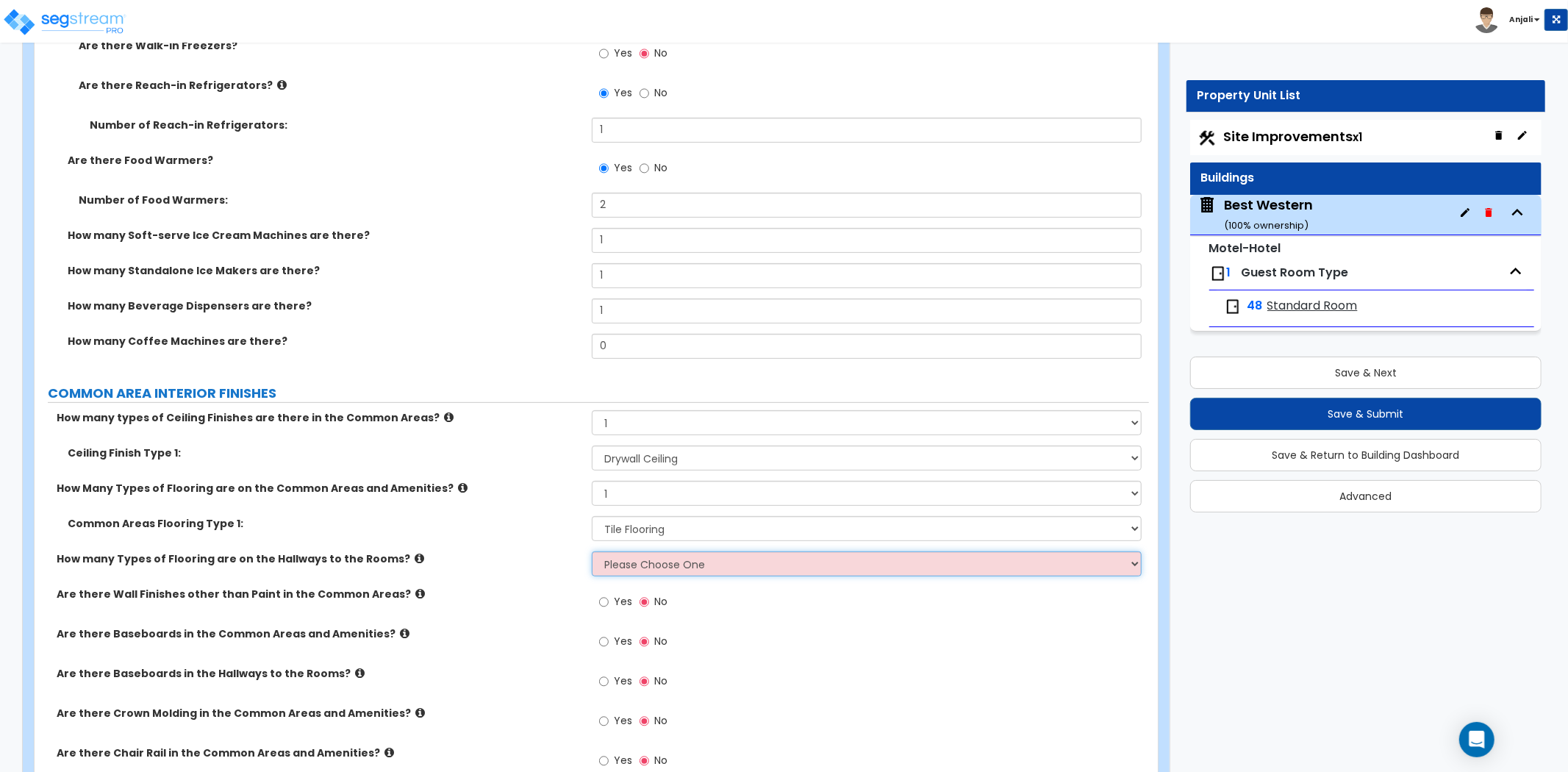
click at [632, 552] on select "Please Choose One 1 2 3" at bounding box center [866, 564] width 550 height 25
select select "1"
click at [592, 552] on select "Please Choose One 1 2 3" at bounding box center [866, 564] width 550 height 25
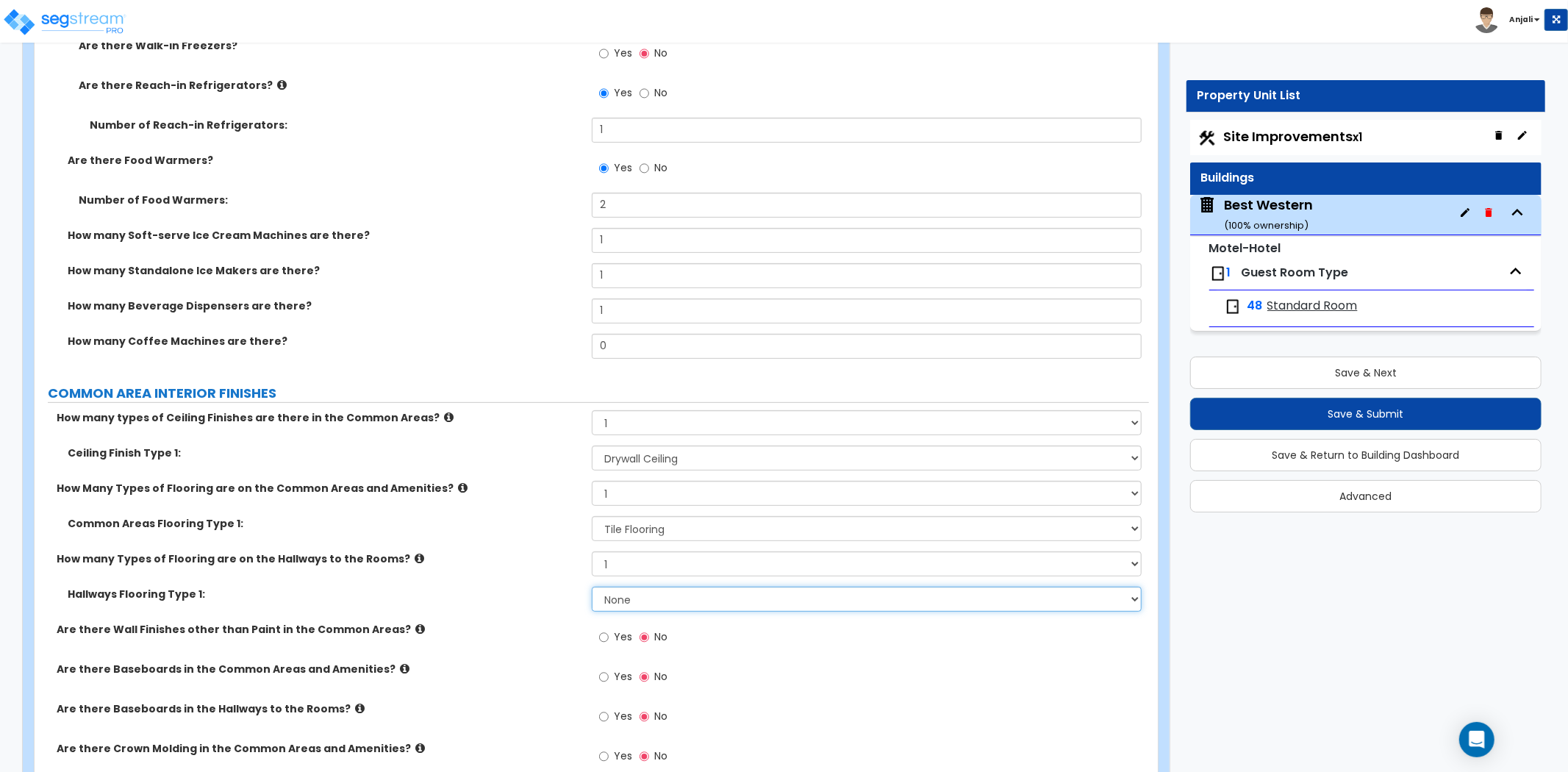
click at [681, 590] on select "None Tile Flooring Hardwood Flooring Resilient Laminate Flooring VCT Flooring S…" at bounding box center [866, 599] width 550 height 25
select select "5"
click at [592, 587] on select "None Tile Flooring Hardwood Flooring Resilient Laminate Flooring VCT Flooring S…" at bounding box center [866, 599] width 550 height 25
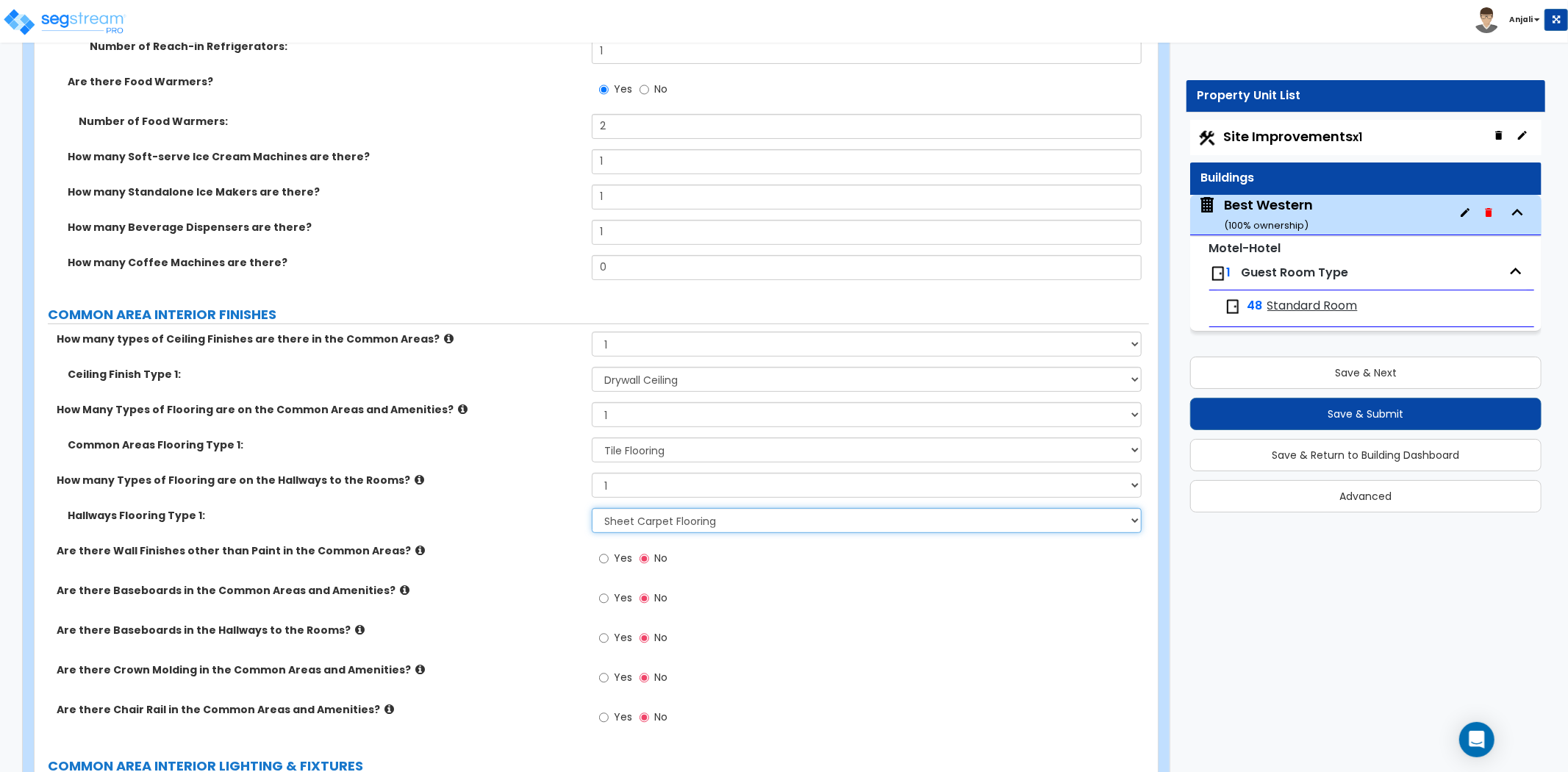
scroll to position [5064, 0]
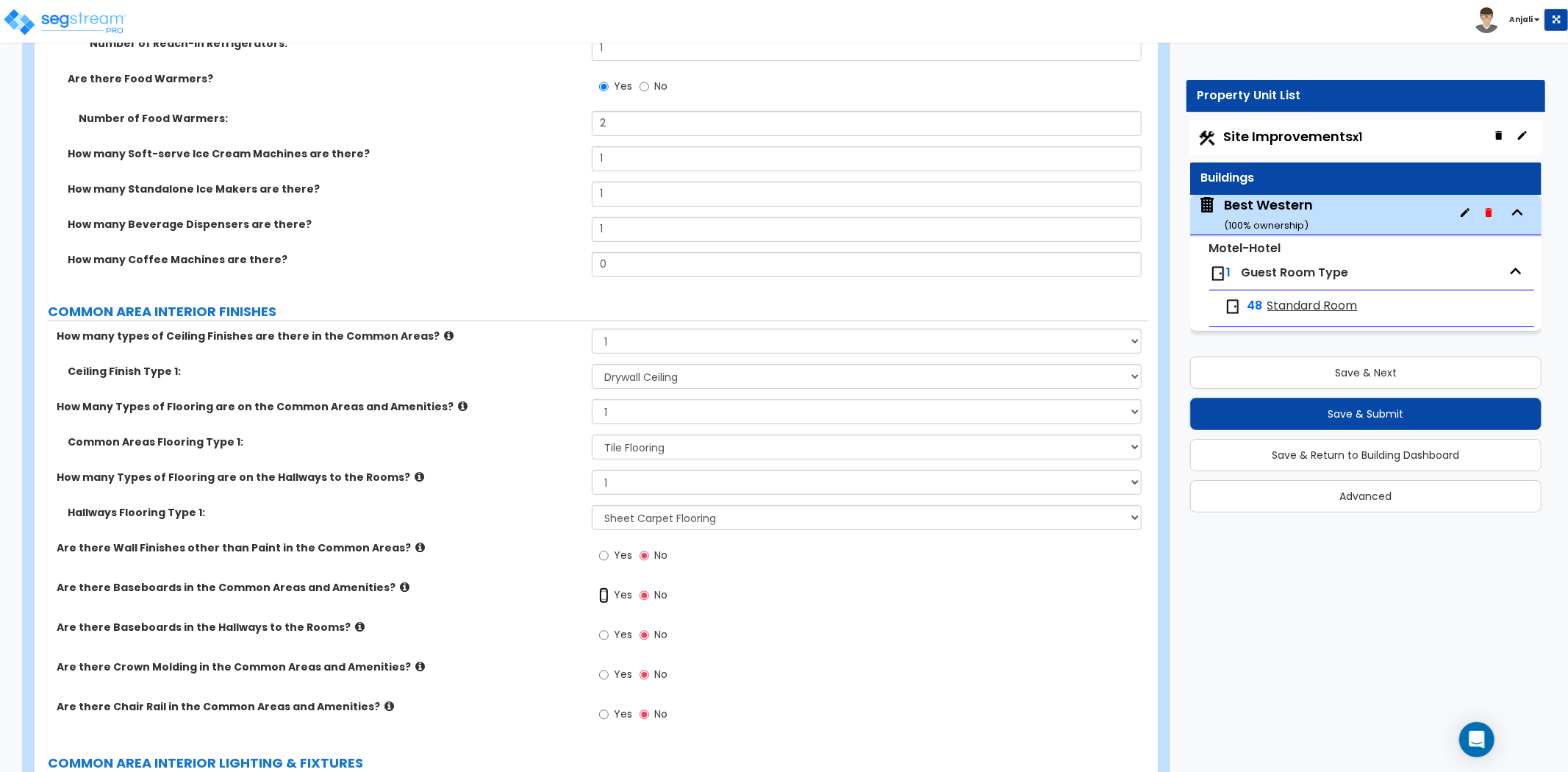
click at [603, 587] on input "Yes" at bounding box center [604, 595] width 10 height 16
radio input "true"
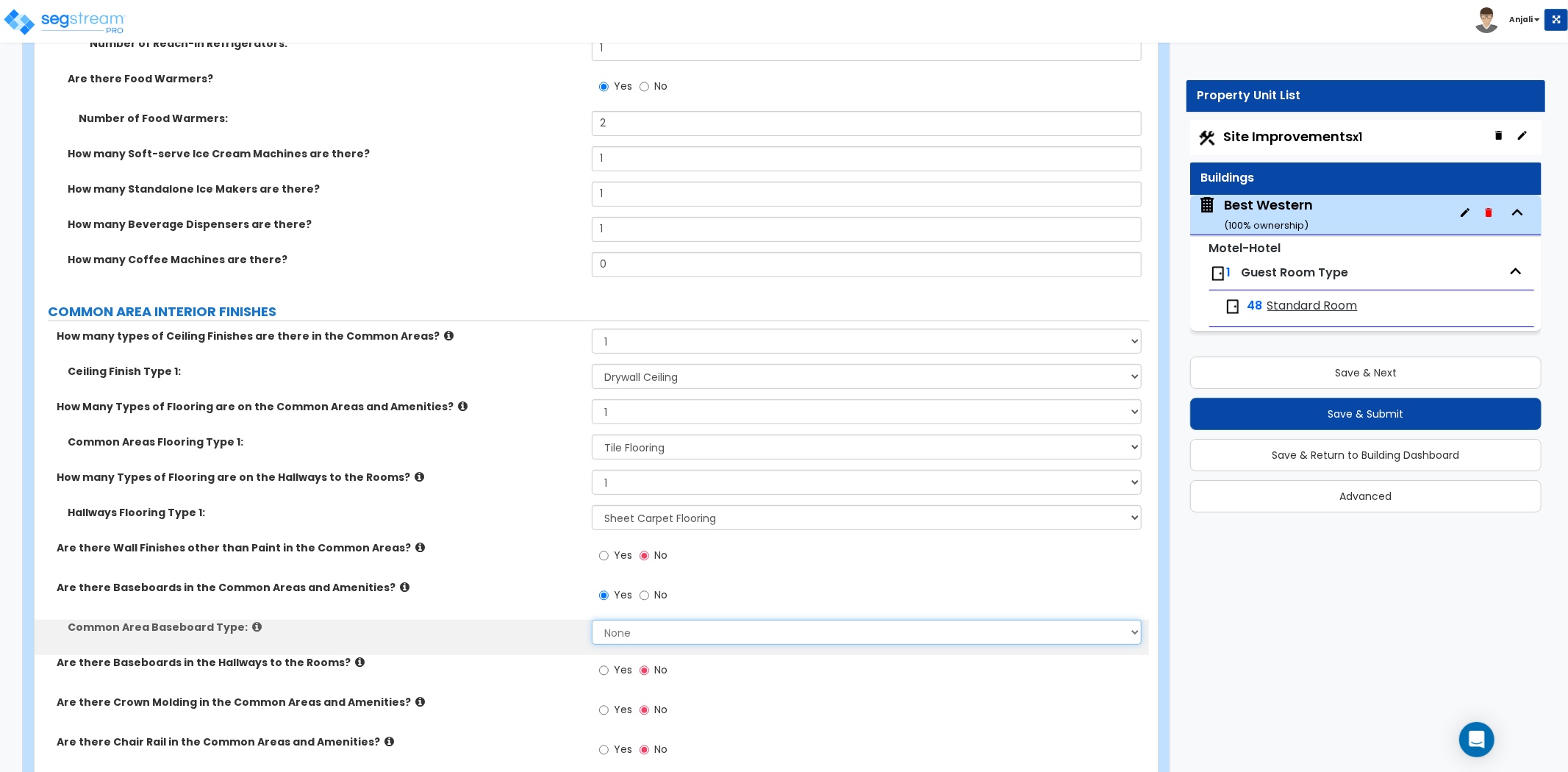
click at [626, 620] on select "None Wood Vinyl Carpet Tile" at bounding box center [866, 632] width 550 height 25
select select "2"
click at [592, 620] on select "None Wood Vinyl Carpet Tile" at bounding box center [866, 632] width 550 height 25
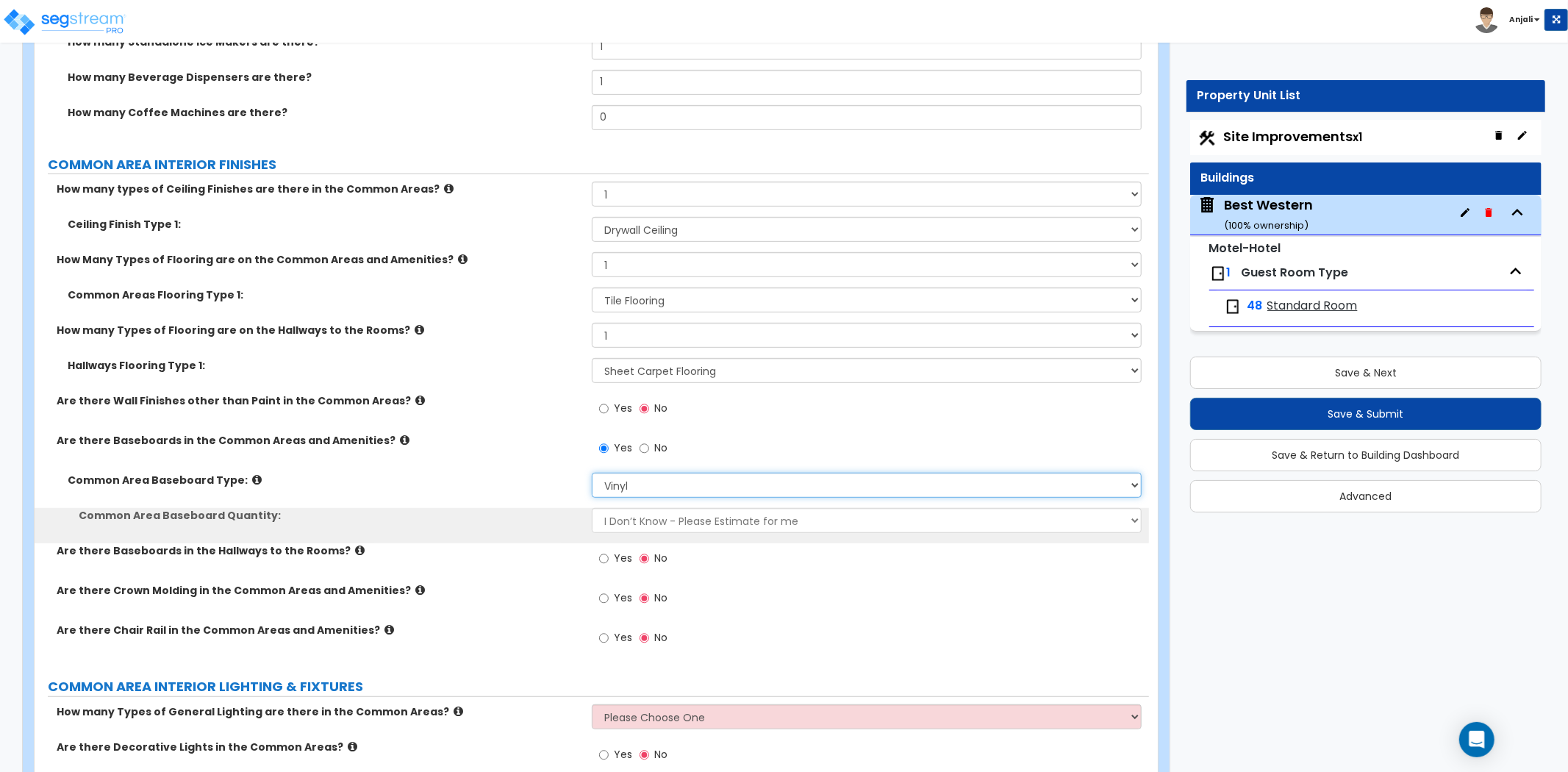
scroll to position [5228, 0]
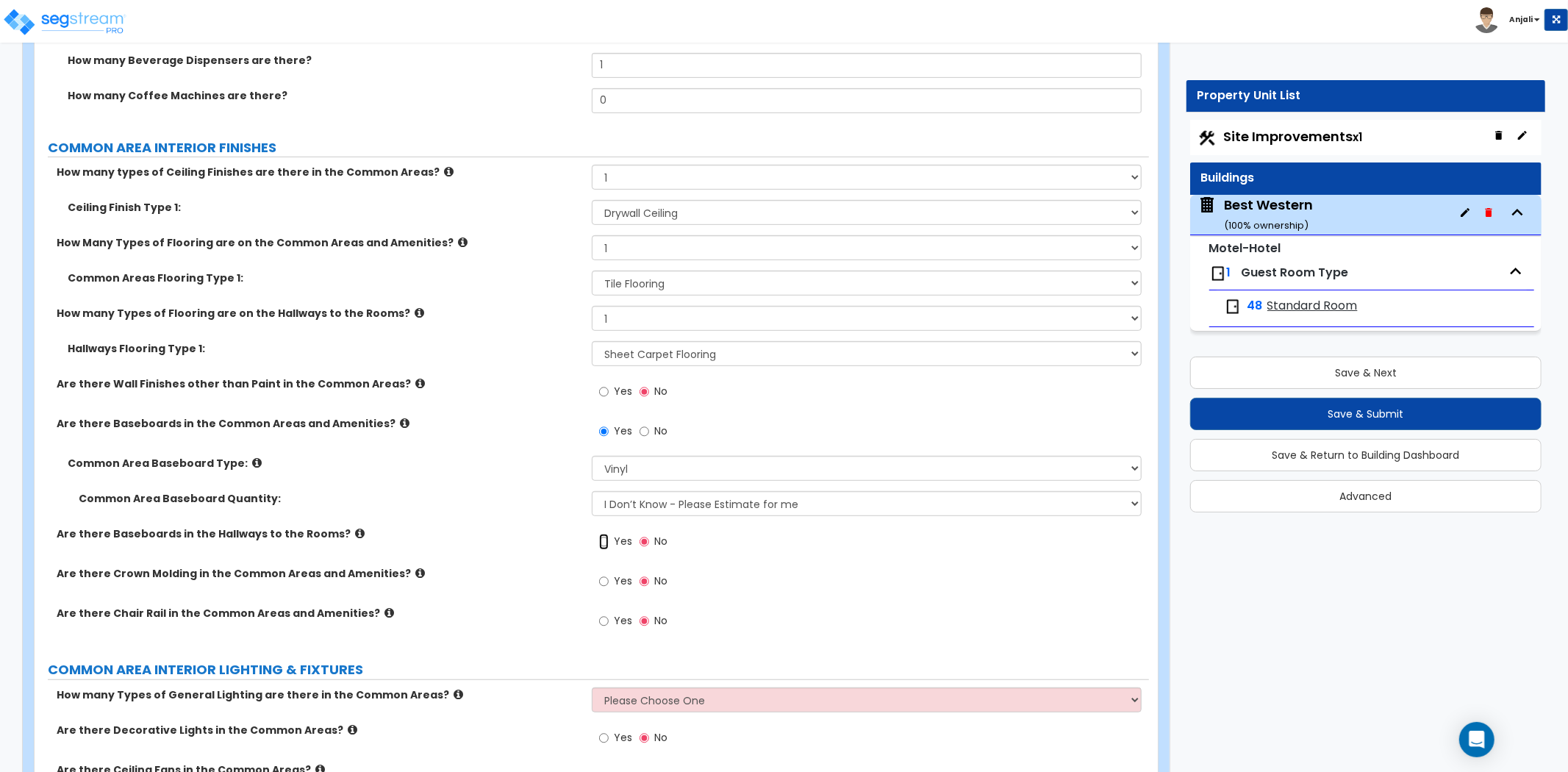
click at [603, 534] on input "Yes" at bounding box center [604, 541] width 10 height 16
radio input "true"
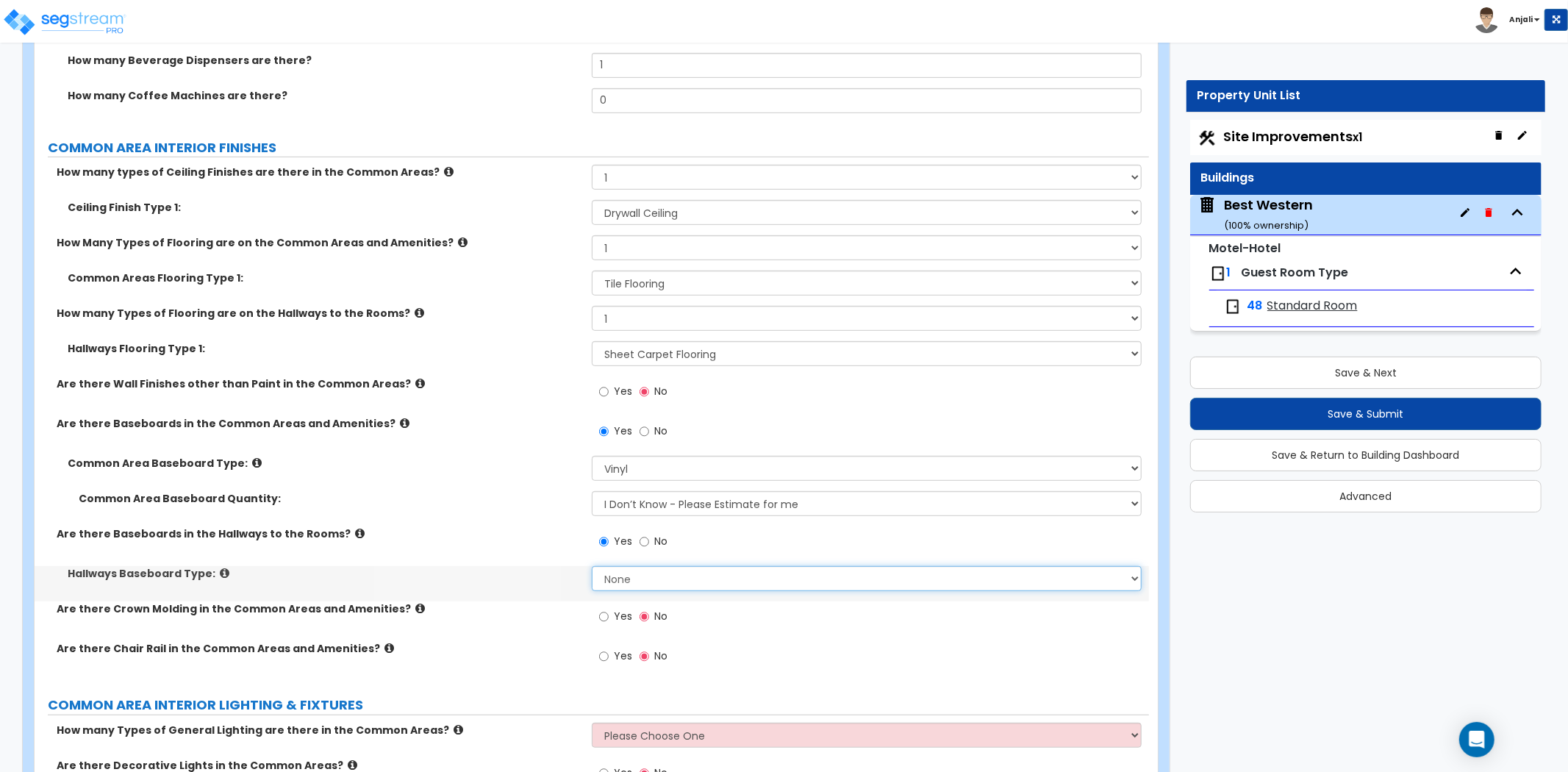
click at [635, 567] on select "None Wood Vinyl Carpet Tile" at bounding box center [866, 579] width 550 height 25
select select "2"
click at [592, 566] on select "None Wood Vinyl Carpet Tile" at bounding box center [866, 579] width 550 height 25
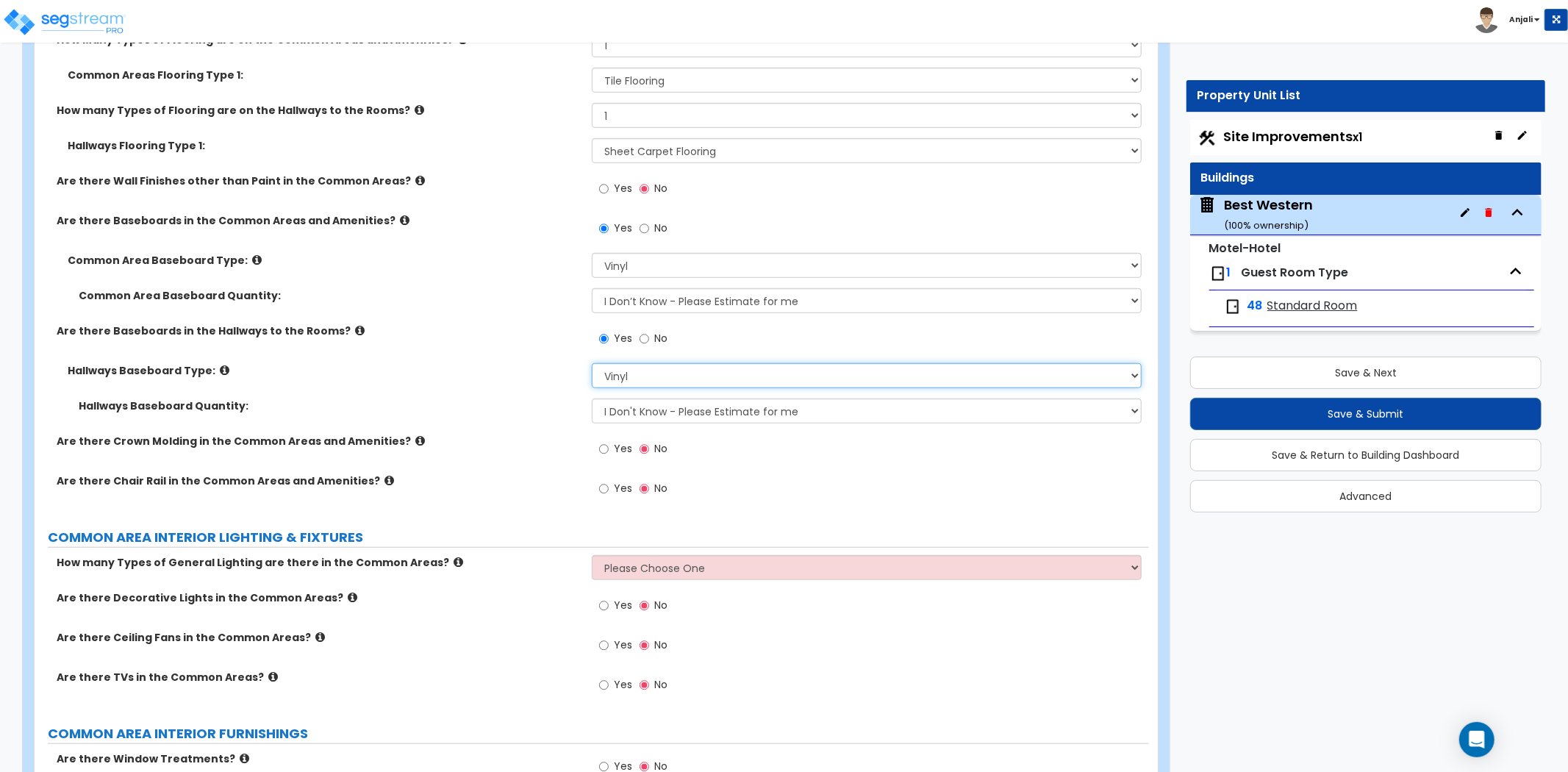
scroll to position [5473, 0]
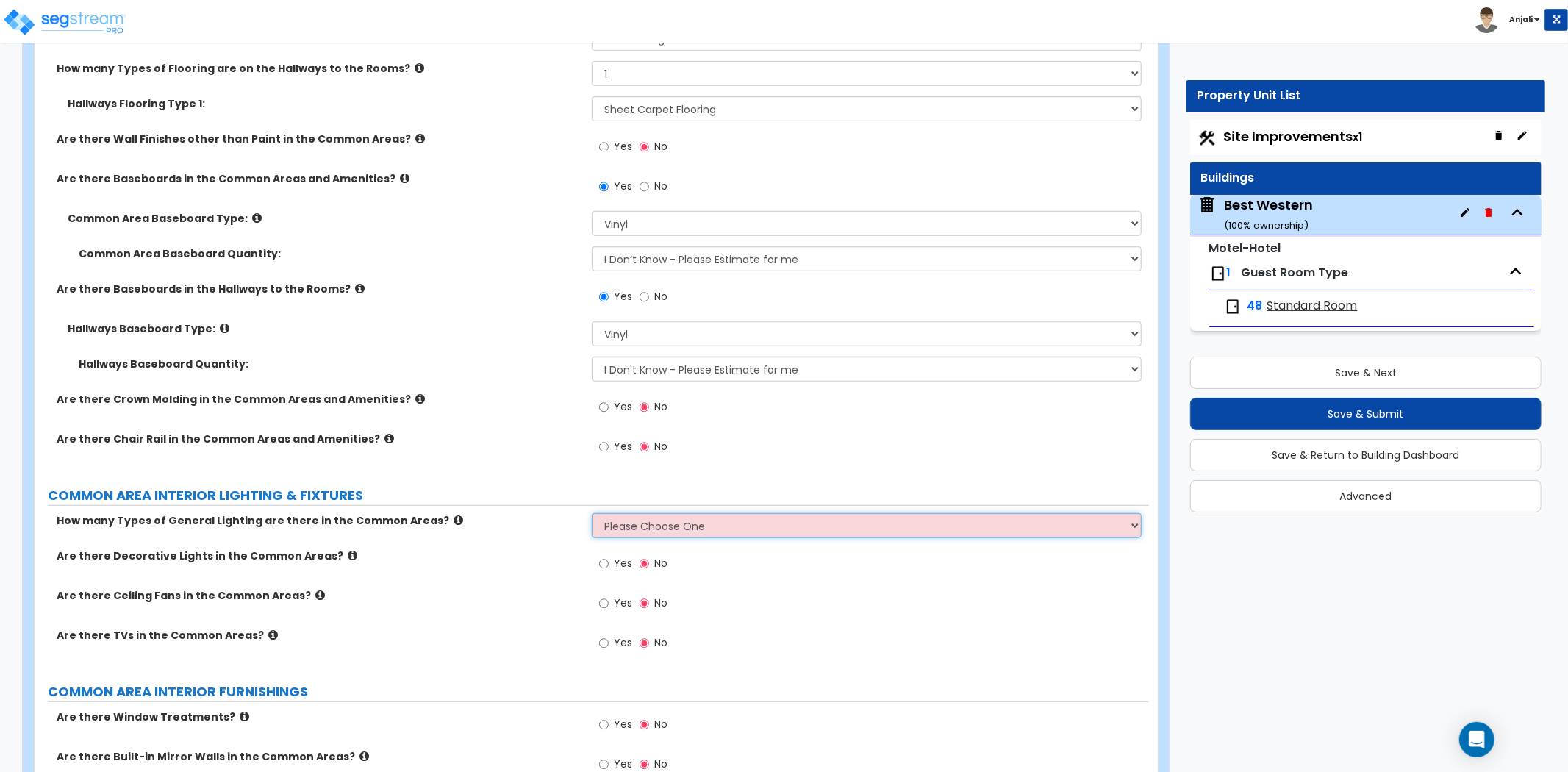
click at [642, 513] on select "Please Choose One 1 2 3" at bounding box center [866, 525] width 550 height 25
select select "1"
click at [592, 513] on select "Please Choose One 1 2 3" at bounding box center [866, 525] width 550 height 25
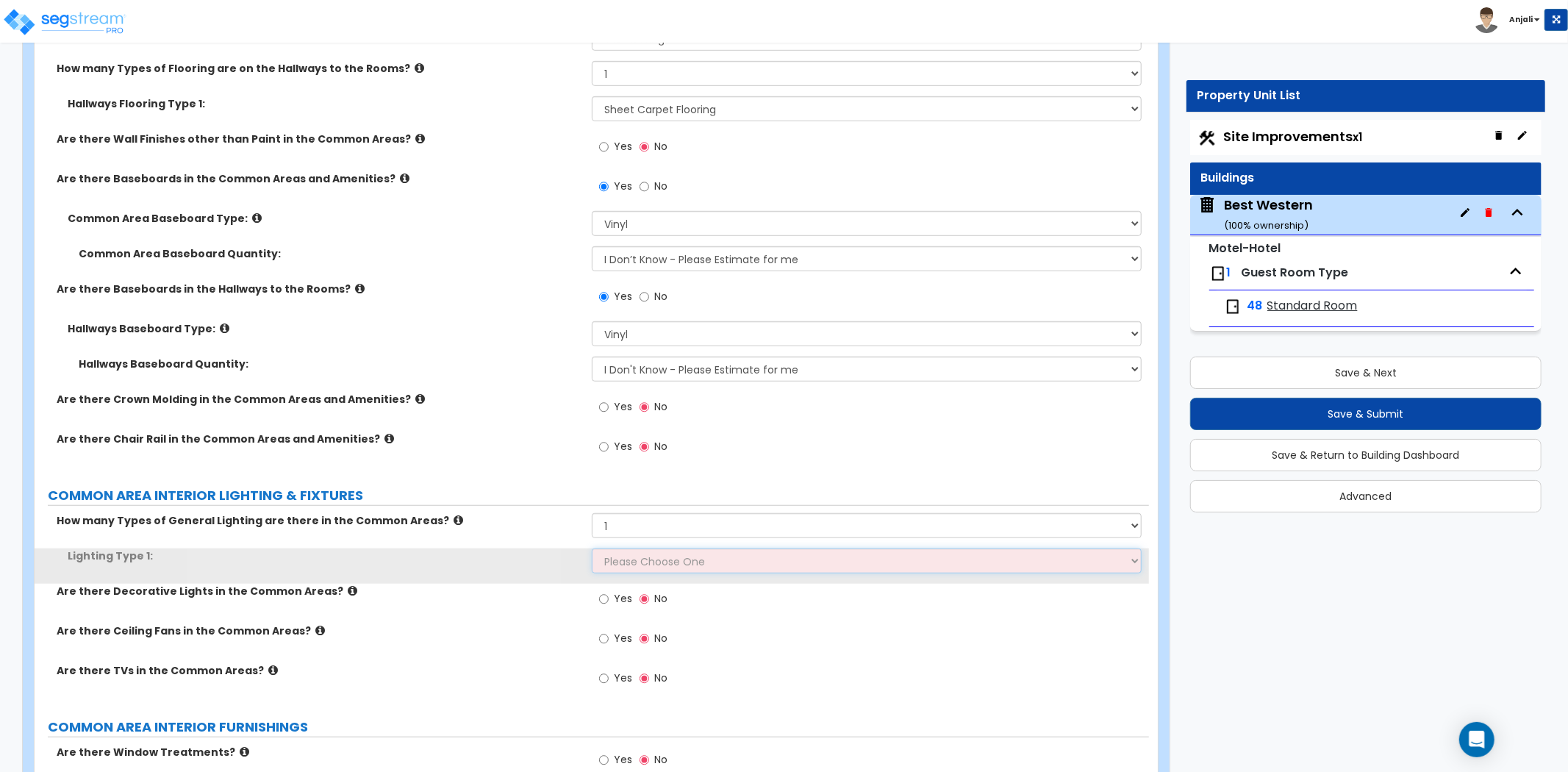
click at [628, 548] on select "Please Choose One LED Surface-Mounted LED Recessed Fluorescent Surface-Mounted …" at bounding box center [866, 560] width 550 height 25
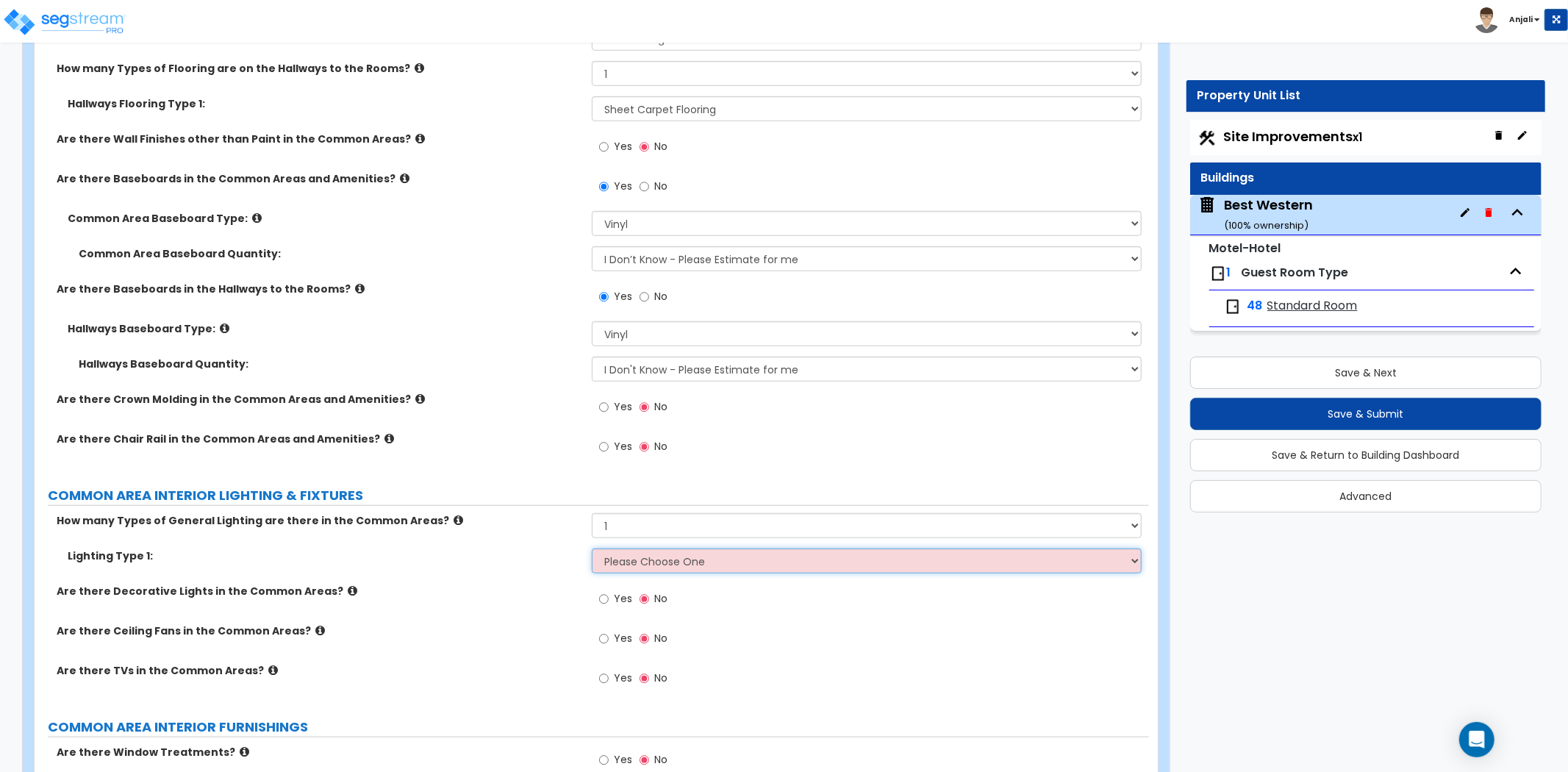
select select "2"
click at [592, 548] on select "Please Choose One LED Surface-Mounted LED Recessed Fluorescent Surface-Mounted …" at bounding box center [866, 560] width 550 height 25
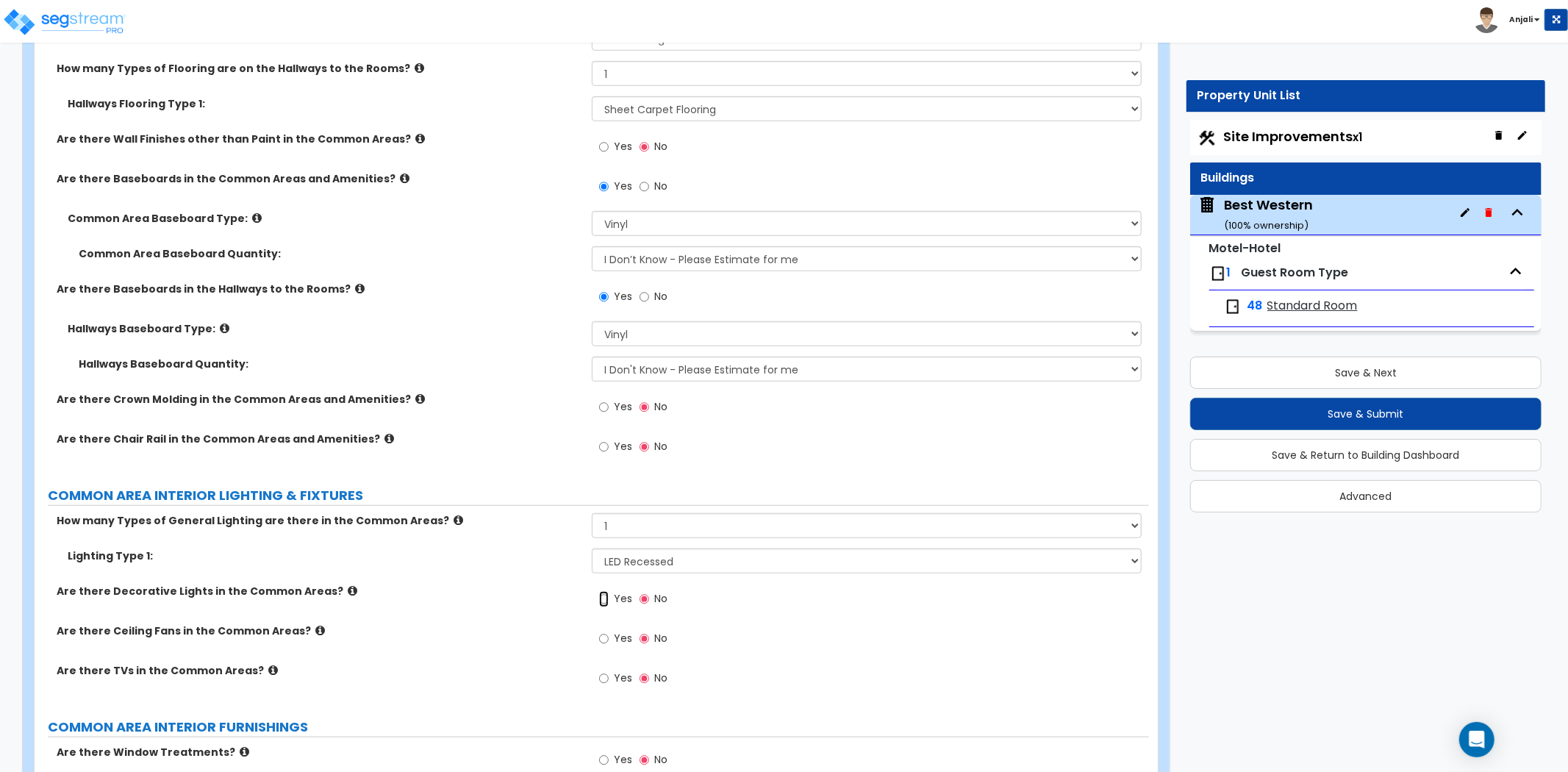
click at [604, 591] on input "Yes" at bounding box center [604, 599] width 10 height 16
radio input "true"
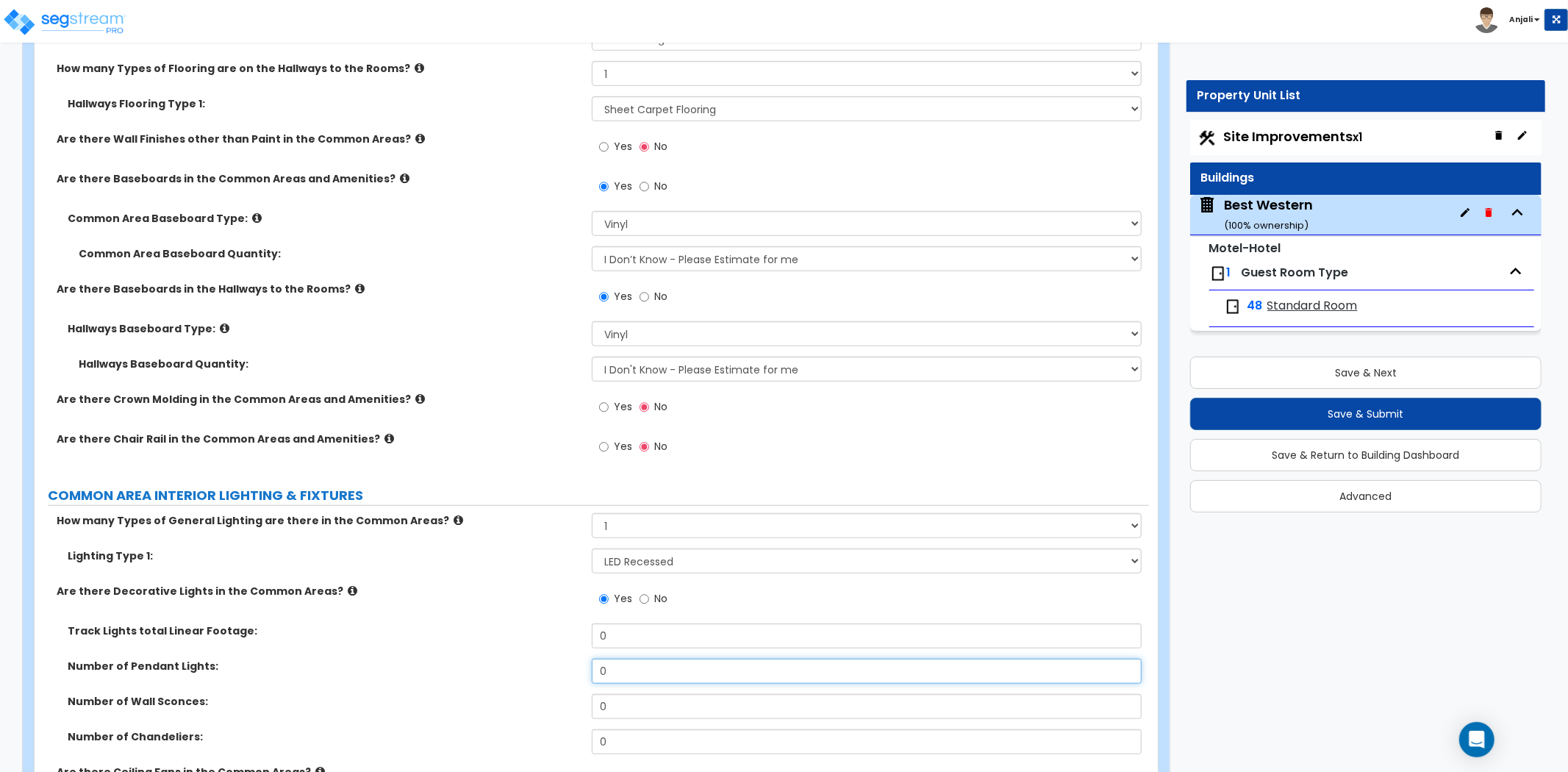
click at [629, 659] on input "0" at bounding box center [866, 671] width 550 height 25
type input "4"
click at [486, 639] on div "Track Lights total Linear Footage: 0" at bounding box center [591, 640] width 1114 height 35
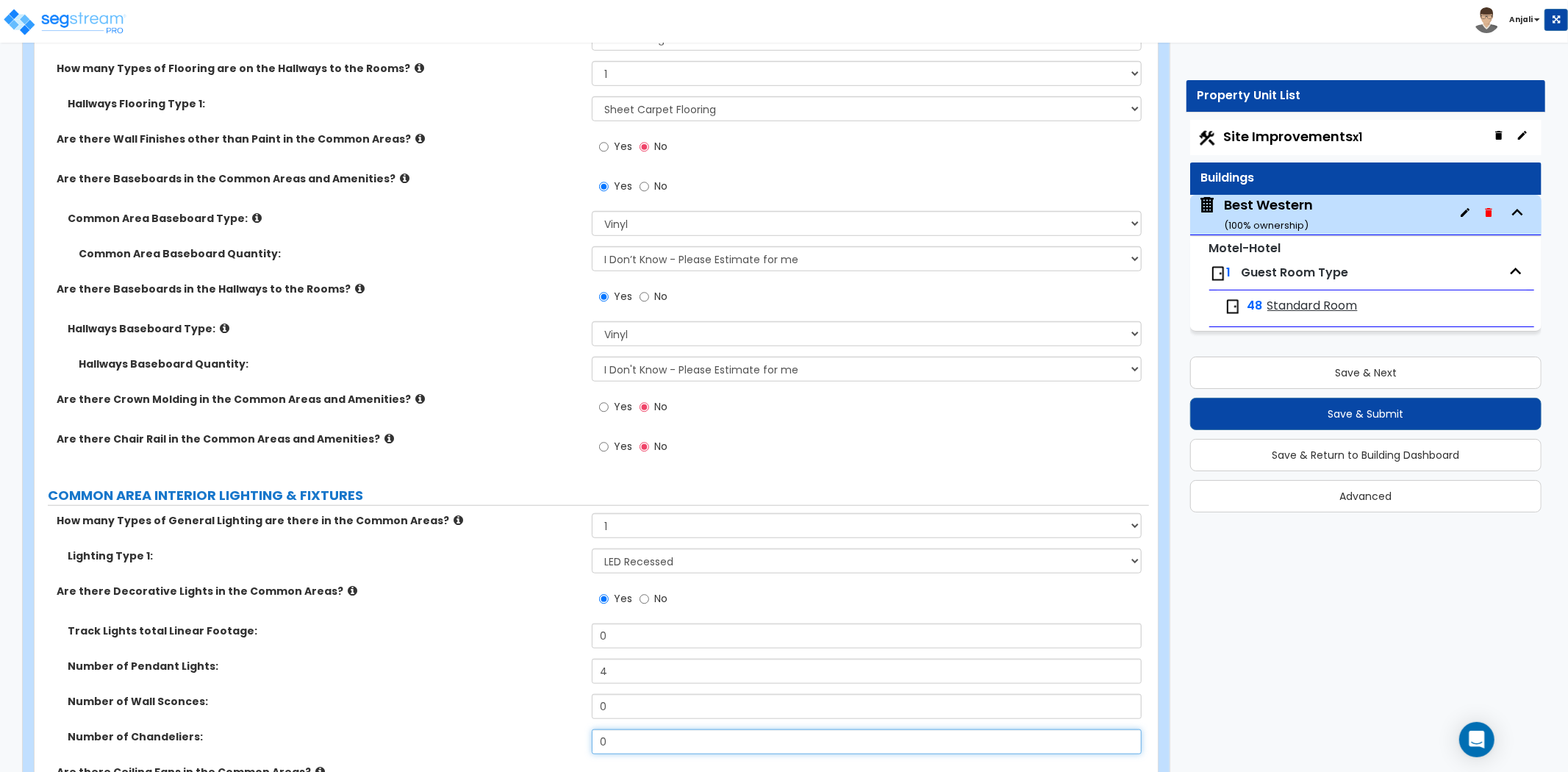
click at [651, 729] on input "0" at bounding box center [866, 742] width 550 height 25
type input "2"
click at [623, 694] on input "0" at bounding box center [866, 706] width 550 height 25
type input "18"
click at [475, 629] on div "Track Lights total Linear Footage: 0" at bounding box center [591, 640] width 1114 height 35
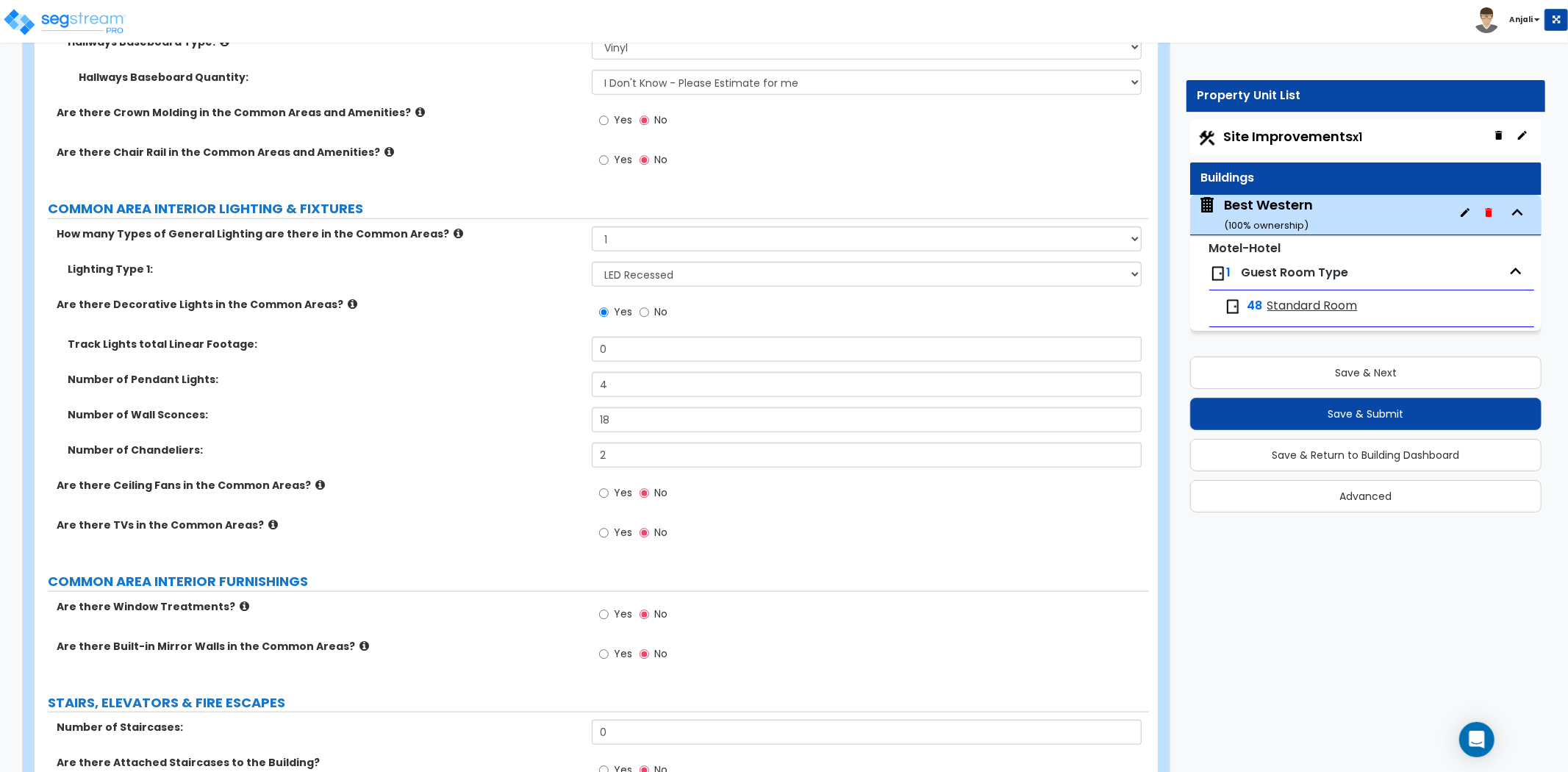
scroll to position [5800, 0]
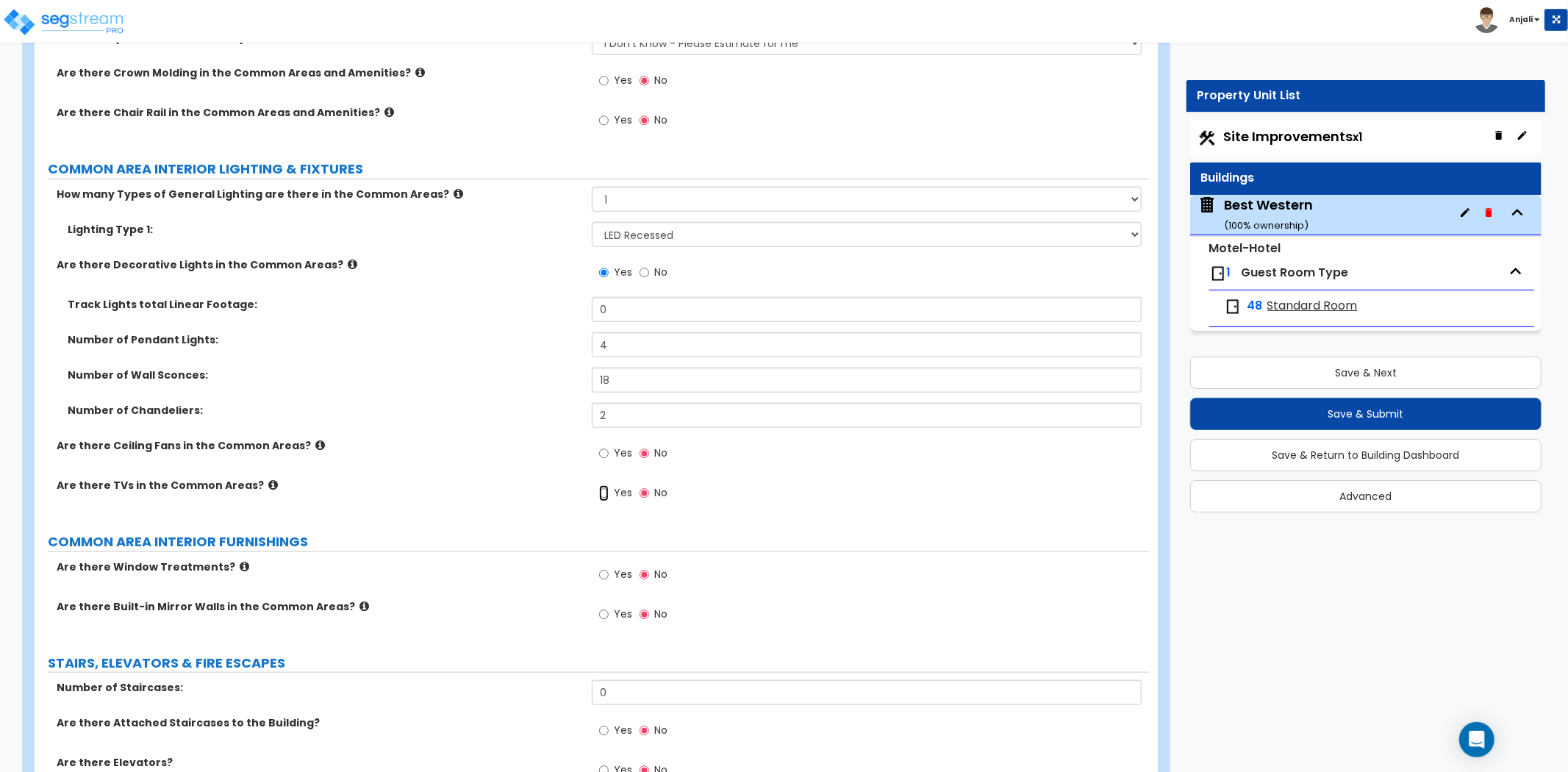
click at [604, 485] on input "Yes" at bounding box center [604, 493] width 10 height 16
radio input "true"
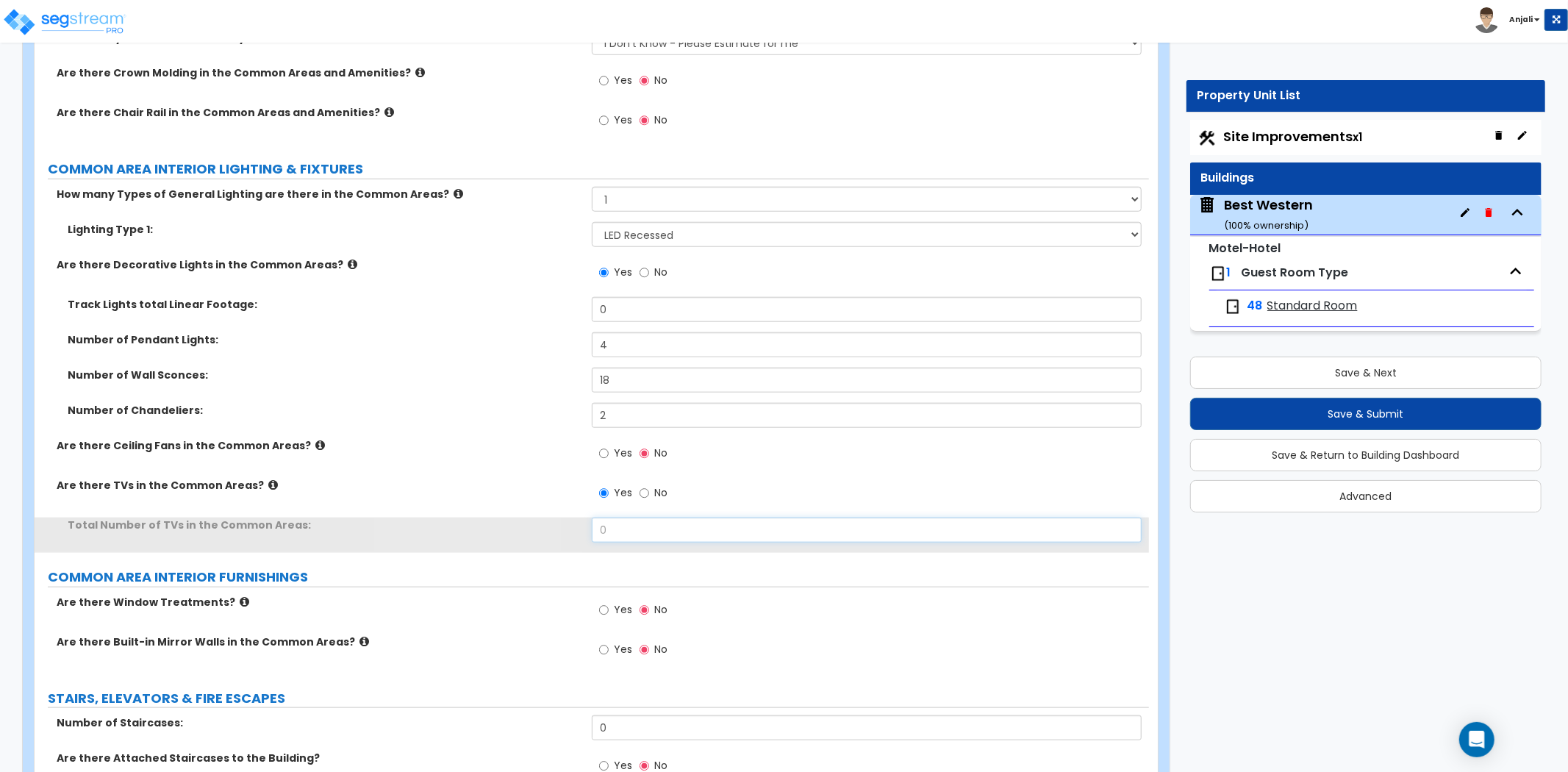
click at [627, 518] on input "0" at bounding box center [866, 530] width 550 height 25
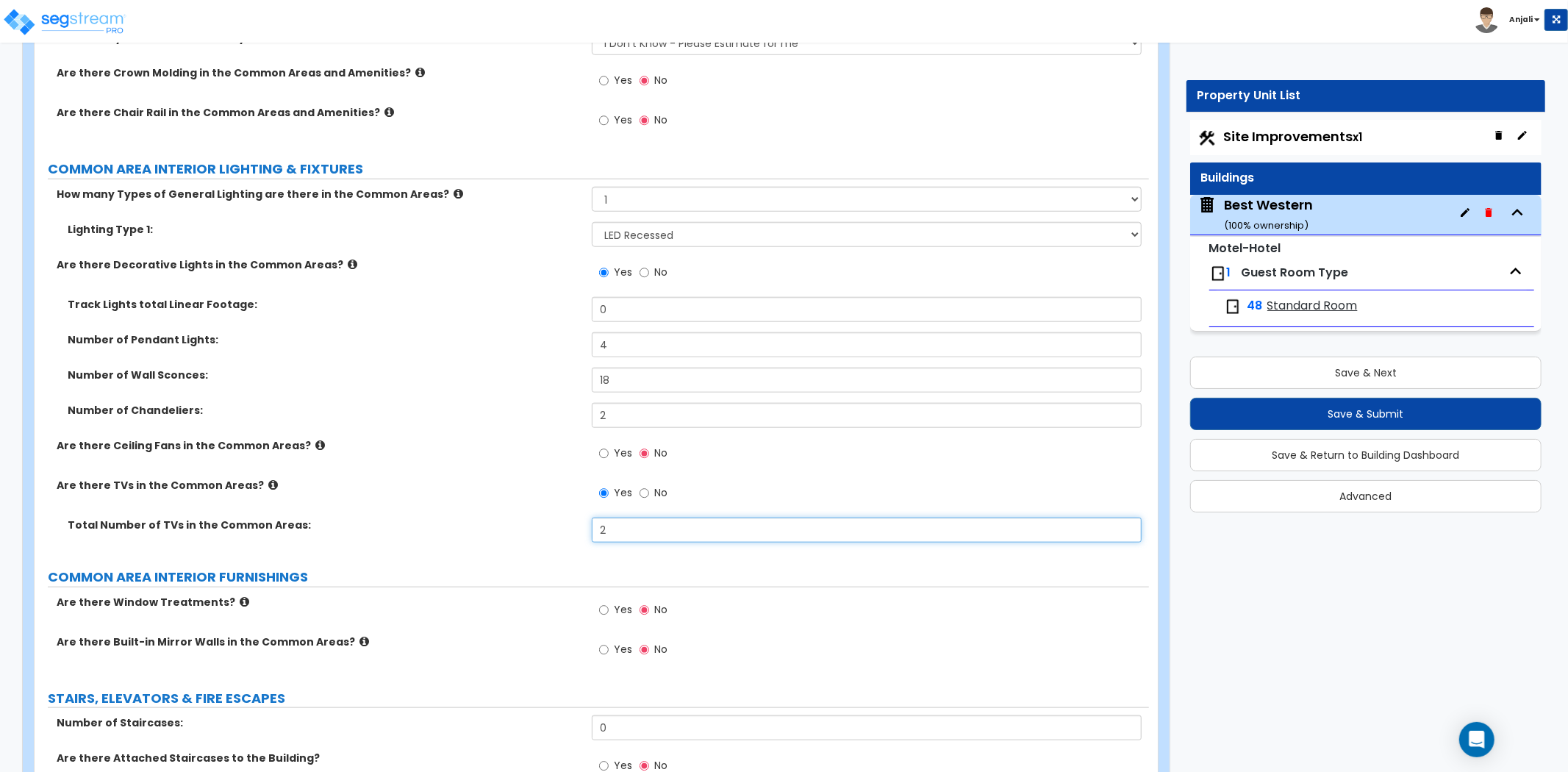
type input "2"
click at [511, 518] on label "Total Number of TVs in the Common Areas:" at bounding box center [324, 524] width 513 height 14
click at [603, 602] on input "Yes" at bounding box center [604, 610] width 10 height 16
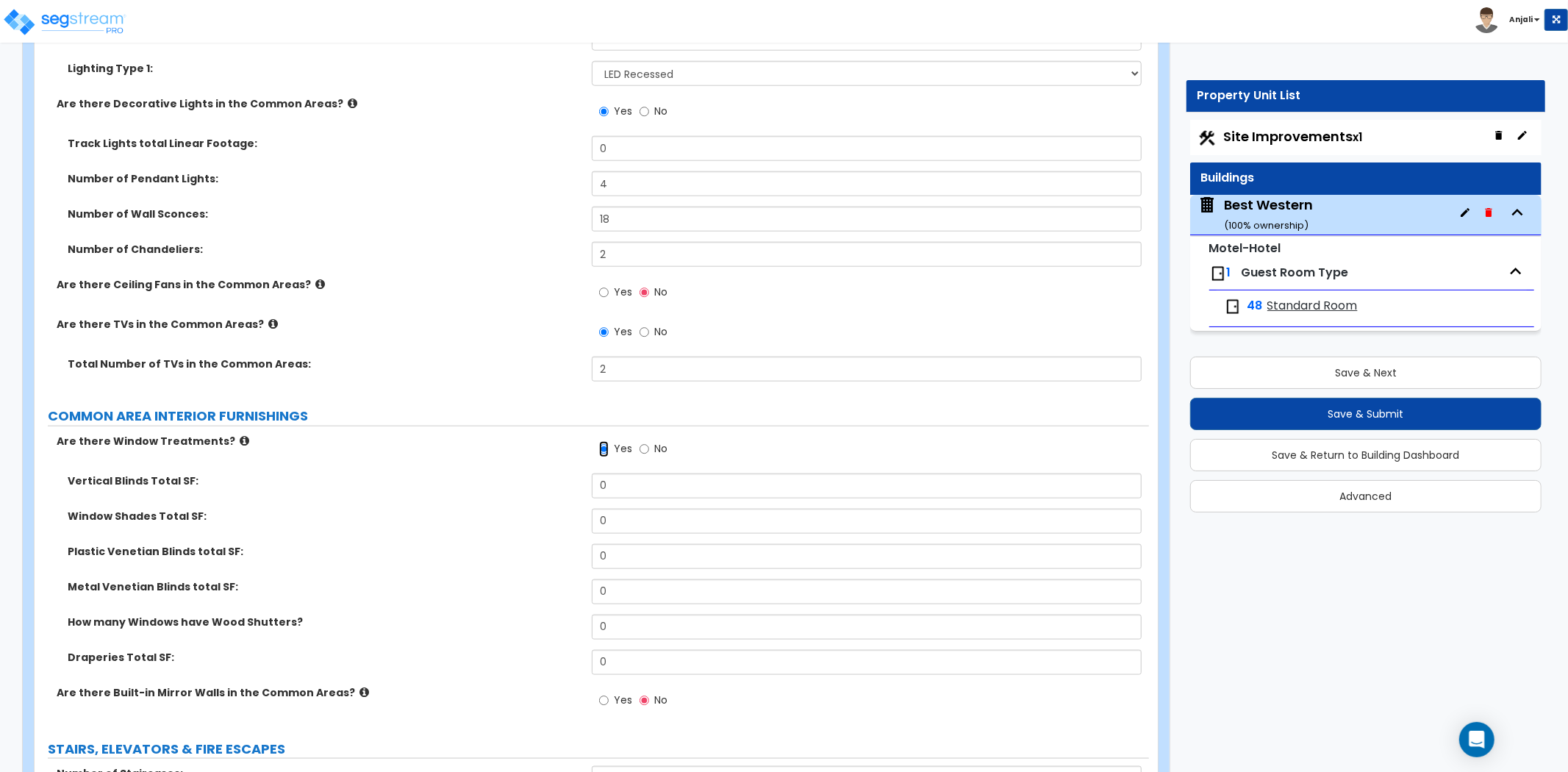
scroll to position [5963, 0]
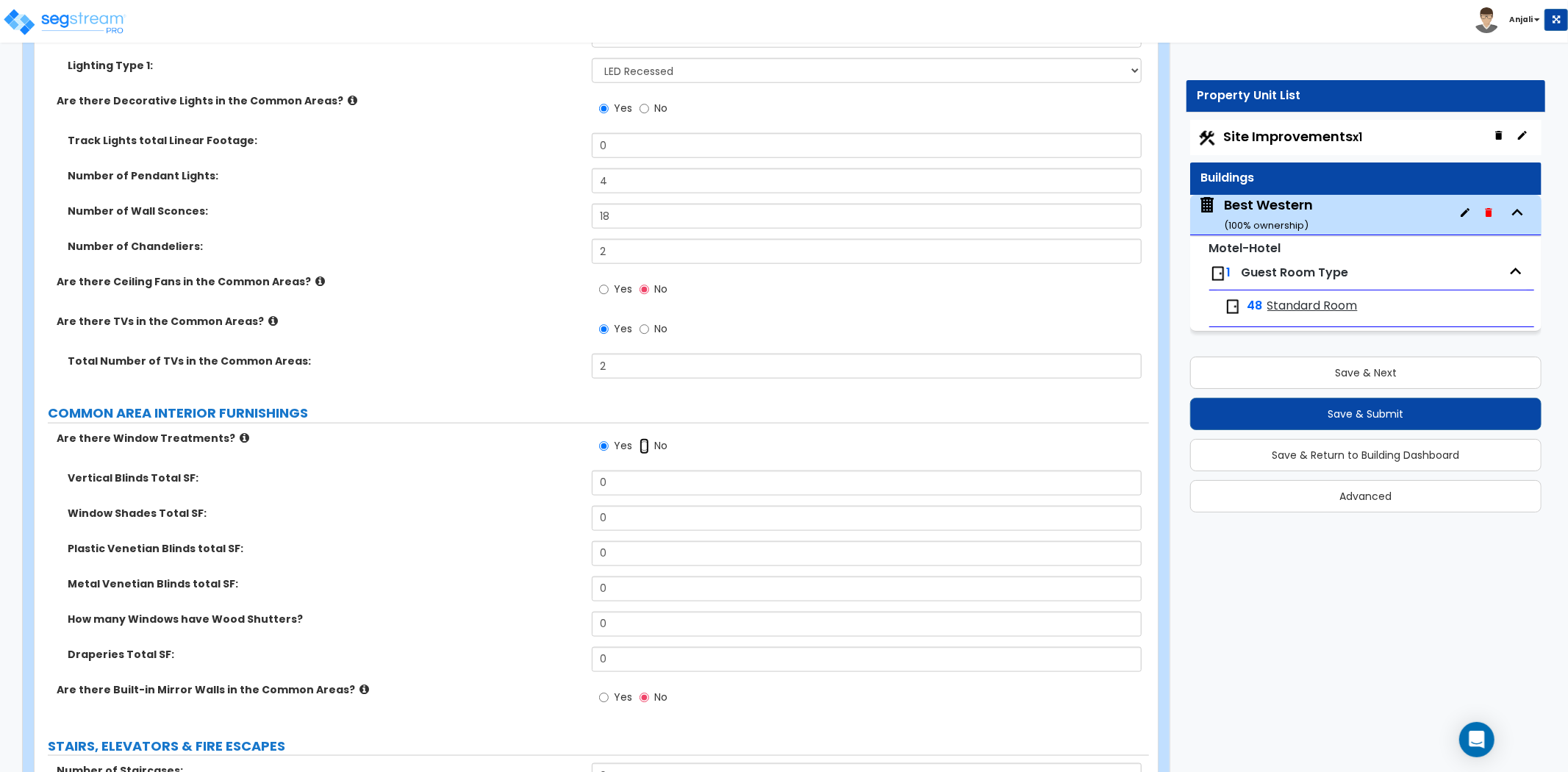
click at [641, 438] on input "No" at bounding box center [644, 446] width 10 height 16
radio input "false"
radio input "true"
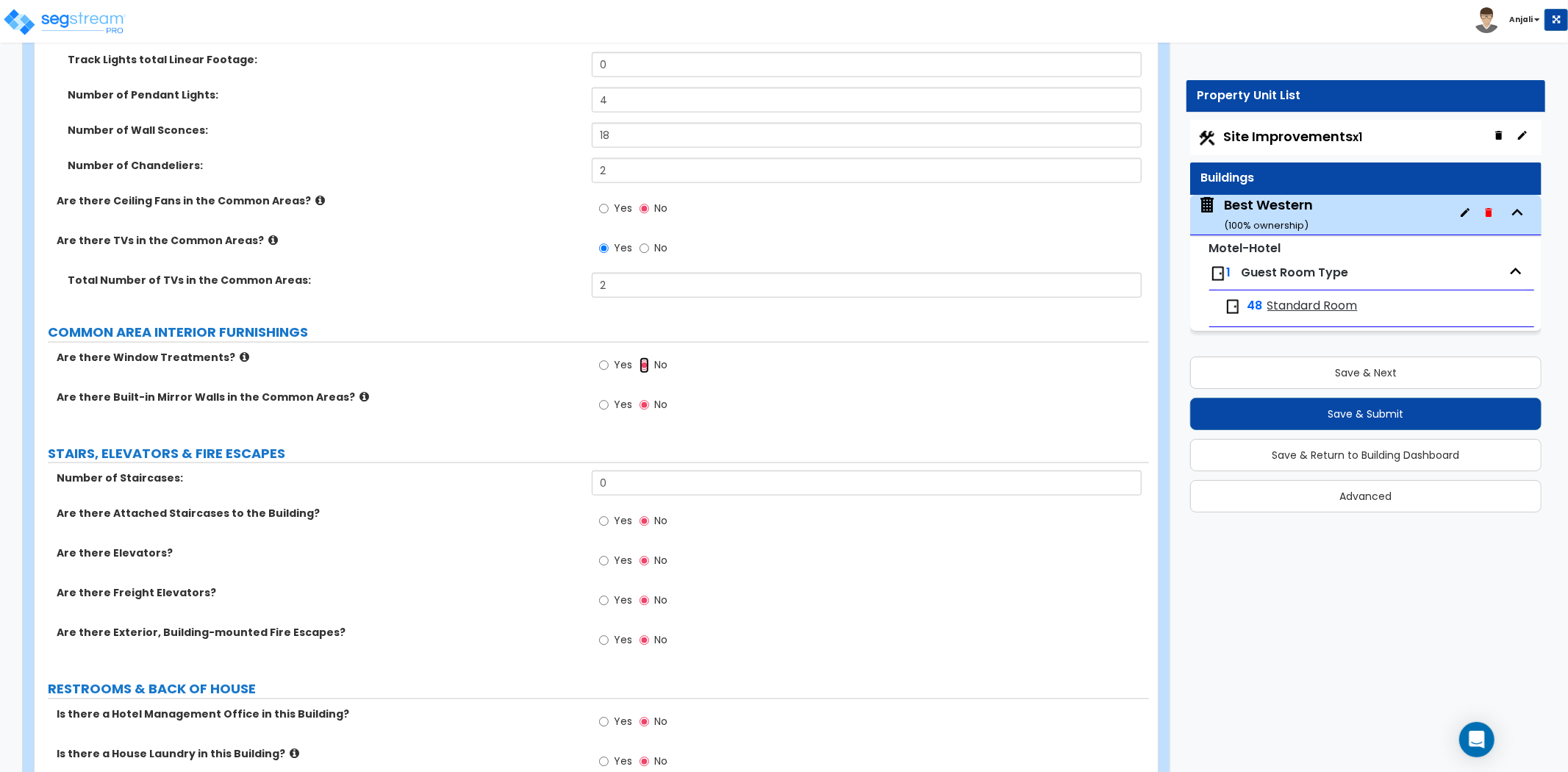
scroll to position [6044, 0]
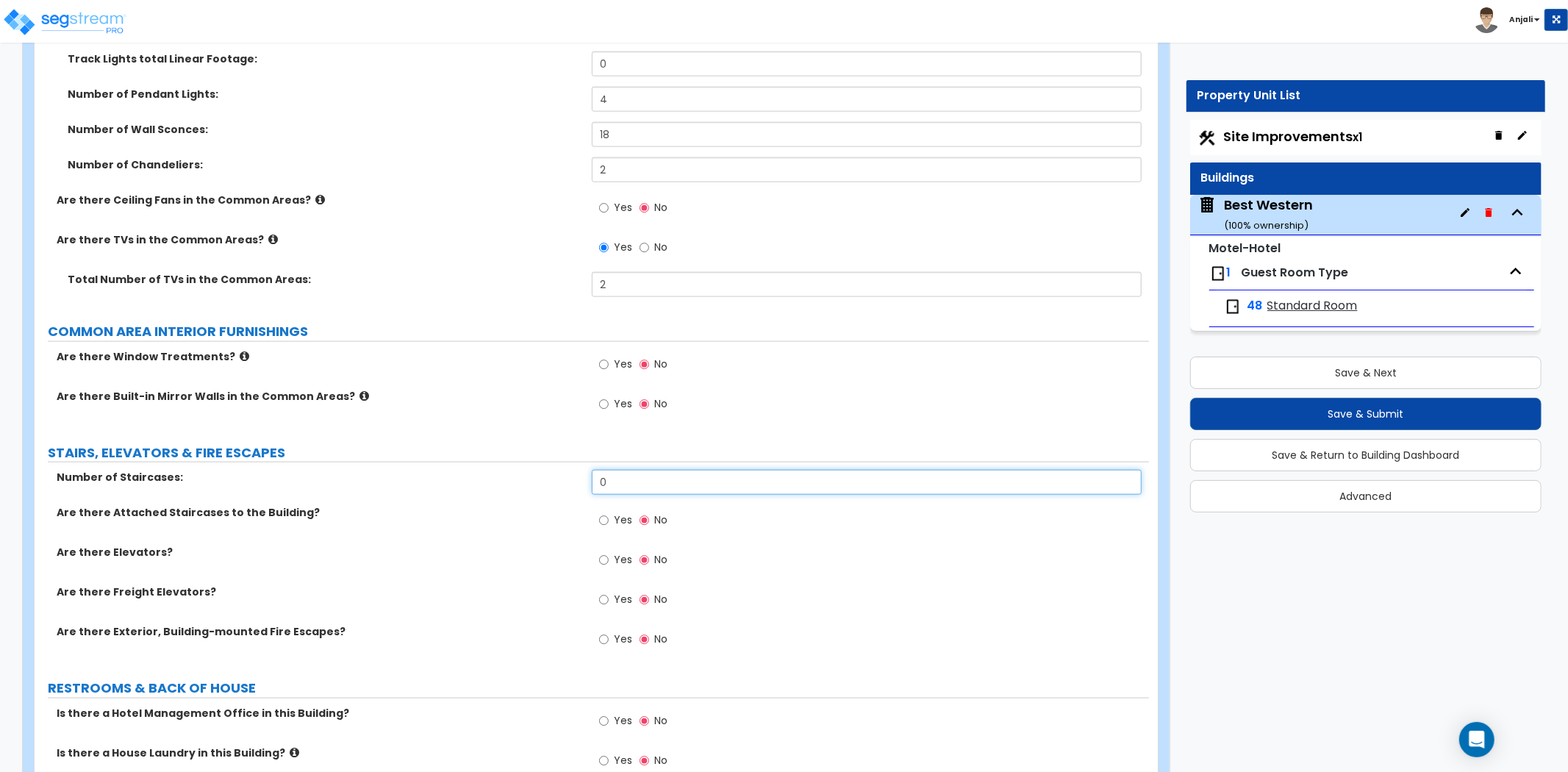
click at [636, 470] on input "0" at bounding box center [866, 482] width 550 height 25
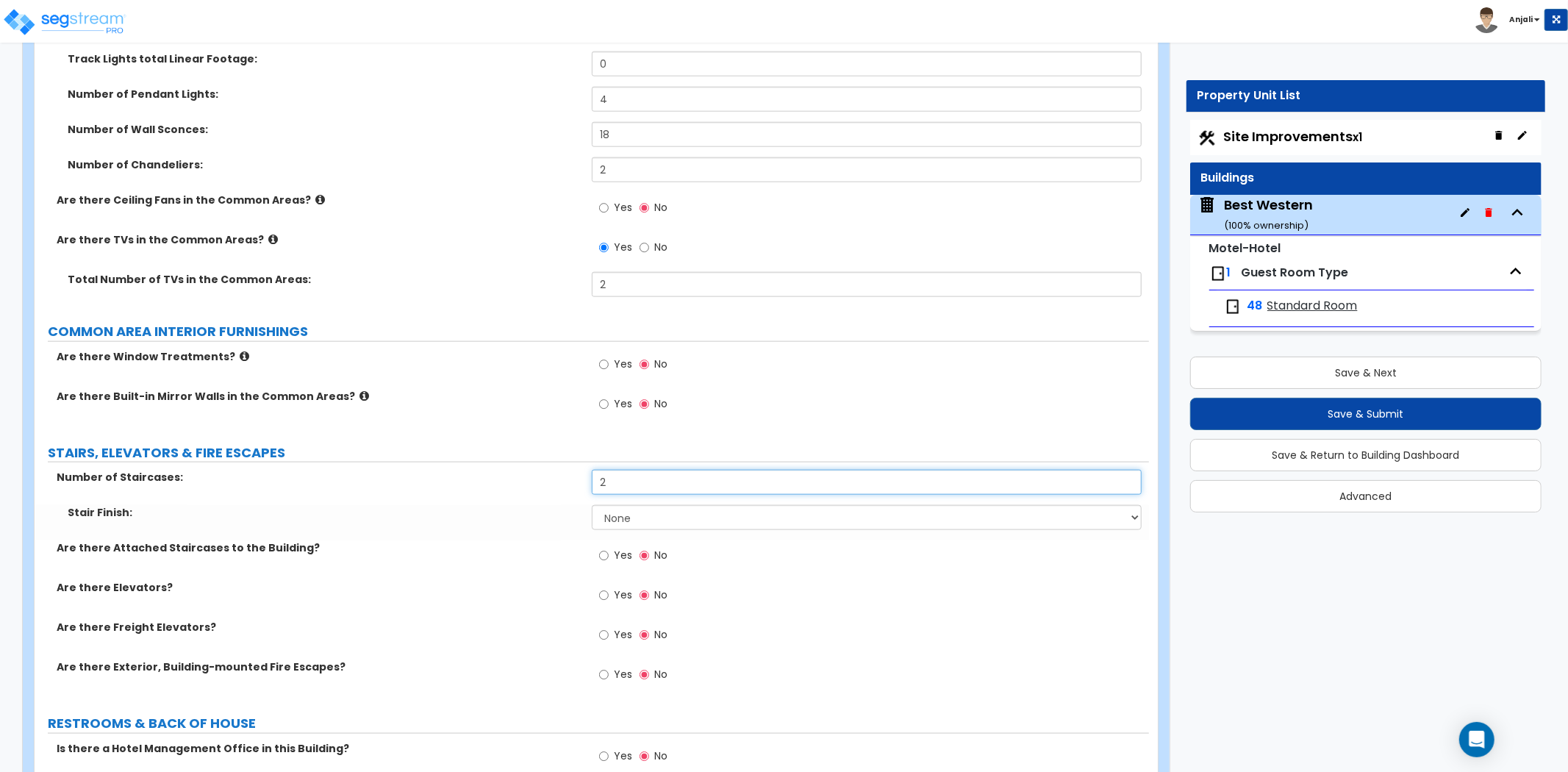
type input "2"
click at [641, 505] on select "None Tile Wood Laminate VCT Sheet Carpet Sheet Vinyl Carpet Tile" at bounding box center [866, 518] width 550 height 25
select select "5"
click at [592, 505] on select "None Tile Wood Laminate VCT Sheet Carpet Sheet Vinyl Carpet Tile" at bounding box center [866, 518] width 550 height 25
click at [511, 580] on div "Are there Elevators? Yes No" at bounding box center [591, 600] width 1114 height 40
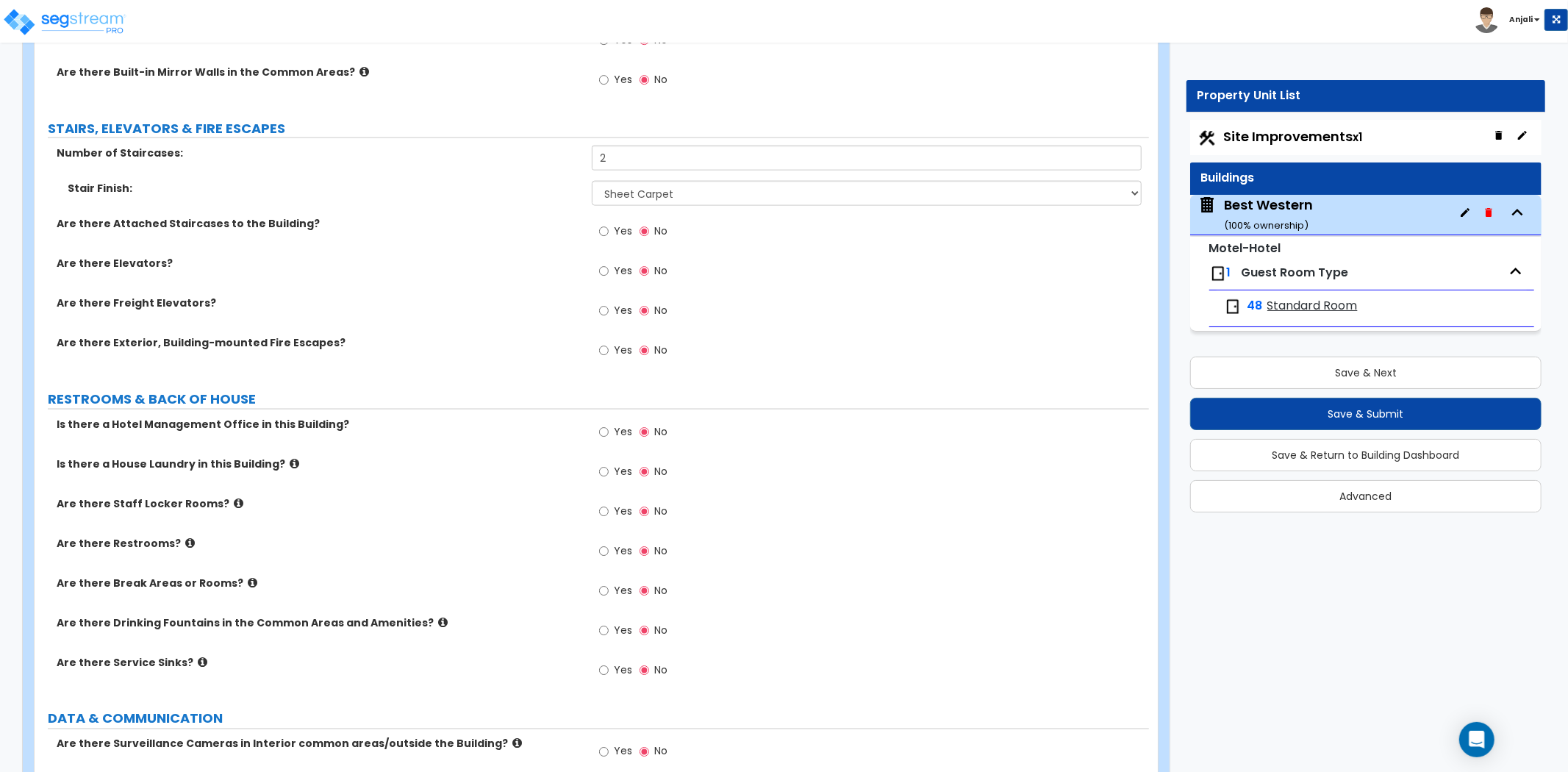
scroll to position [6371, 0]
click at [603, 422] on input "Yes" at bounding box center [604, 430] width 10 height 16
radio input "true"
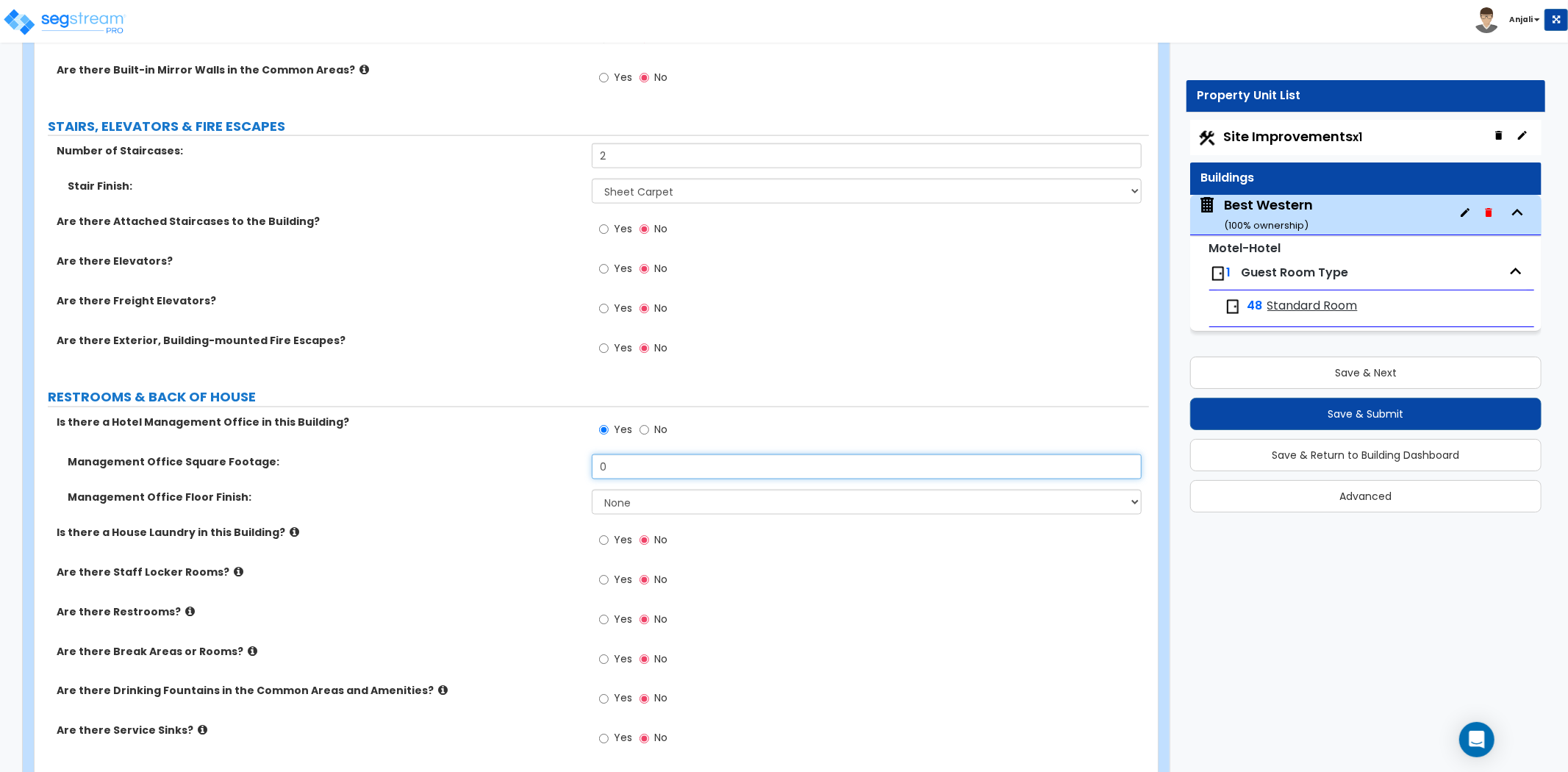
click at [626, 455] on input "0" at bounding box center [866, 467] width 550 height 25
type input "256"
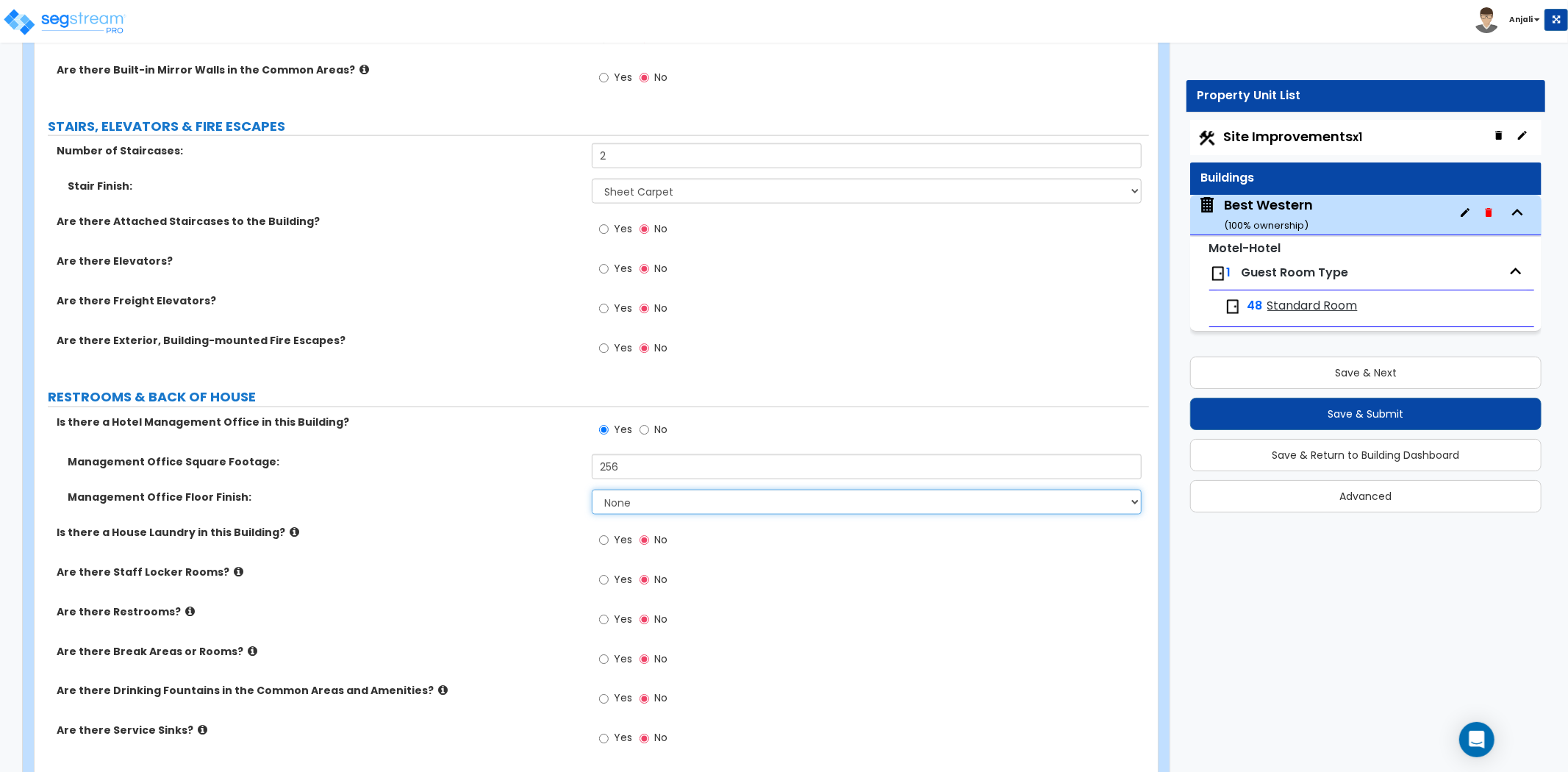
click at [629, 490] on select "None Tile Flooring Hardwood Flooring Resilient Laminate Flooring VCT Flooring S…" at bounding box center [866, 502] width 550 height 25
select select "7"
click at [592, 490] on select "None Tile Flooring Hardwood Flooring Resilient Laminate Flooring VCT Flooring S…" at bounding box center [866, 502] width 550 height 25
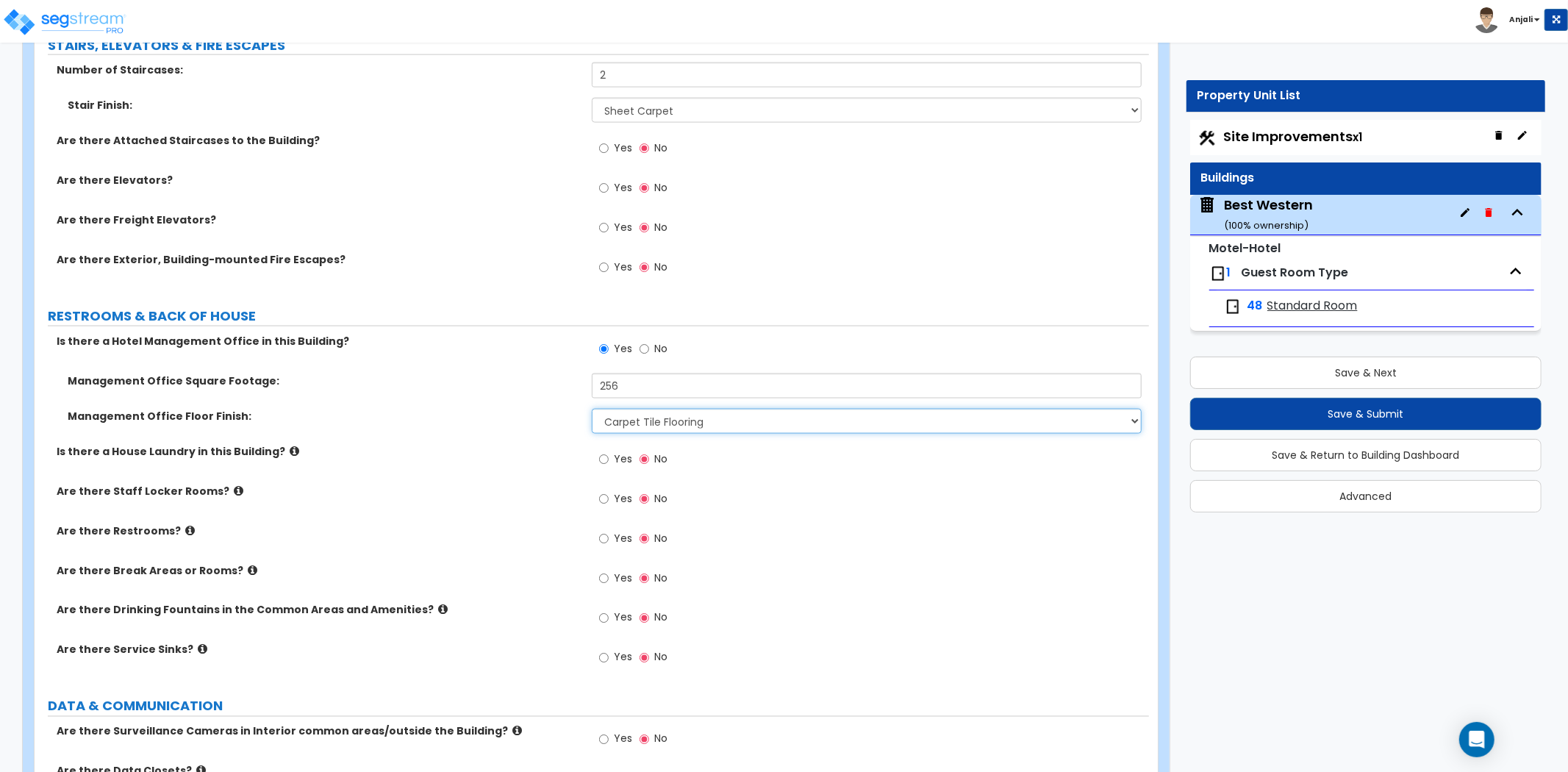
scroll to position [6453, 0]
click at [608, 530] on input "Yes" at bounding box center [604, 538] width 10 height 16
radio input "true"
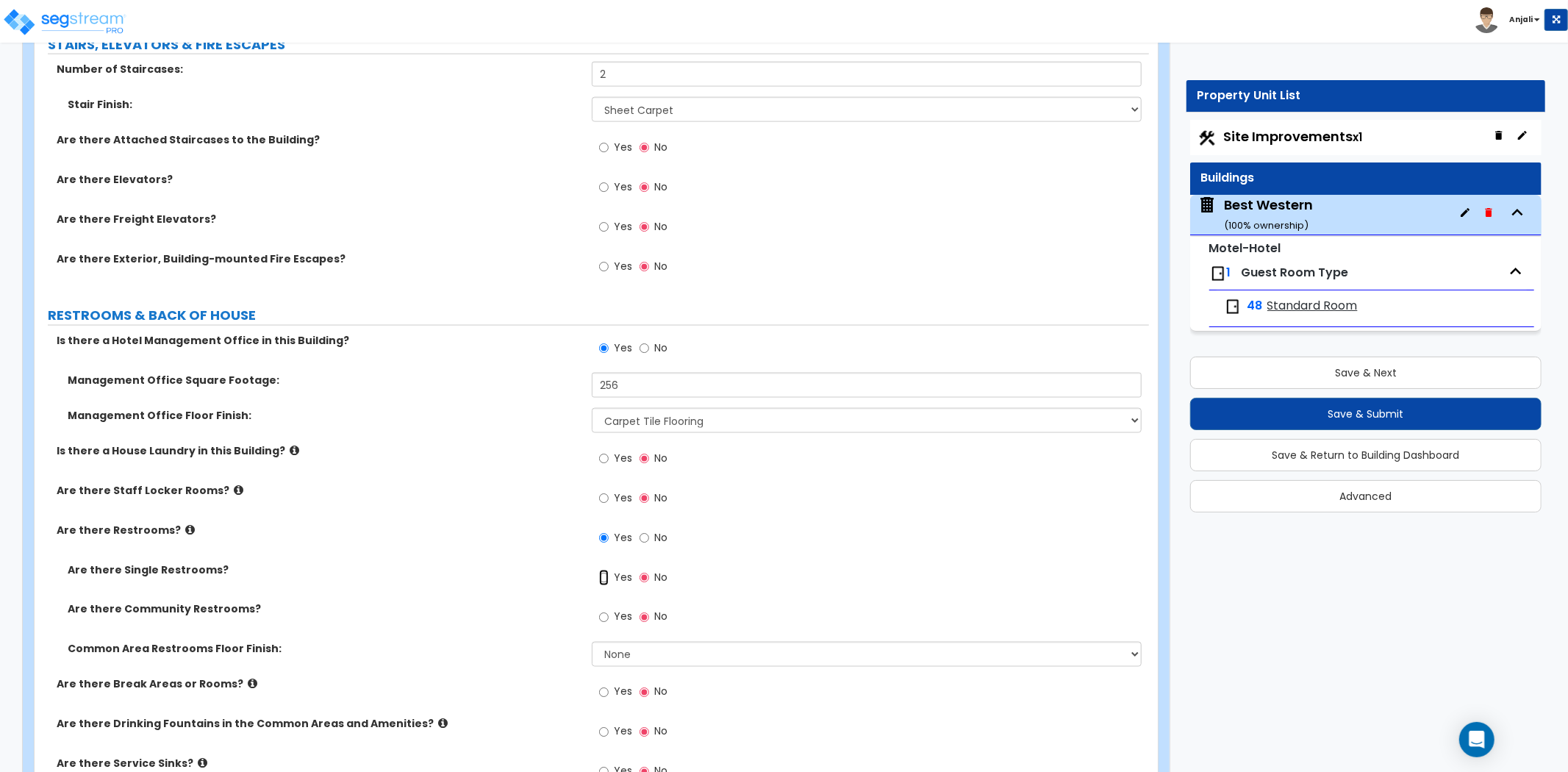
click at [603, 570] on input "Yes" at bounding box center [604, 578] width 10 height 16
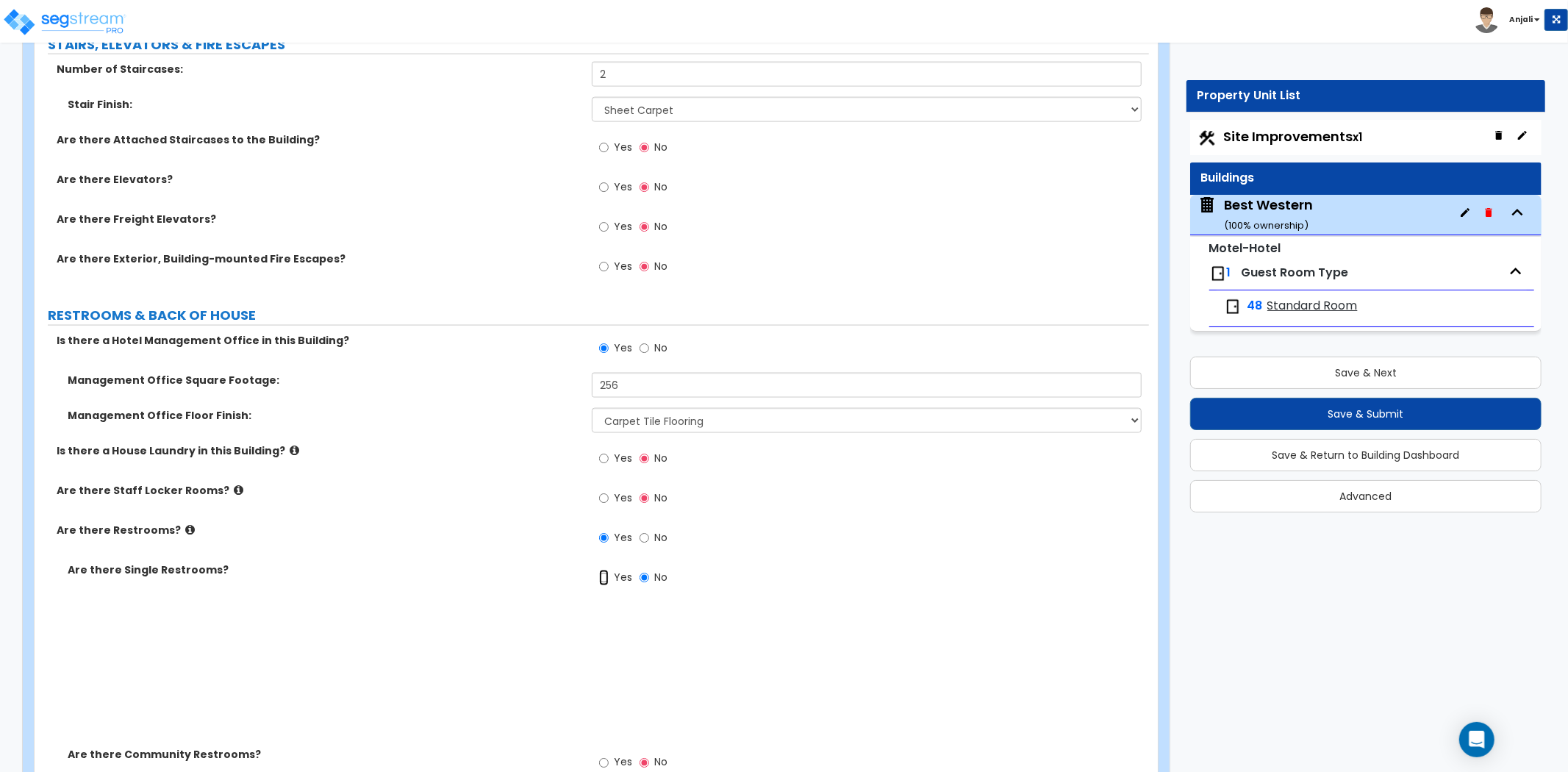
radio input "true"
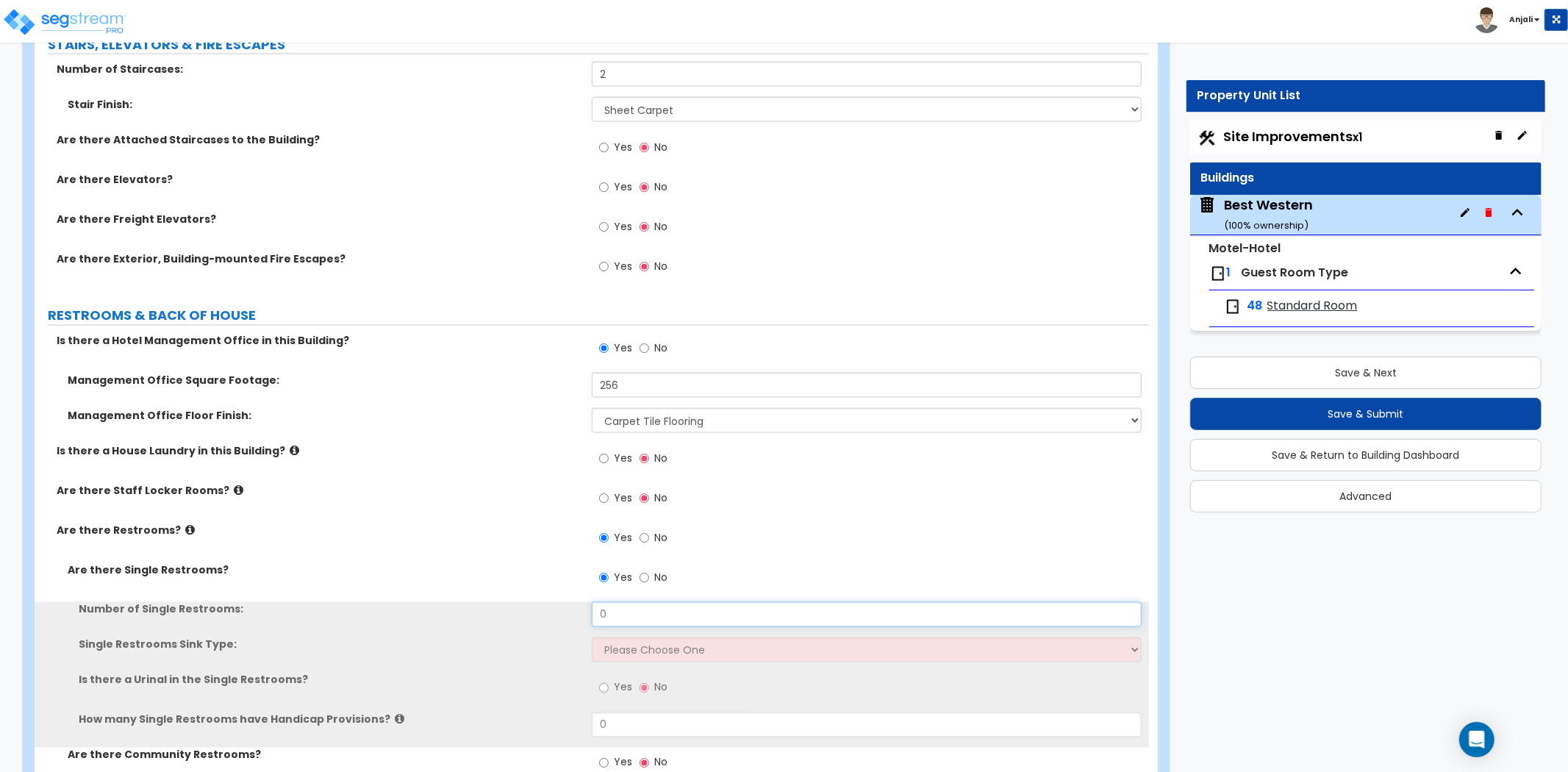
click at [630, 602] on input "0" at bounding box center [866, 615] width 550 height 25
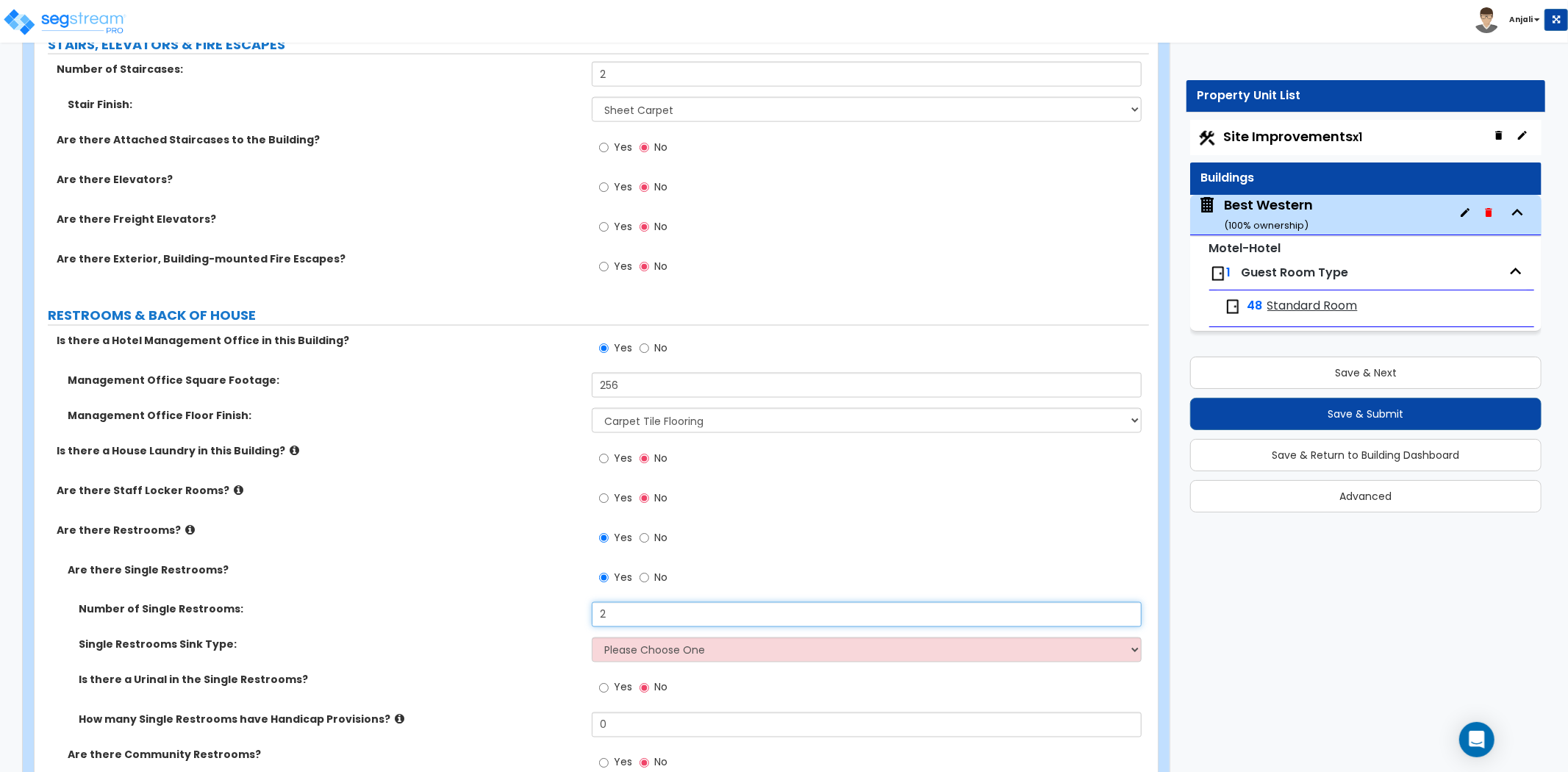
type input "2"
click at [636, 638] on select "Please Choose One Wall-mounted Vanity-mounted" at bounding box center [866, 650] width 550 height 25
select select "1"
click at [592, 638] on select "Please Choose One Wall-mounted Vanity-mounted" at bounding box center [866, 650] width 550 height 25
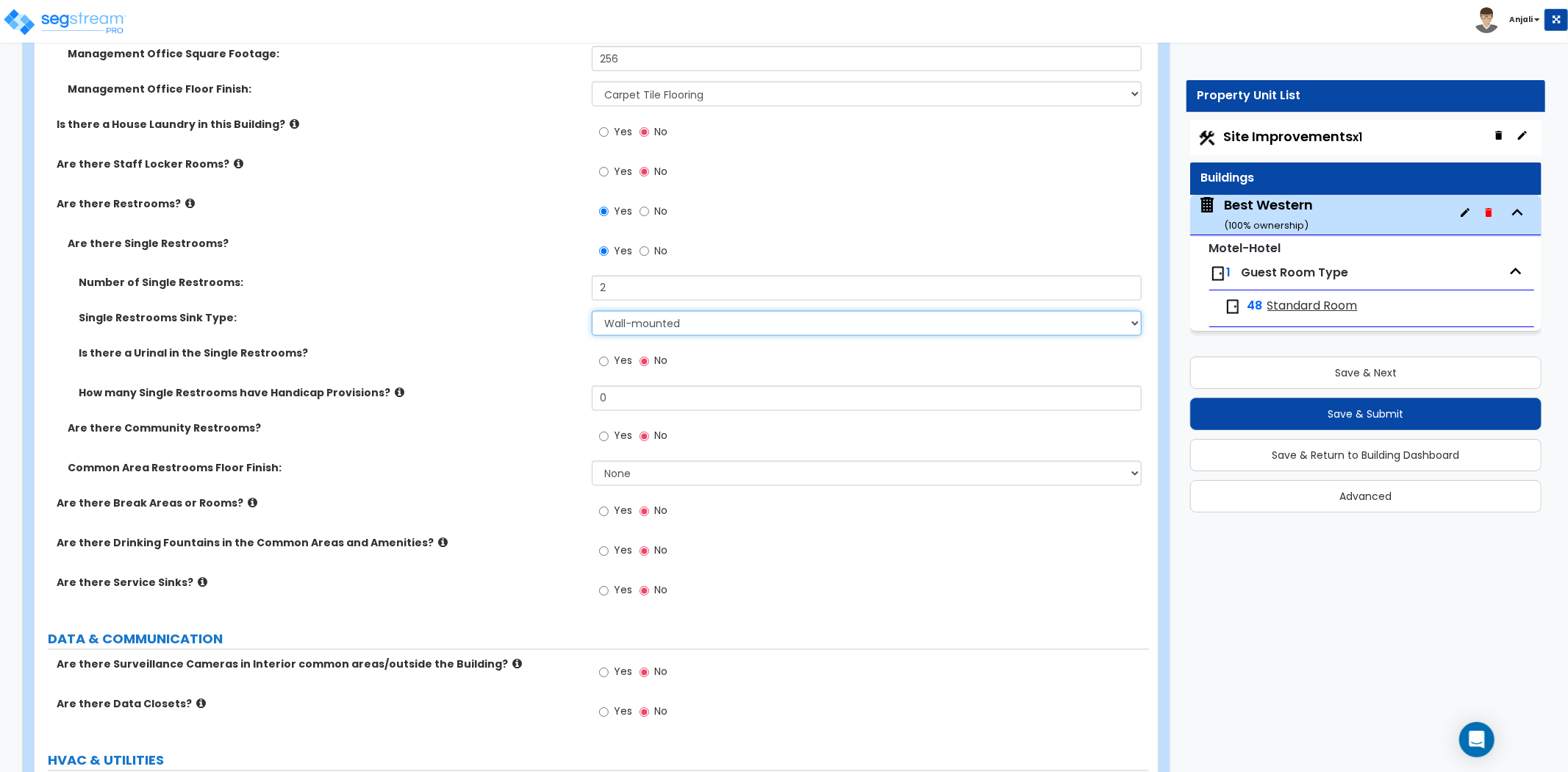
scroll to position [6780, 0]
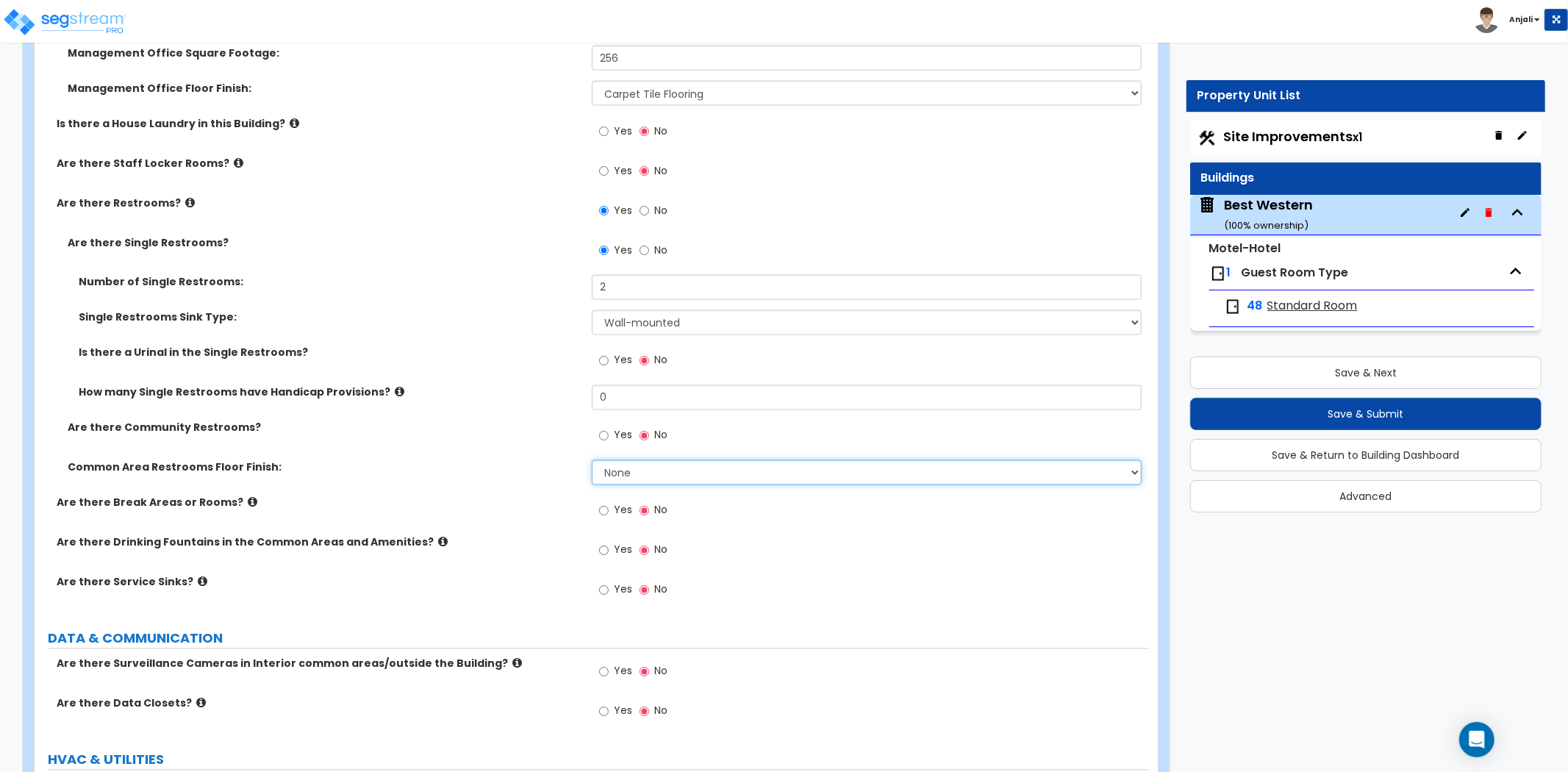
click at [629, 460] on select "None Tile Flooring Resilient Laminate Flooring VCT Flooring Sheet Vinyl Flooring" at bounding box center [866, 473] width 550 height 25
select select "1"
click at [592, 460] on select "None Tile Flooring Resilient Laminate Flooring VCT Flooring Sheet Vinyl Flooring" at bounding box center [866, 473] width 550 height 25
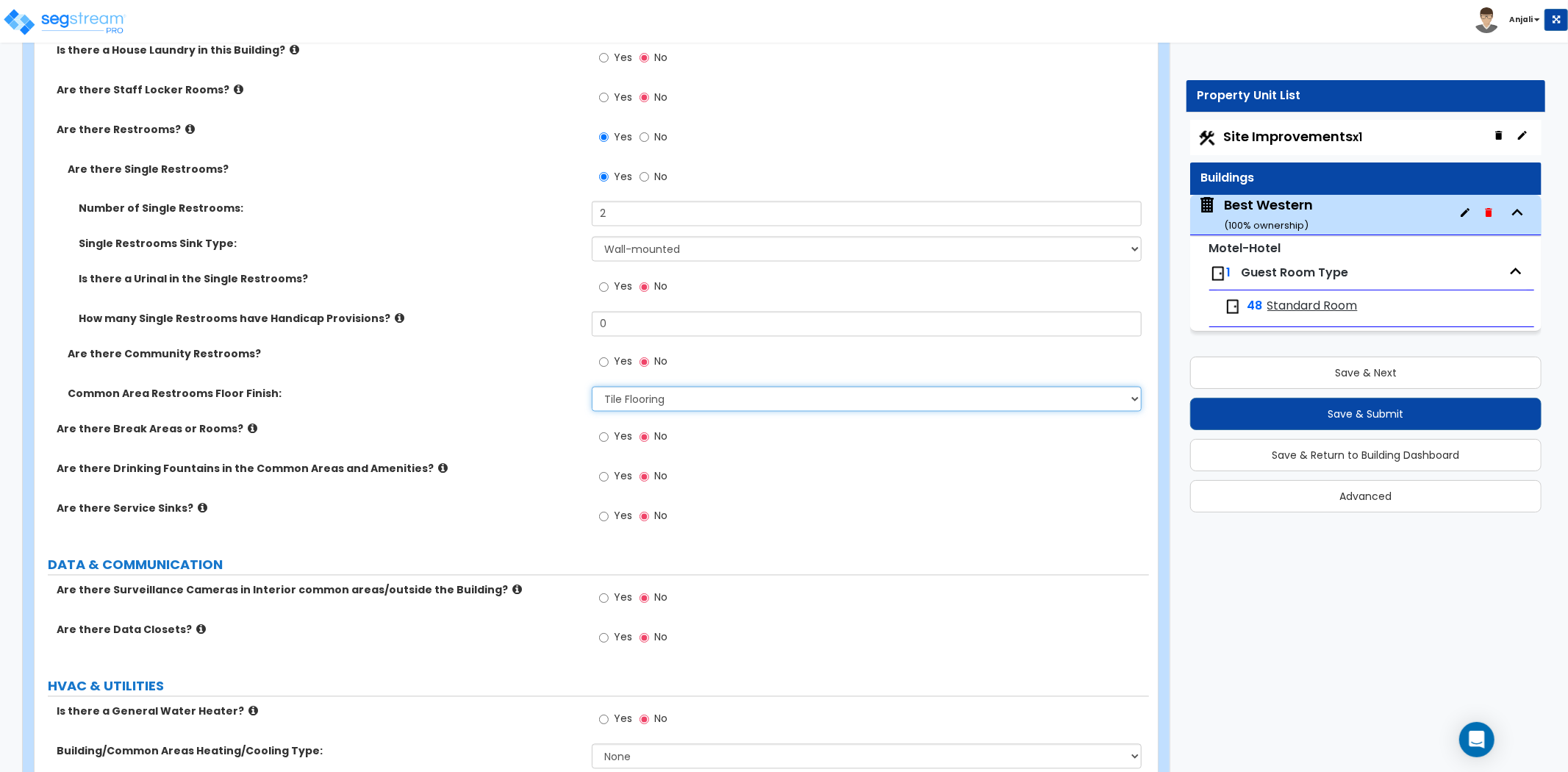
scroll to position [6861, 0]
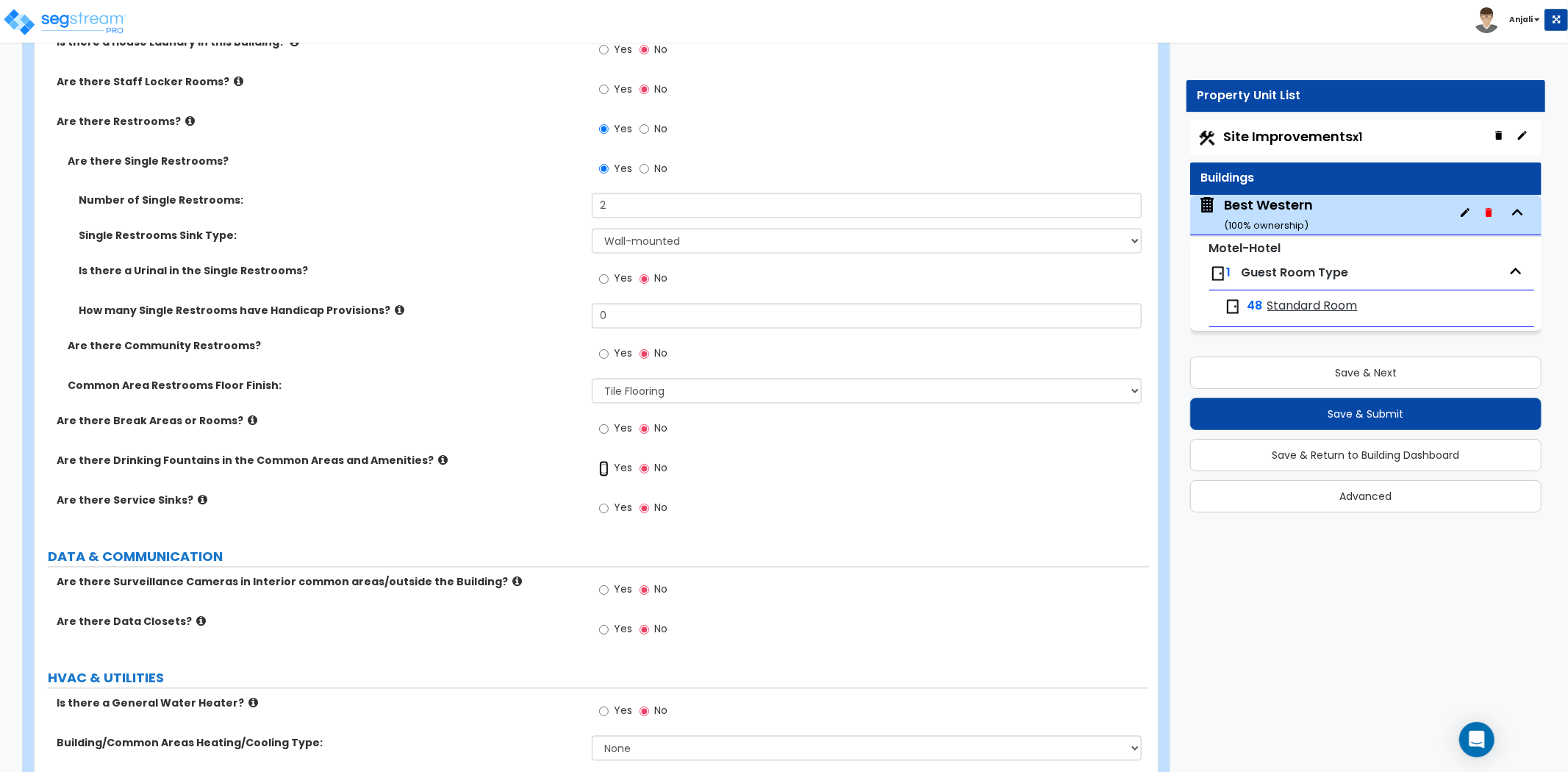
click at [605, 461] on input "Yes" at bounding box center [604, 469] width 10 height 16
radio input "true"
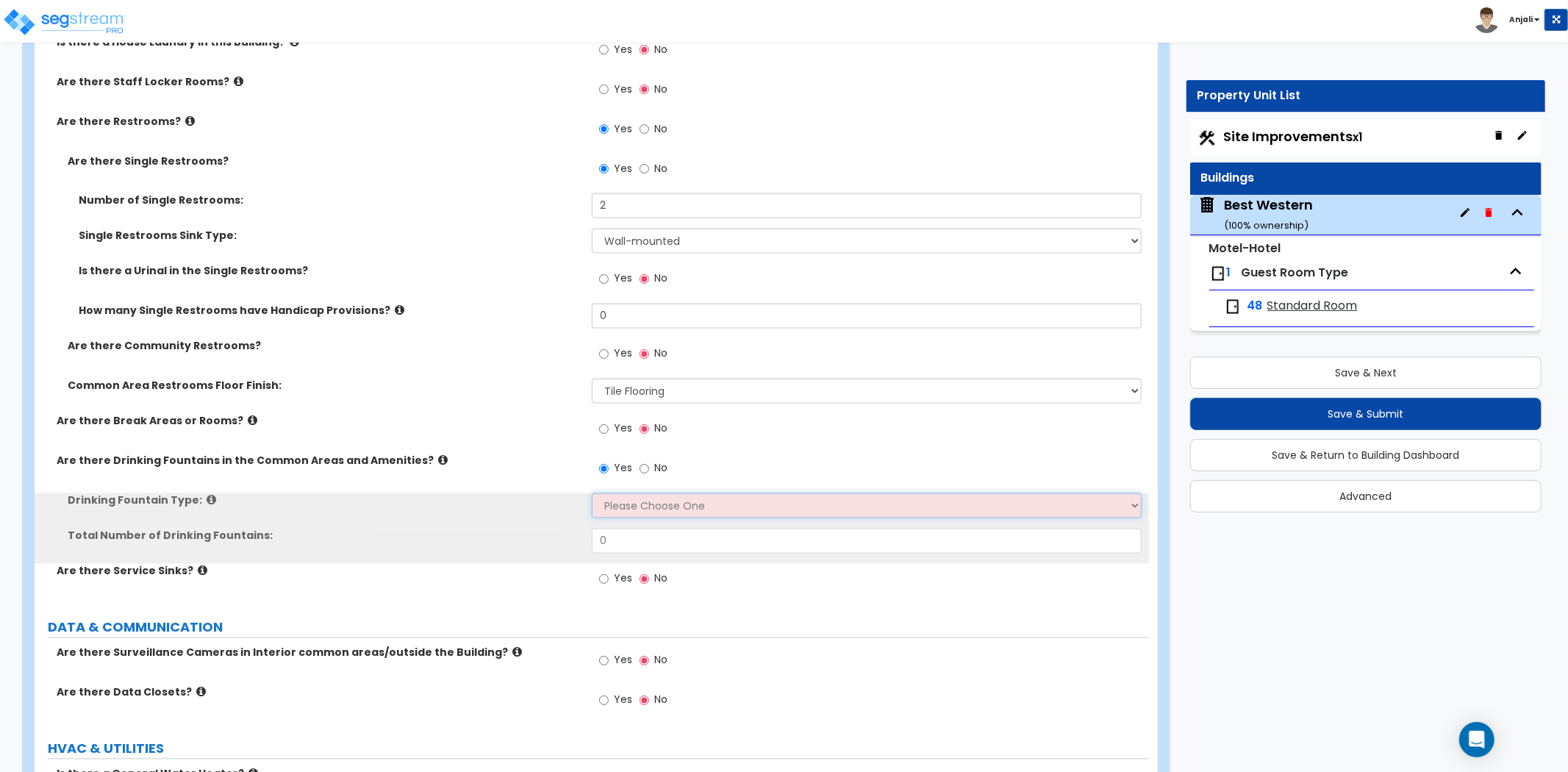
click at [626, 494] on select "Please Choose One Wall-mounted Floor-mounted" at bounding box center [866, 506] width 550 height 25
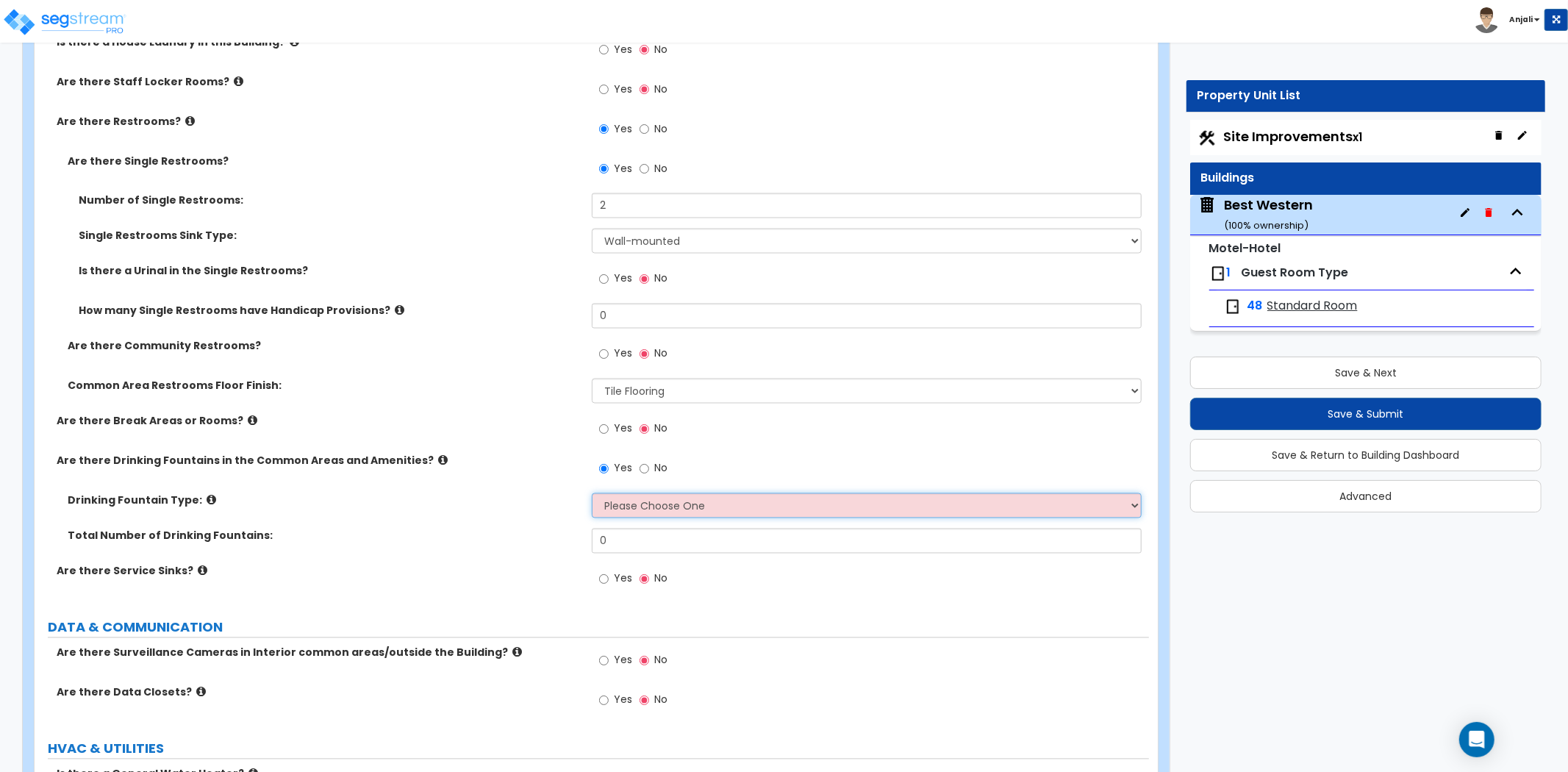
select select "1"
click at [592, 494] on select "Please Choose One Wall-mounted Floor-mounted" at bounding box center [866, 506] width 550 height 25
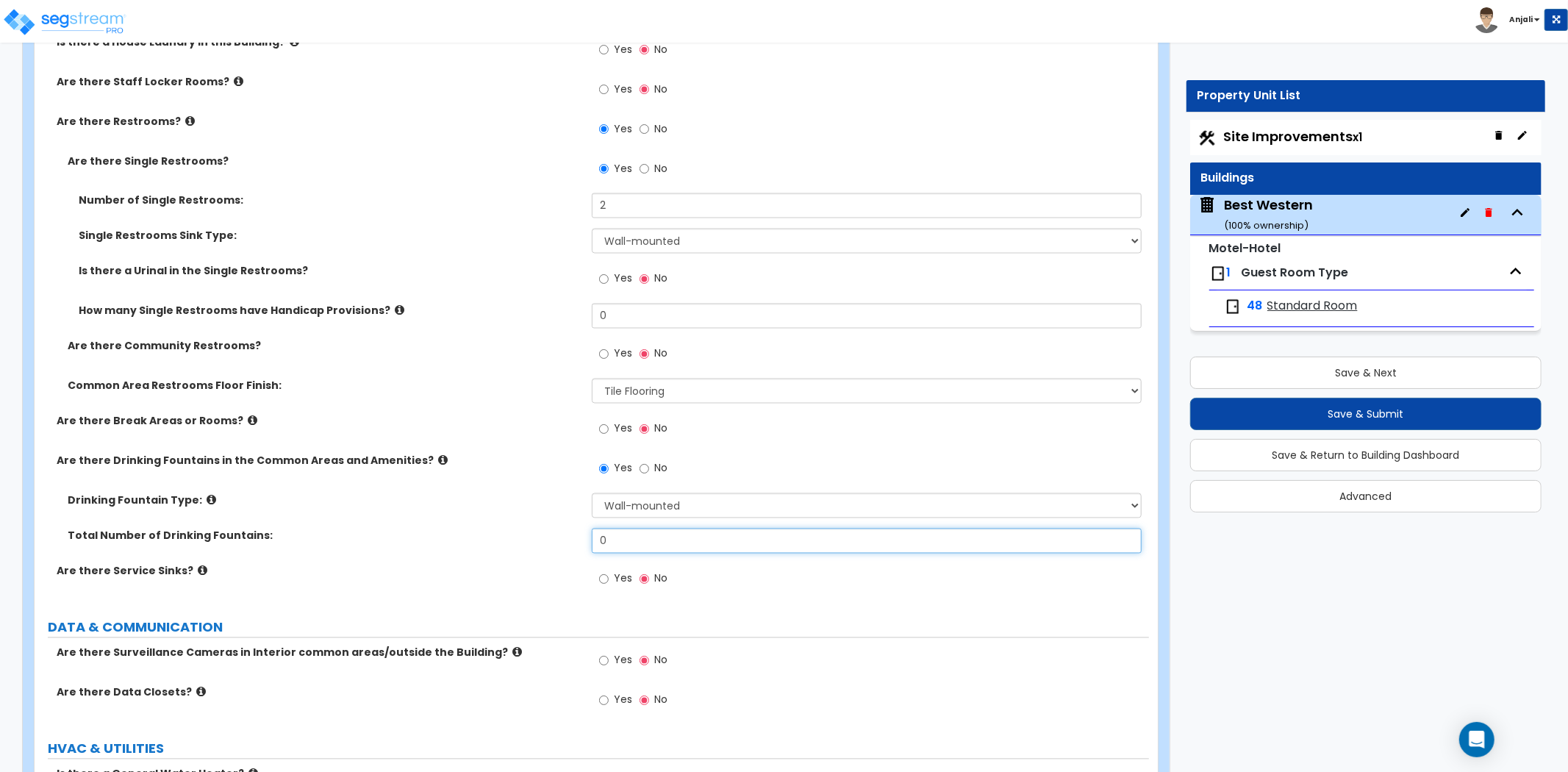
click at [625, 529] on input "0" at bounding box center [866, 541] width 550 height 25
type input "1"
click at [539, 529] on label "Total Number of Drinking Fountains:" at bounding box center [324, 536] width 513 height 14
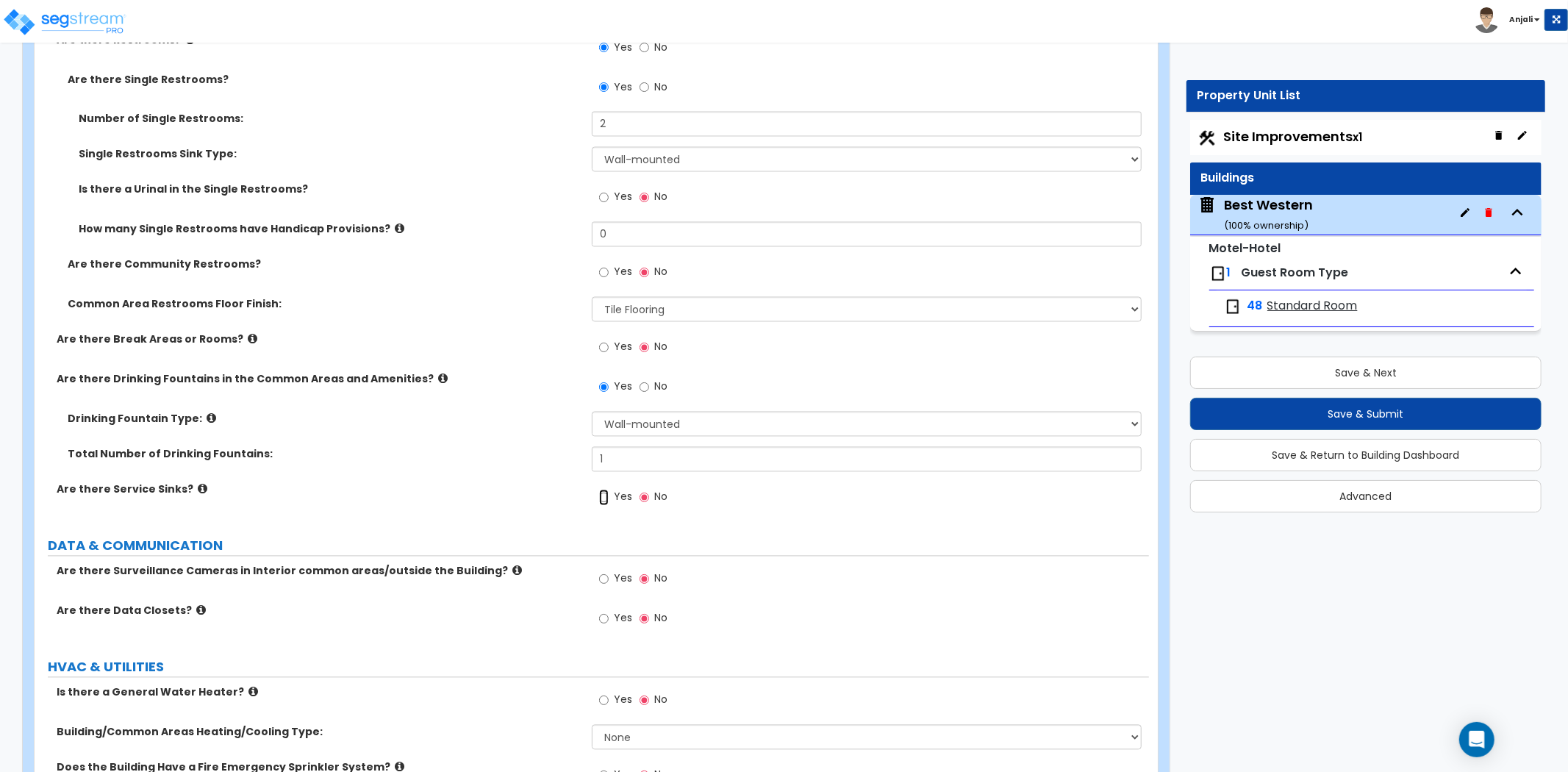
click at [603, 490] on input "Yes" at bounding box center [604, 498] width 10 height 16
radio input "true"
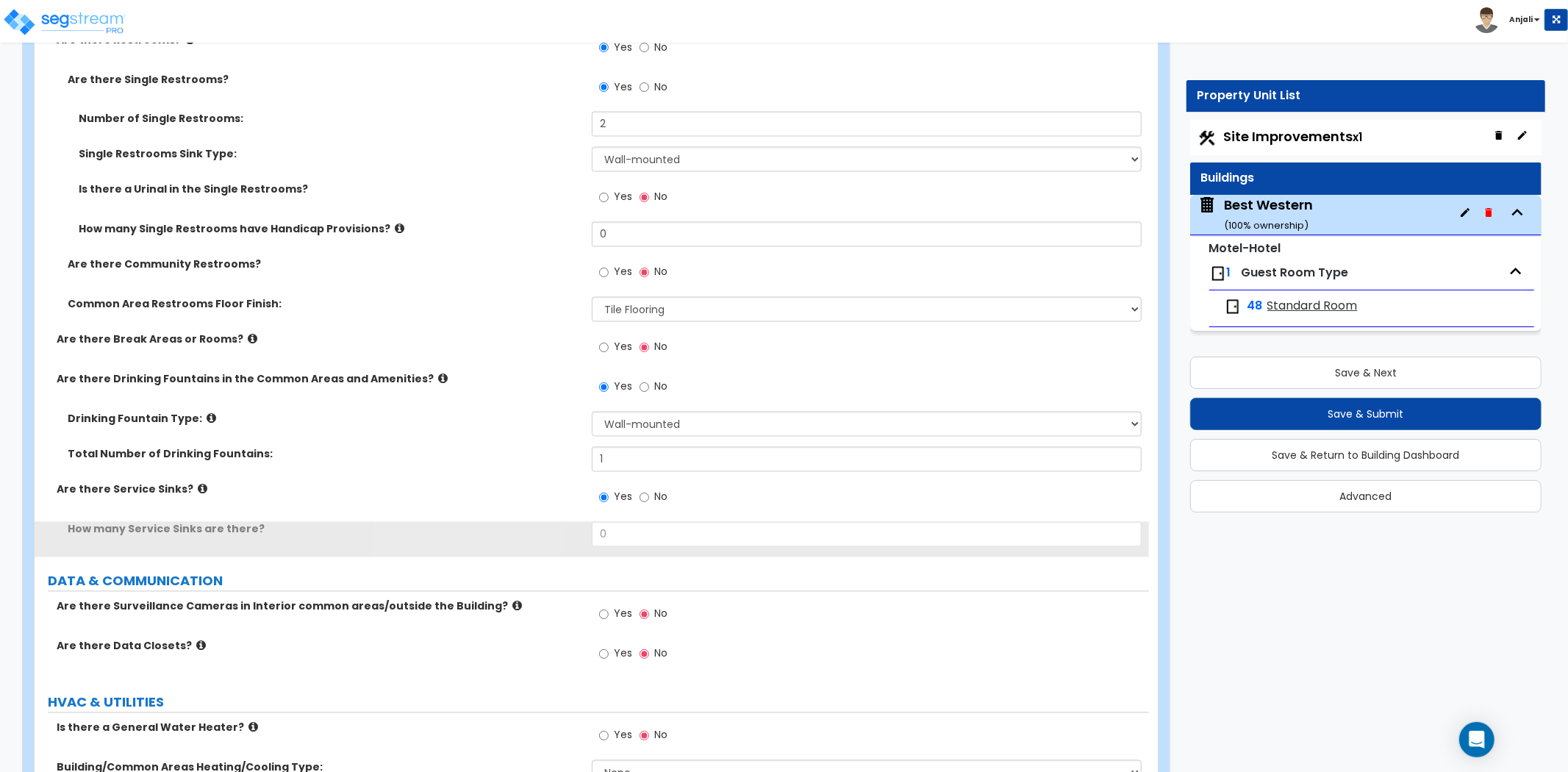
click at [635, 529] on div "How many Service Sinks are there? 0" at bounding box center [591, 539] width 1114 height 35
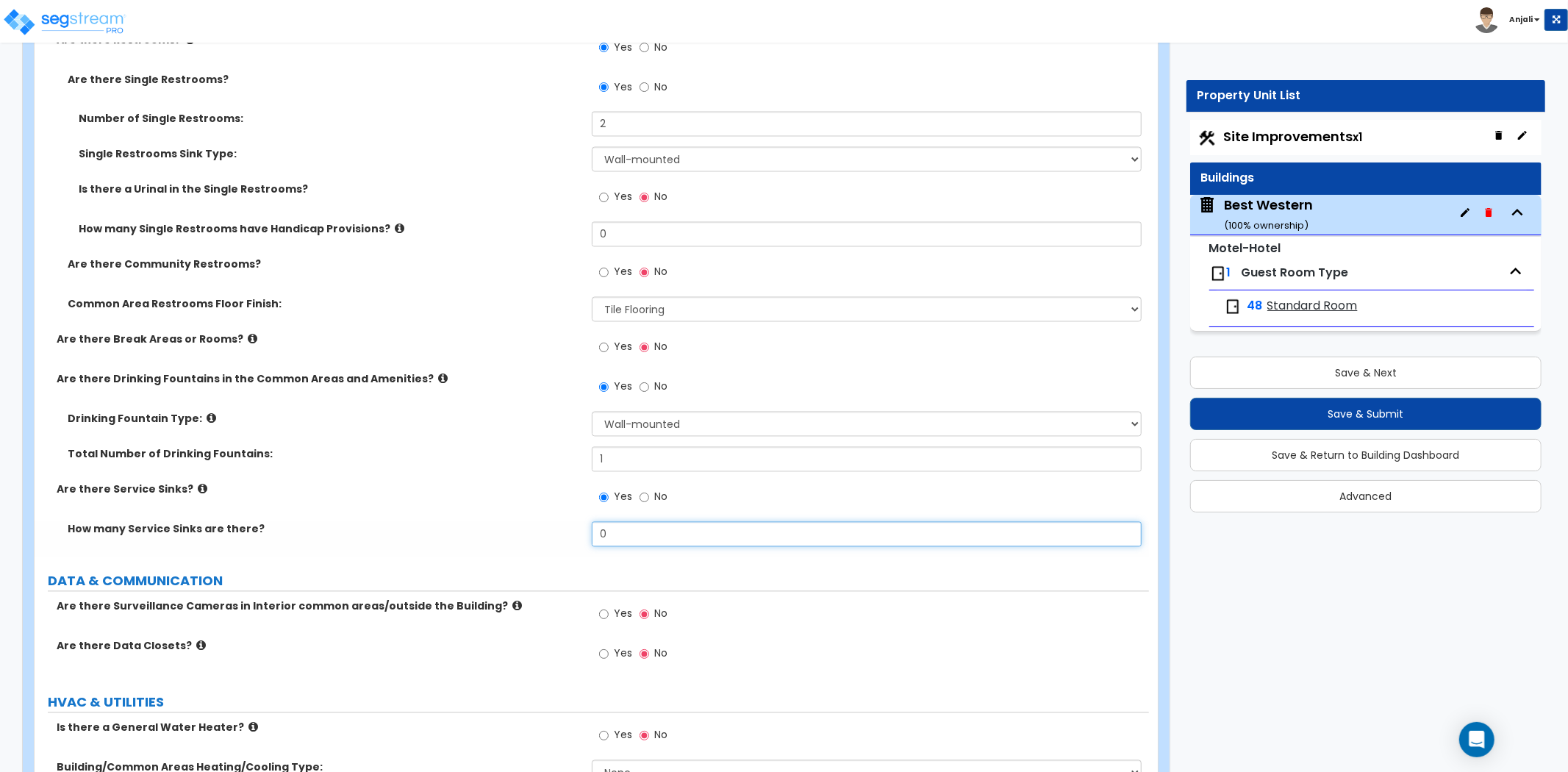
click at [627, 522] on input "0" at bounding box center [866, 535] width 550 height 25
type input "4"
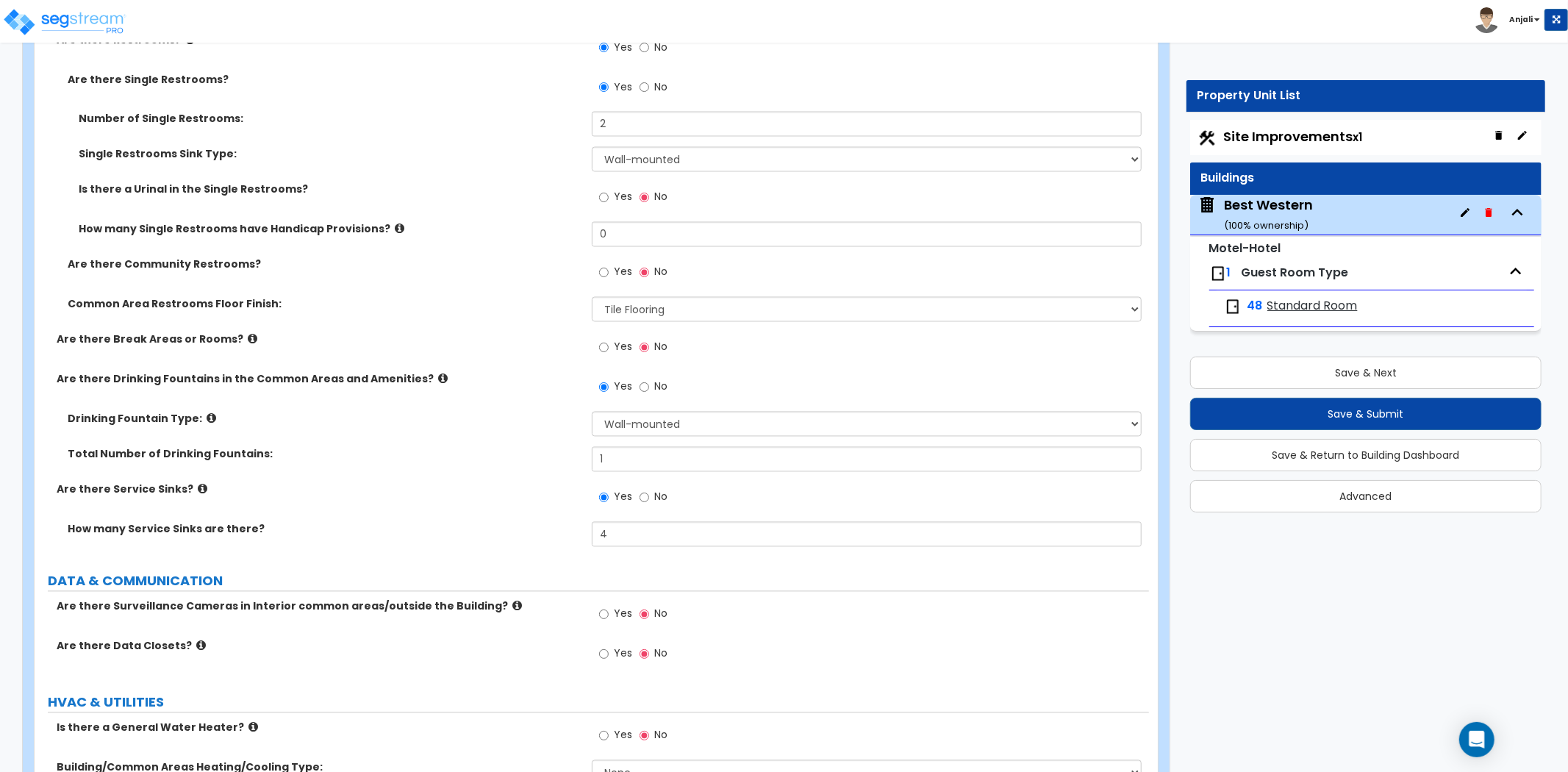
click at [571, 522] on label "How many Service Sinks are there?" at bounding box center [324, 529] width 513 height 14
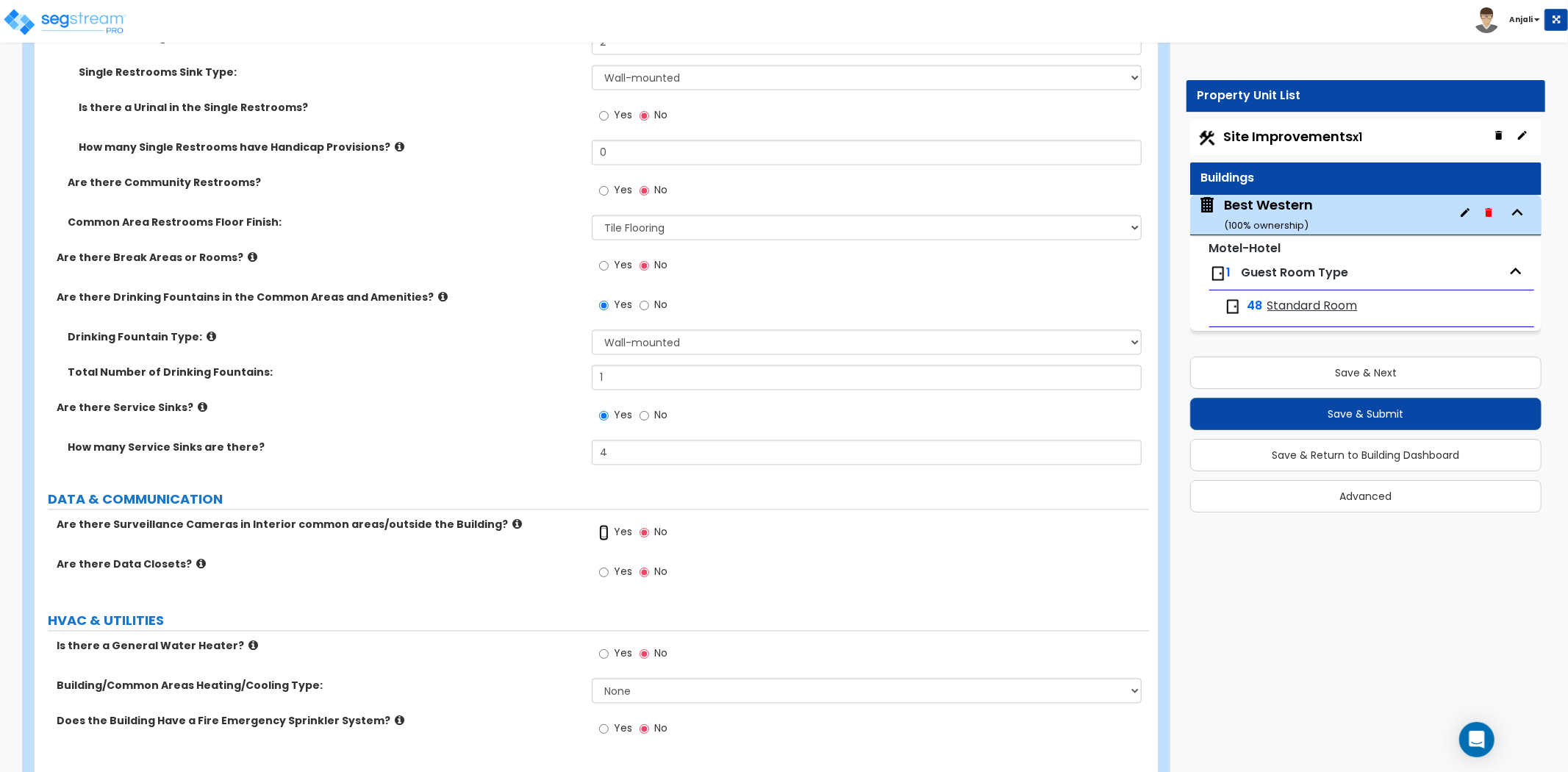
click at [606, 525] on input "Yes" at bounding box center [604, 533] width 10 height 16
radio input "true"
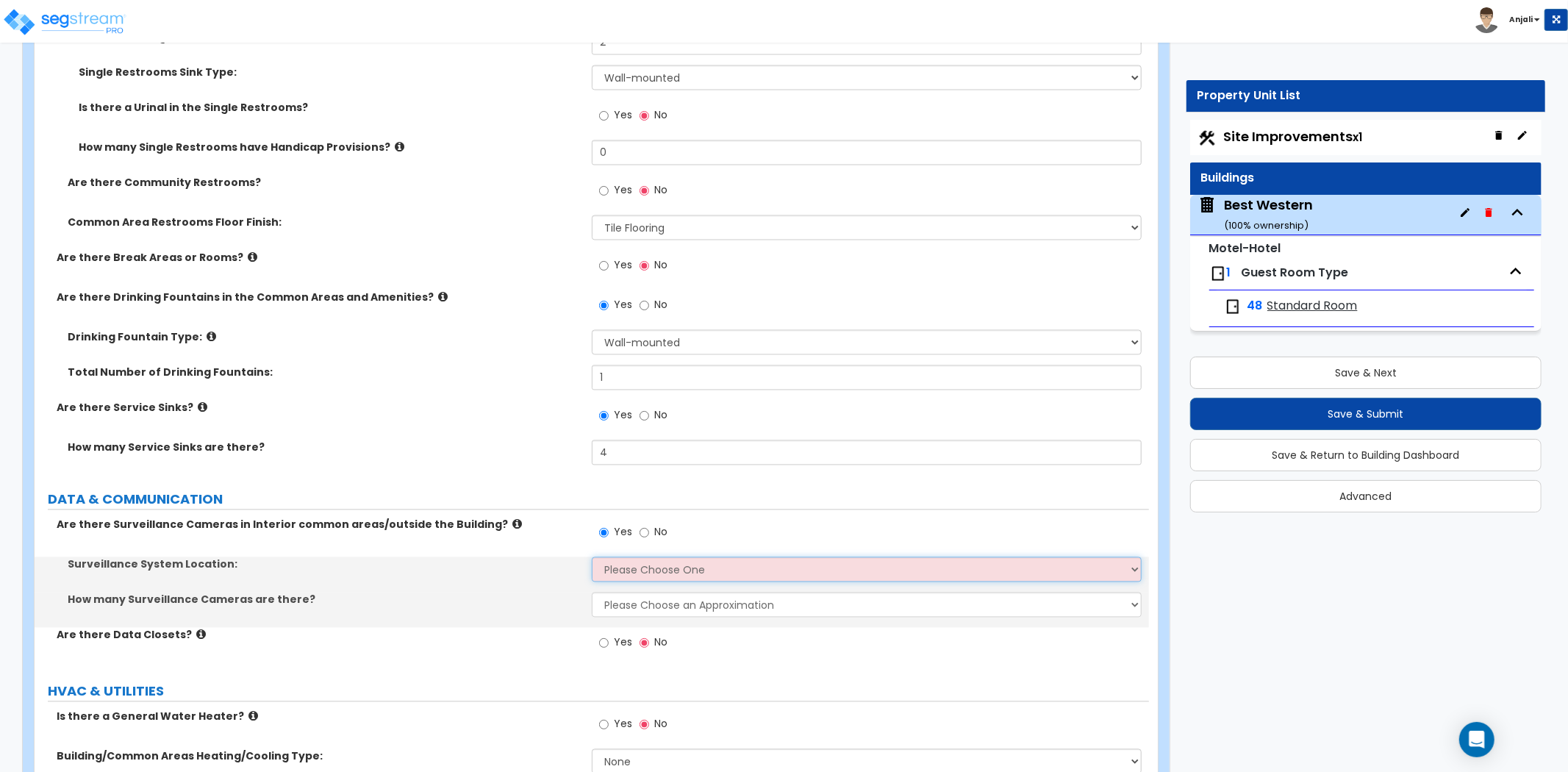
click at [635, 558] on select "Please Choose One Inside the Building Outside the Building Both Inside & Outside" at bounding box center [866, 570] width 550 height 25
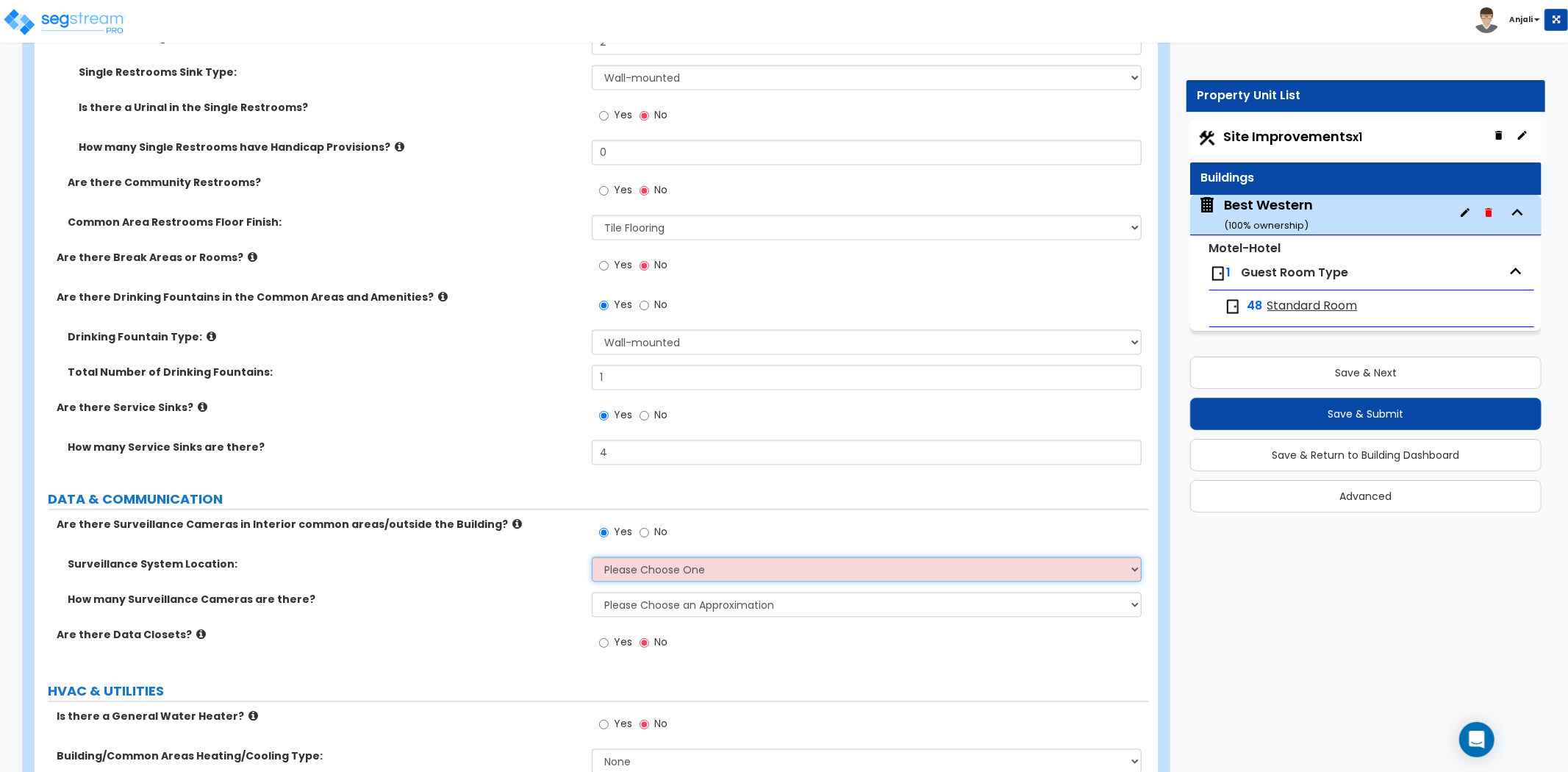
select select "3"
click at [592, 558] on select "Please Choose One Inside the Building Outside the Building Both Inside & Outside" at bounding box center [866, 570] width 550 height 25
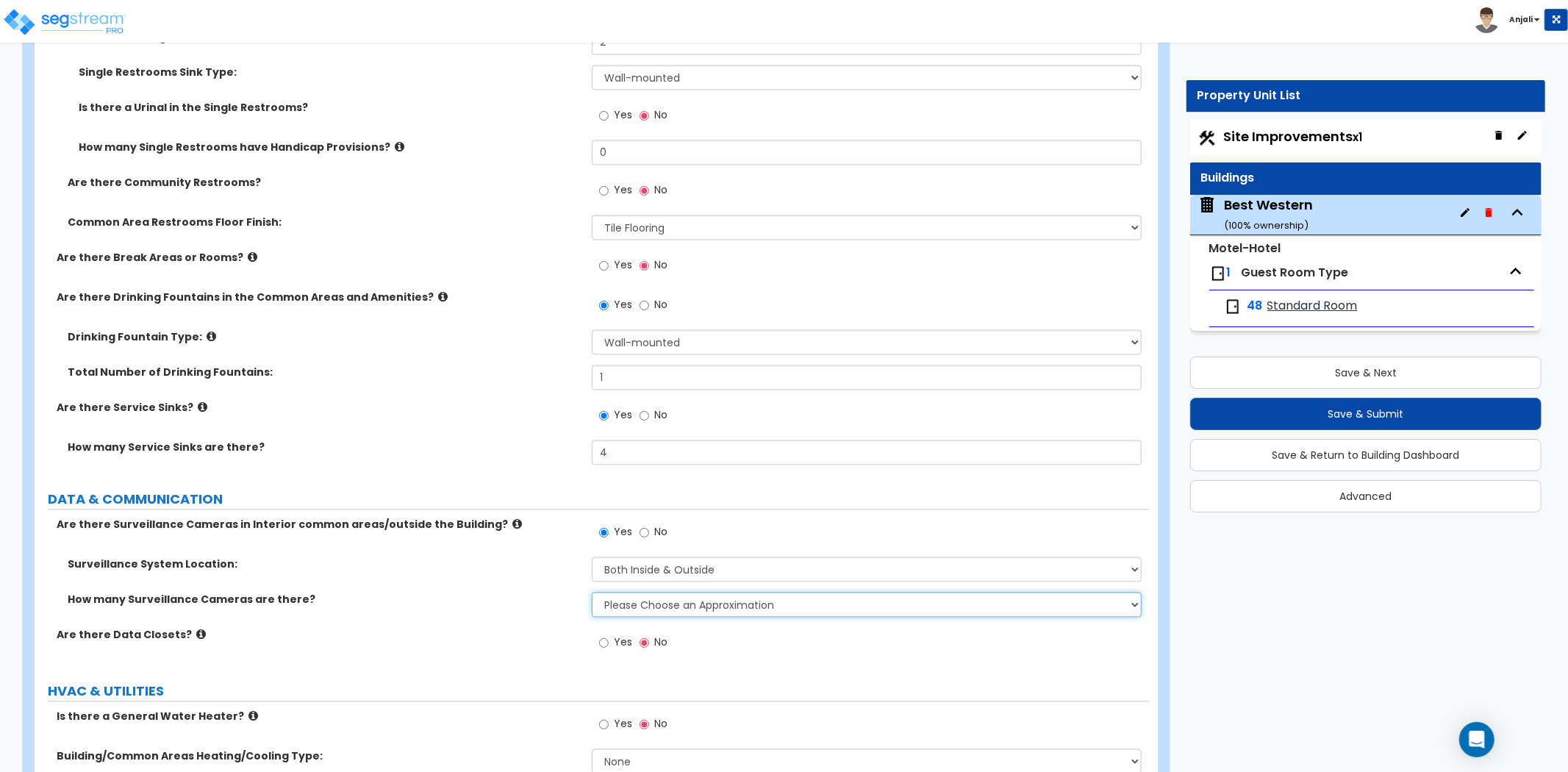
click at [644, 593] on select "Please Choose an Approximation Barely Noticed Any Noticed a Couple Frequently S…" at bounding box center [866, 605] width 550 height 25
select select "3"
click at [592, 593] on select "Please Choose an Approximation Barely Noticed Any Noticed a Couple Frequently S…" at bounding box center [866, 605] width 550 height 25
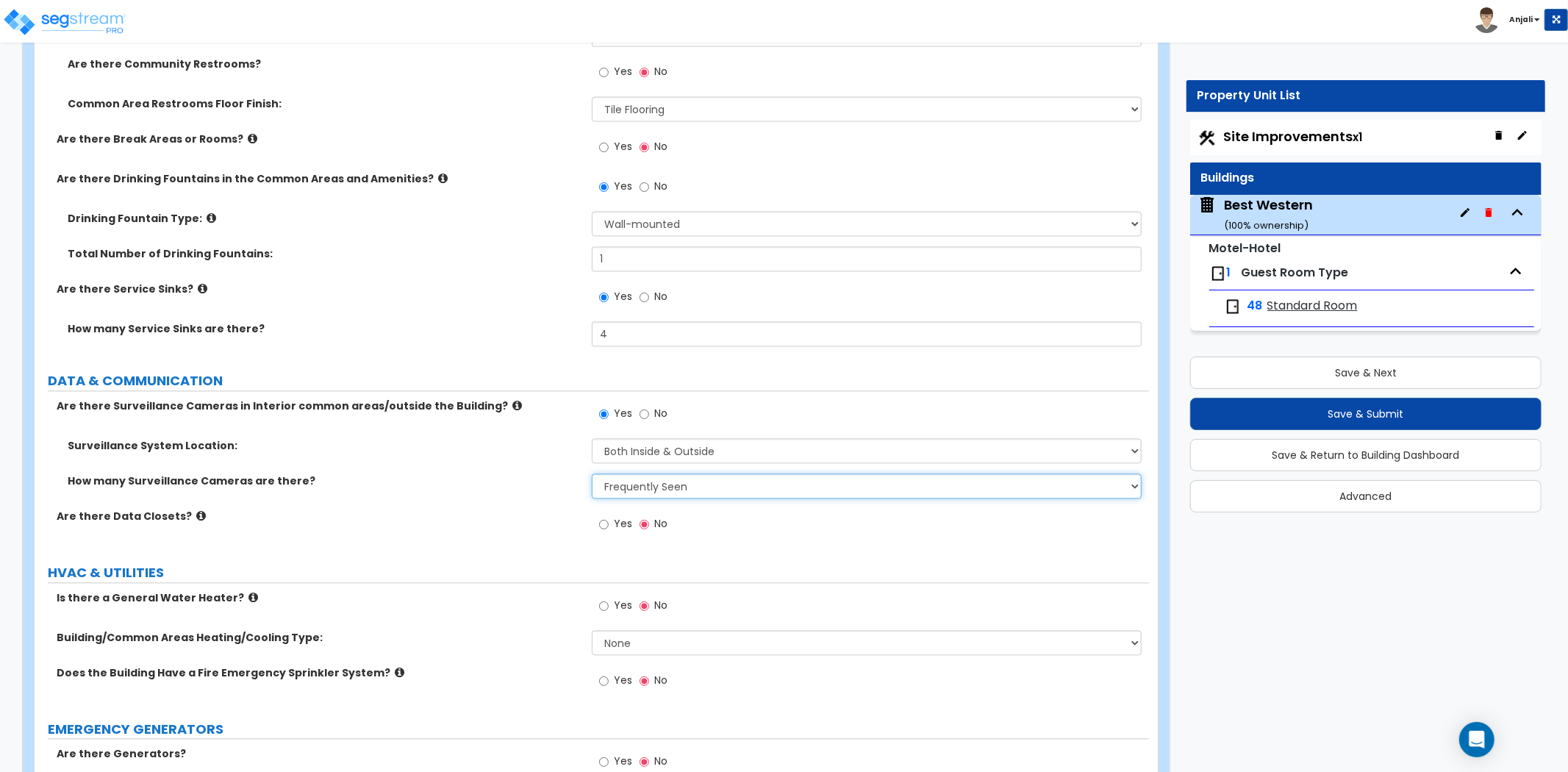
scroll to position [7208, 0]
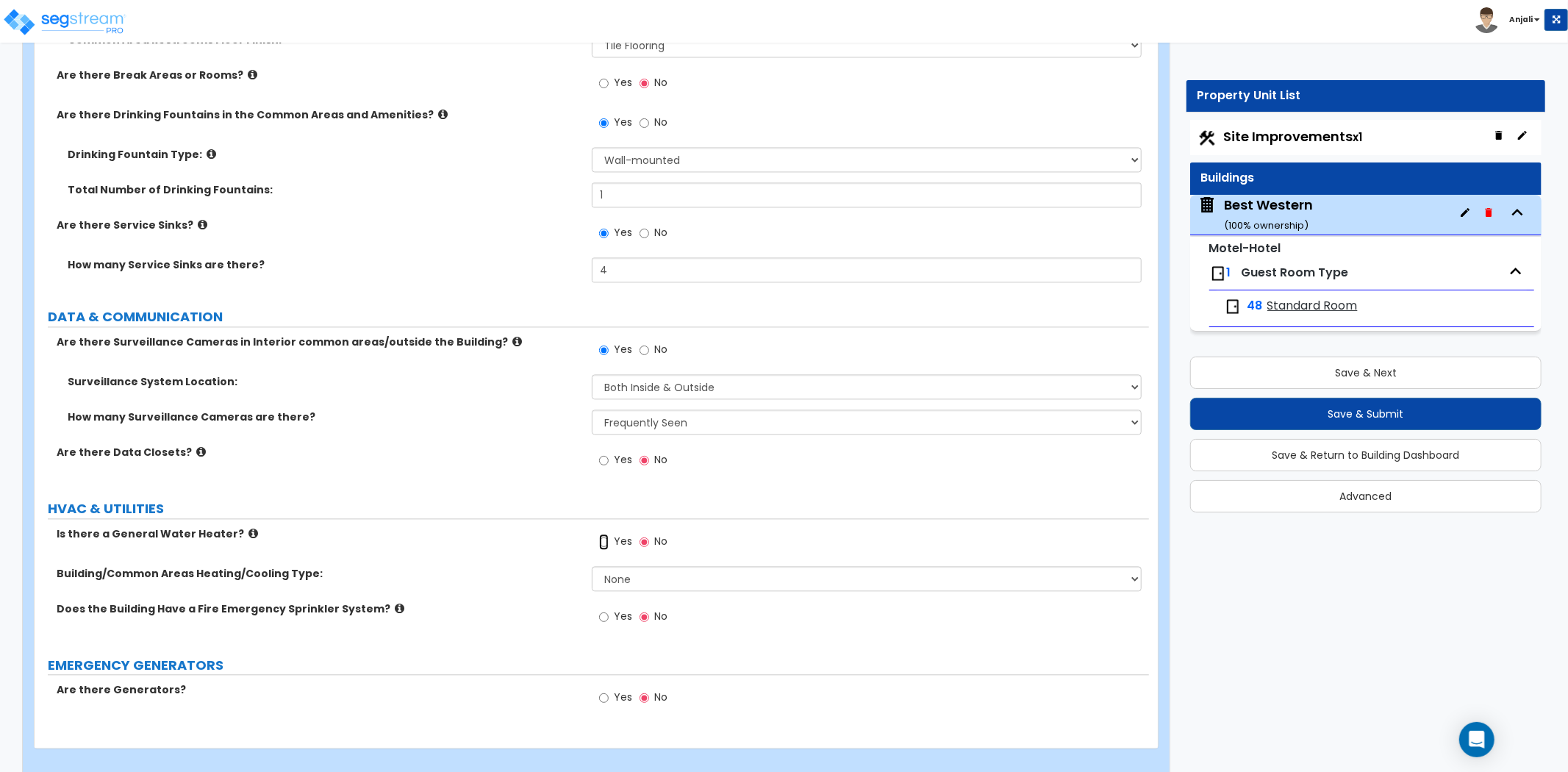
click at [605, 534] on input "Yes" at bounding box center [604, 541] width 10 height 16
radio input "true"
click at [639, 566] on select "None Split Systems Packaged Rooftop Units" at bounding box center [866, 579] width 550 height 25
click at [592, 566] on select "None Split Systems Packaged Rooftop Units" at bounding box center [866, 579] width 550 height 25
click at [642, 566] on select "None Split Systems Packaged Rooftop Units" at bounding box center [866, 579] width 550 height 25
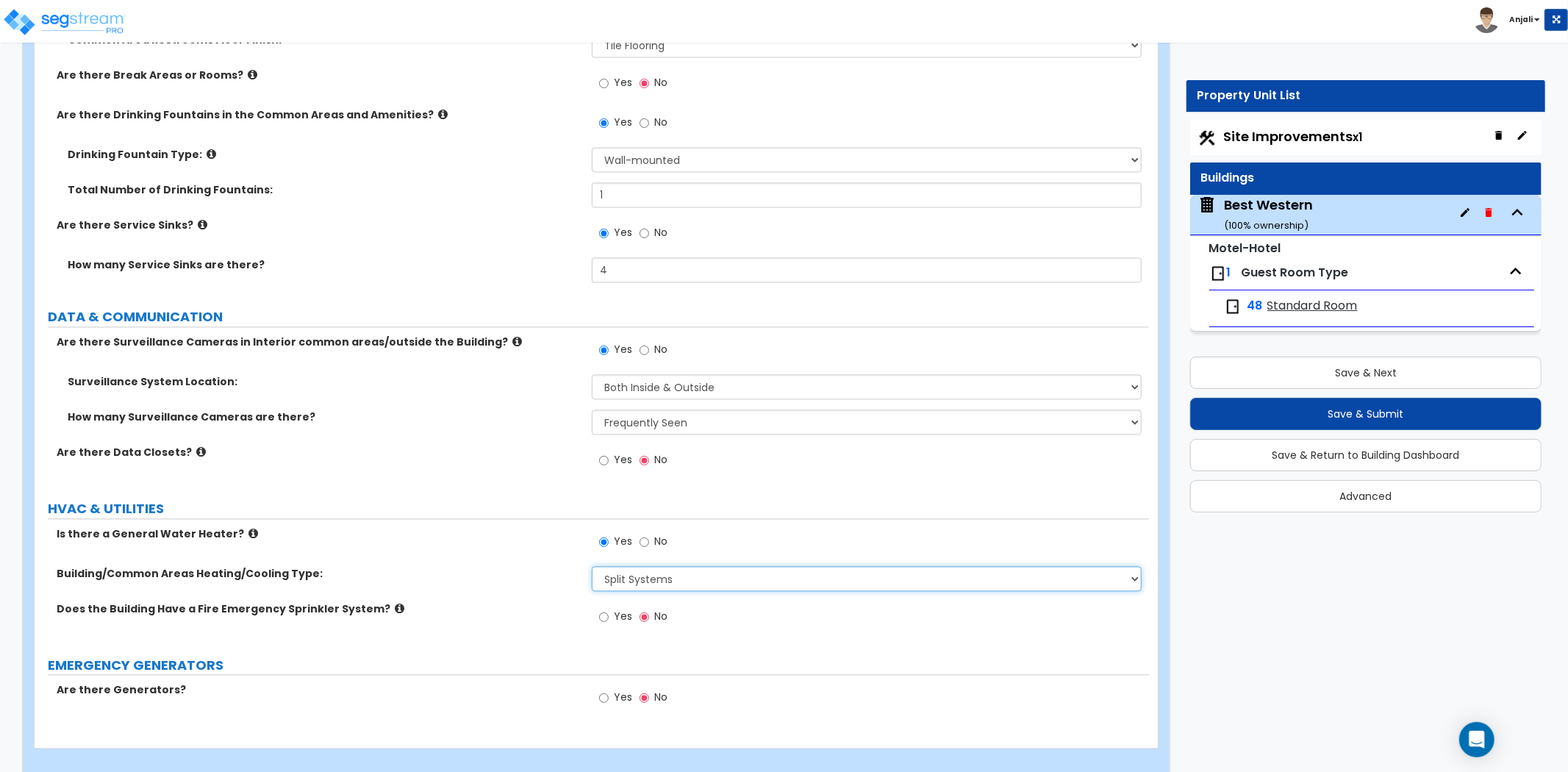
click at [642, 566] on select "None Split Systems Packaged Rooftop Units" at bounding box center [866, 579] width 550 height 25
select select "2"
click at [592, 566] on select "None Split Systems Packaged Rooftop Units" at bounding box center [866, 579] width 550 height 25
click at [601, 609] on input "Yes" at bounding box center [604, 617] width 10 height 16
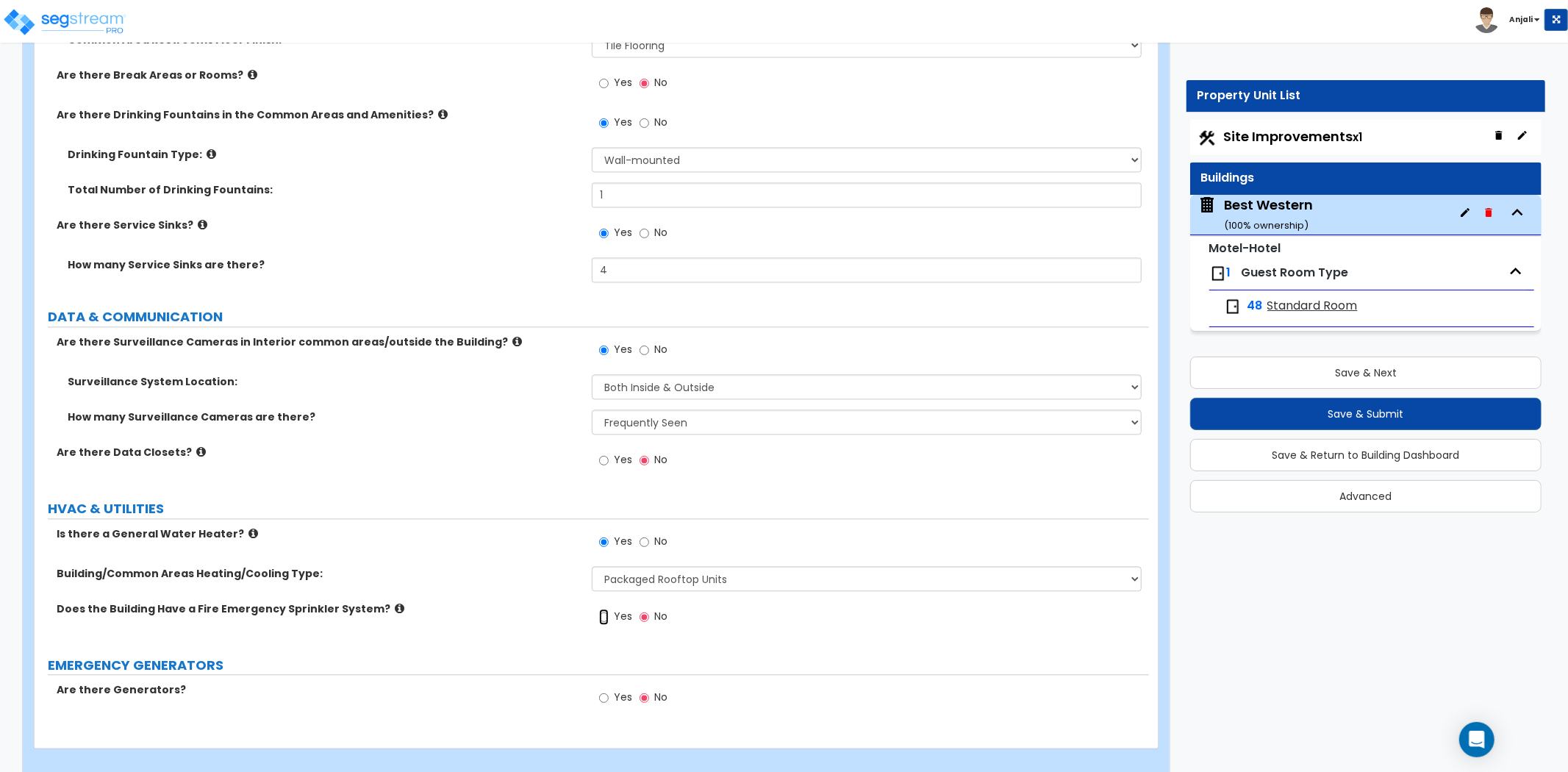
radio input "true"
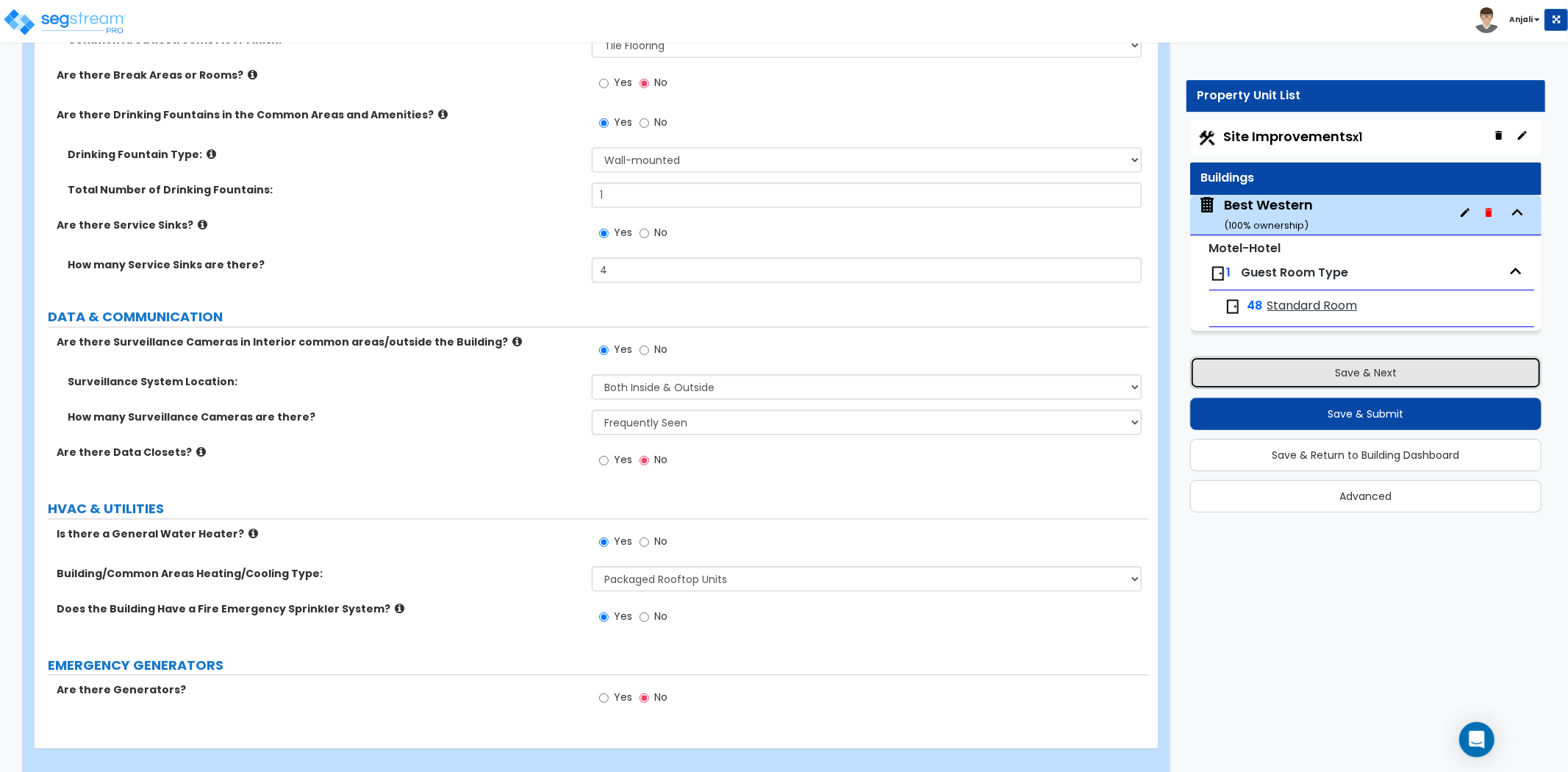
click at [1312, 378] on button "Save & Next" at bounding box center [1366, 373] width 352 height 32
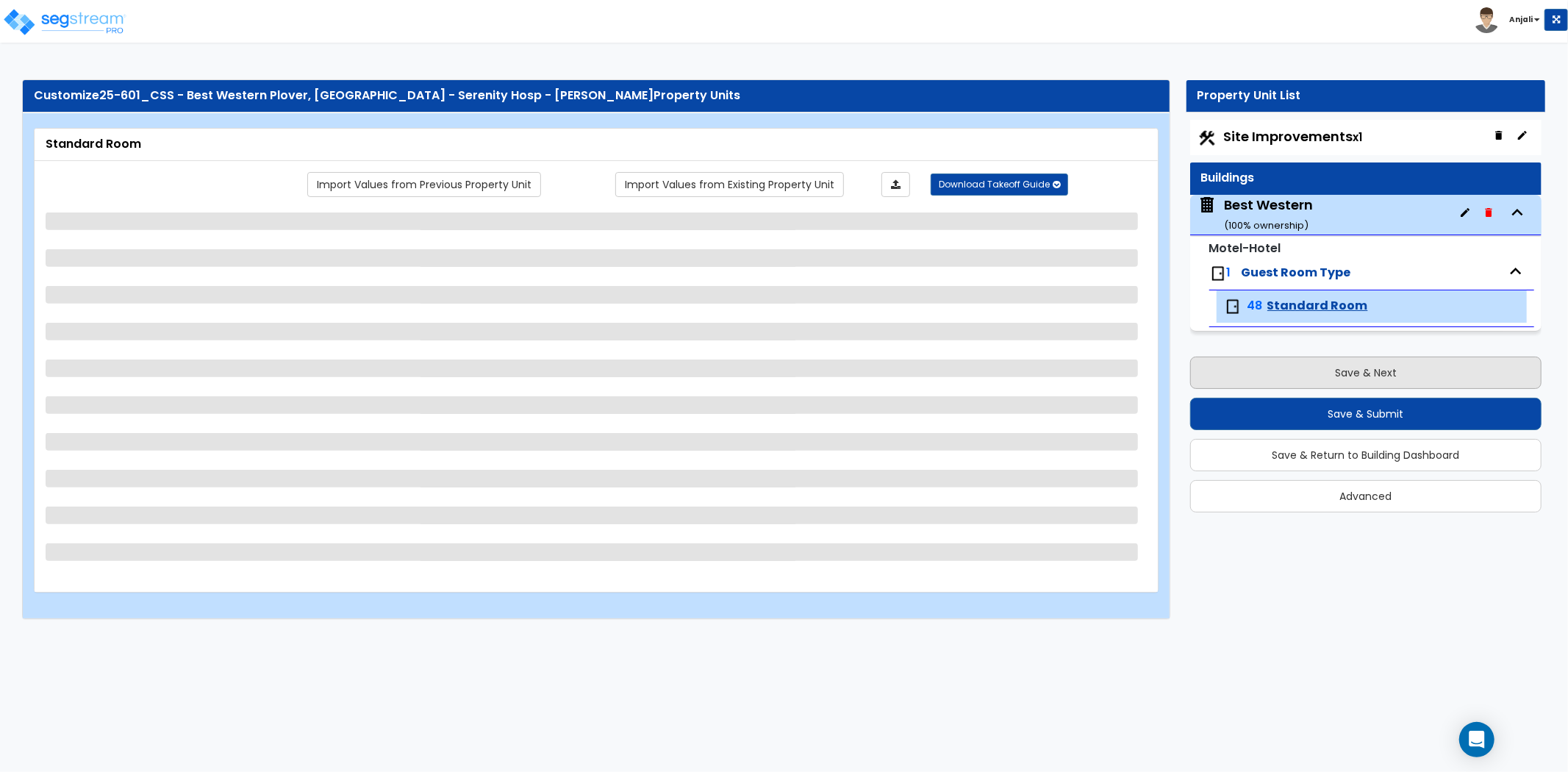
scroll to position [0, 0]
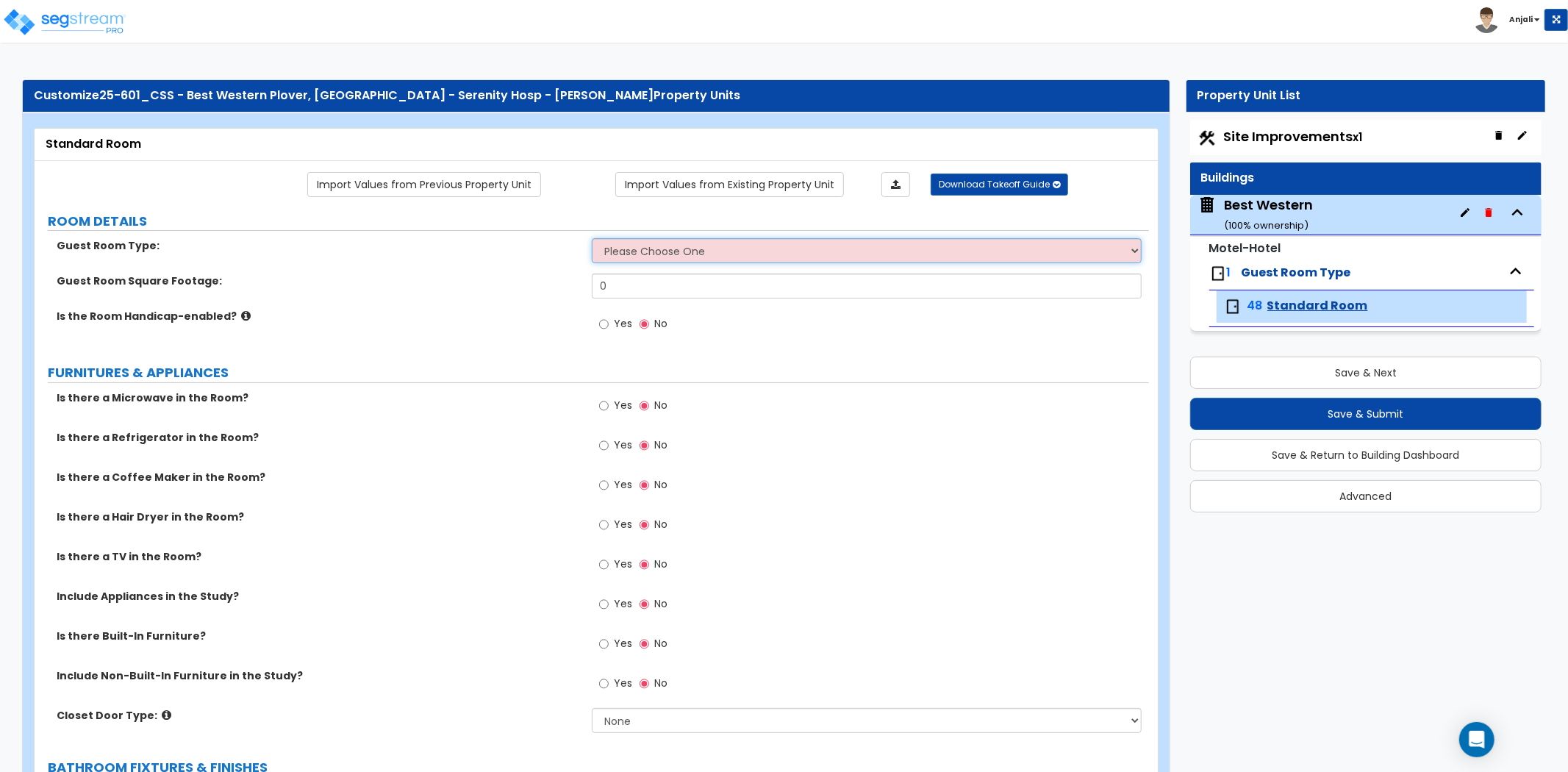
click at [636, 258] on select "Please Choose One Standard Room Suite Room Extended Stay Room" at bounding box center [866, 251] width 550 height 25
select select "1"
click at [592, 239] on select "Please Choose One Standard Room Suite Room Extended Stay Room" at bounding box center [866, 251] width 550 height 25
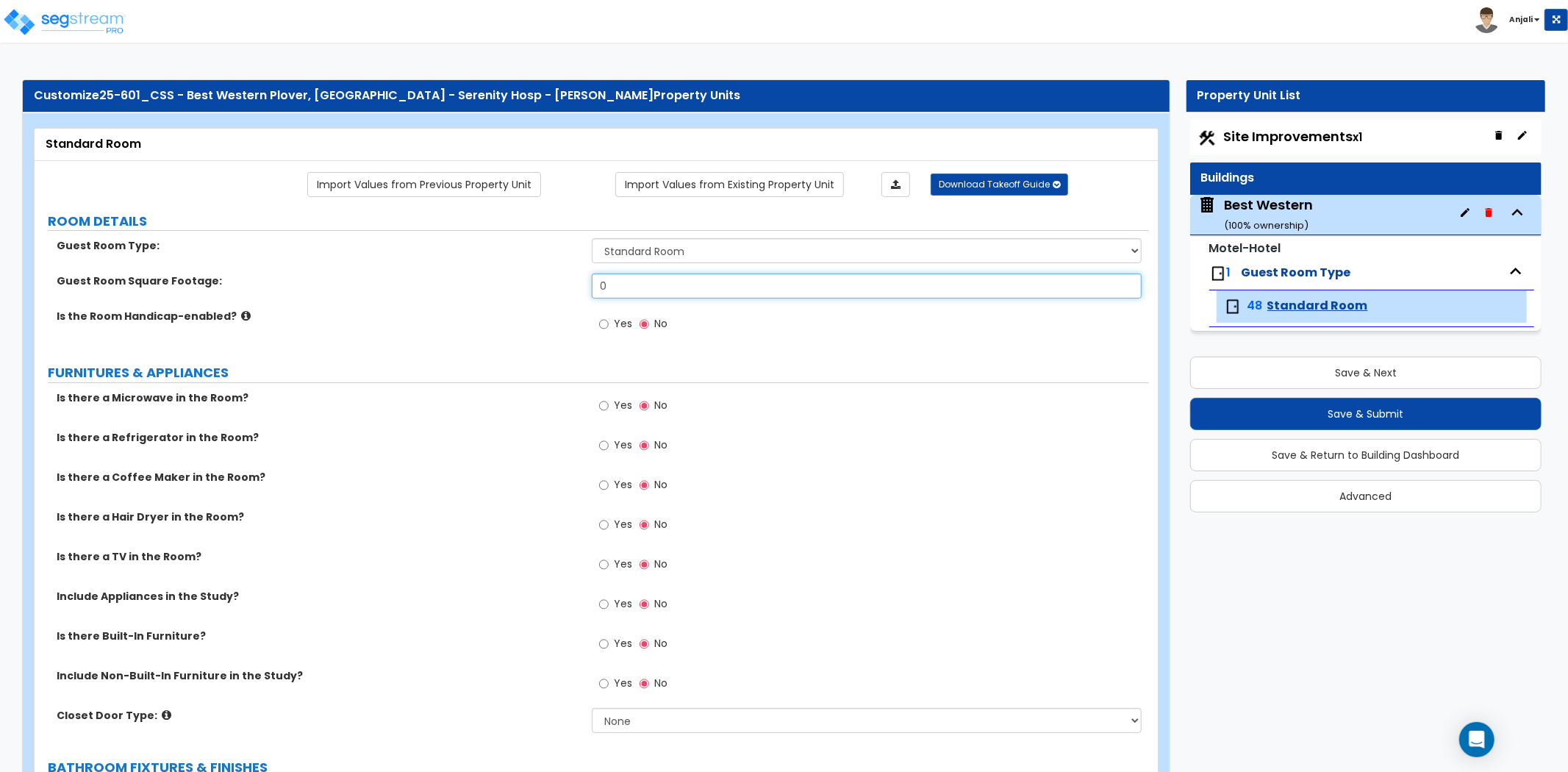
click at [631, 289] on input "0" at bounding box center [866, 286] width 550 height 25
type input "325"
click at [540, 339] on div "Is the Room Handicap-enabled? Yes No" at bounding box center [591, 329] width 1114 height 40
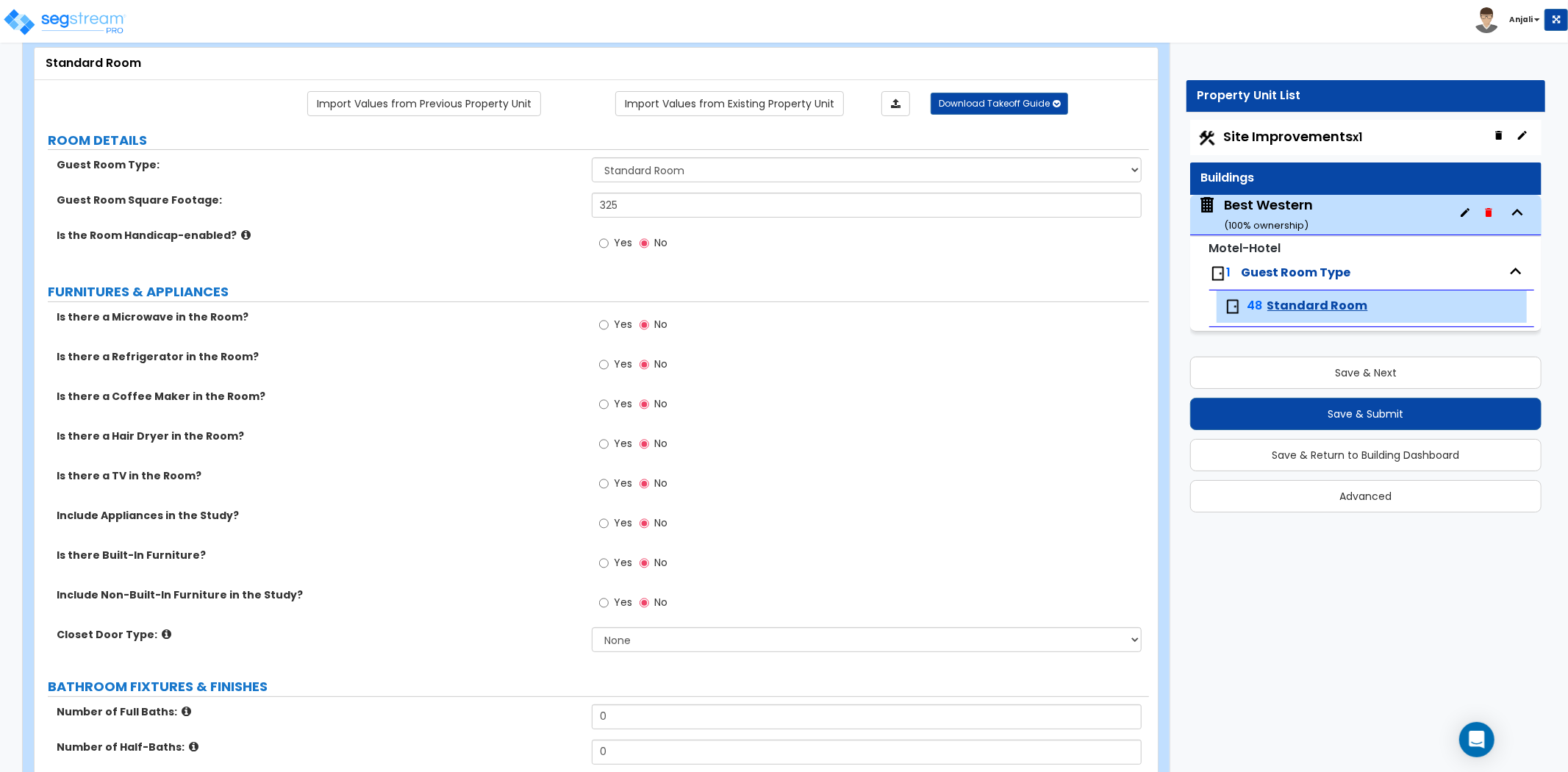
scroll to position [82, 0]
click at [604, 323] on input "Yes" at bounding box center [604, 324] width 10 height 16
radio input "true"
click at [601, 365] on input "Yes" at bounding box center [604, 363] width 10 height 16
radio input "true"
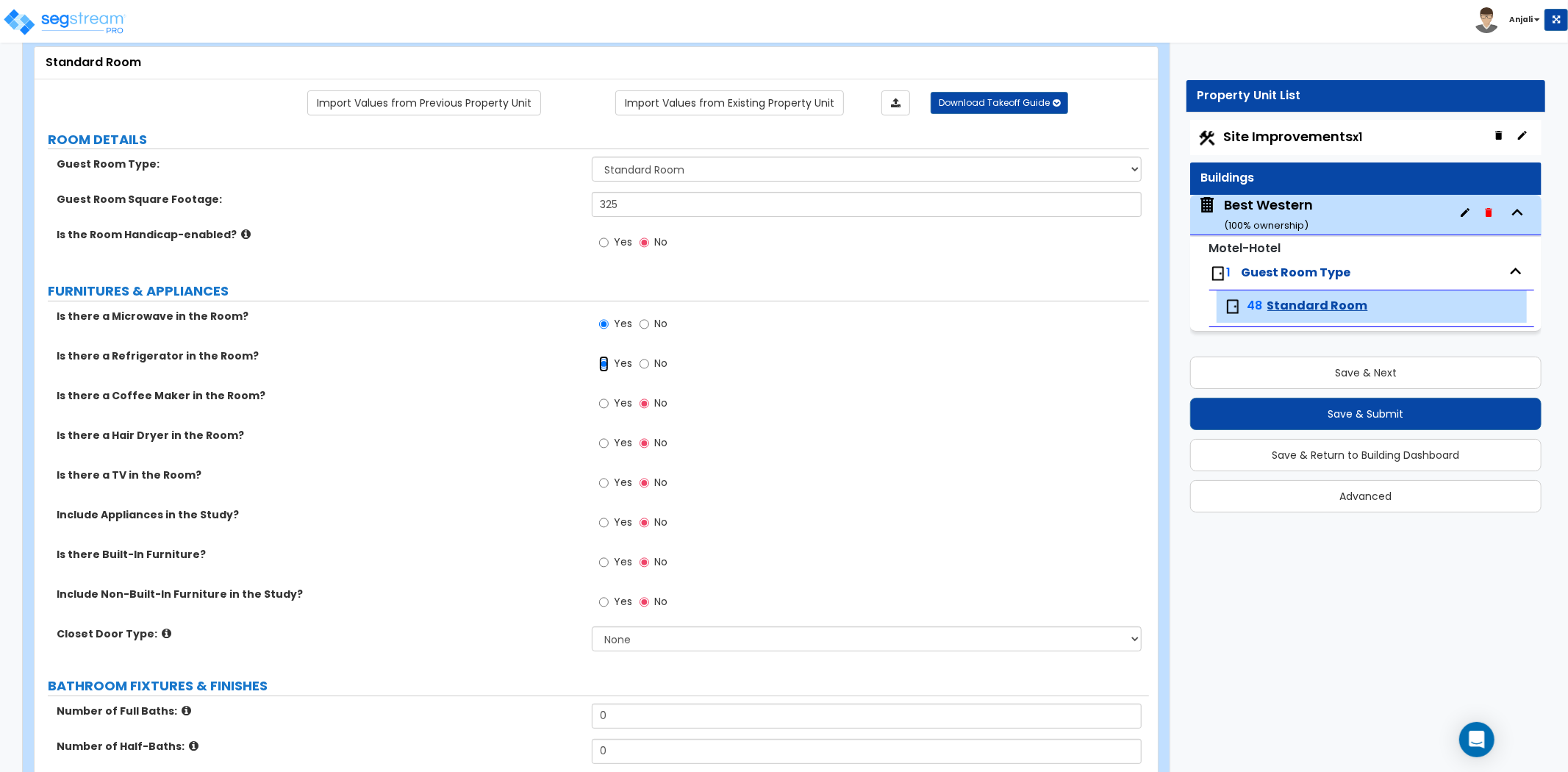
scroll to position [163, 0]
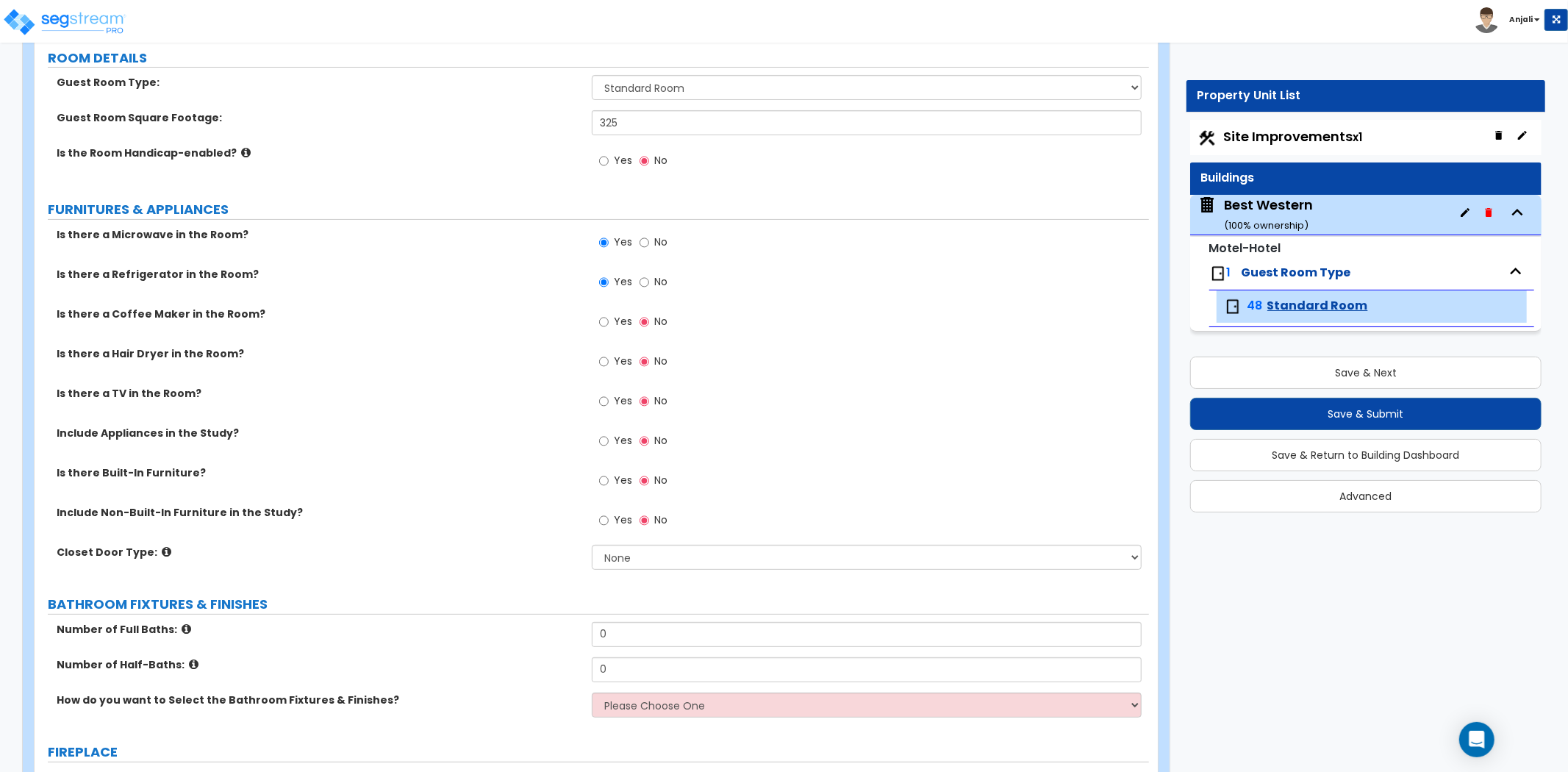
click at [597, 400] on div "Yes No" at bounding box center [633, 402] width 83 height 33
click at [603, 399] on input "Yes" at bounding box center [604, 401] width 10 height 16
radio input "true"
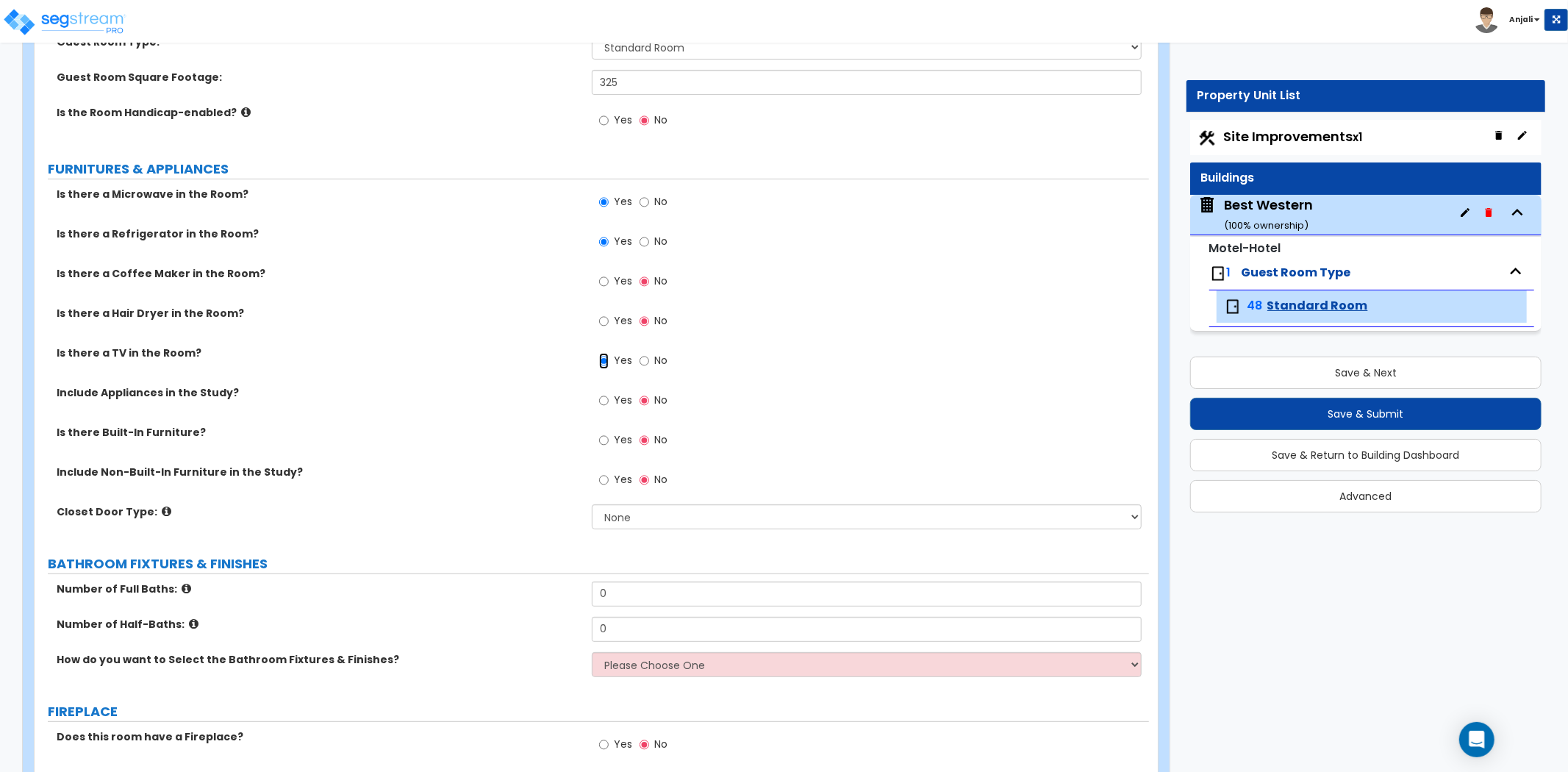
scroll to position [245, 0]
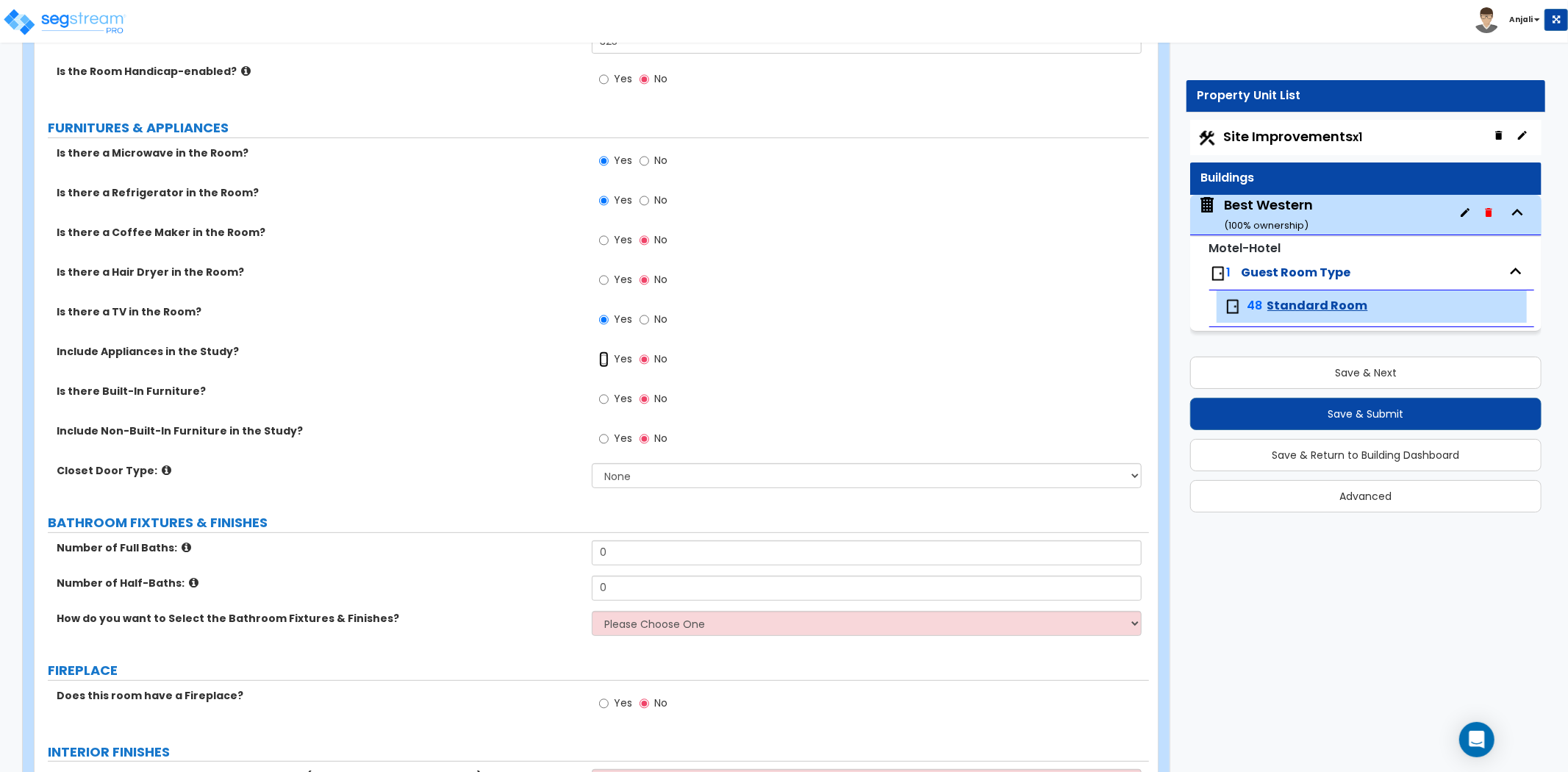
click at [605, 358] on input "Yes" at bounding box center [604, 359] width 10 height 16
radio input "true"
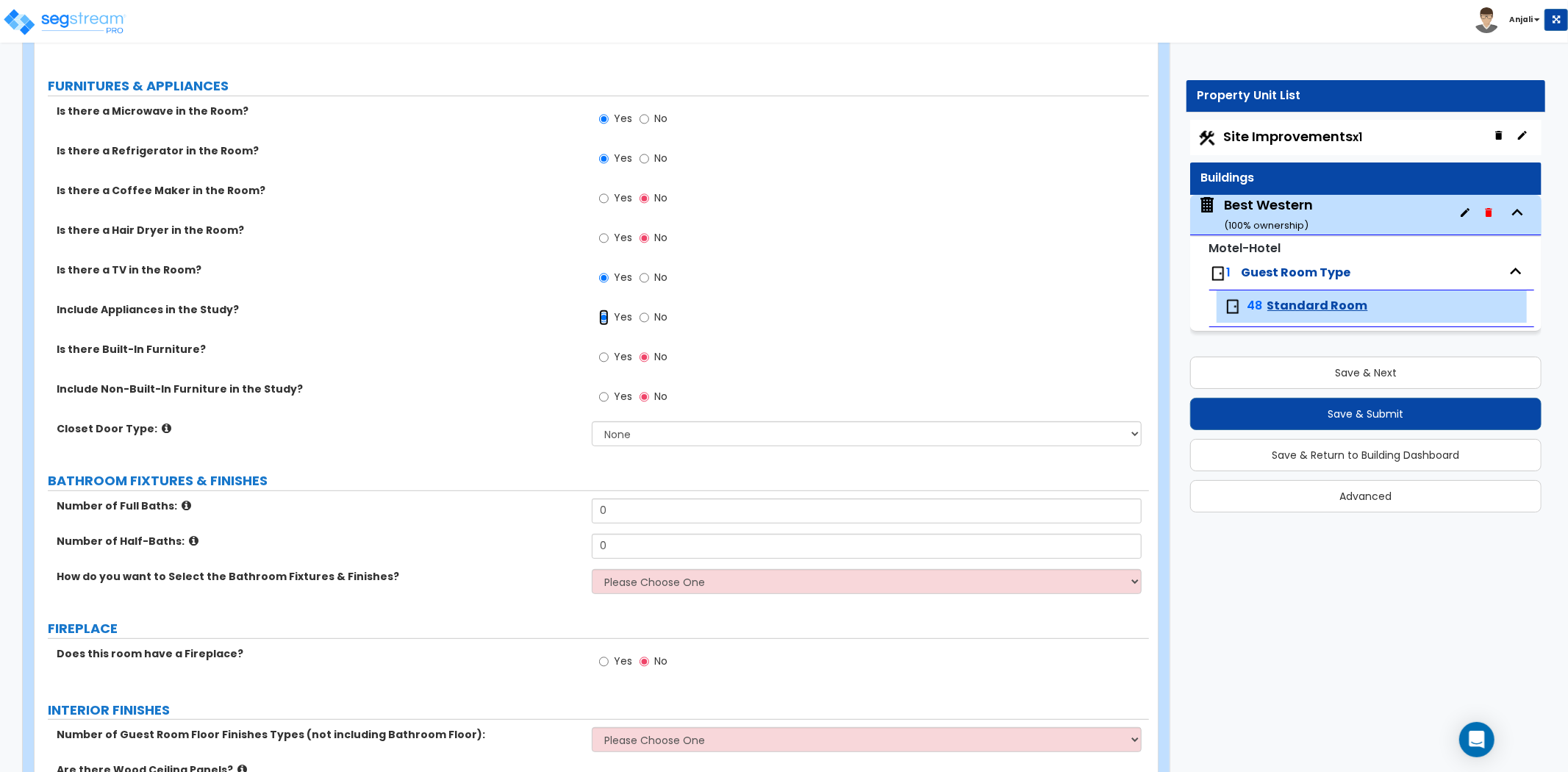
scroll to position [326, 0]
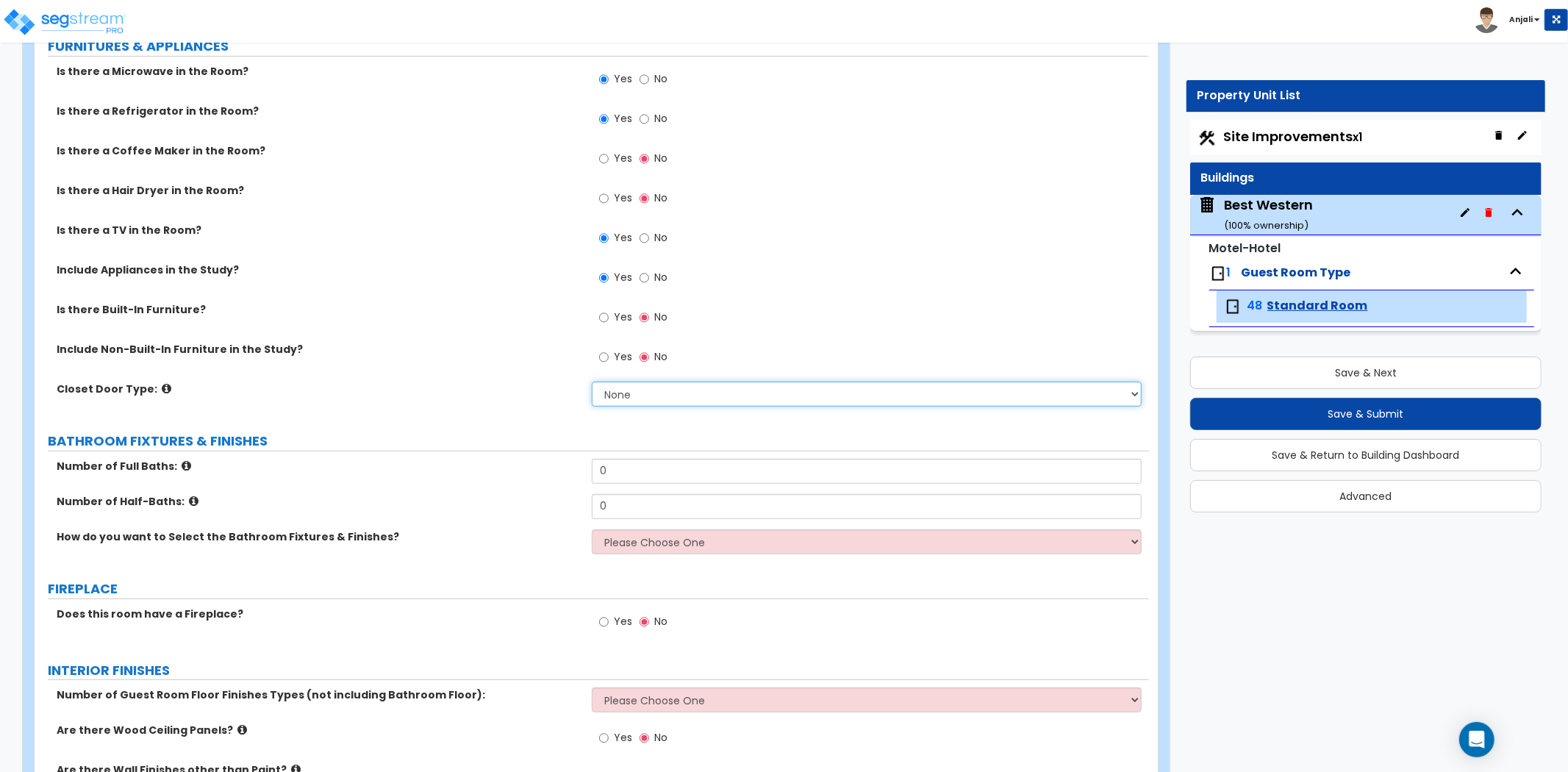
click at [625, 391] on select "None Bi-fold Louvered Doors Bi-fold Panel Doors Sliding Doors Hinged Wood Door" at bounding box center [866, 394] width 550 height 25
select select "3"
click at [592, 381] on select "None Bi-fold Louvered Doors Bi-fold Panel Doors Sliding Doors Hinged Wood Door" at bounding box center [866, 394] width 550 height 25
click at [643, 461] on input "0" at bounding box center [866, 471] width 550 height 25
type input "1"
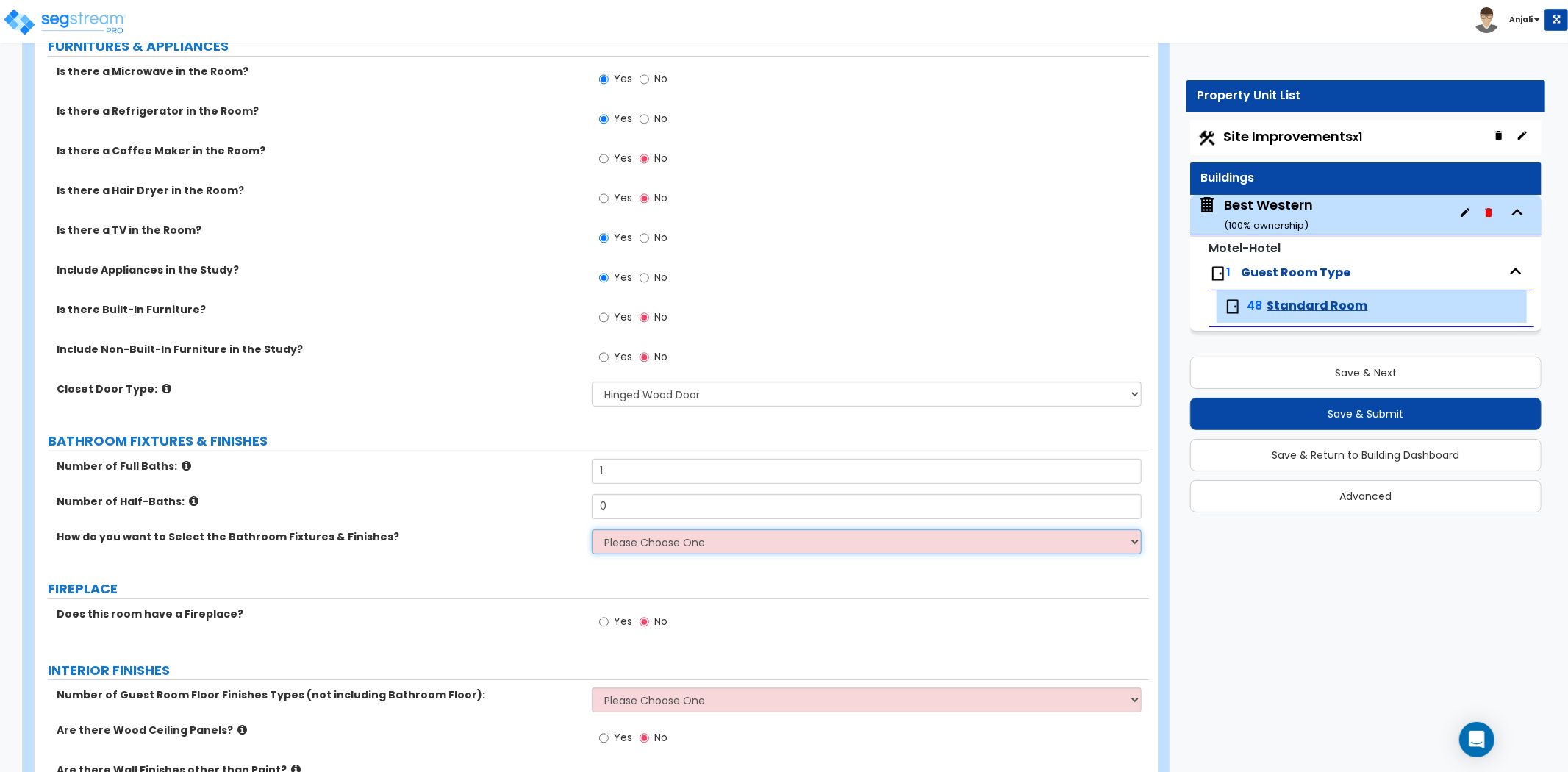
click at [639, 550] on select "Please Choose One I want to Select Fixtures and Finishes only for one Bath and …" at bounding box center [866, 541] width 550 height 25
select select "1"
click at [592, 529] on select "Please Choose One I want to Select Fixtures and Finishes only for one Bath and …" at bounding box center [866, 541] width 550 height 25
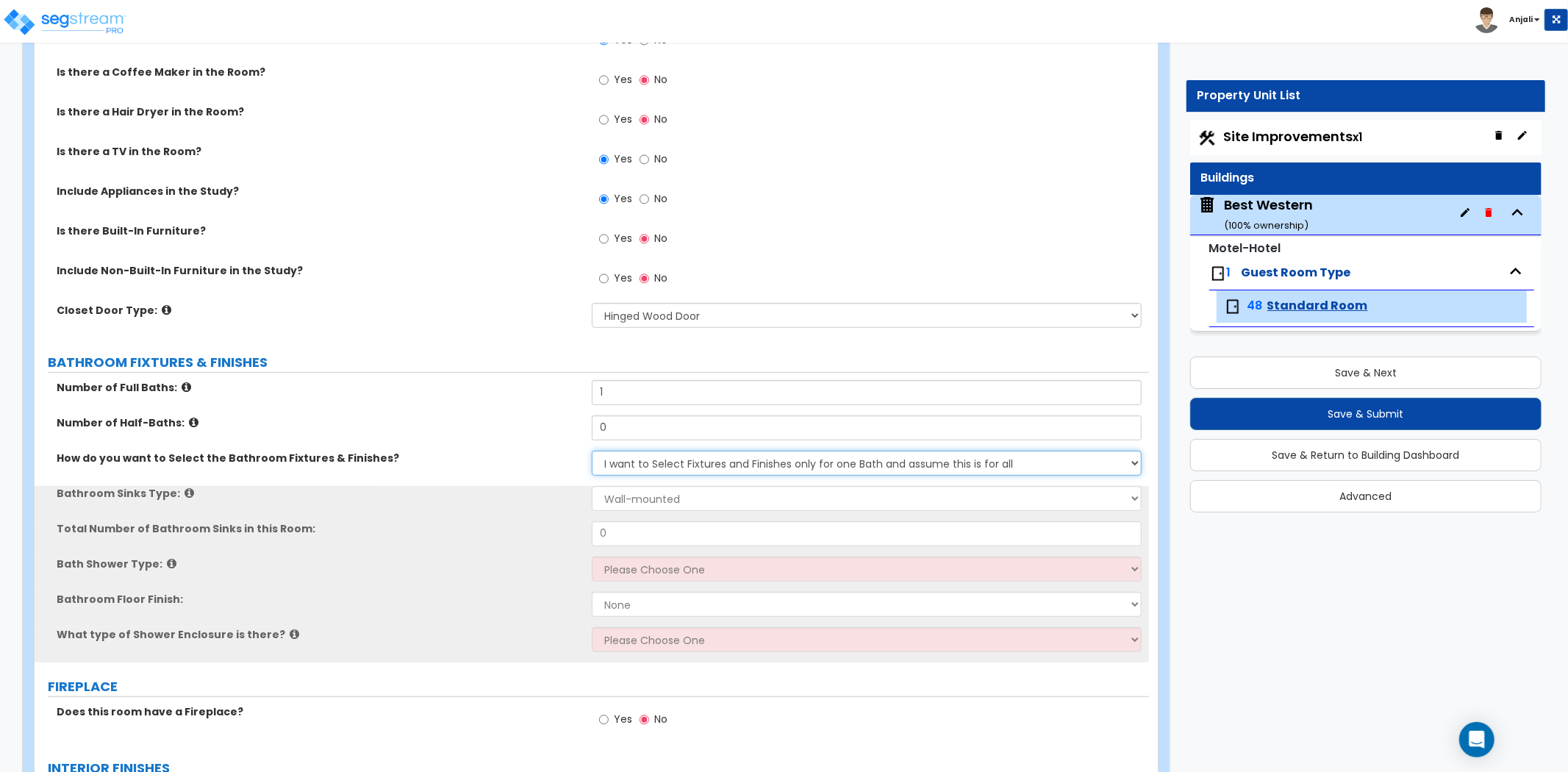
scroll to position [408, 0]
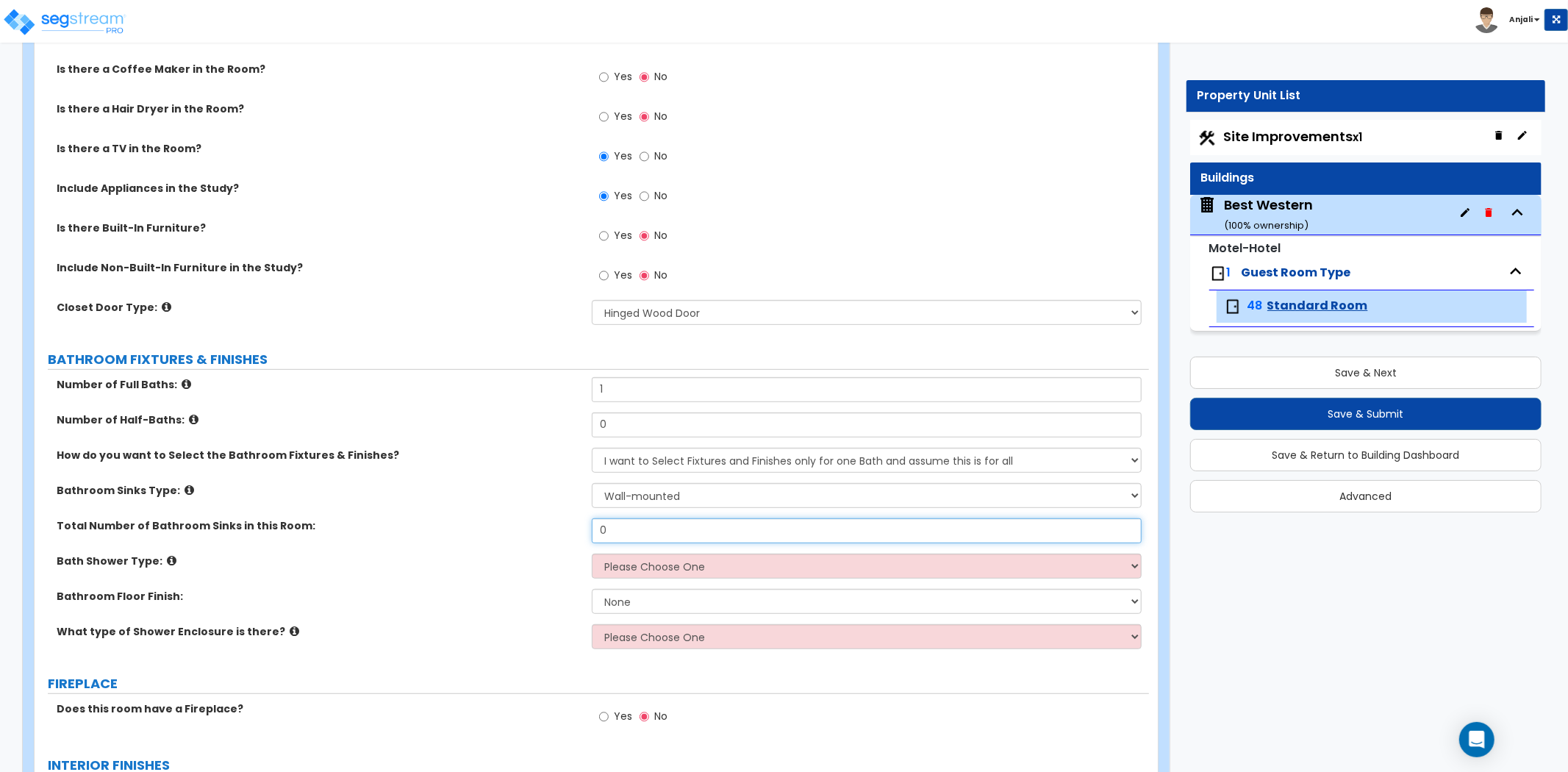
click at [635, 532] on input "0" at bounding box center [866, 531] width 550 height 25
type input "1"
click at [642, 496] on select "Wall-mounted Pedestal-mounted Vanity-mounted" at bounding box center [866, 496] width 550 height 25
select select "3"
click at [592, 483] on select "Wall-mounted Pedestal-mounted Vanity-mounted" at bounding box center [866, 496] width 550 height 25
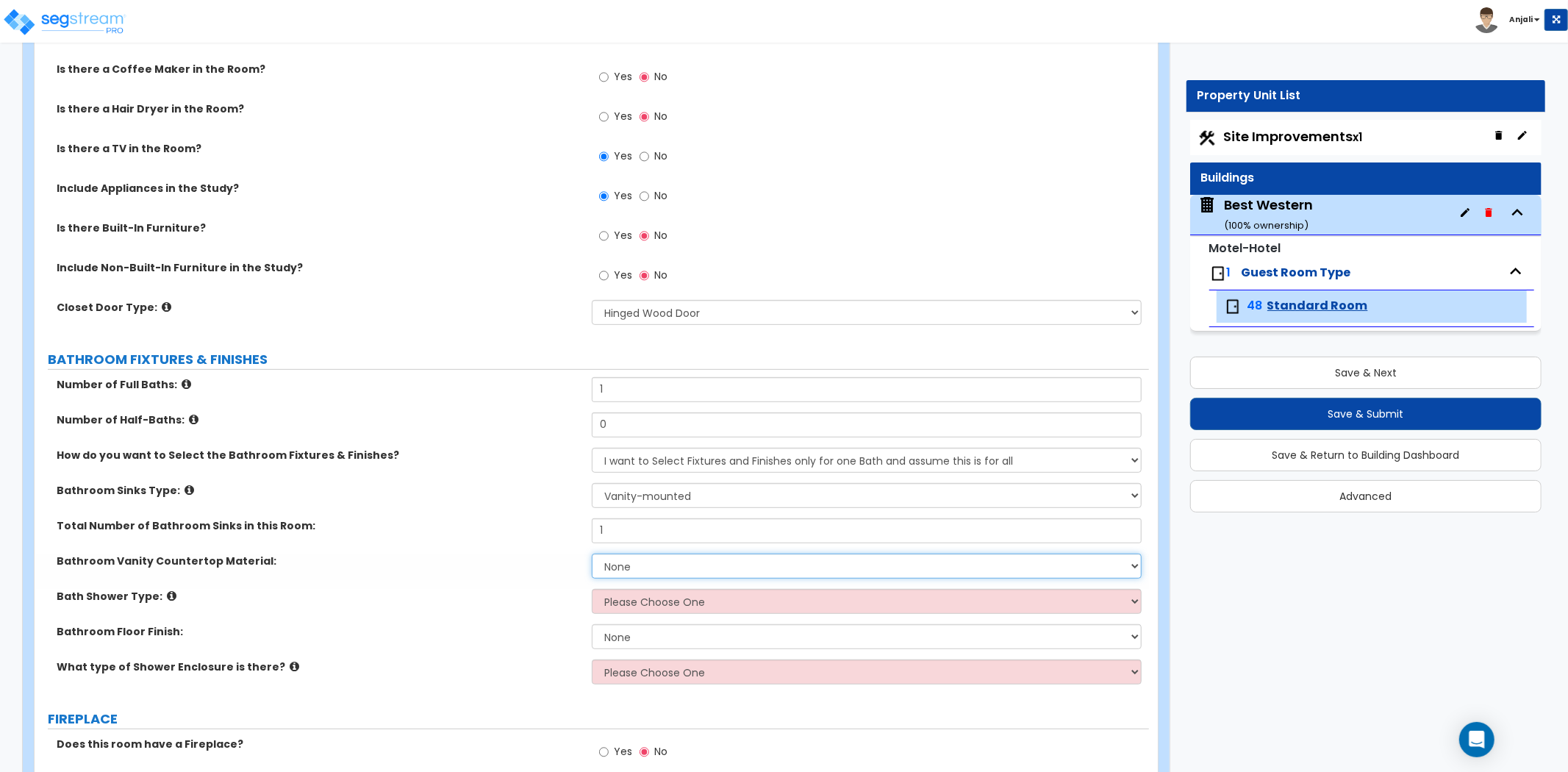
click at [622, 560] on select "None Plastic Laminate Solid Surface Stone Quartz Marble Tile Wood Stainless Ste…" at bounding box center [866, 566] width 550 height 25
select select "5"
click at [592, 554] on select "None Plastic Laminate Solid Surface Stone Quartz Marble Tile Wood Stainless Ste…" at bounding box center [866, 566] width 550 height 25
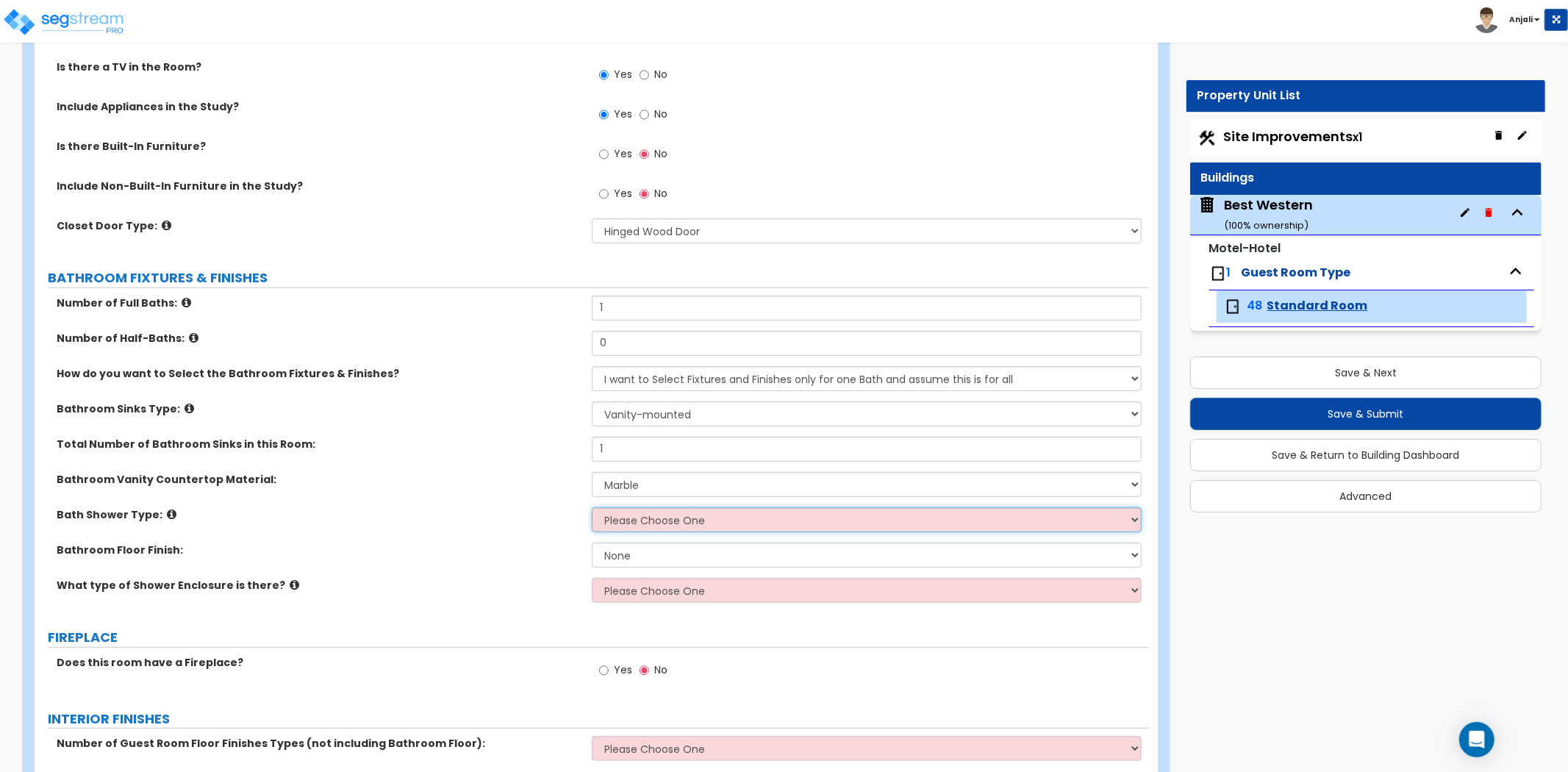
click at [658, 520] on select "Please Choose One Standalone Shower Bathtub - Shower Combination" at bounding box center [866, 519] width 550 height 25
select select "2"
click at [592, 507] on select "Please Choose One Standalone Shower Bathtub - Shower Combination" at bounding box center [866, 519] width 550 height 25
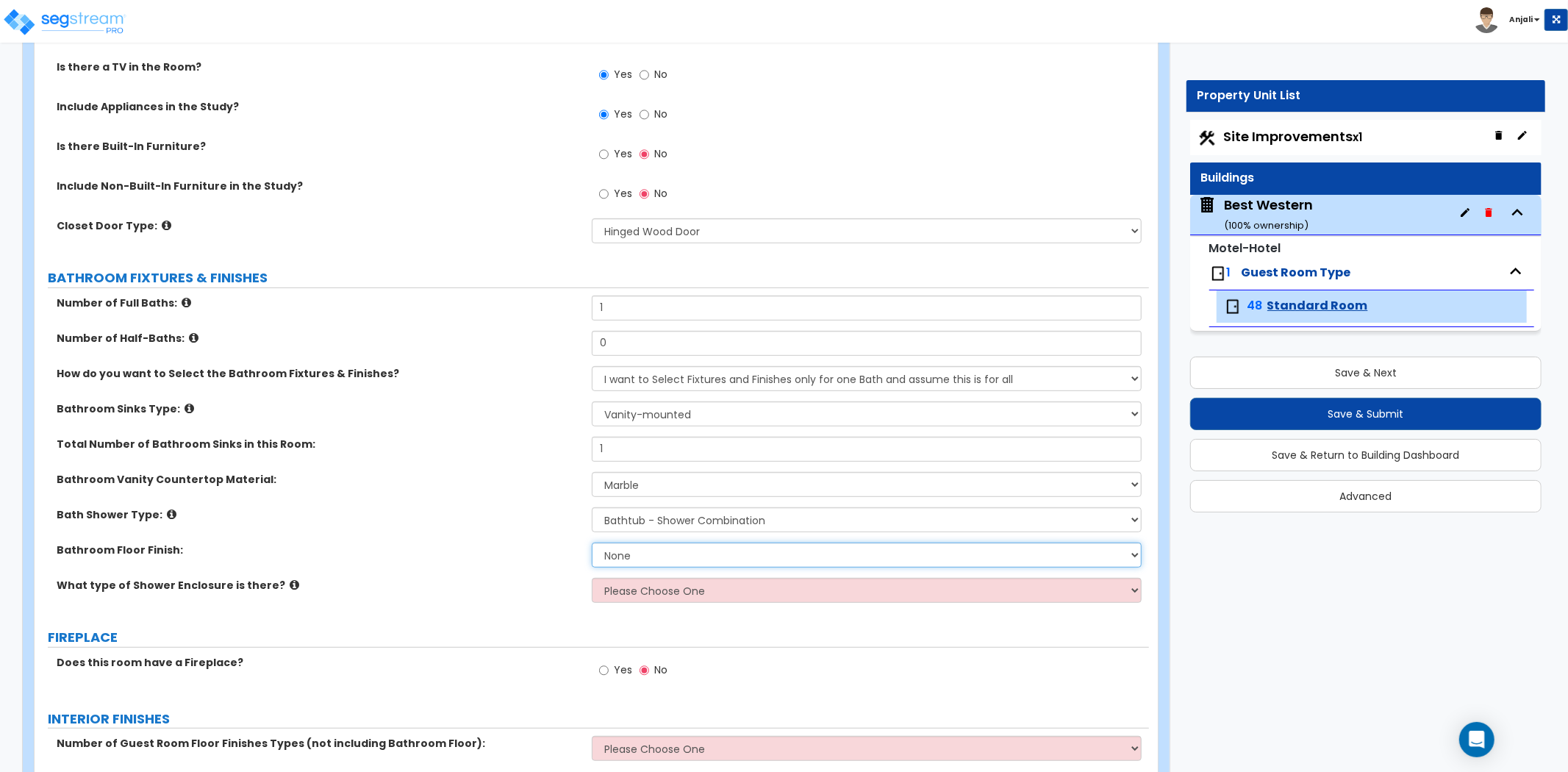
click at [642, 554] on select "None Tile Flooring Hardwood Flooring Resilient Laminate Flooring VCT Flooring S…" at bounding box center [866, 555] width 550 height 25
click at [592, 542] on select "None Tile Flooring Hardwood Flooring Resilient Laminate Flooring VCT Flooring S…" at bounding box center [866, 555] width 550 height 25
click at [642, 555] on select "None Tile Flooring Hardwood Flooring Resilient Laminate Flooring VCT Flooring S…" at bounding box center [866, 555] width 550 height 25
select select "1"
click at [592, 542] on select "None Tile Flooring Hardwood Flooring Resilient Laminate Flooring VCT Flooring S…" at bounding box center [866, 555] width 550 height 25
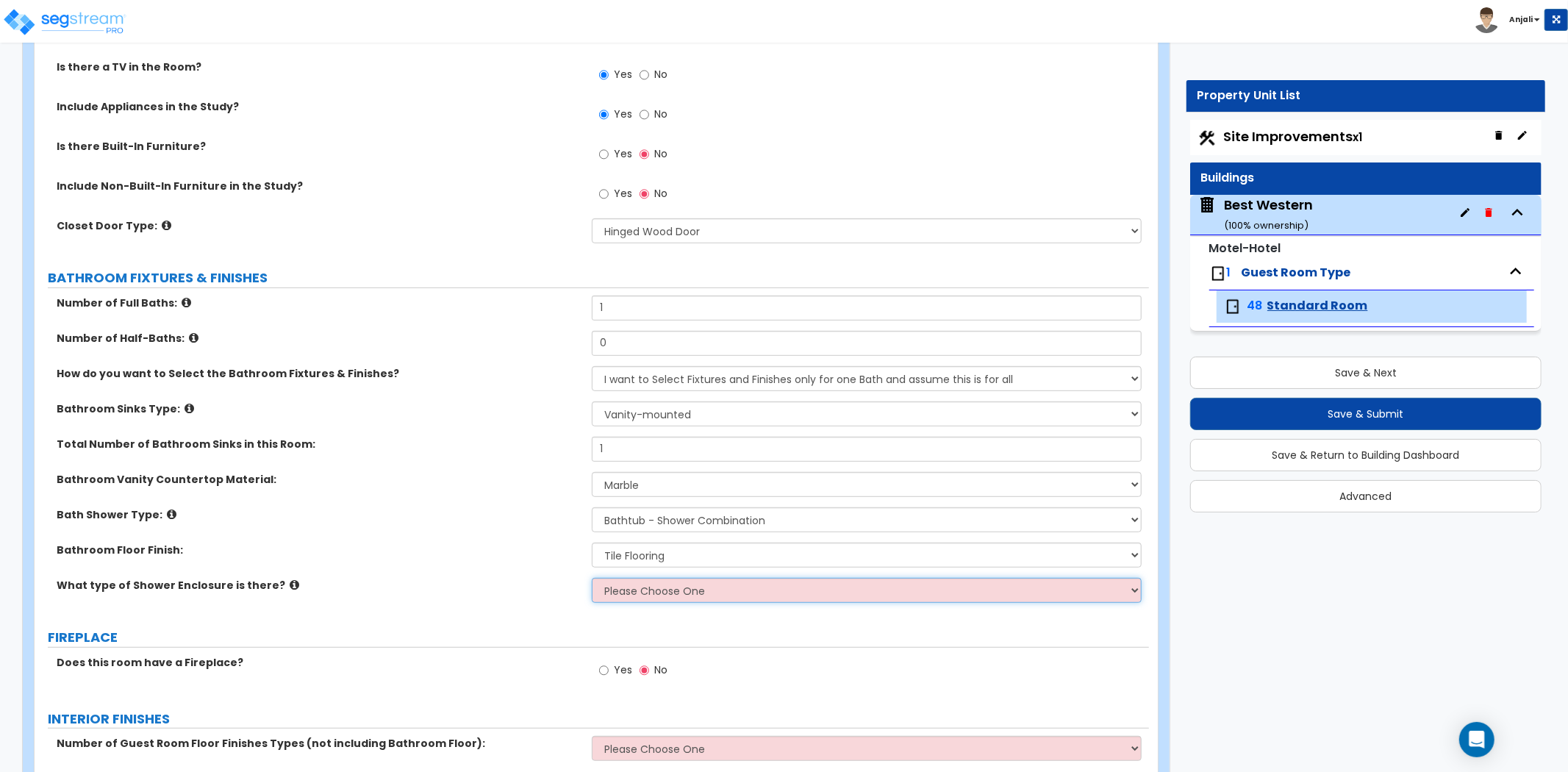
click at [647, 584] on select "Please Choose One Curtain & Rod Glass Sliding Doors Glass Hinged Doors" at bounding box center [866, 590] width 550 height 25
click at [592, 578] on select "Please Choose One Curtain & Rod Glass Sliding Doors Glass Hinged Doors" at bounding box center [866, 590] width 550 height 25
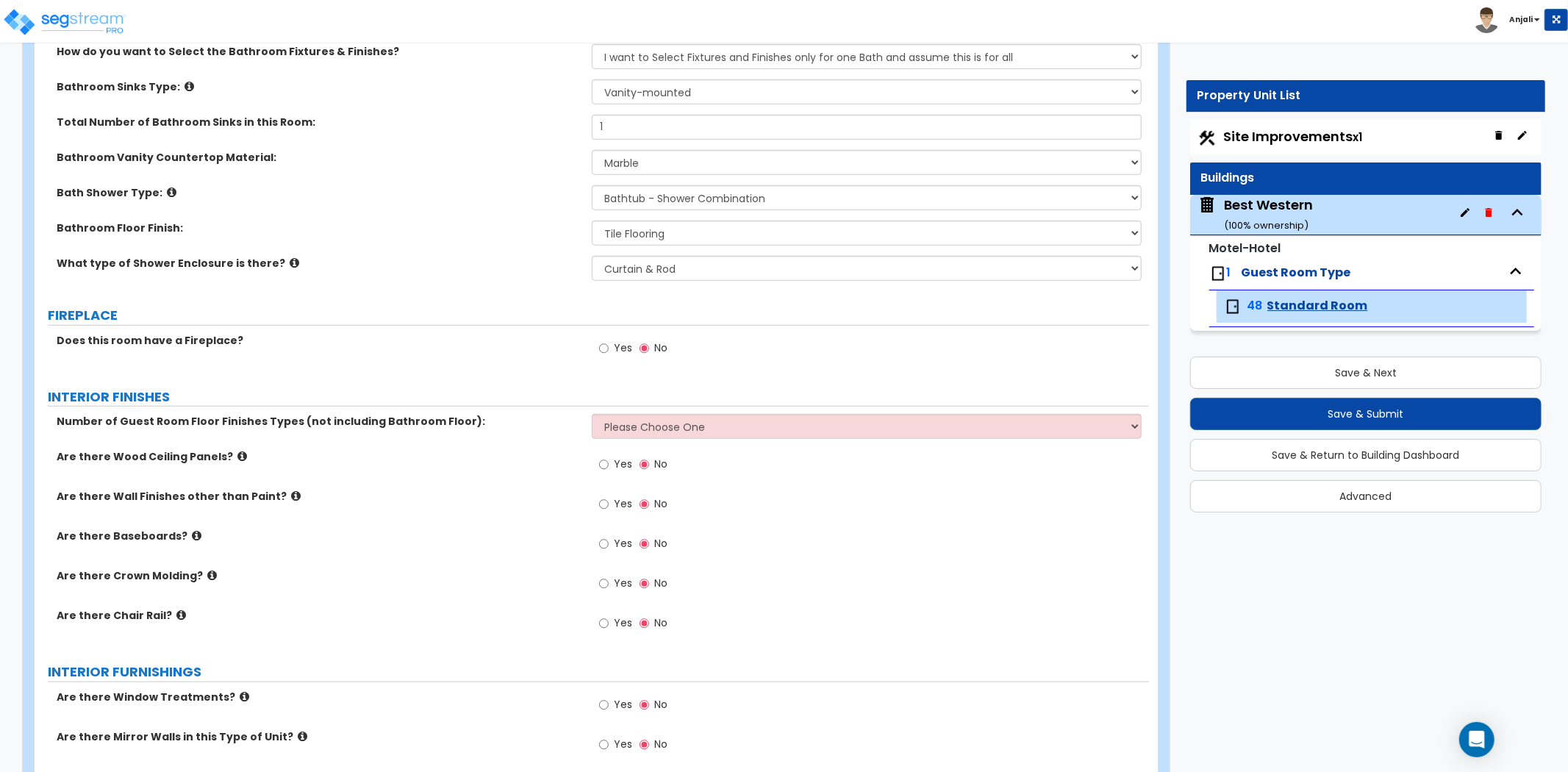
scroll to position [817, 0]
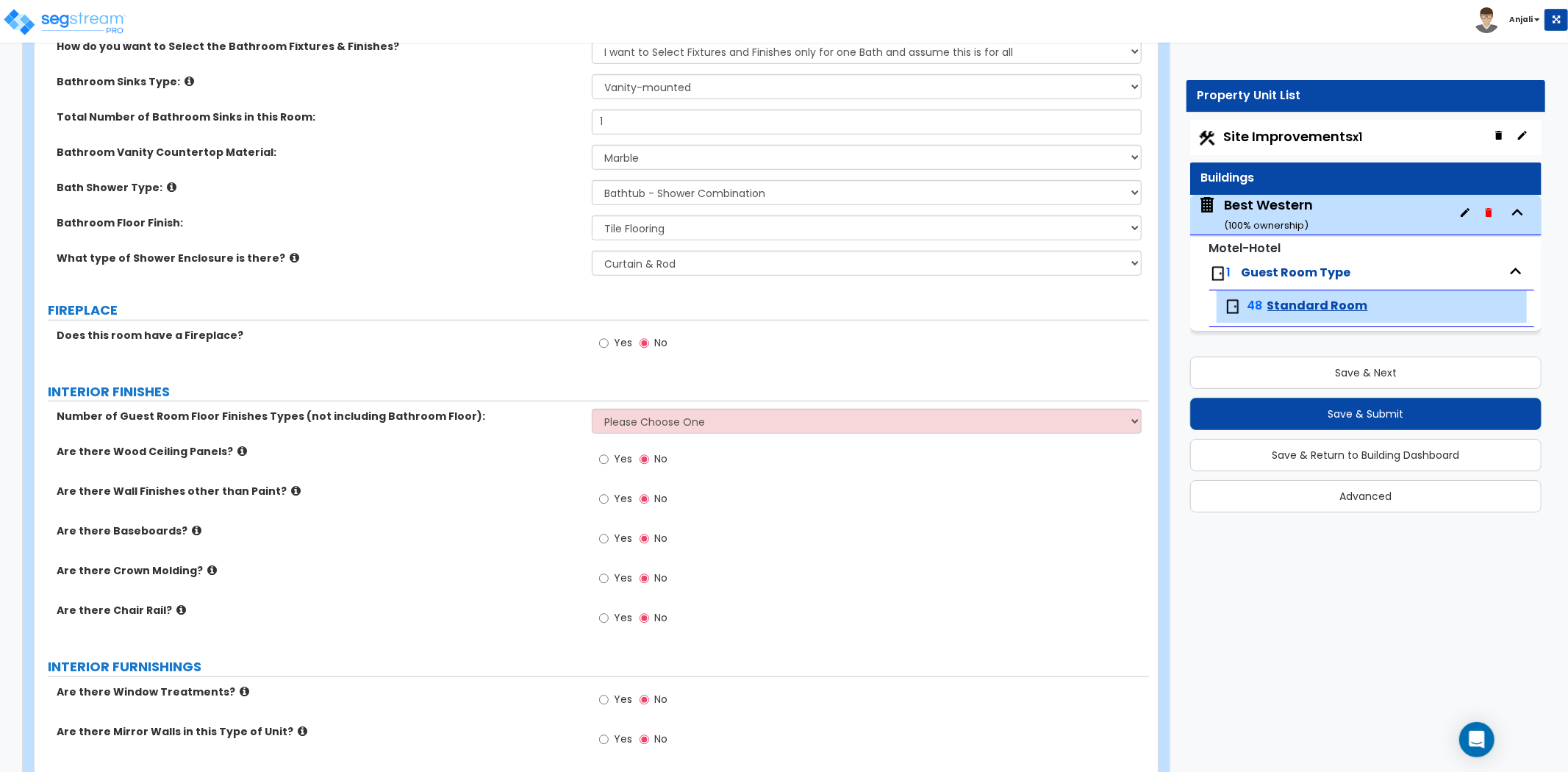
click at [710, 407] on div "ROOM DETAILS Guest Room Type: Please Choose One Standard Room Suite Room Extend…" at bounding box center [592, 319] width 1092 height 1849
click at [701, 416] on select "Please Choose One 1 2 3" at bounding box center [866, 421] width 550 height 25
click at [592, 409] on select "Please Choose One 1 2 3" at bounding box center [866, 421] width 550 height 25
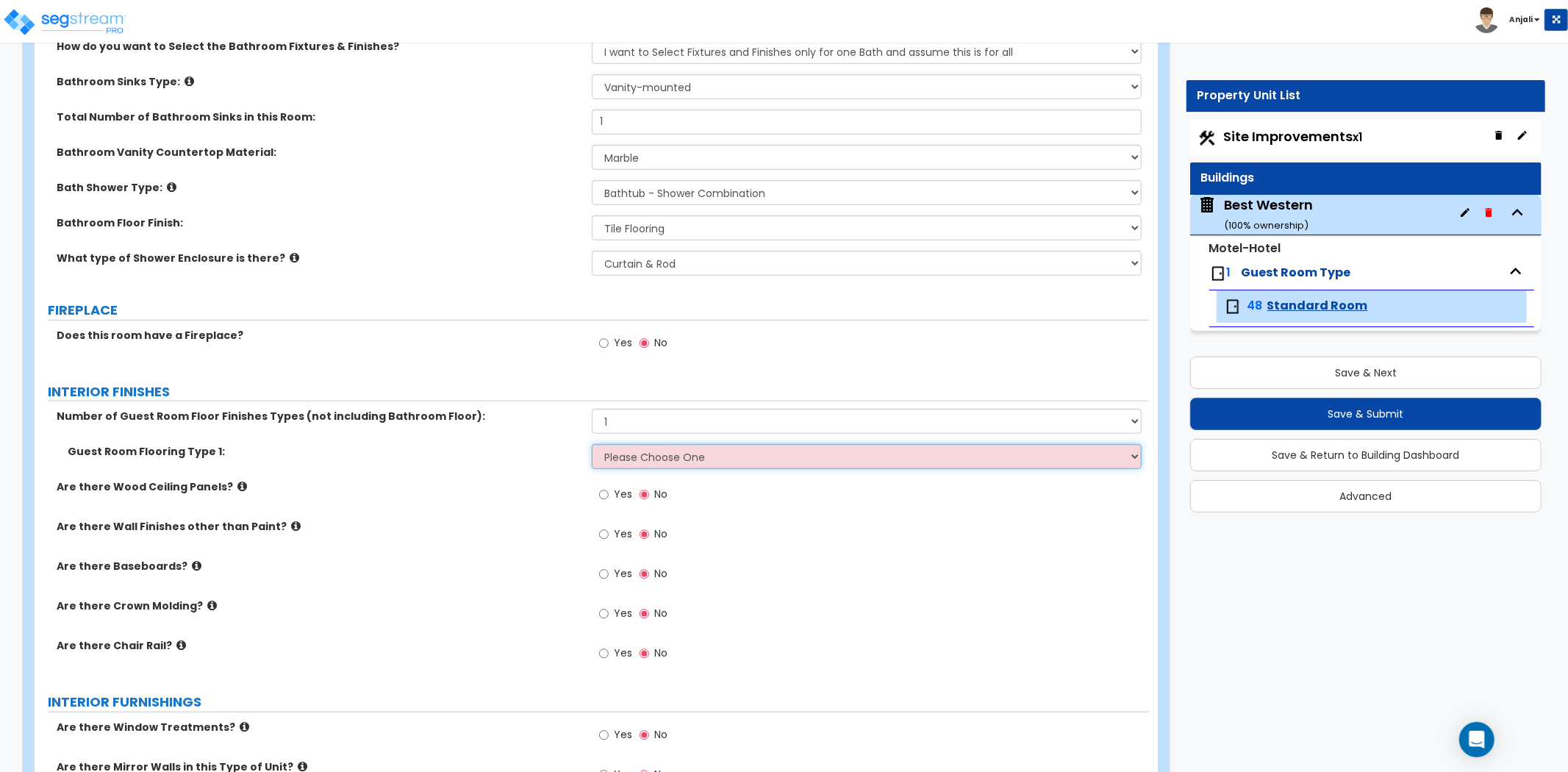
click at [635, 461] on select "Please Choose One Tile Flooring Hardwood Flooring Resilient Laminate Flooring V…" at bounding box center [866, 457] width 550 height 25
click at [592, 444] on select "Please Choose One Tile Flooring Hardwood Flooring Resilient Laminate Flooring V…" at bounding box center [866, 457] width 550 height 25
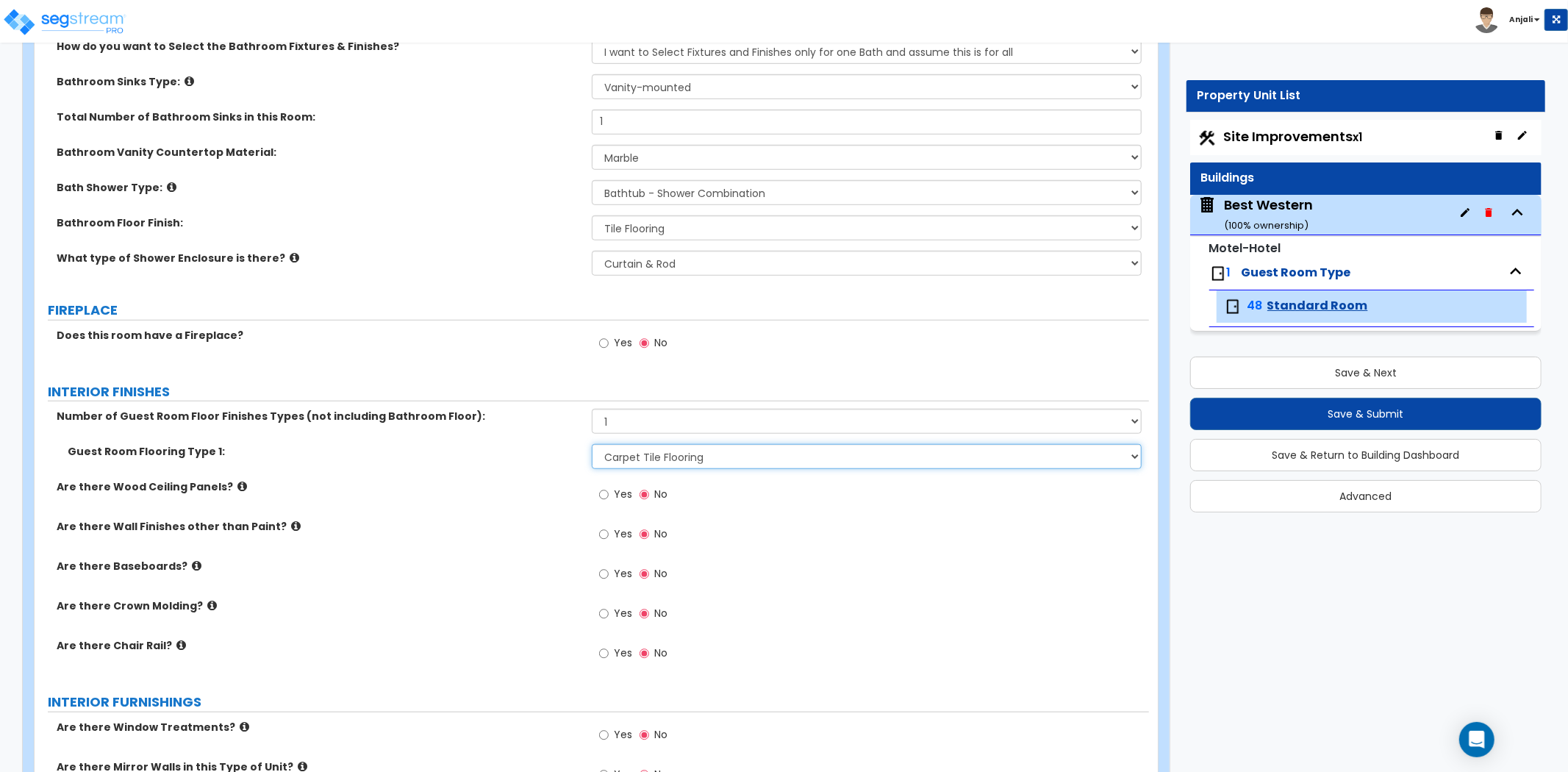
click at [663, 447] on select "Please Choose One Tile Flooring Hardwood Flooring Resilient Laminate Flooring V…" at bounding box center [866, 457] width 550 height 25
click at [592, 444] on select "Please Choose One Tile Flooring Hardwood Flooring Resilient Laminate Flooring V…" at bounding box center [866, 457] width 550 height 25
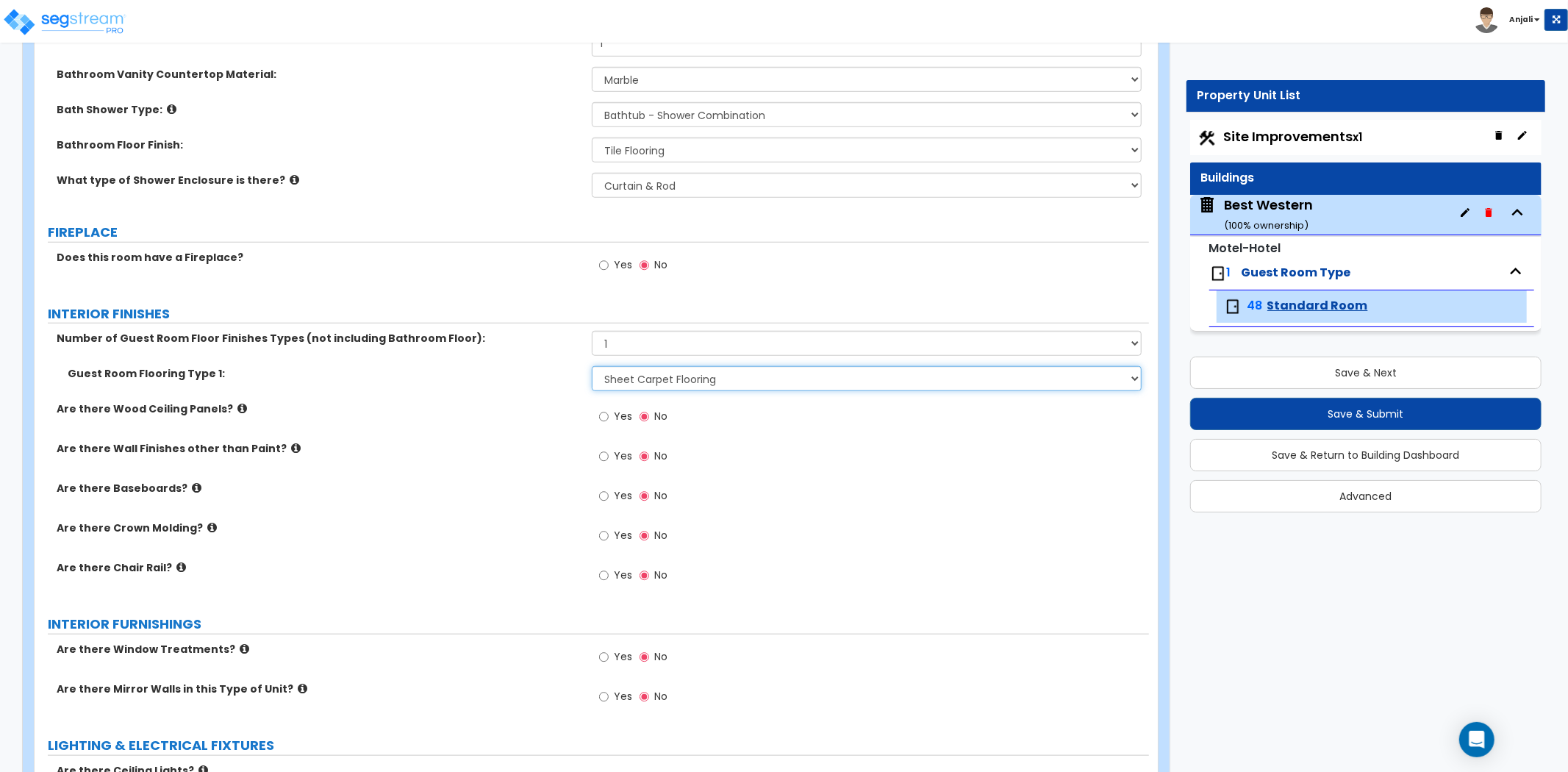
scroll to position [899, 0]
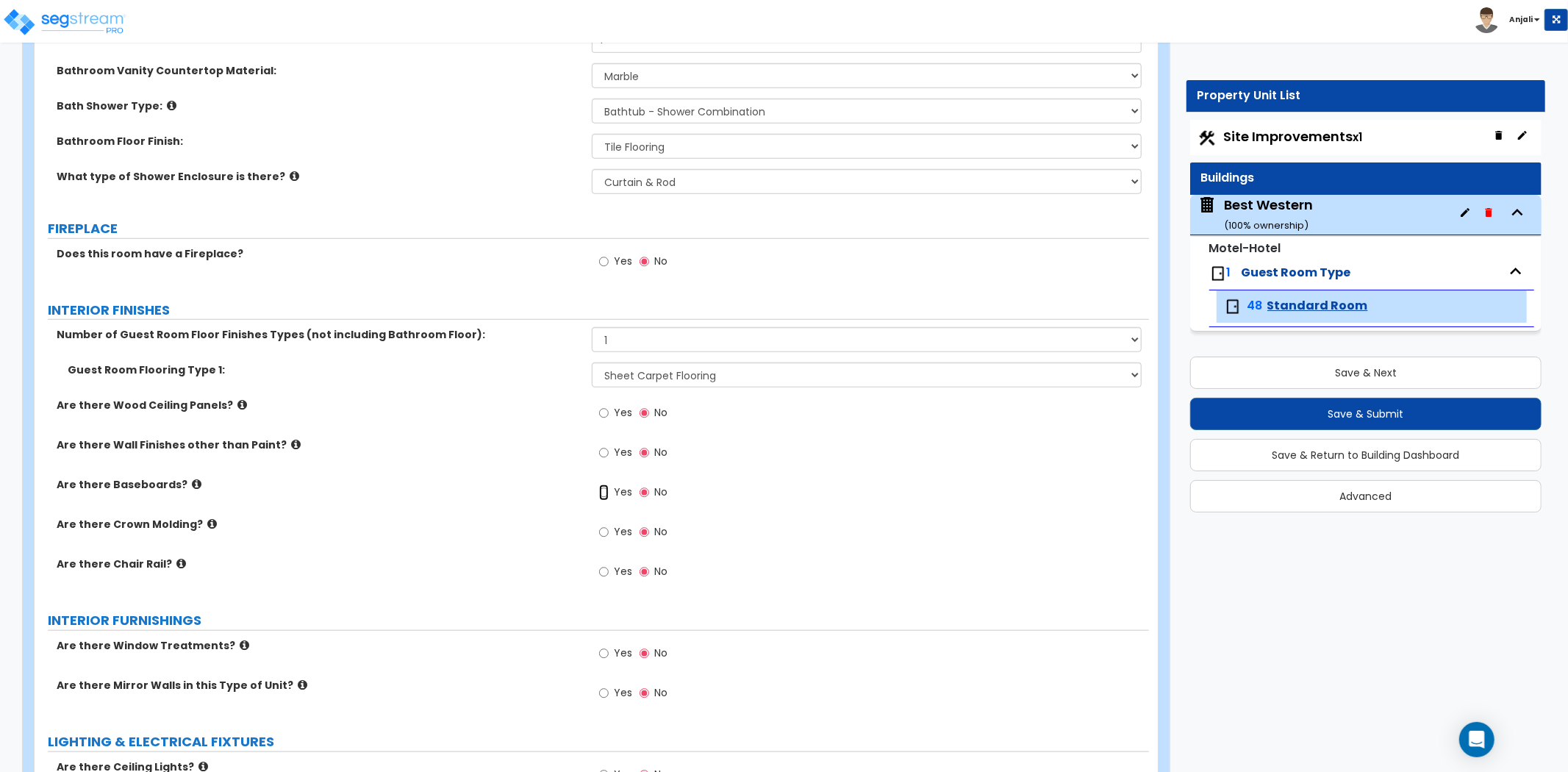
click at [600, 491] on input "Yes" at bounding box center [604, 492] width 10 height 16
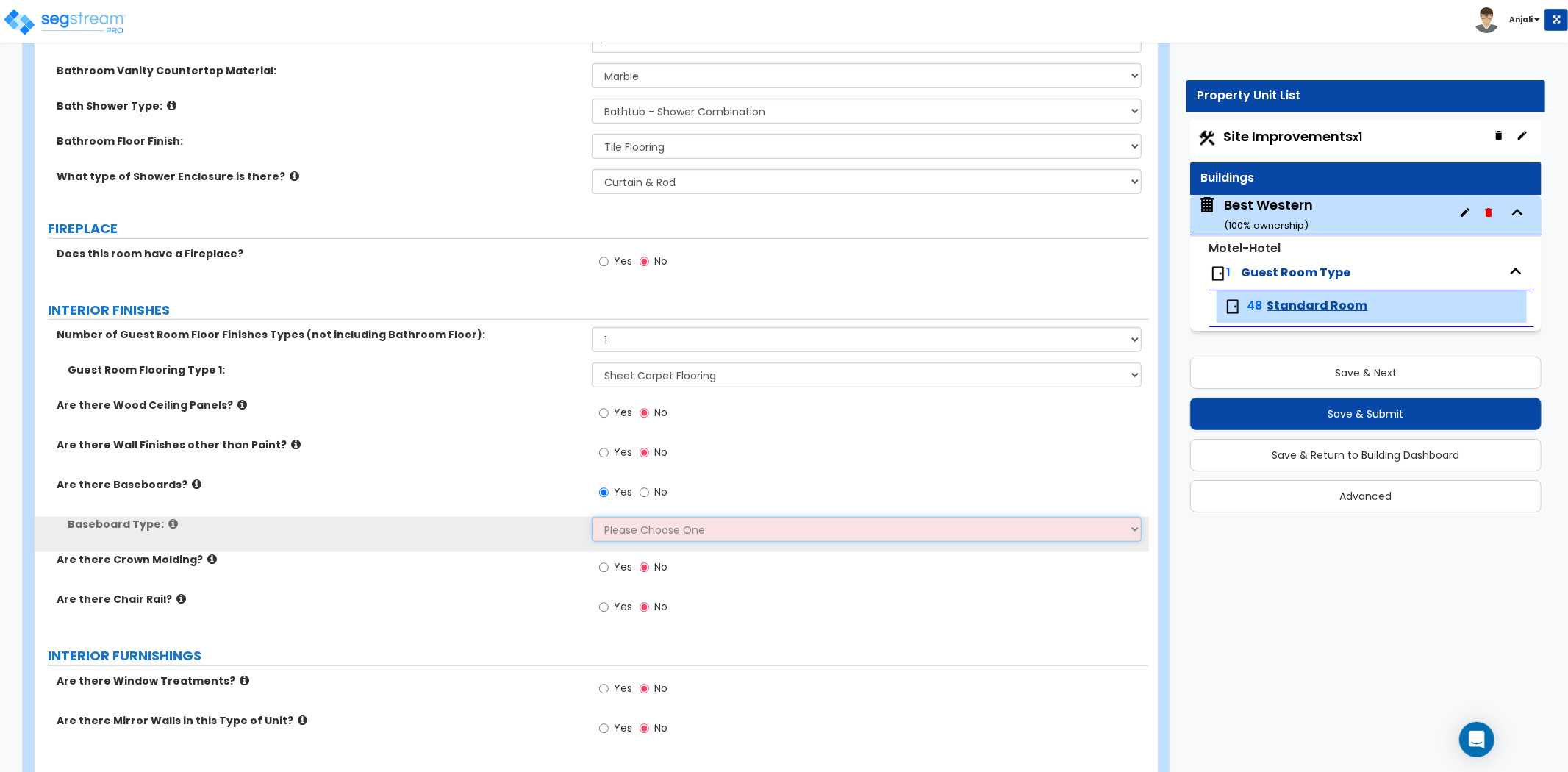
click at [655, 538] on select "Please Choose One Wood Vinyl Carpet Tile" at bounding box center [866, 529] width 550 height 25
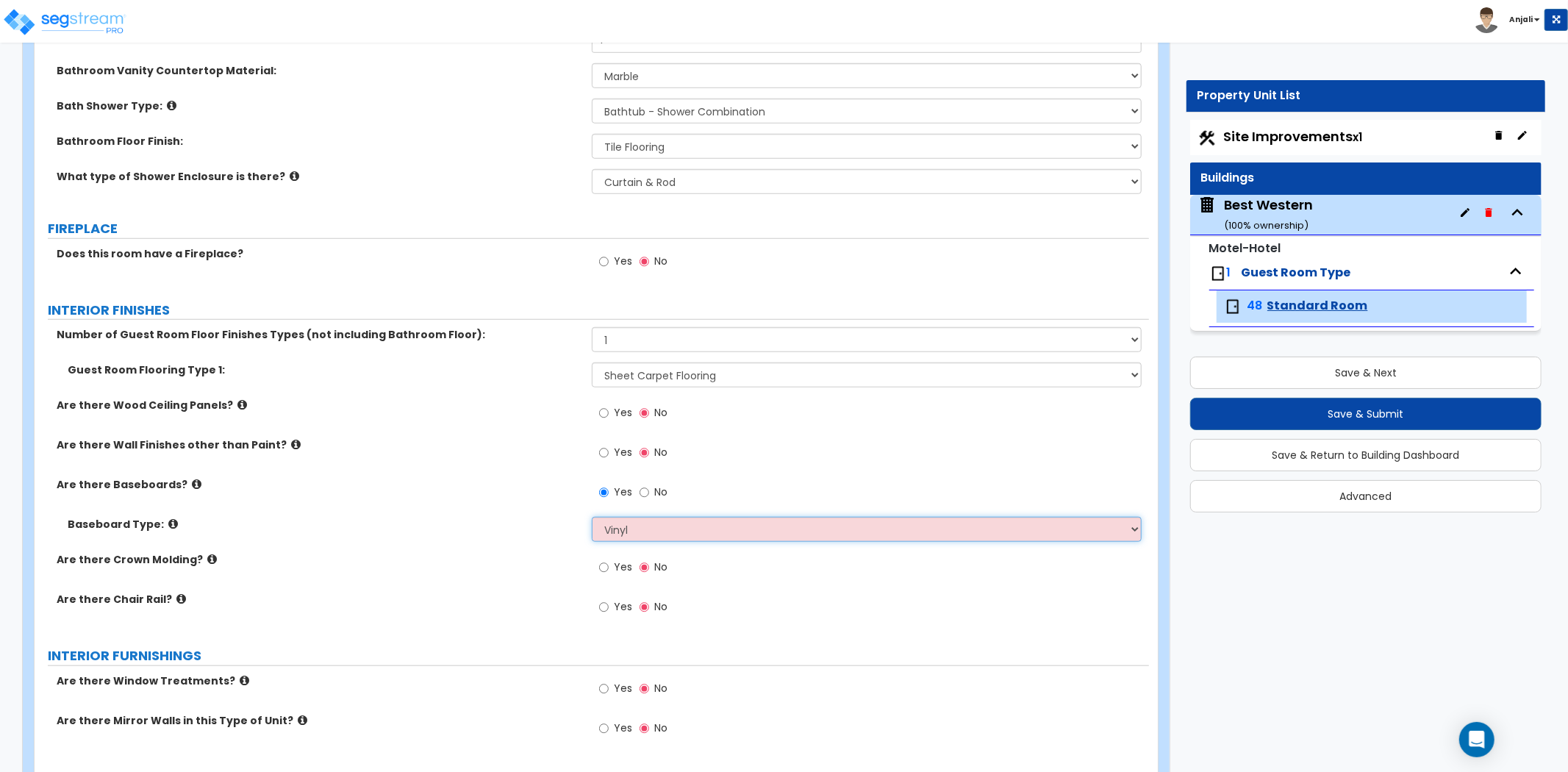
click at [592, 517] on select "Please Choose One Wood Vinyl Carpet Tile" at bounding box center [866, 529] width 550 height 25
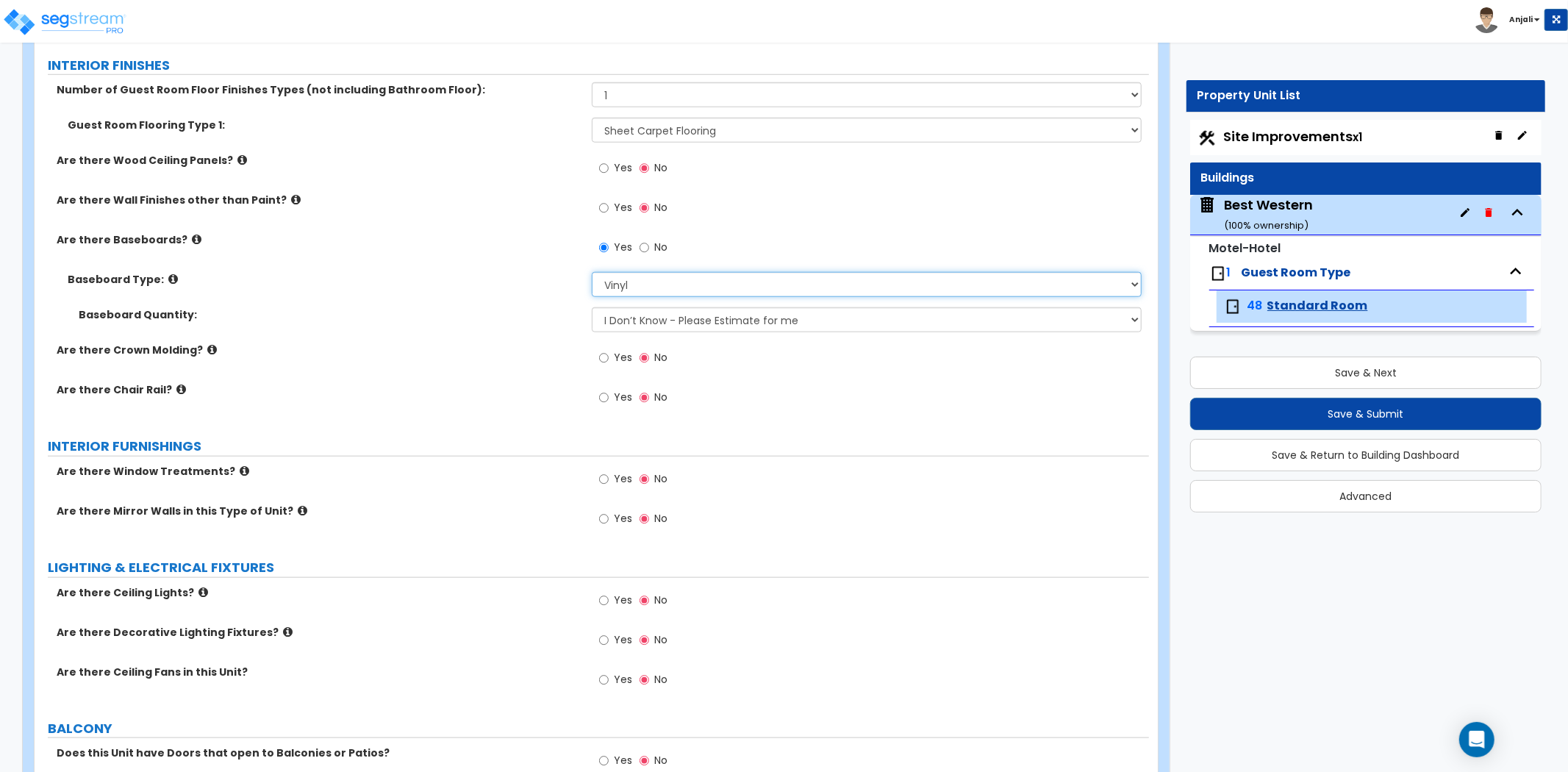
scroll to position [1225, 0]
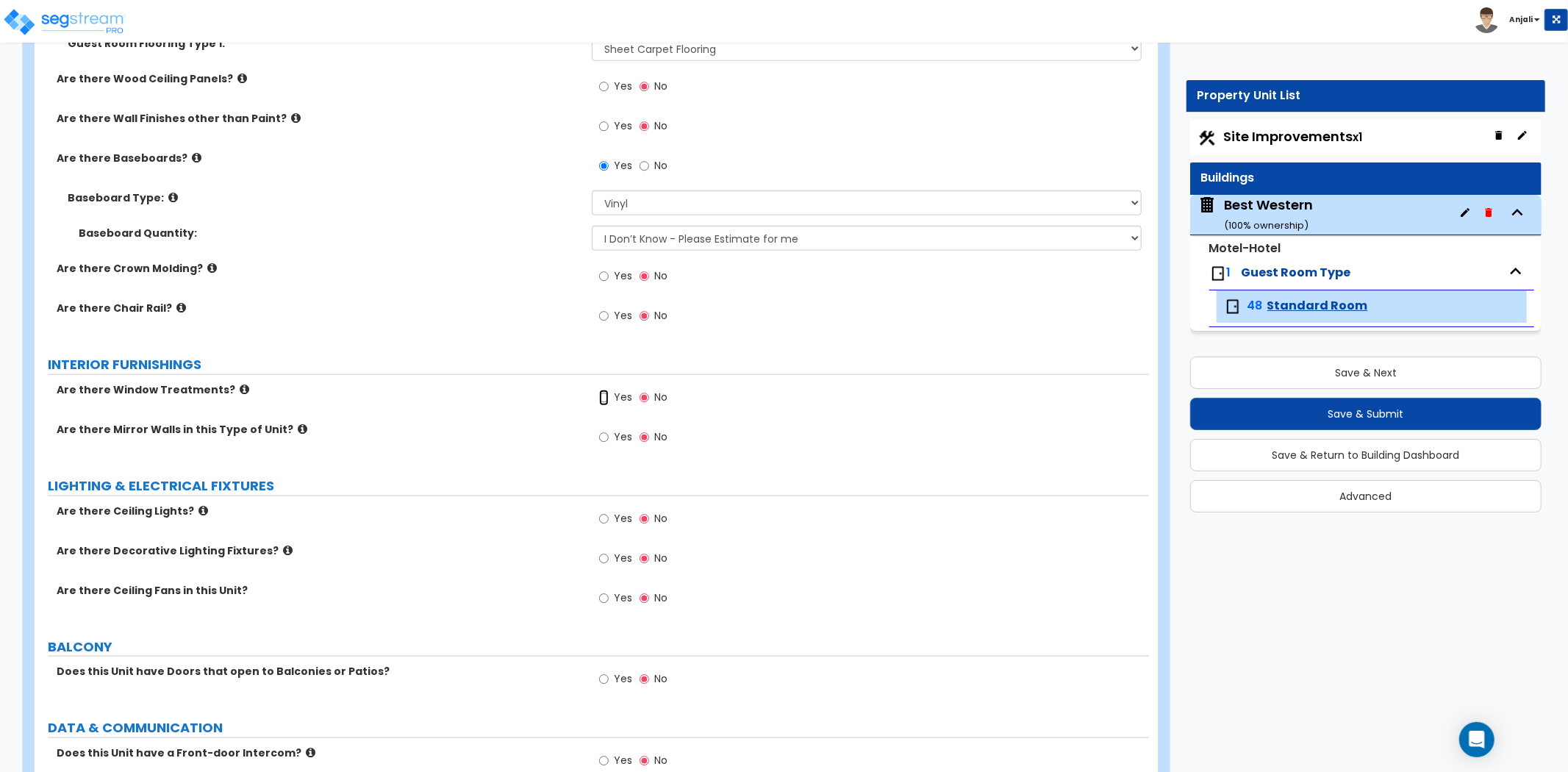
click at [605, 401] on input "Yes" at bounding box center [604, 397] width 10 height 16
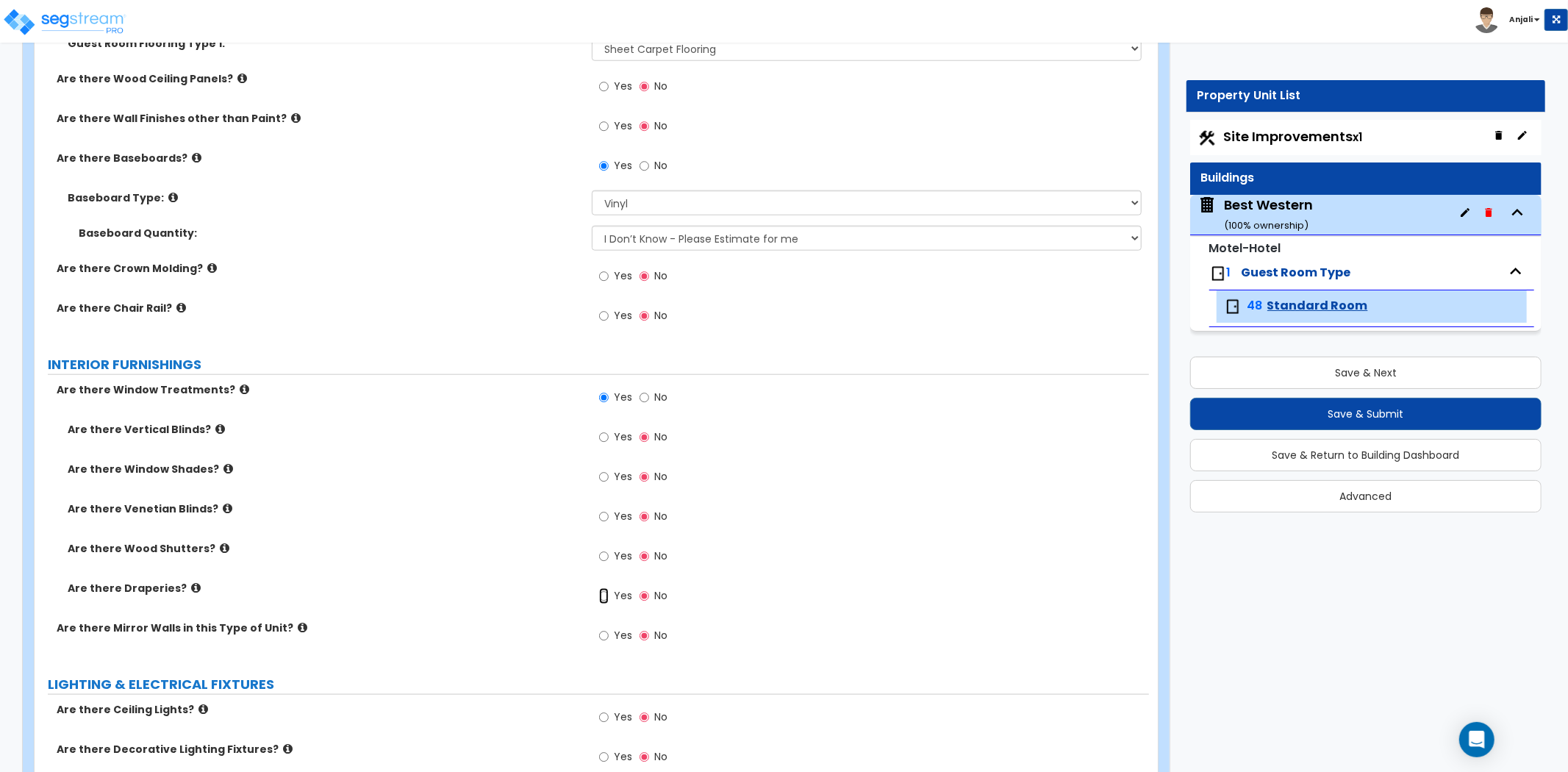
click at [605, 601] on input "Yes" at bounding box center [604, 596] width 10 height 16
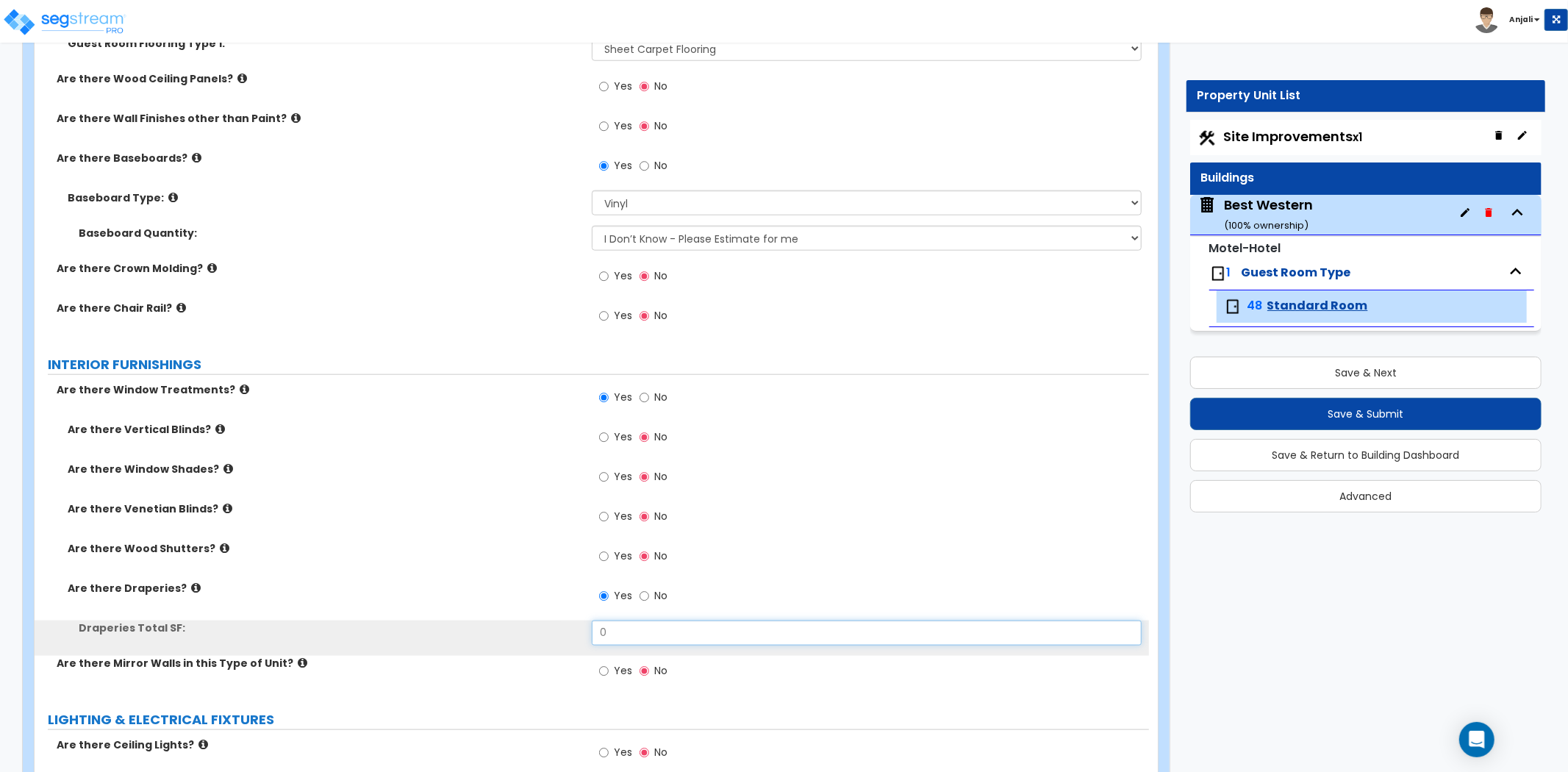
click at [612, 635] on input "0" at bounding box center [866, 633] width 550 height 25
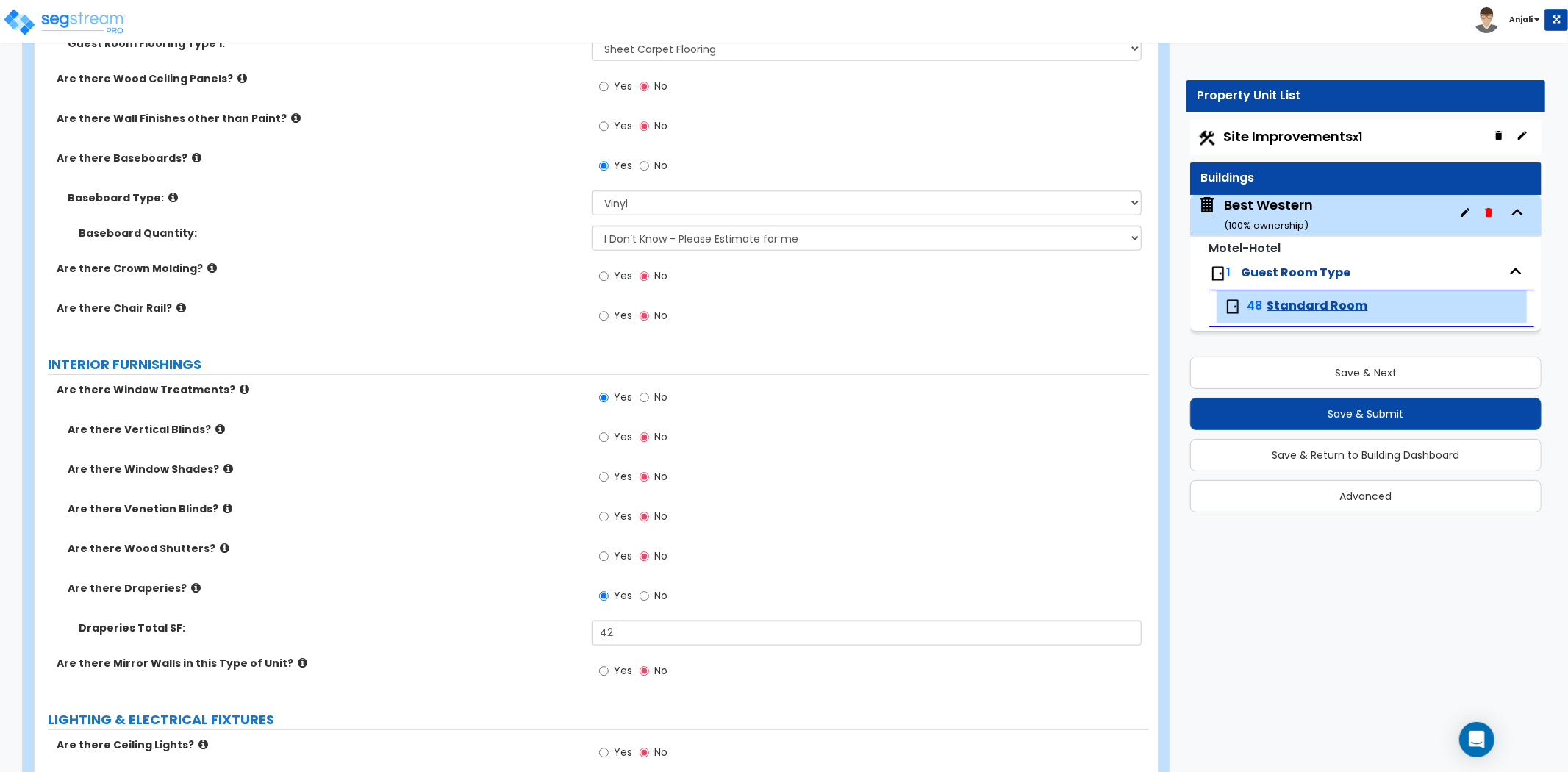
click at [484, 599] on div "Are there Draperies? Yes No" at bounding box center [591, 600] width 1114 height 40
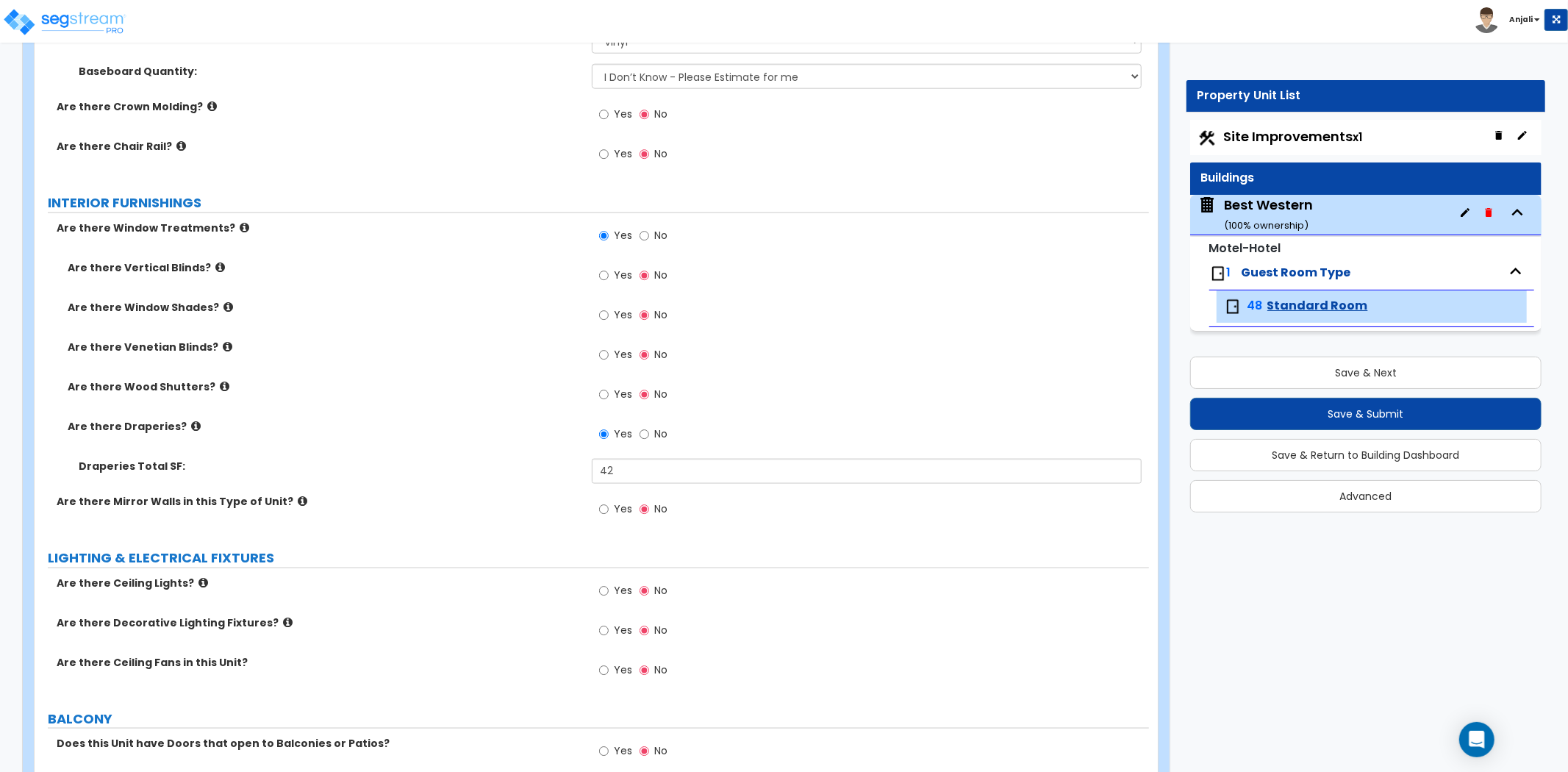
scroll to position [1471, 0]
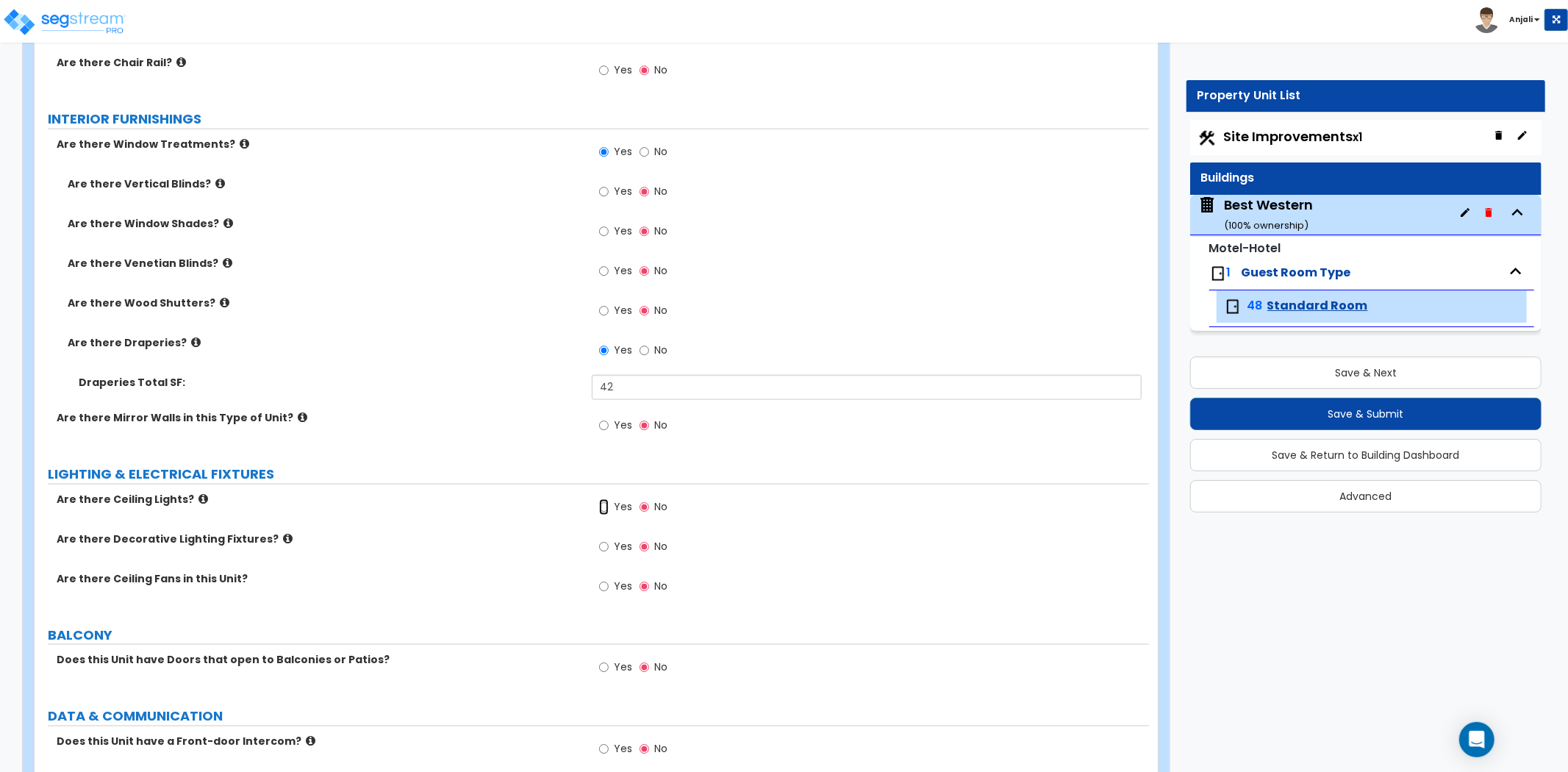
click at [603, 505] on input "Yes" at bounding box center [604, 507] width 10 height 16
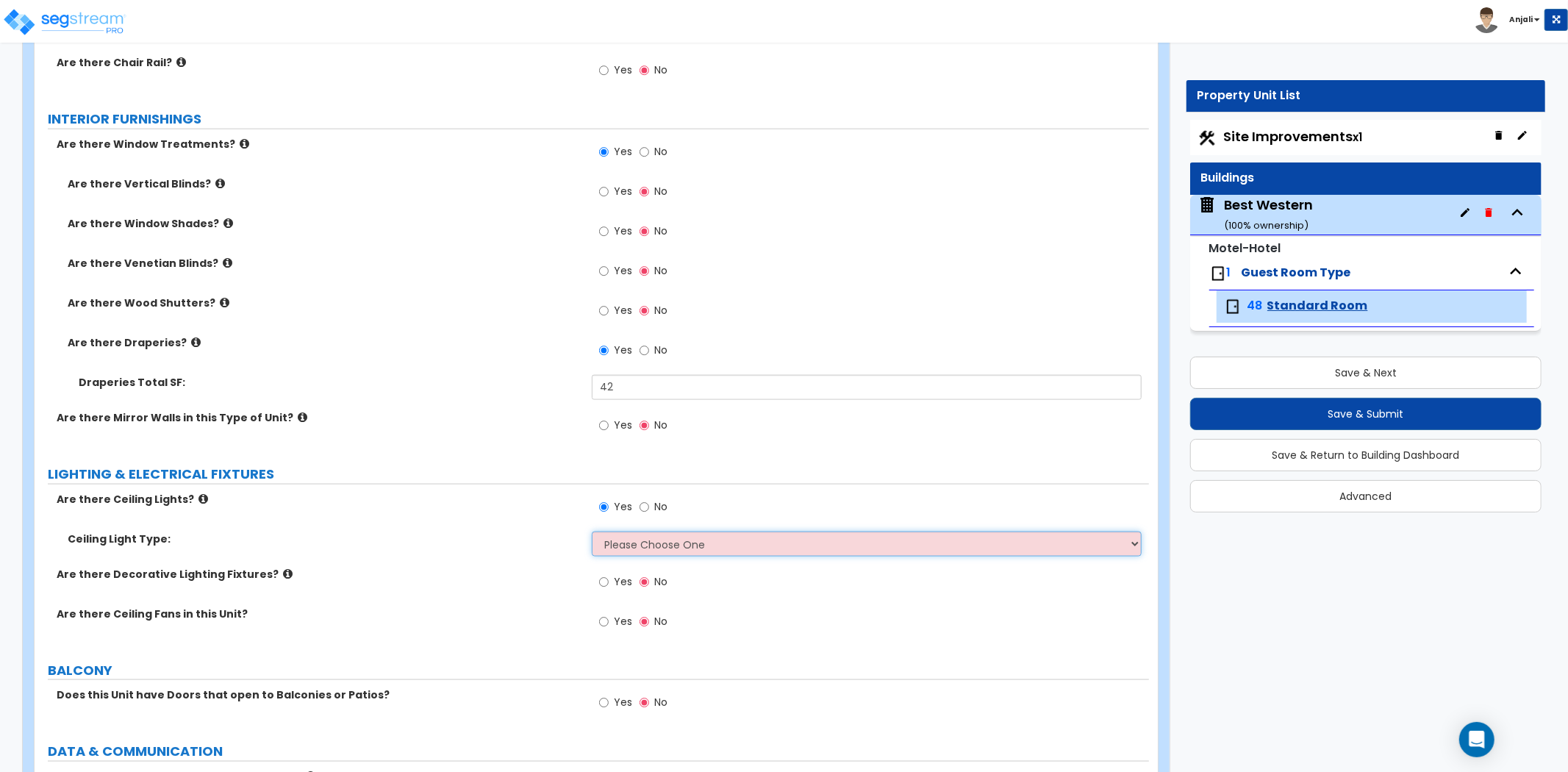
click at [645, 540] on select "Please Choose One Incandescent Lights LED Lights Fluorescent" at bounding box center [866, 544] width 550 height 25
click at [592, 532] on select "Please Choose One Incandescent Lights LED Lights Fluorescent" at bounding box center [866, 544] width 550 height 25
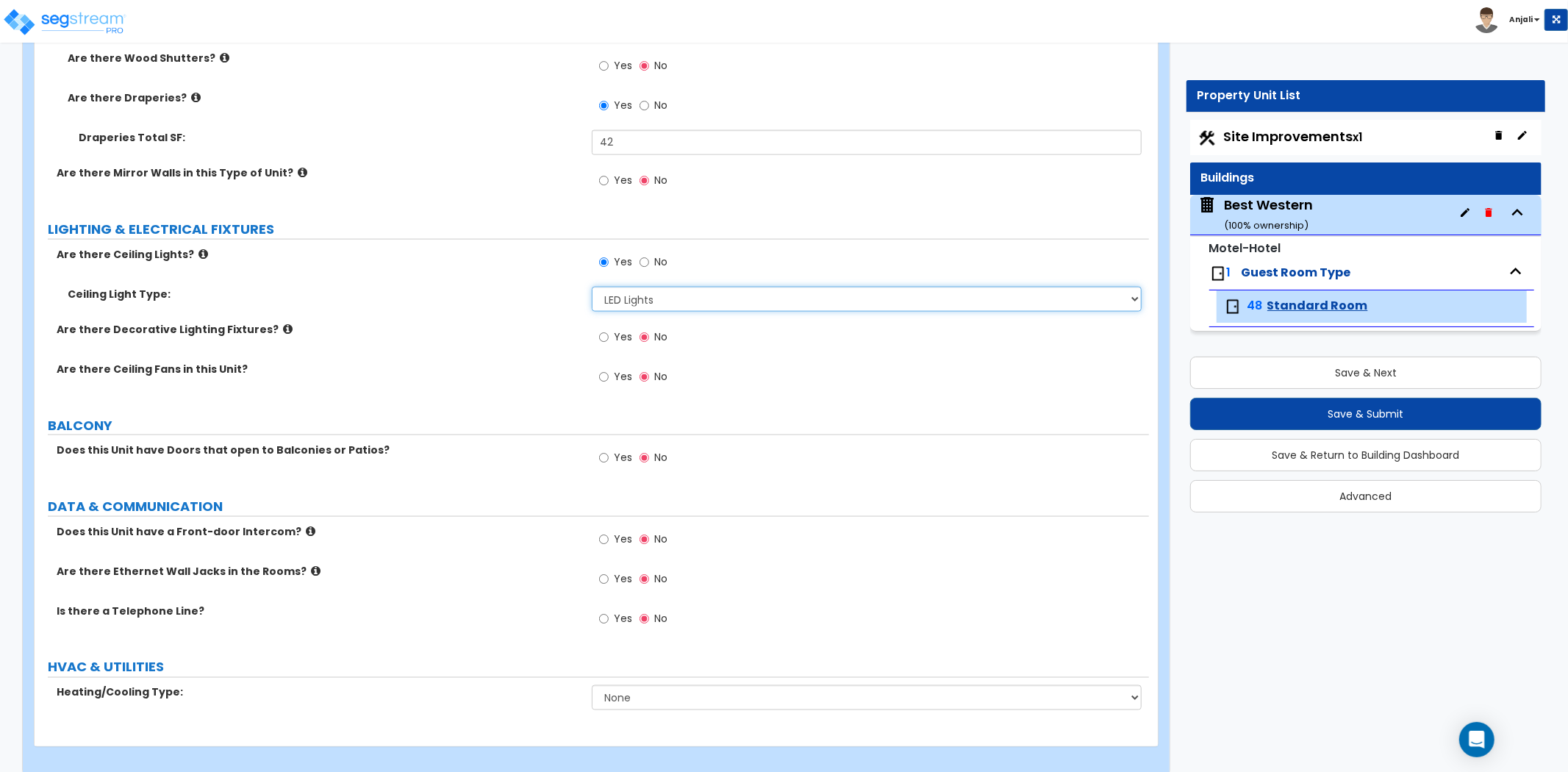
scroll to position [1731, 0]
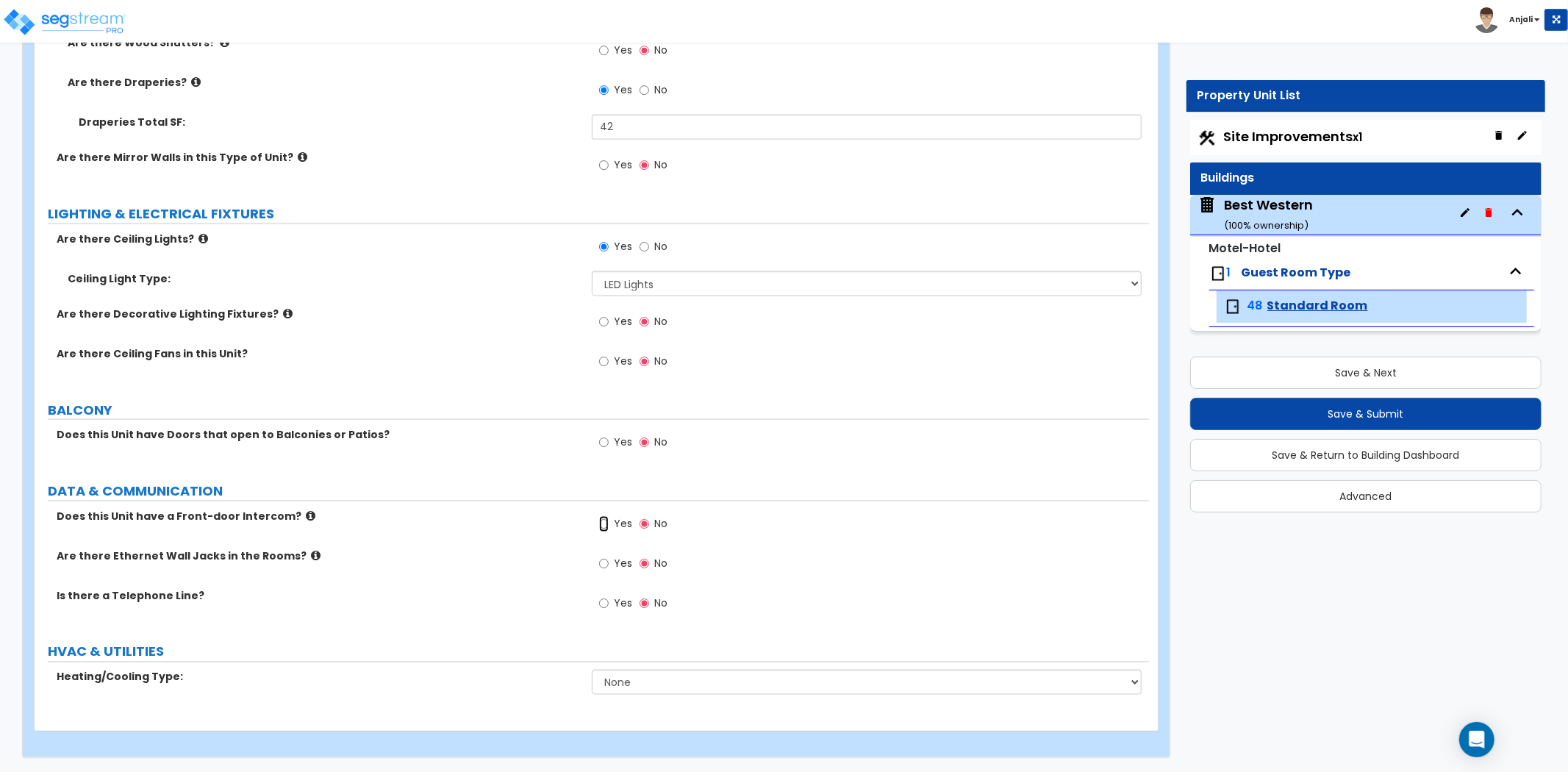
click at [600, 522] on input "Yes" at bounding box center [604, 524] width 10 height 16
click at [605, 559] on input "Yes" at bounding box center [604, 563] width 10 height 16
click at [604, 604] on input "Yes" at bounding box center [604, 603] width 10 height 16
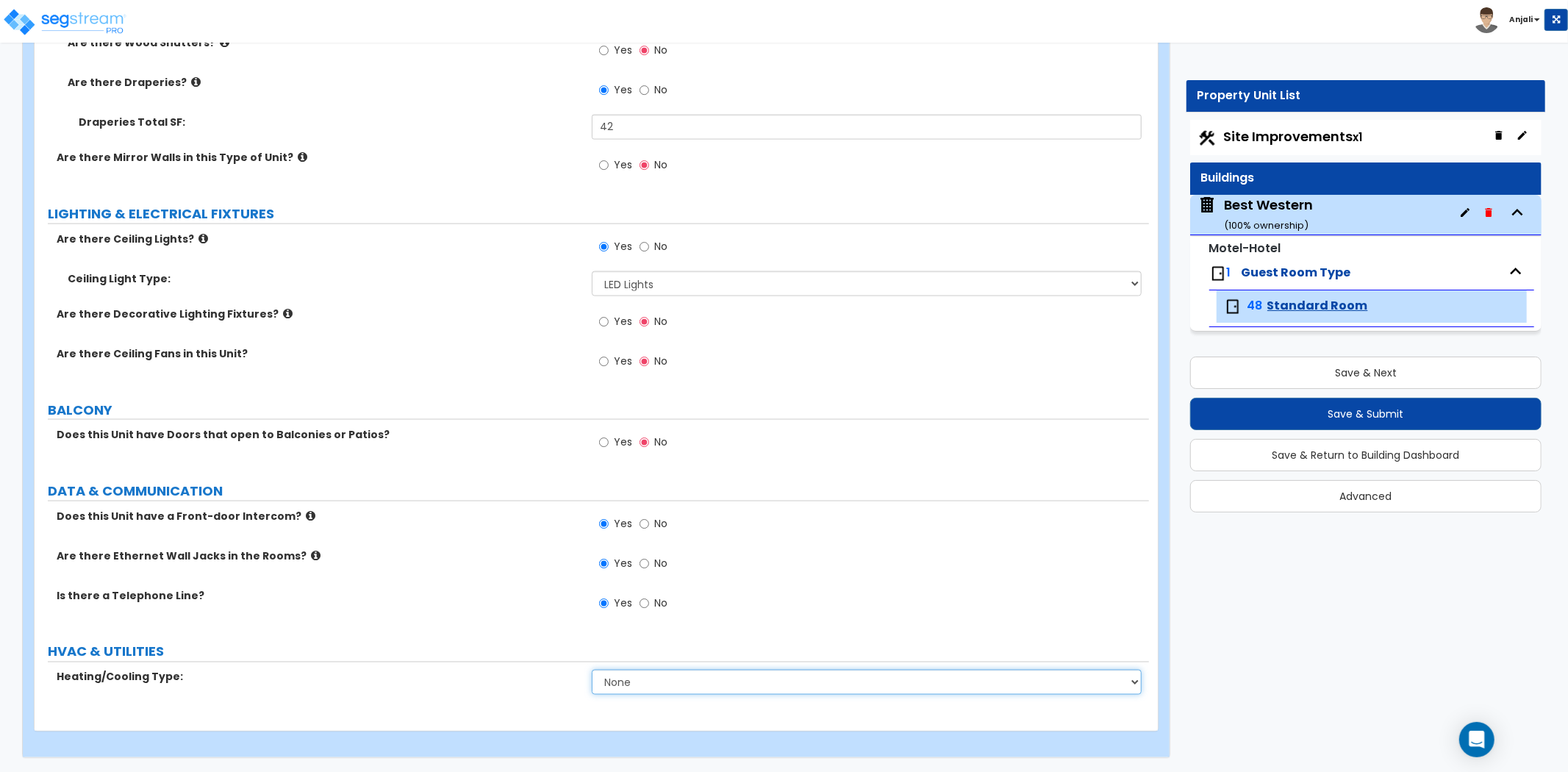
click at [655, 677] on select "None Heat Only Split Systems Packaged Rooftop Units Thru Wall HVAC" at bounding box center [866, 682] width 550 height 25
click at [592, 670] on select "None Heat Only Split Systems Packaged Rooftop Units Thru Wall HVAC" at bounding box center [866, 682] width 550 height 25
click at [516, 569] on div "Are there Ethernet Wall Jacks in the Rooms? Yes No" at bounding box center [591, 568] width 1114 height 40
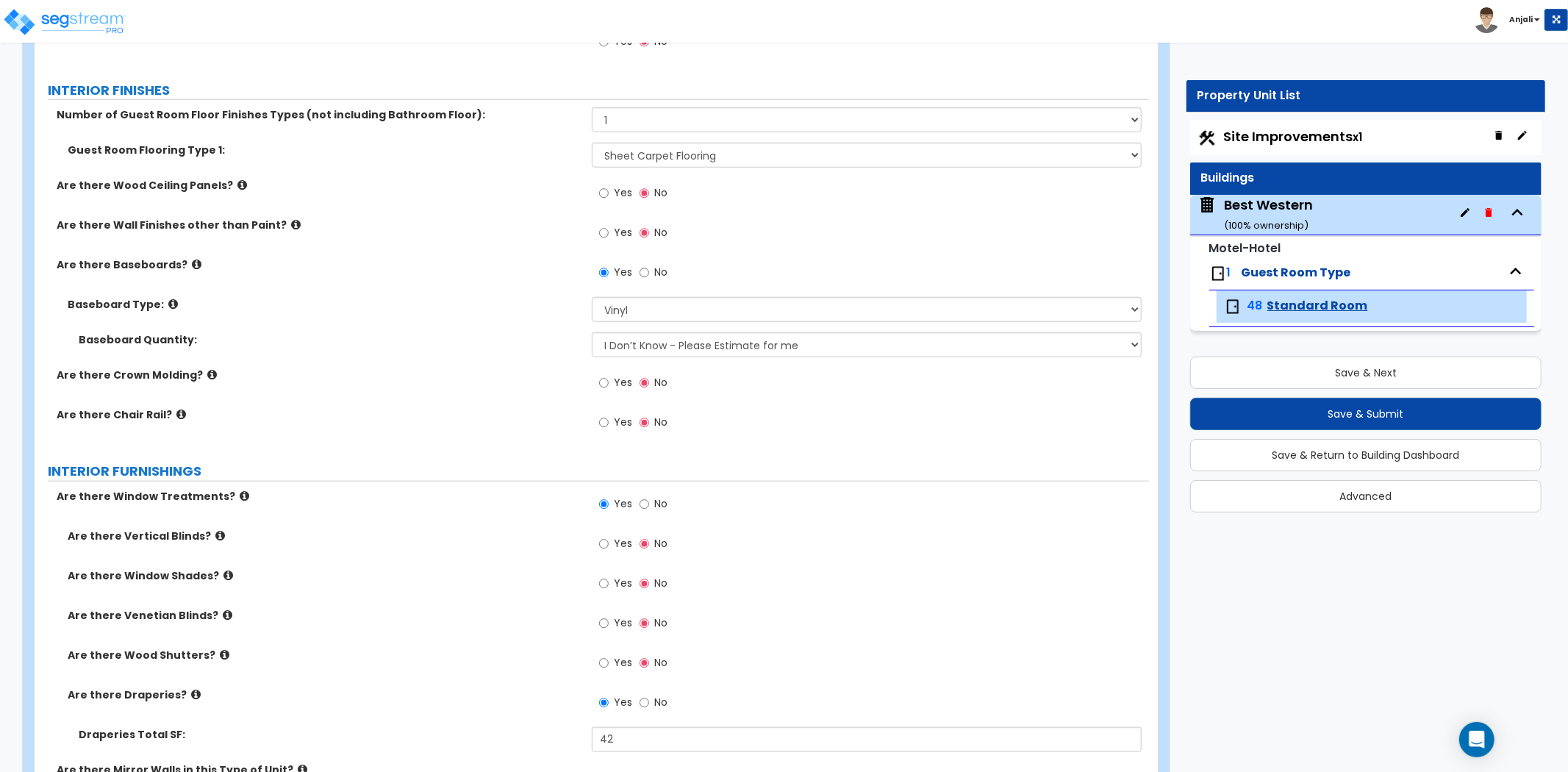
scroll to position [1077, 0]
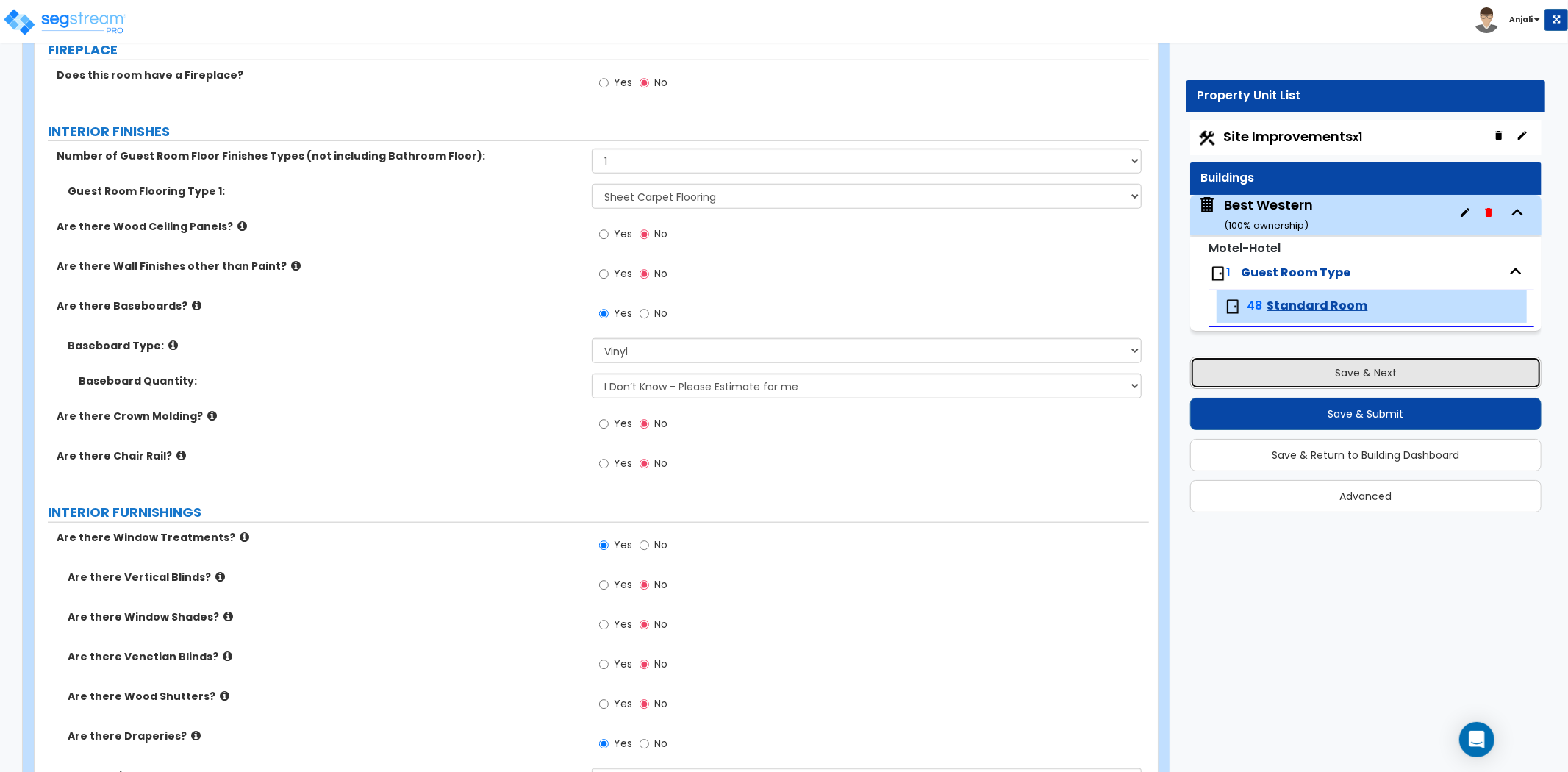
click at [1349, 377] on button "Save & Next" at bounding box center [1366, 373] width 352 height 32
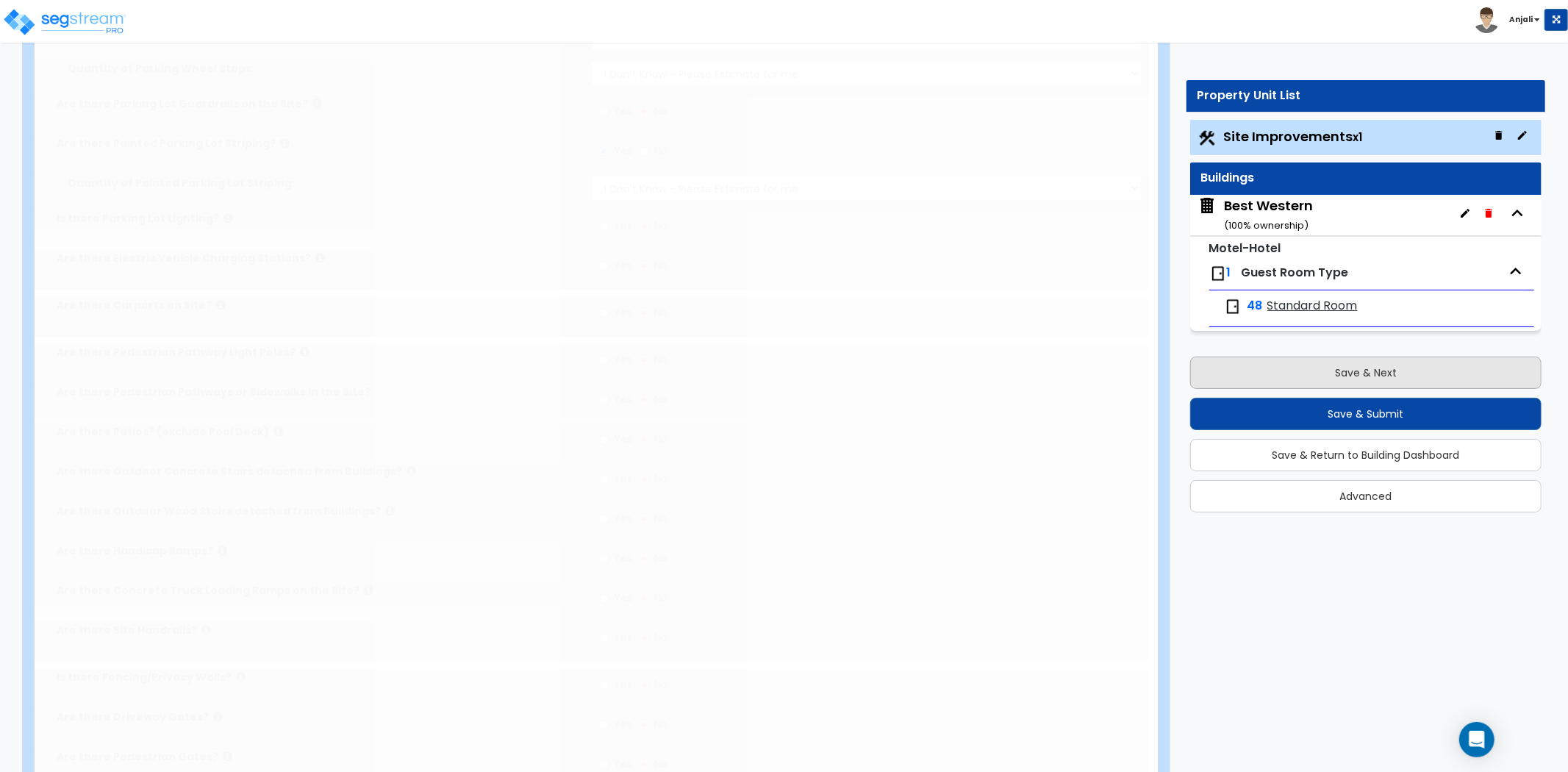
scroll to position [0, 0]
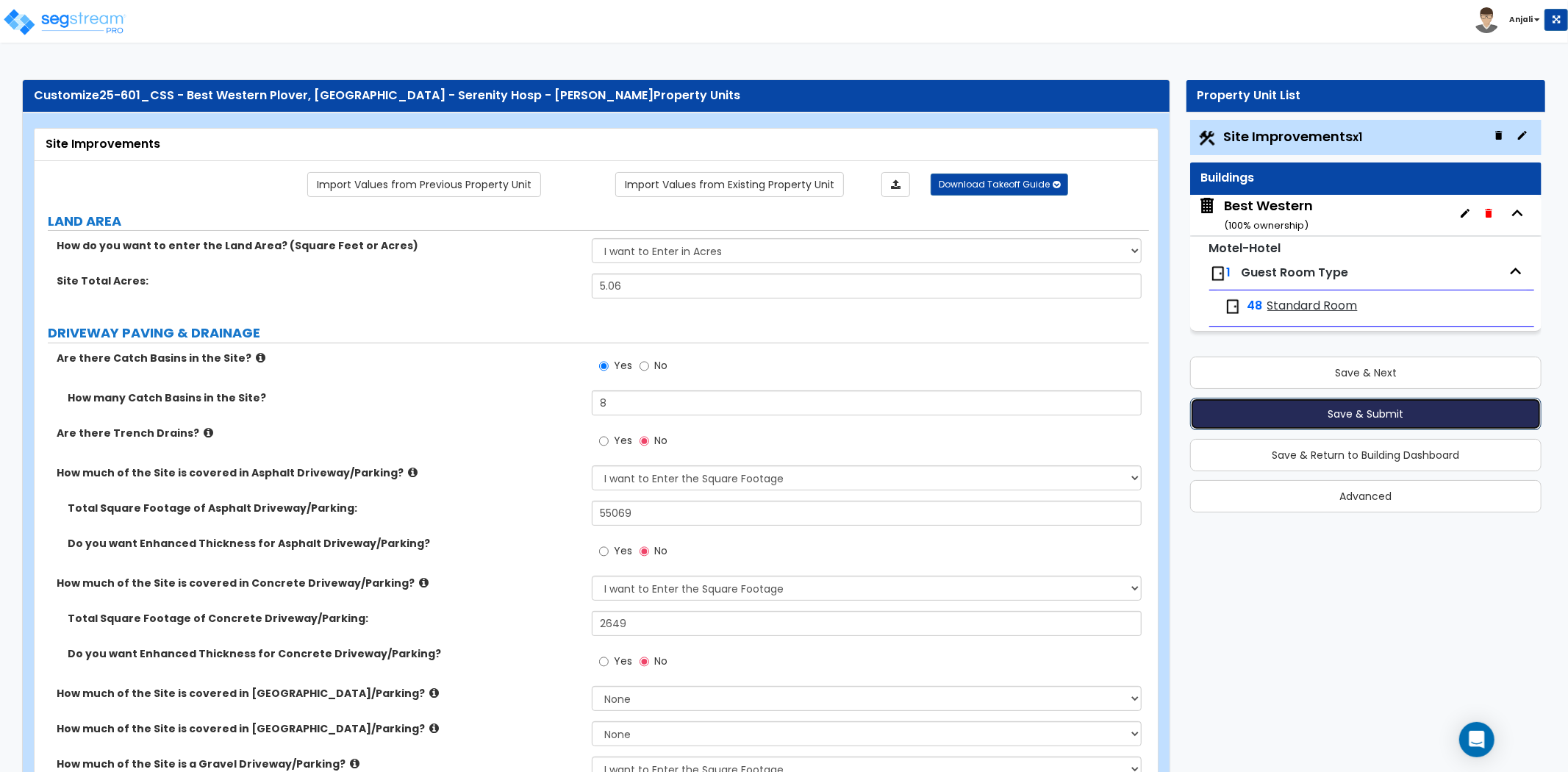
click at [1355, 414] on button "Save & Submit" at bounding box center [1366, 414] width 352 height 32
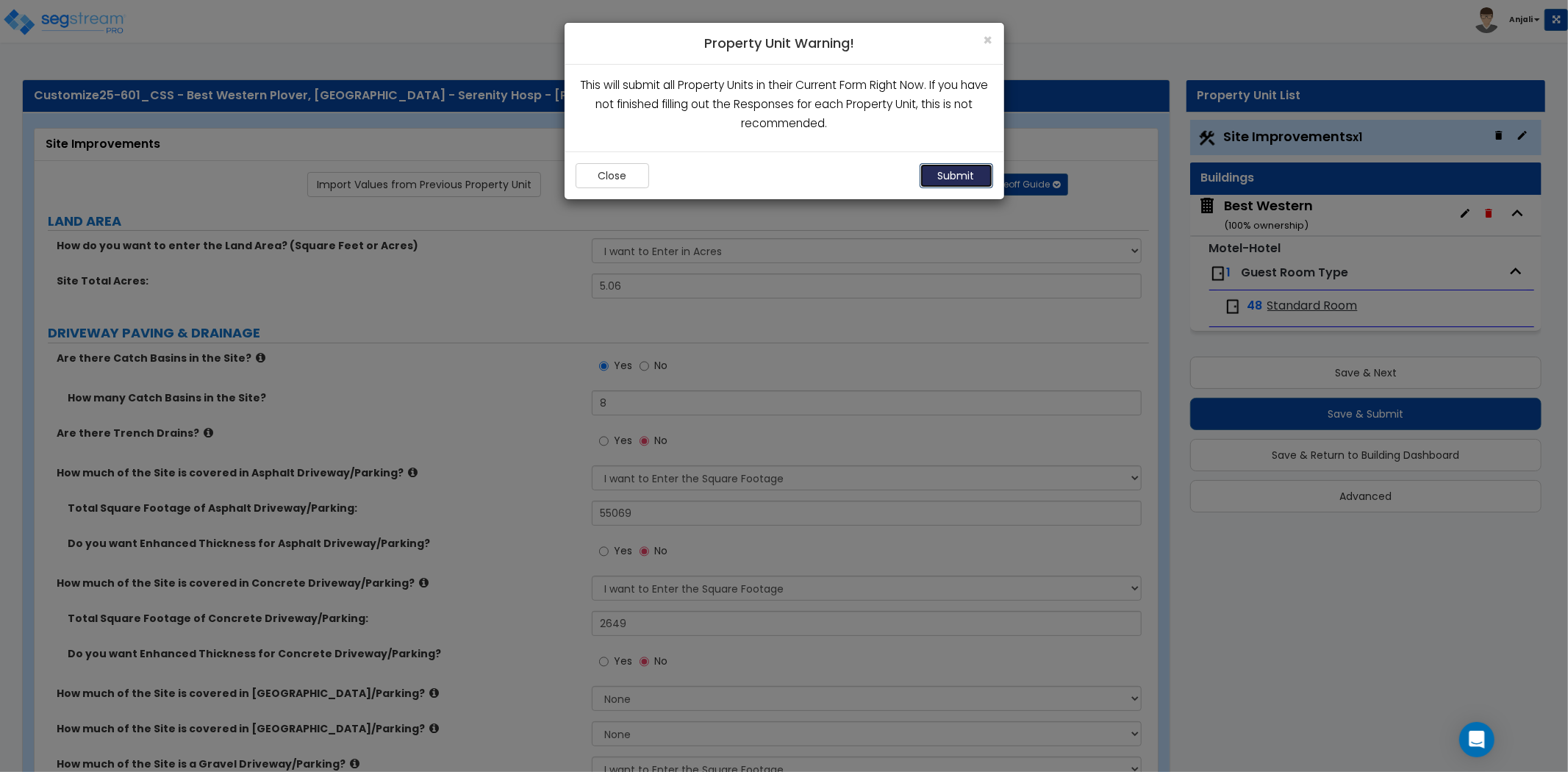
click at [973, 178] on button "Submit" at bounding box center [956, 175] width 73 height 25
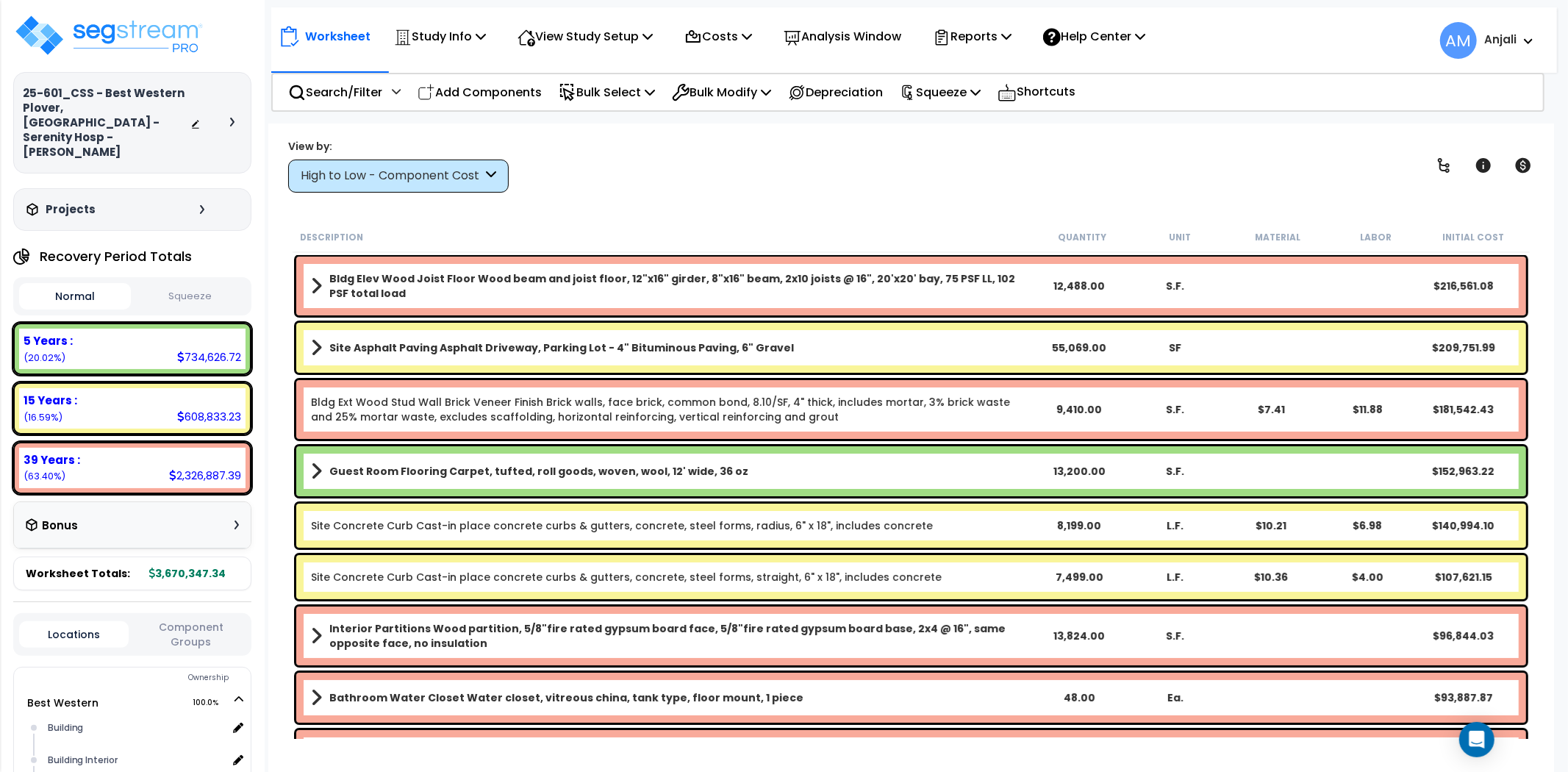
click at [204, 284] on button "Squeeze" at bounding box center [190, 296] width 112 height 26
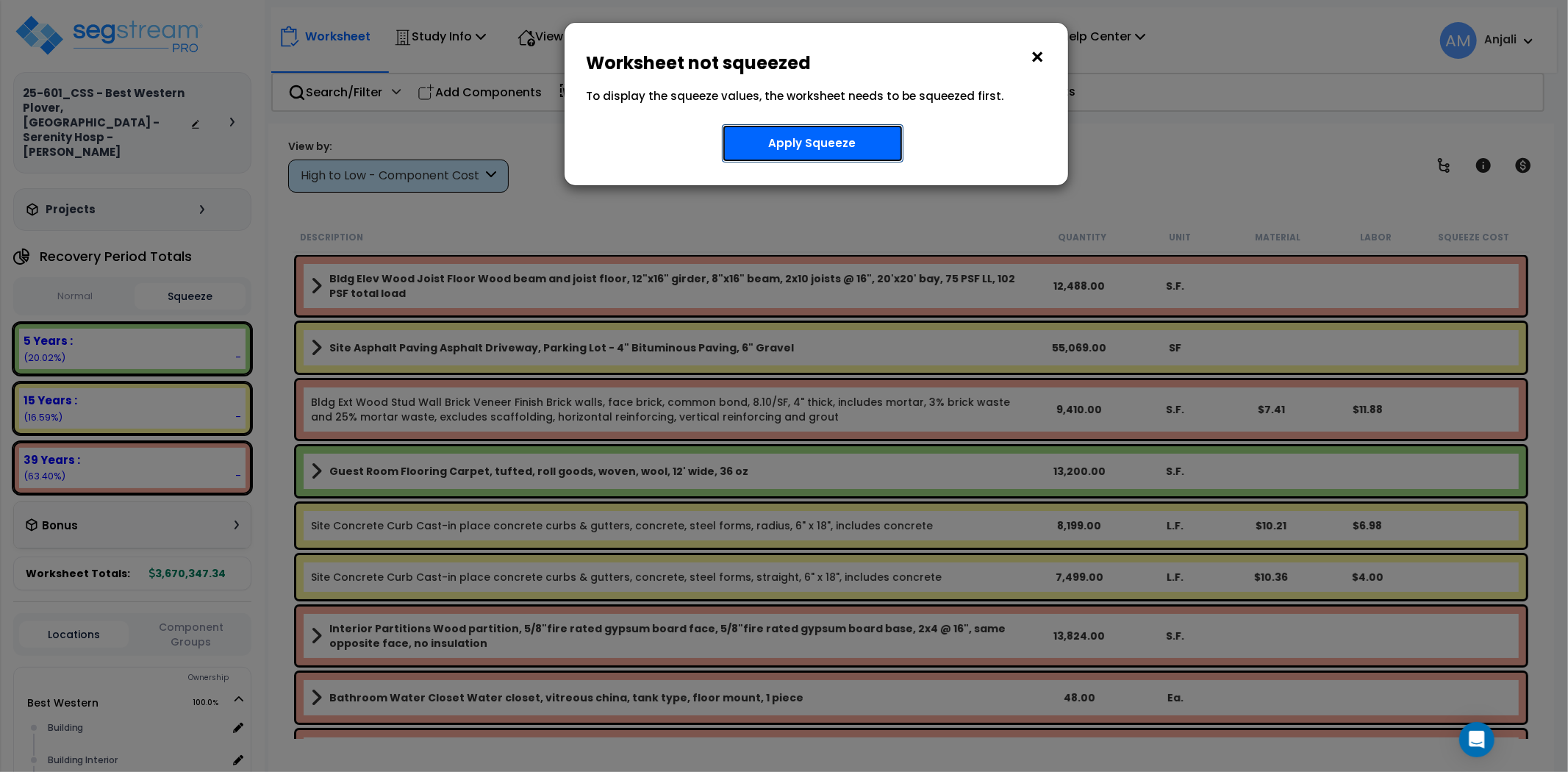
click at [783, 150] on button "Apply Squeeze" at bounding box center [813, 143] width 182 height 38
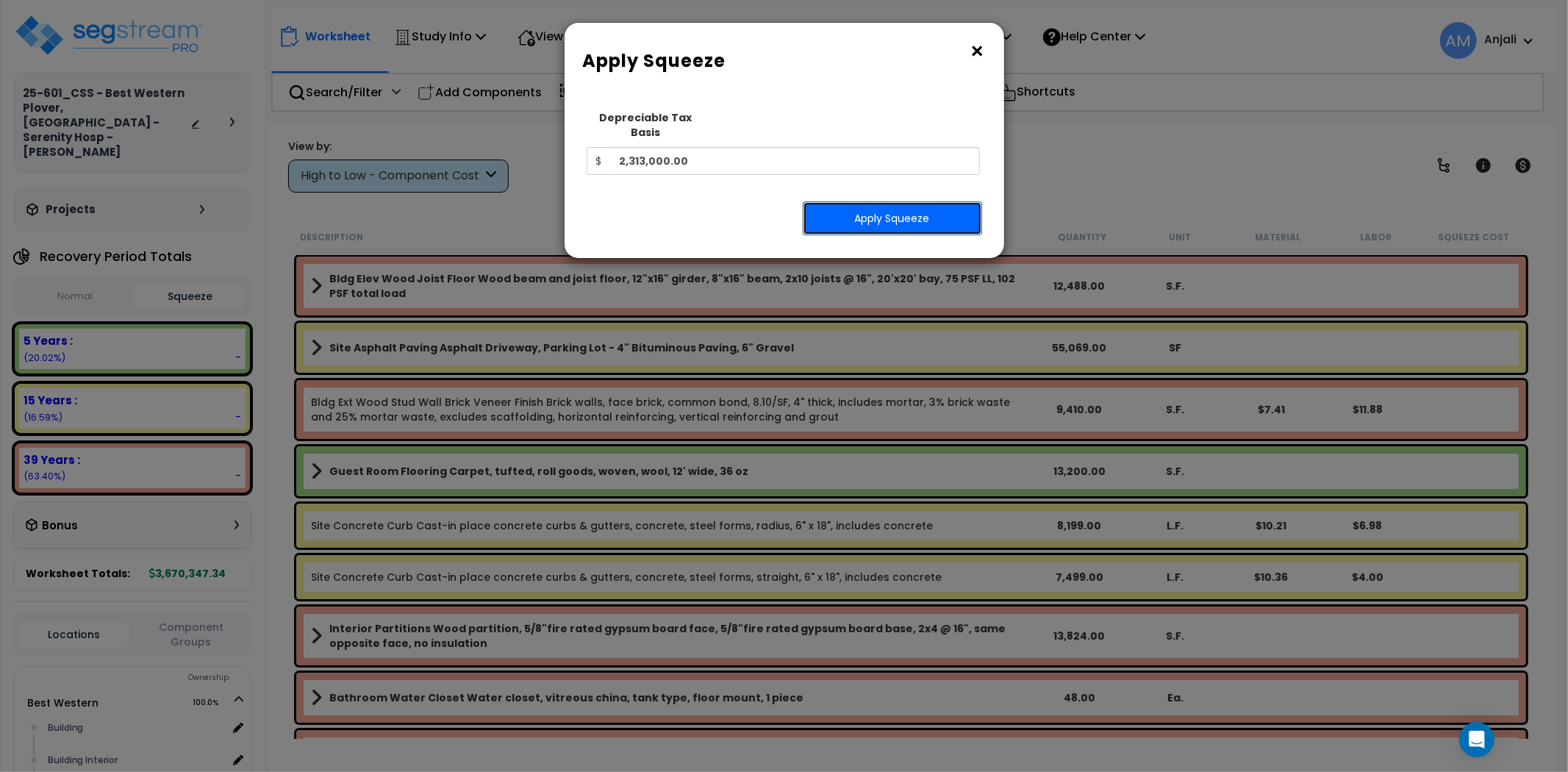
click at [919, 203] on button "Apply Squeeze" at bounding box center [892, 217] width 179 height 33
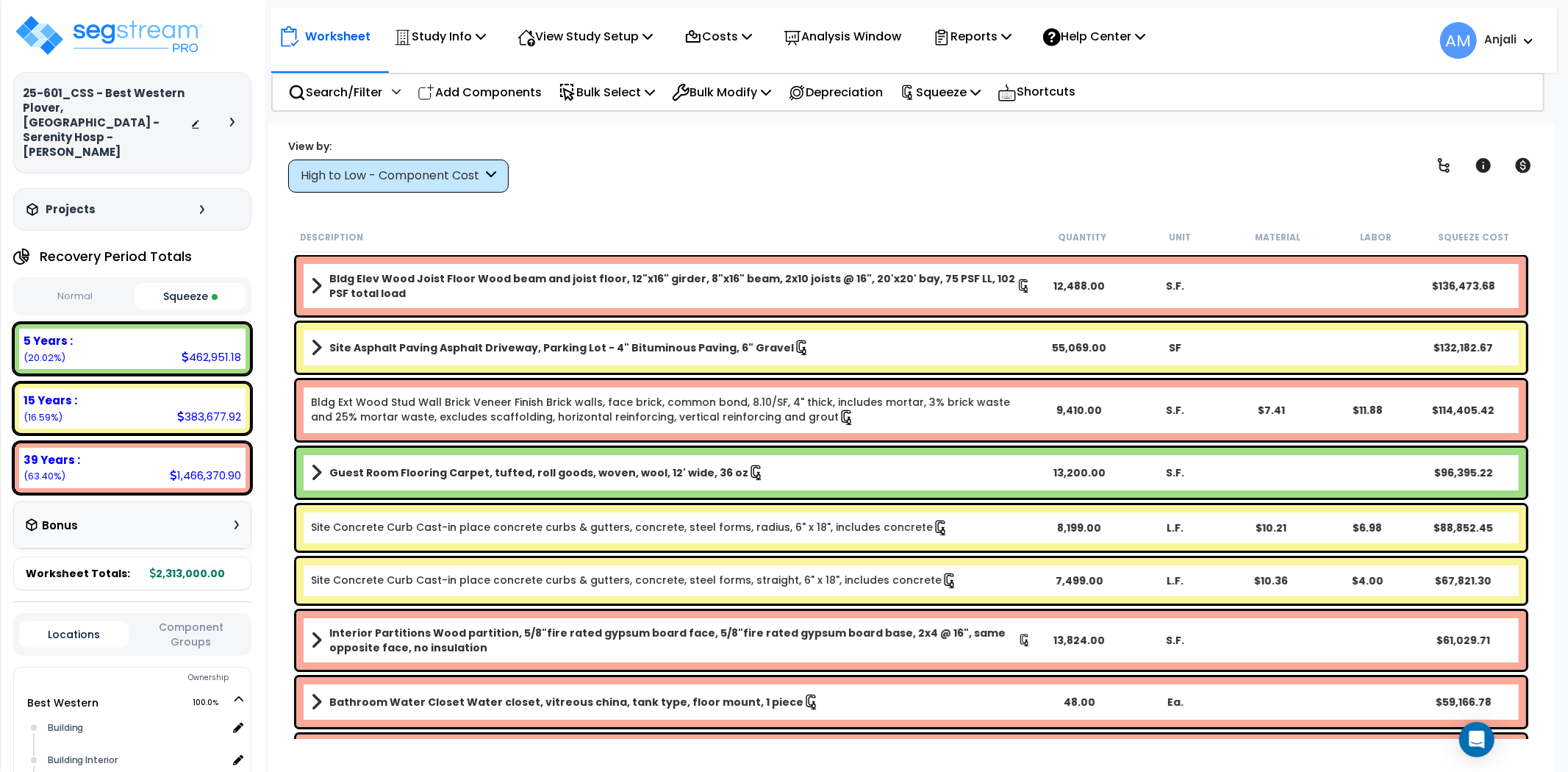
click at [423, 529] on link "Site Concrete Curb Cast-in place concrete curbs & gutters, concrete, steel form…" at bounding box center [630, 527] width 639 height 16
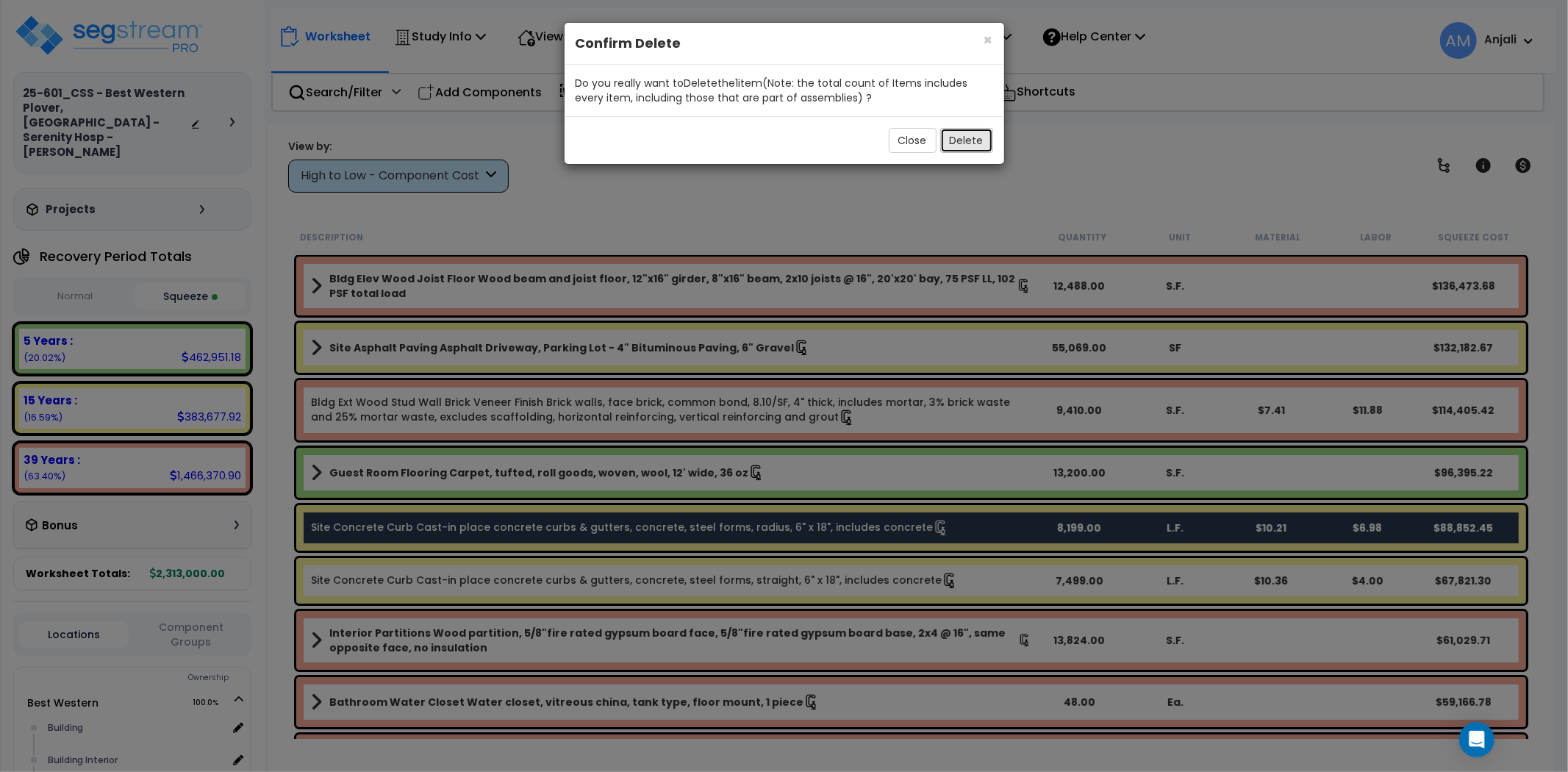
click at [976, 147] on button "Delete" at bounding box center [967, 140] width 53 height 25
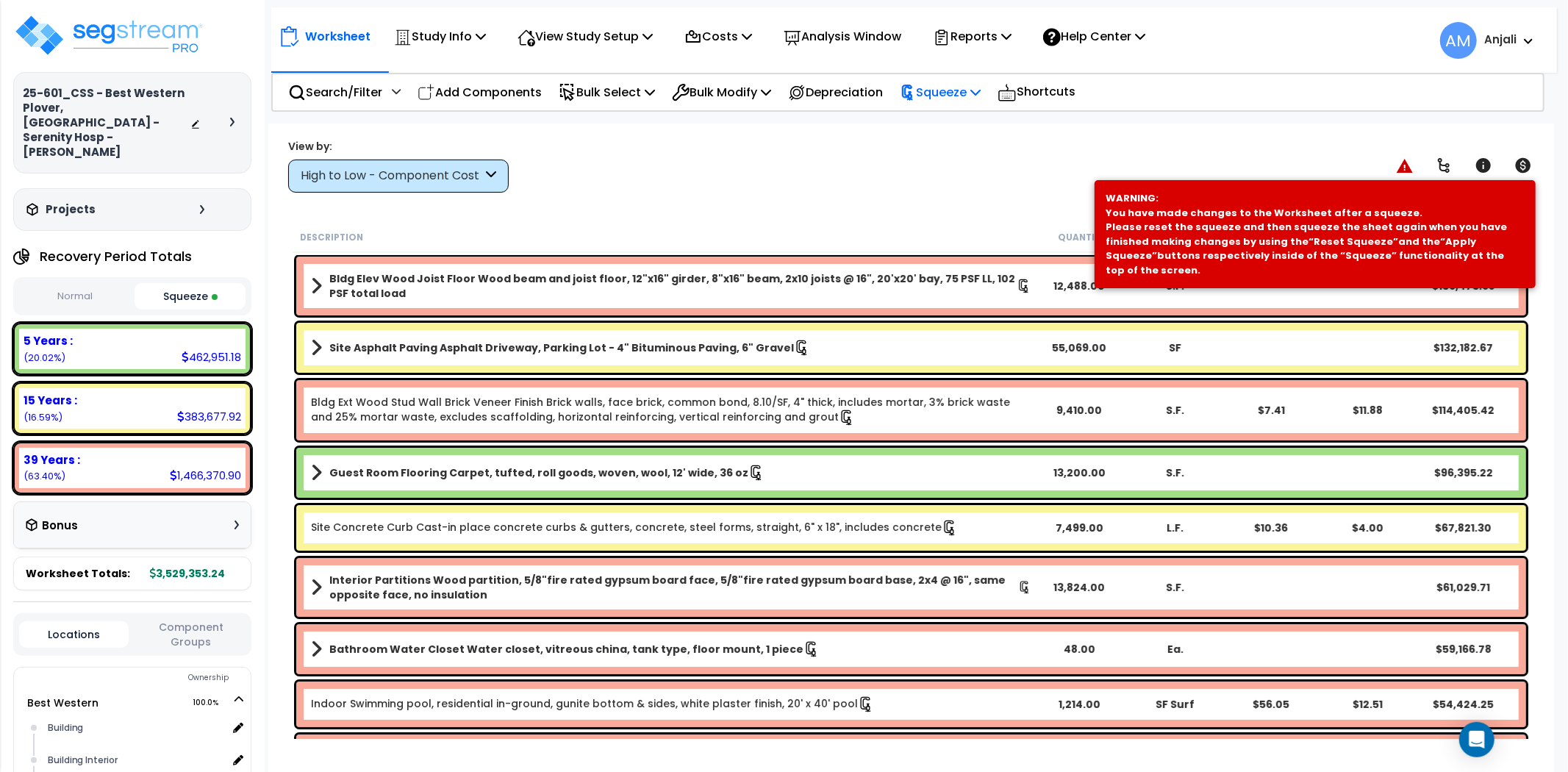
click at [953, 91] on p "Squeeze" at bounding box center [940, 91] width 81 height 20
click at [970, 127] on link "Re-squeeze" at bounding box center [965, 127] width 146 height 33
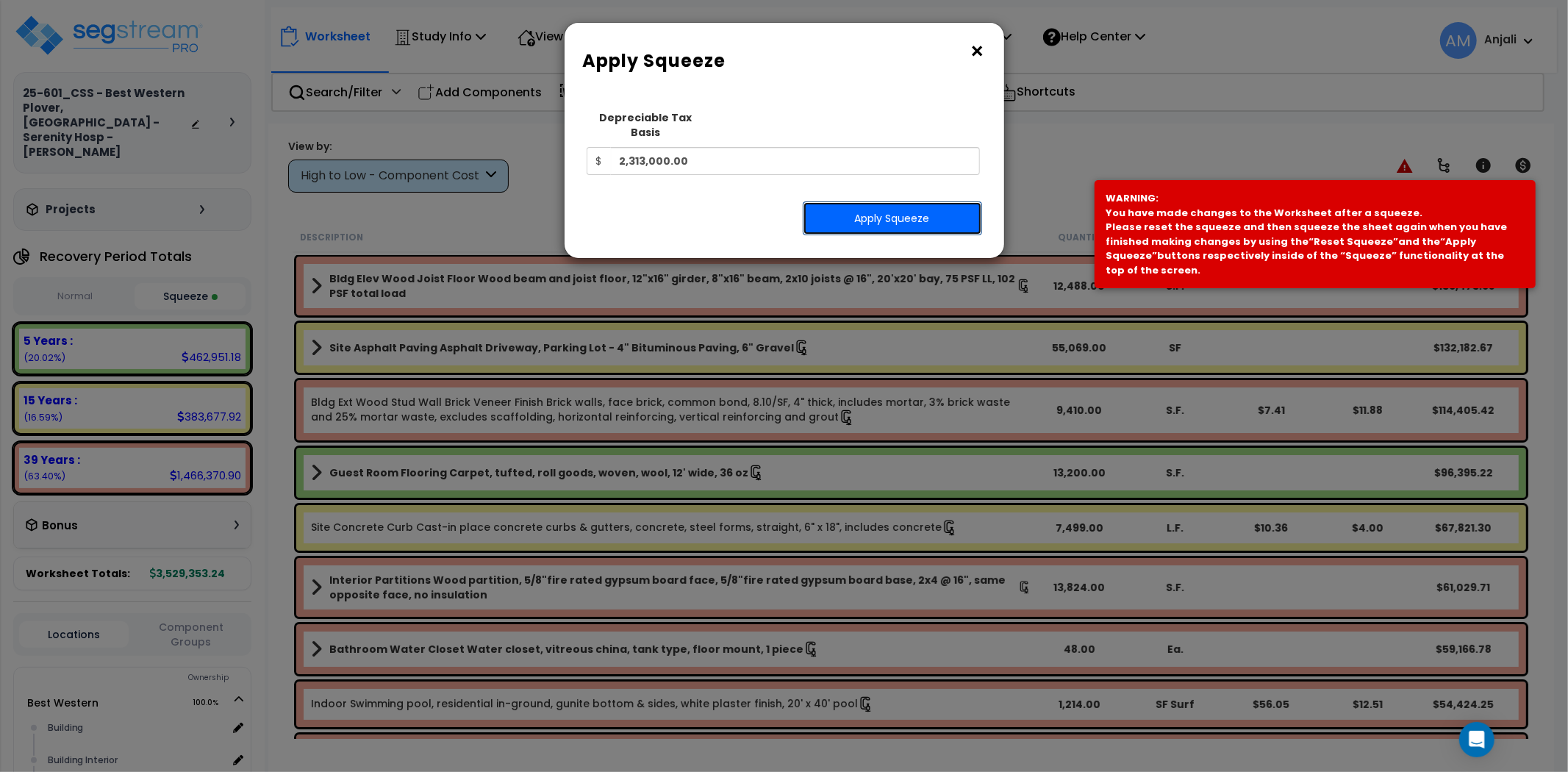
click at [924, 201] on button "Apply Squeeze" at bounding box center [892, 217] width 179 height 33
